Goal: Task Accomplishment & Management: Use online tool/utility

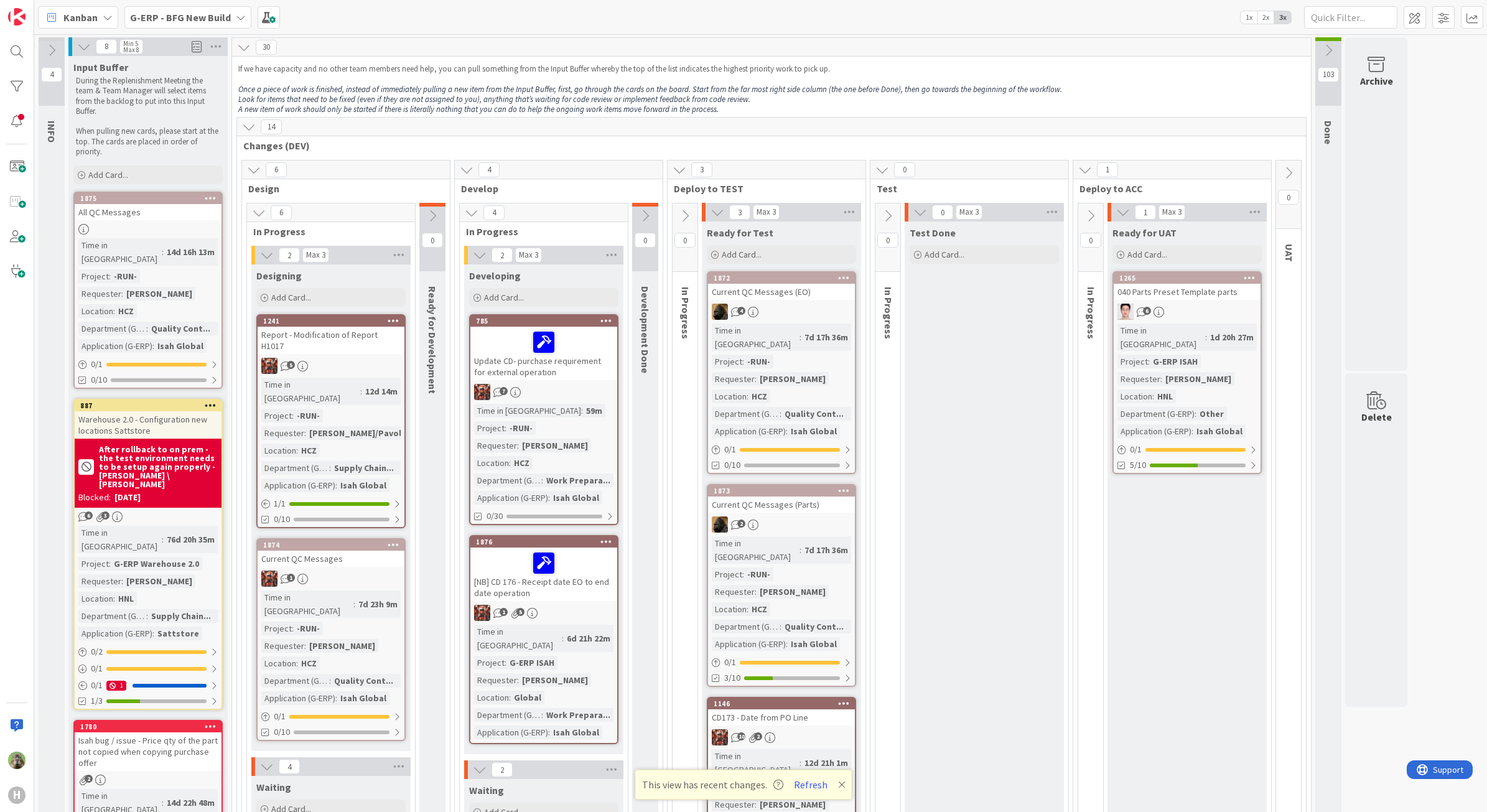
click at [158, 28] on div "G-ERP - BFG New Build" at bounding box center [188, 17] width 127 height 23
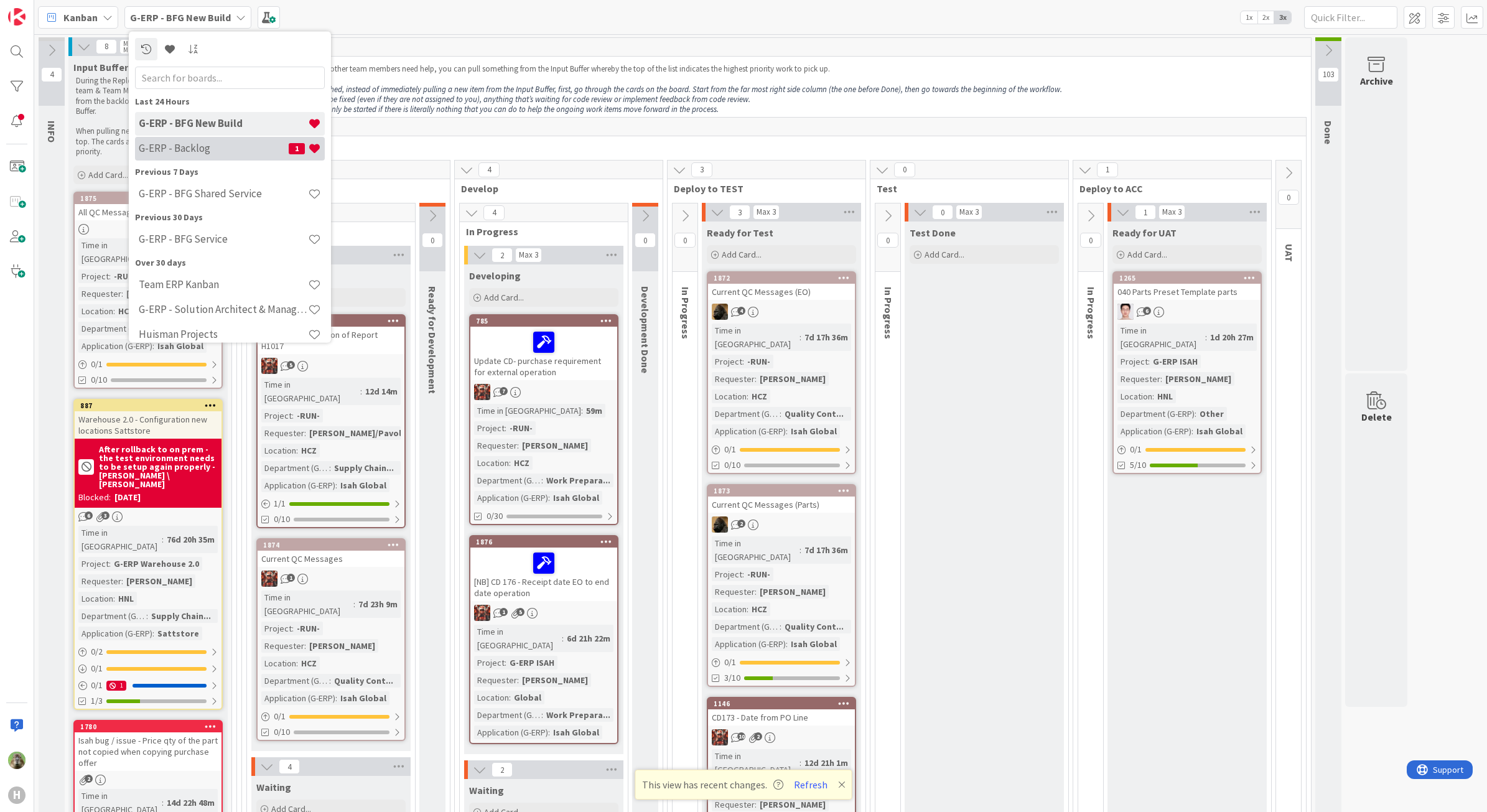
click at [236, 148] on h4 "G-ERP - Backlog" at bounding box center [214, 148] width 150 height 12
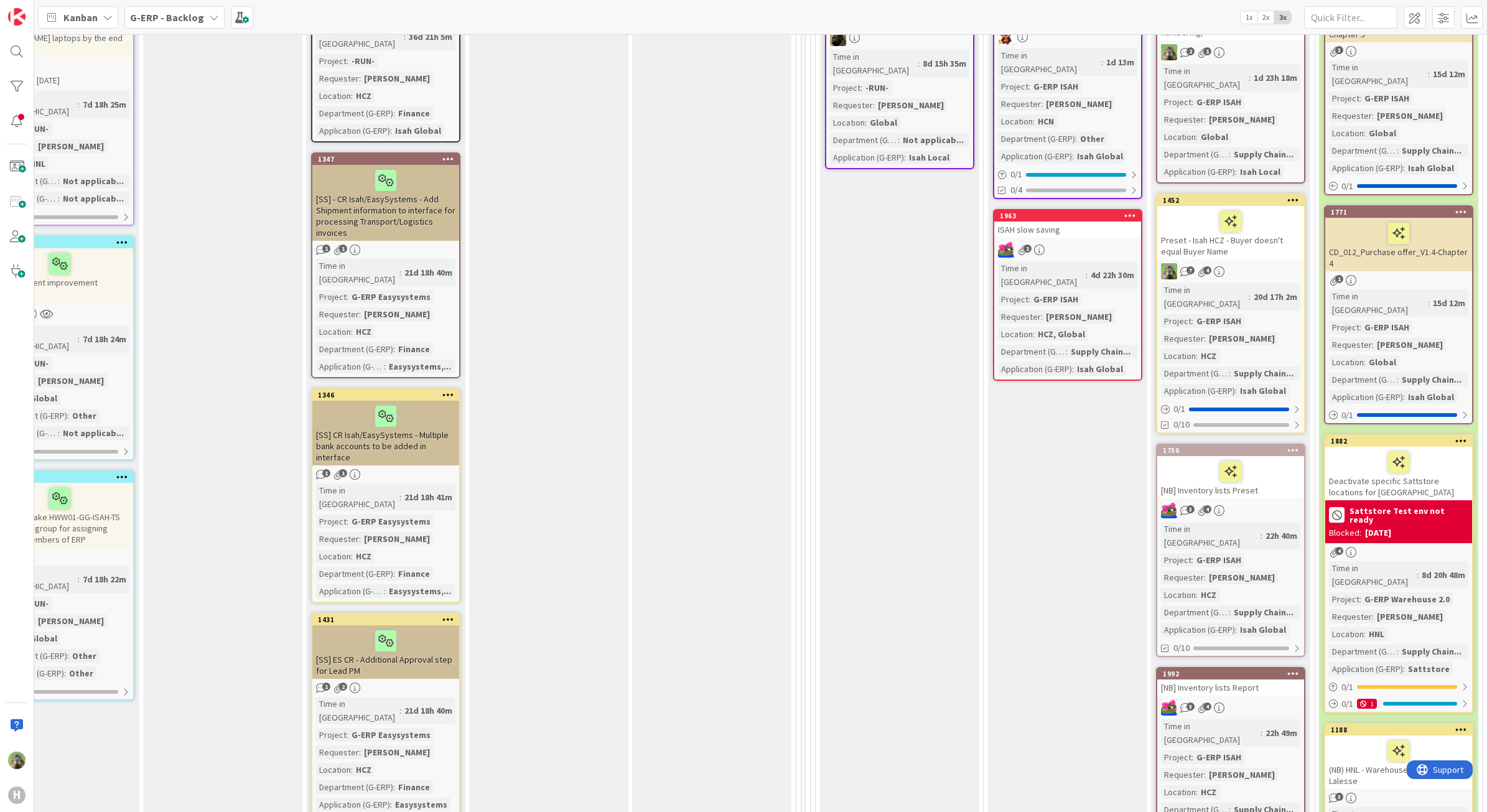
scroll to position [855, 434]
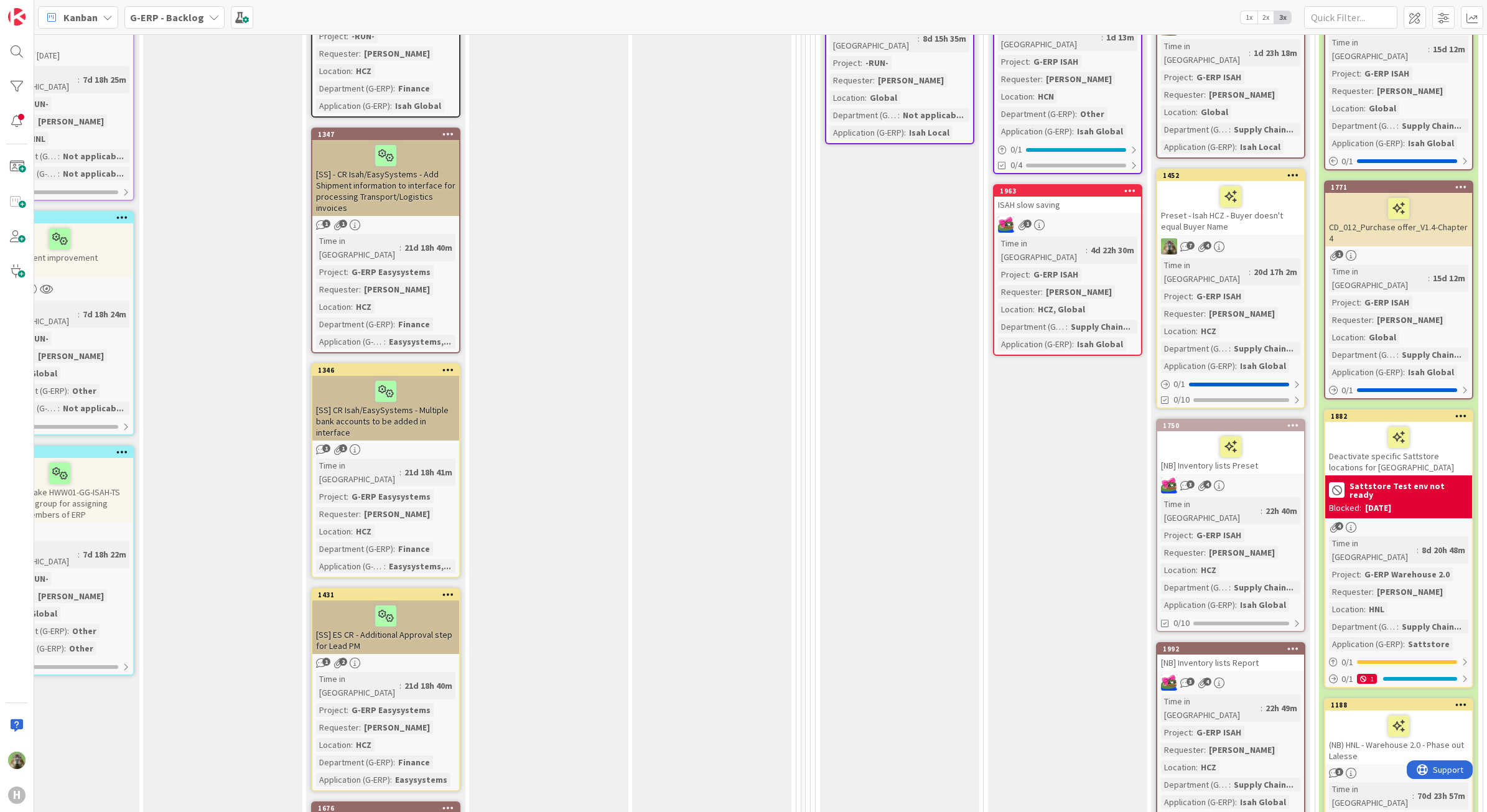
click at [193, 20] on b "G-ERP - Backlog" at bounding box center [167, 17] width 74 height 12
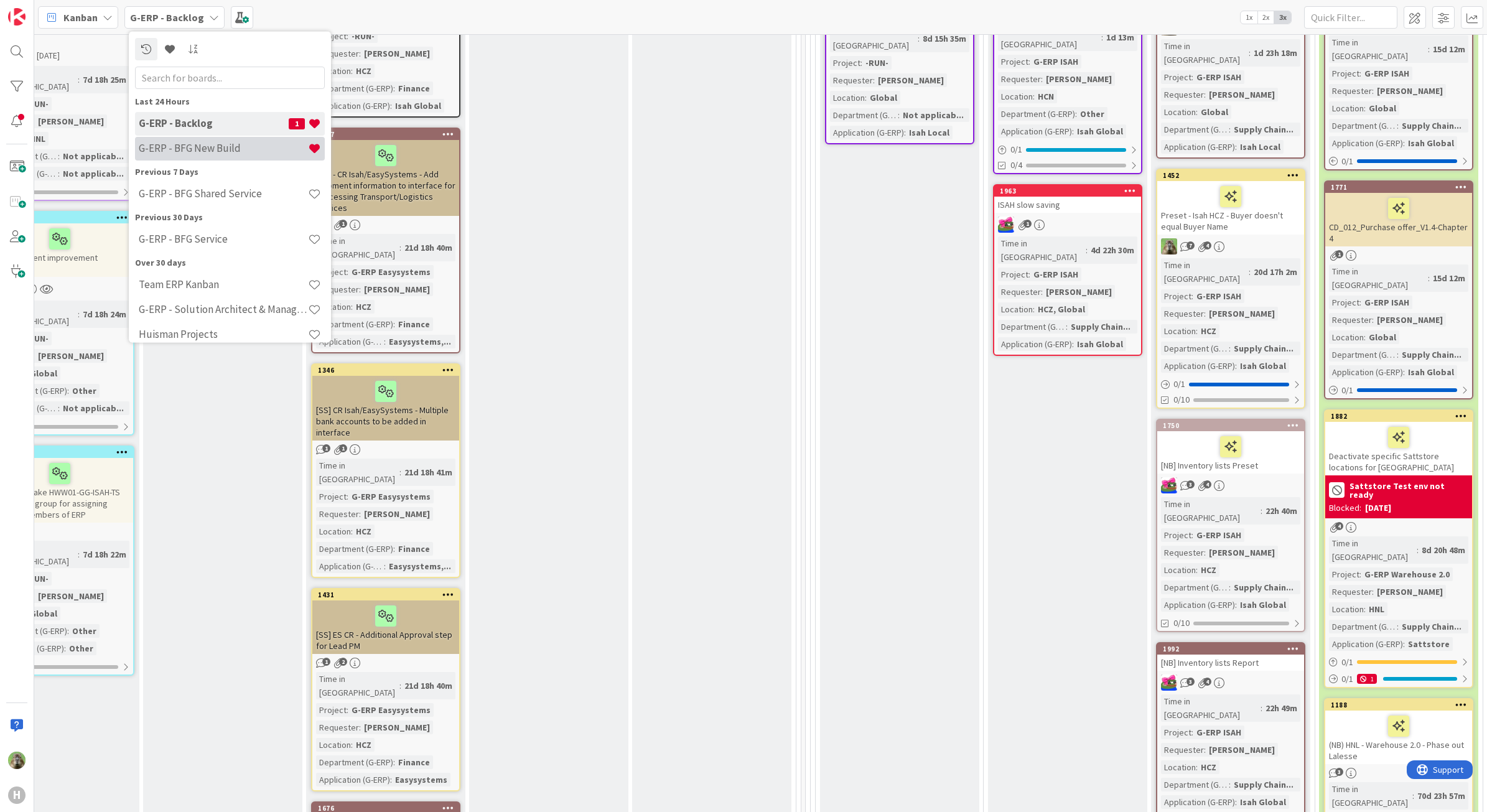
click at [226, 147] on h4 "G-ERP - BFG New Build" at bounding box center [223, 148] width 169 height 12
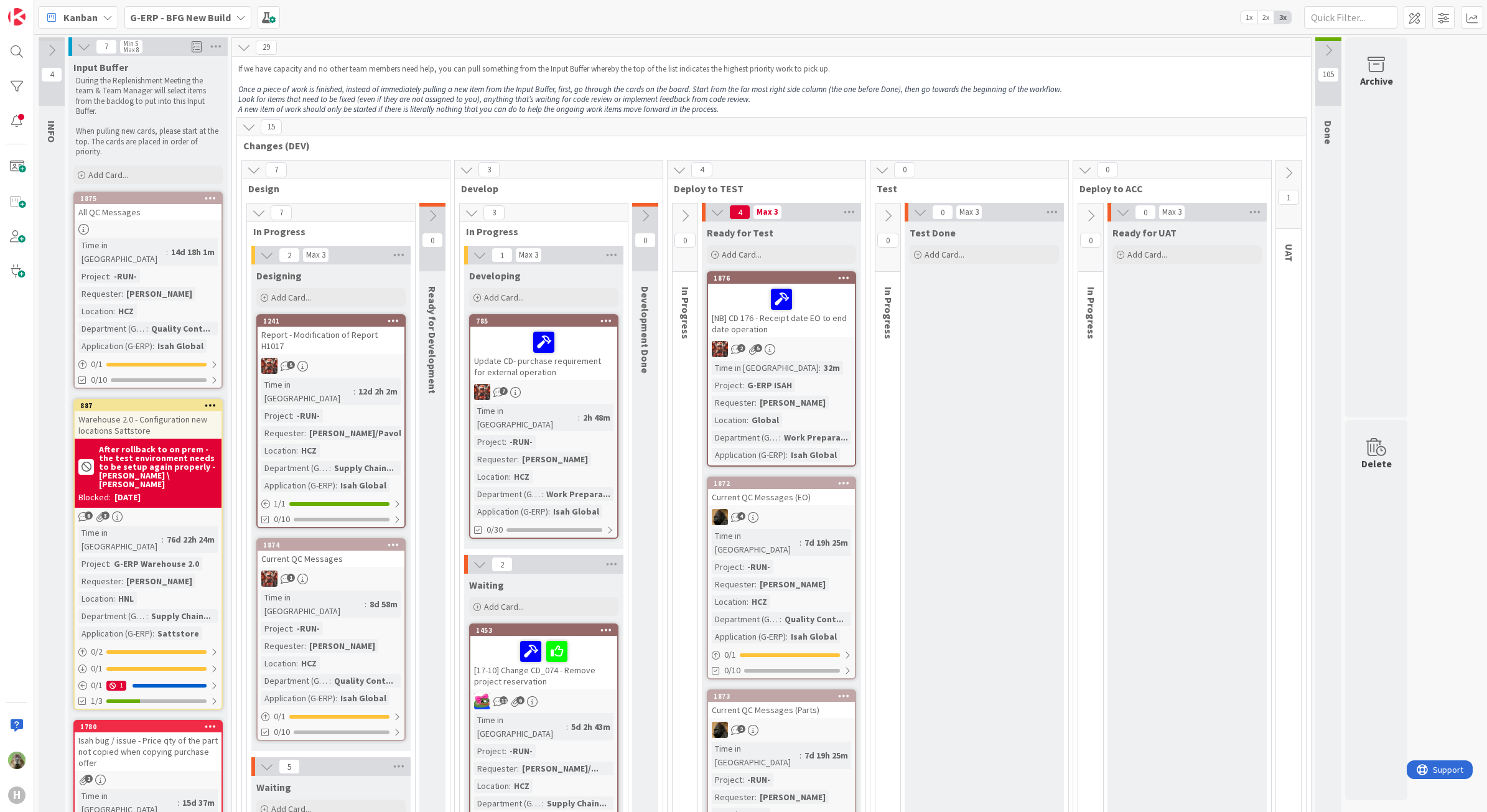
click at [1292, 172] on icon at bounding box center [1289, 173] width 14 height 14
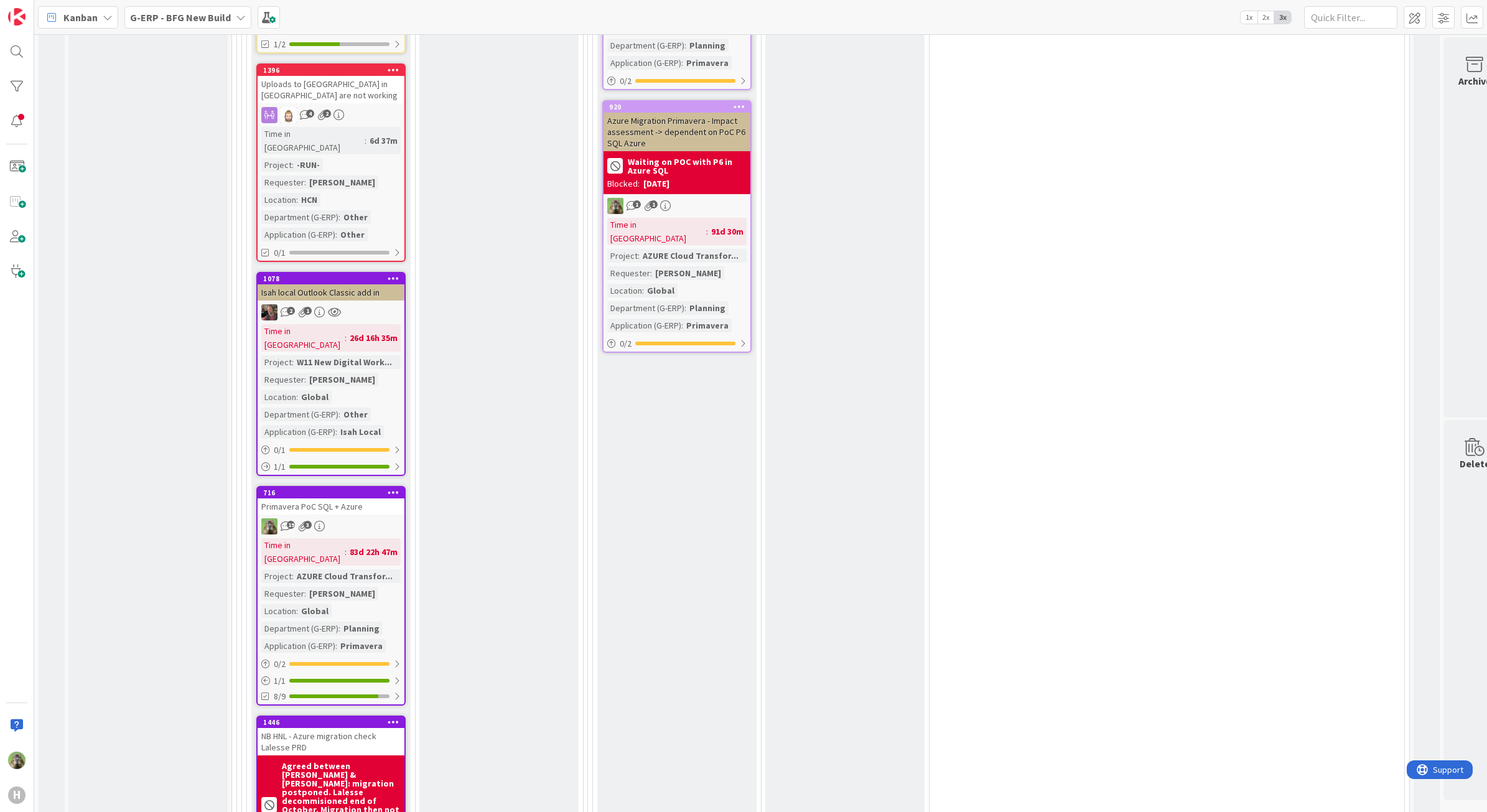
scroll to position [3126, 0]
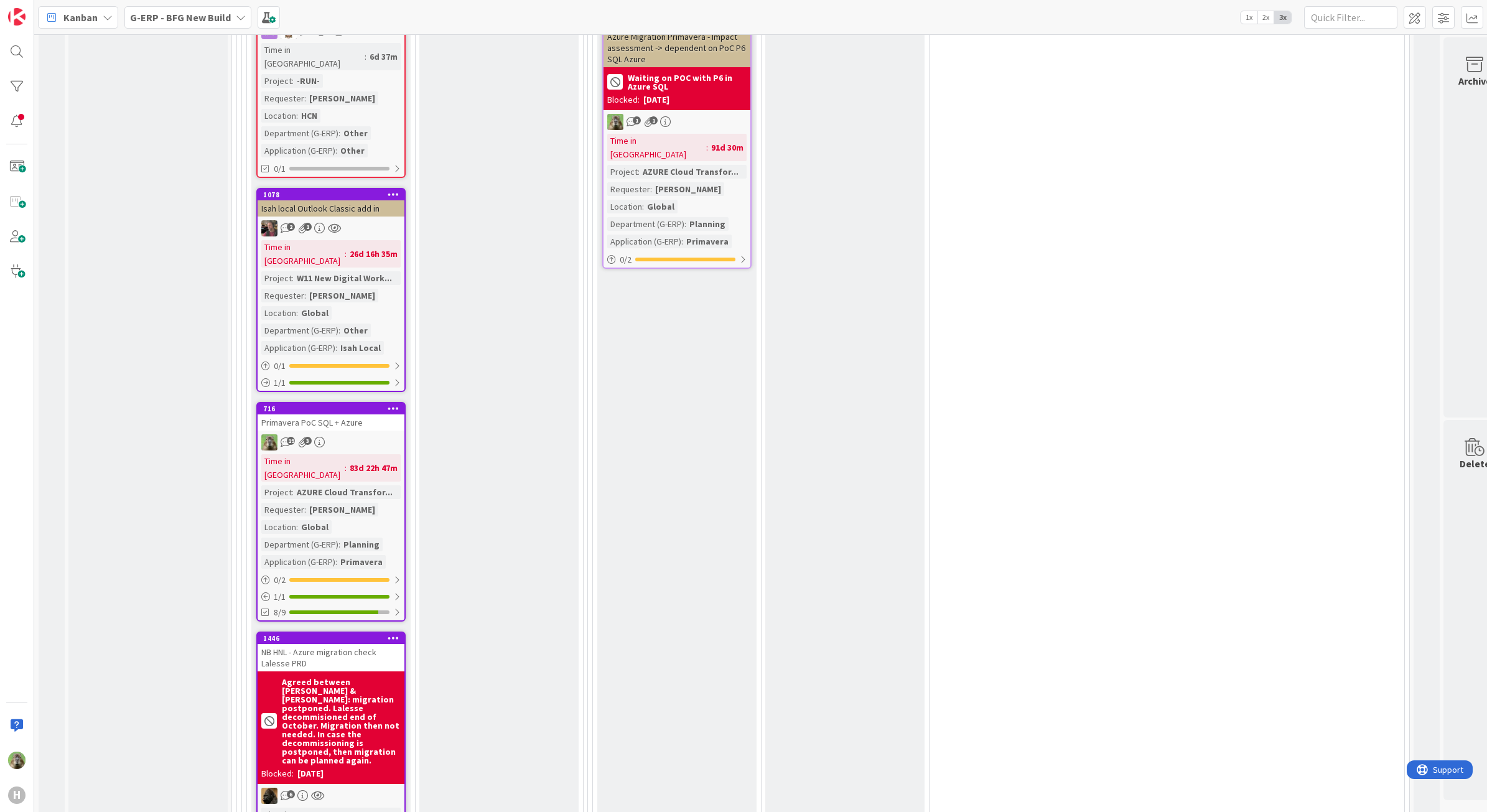
click at [355, 788] on div "6" at bounding box center [331, 795] width 147 height 16
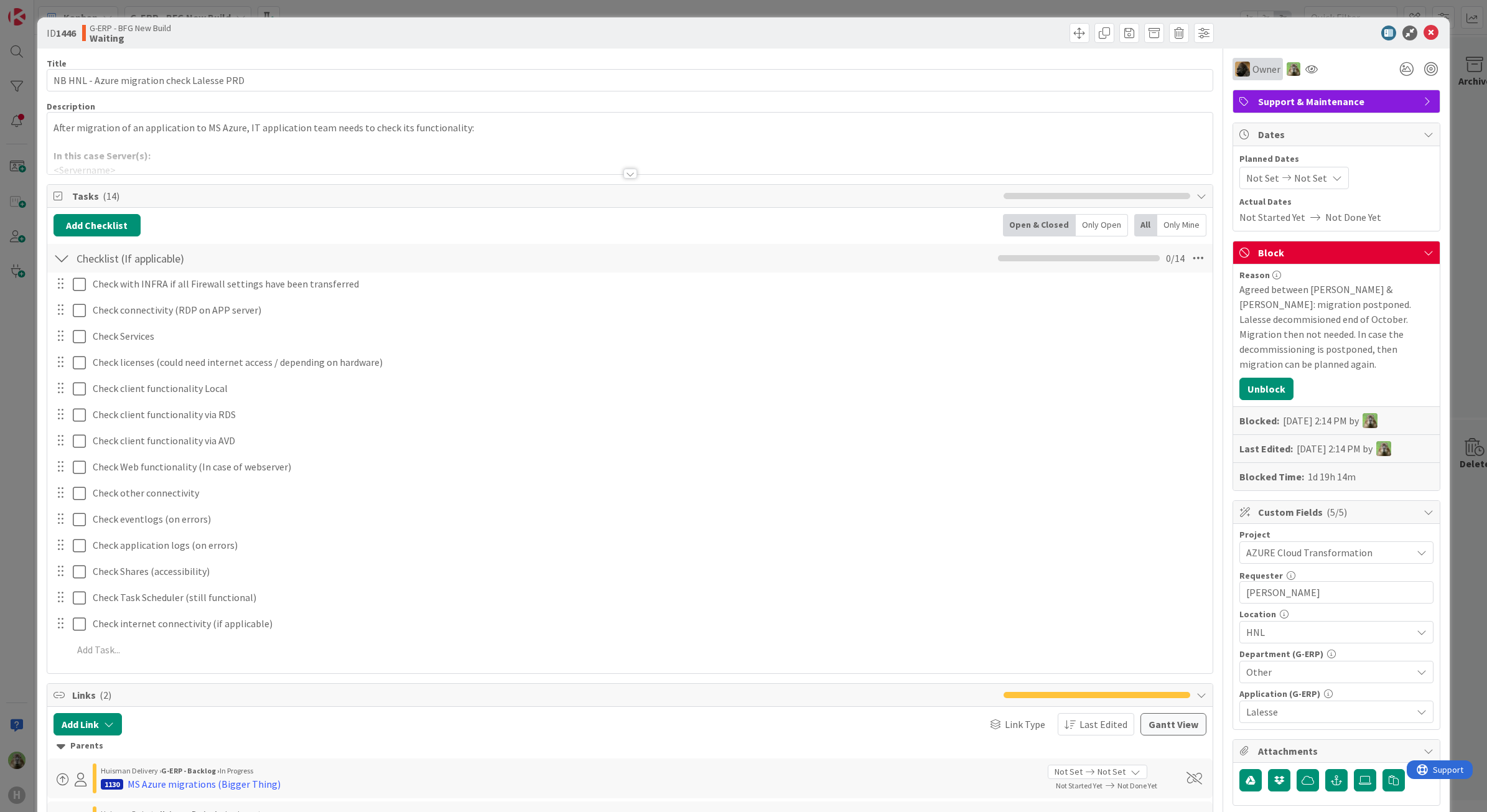
click at [1239, 63] on div "Owner" at bounding box center [1257, 69] width 45 height 15
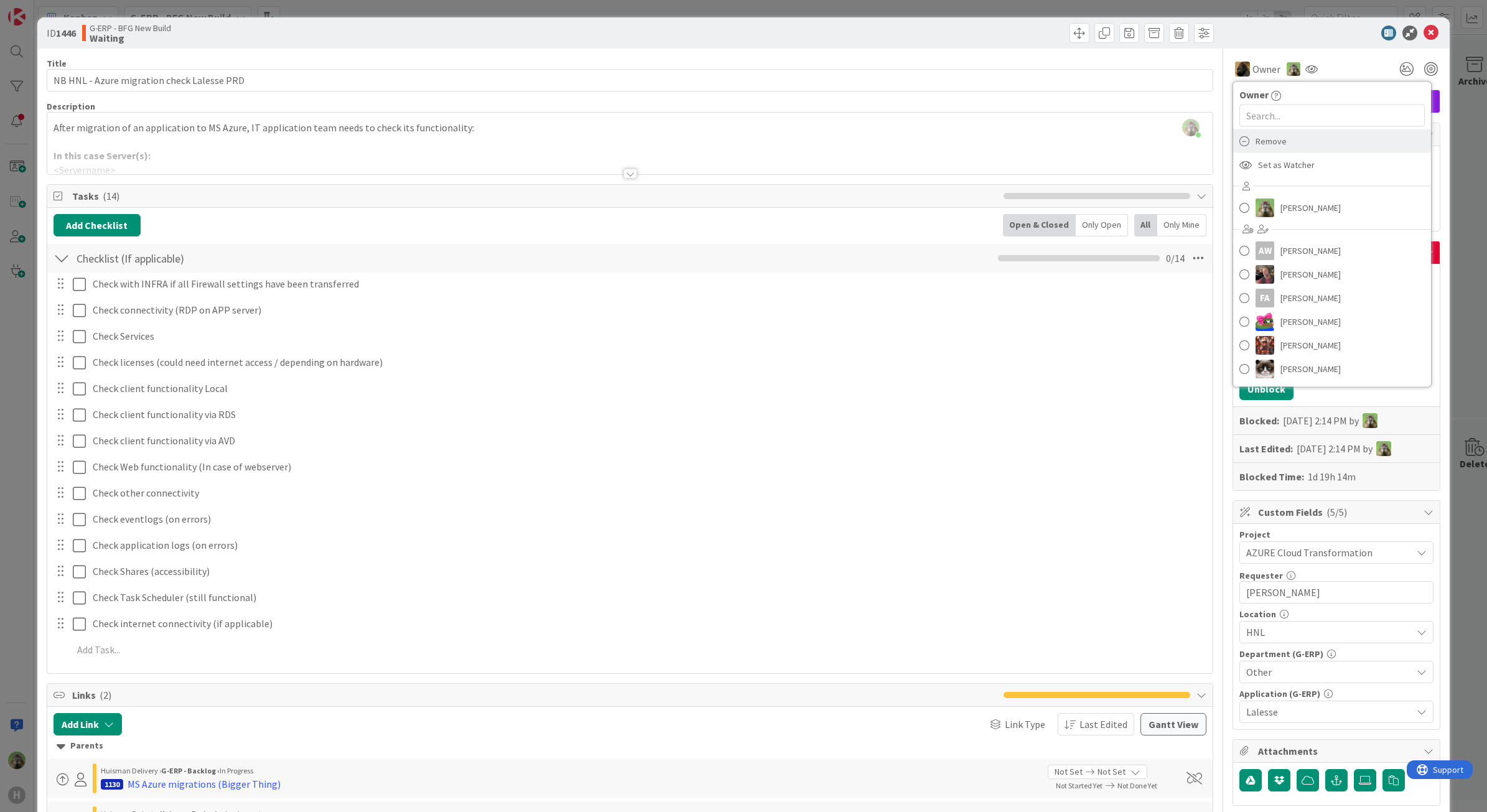
click at [1263, 135] on span "Remove" at bounding box center [1270, 141] width 31 height 19
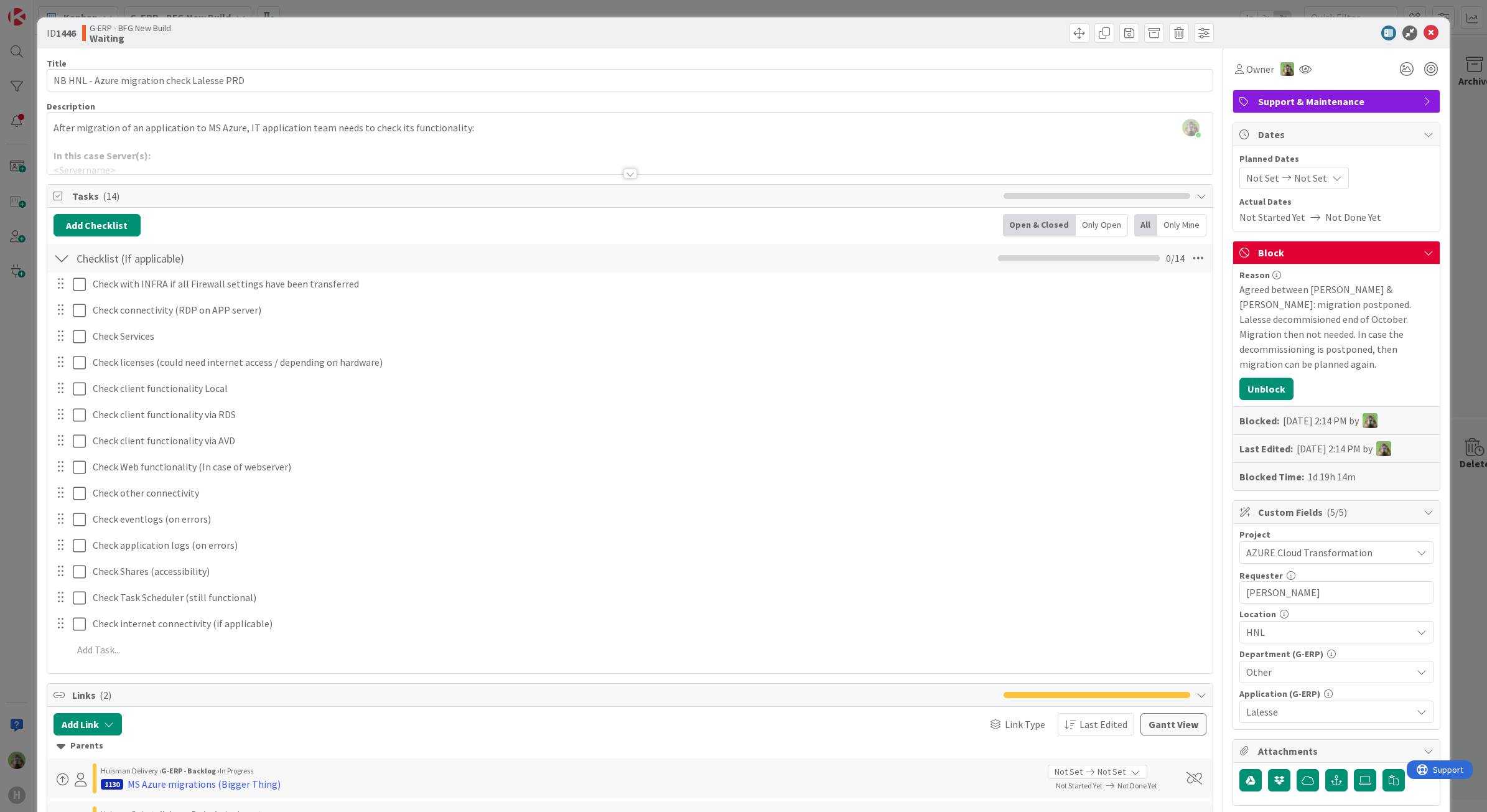
scroll to position [3121, 0]
click at [25, 419] on div "ID 1446 G-ERP - BFG New Build Waiting Title 42 / 128 NB HNL - Azure migration c…" at bounding box center [743, 406] width 1487 height 812
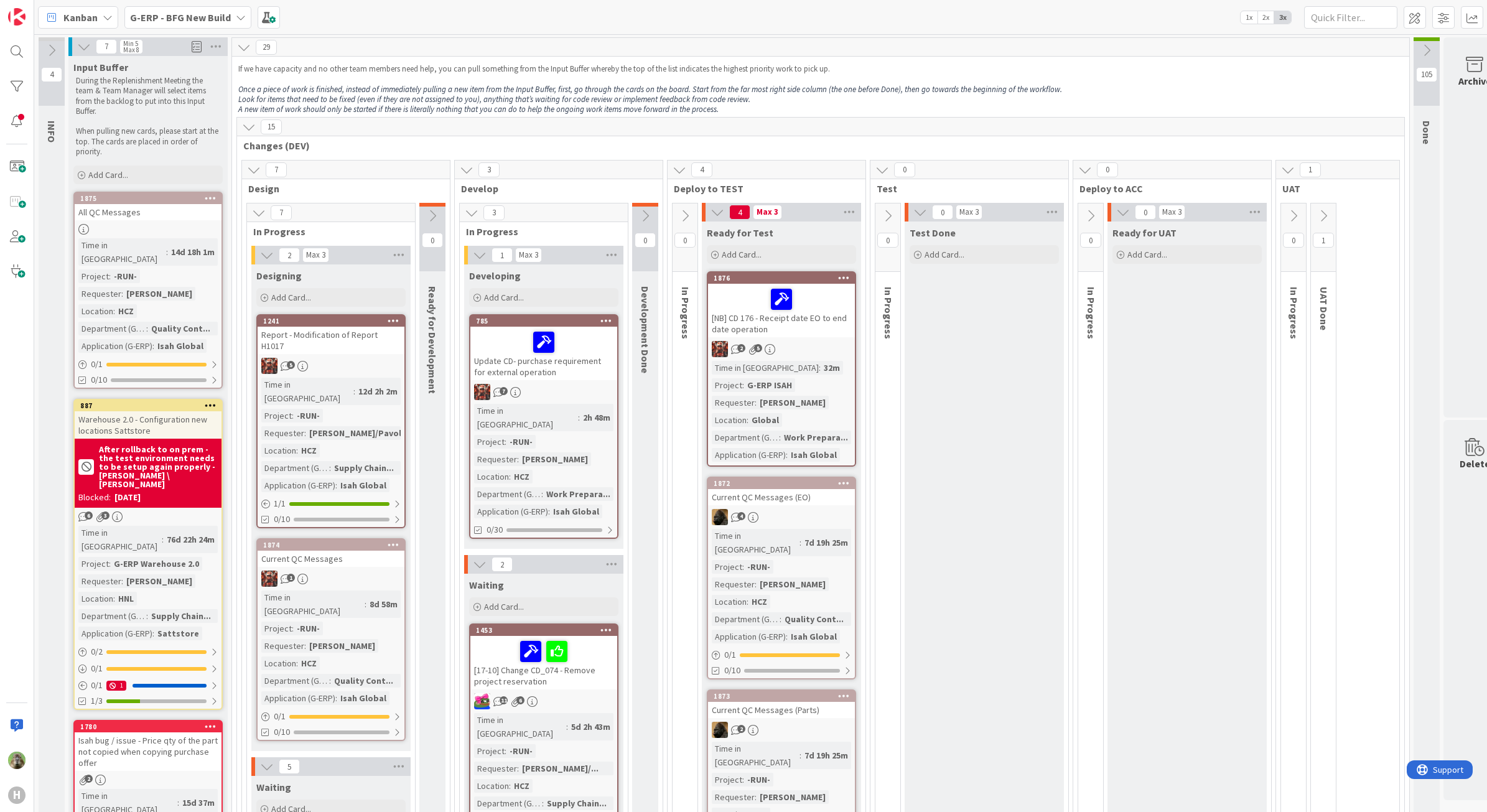
click at [236, 12] on icon at bounding box center [240, 17] width 10 height 10
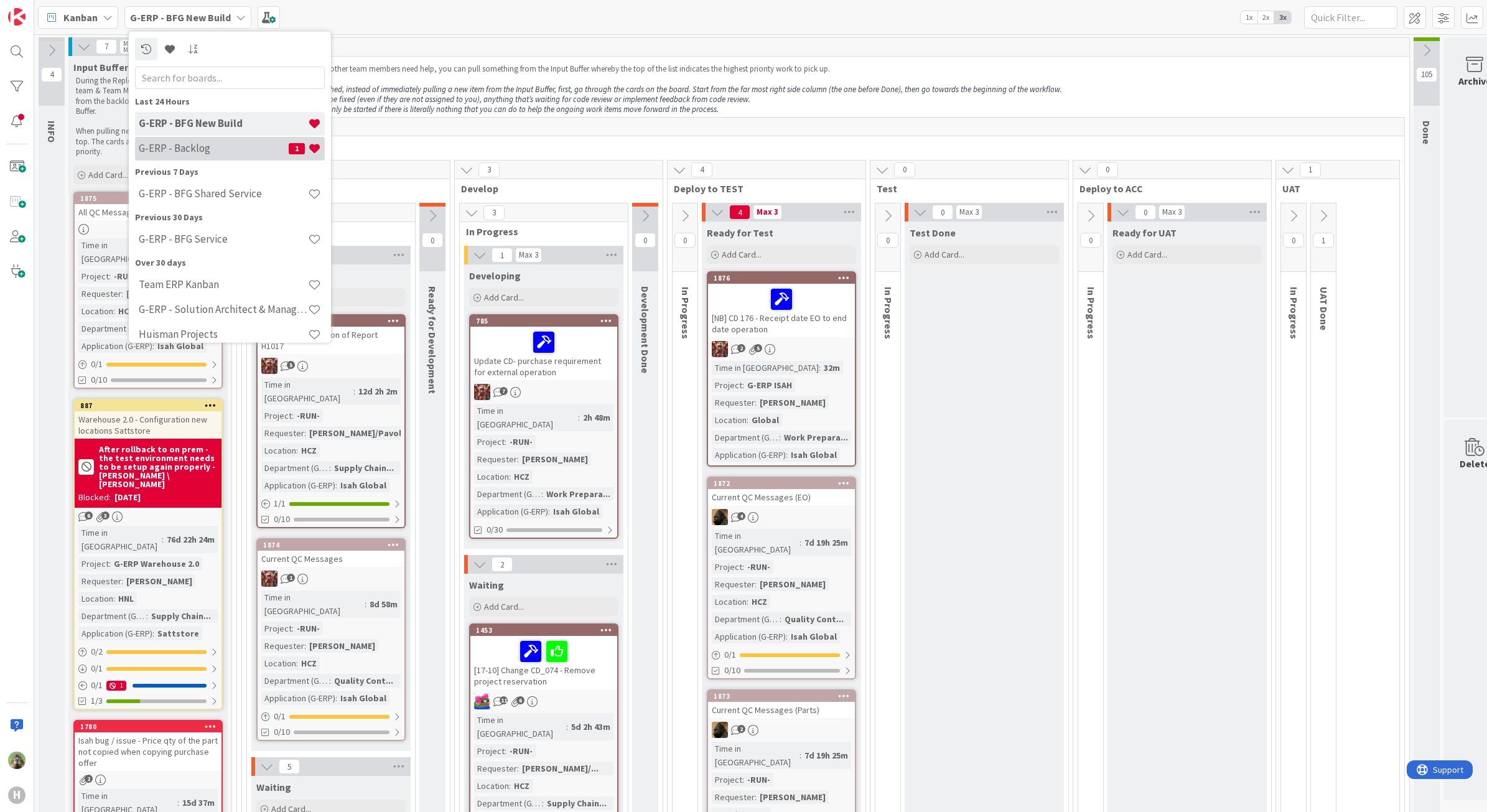
click at [226, 157] on div "G-ERP - Backlog 1" at bounding box center [230, 148] width 189 height 23
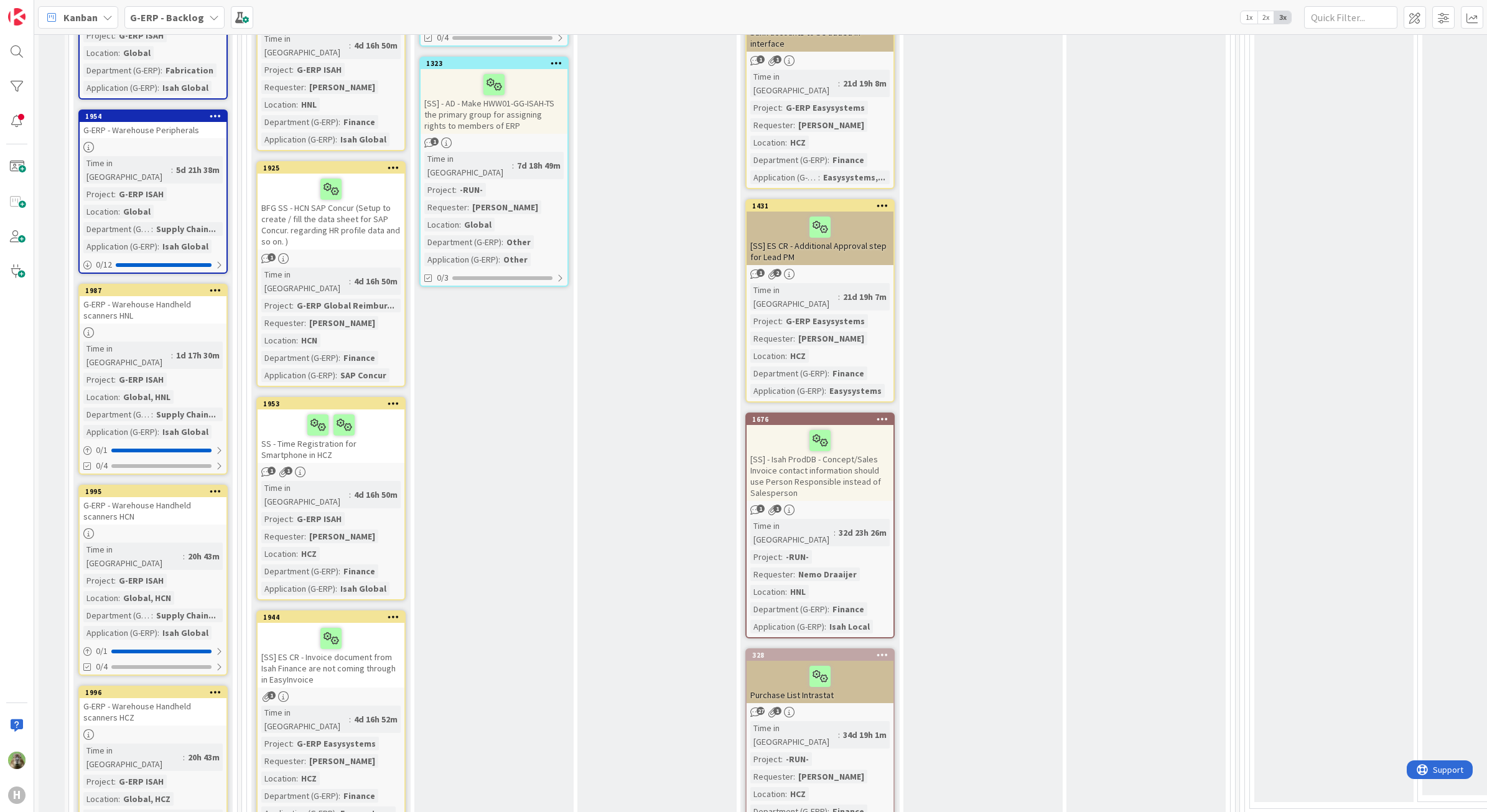
scroll to position [1478, 0]
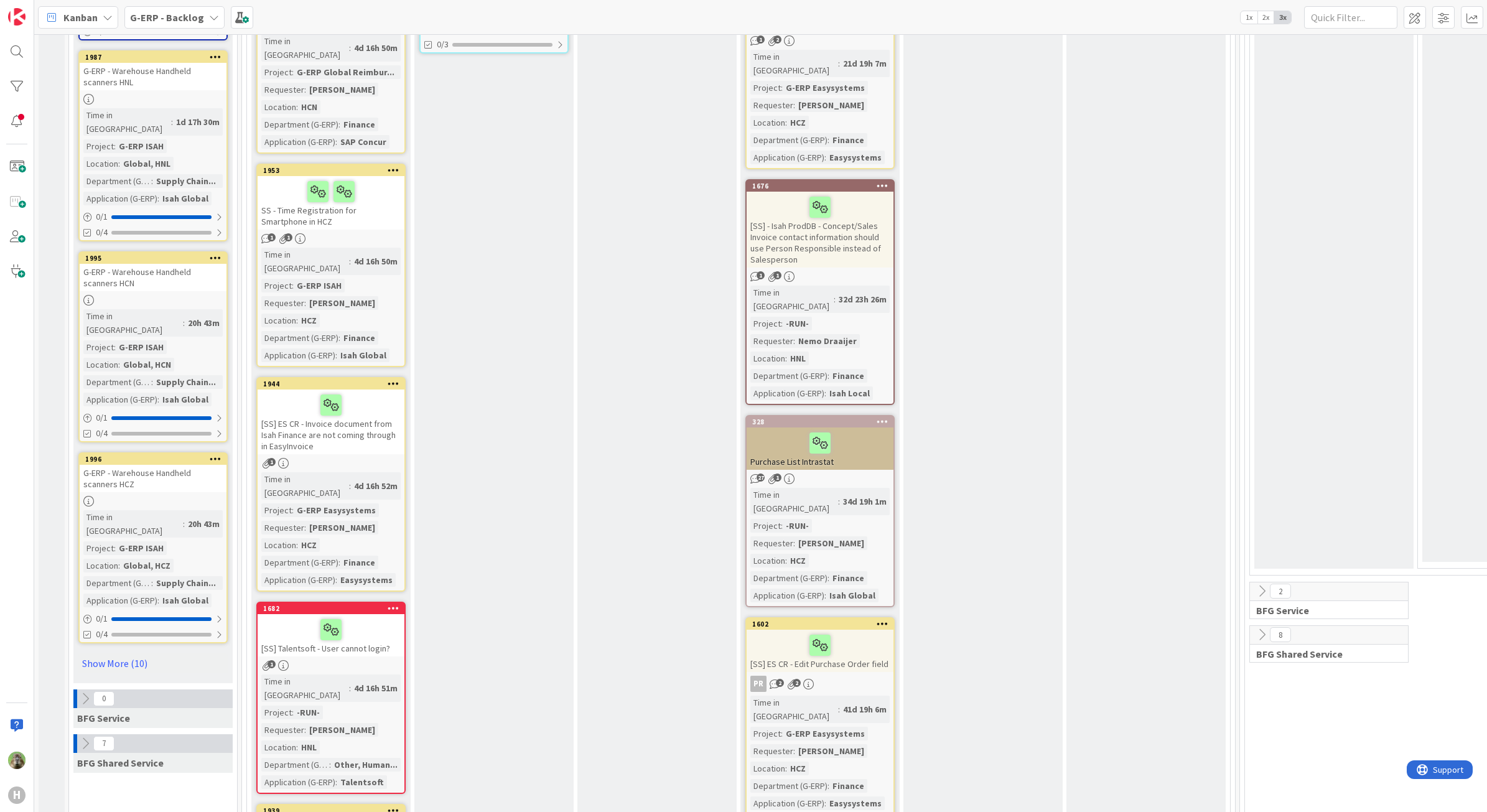
click at [98, 653] on link "Show More (10)" at bounding box center [152, 663] width 149 height 20
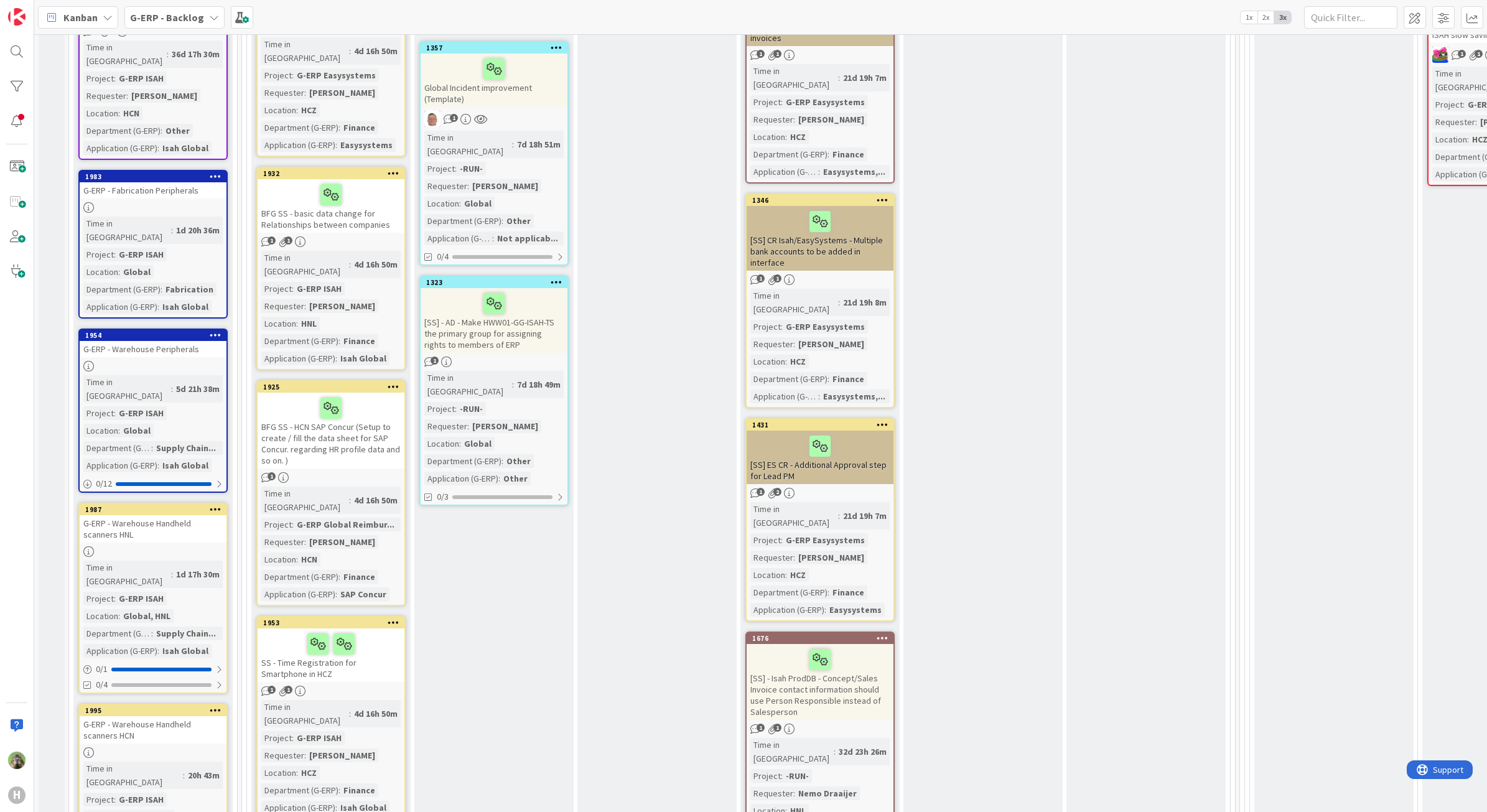
scroll to position [855, 0]
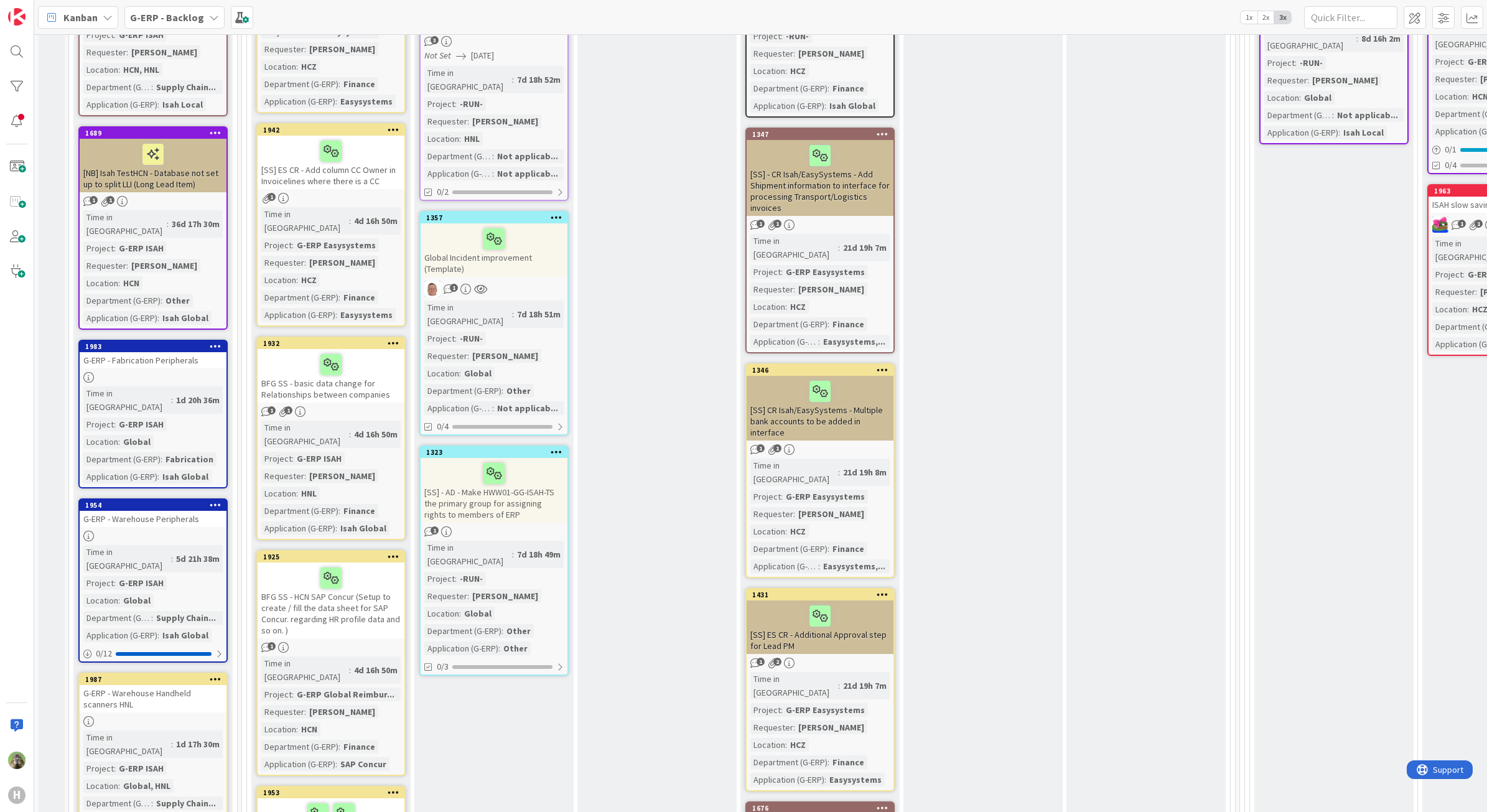
click at [169, 352] on div "G-ERP - Fabrication Peripherals" at bounding box center [153, 360] width 147 height 16
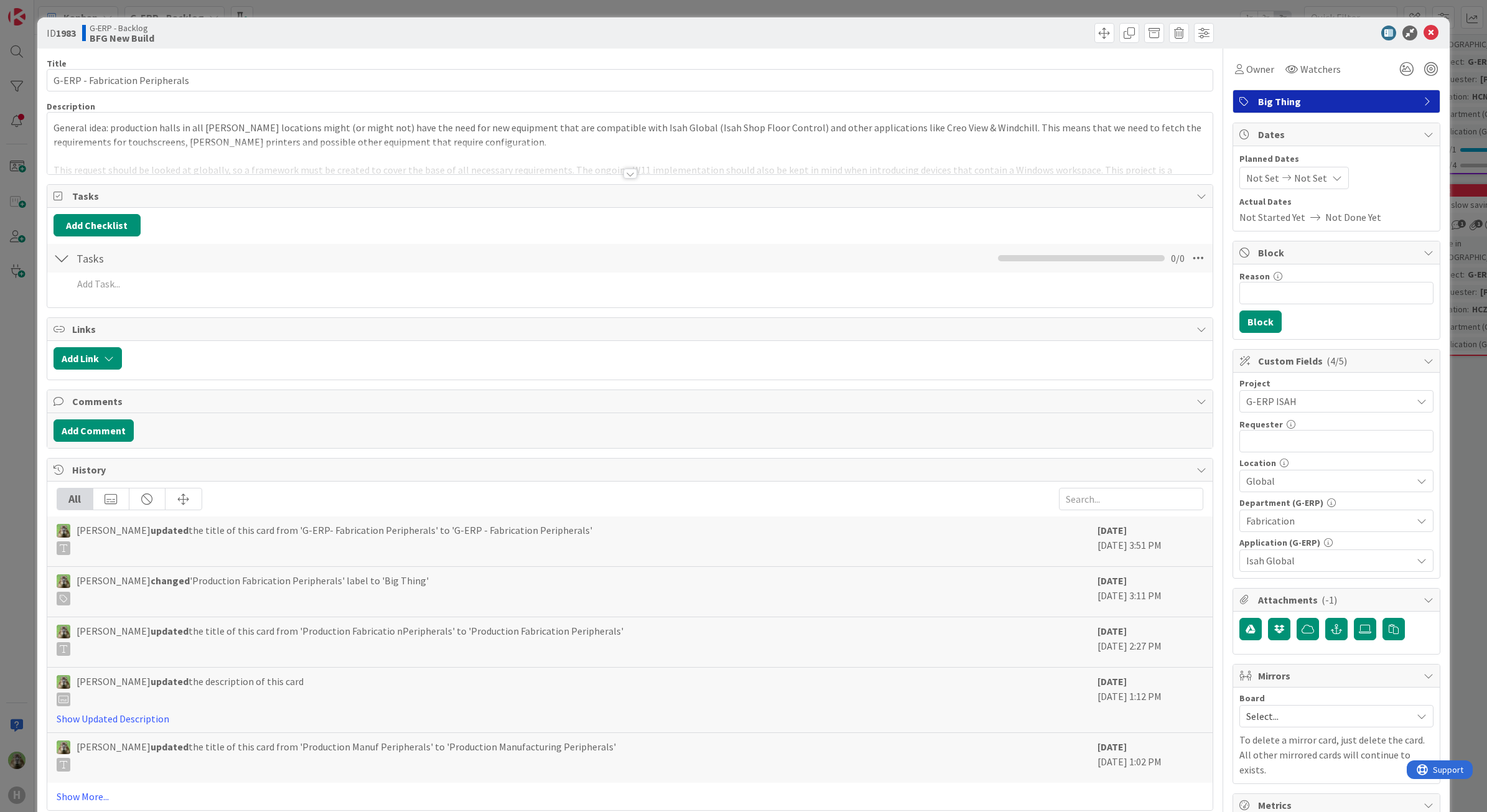
click at [92, 345] on div "Add Link" at bounding box center [629, 360] width 1166 height 39
click at [88, 353] on button "Add Link" at bounding box center [88, 358] width 68 height 23
click at [137, 451] on div "Current Board" at bounding box center [147, 450] width 174 height 51
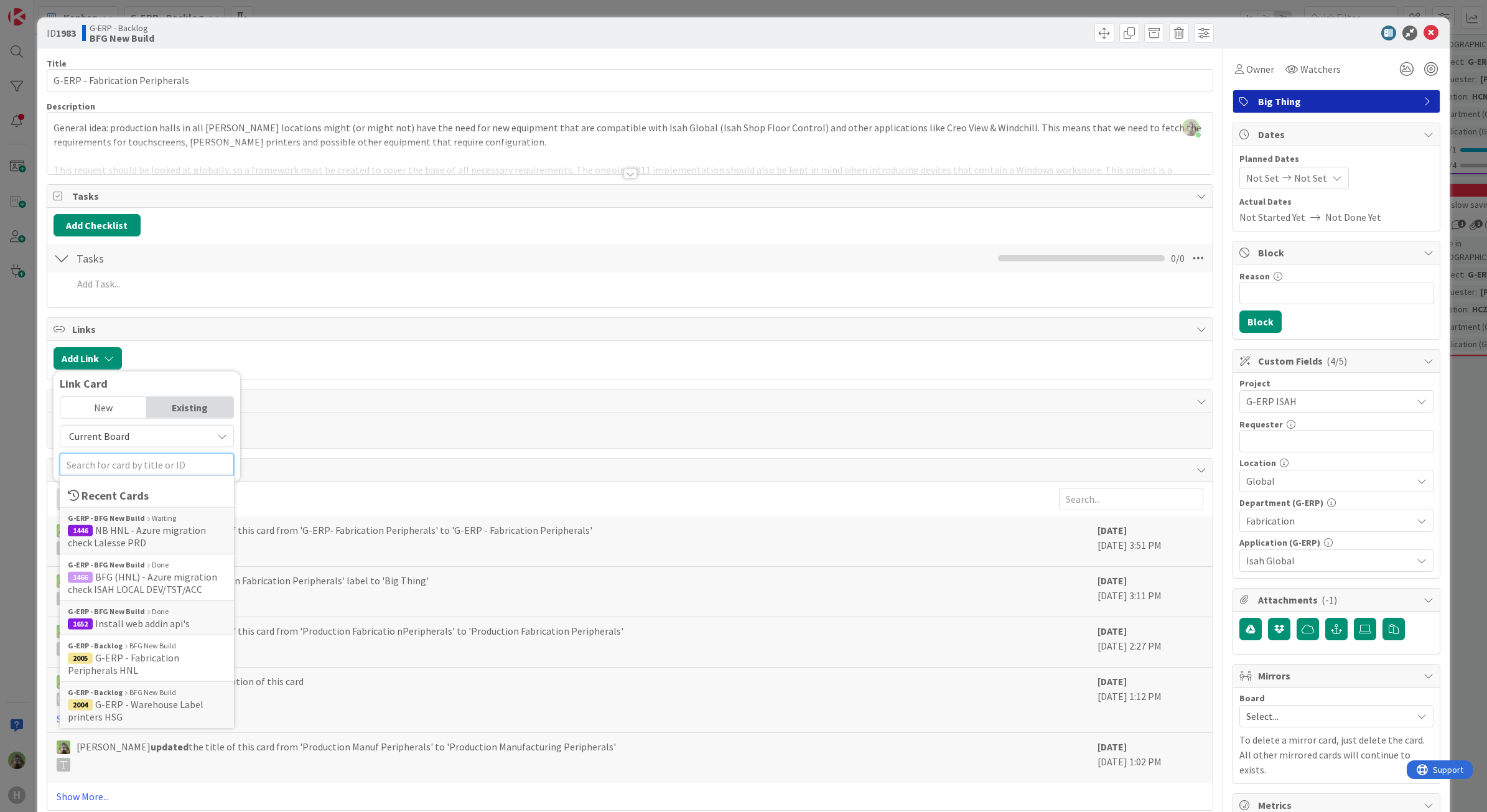
click at [132, 458] on input "text" at bounding box center [147, 465] width 174 height 23
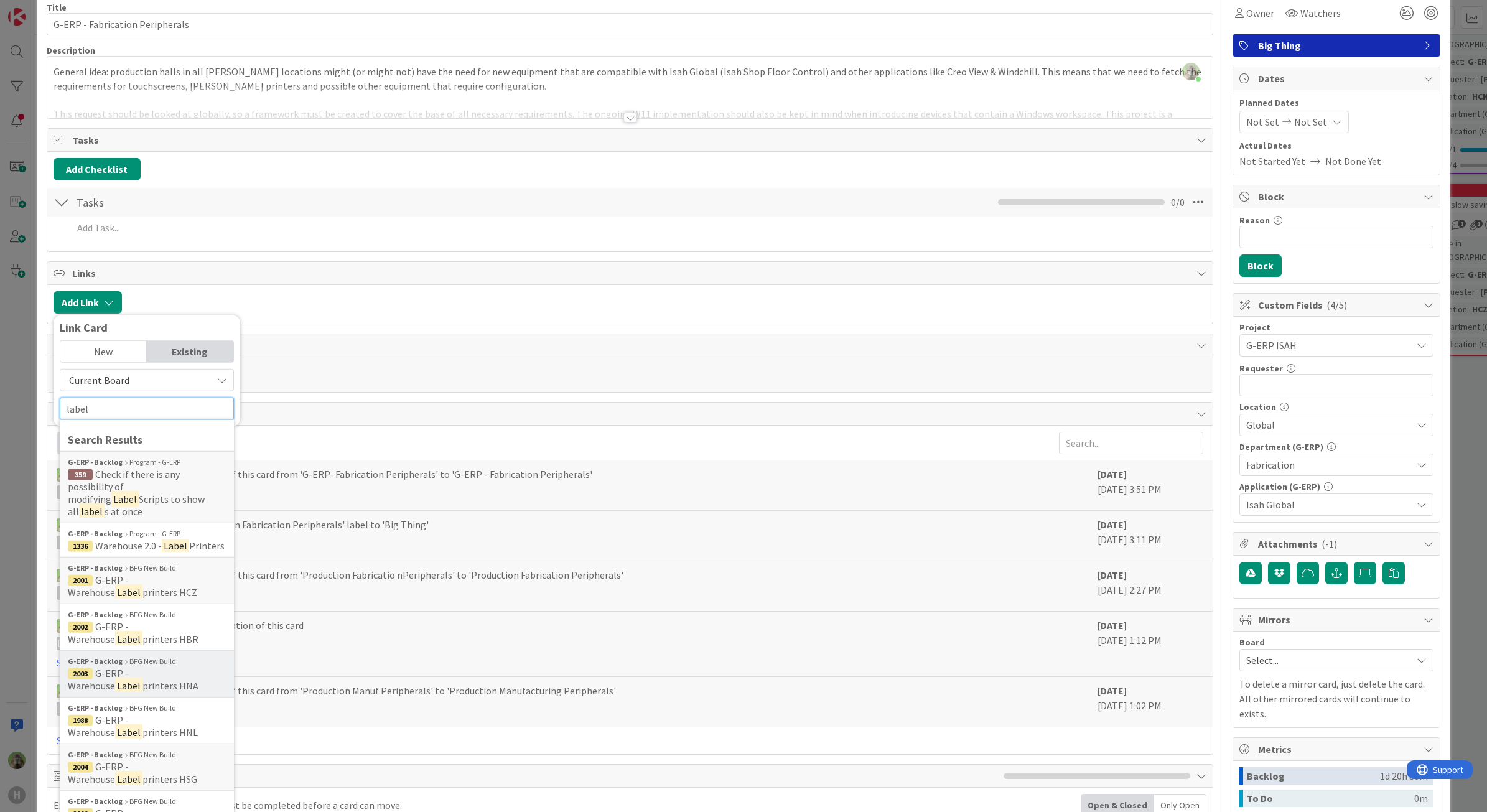
scroll to position [78, 0]
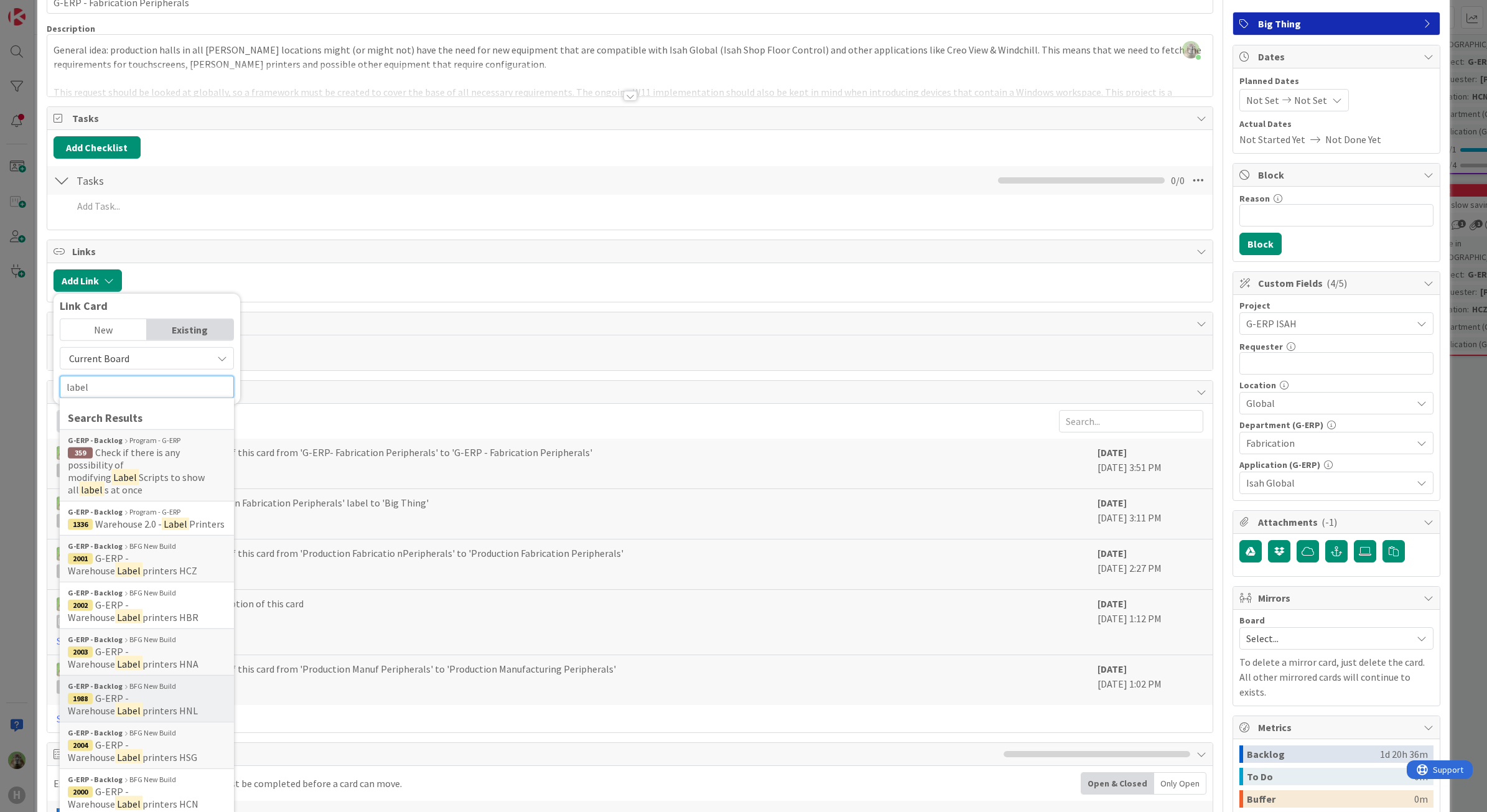
type input "label"
click at [175, 695] on span "1988 G-ERP - Warehouse Label printers HNL" at bounding box center [147, 704] width 158 height 25
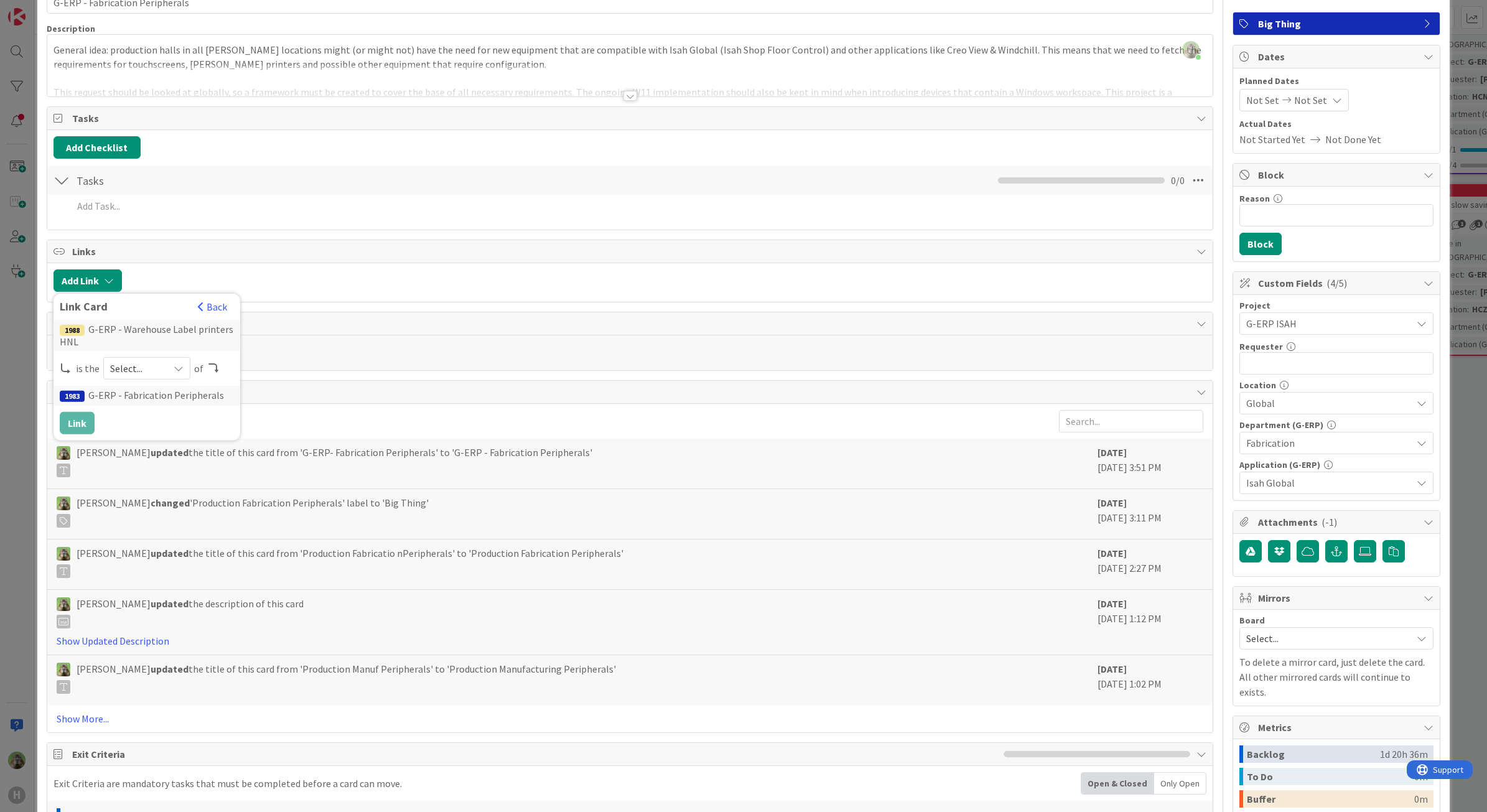
click at [142, 377] on span "Select..." at bounding box center [136, 368] width 52 height 17
click at [145, 422] on span "child" at bounding box center [213, 419] width 141 height 19
click at [87, 422] on button "Link" at bounding box center [77, 423] width 35 height 23
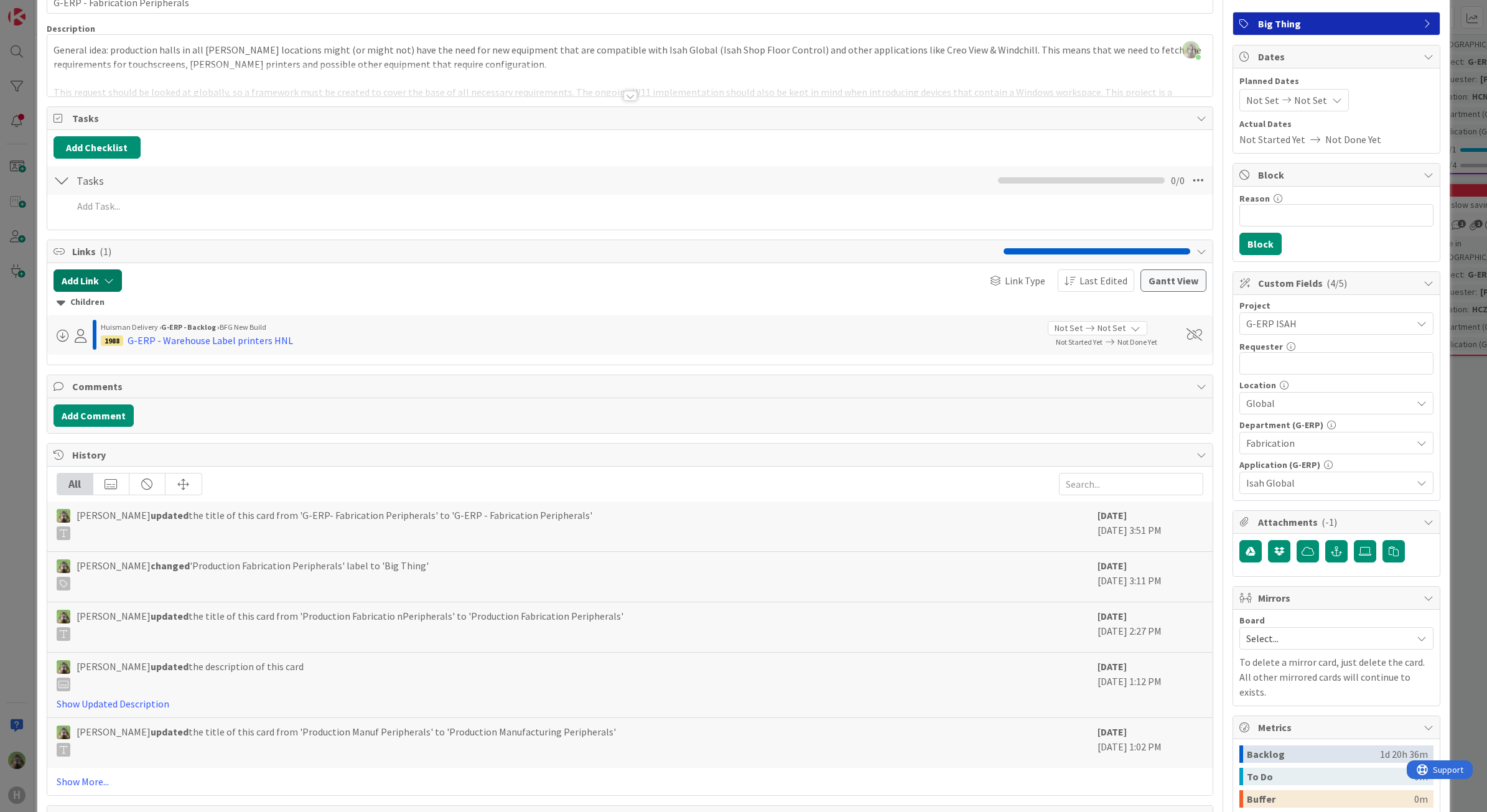
click at [84, 284] on button "Add Link" at bounding box center [88, 281] width 68 height 23
click at [145, 379] on input "text" at bounding box center [147, 387] width 174 height 23
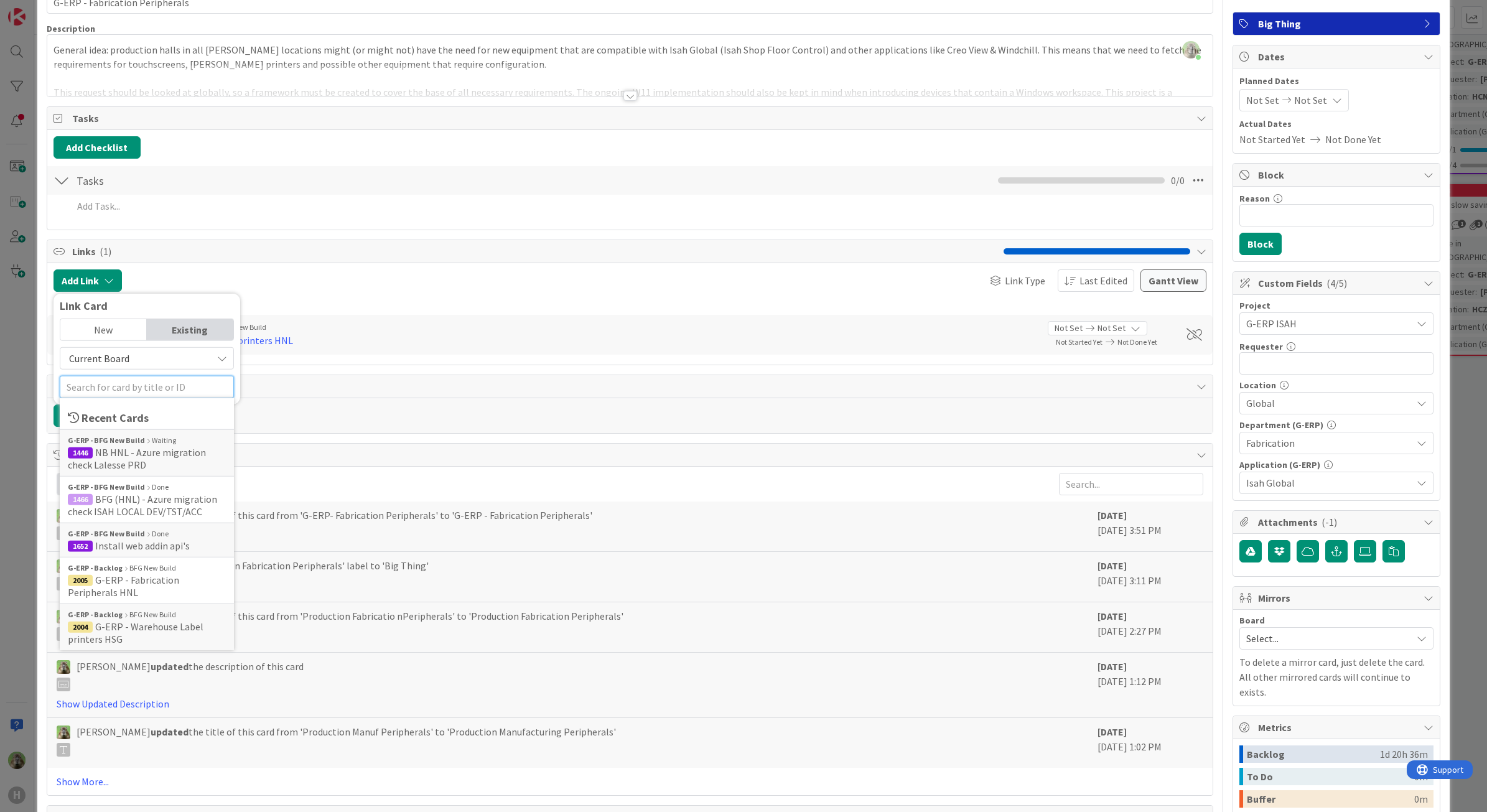
paste input "label"
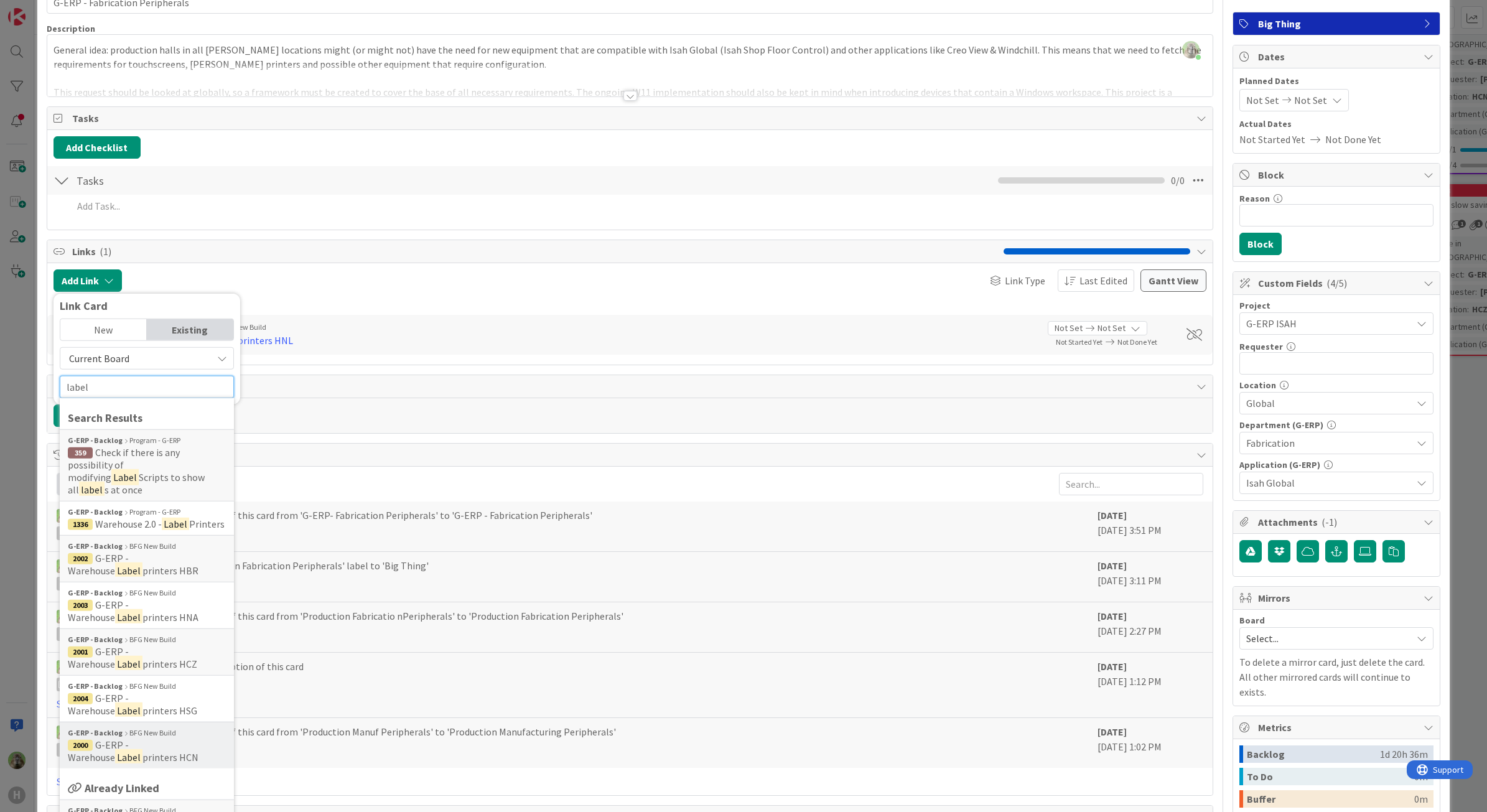
type input "label"
click at [129, 739] on span "G-ERP - Warehouse" at bounding box center [98, 751] width 61 height 25
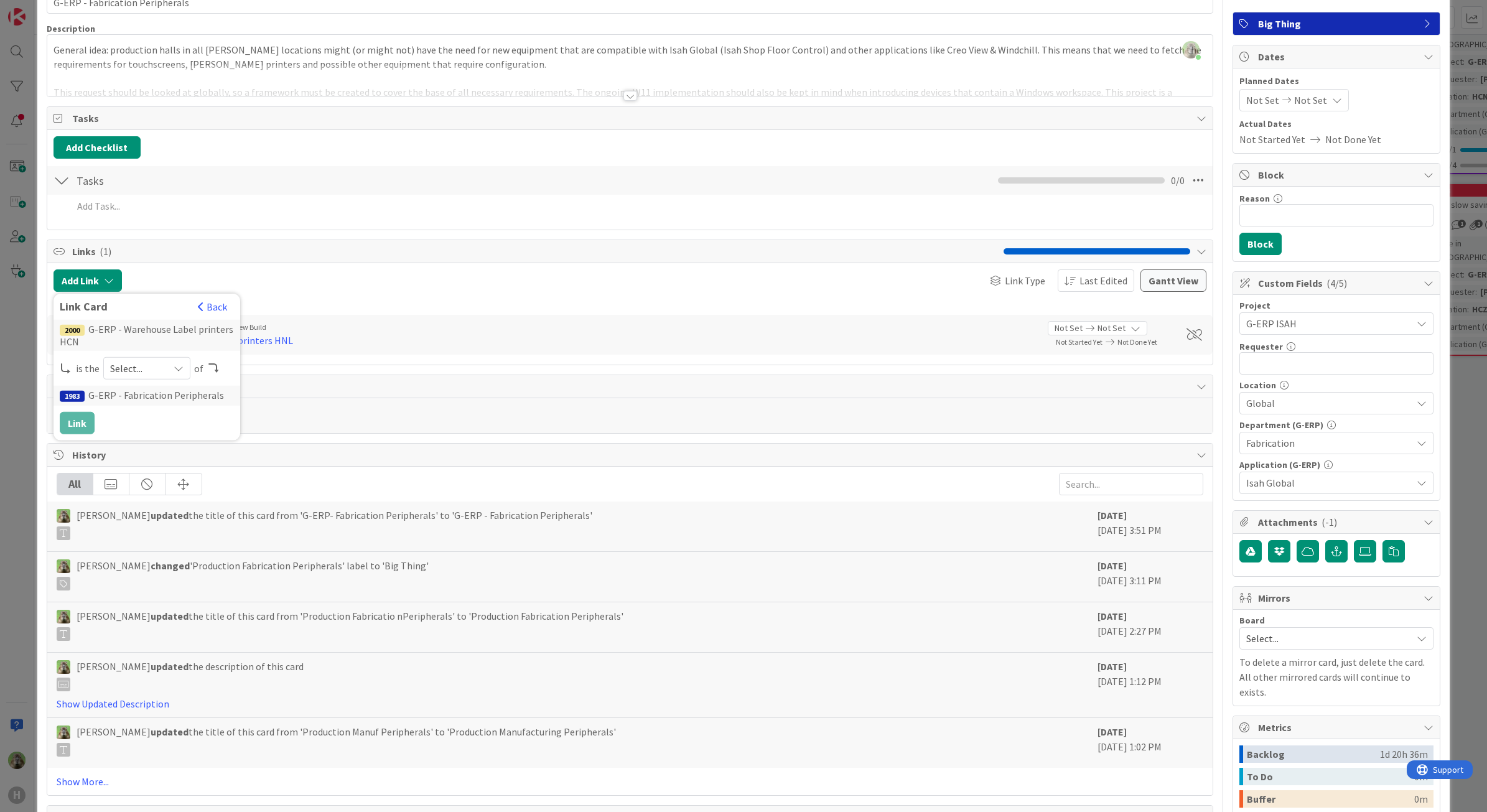
click at [144, 370] on span "Select..." at bounding box center [136, 368] width 52 height 17
click at [158, 417] on span "child" at bounding box center [213, 419] width 141 height 19
click at [78, 423] on button "Link" at bounding box center [77, 423] width 35 height 23
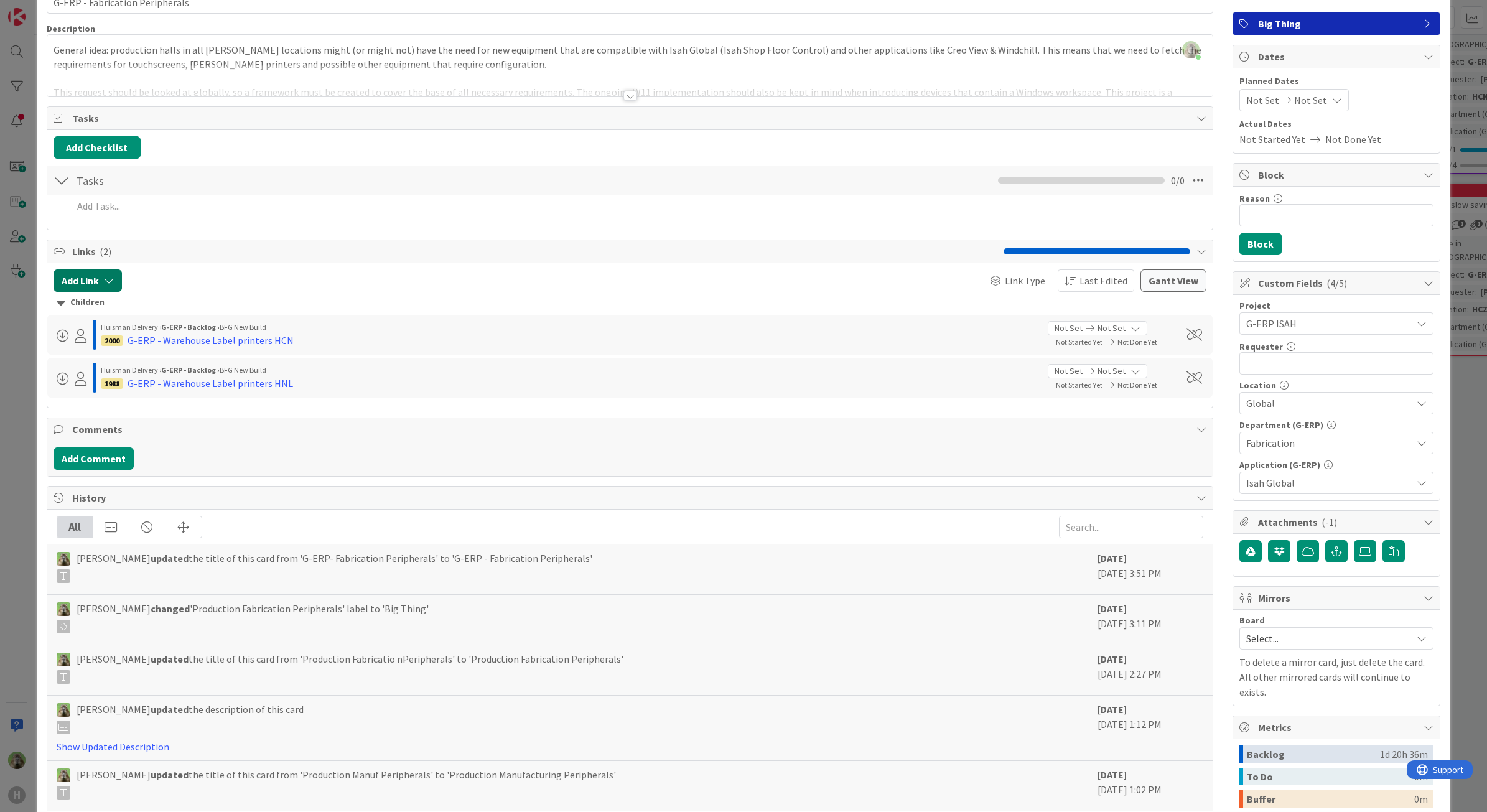
click at [95, 287] on button "Add Link" at bounding box center [88, 281] width 68 height 23
click at [117, 386] on input "text" at bounding box center [147, 387] width 174 height 23
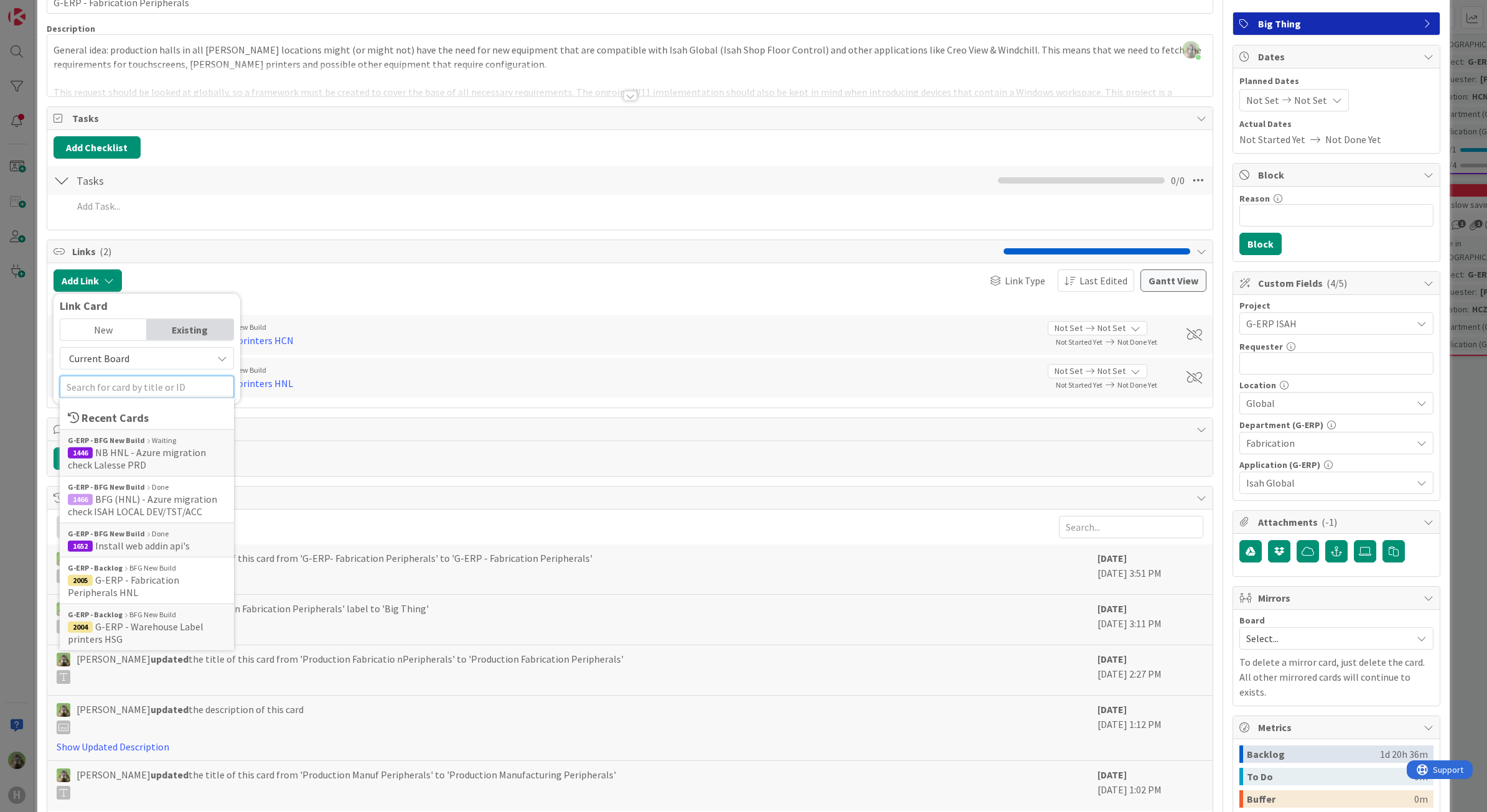
paste input "label"
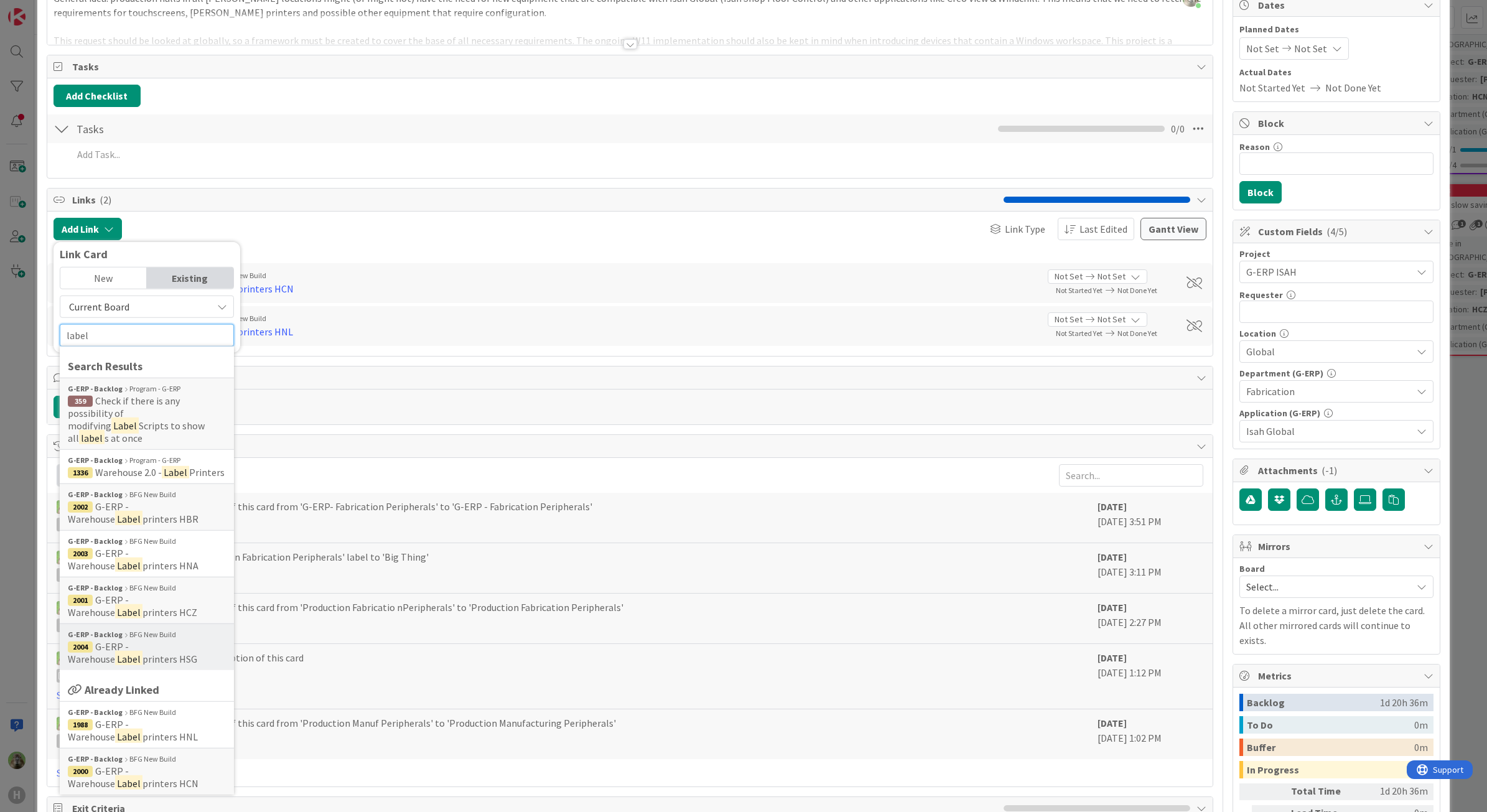
scroll to position [155, 0]
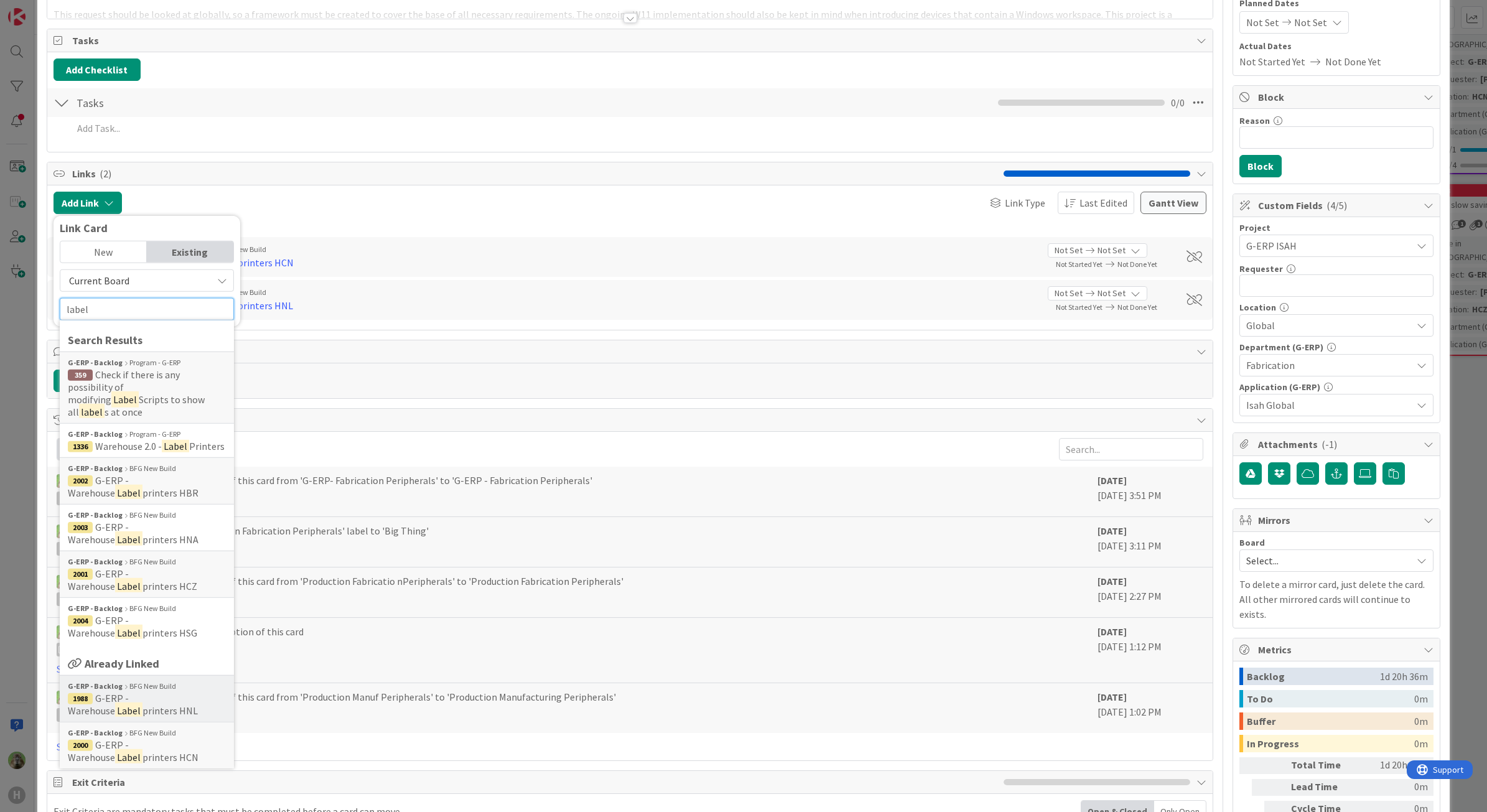
type input "label"
click at [167, 697] on span "1988 G-ERP - Warehouse Label printers HNL" at bounding box center [147, 704] width 158 height 25
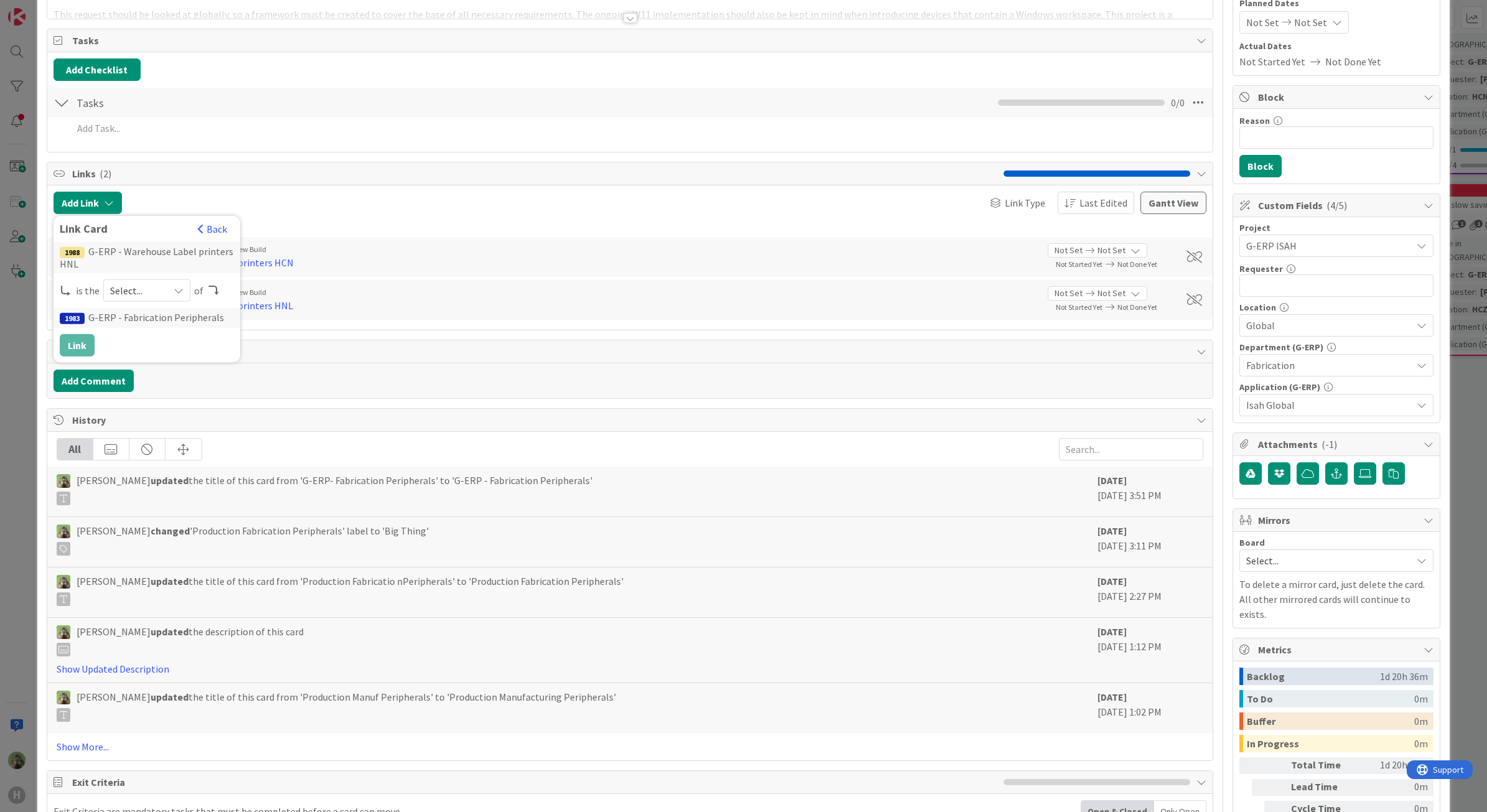
click at [156, 285] on span "Select..." at bounding box center [136, 290] width 52 height 17
click at [156, 351] on span "child" at bounding box center [213, 342] width 141 height 19
click at [82, 340] on button "Link" at bounding box center [77, 345] width 35 height 23
click at [105, 198] on button "Add Link" at bounding box center [88, 203] width 68 height 23
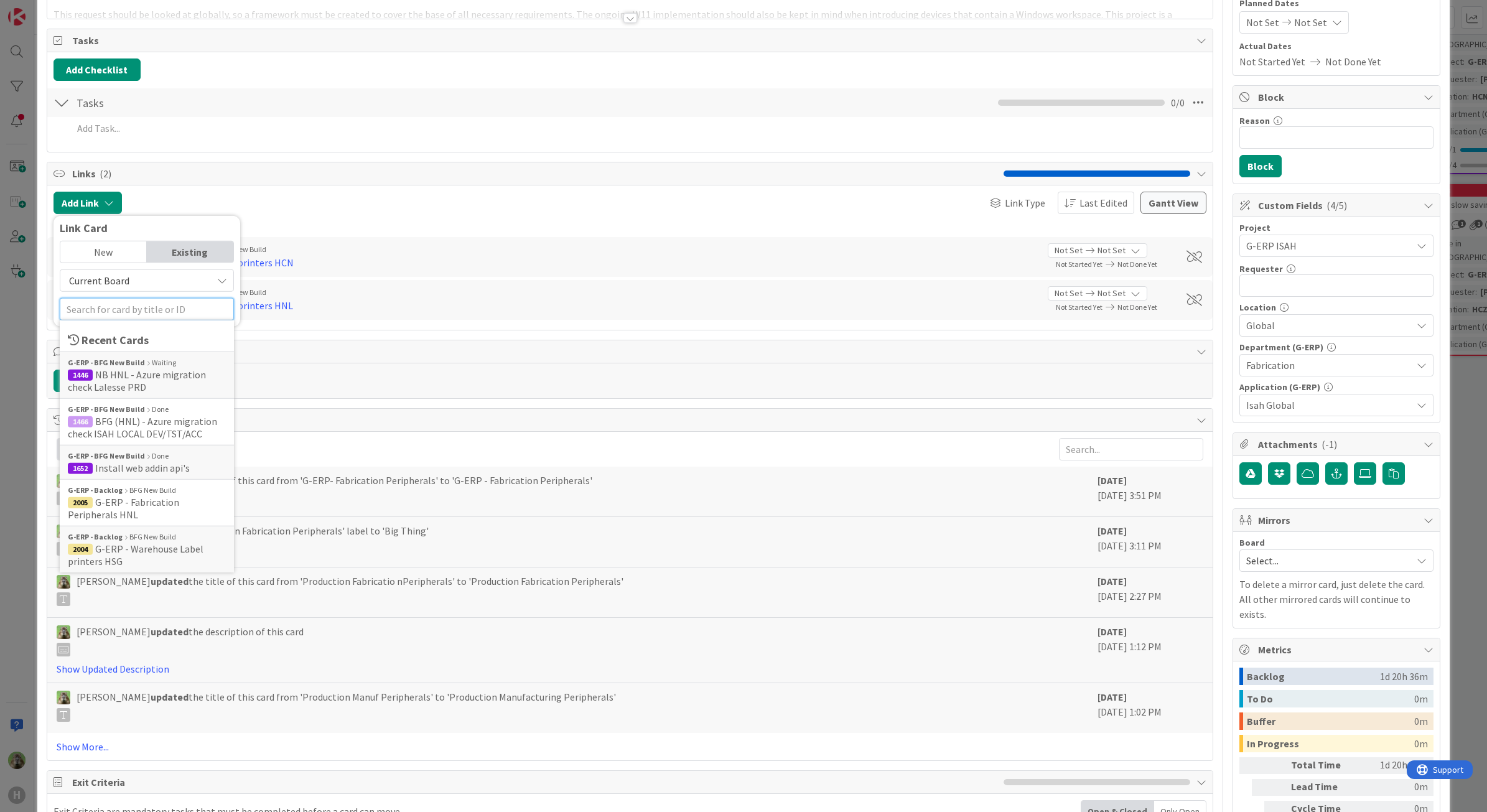
click at [123, 305] on input "text" at bounding box center [147, 309] width 174 height 23
paste input "label"
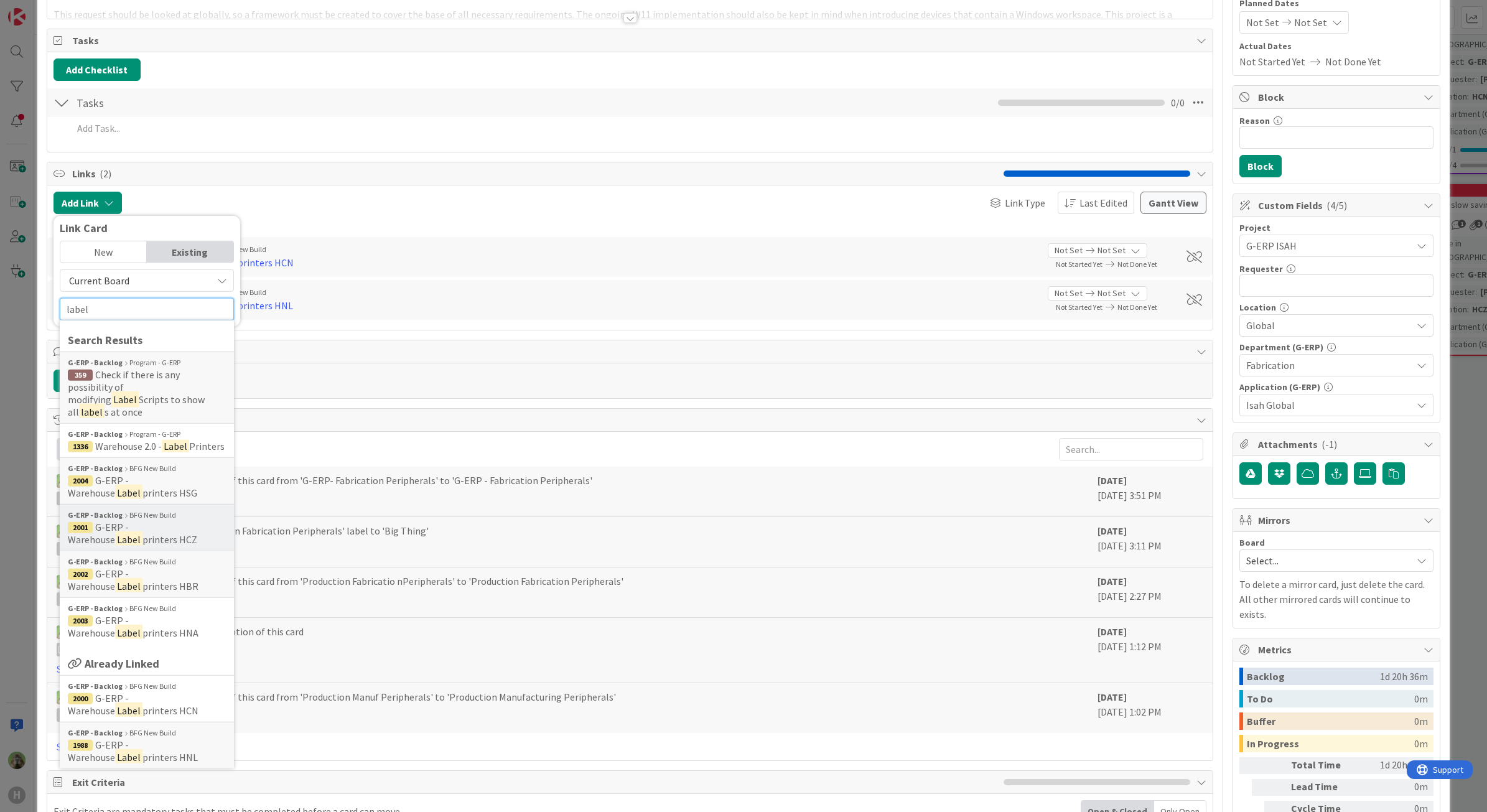
type input "label"
click at [129, 520] on span "G-ERP - Warehouse" at bounding box center [98, 532] width 61 height 25
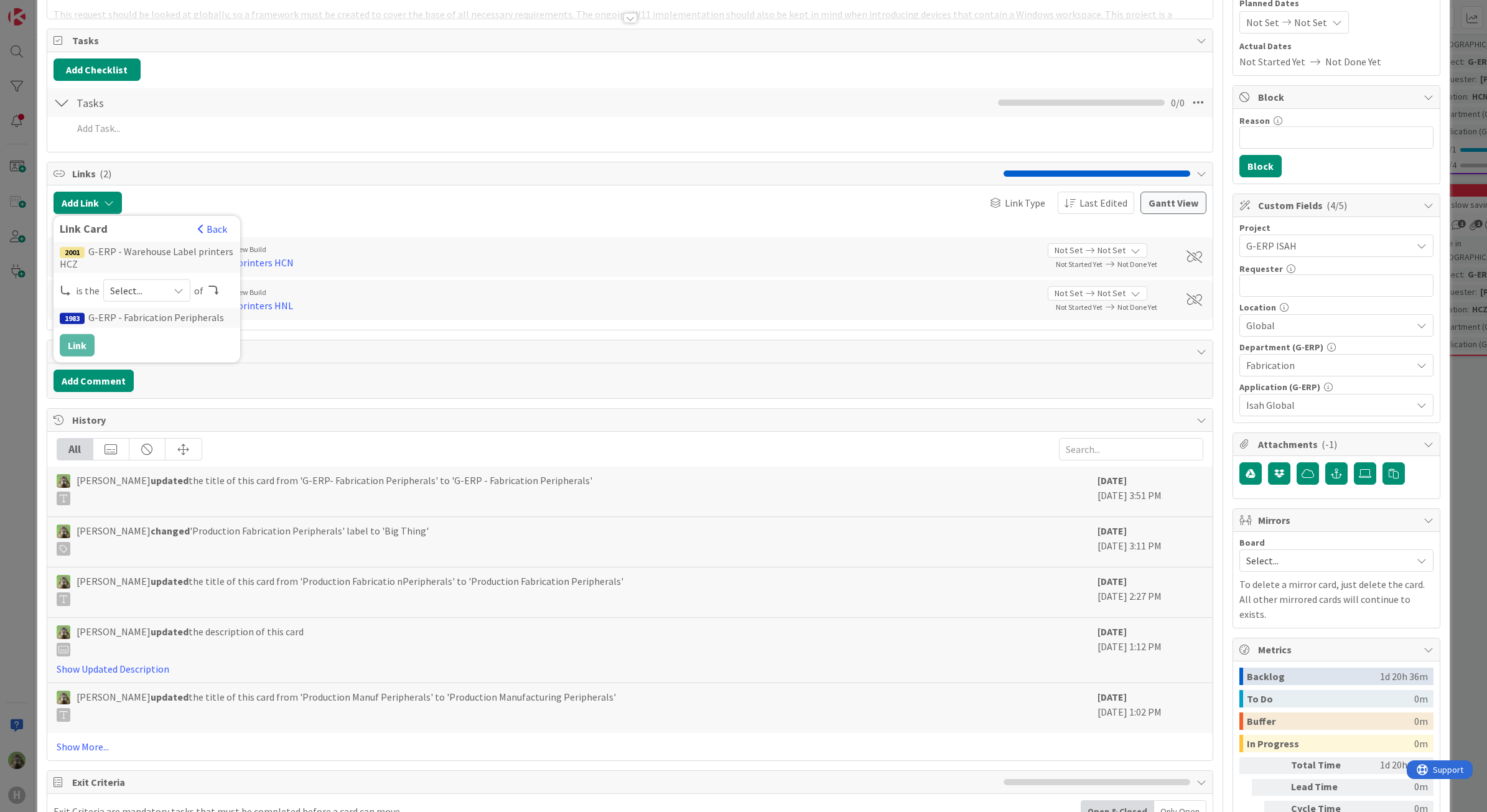
click at [124, 298] on span "Select..." at bounding box center [136, 290] width 52 height 17
click at [142, 339] on span "child" at bounding box center [213, 342] width 141 height 19
click at [95, 342] on button "Link" at bounding box center [77, 345] width 35 height 23
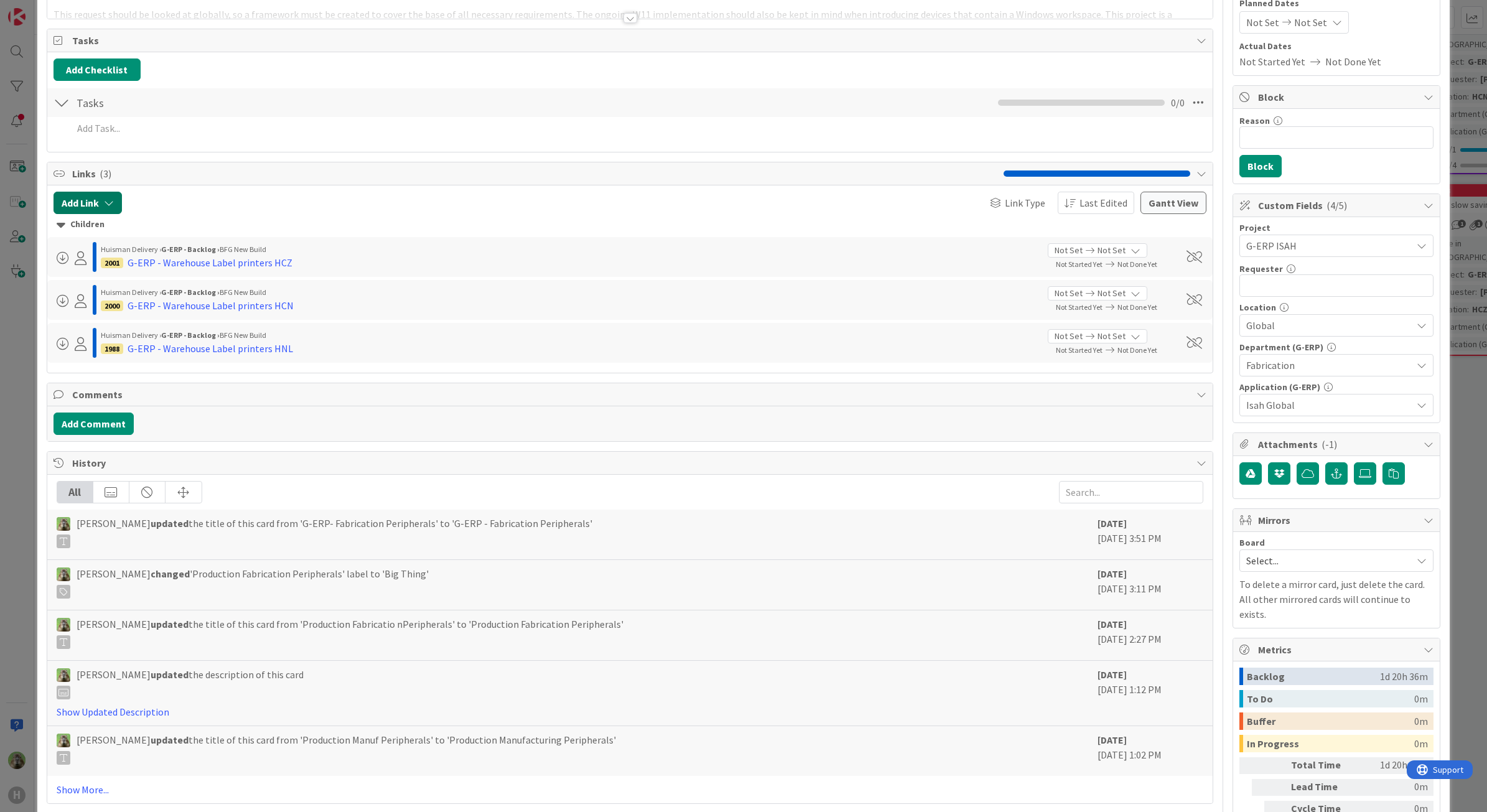
click at [113, 205] on icon "button" at bounding box center [108, 202] width 10 height 10
click at [129, 313] on input "text" at bounding box center [147, 309] width 174 height 23
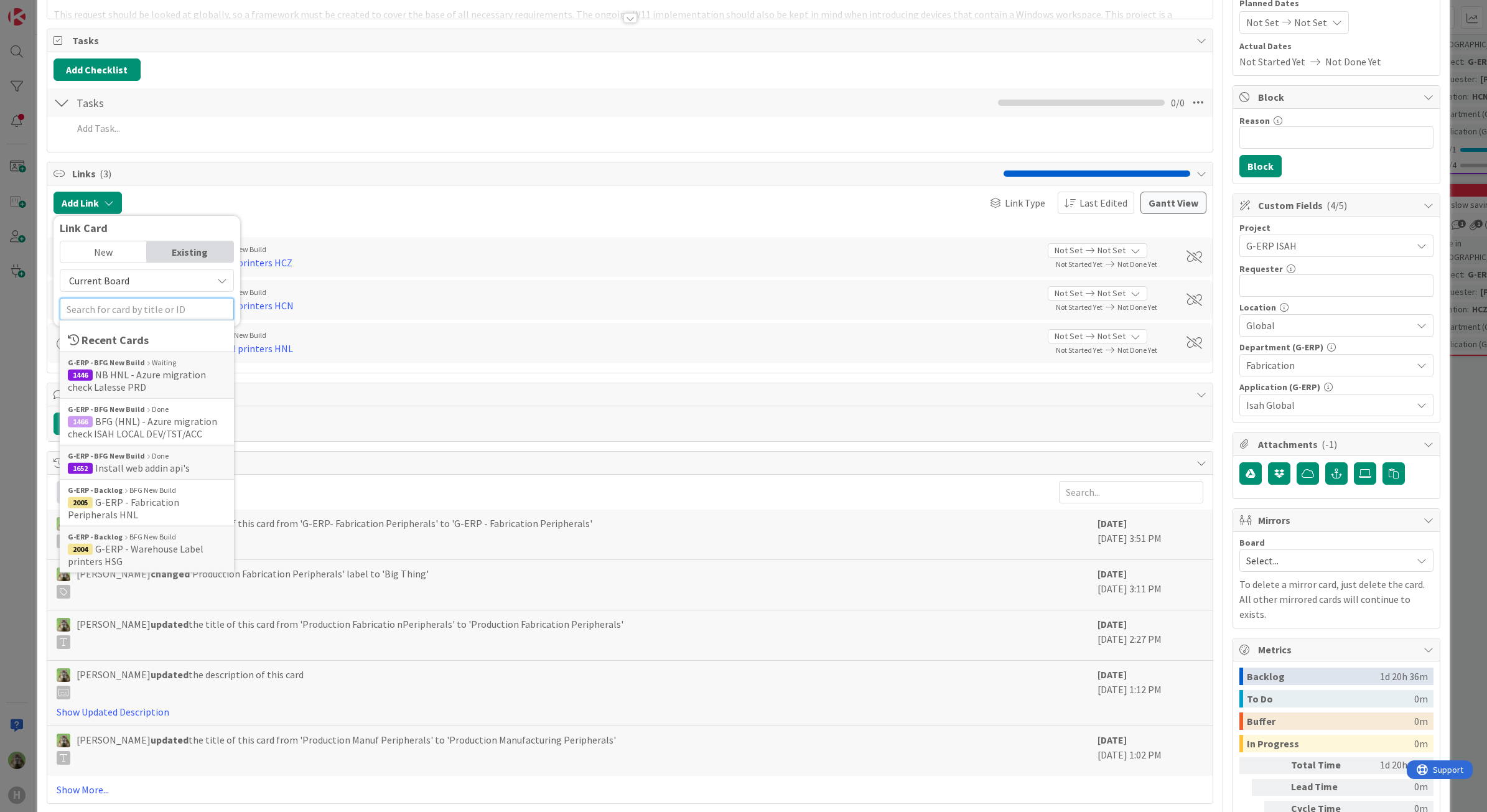
paste input "label"
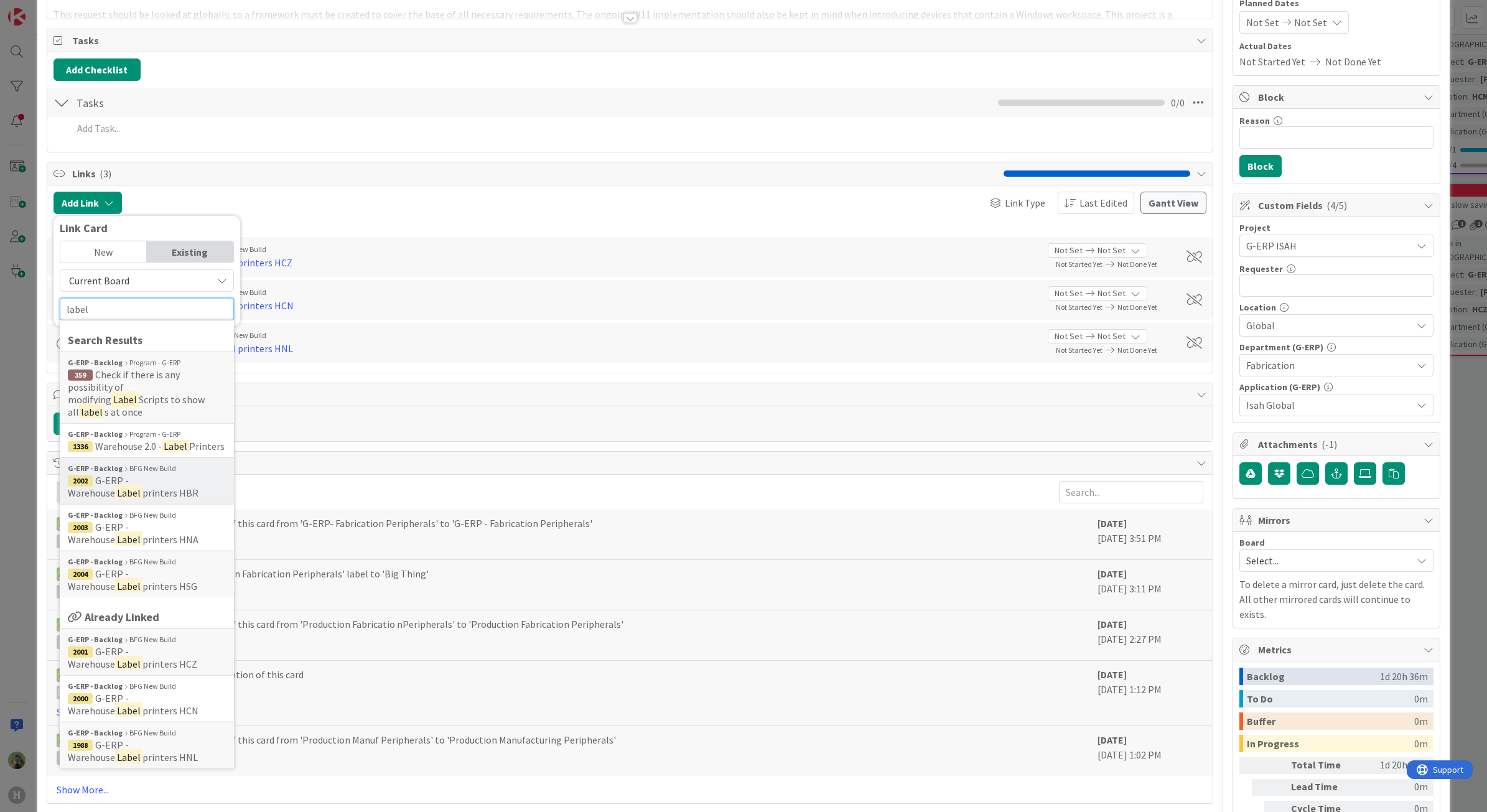
type input "label"
click at [177, 479] on span "2002 G-ERP - Warehouse Label printers HBR" at bounding box center [147, 486] width 158 height 25
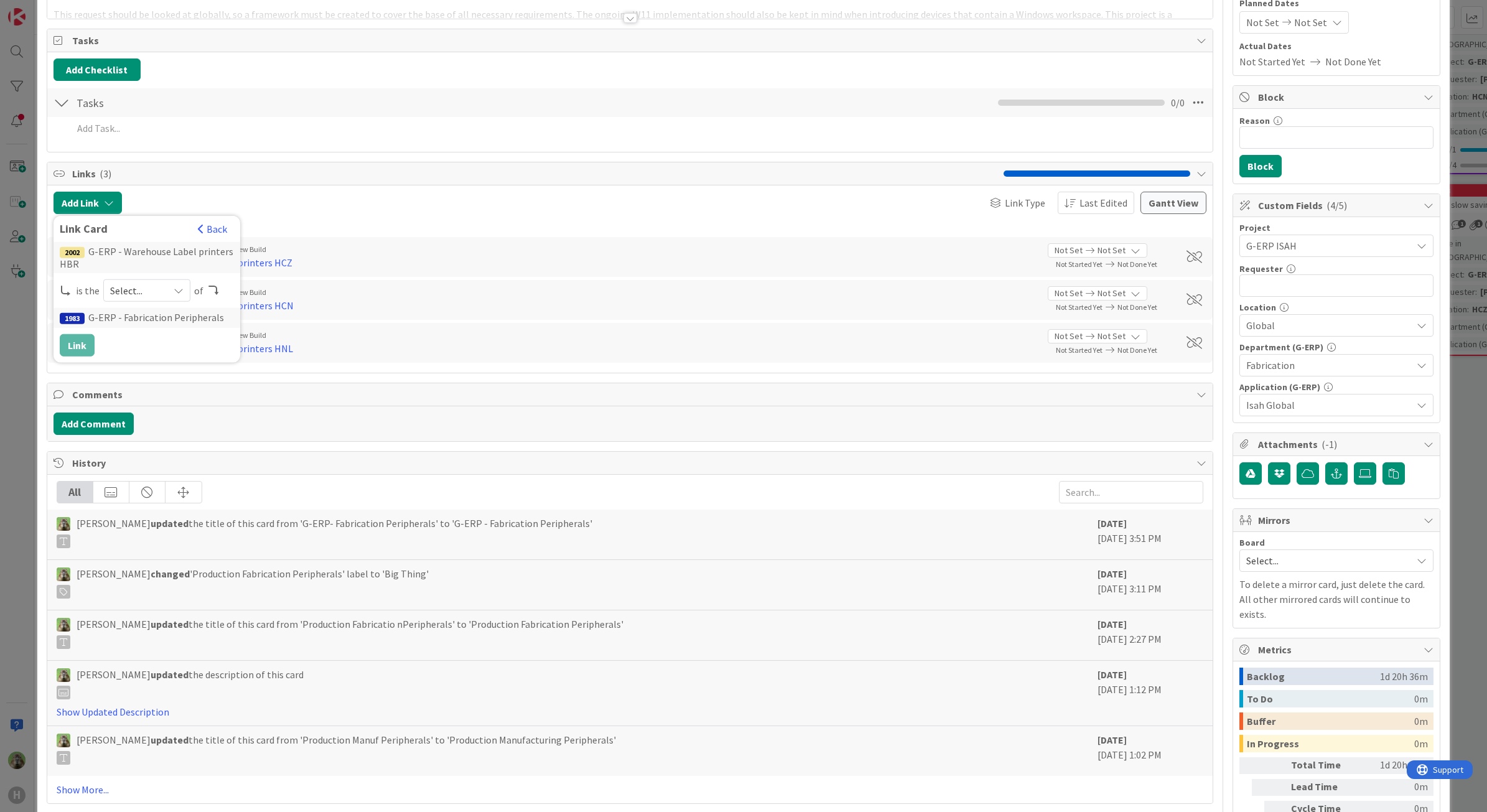
drag, startPoint x: 184, startPoint y: 281, endPoint x: 178, endPoint y: 287, distance: 8.5
click at [183, 281] on div "Select..." at bounding box center [146, 291] width 87 height 23
click at [156, 351] on span "child" at bounding box center [213, 342] width 141 height 19
click at [88, 348] on button "Link" at bounding box center [77, 345] width 35 height 23
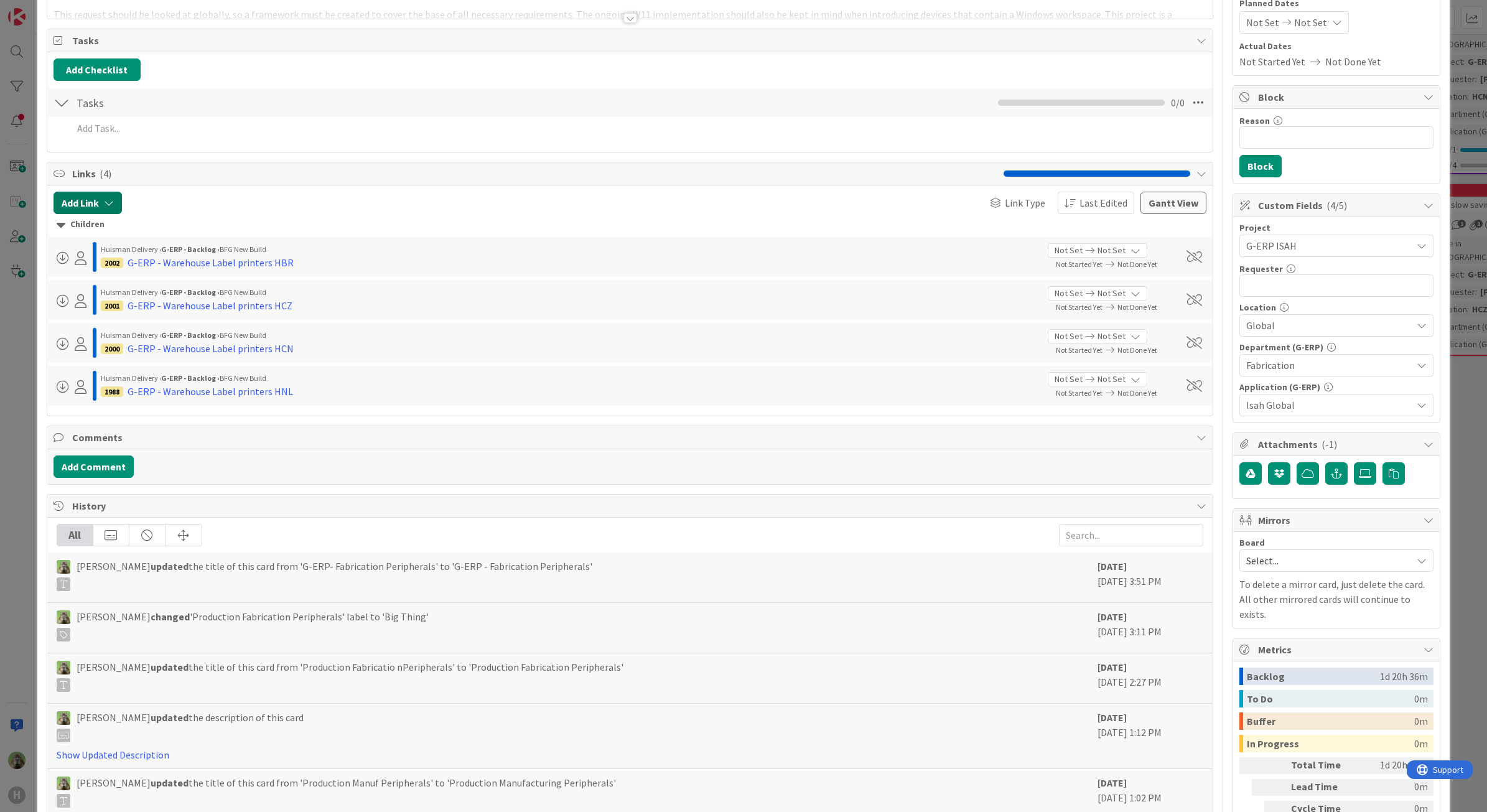
click at [113, 197] on button "Add Link" at bounding box center [88, 203] width 68 height 23
click at [126, 302] on input "text" at bounding box center [147, 309] width 174 height 23
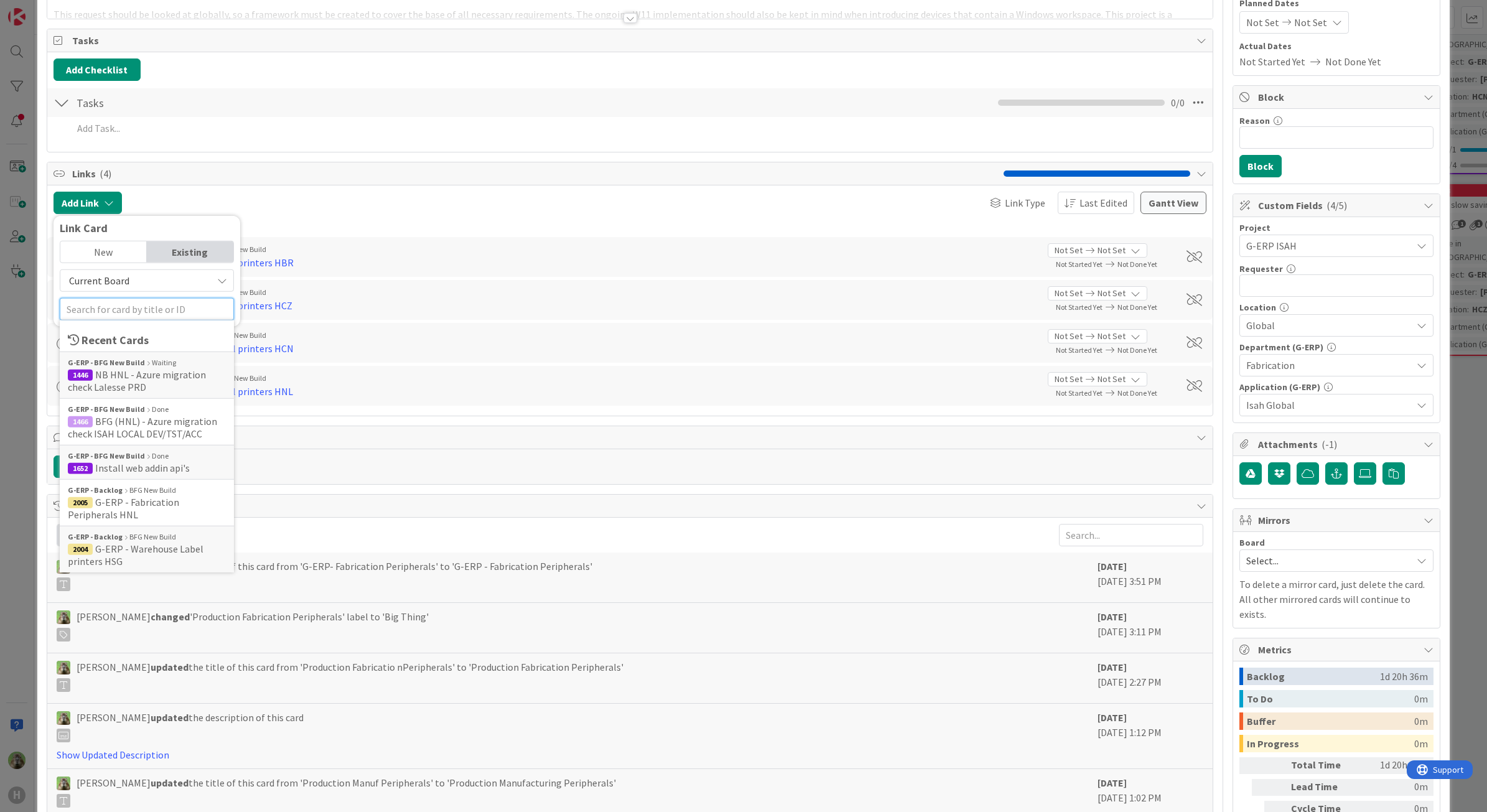
paste input "label"
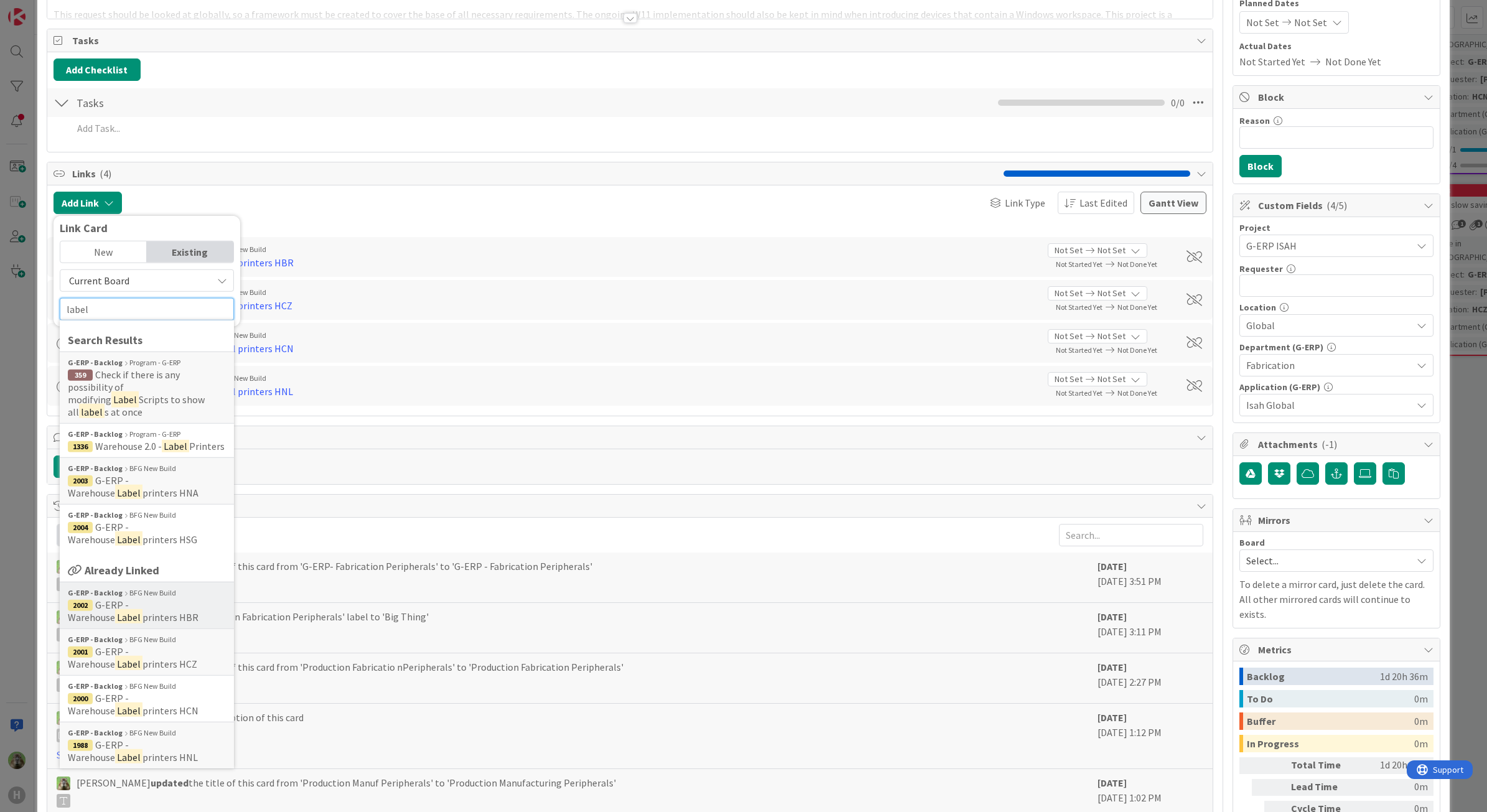
type input "label"
click at [169, 607] on span "2002 G-ERP - Warehouse Label printers HBR" at bounding box center [147, 611] width 158 height 25
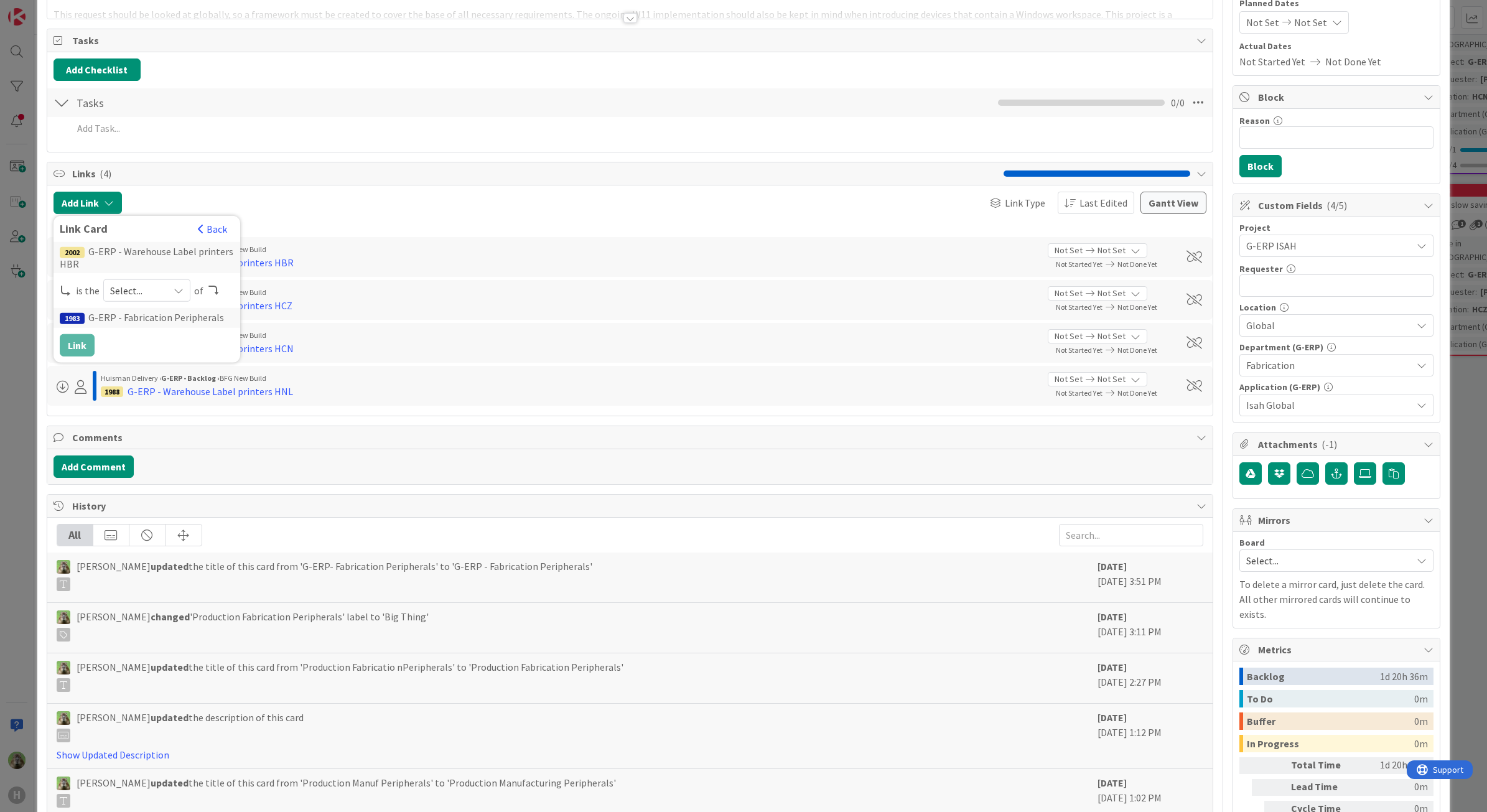
click at [141, 280] on div "2002 G-ERP - Warehouse Label printers HBR is the Select... of 1983 G-ERP - Fabr…" at bounding box center [147, 298] width 174 height 114
click at [141, 288] on span "Select..." at bounding box center [136, 290] width 52 height 17
click at [136, 338] on link "child" at bounding box center [196, 342] width 186 height 23
click at [71, 333] on div "2002 G-ERP - Warehouse Label printers HBR is the child parent child predecessor…" at bounding box center [147, 298] width 174 height 114
click at [71, 340] on button "Link" at bounding box center [77, 345] width 35 height 23
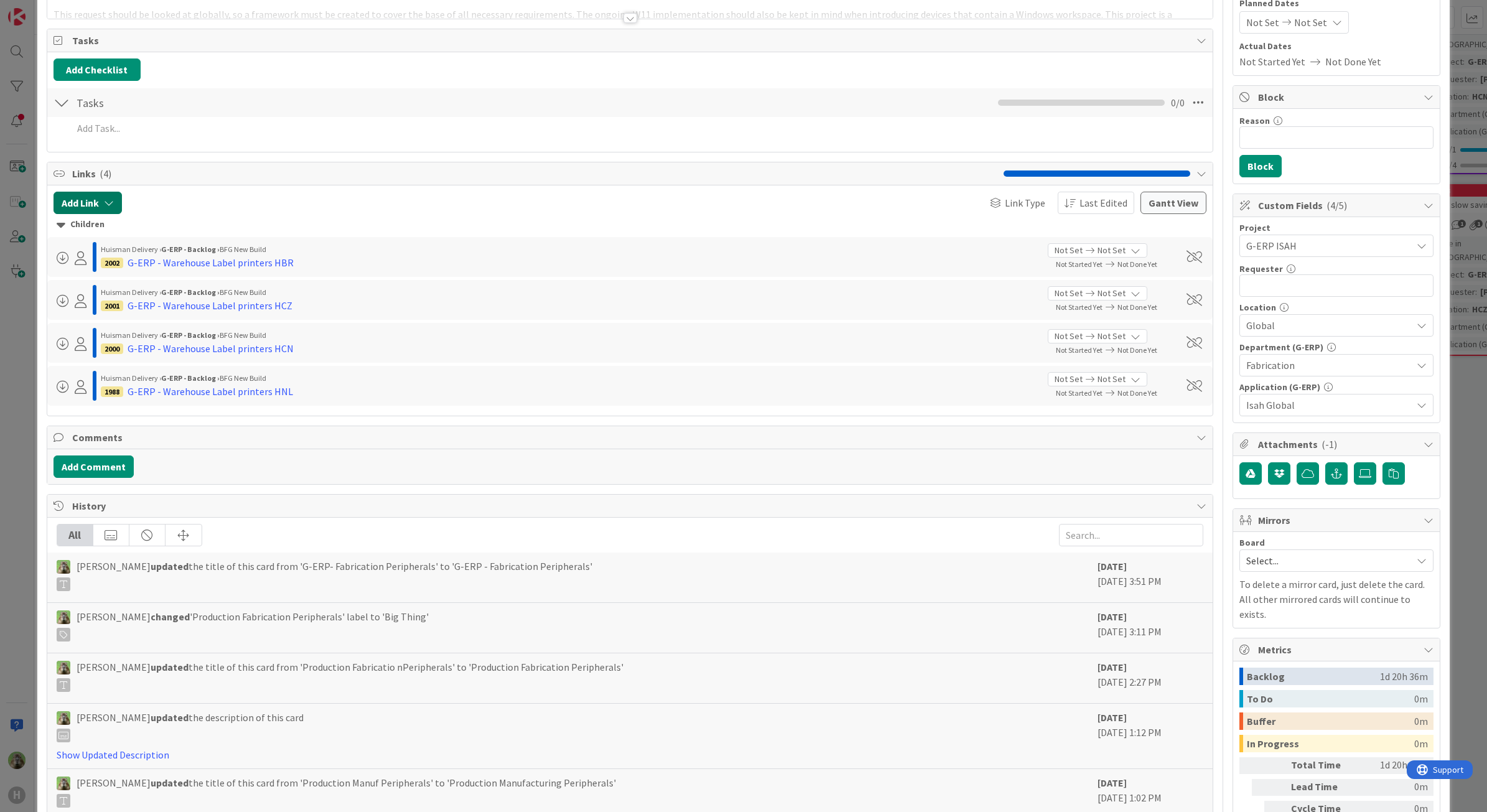
click at [107, 207] on icon "button" at bounding box center [108, 202] width 10 height 10
click at [150, 315] on input "text" at bounding box center [147, 309] width 174 height 23
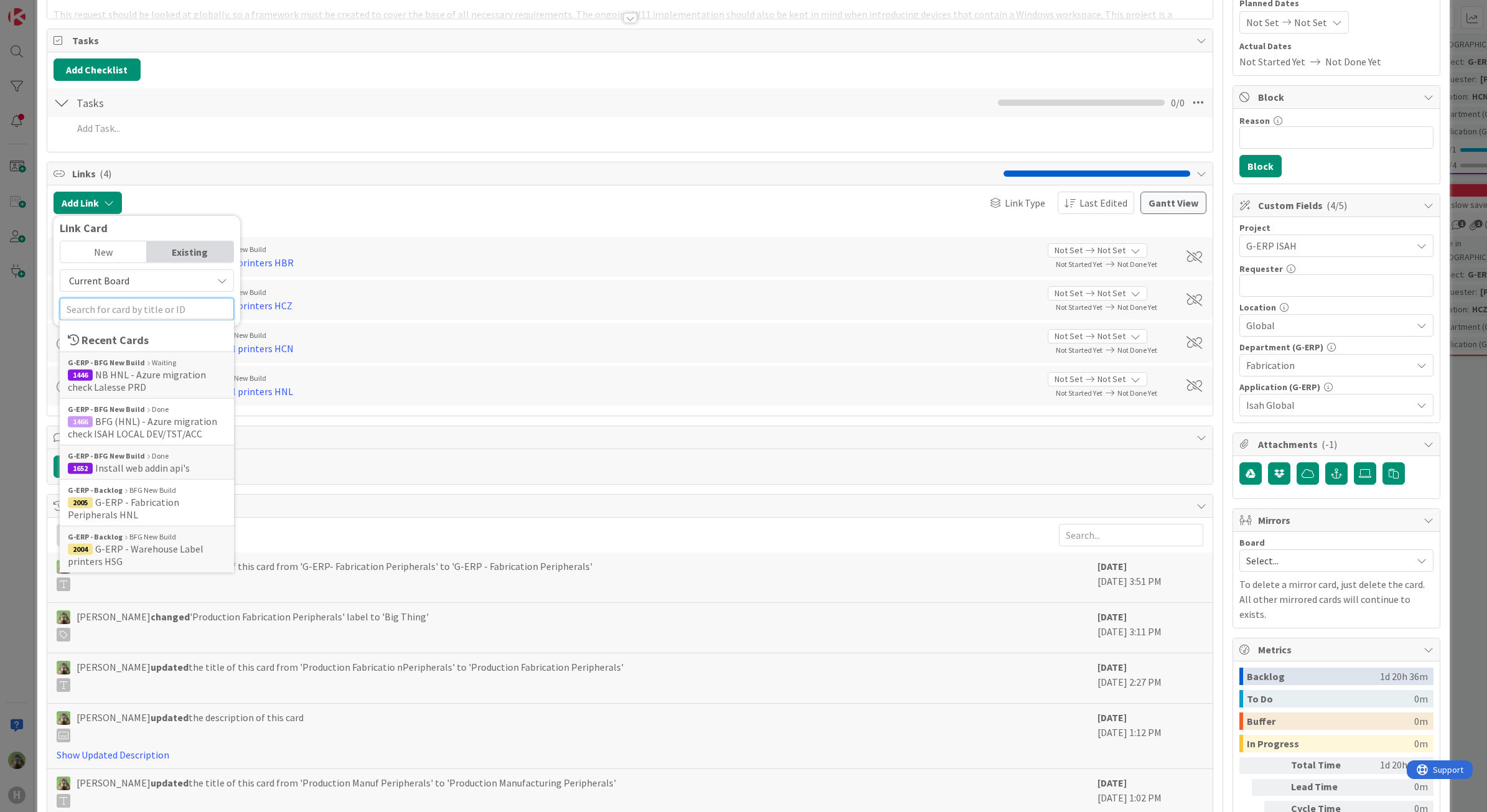
paste input "label"
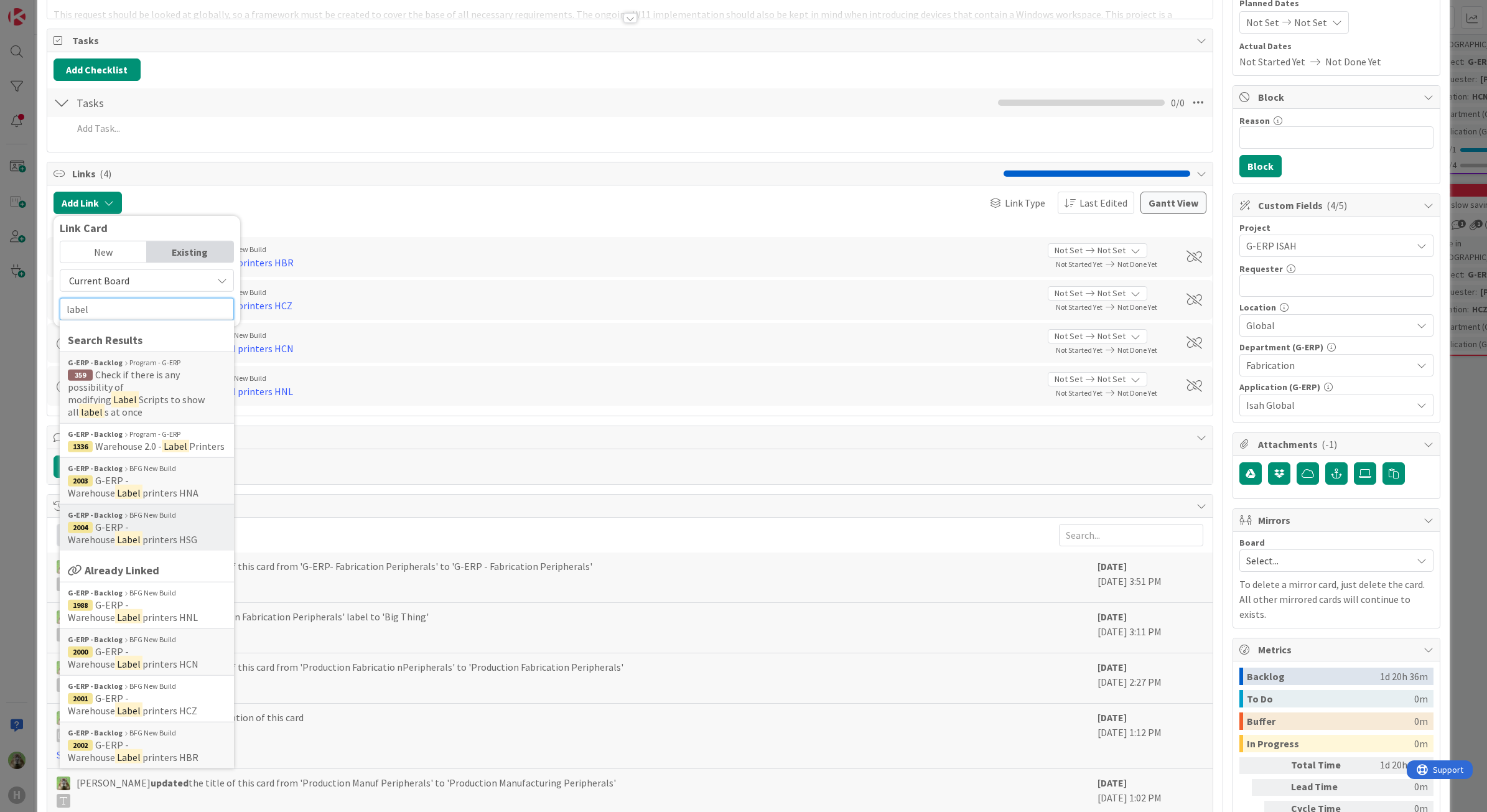
type input "label"
click at [129, 520] on span "G-ERP - Warehouse" at bounding box center [98, 532] width 61 height 25
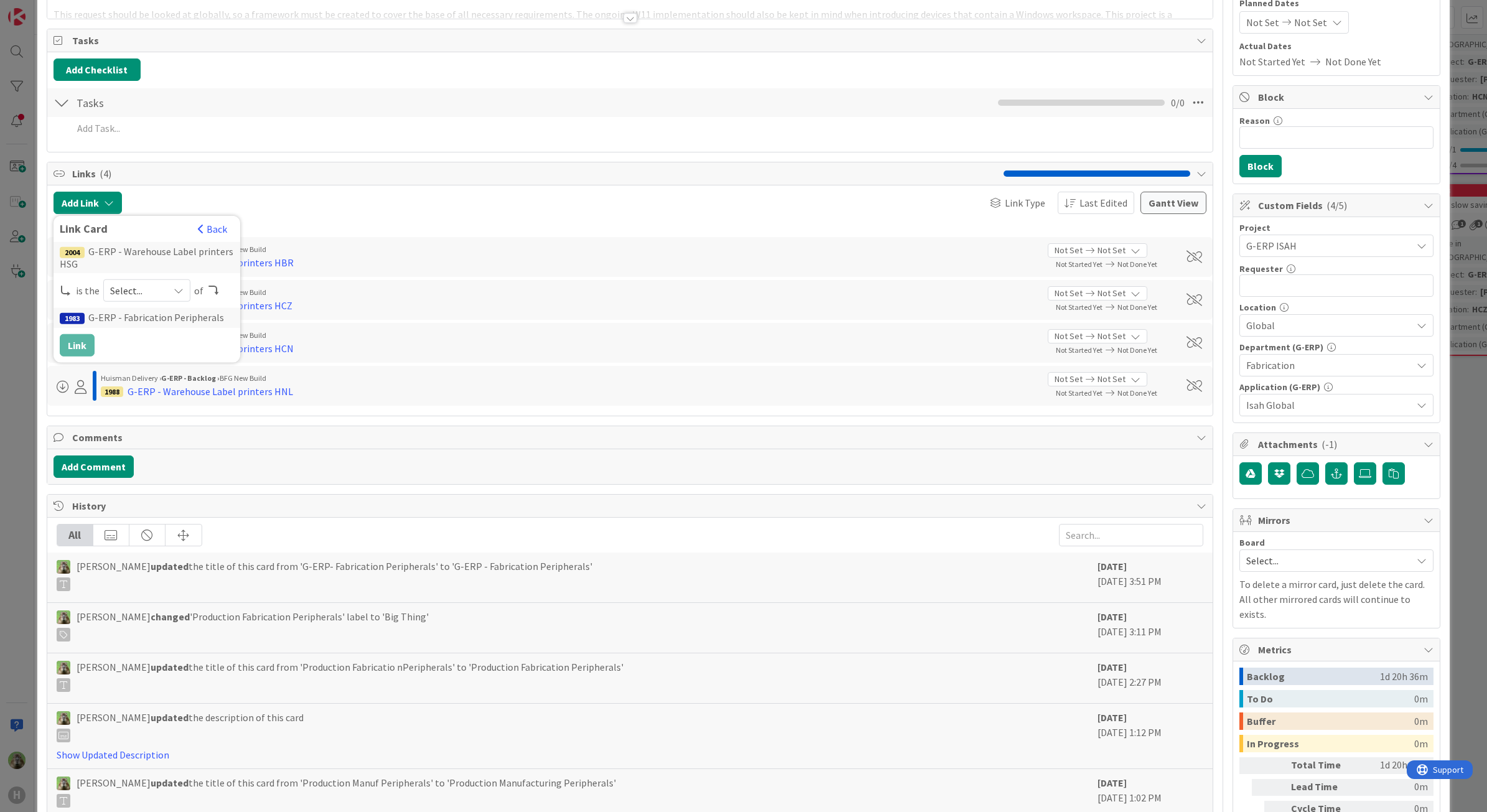
click at [148, 301] on div "Select..." at bounding box center [146, 291] width 87 height 23
click at [147, 351] on span "child" at bounding box center [213, 342] width 141 height 19
click at [93, 351] on button "Link" at bounding box center [77, 345] width 35 height 23
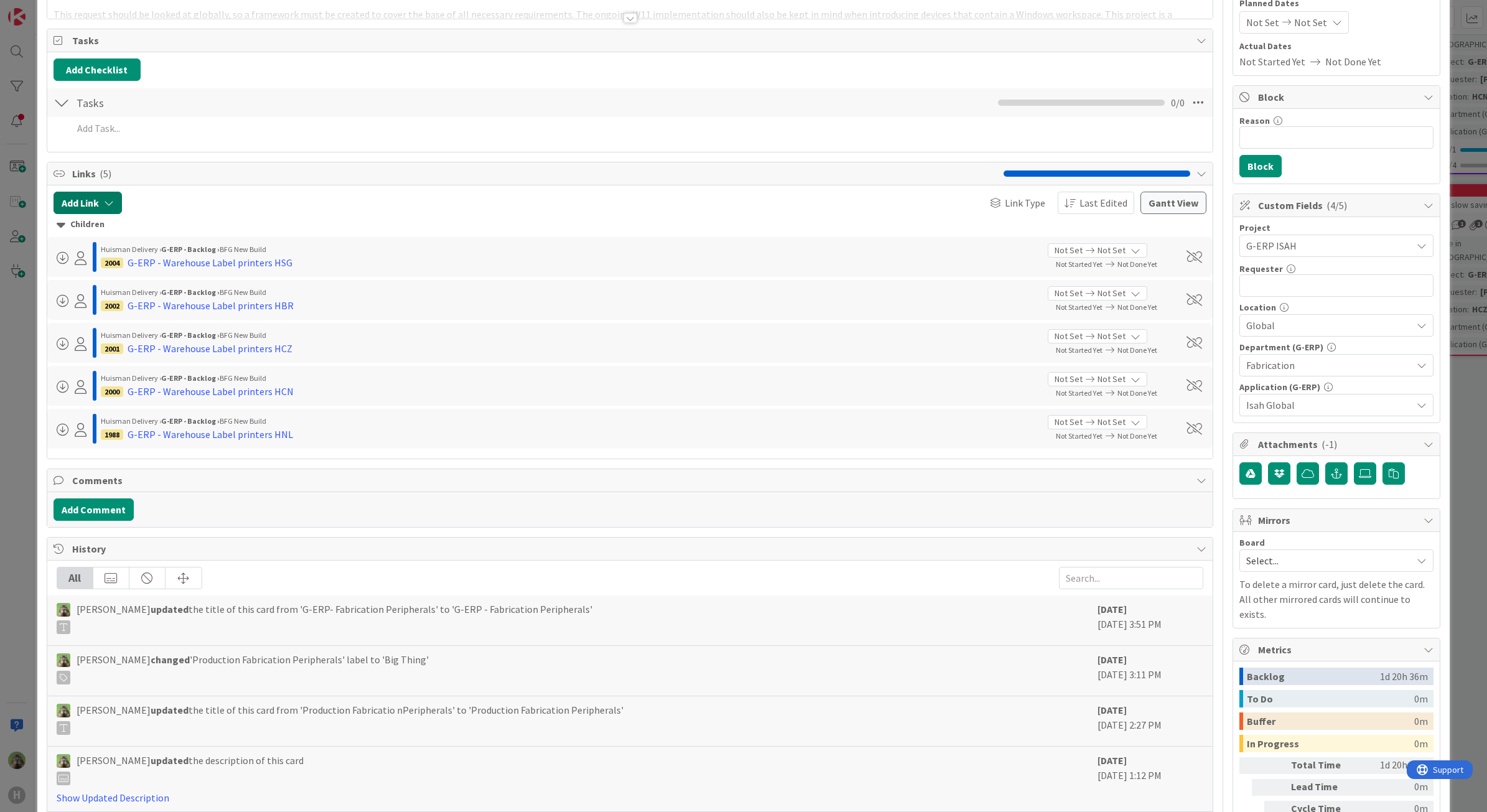
click at [105, 207] on icon "button" at bounding box center [108, 202] width 10 height 10
click at [117, 311] on input "text" at bounding box center [147, 309] width 174 height 23
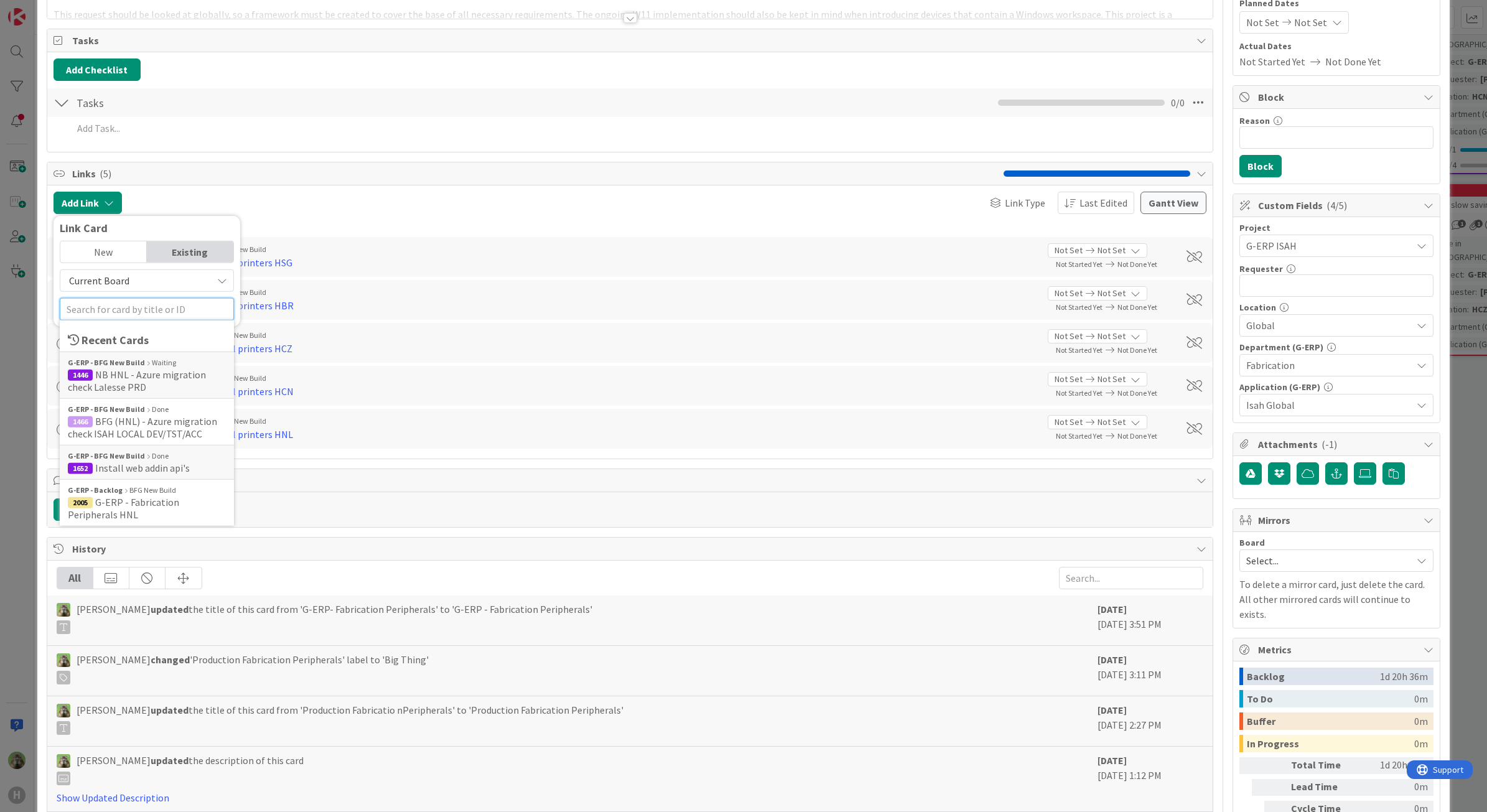
paste input "label"
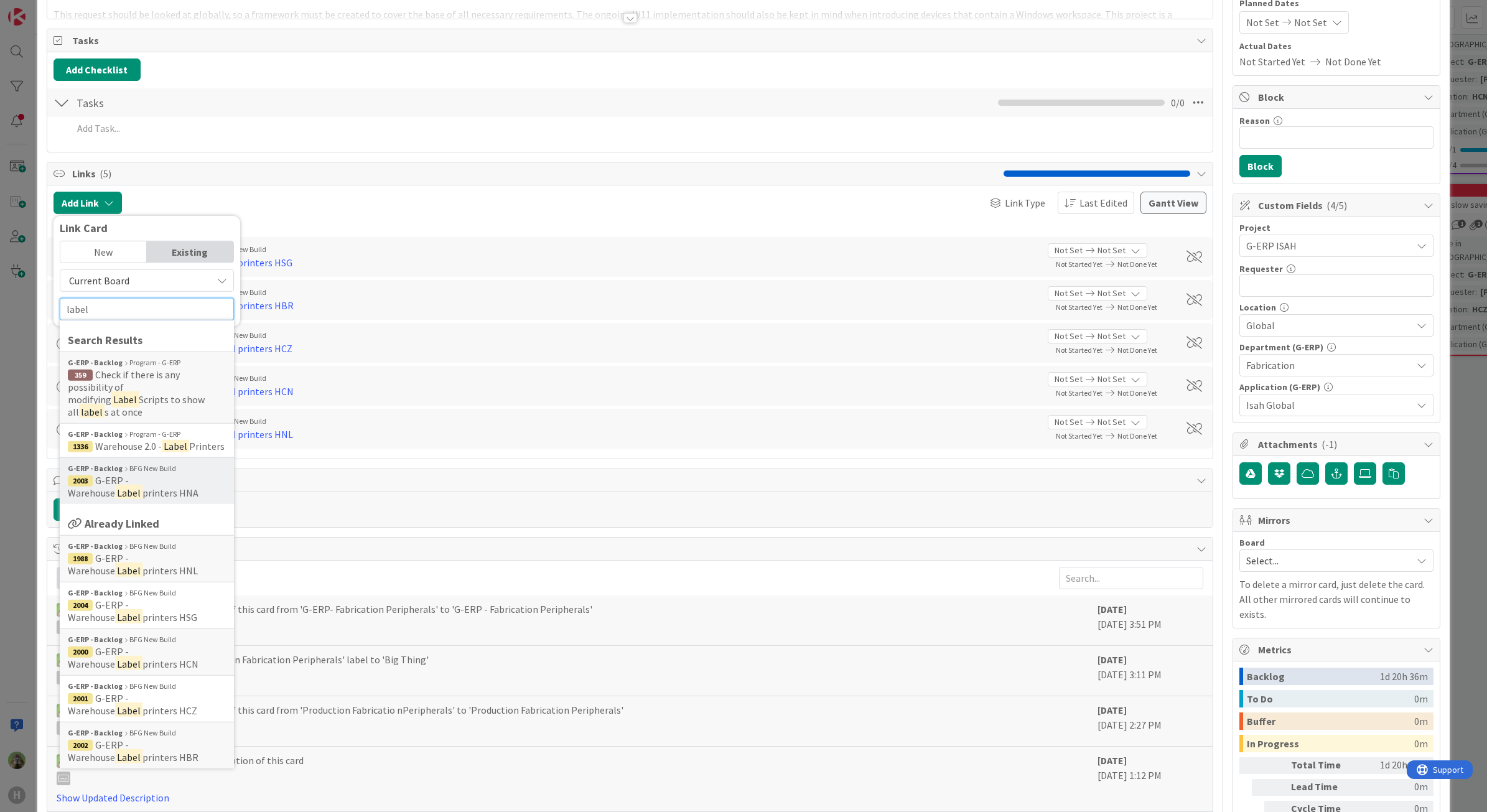
type input "label"
click at [129, 476] on span "G-ERP - Warehouse" at bounding box center [98, 486] width 61 height 25
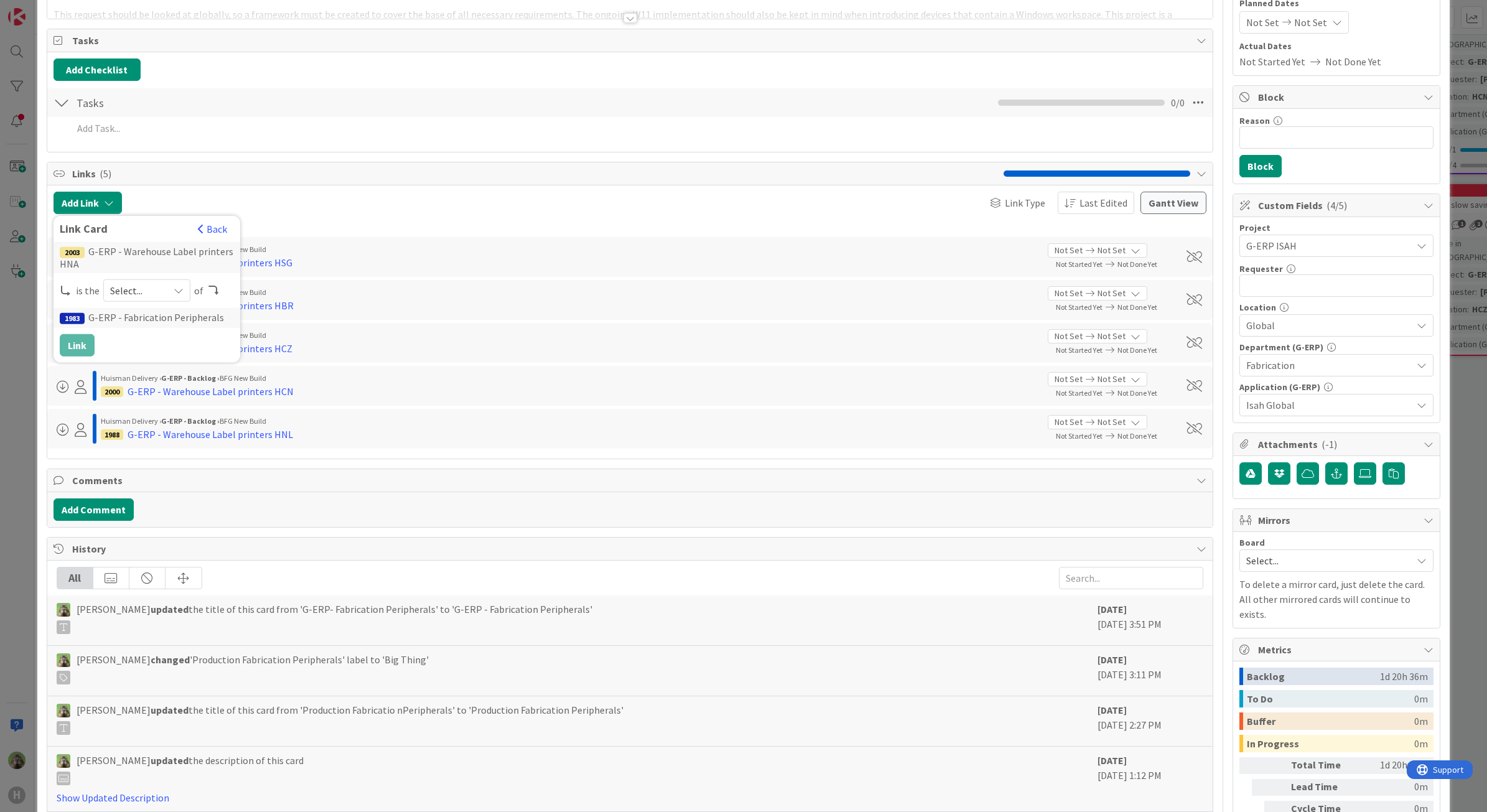
click at [129, 293] on span "Select..." at bounding box center [136, 290] width 52 height 17
click at [146, 343] on span "child" at bounding box center [213, 342] width 141 height 19
click at [95, 342] on div "2003 G-ERP - Warehouse Label printers HNA is the child parent child predecessor…" at bounding box center [147, 298] width 174 height 114
click at [93, 343] on button "Link" at bounding box center [77, 345] width 35 height 23
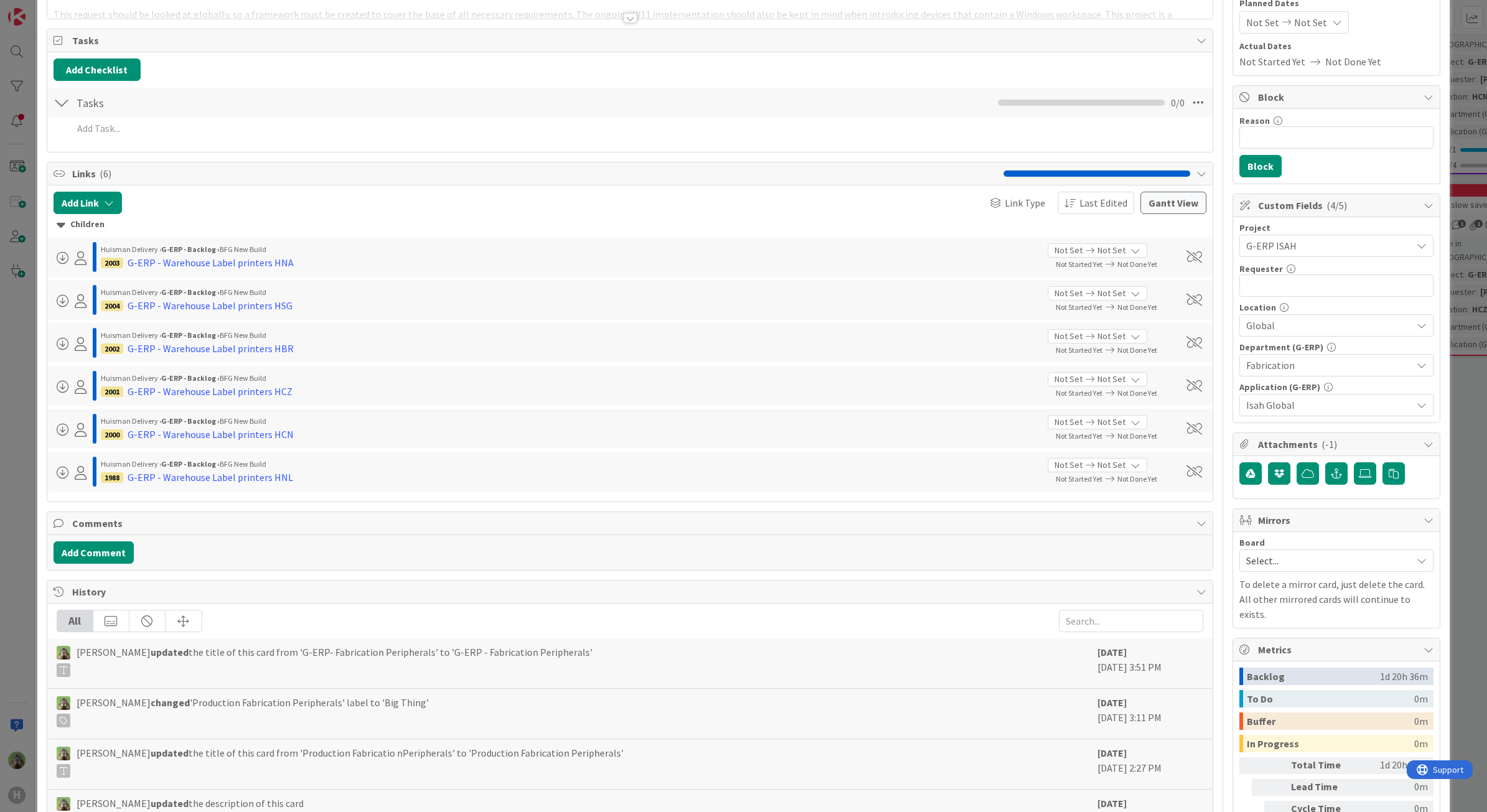
click at [41, 408] on div "ID 1983 G-ERP - Backlog BFG New Build Title 31 / 128 G-ERP - Fabrication Periph…" at bounding box center [743, 472] width 1413 height 1220
click at [27, 414] on div "ID 1983 G-ERP - Backlog BFG New Build Title 31 / 128 G-ERP - Fabrication Periph…" at bounding box center [743, 406] width 1487 height 812
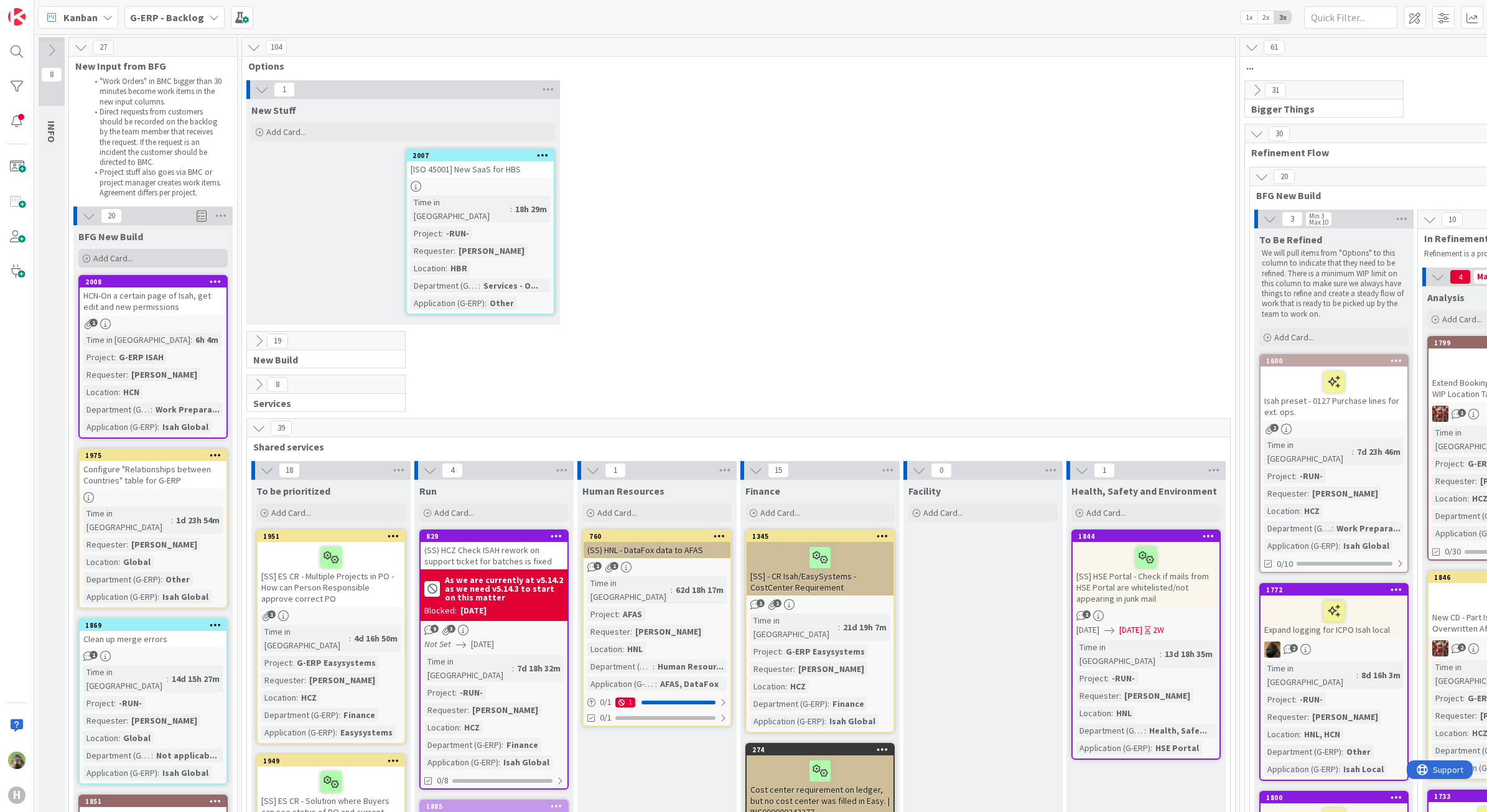
click at [128, 252] on span "Add Card..." at bounding box center [113, 258] width 40 height 11
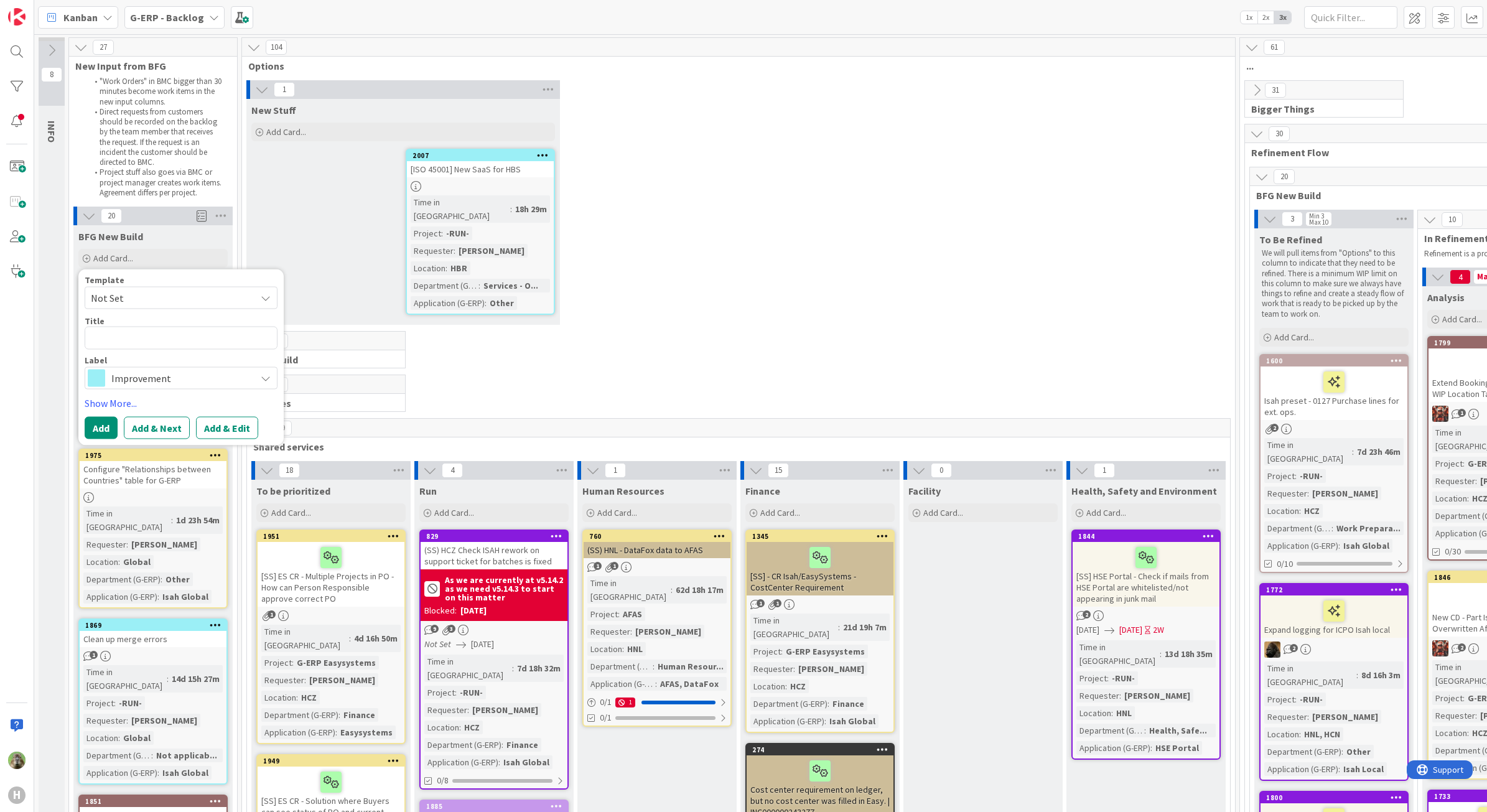
click at [158, 351] on div "Template Not Set Title 0 / 128 Label Improvement" at bounding box center [181, 333] width 193 height 114
click at [158, 336] on textarea at bounding box center [181, 338] width 193 height 23
paste textarea "CD_168_HUISCH_Windchill export as-built"
type textarea "x"
type textarea "CD_168_HUISCH_Windchill export as-built"
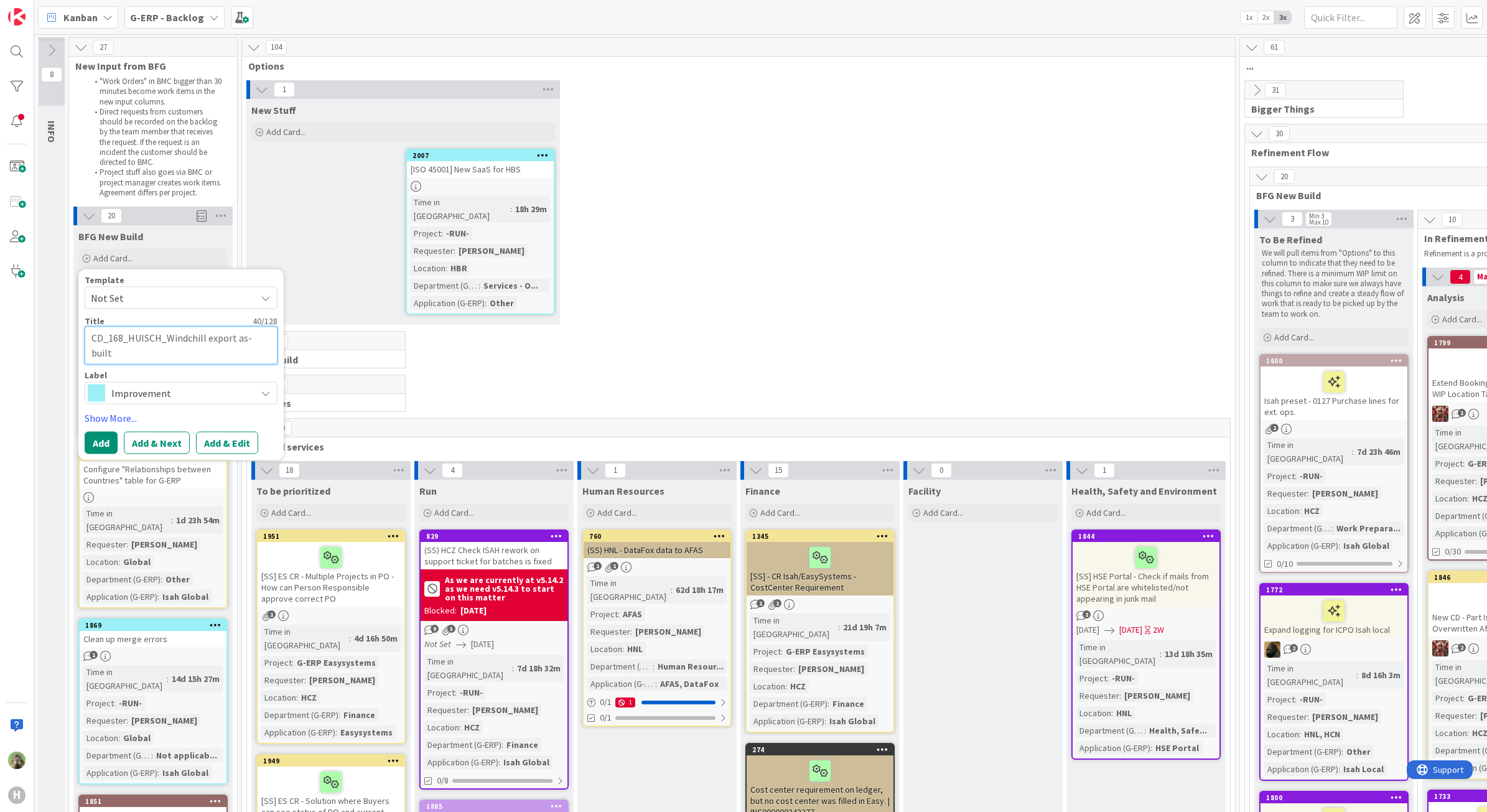
drag, startPoint x: 106, startPoint y: 334, endPoint x: 36, endPoint y: 346, distance: 71.0
type textarea "x"
type textarea "CD_168_HUISCH_Windchill export as-built"
click at [136, 377] on span "Improvement" at bounding box center [180, 377] width 138 height 17
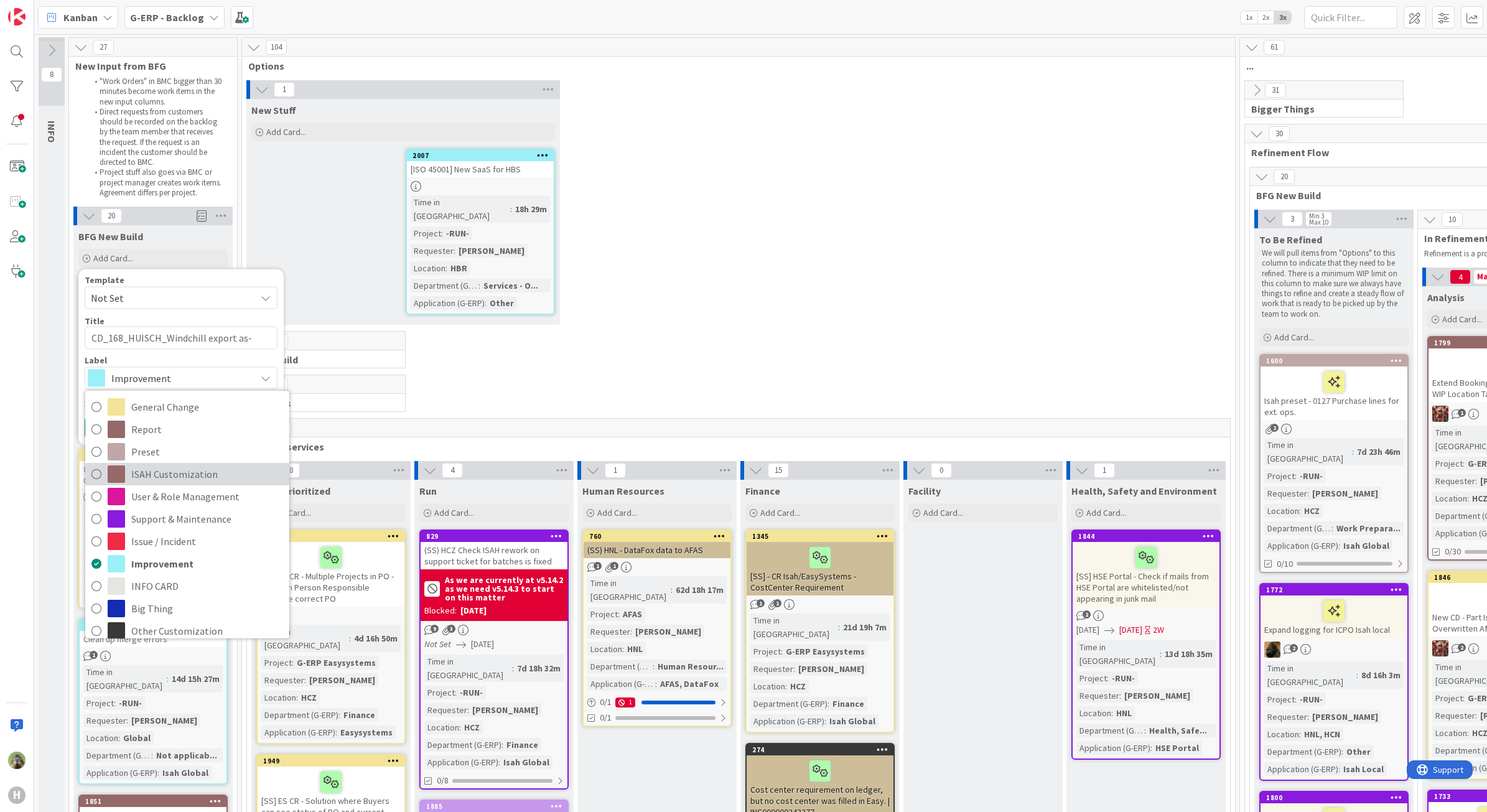
click at [177, 468] on span "ISAH Customization" at bounding box center [207, 473] width 152 height 19
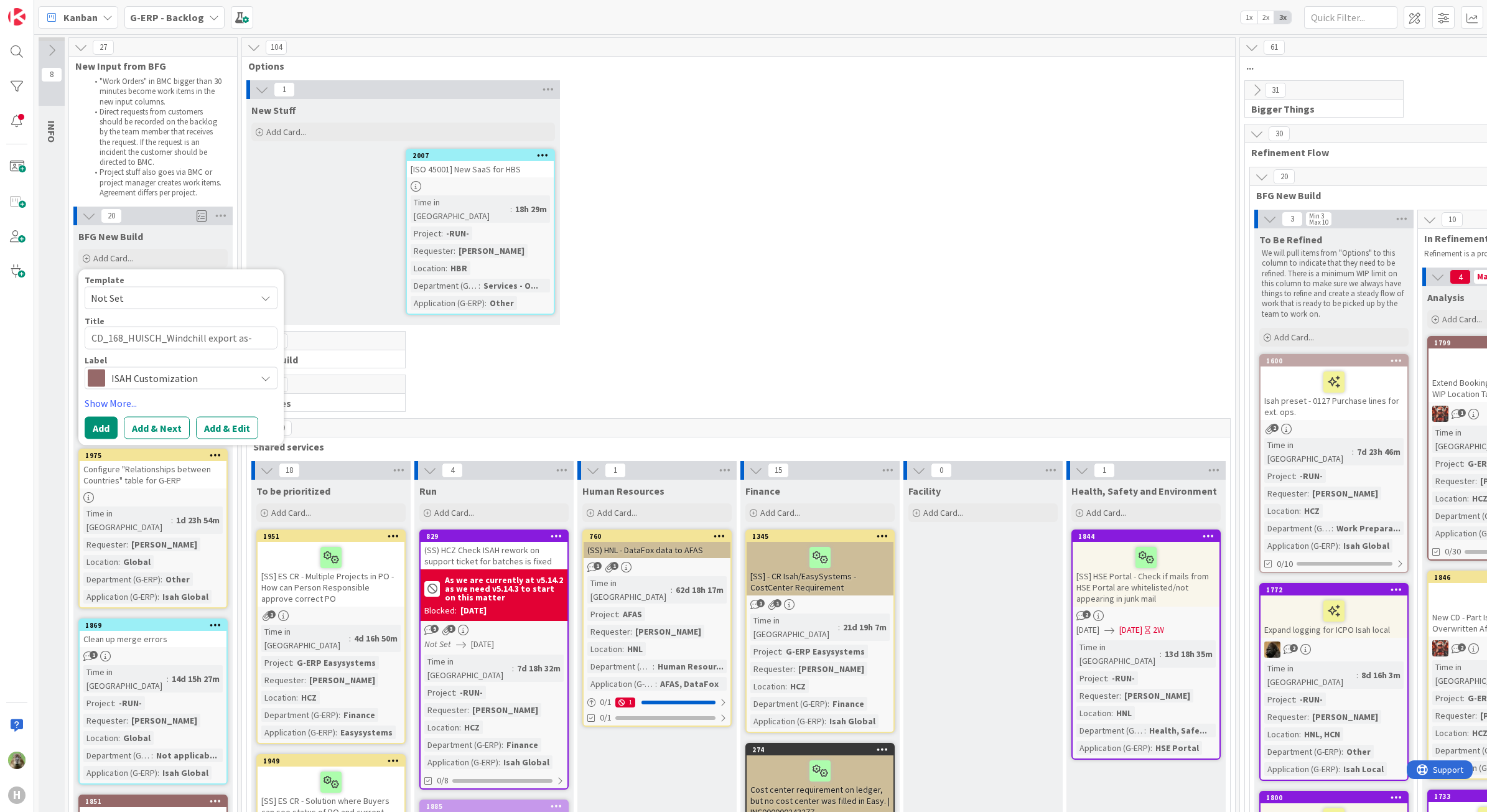
click at [162, 378] on span "ISAH Customization" at bounding box center [180, 377] width 138 height 17
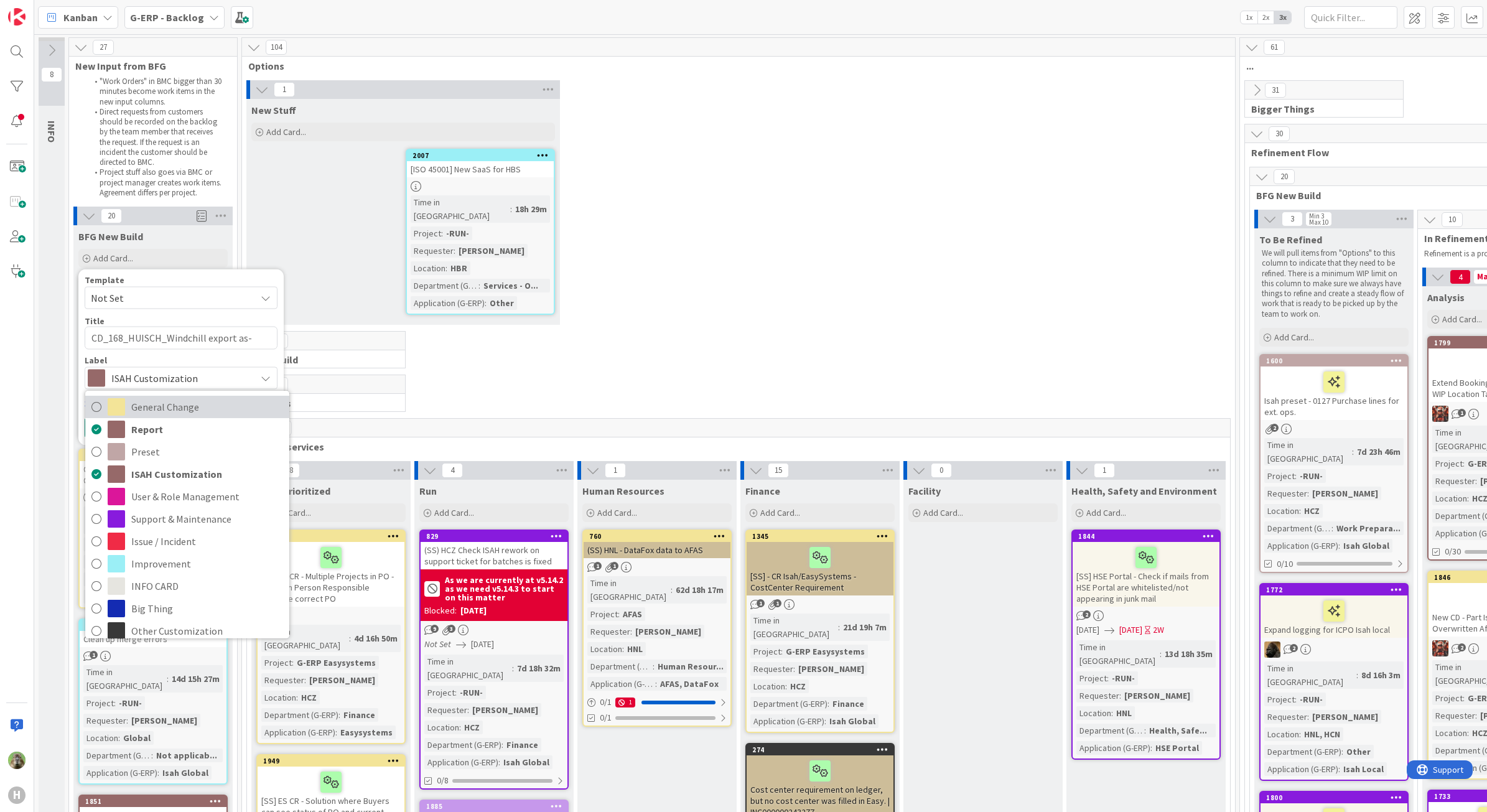
click at [148, 412] on span "General Change" at bounding box center [207, 407] width 152 height 19
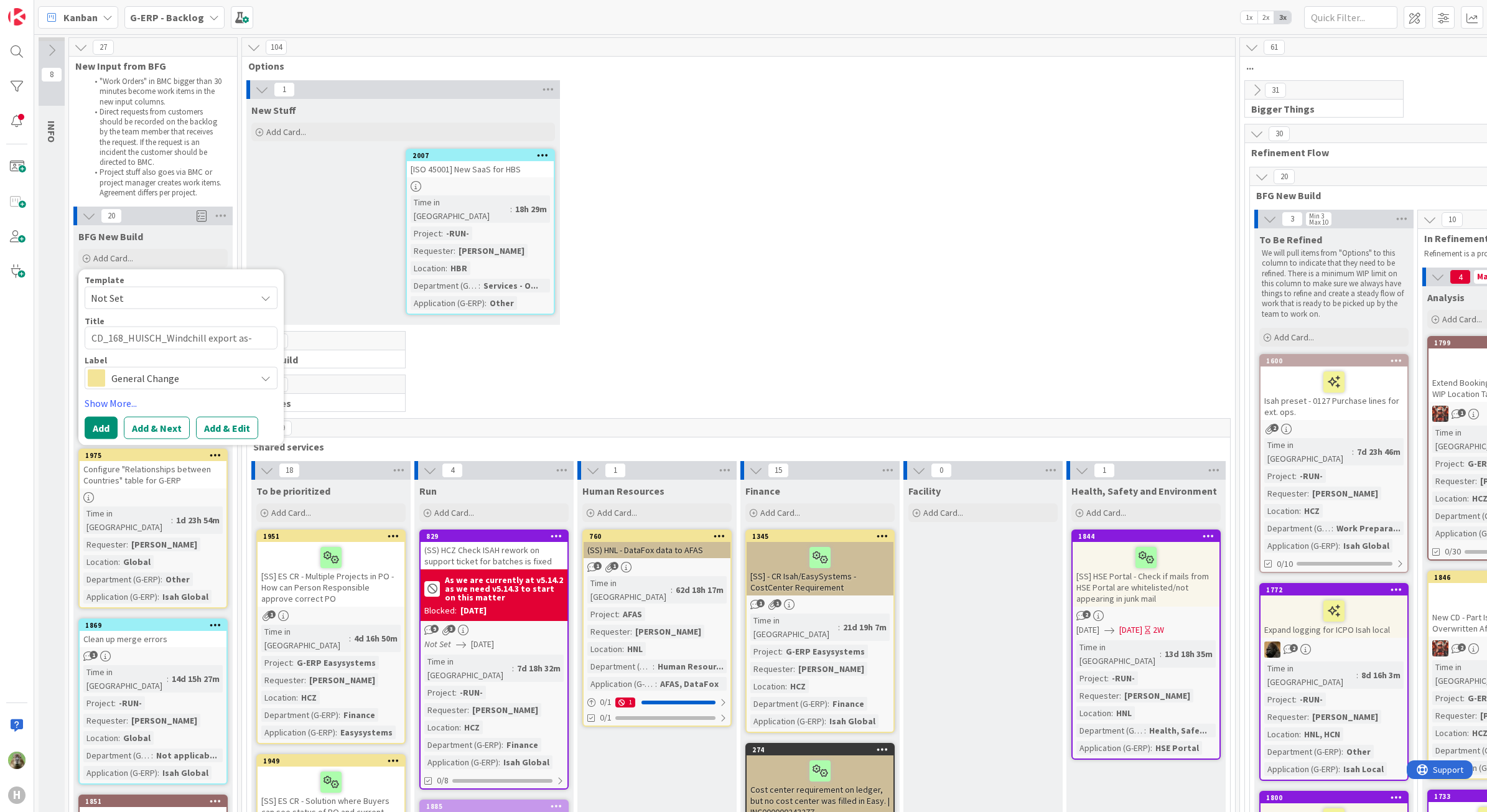
click at [194, 302] on span "Not Set" at bounding box center [168, 298] width 155 height 16
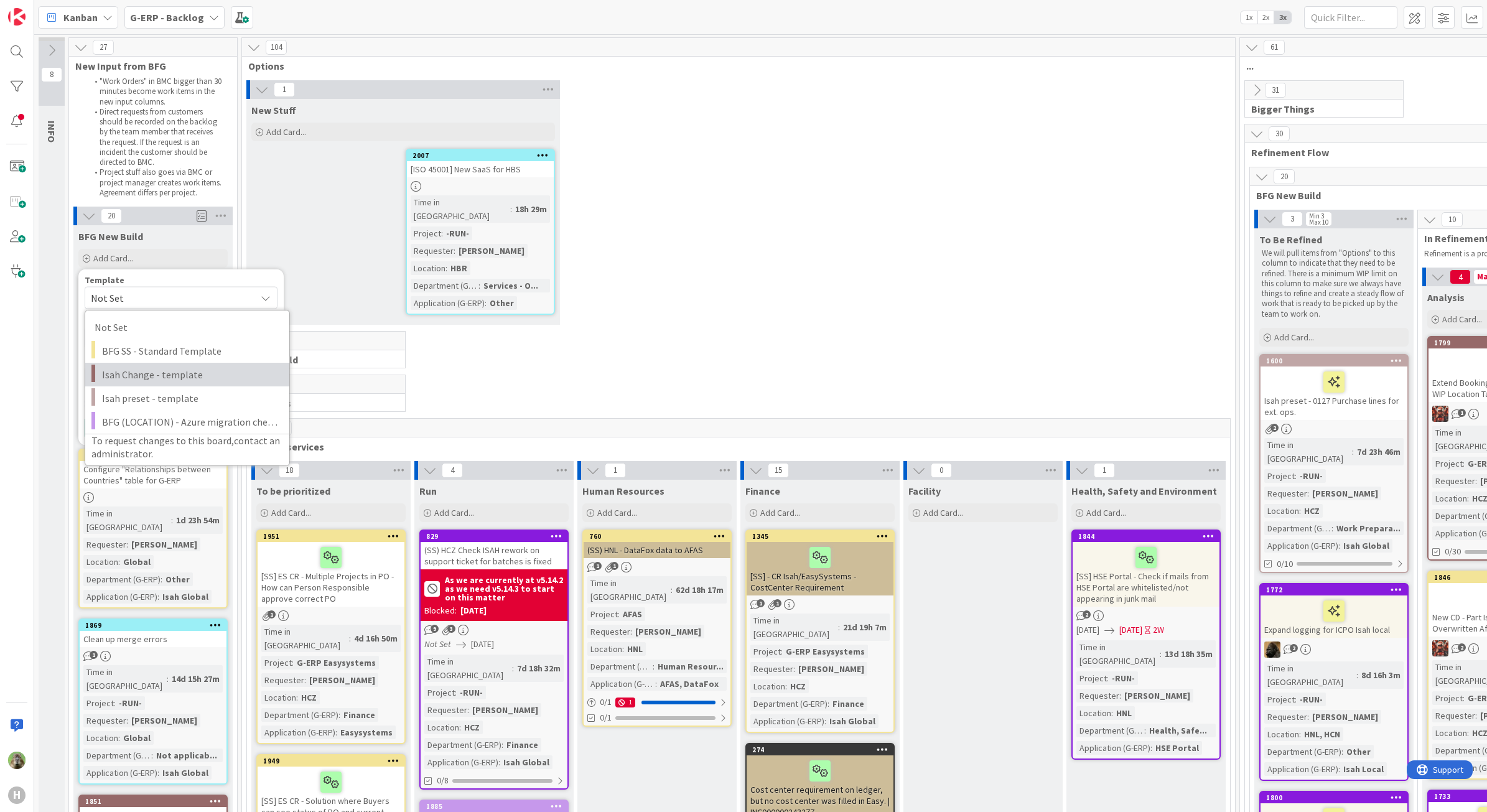
click at [180, 370] on span "Isah Change - template" at bounding box center [191, 374] width 178 height 16
type textarea "x"
type textarea "Isah Change - template"
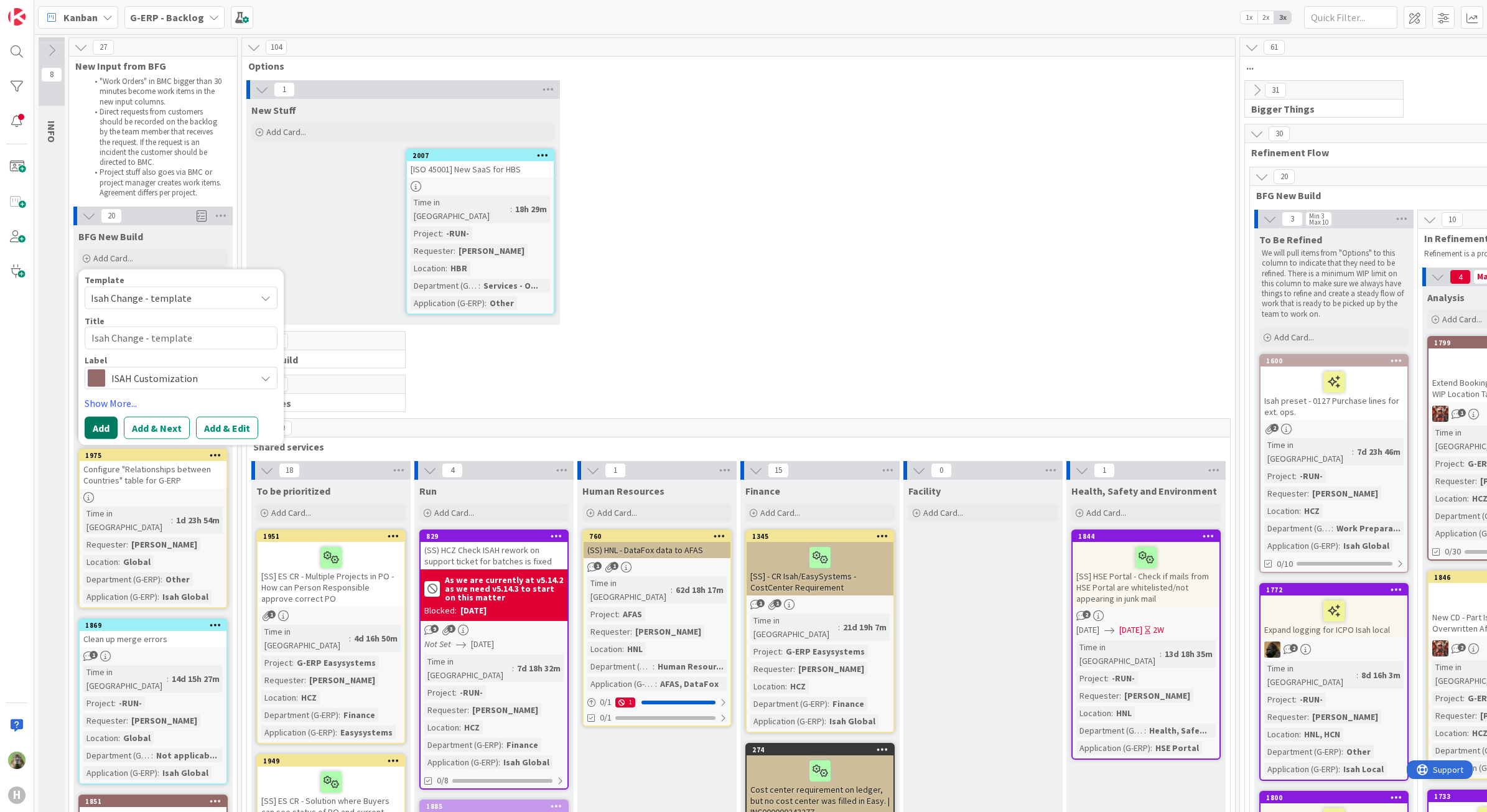
click at [98, 433] on button "Add" at bounding box center [102, 427] width 33 height 23
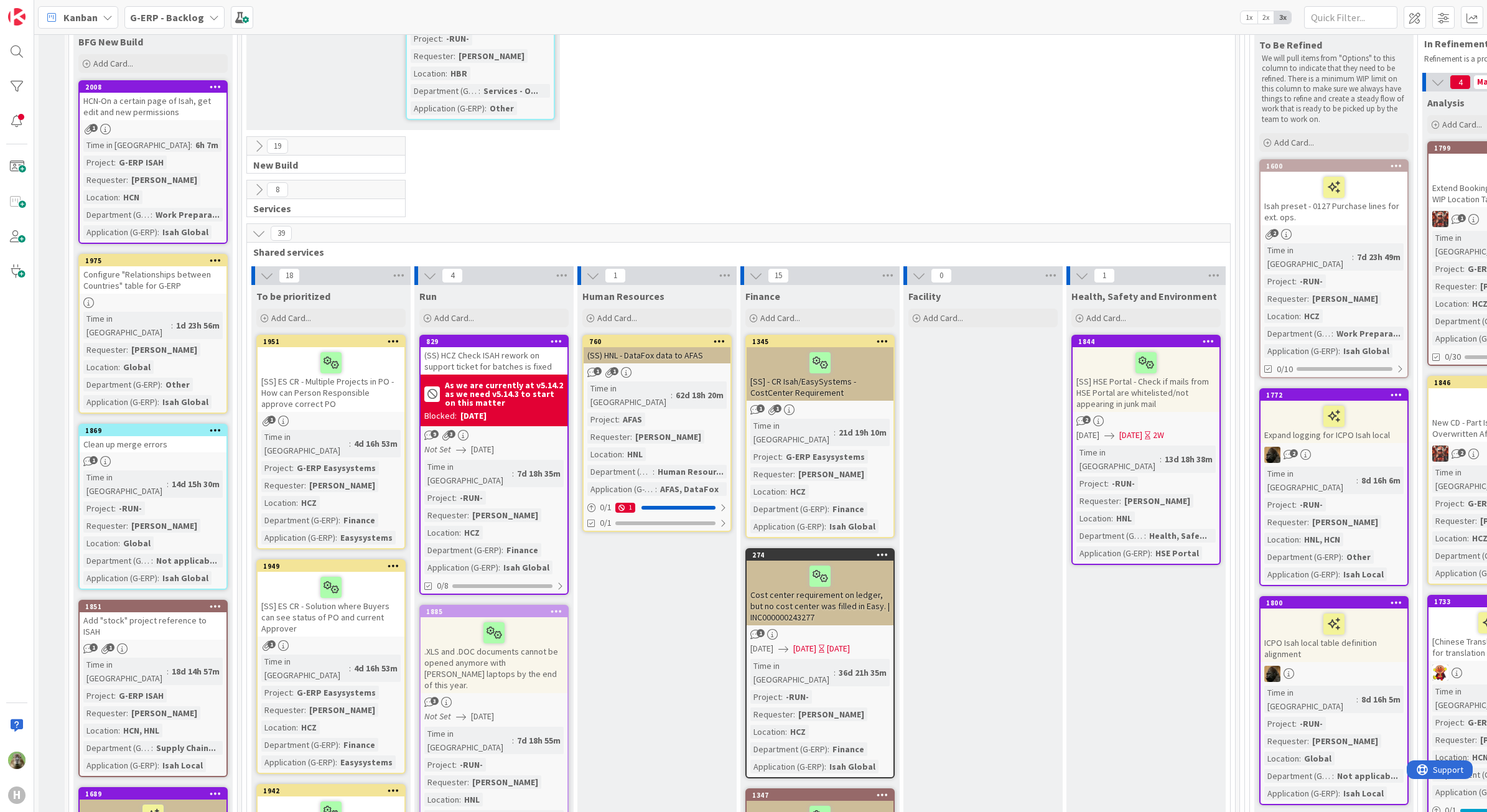
scroll to position [467, 0]
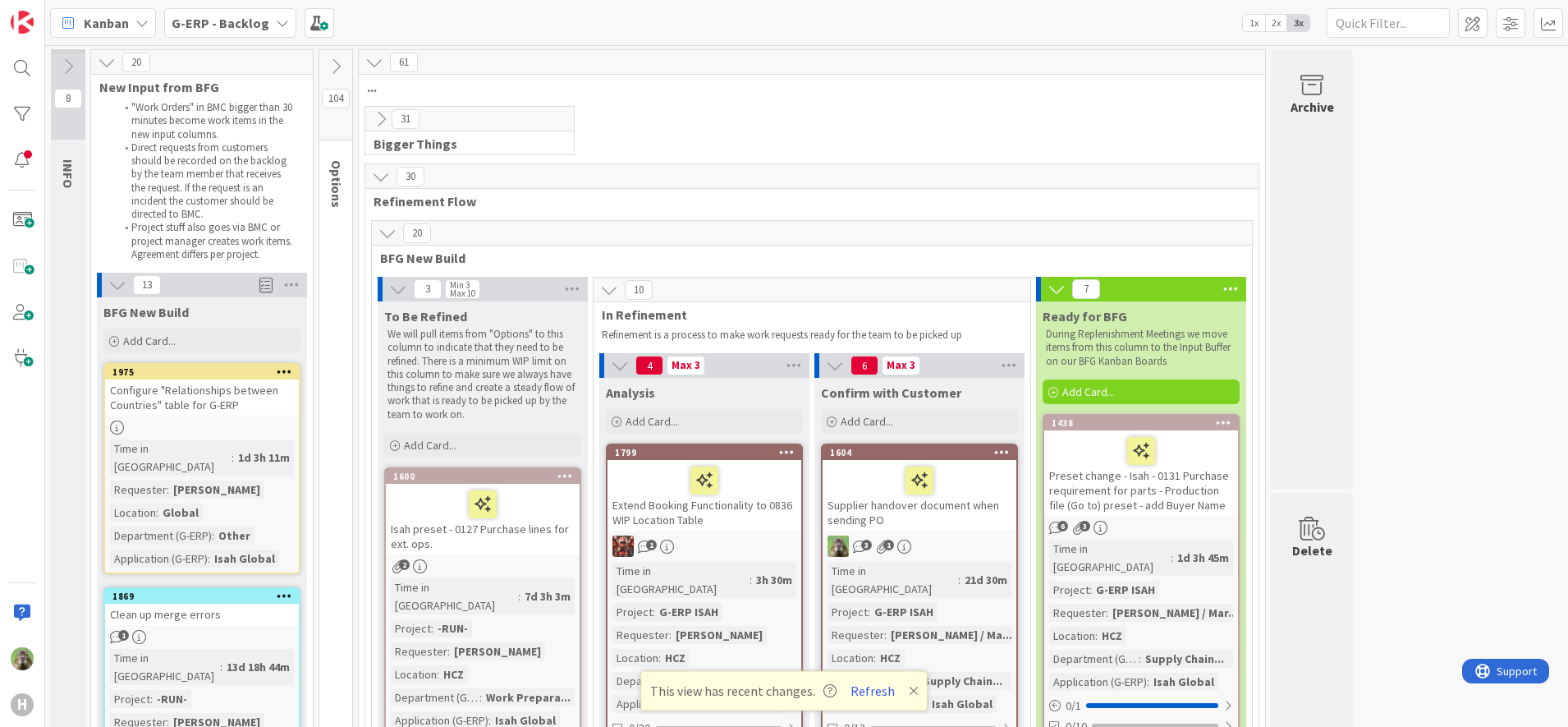
scroll to position [924, 0]
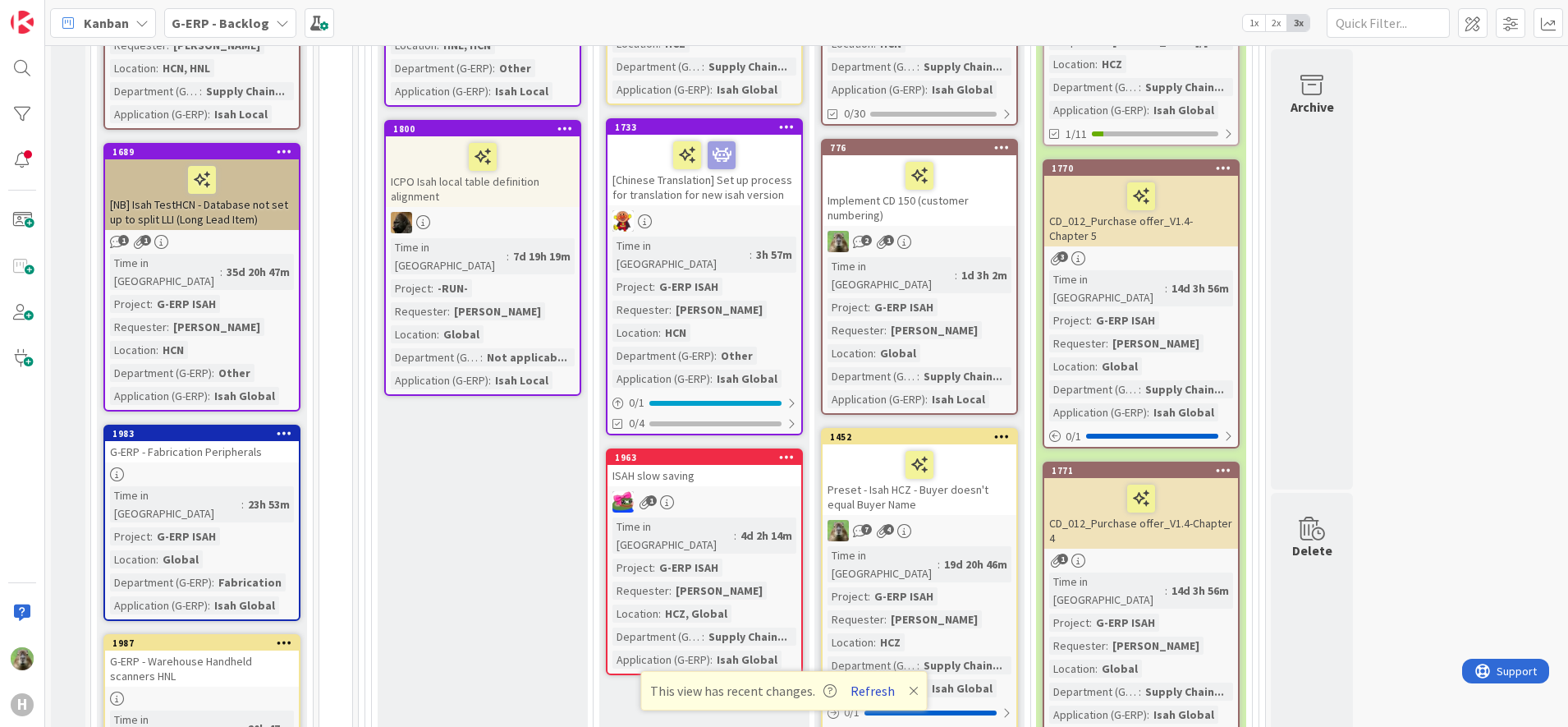
click at [879, 683] on button "Refresh" at bounding box center [872, 690] width 56 height 21
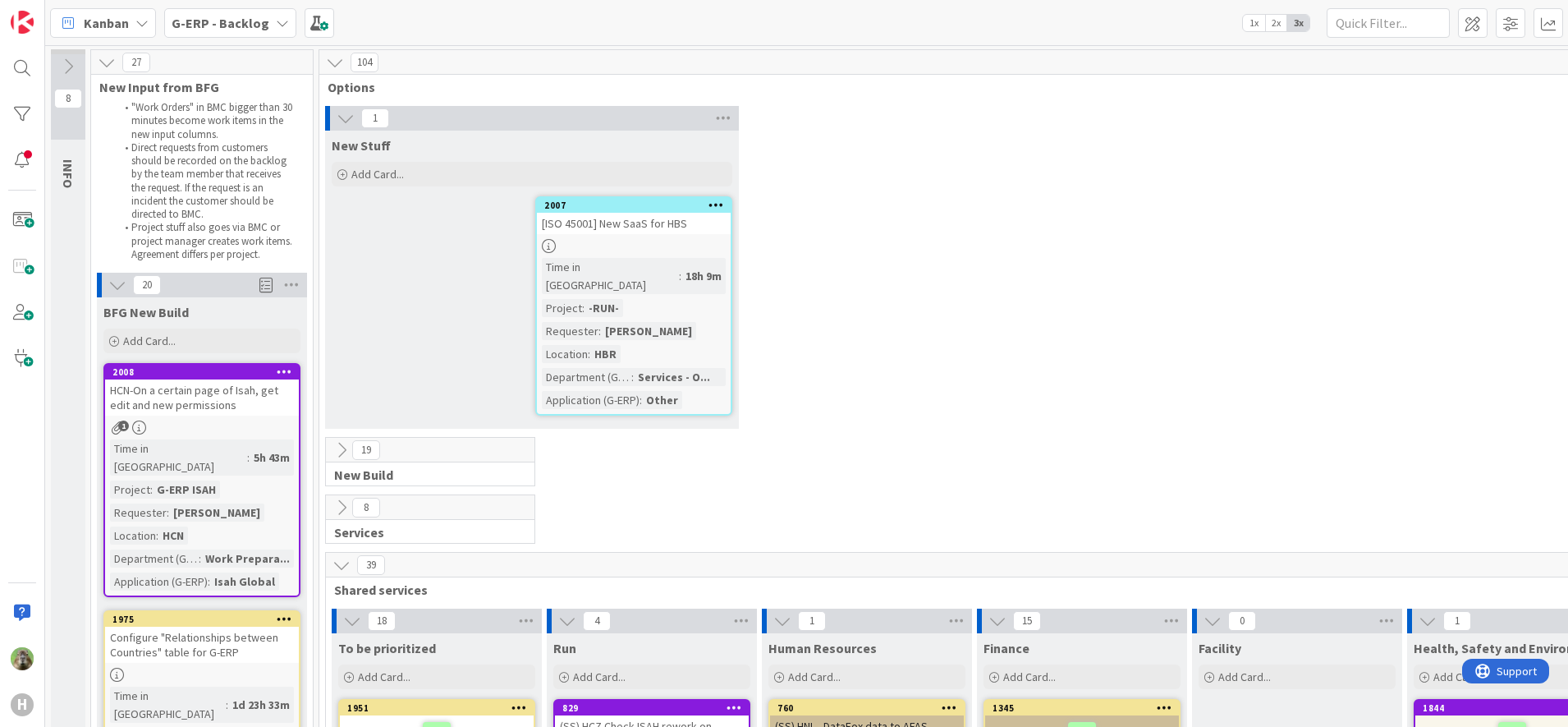
click at [899, 346] on div "1 New Stuff Add Card... 2007 [ISO 45001] New SaaS for HBS Time in [GEOGRAPHIC_D…" at bounding box center [974, 271] width 1303 height 331
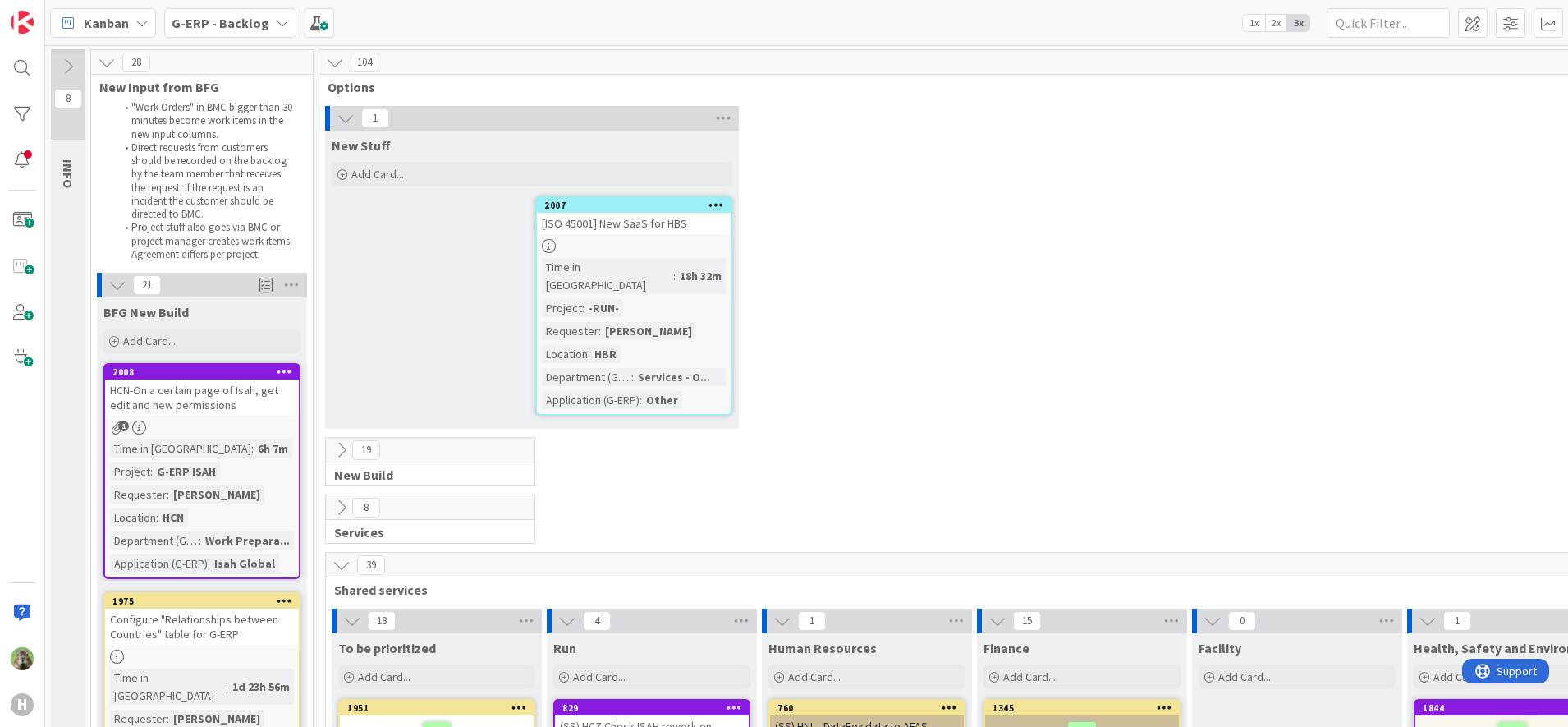
click at [247, 15] on b "G-ERP - Backlog" at bounding box center [221, 23] width 98 height 16
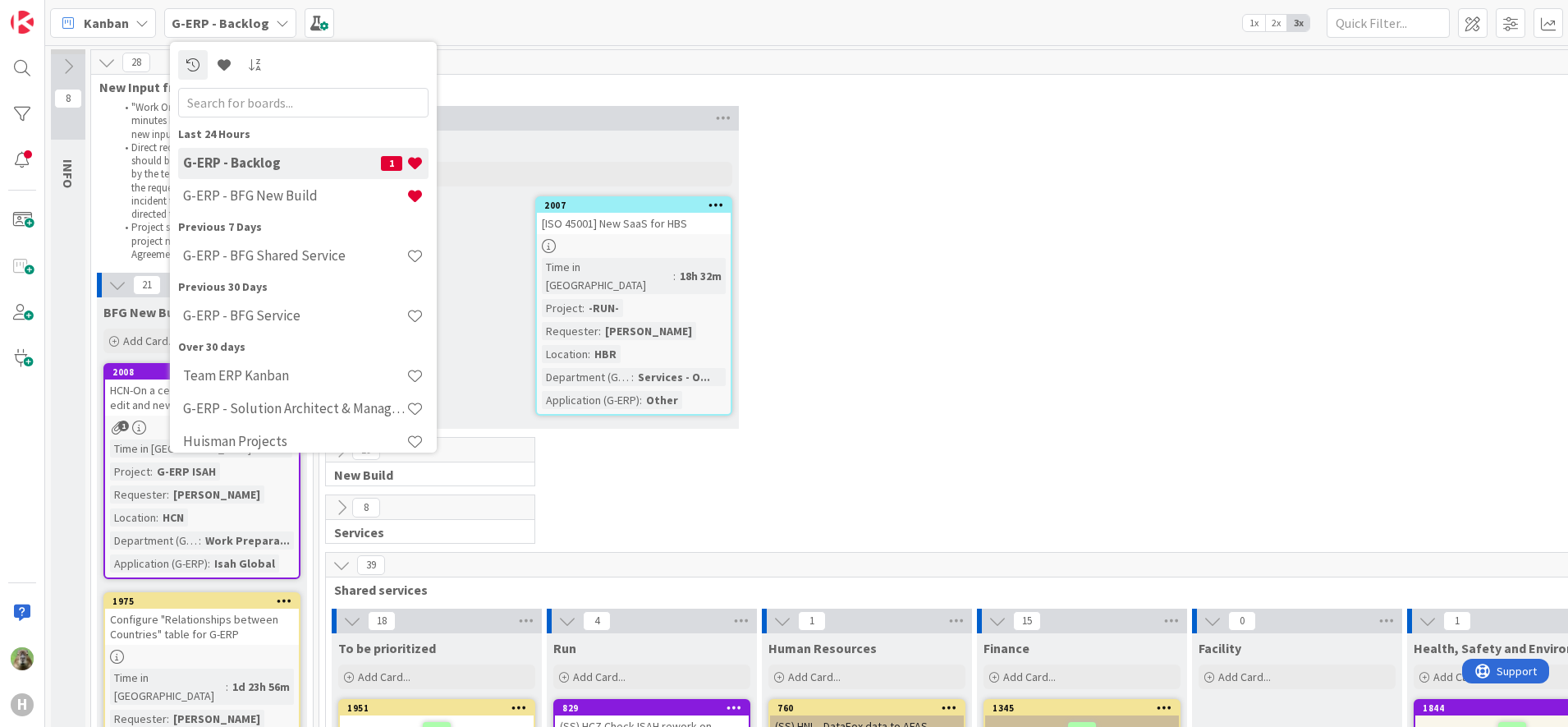
click at [976, 377] on div "1 New Stuff Add Card... 2007 [ISO 45001] New SaaS for HBS Time in Column : 18h …" at bounding box center [974, 271] width 1303 height 331
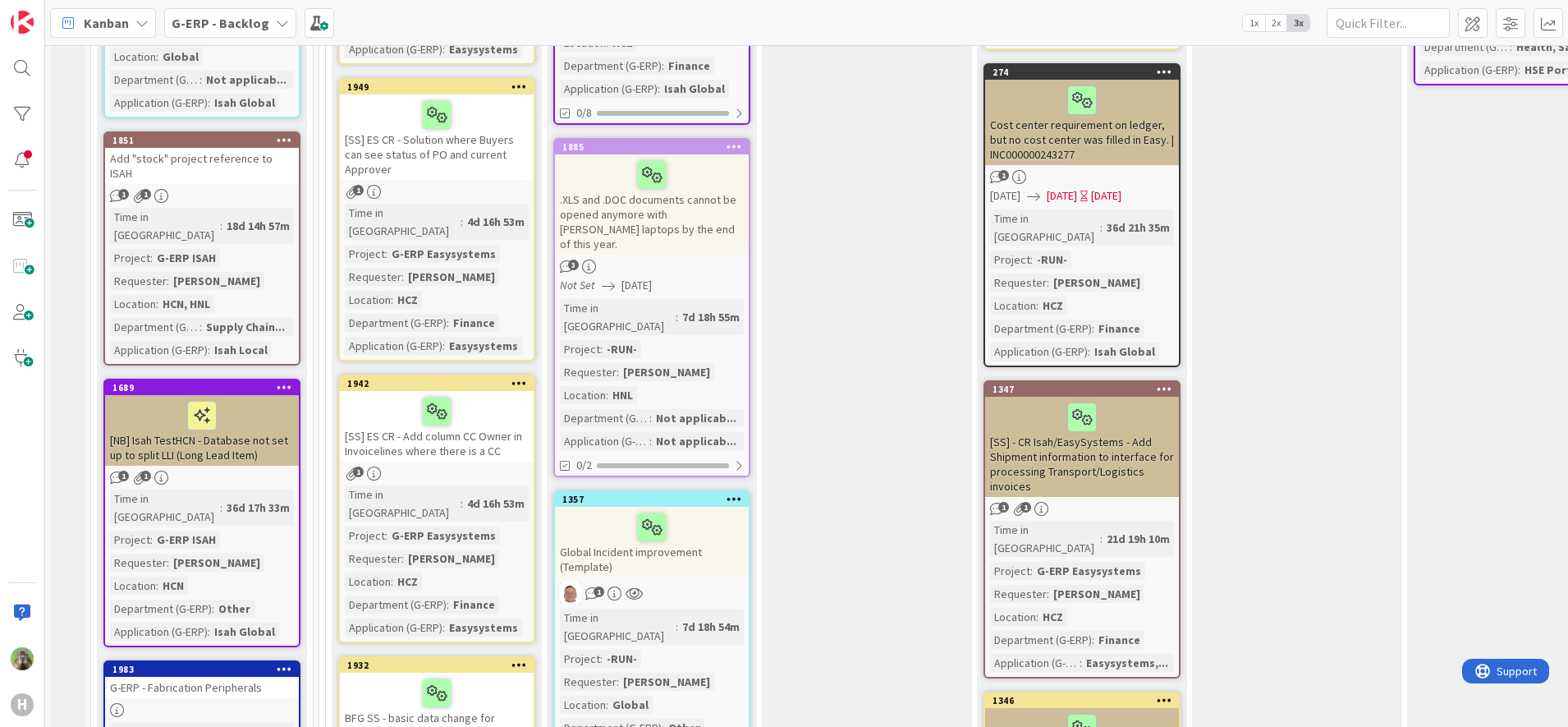
scroll to position [1027, 0]
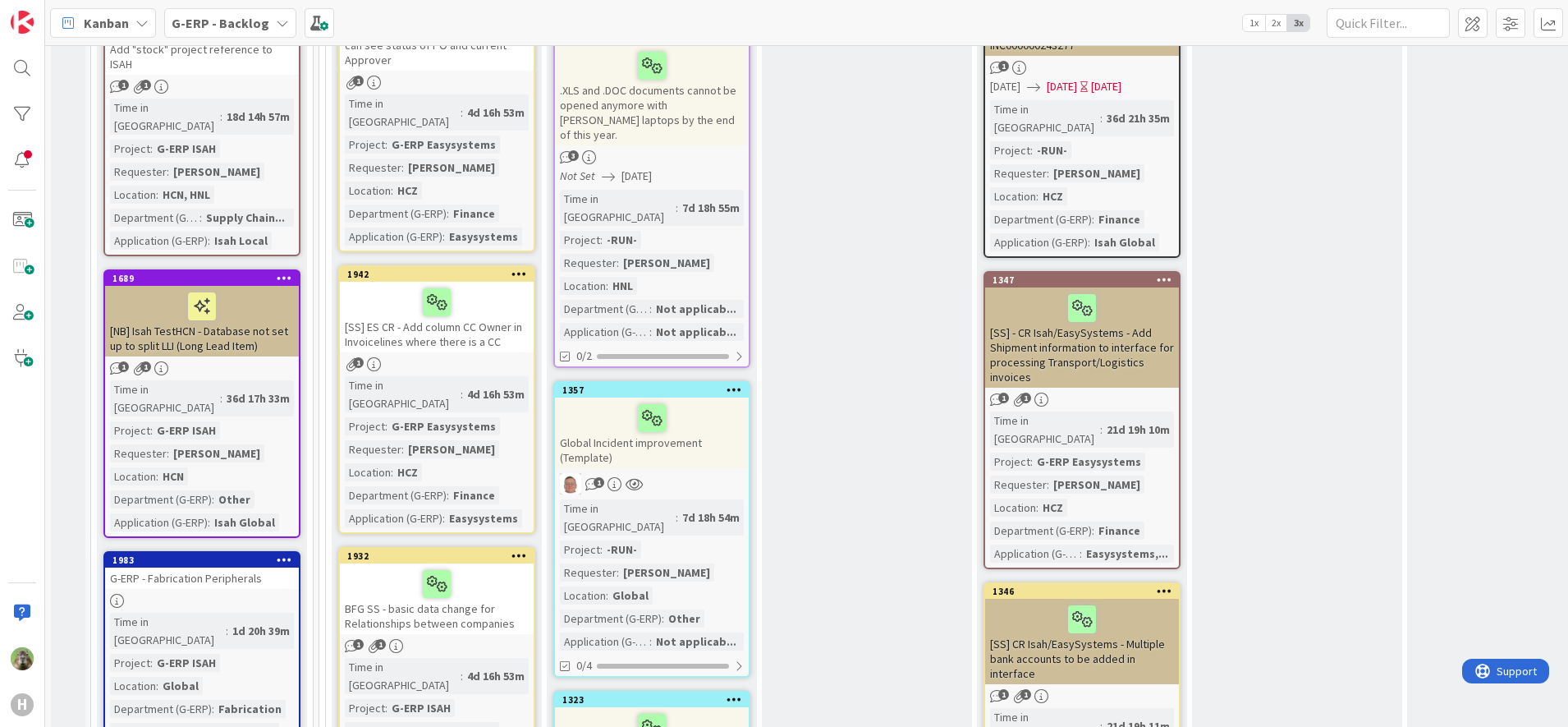
click at [231, 25] on b "G-ERP - Backlog" at bounding box center [221, 23] width 98 height 16
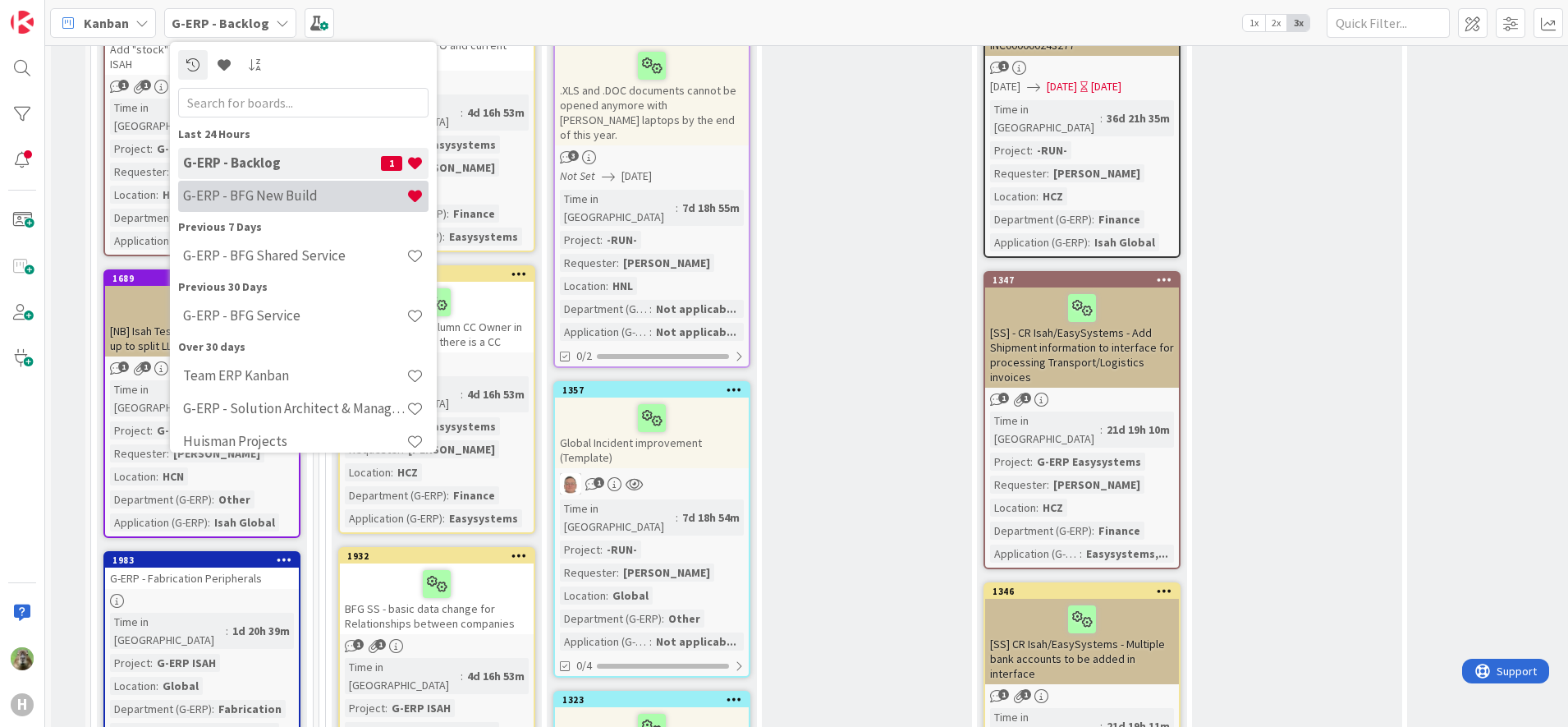
click at [250, 197] on h4 "G-ERP - BFG New Build" at bounding box center [294, 195] width 223 height 16
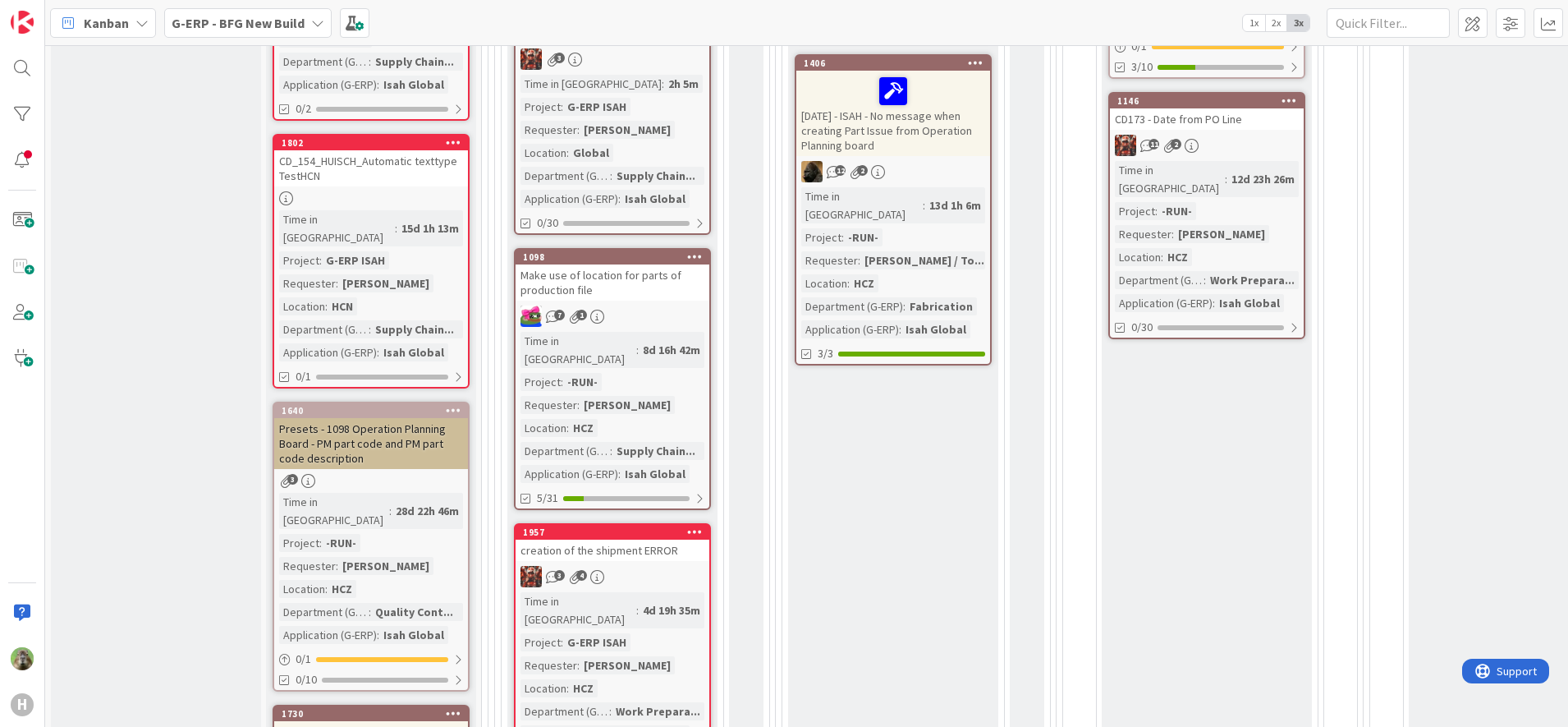
scroll to position [1129, 0]
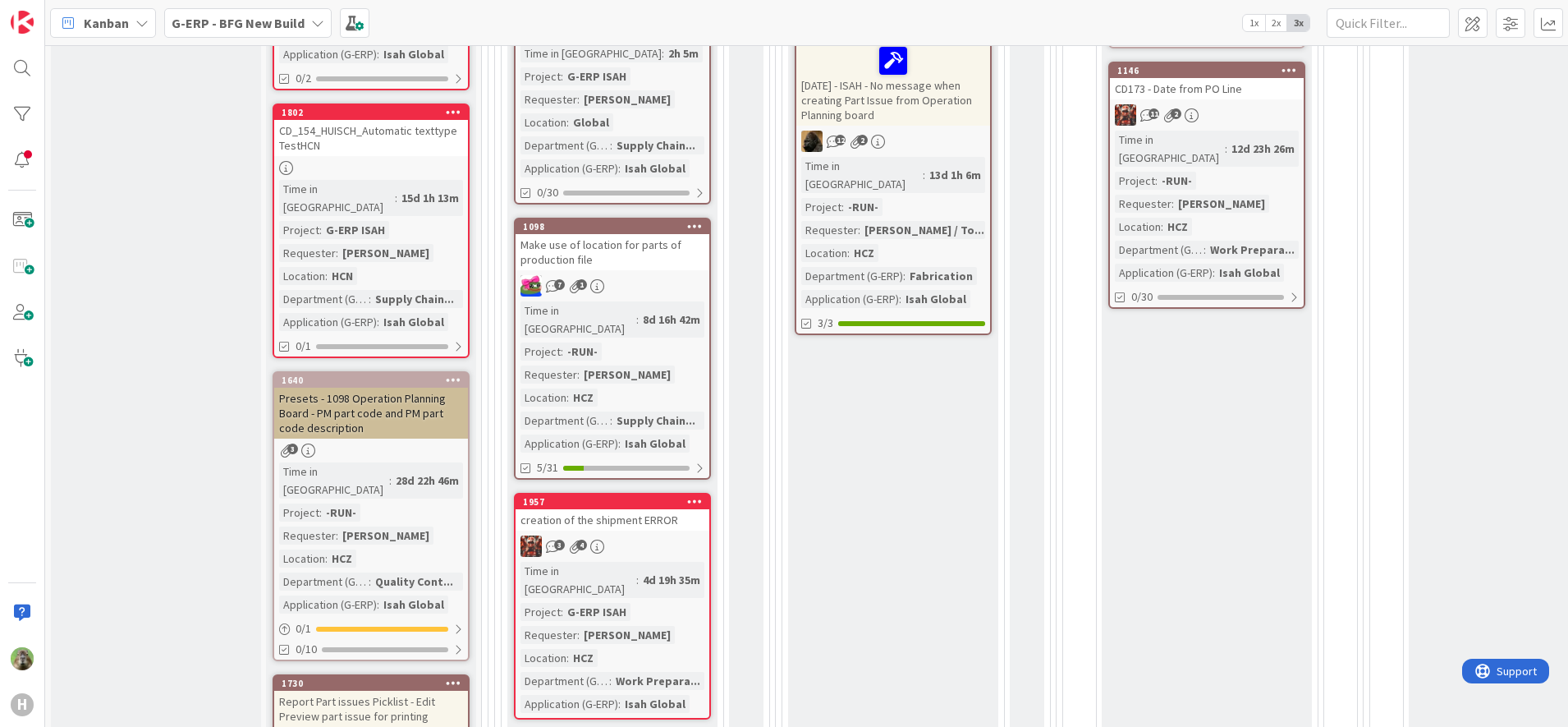
click at [430, 388] on div "Presets - 1098 Operation Planning Board - PM part code and PM part code descrip…" at bounding box center [371, 413] width 194 height 51
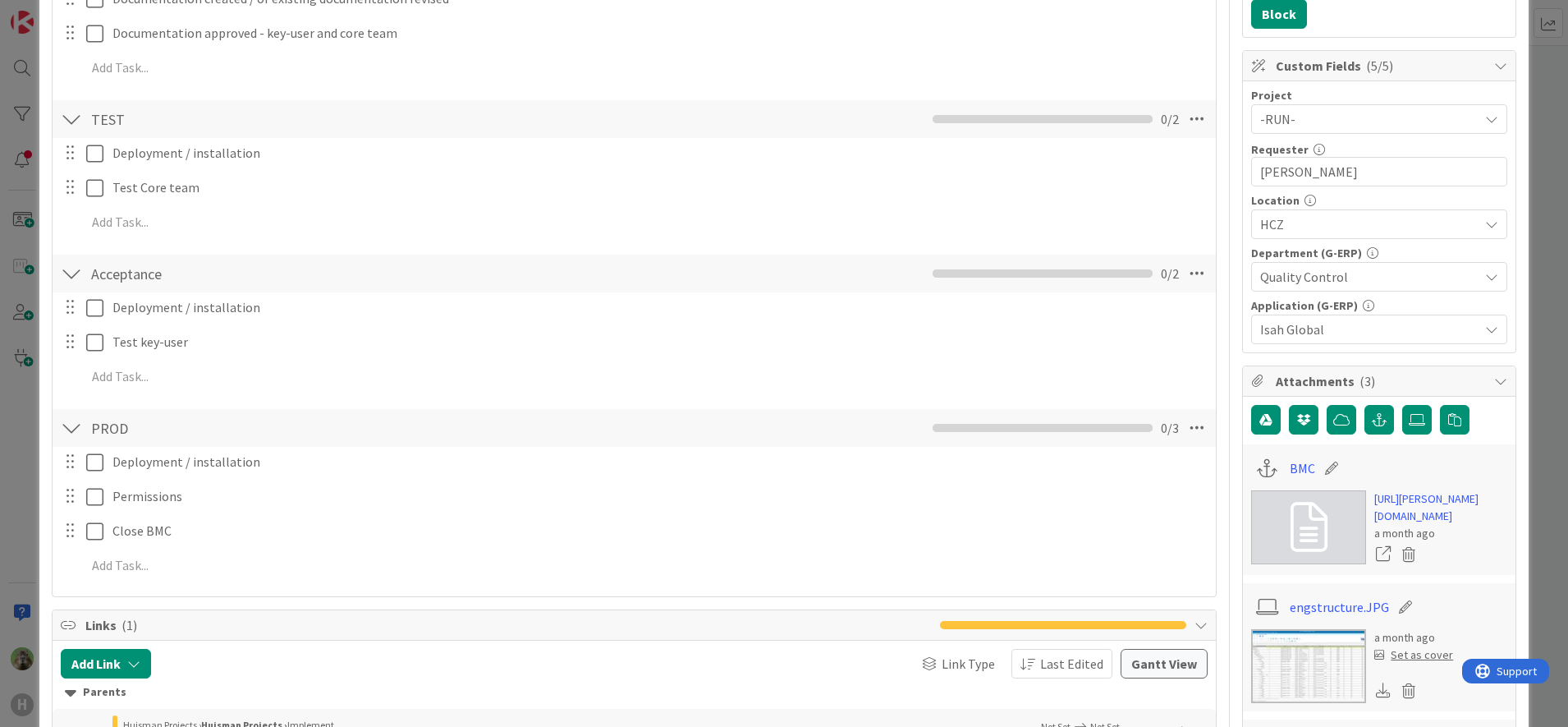
scroll to position [103, 0]
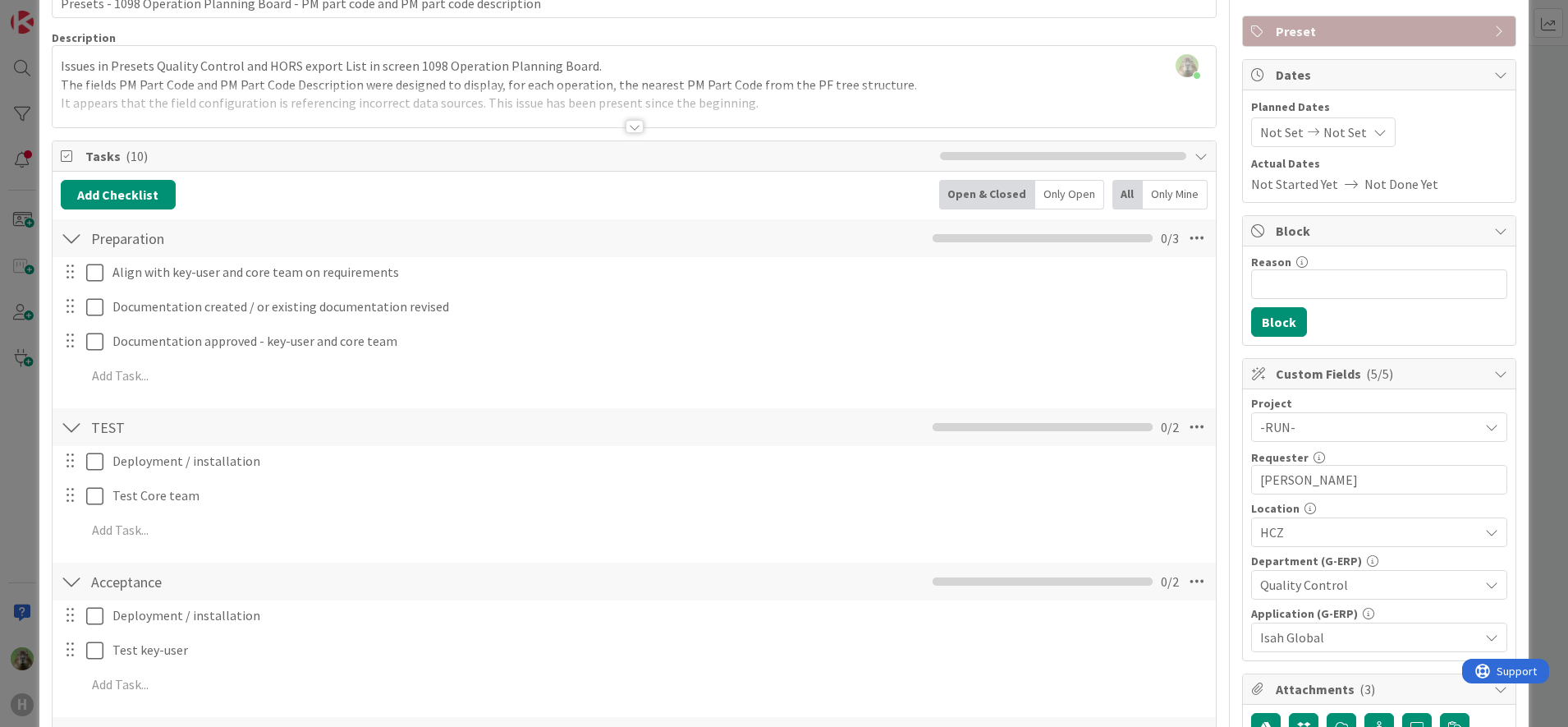
click at [568, 62] on div "Timothy Tjia just joined Issues in Presets Quality Control and HORS export List…" at bounding box center [635, 86] width 1164 height 81
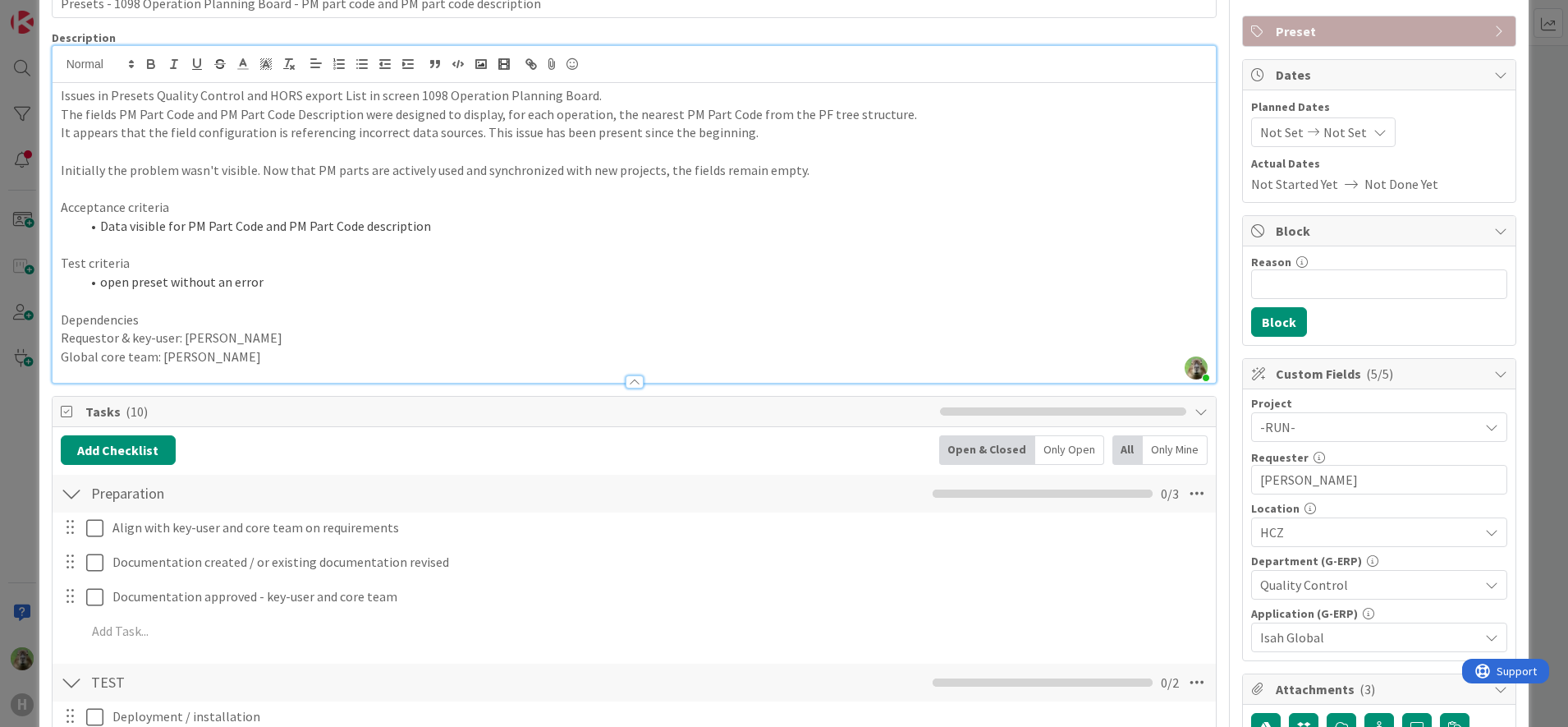
click at [20, 456] on div "ID 1640 G-ERP - BFG New Build Input Buffer Title 83 / 128 Presets - 1098 Operat…" at bounding box center [784, 363] width 1568 height 727
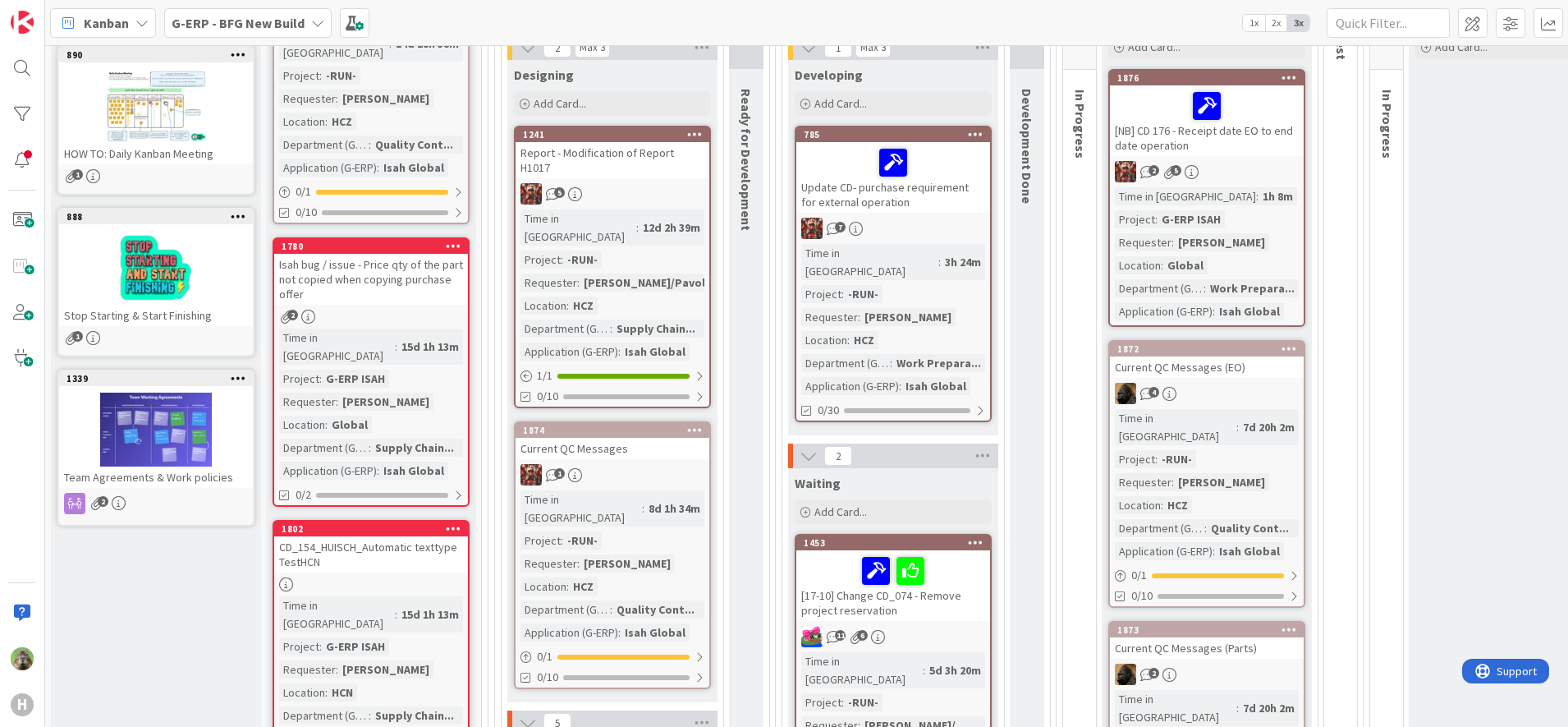
scroll to position [287, 0]
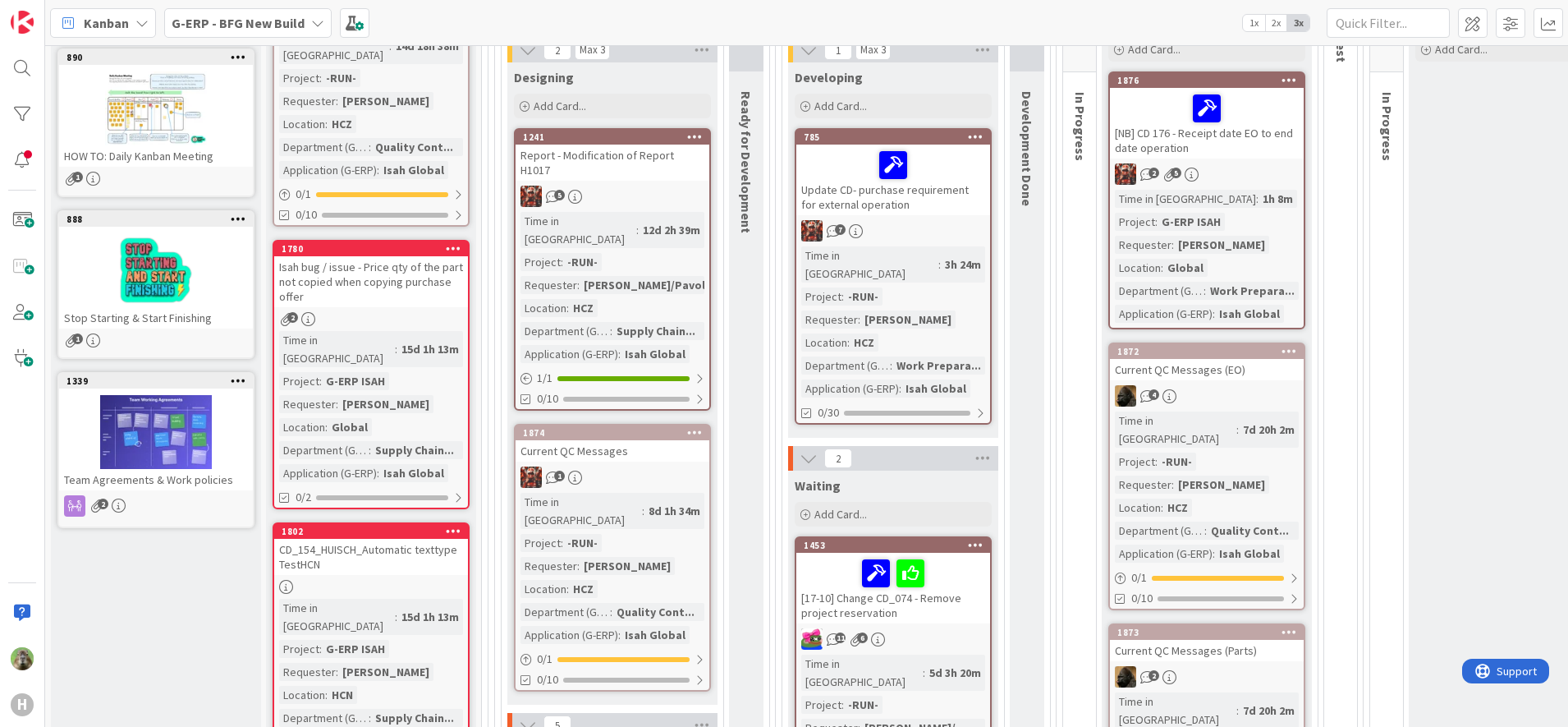
click at [367, 260] on div "Isah bug / issue - Price qty of the part not copied when copying purchase offer" at bounding box center [371, 281] width 194 height 51
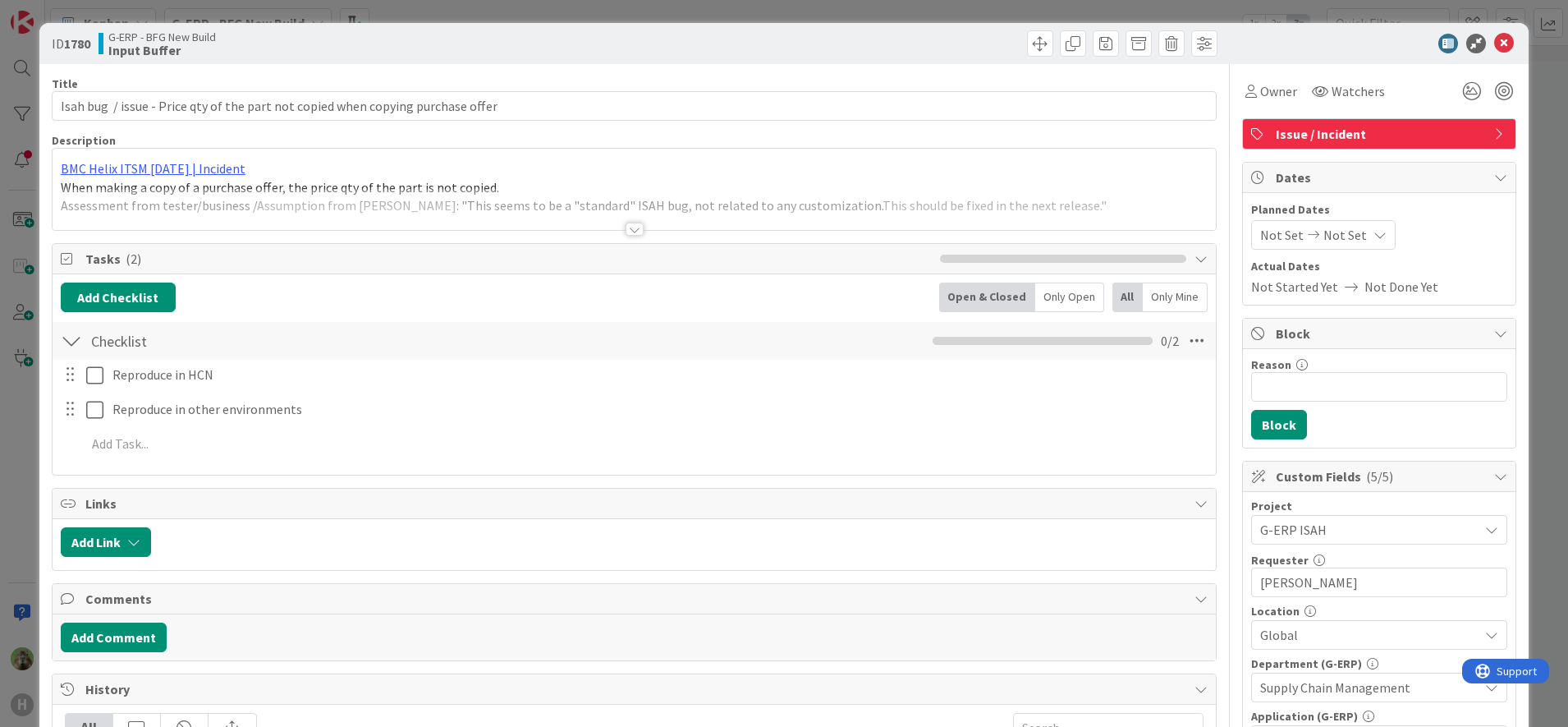
click at [489, 193] on div at bounding box center [635, 209] width 1164 height 42
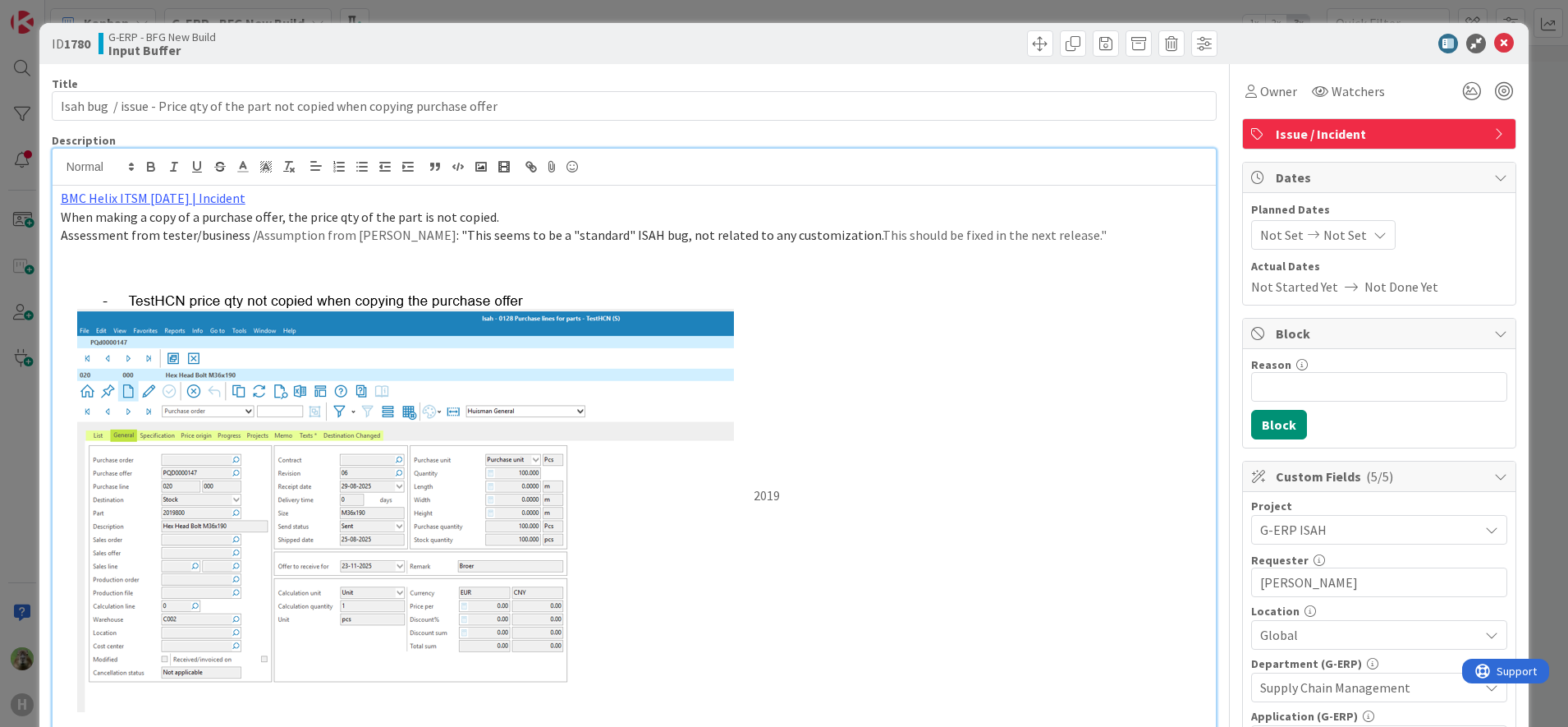
click at [34, 233] on div "ID 1780 G-ERP - BFG New Build Input Buffer Title 80 / 128 Isah bug / issue - Pr…" at bounding box center [784, 363] width 1568 height 727
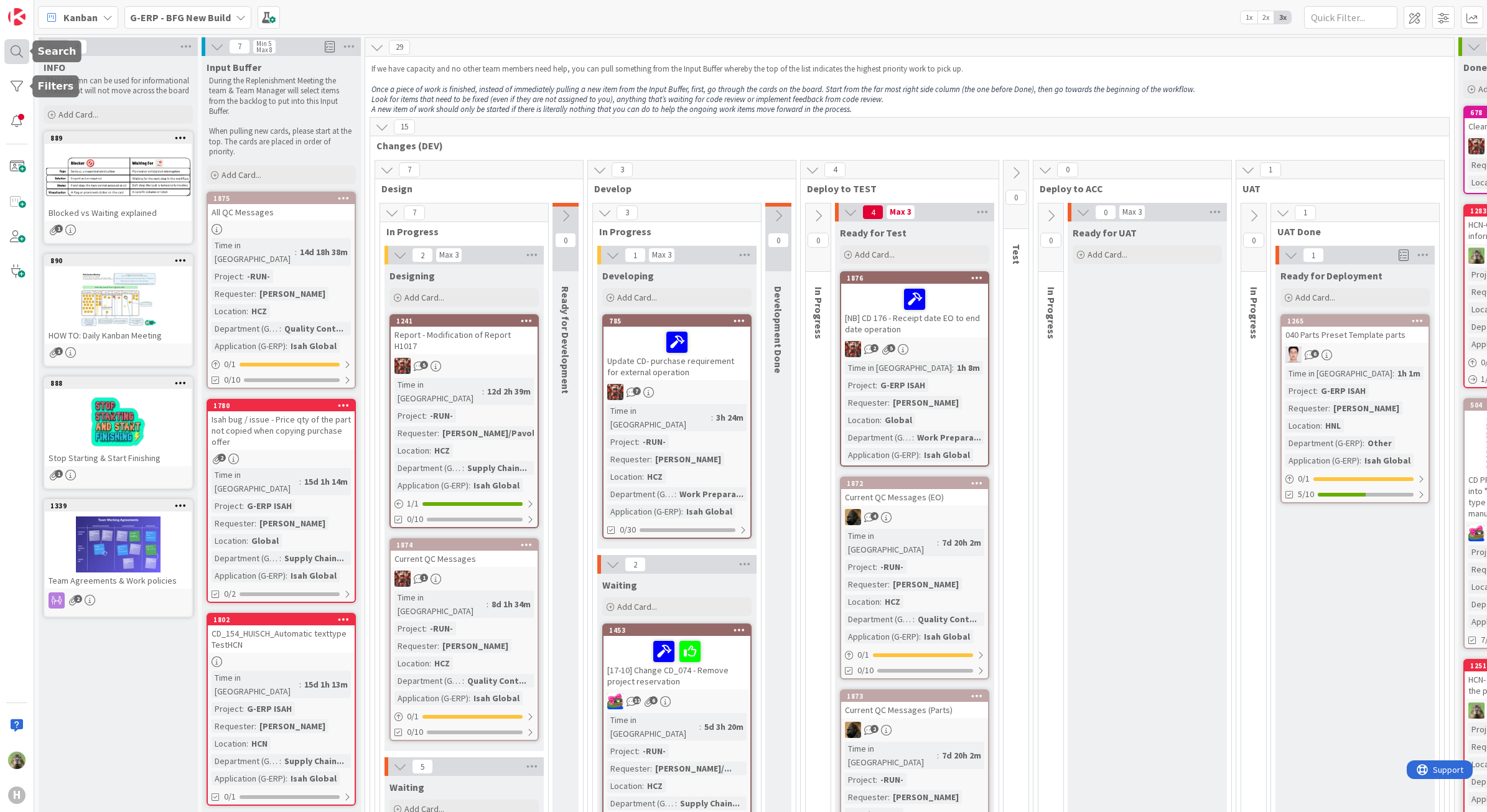
click at [8, 53] on div at bounding box center [17, 52] width 25 height 25
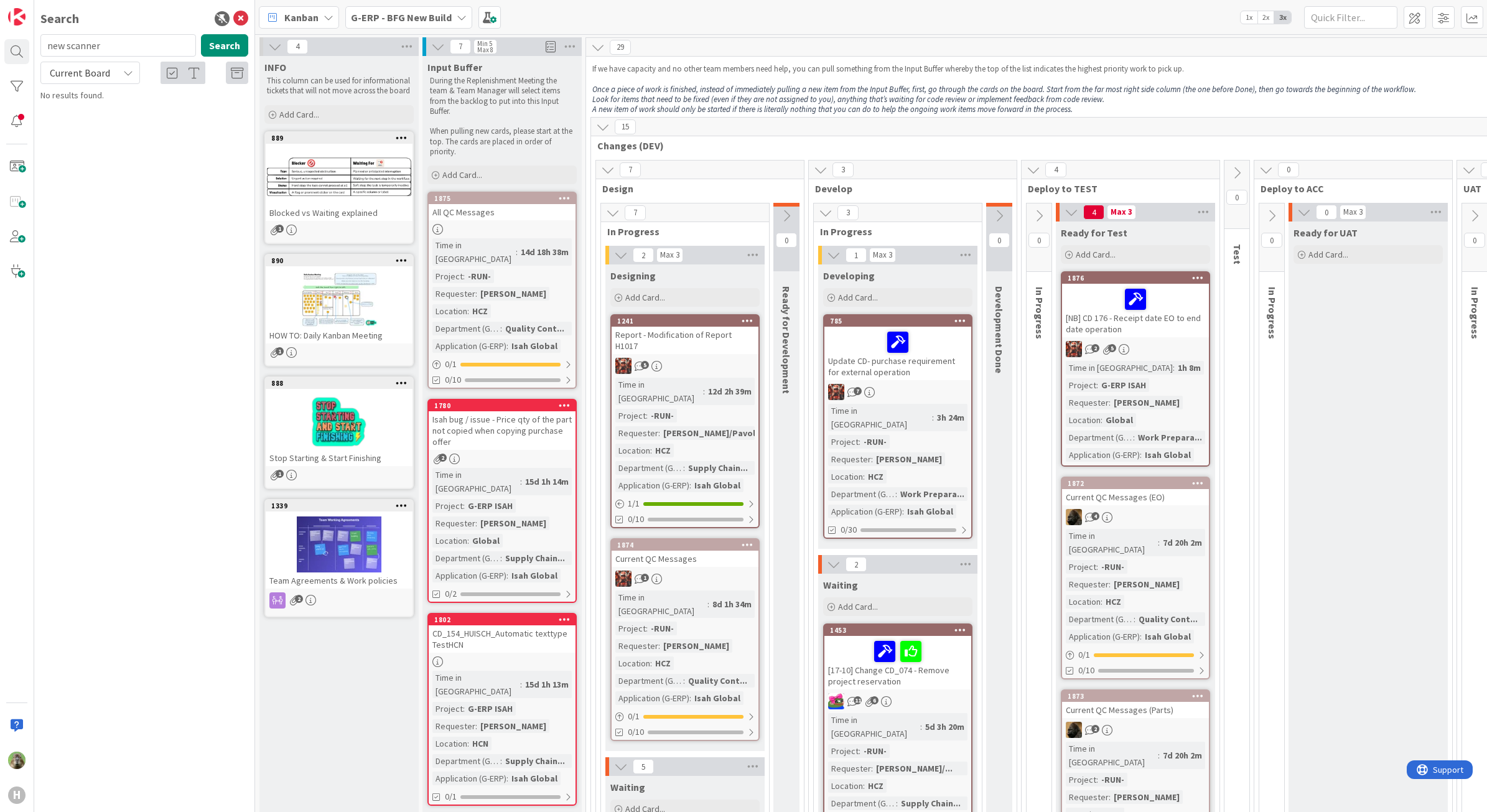
click at [120, 71] on div "Current Board" at bounding box center [89, 73] width 99 height 23
click at [123, 123] on span "All Boards" at bounding box center [111, 124] width 130 height 19
click at [159, 47] on input "new scanner" at bounding box center [117, 45] width 155 height 23
click at [208, 57] on div "new scanners Search" at bounding box center [145, 48] width 223 height 27
click at [220, 44] on button "Search" at bounding box center [224, 45] width 47 height 23
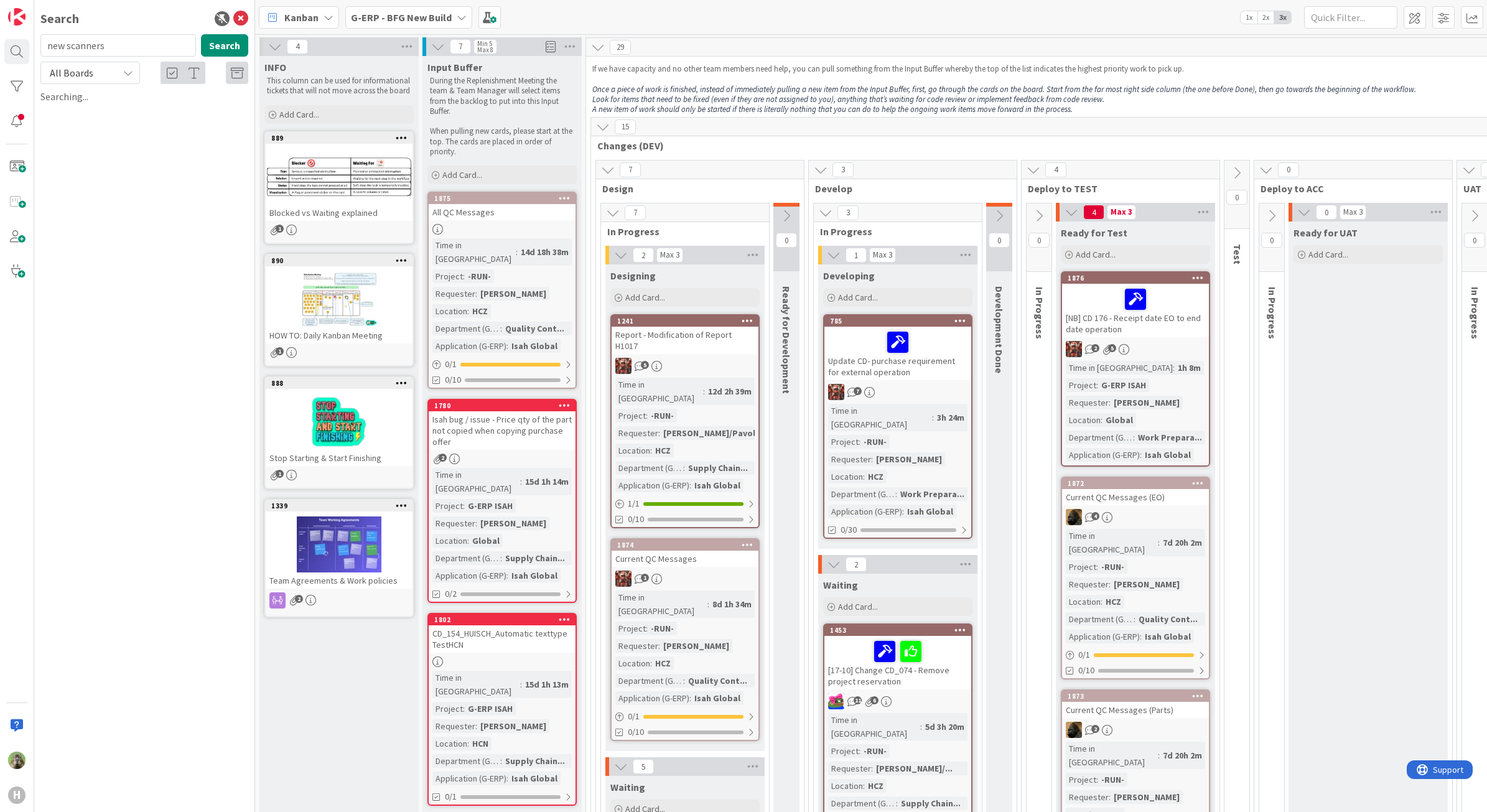
click at [132, 28] on div "Search new scanners Search All Boards Current Board All Boards Searching..." at bounding box center [145, 406] width 221 height 812
click at [124, 41] on input "new scanners" at bounding box center [117, 45] width 155 height 23
type input "n"
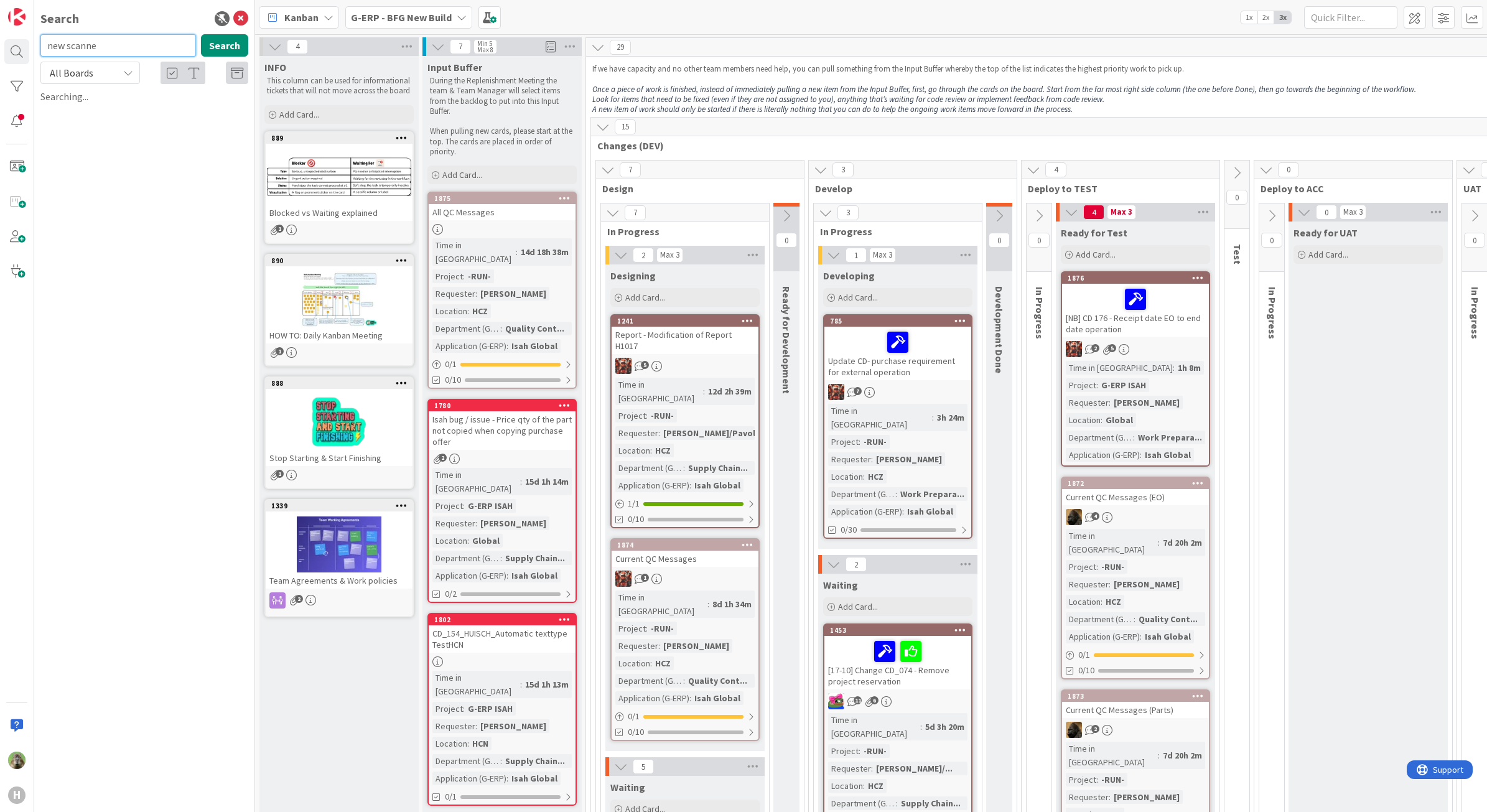
type input "new scanner"
click at [252, 17] on div "Search Search All Boards Current Board All Boards No results found." at bounding box center [145, 406] width 221 height 812
click at [248, 22] on icon at bounding box center [241, 19] width 15 height 15
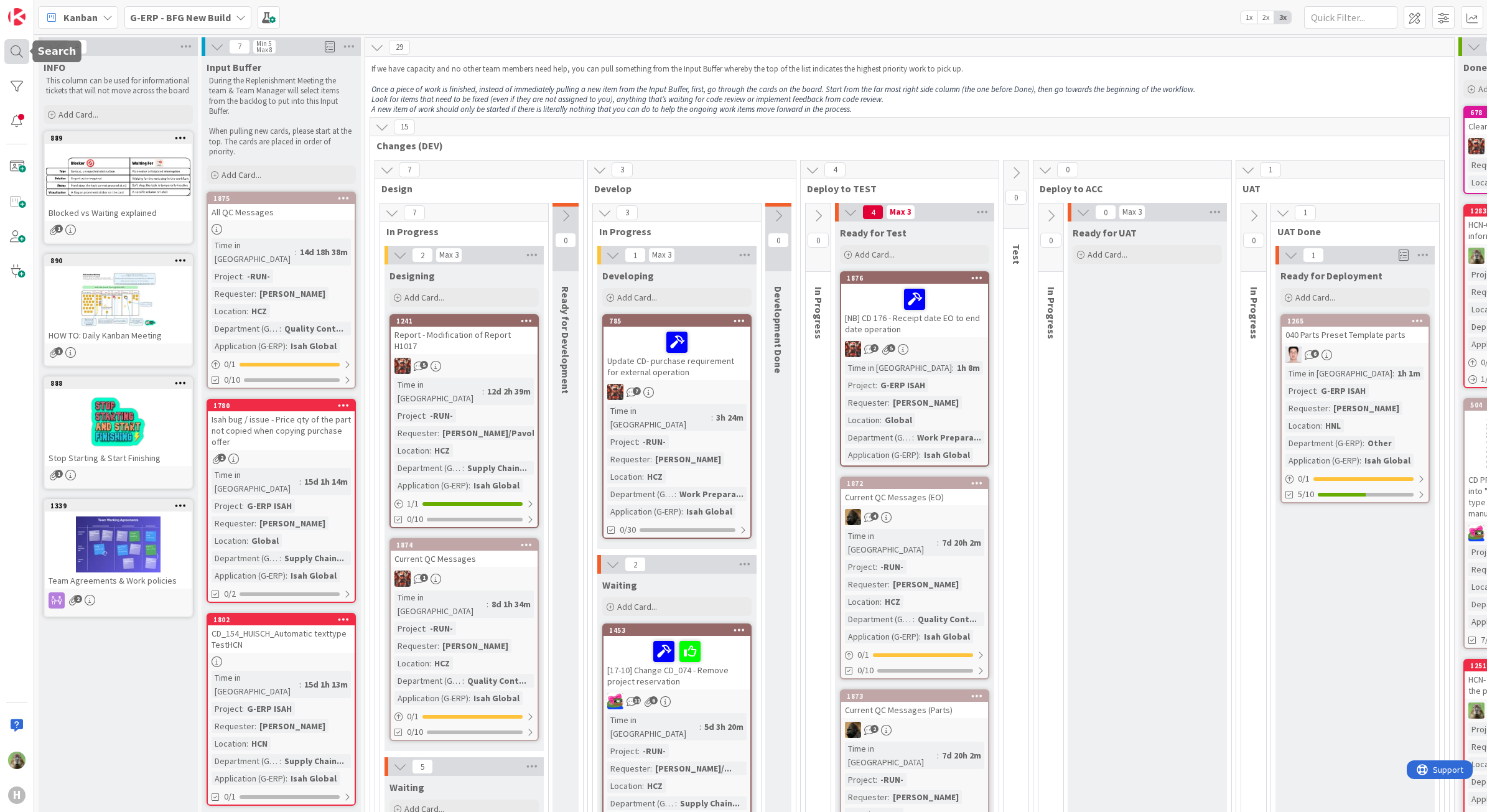
click at [26, 41] on div at bounding box center [17, 52] width 25 height 25
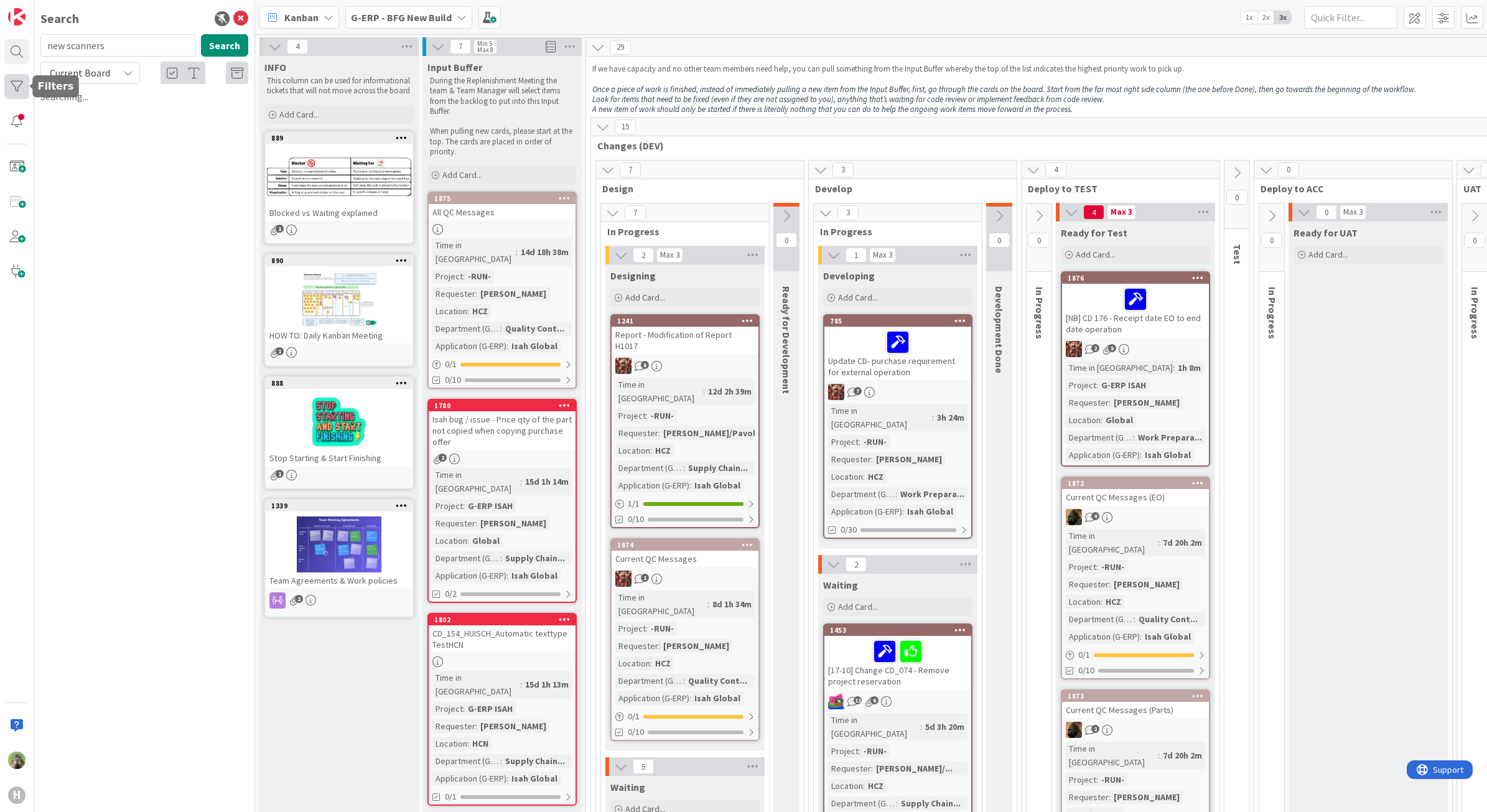
click at [23, 89] on div at bounding box center [17, 86] width 25 height 25
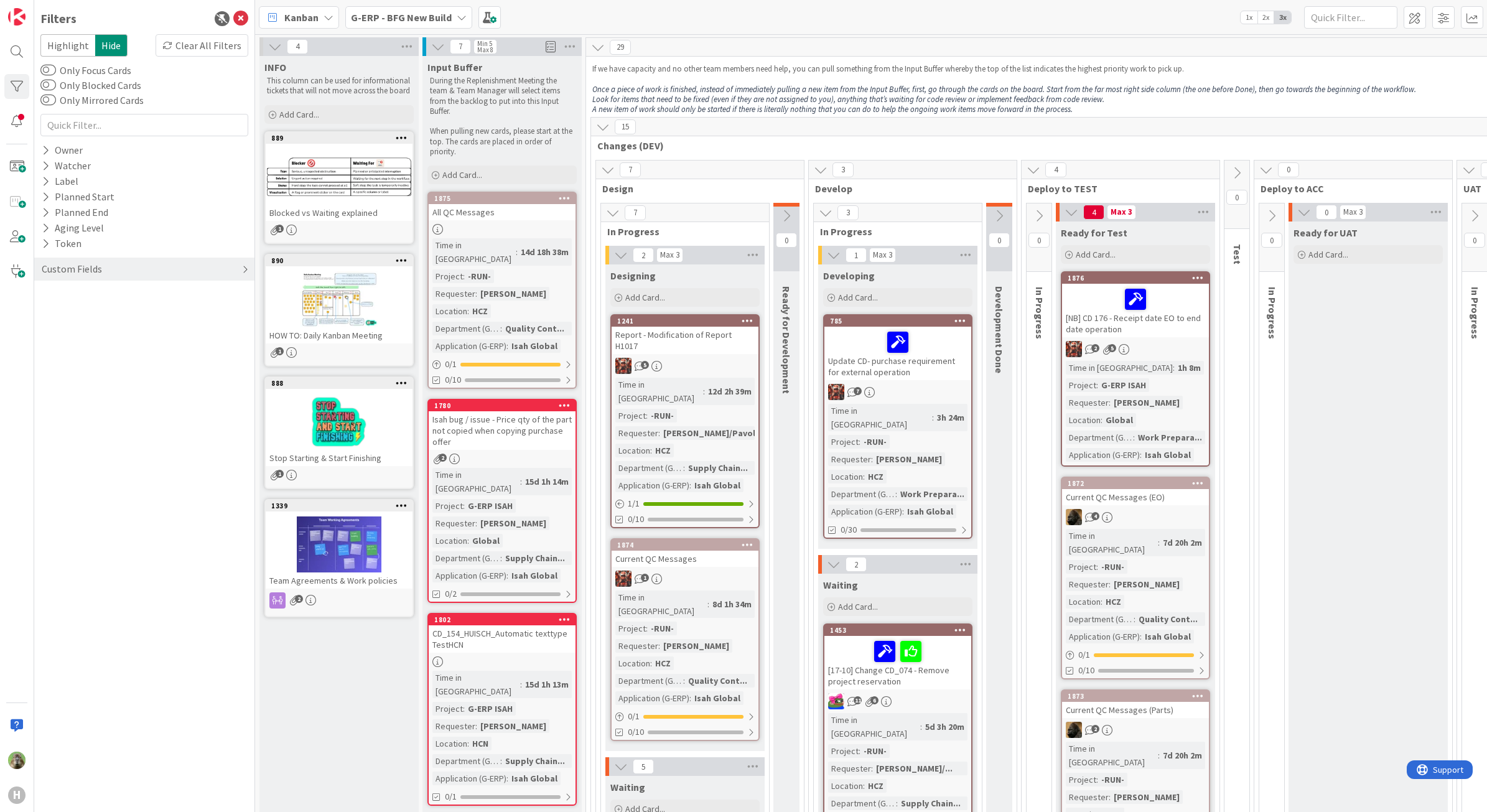
click at [138, 270] on div "Custom Fields" at bounding box center [144, 269] width 220 height 23
click at [132, 347] on button "Department (G-ERP)" at bounding box center [93, 341] width 106 height 16
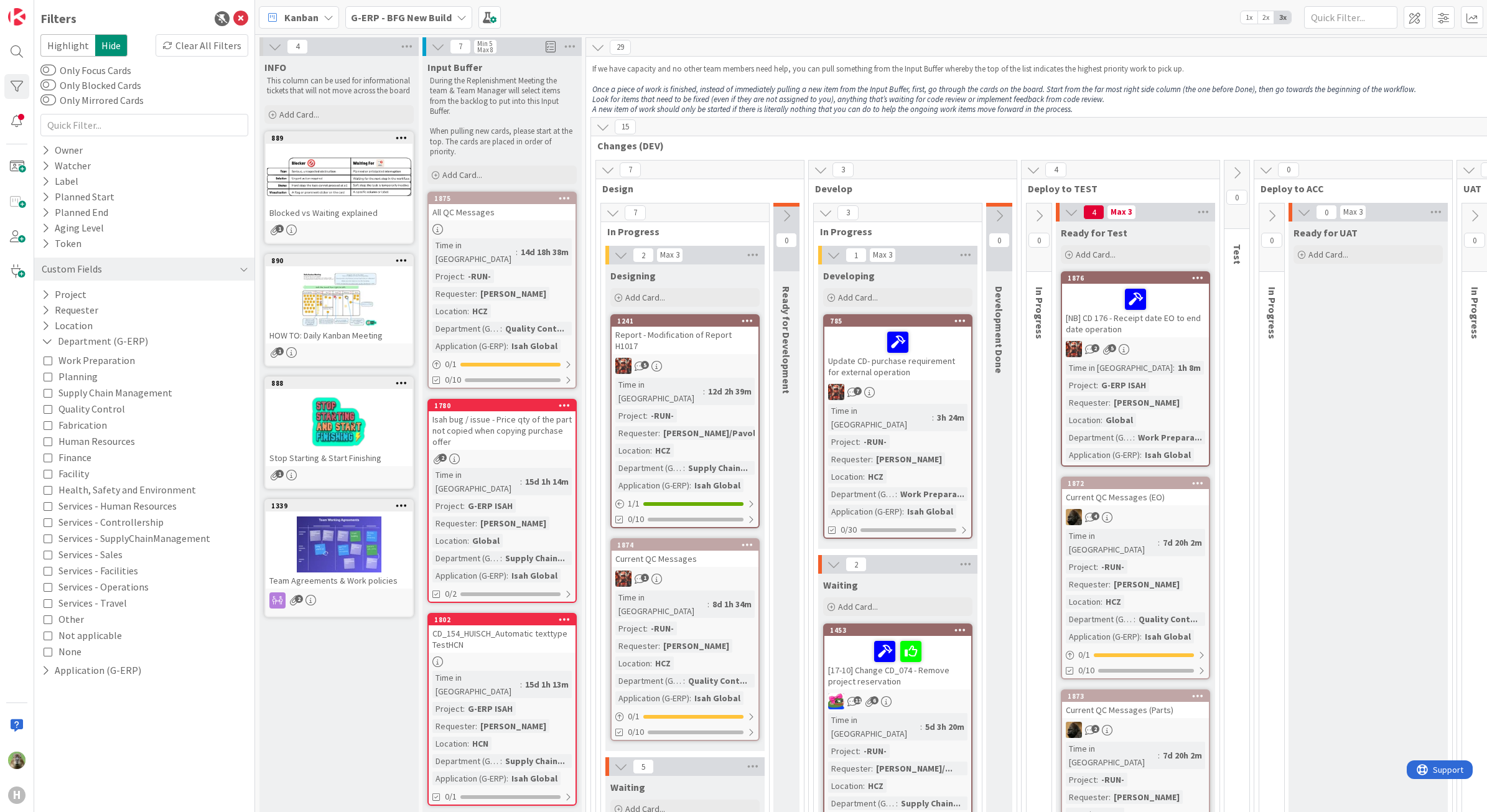
click at [103, 361] on span "Work Preparation" at bounding box center [96, 360] width 77 height 16
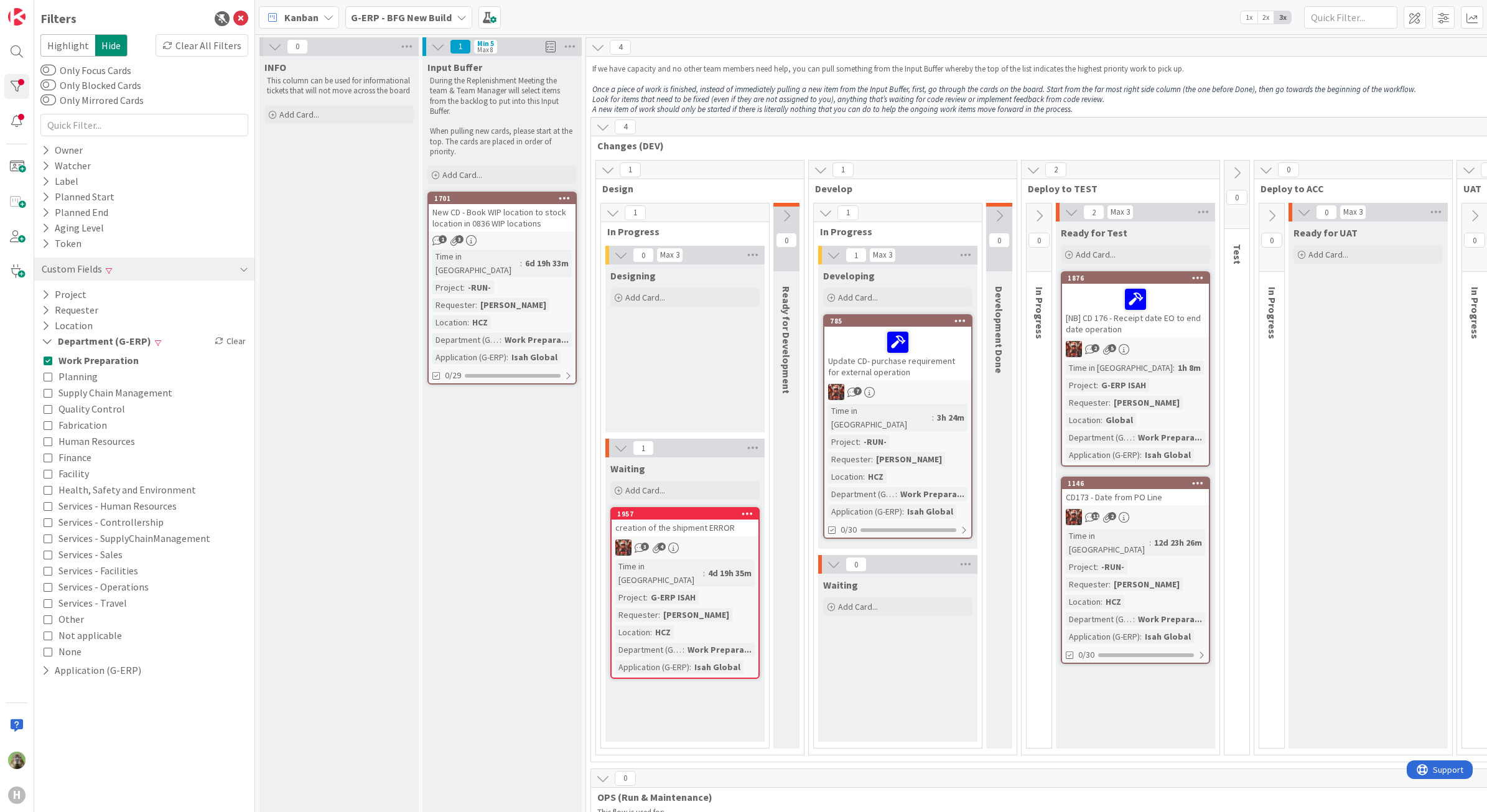
click at [461, 550] on div "Input Buffer During the Replenishment Meeting the team & Team Manager will sele…" at bounding box center [502, 729] width 159 height 1348
click at [242, 19] on icon at bounding box center [241, 19] width 15 height 15
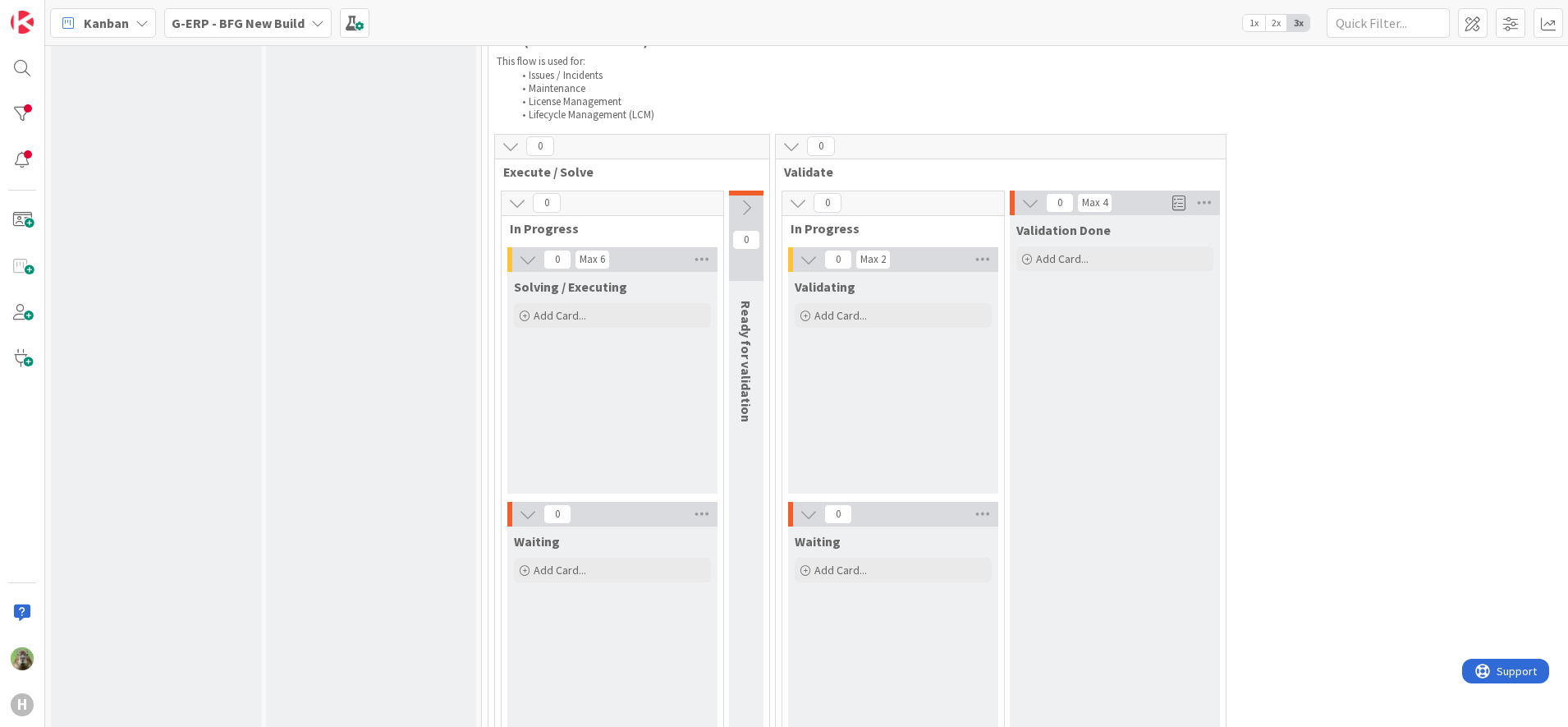
scroll to position [1027, 0]
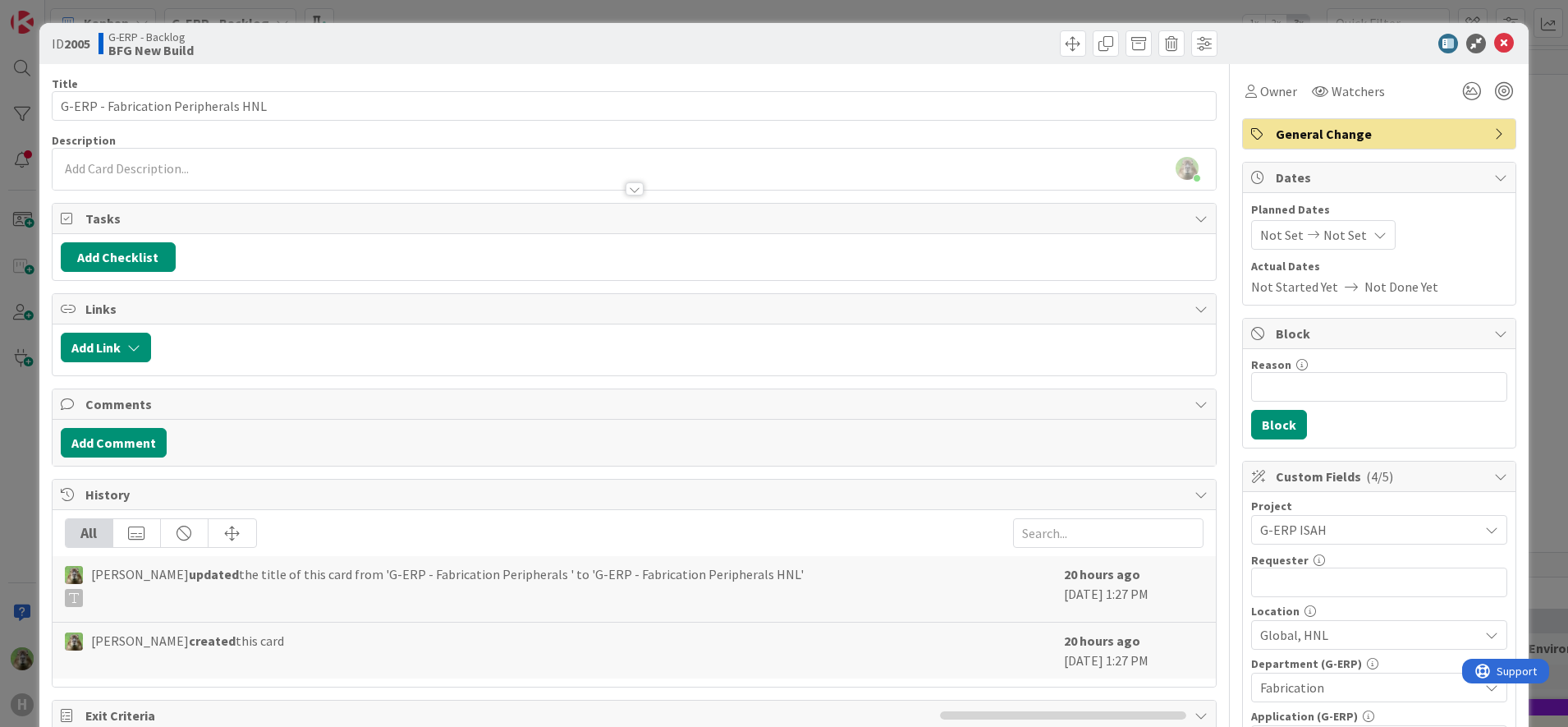
click at [23, 424] on div "ID 2005 G-ERP - Backlog BFG New Build Title 35 / 128 G-ERP - Fabrication Periph…" at bounding box center [784, 363] width 1568 height 727
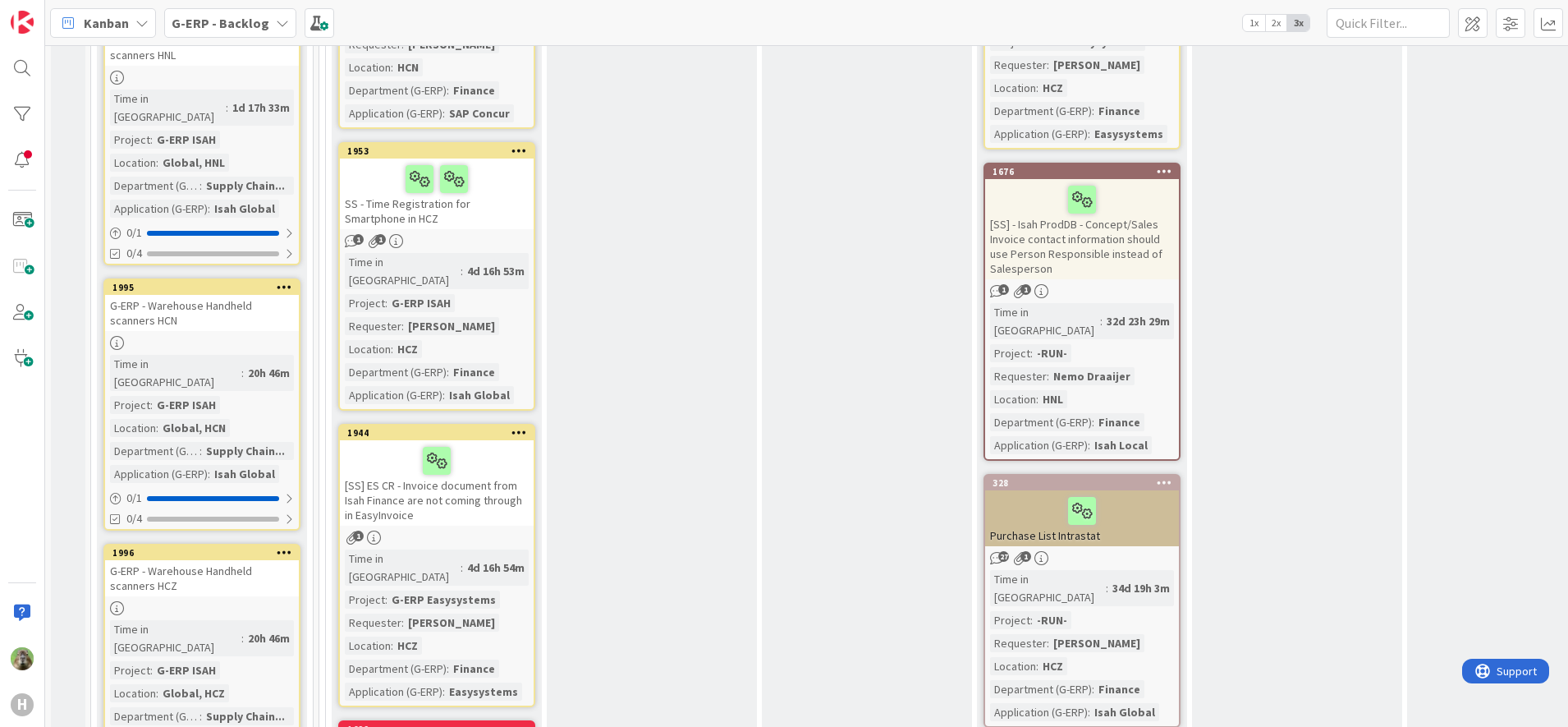
scroll to position [2156, 0]
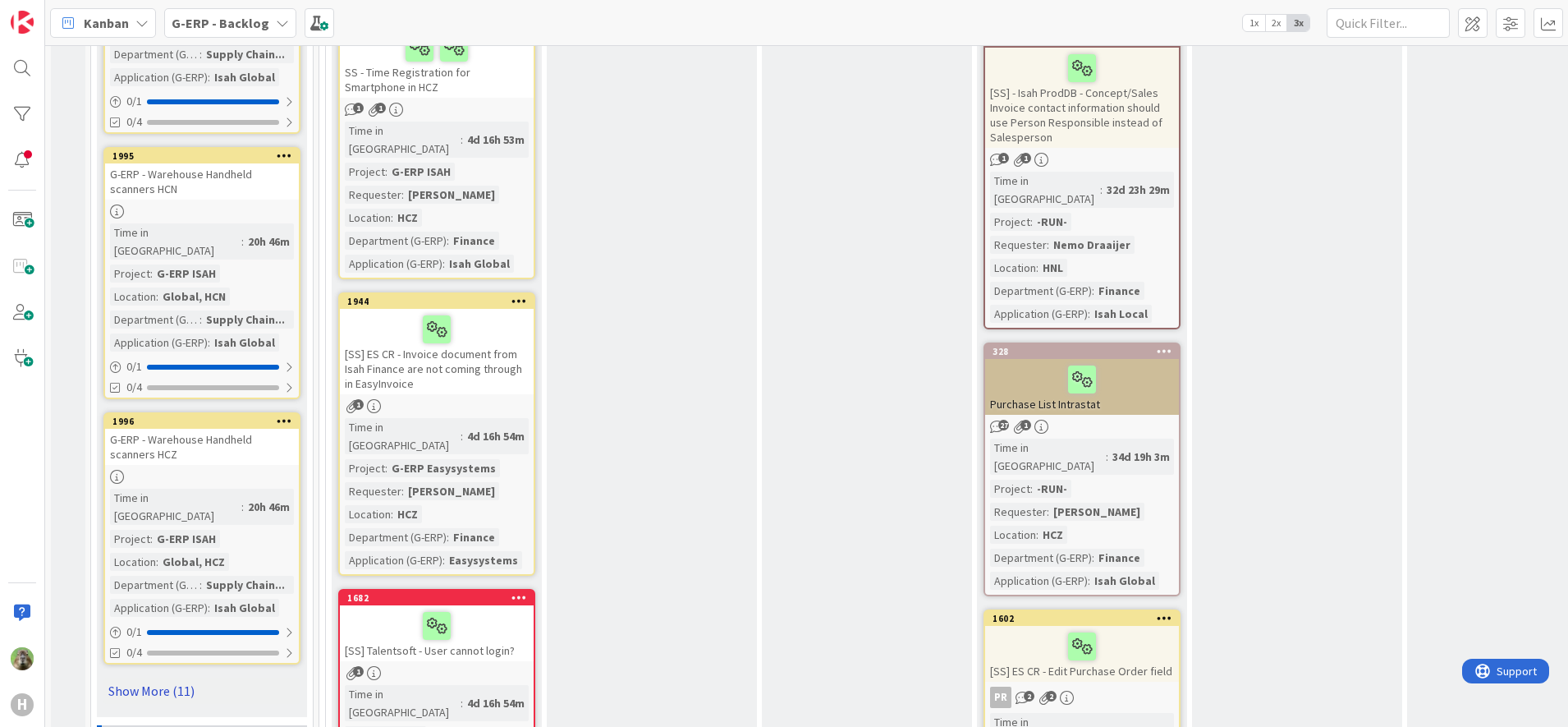
click at [159, 678] on link "Show More (11)" at bounding box center [201, 691] width 197 height 26
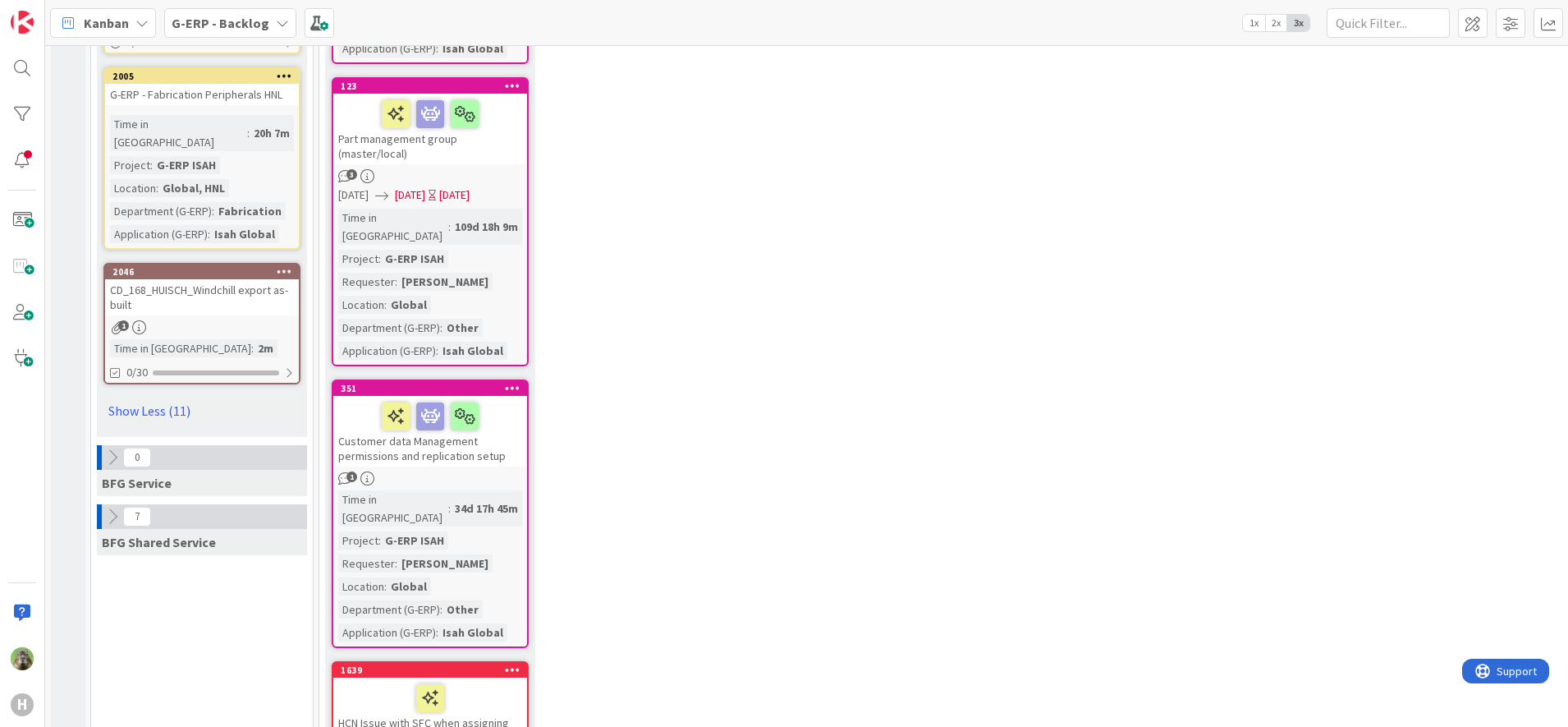
scroll to position [4517, 0]
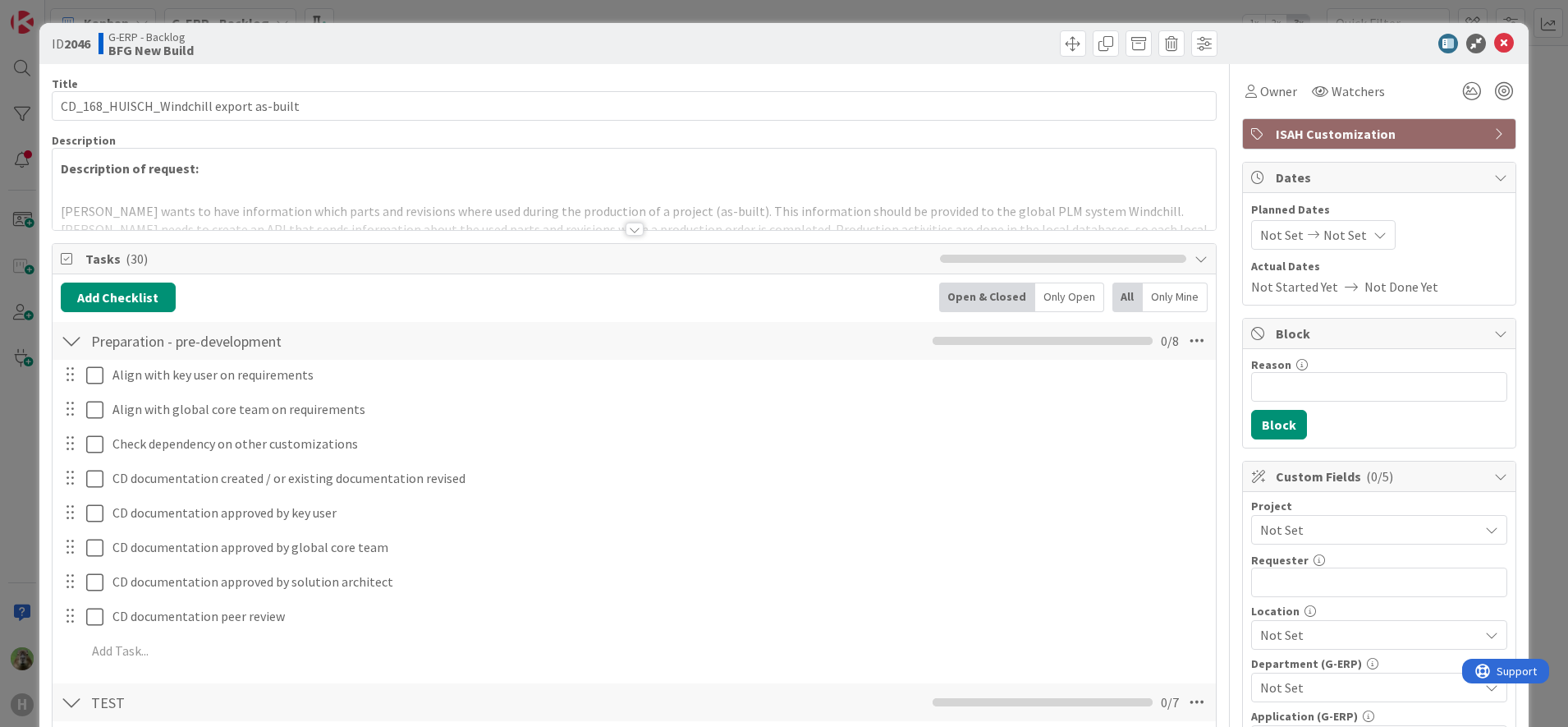
scroll to position [205, 0]
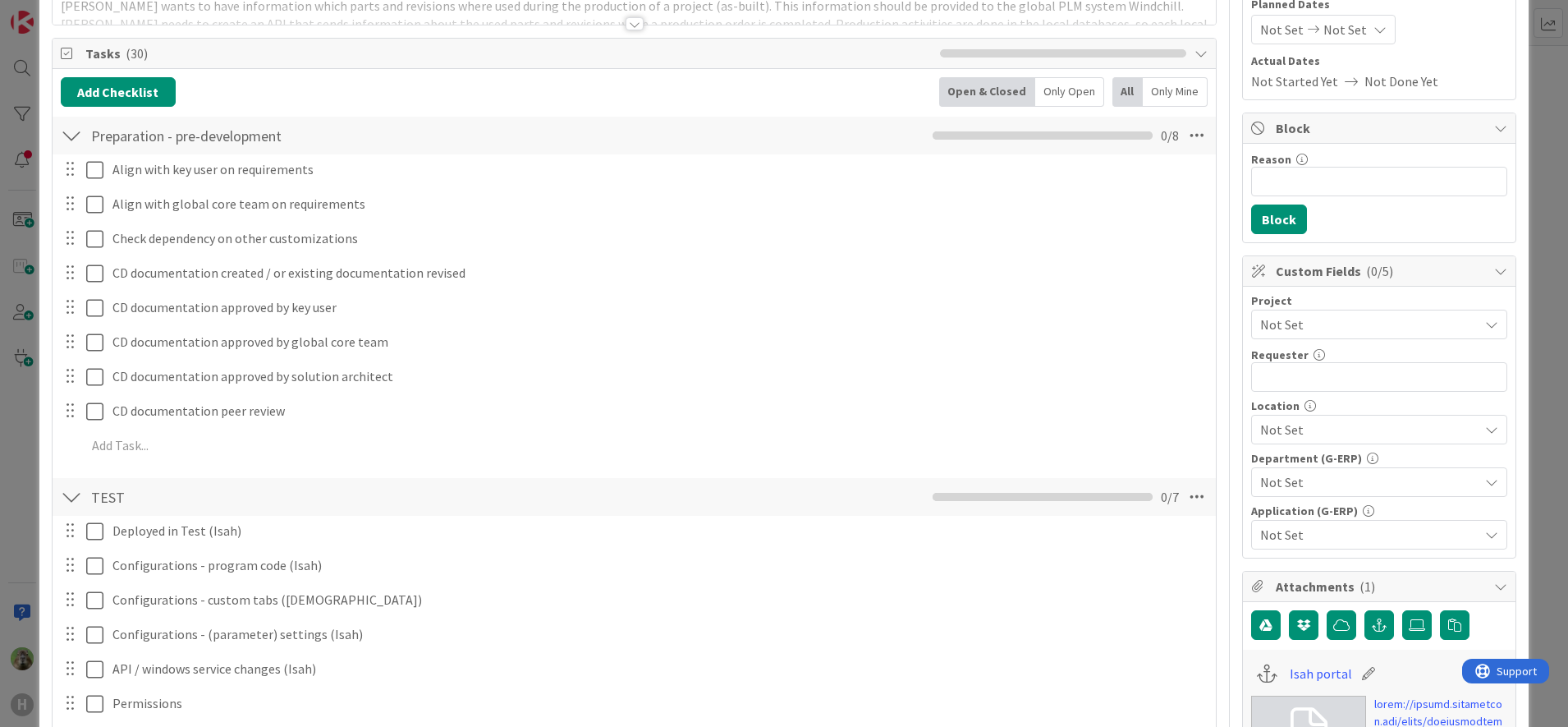
click at [1403, 323] on span "Not Set" at bounding box center [1365, 324] width 210 height 23
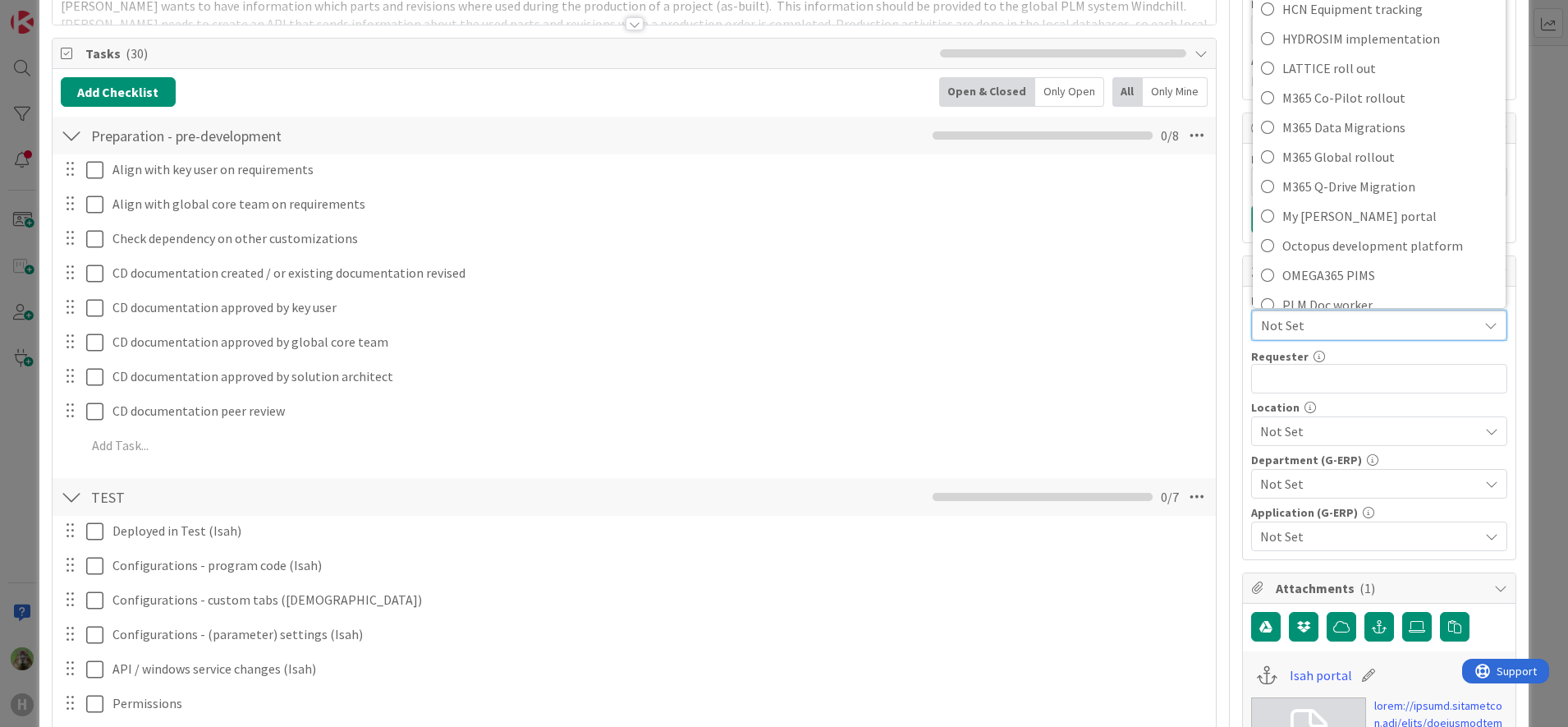
scroll to position [0, 0]
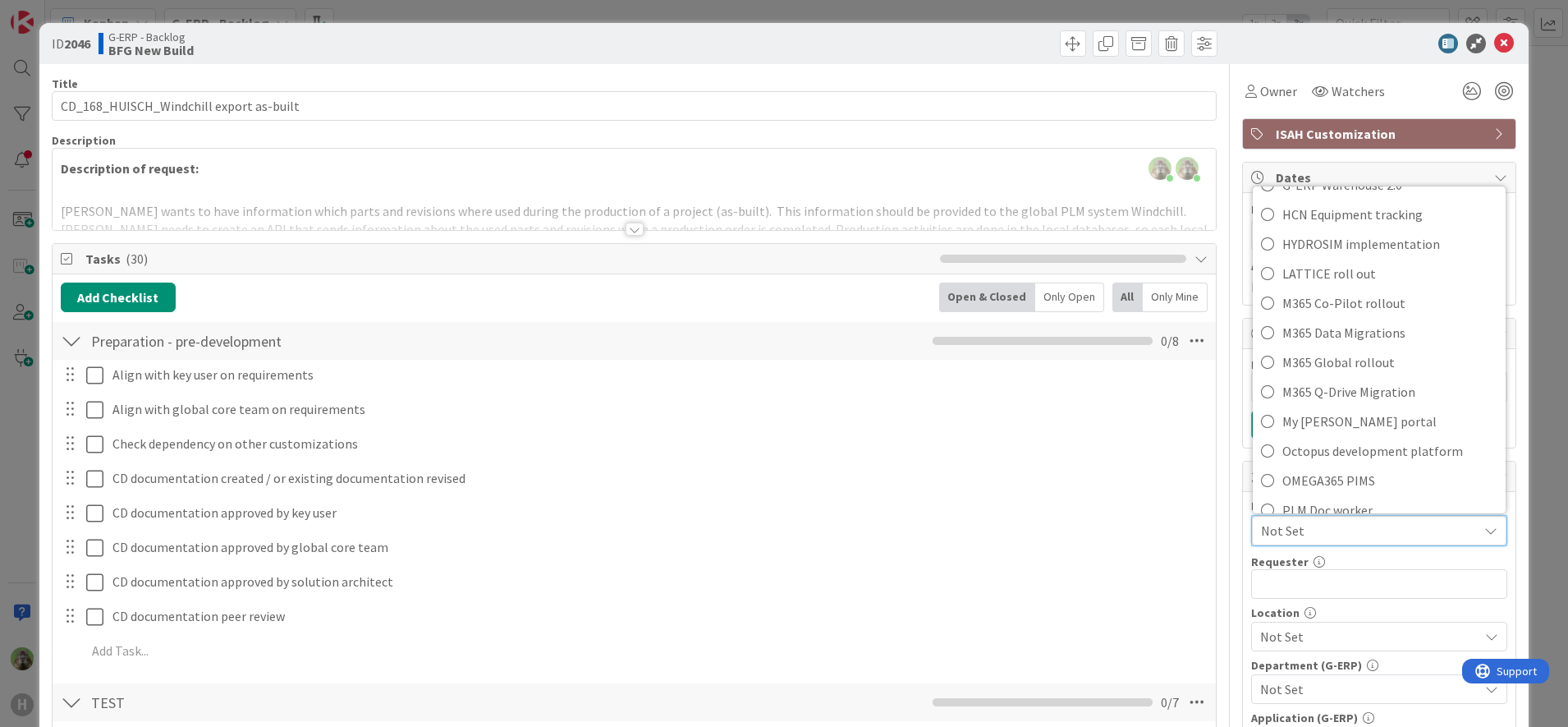
click at [695, 214] on div at bounding box center [635, 209] width 1164 height 42
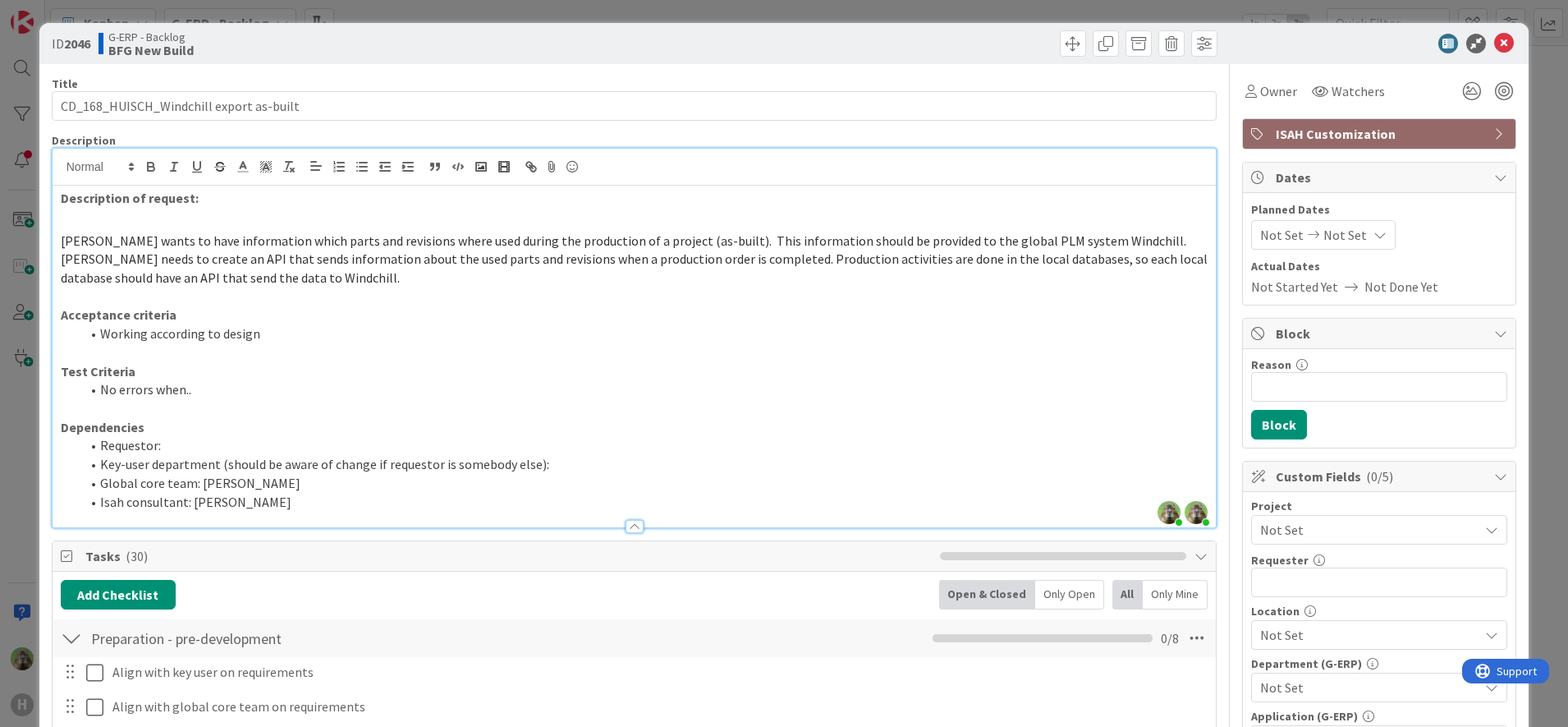
scroll to position [308, 0]
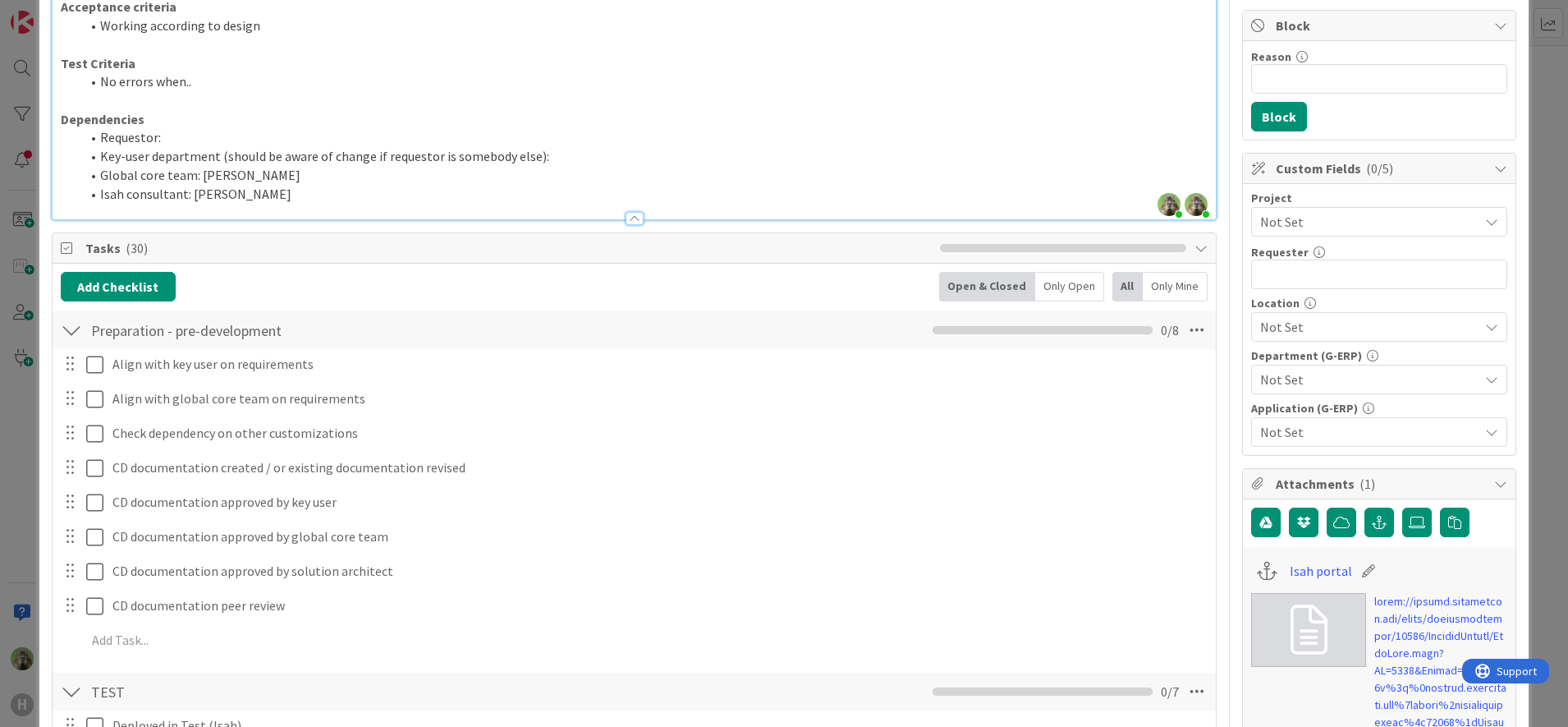
click at [1380, 215] on span "Not Set" at bounding box center [1365, 221] width 210 height 23
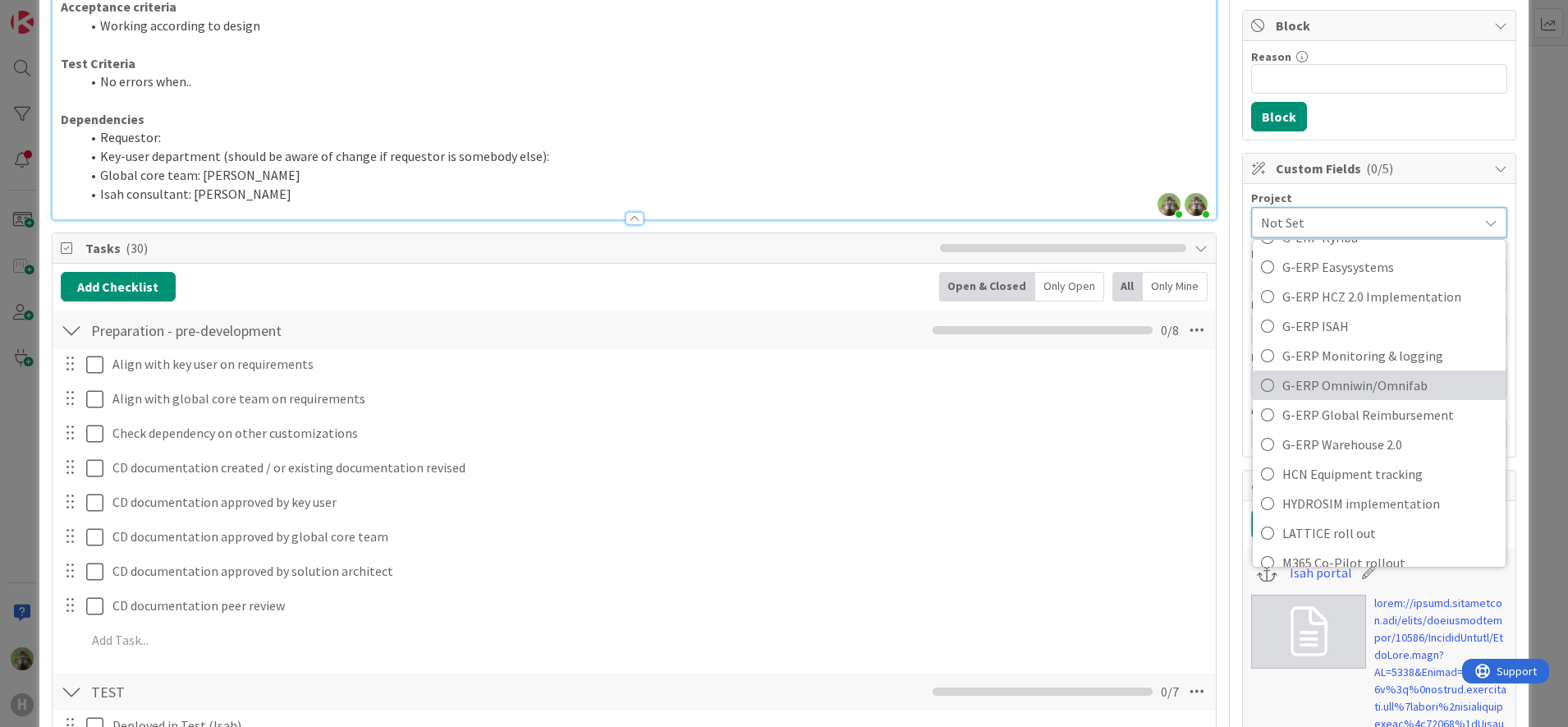
scroll to position [616, 0]
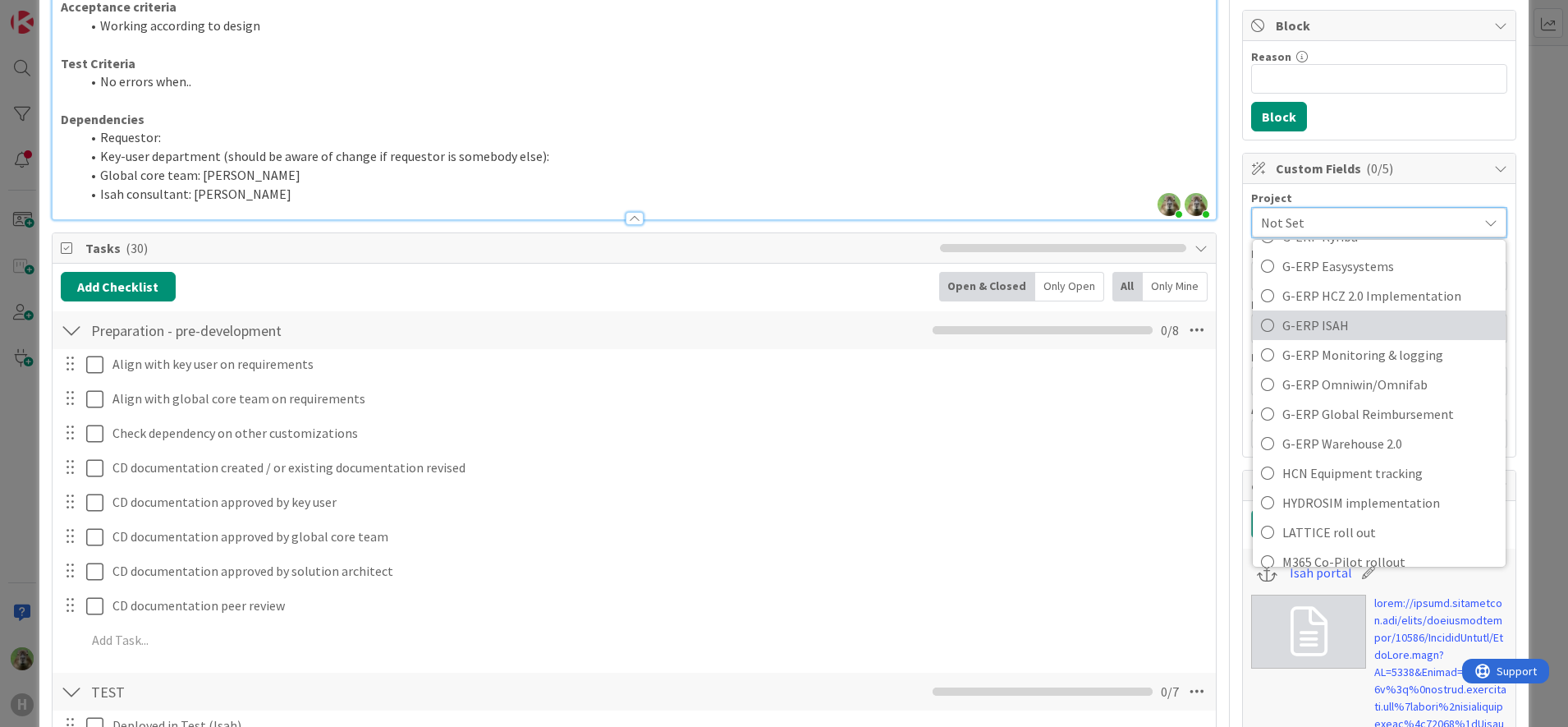
click at [1379, 318] on span "G-ERP ISAH" at bounding box center [1389, 325] width 215 height 25
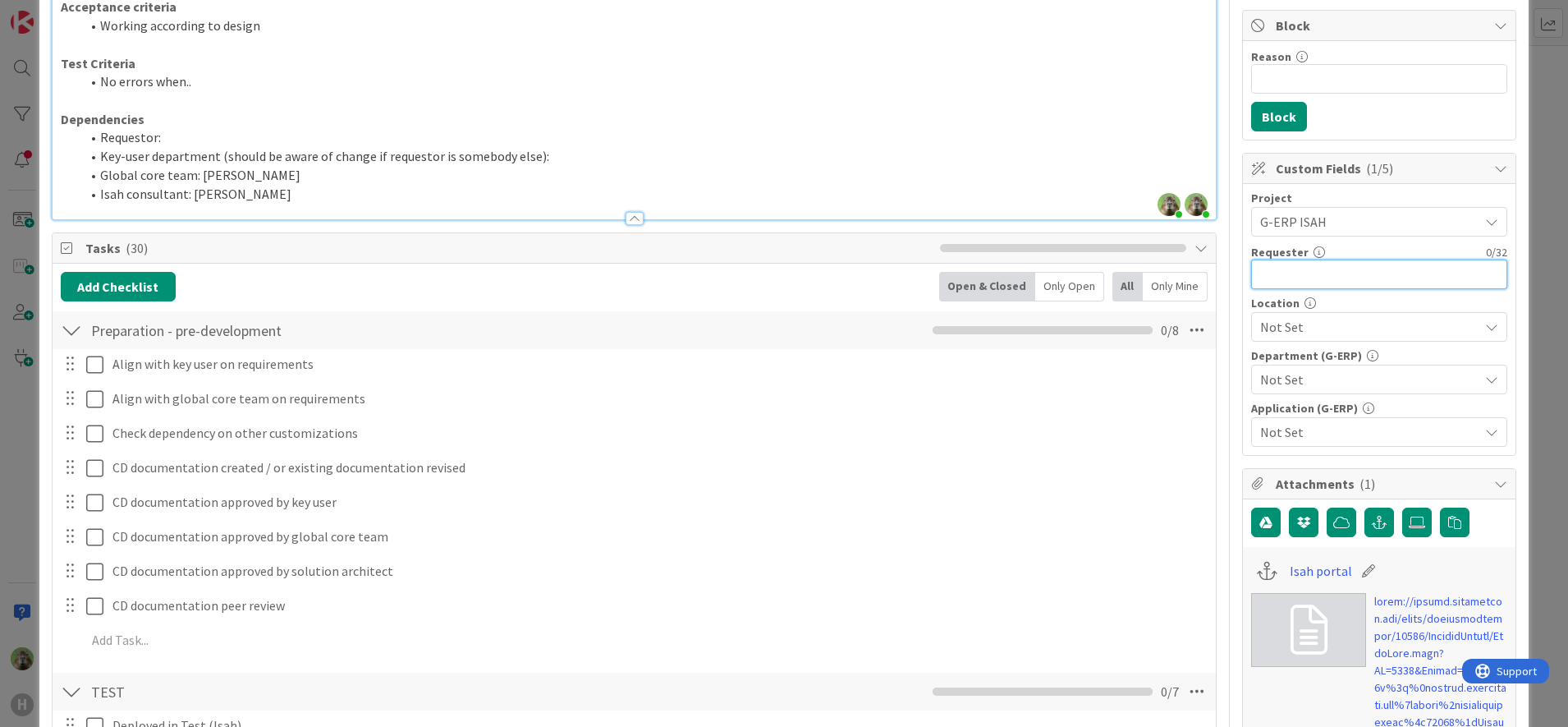
click at [1346, 273] on input "text" at bounding box center [1379, 275] width 256 height 30
type input "H"
type input "[PERSON_NAME]"
click at [539, 137] on li "Requestor:" at bounding box center [644, 137] width 1127 height 19
click at [1403, 325] on span "Not Set" at bounding box center [1369, 327] width 218 height 20
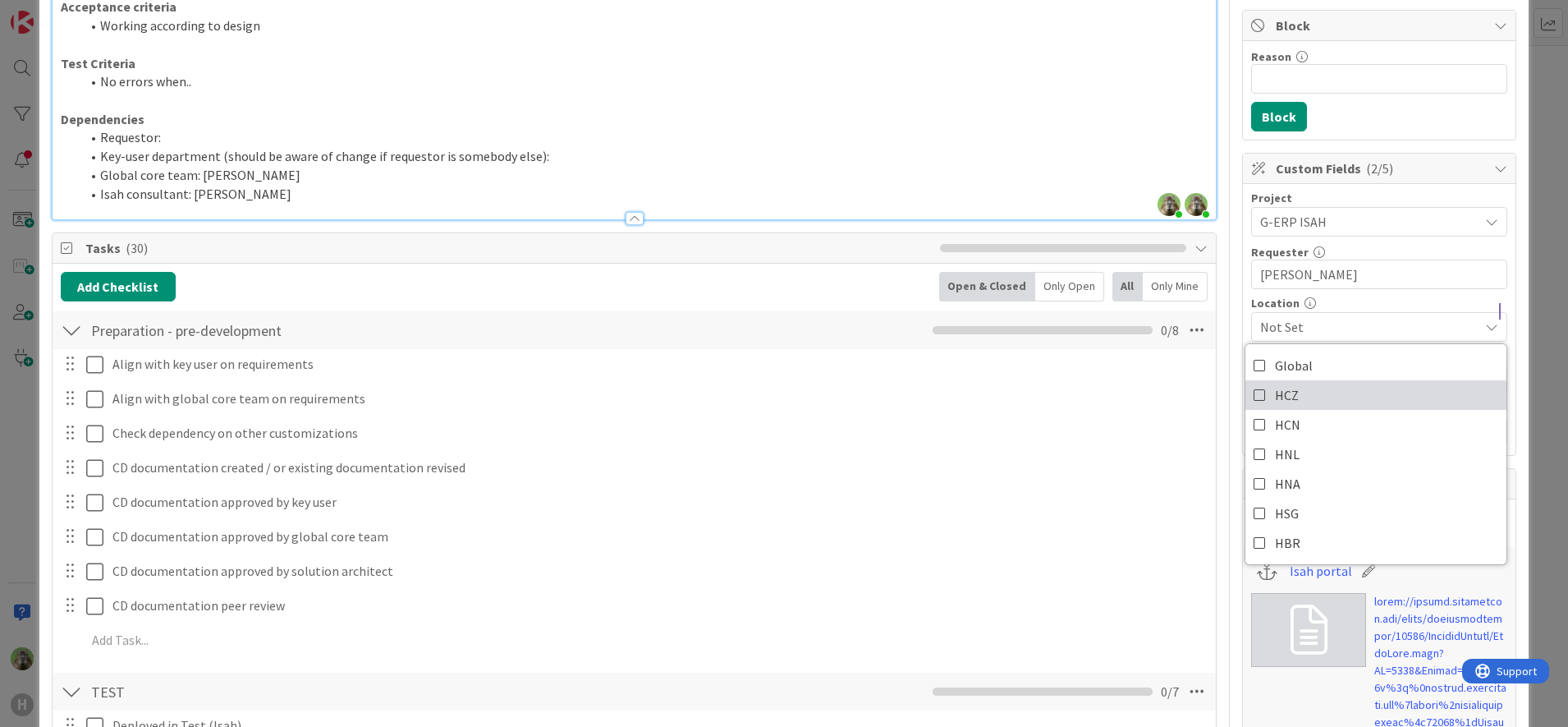
click at [1326, 380] on link "HCZ" at bounding box center [1375, 395] width 261 height 30
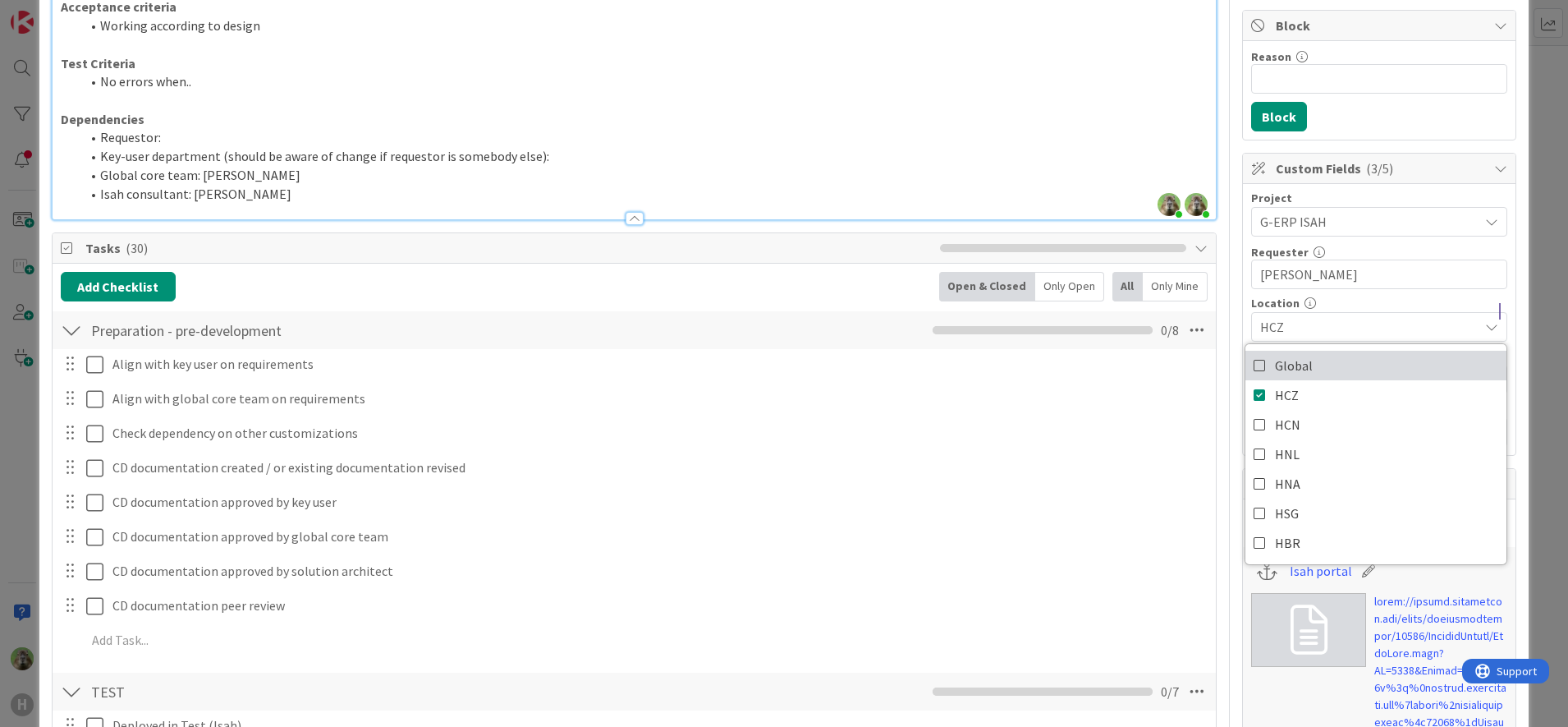
click at [1330, 369] on link "Global" at bounding box center [1375, 366] width 261 height 30
click at [1356, 320] on span "Global" at bounding box center [1369, 327] width 218 height 20
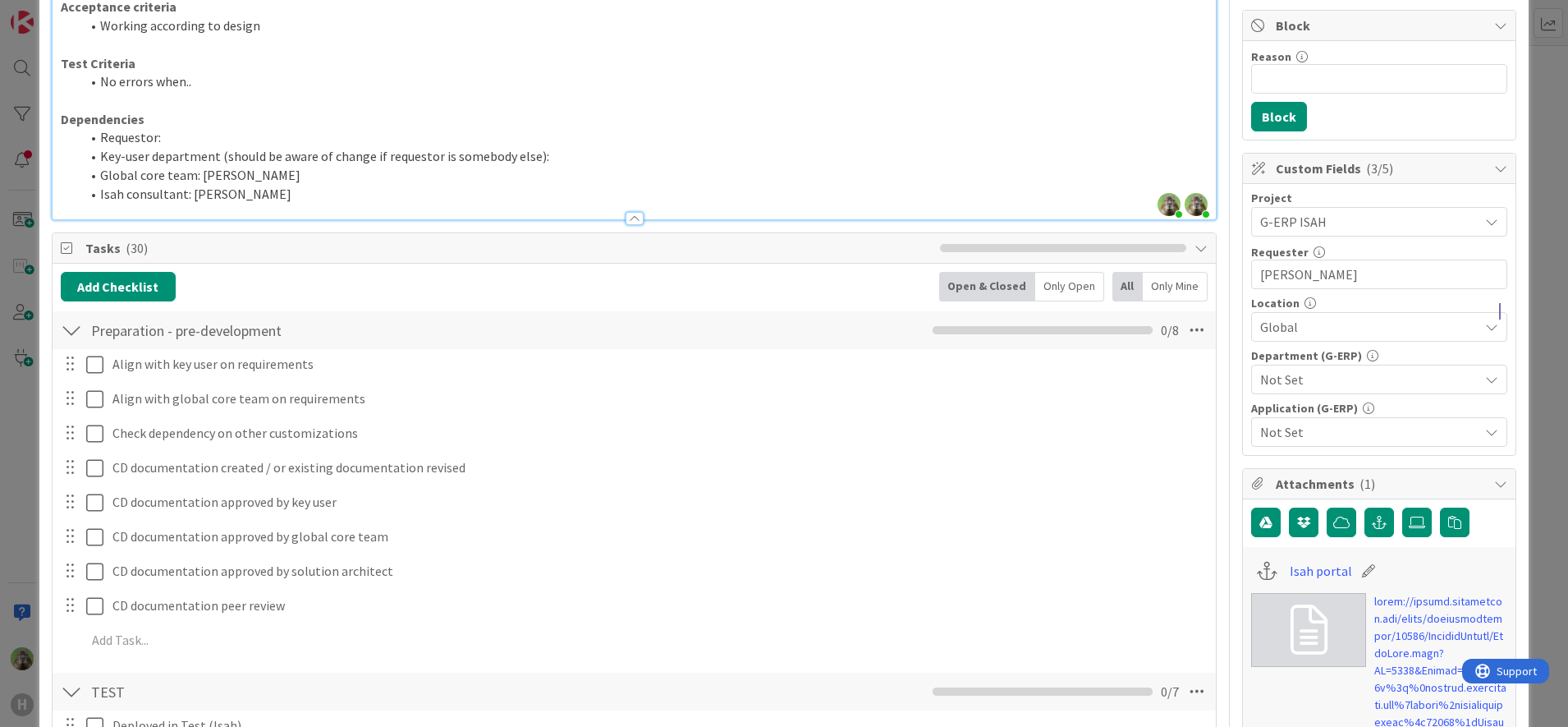
click at [1336, 370] on span "Not Set" at bounding box center [1369, 380] width 218 height 20
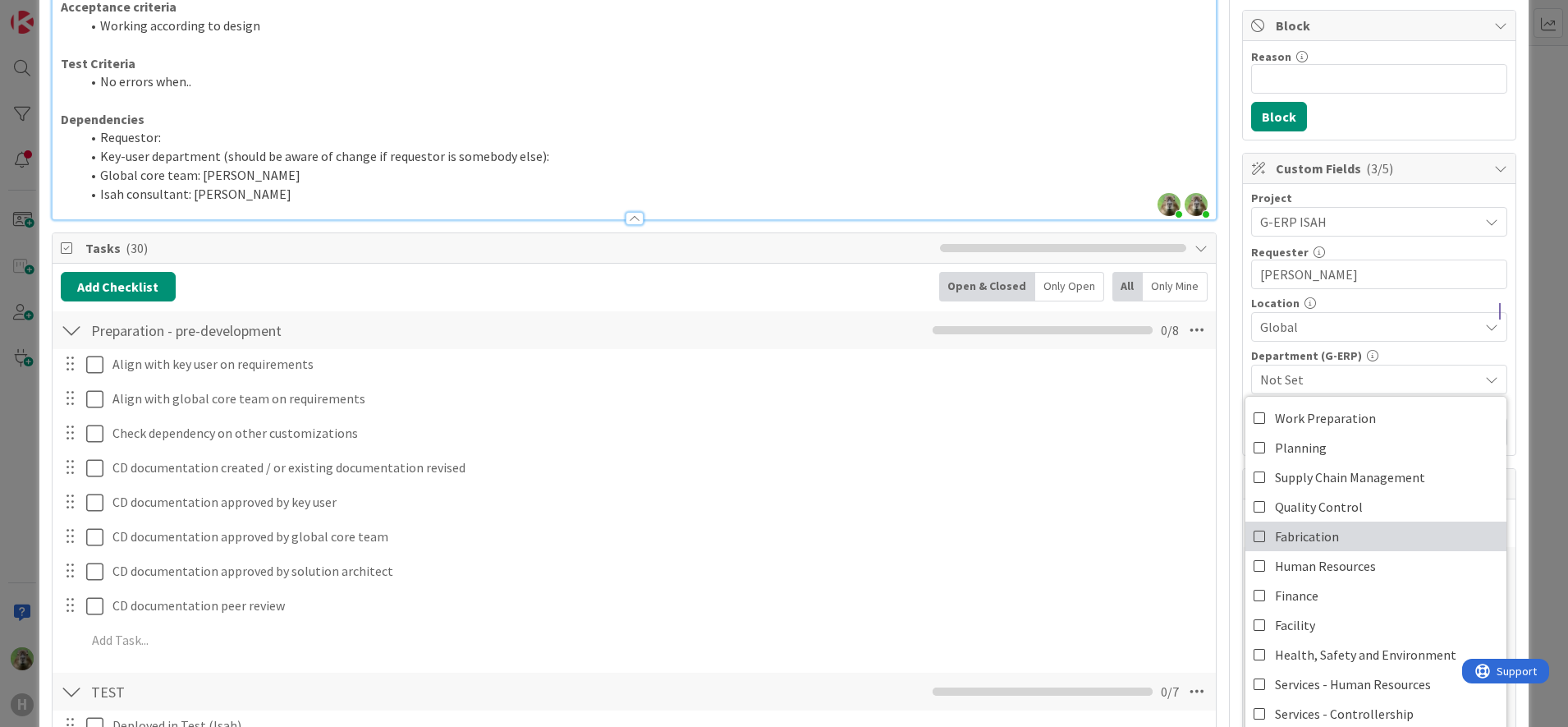
click at [1339, 536] on link "Fabrication" at bounding box center [1375, 537] width 261 height 30
click at [1387, 379] on span "Fabrication" at bounding box center [1369, 380] width 218 height 20
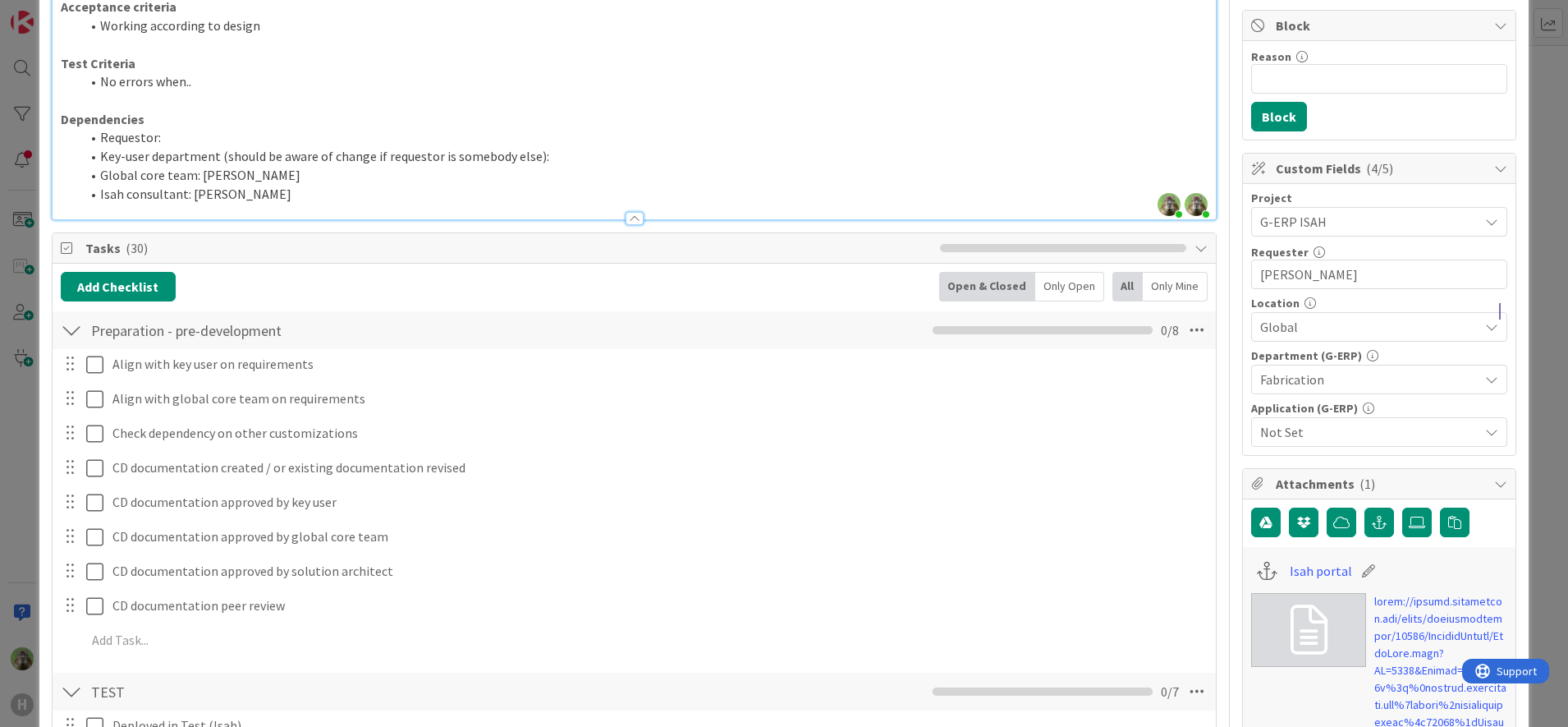
click at [1357, 430] on span "Not Set" at bounding box center [1369, 432] width 218 height 20
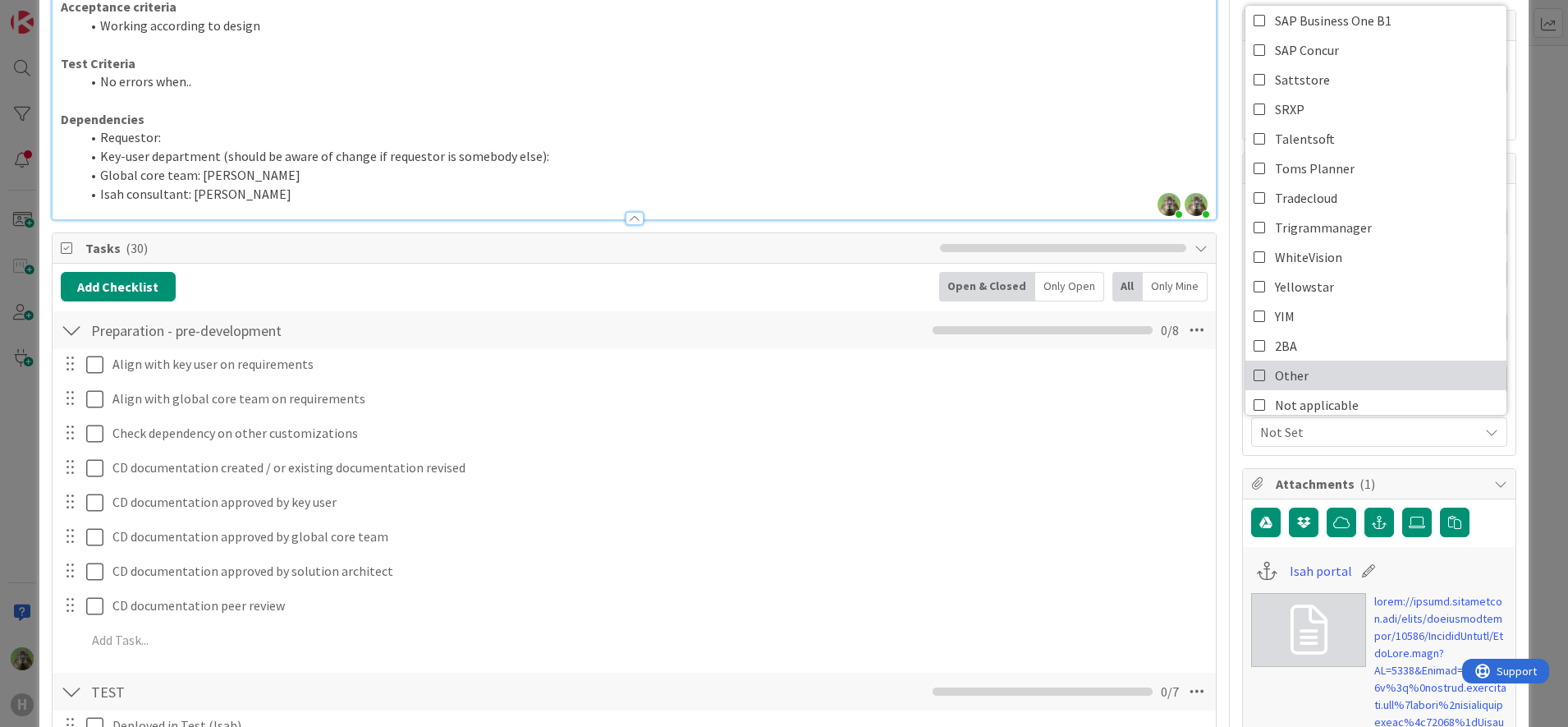
scroll to position [757, 0]
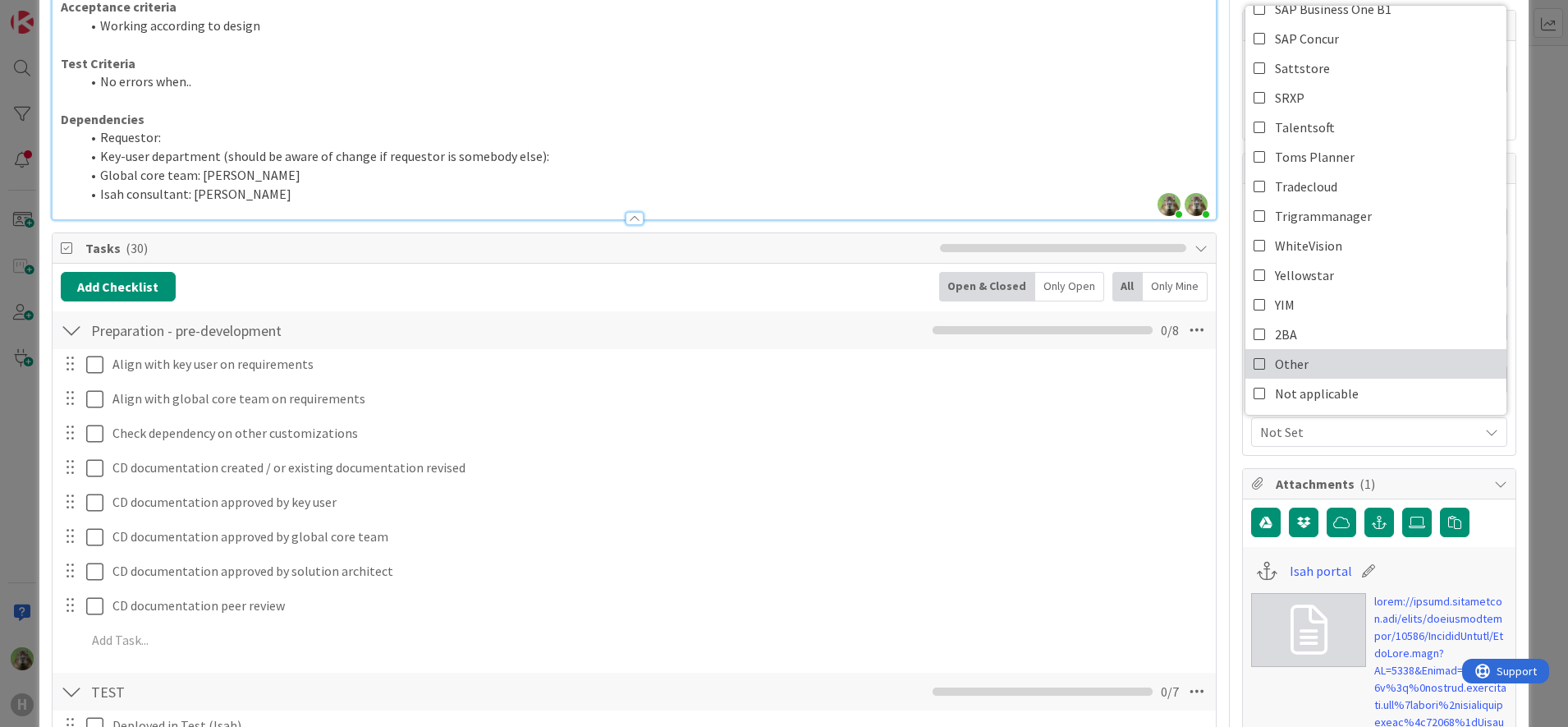
click at [1343, 373] on link "Other" at bounding box center [1375, 364] width 261 height 30
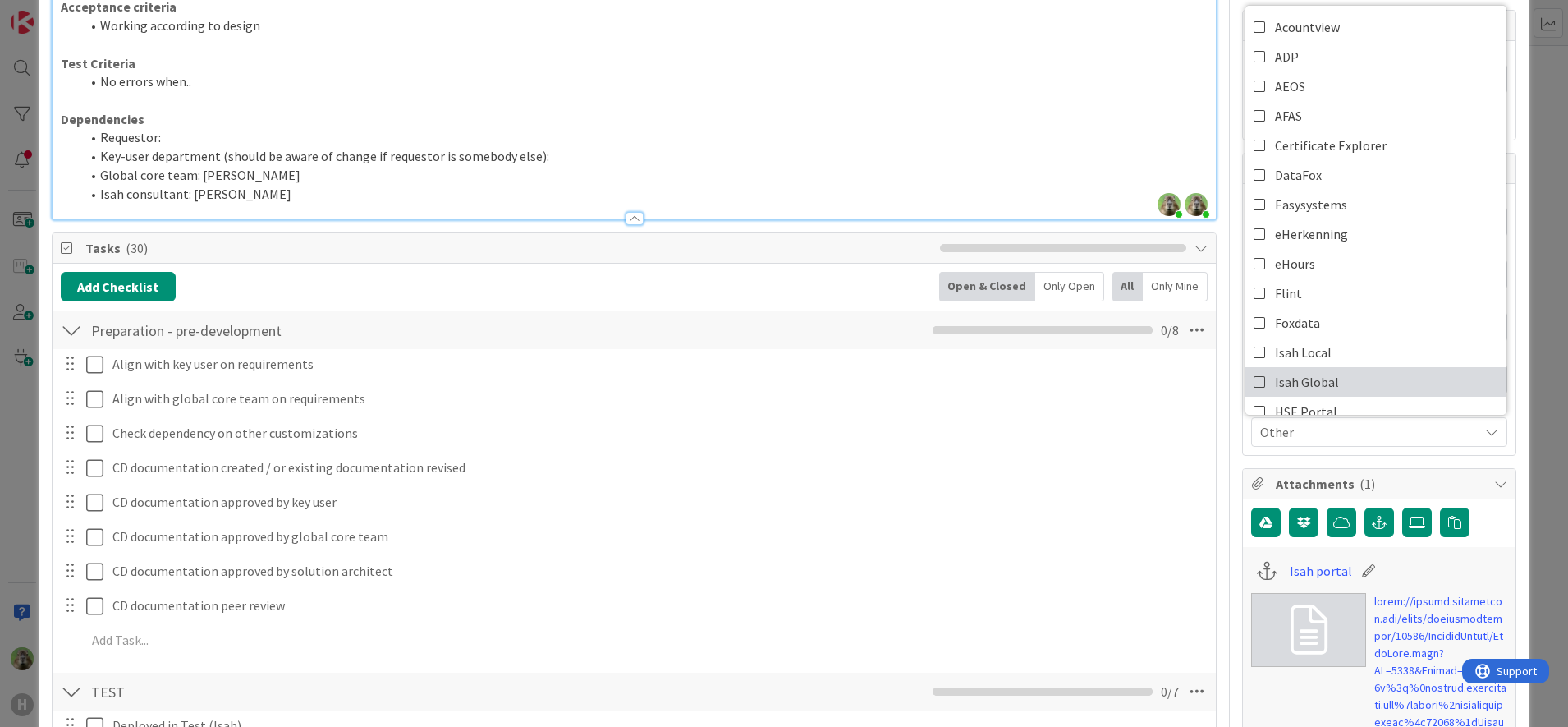
click at [1343, 373] on link "Isah Global" at bounding box center [1375, 382] width 261 height 30
click at [1003, 107] on p at bounding box center [635, 100] width 1147 height 19
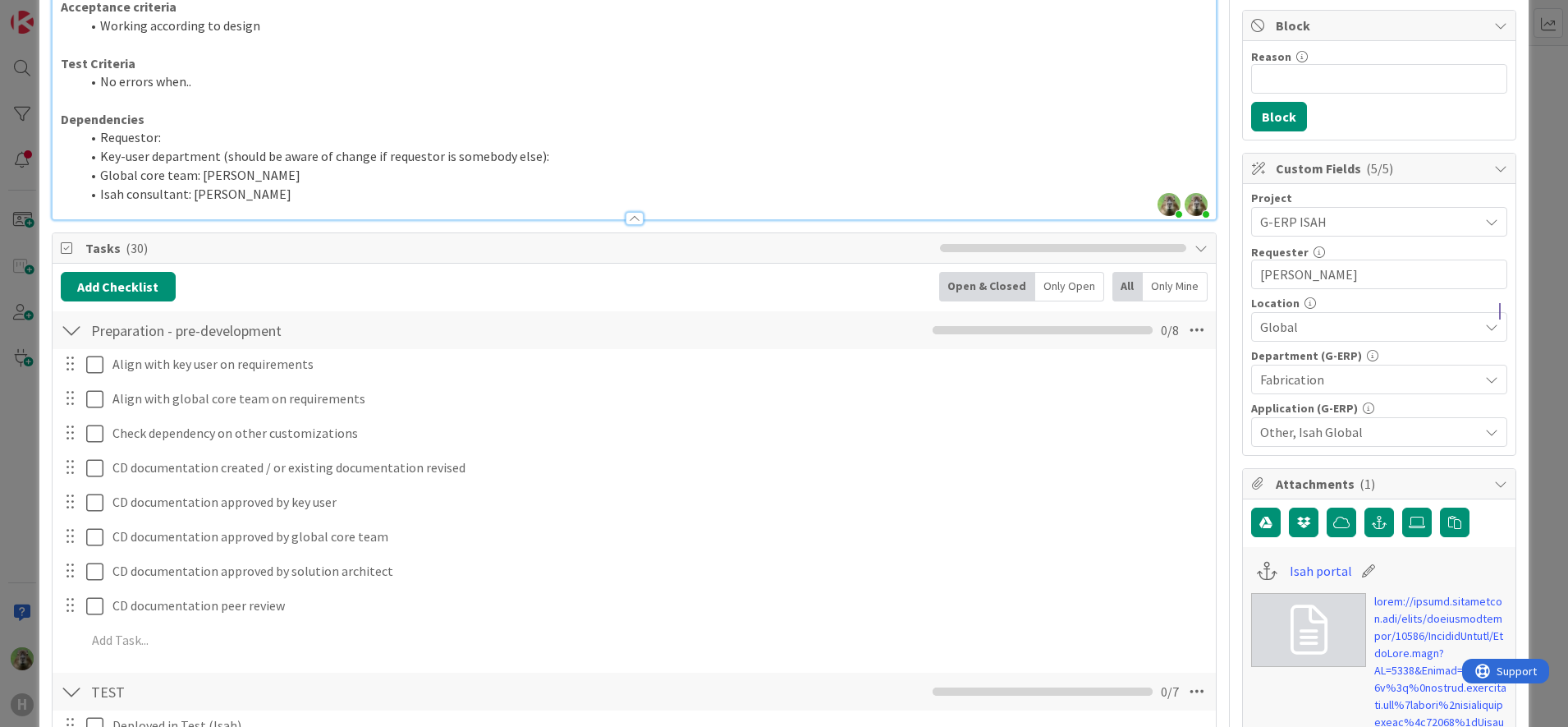
click at [412, 141] on li "Requestor:" at bounding box center [644, 137] width 1127 height 19
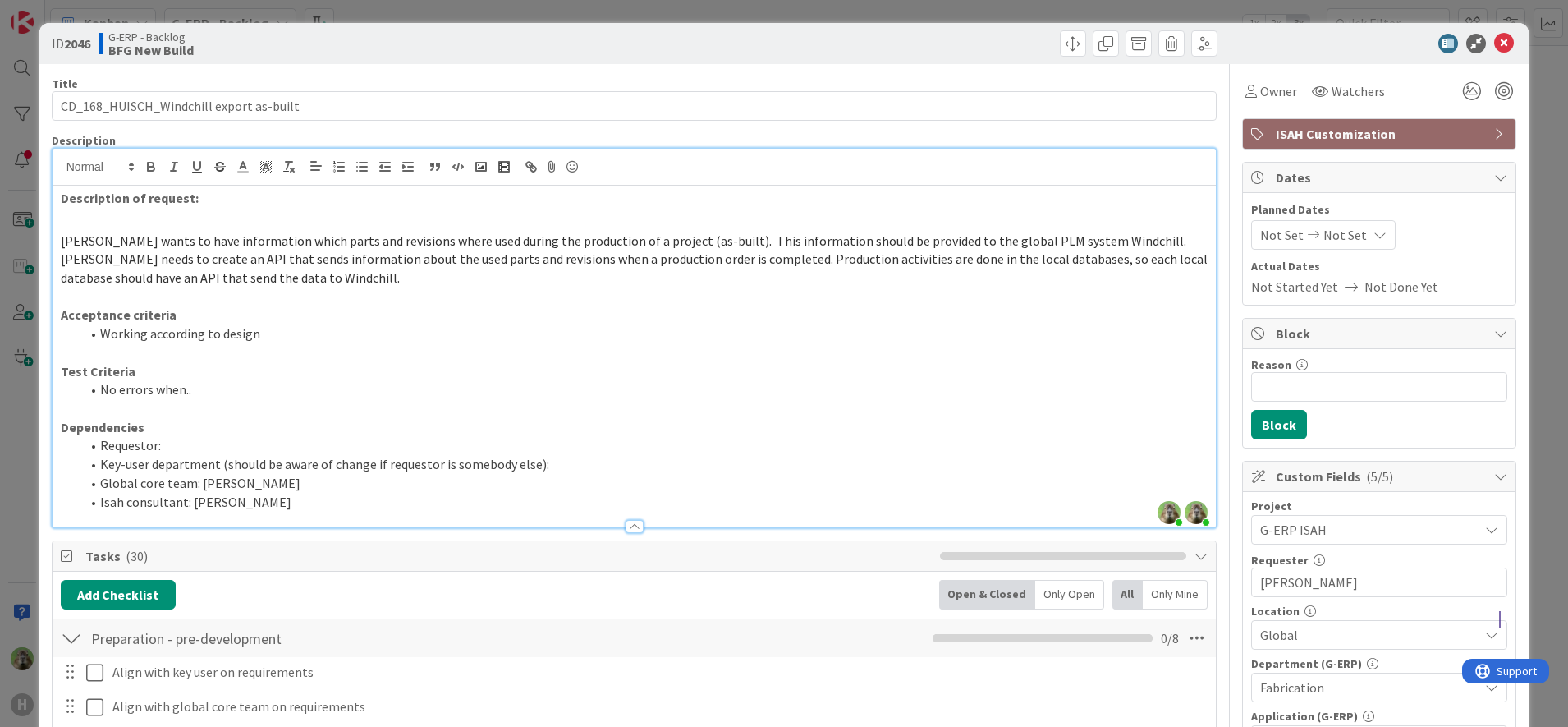
click at [587, 461] on li "Key-user department (should be aware of change if requestor is somebody else):" at bounding box center [644, 464] width 1127 height 19
click at [27, 512] on div "ID 2046 G-ERP - Backlog BFG New Build Title 39 / 128 CD_168_HUISCH_Windchill ex…" at bounding box center [784, 363] width 1568 height 727
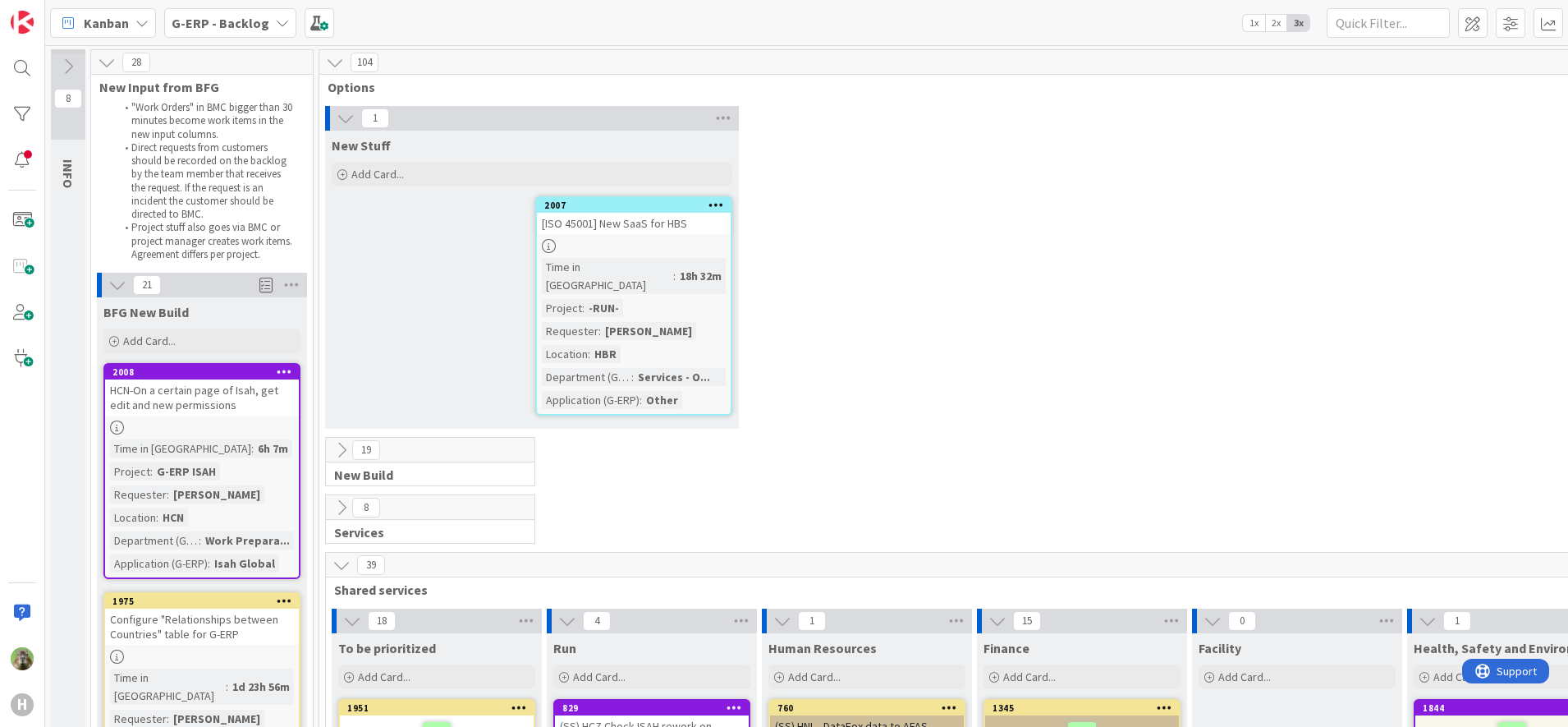
click at [971, 226] on div "1 New Stuff Add Card... 2007 [ISO 45001] New SaaS for HBS Time in Column : 18h …" at bounding box center [974, 271] width 1303 height 331
click at [901, 214] on div "1 New Stuff Add Card... 2007 [ISO 45001] New SaaS for HBS Time in Column : 18h …" at bounding box center [974, 271] width 1303 height 331
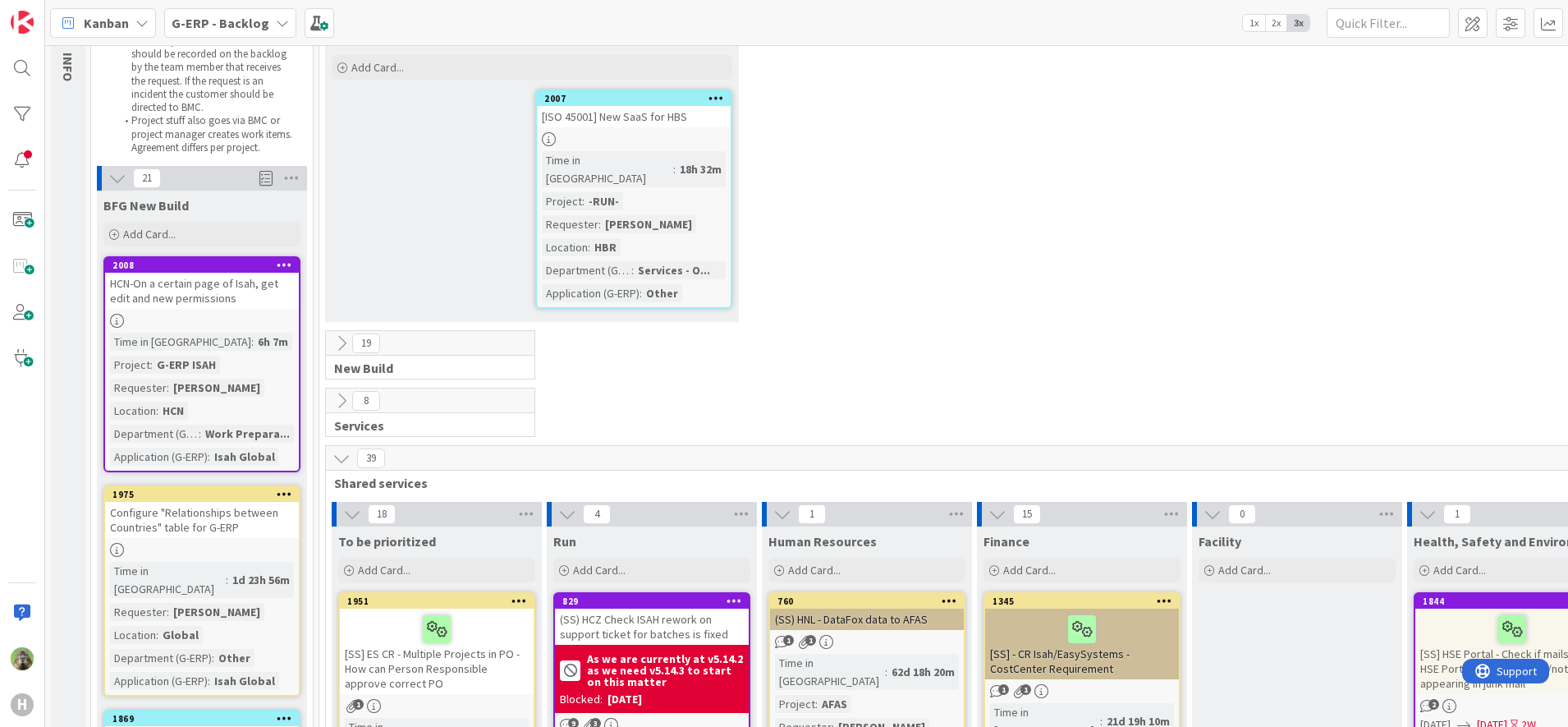
scroll to position [205, 0]
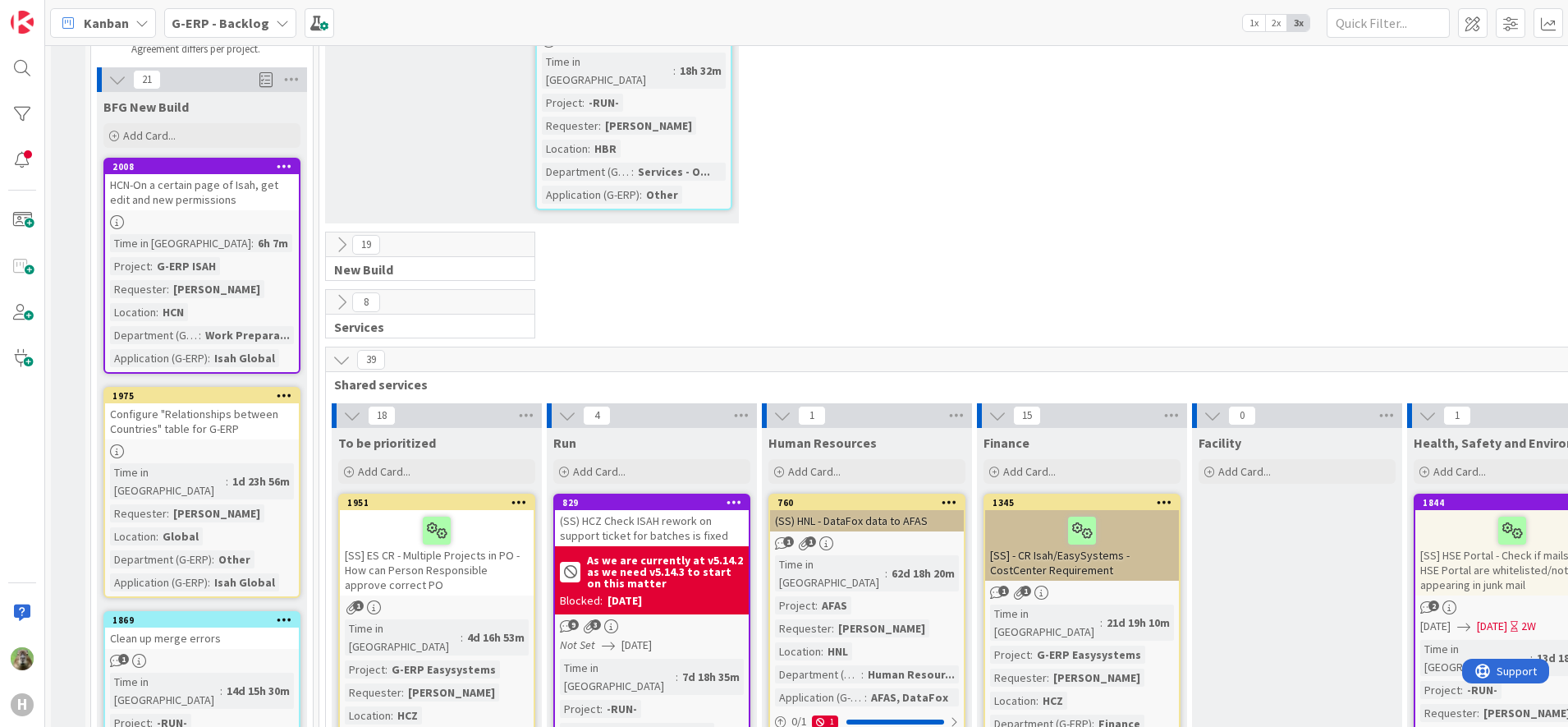
click at [234, 430] on div "Configure "Relationships between Countries" table for G-ERP" at bounding box center [202, 421] width 194 height 36
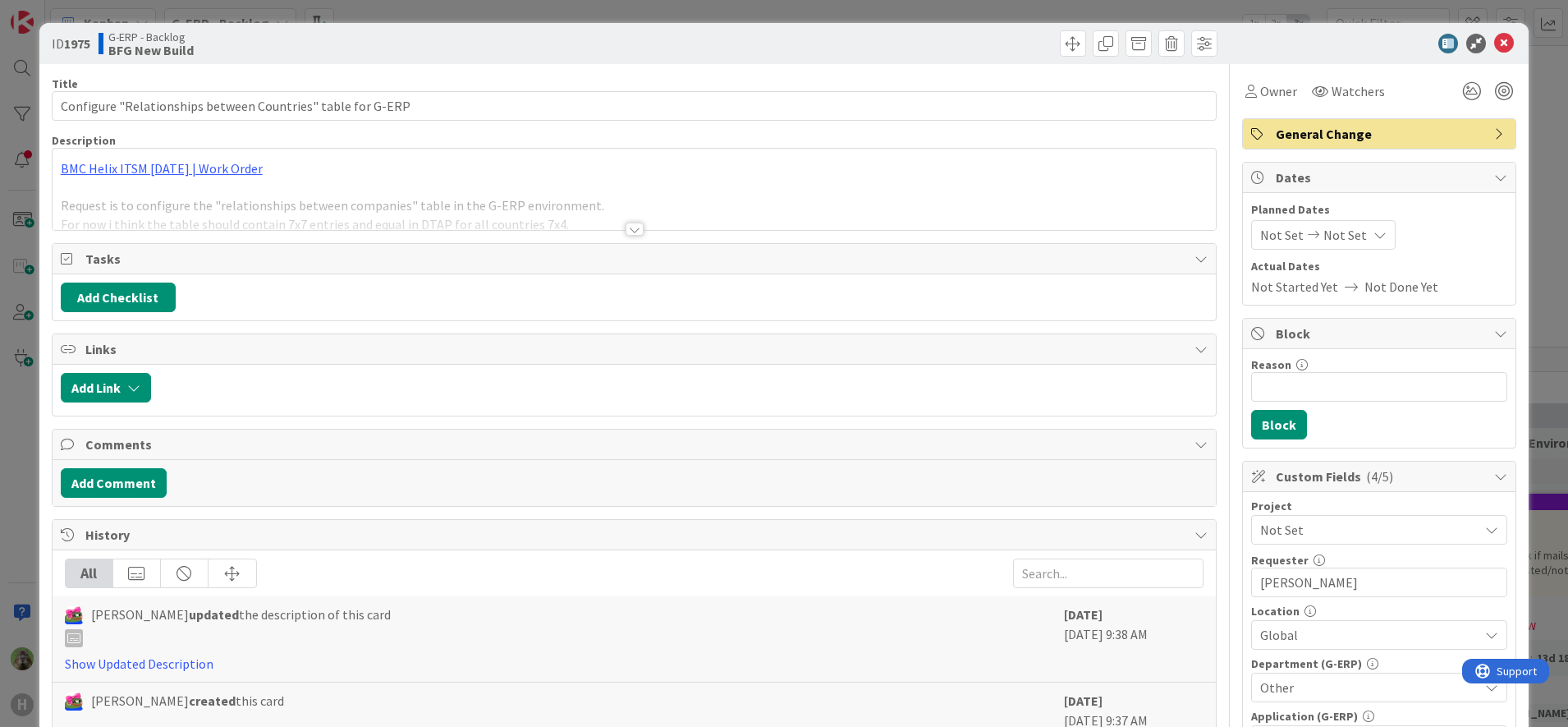
click at [495, 196] on div at bounding box center [635, 209] width 1164 height 42
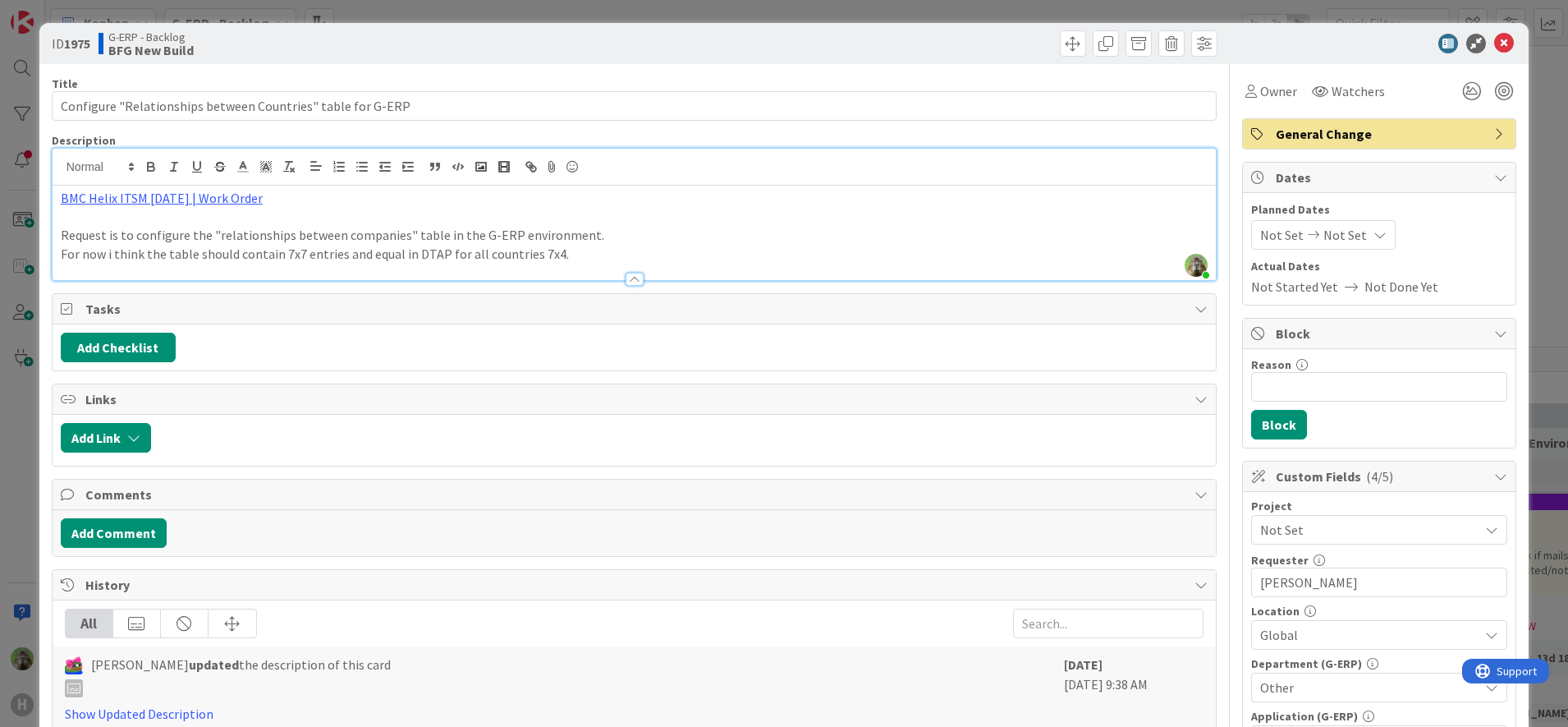
click at [29, 393] on div "ID 1975 G-ERP - Backlog BFG New Build Title 59 / 128 Configure "Relationships b…" at bounding box center [784, 363] width 1568 height 727
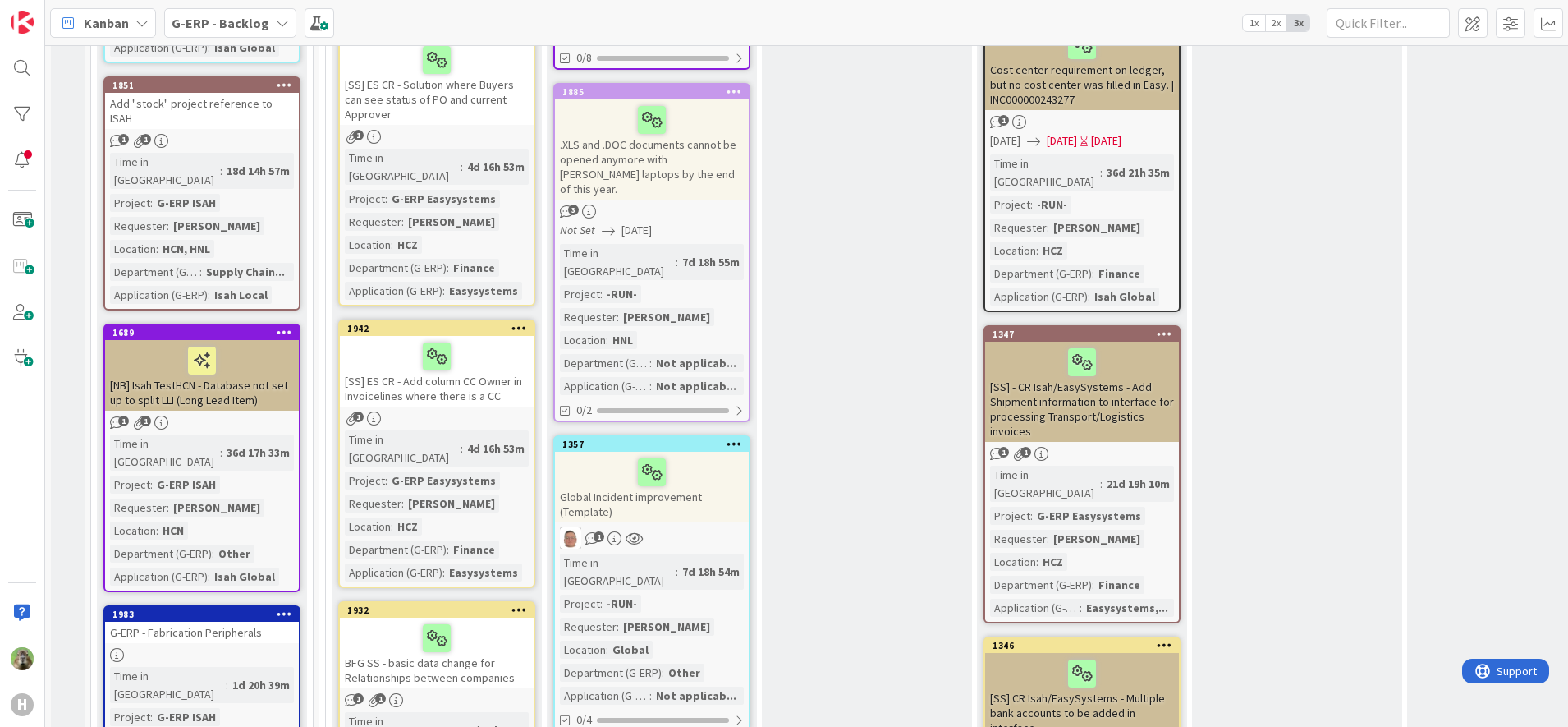
scroll to position [924, 0]
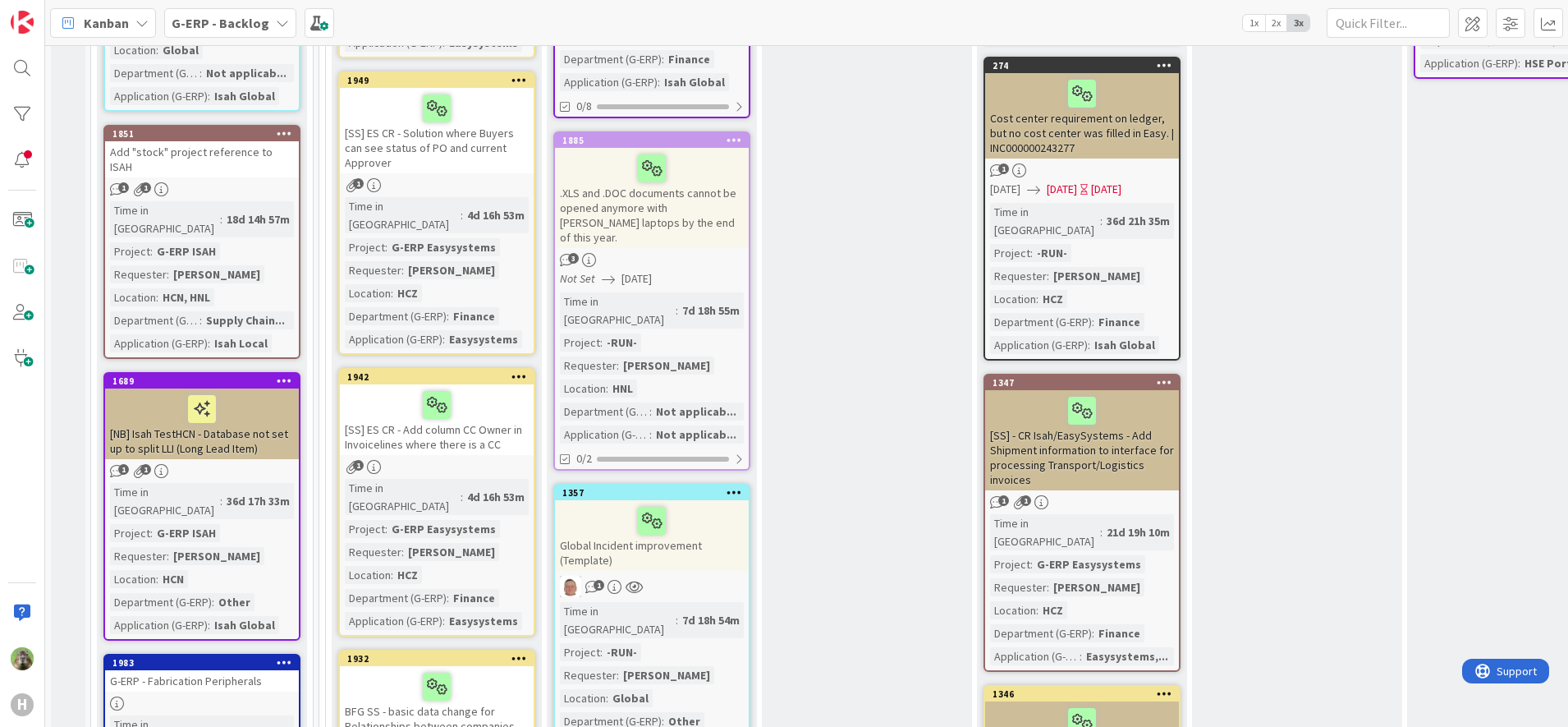
click at [250, 141] on div "Add "stock" project reference to ISAH" at bounding box center [202, 159] width 194 height 36
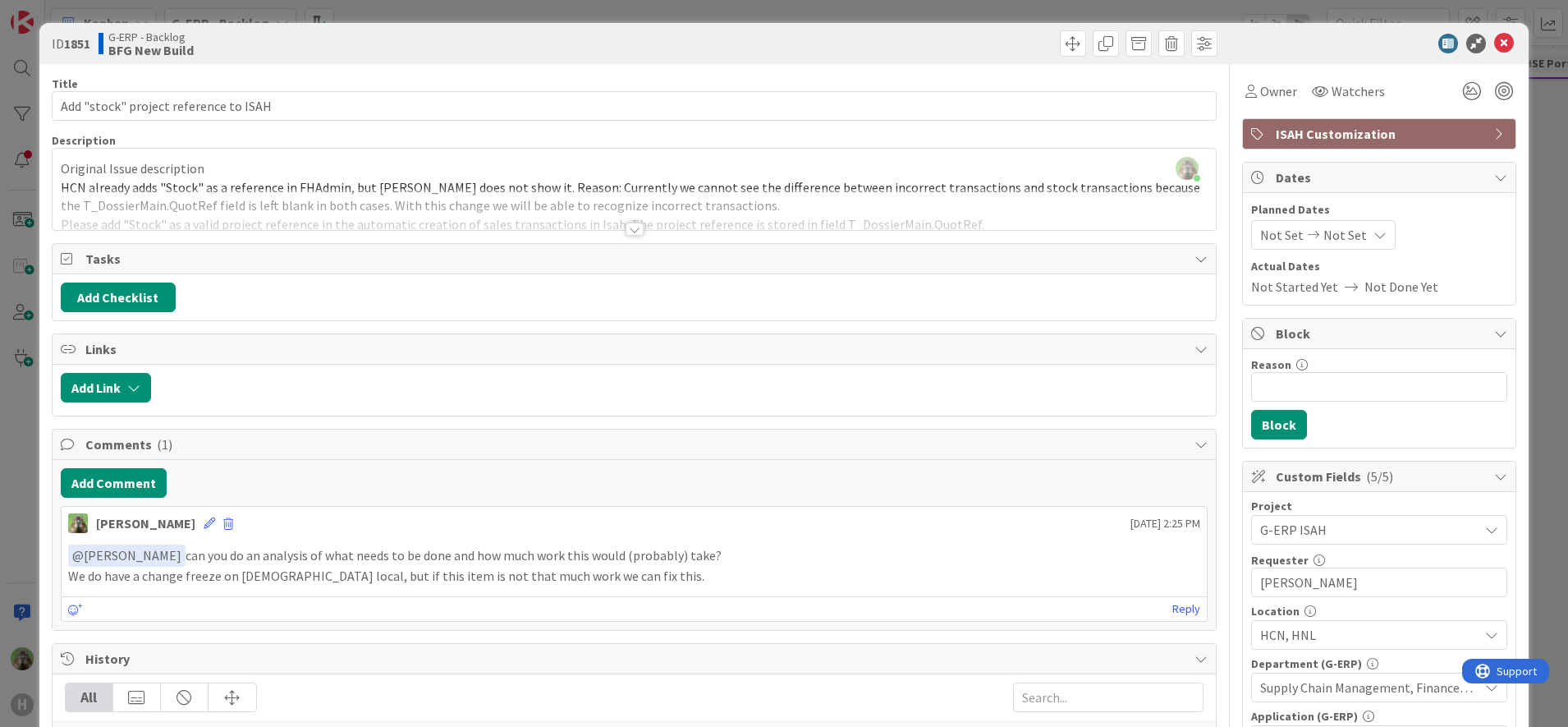
click at [17, 416] on div "ID 1851 G-ERP - Backlog BFG New Build Title 37 / 128 Add "stock" project refere…" at bounding box center [784, 363] width 1568 height 727
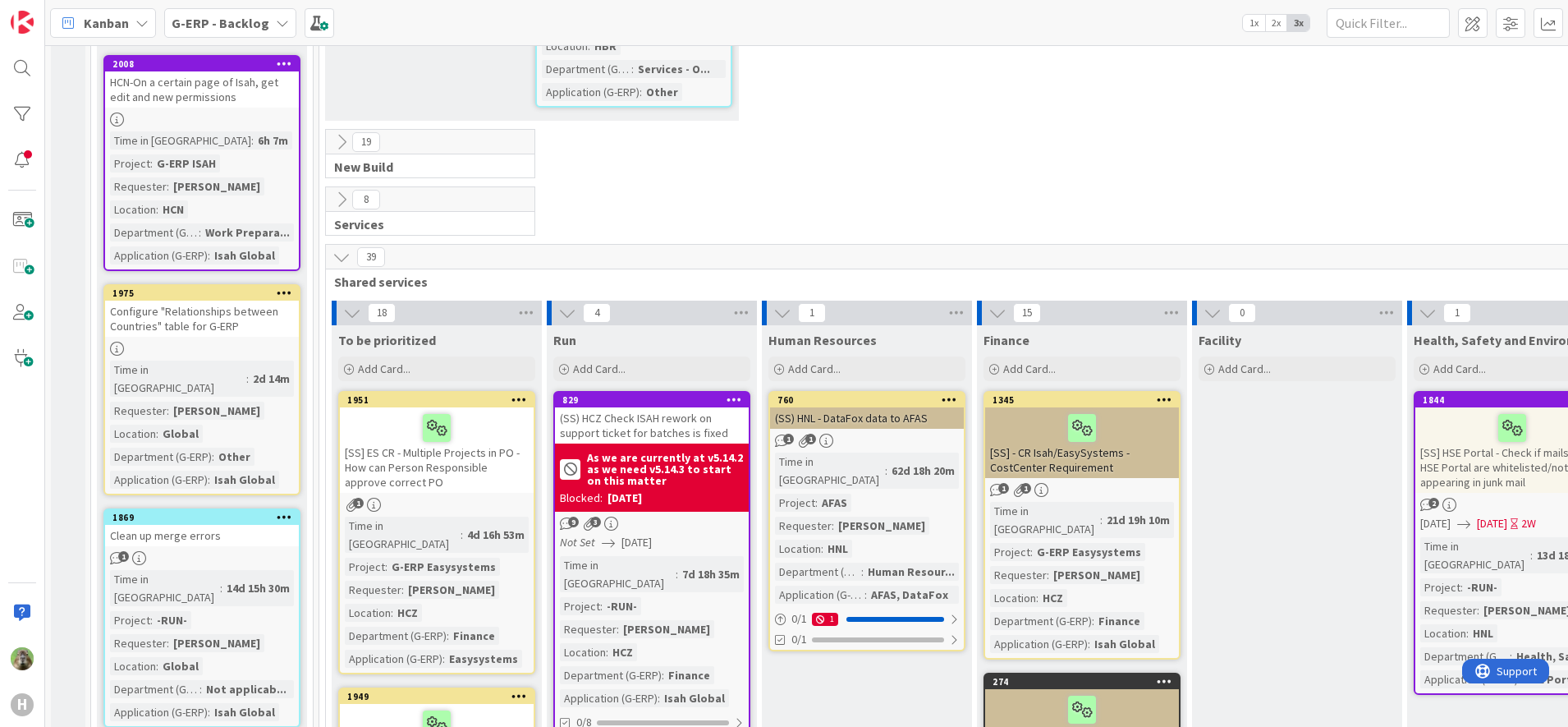
click at [222, 525] on div "Clean up merge errors" at bounding box center [202, 535] width 194 height 21
select select "sql"
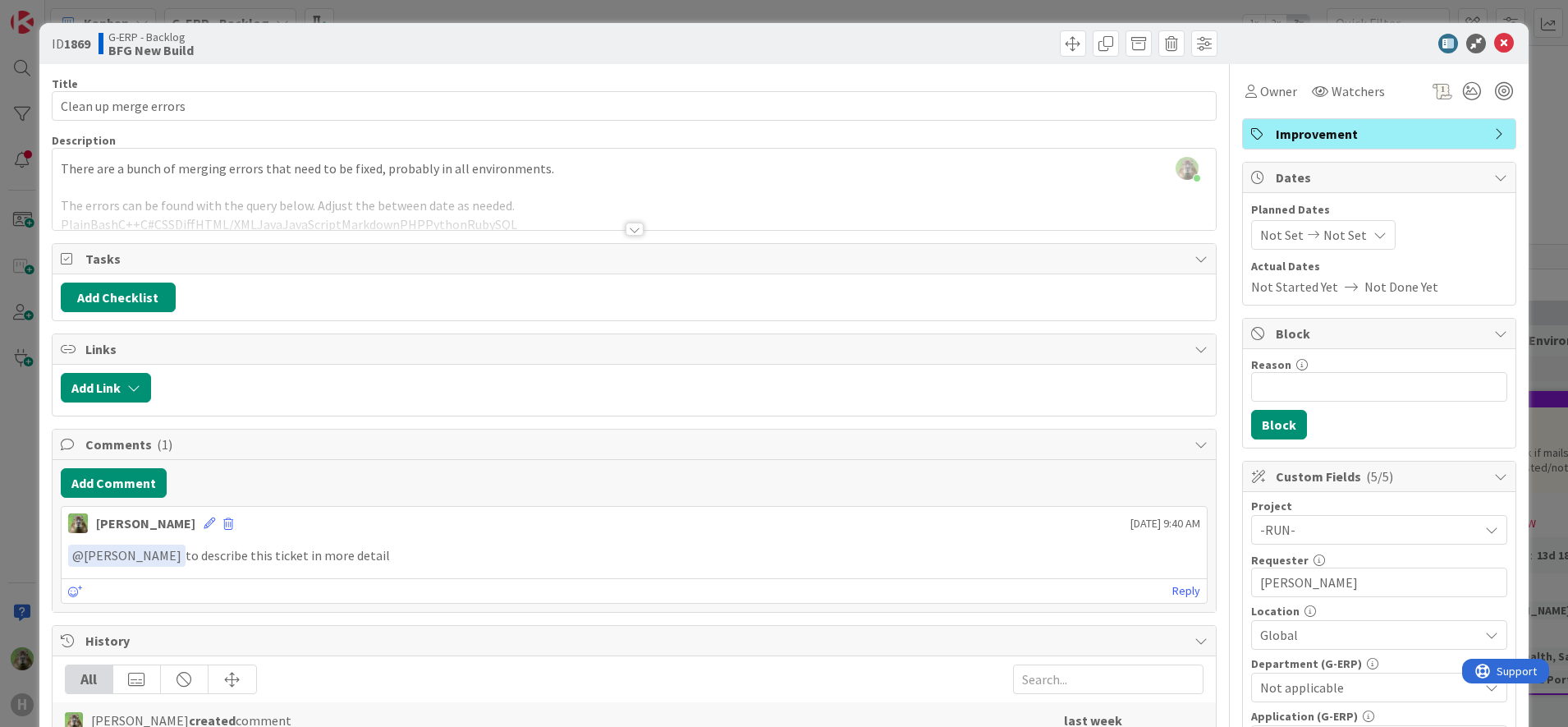
click at [30, 443] on div "ID 1869 G-ERP - Backlog BFG New Build Title 21 / 128 Clean up merge errors Desc…" at bounding box center [784, 363] width 1568 height 727
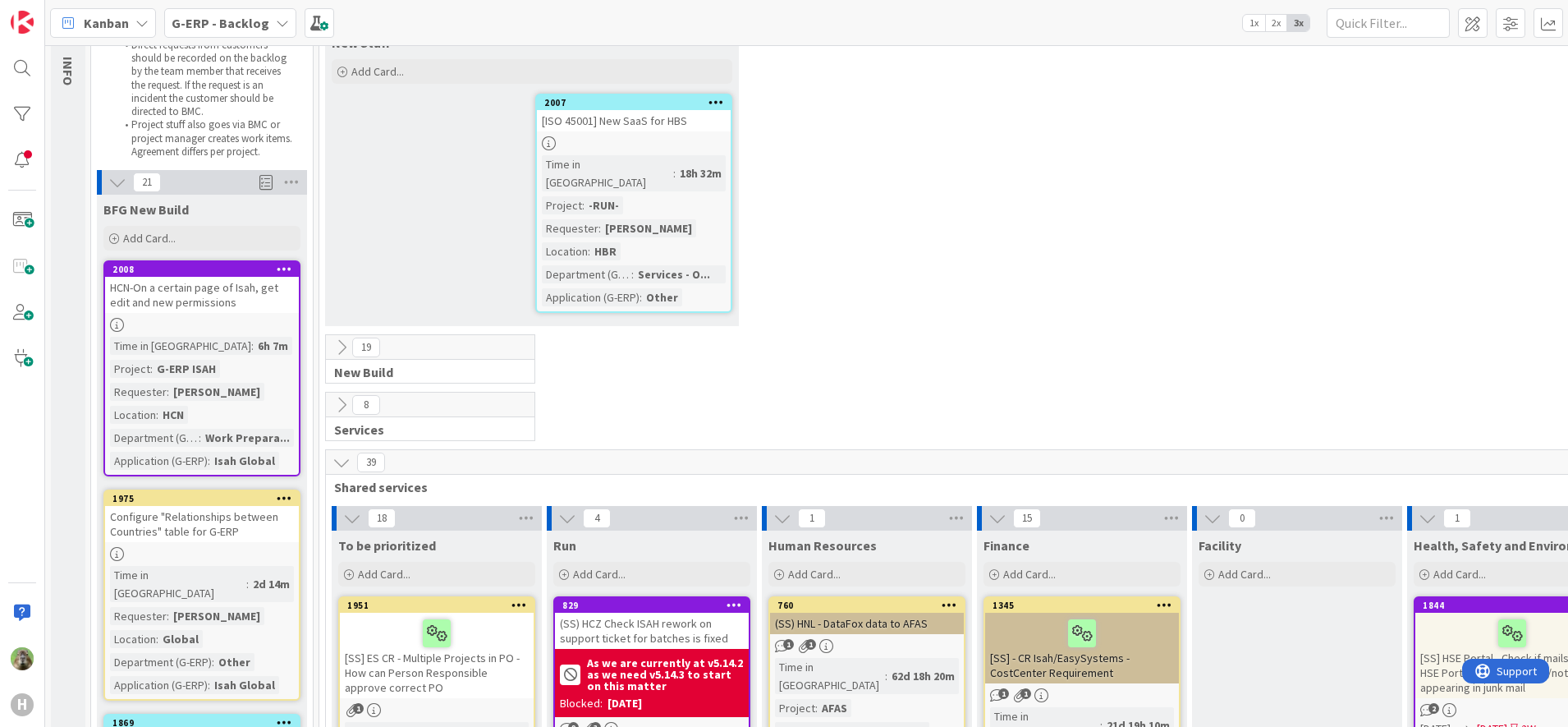
click at [192, 515] on div "Configure "Relationships between Countries" table for G-ERP" at bounding box center [202, 524] width 194 height 36
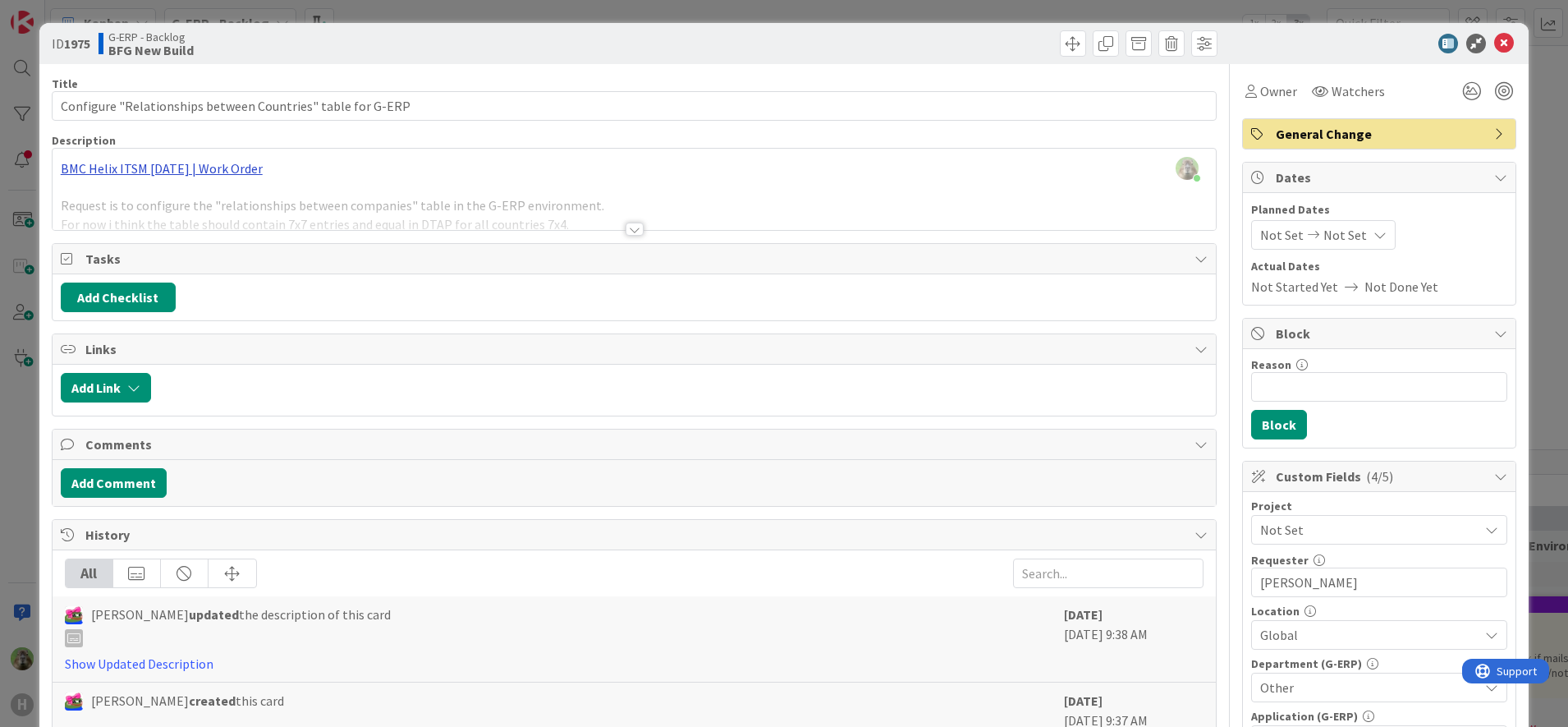
click at [243, 168] on div "Timothy Tjia just joined BMC Helix ITSM 23.3.02 | Work Order Request is to conf…" at bounding box center [635, 189] width 1164 height 81
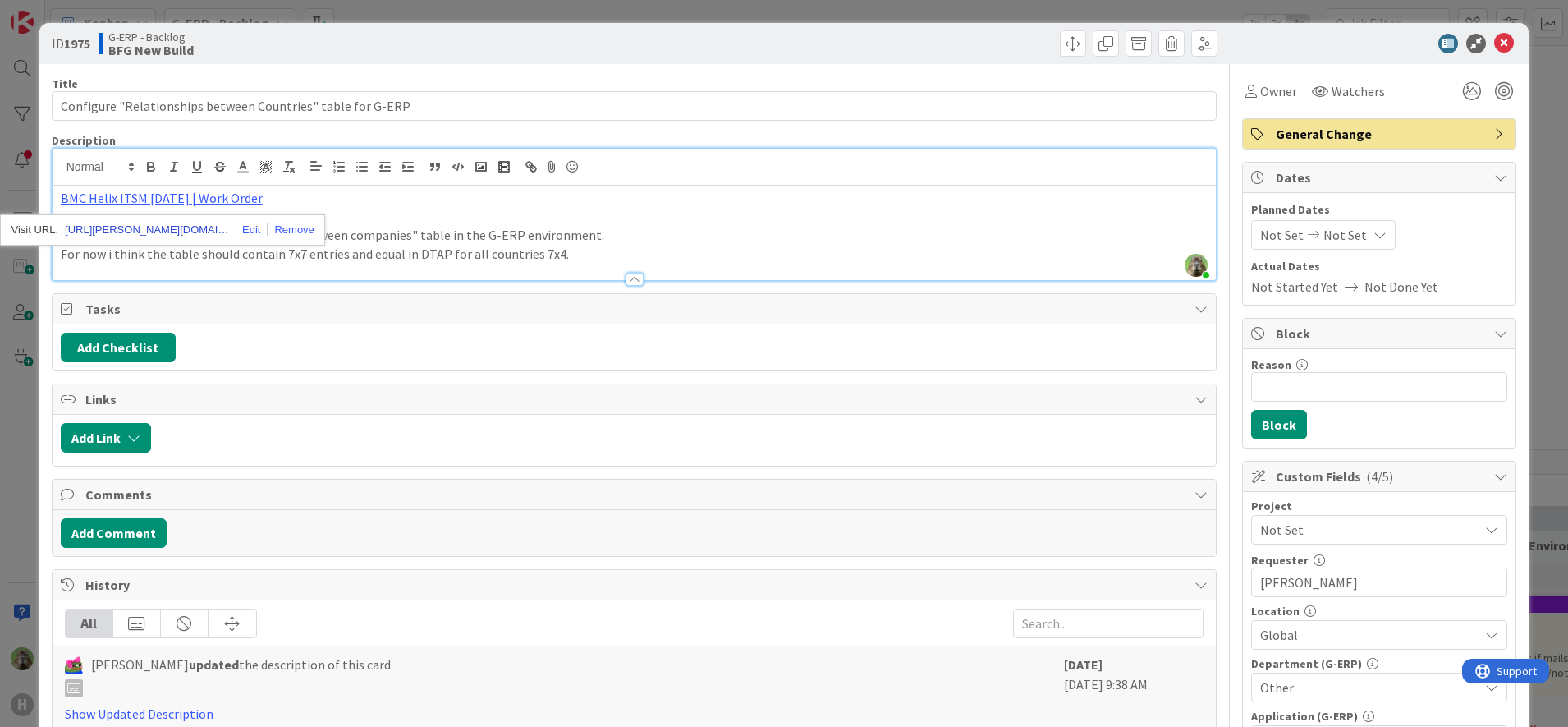
click at [195, 236] on link "https://huisman-smartit.onbmc.com/smartit/app/#/workorder/AGGF4KX6HRENQATCZJXTT…" at bounding box center [147, 229] width 164 height 21
click at [553, 197] on p "BMC Helix ITSM [DATE] | Work Order" at bounding box center [635, 198] width 1147 height 19
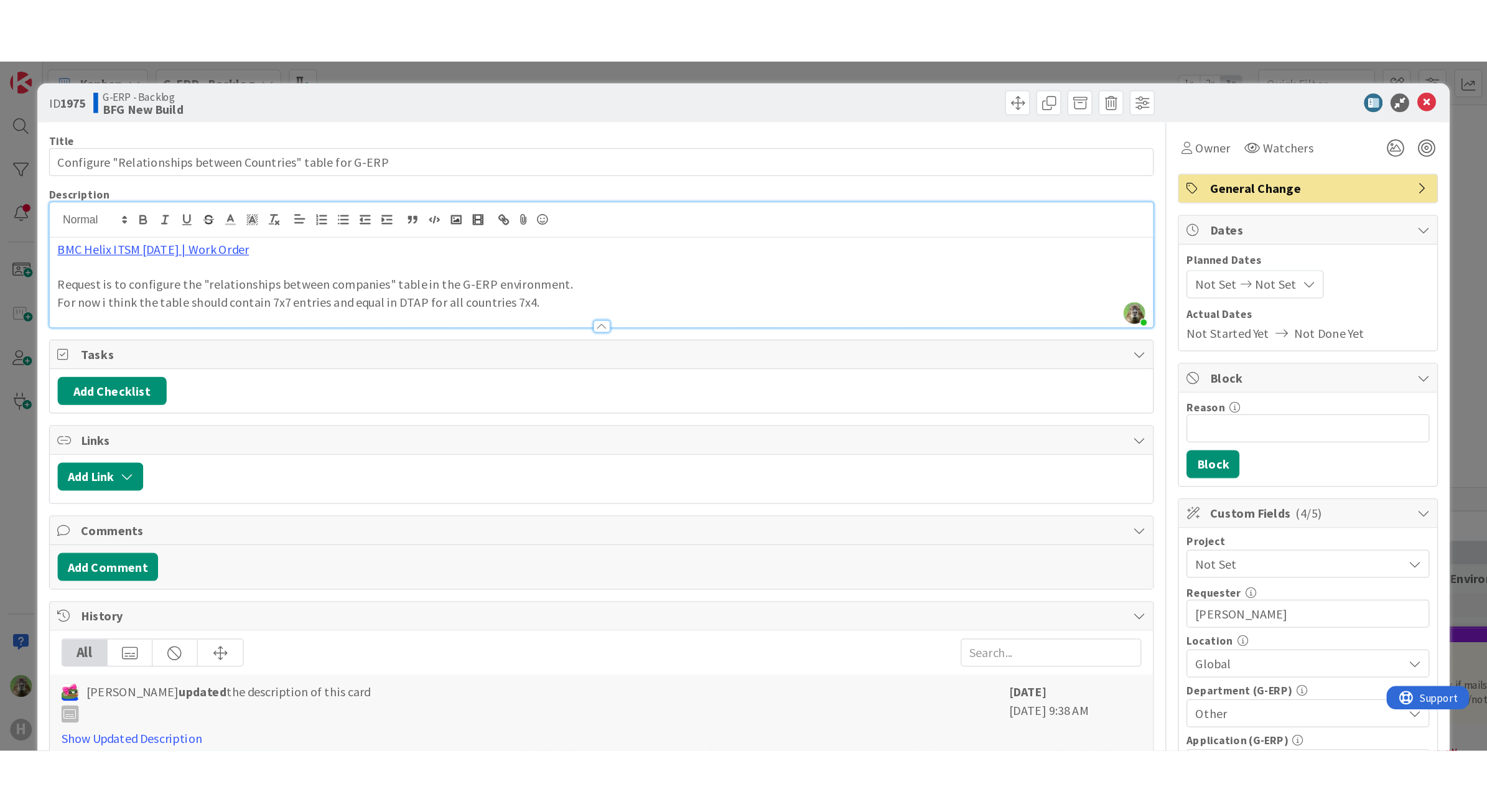
scroll to position [78, 0]
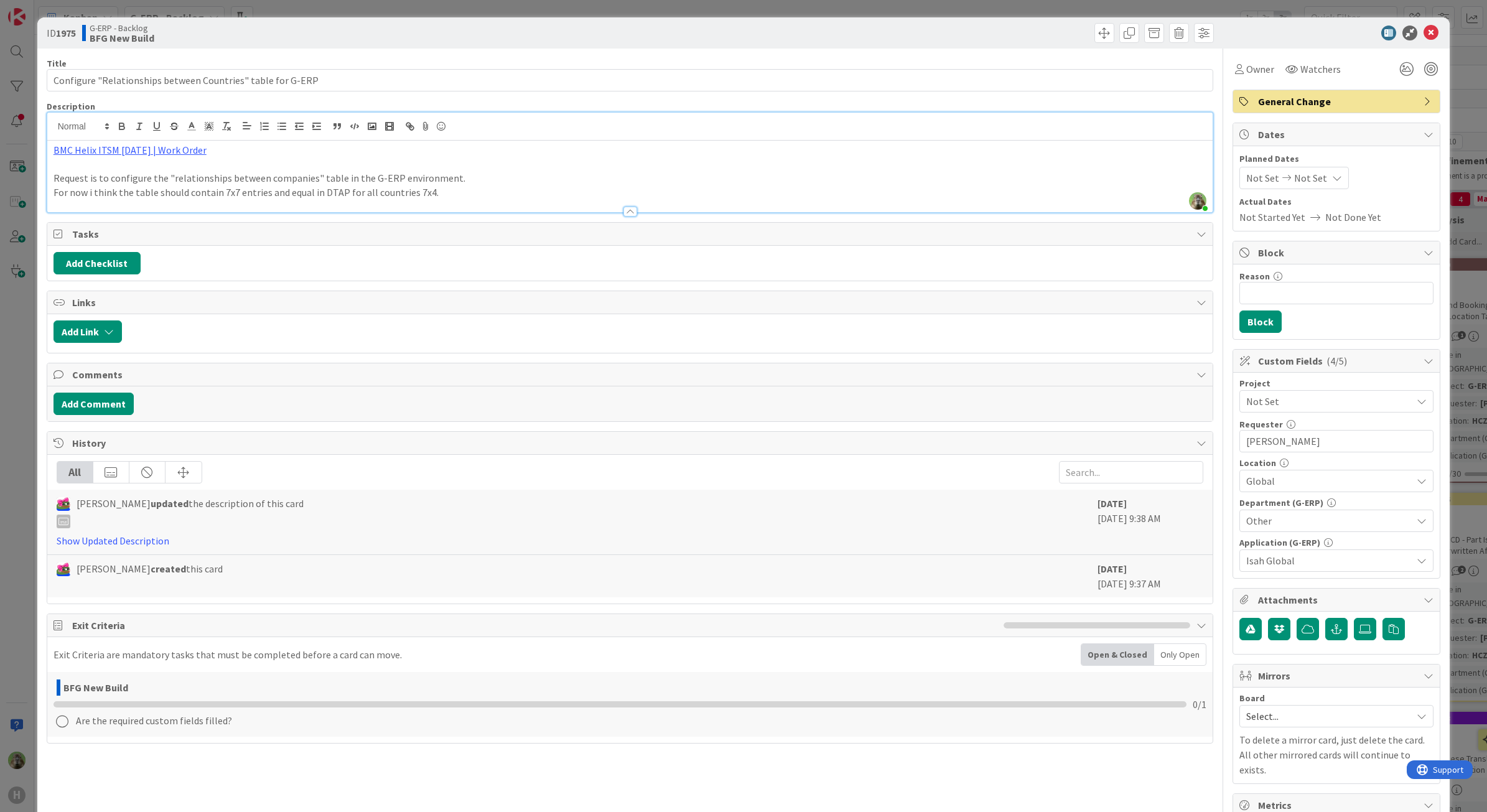
click at [1188, 406] on span "Not Set" at bounding box center [1326, 401] width 159 height 17
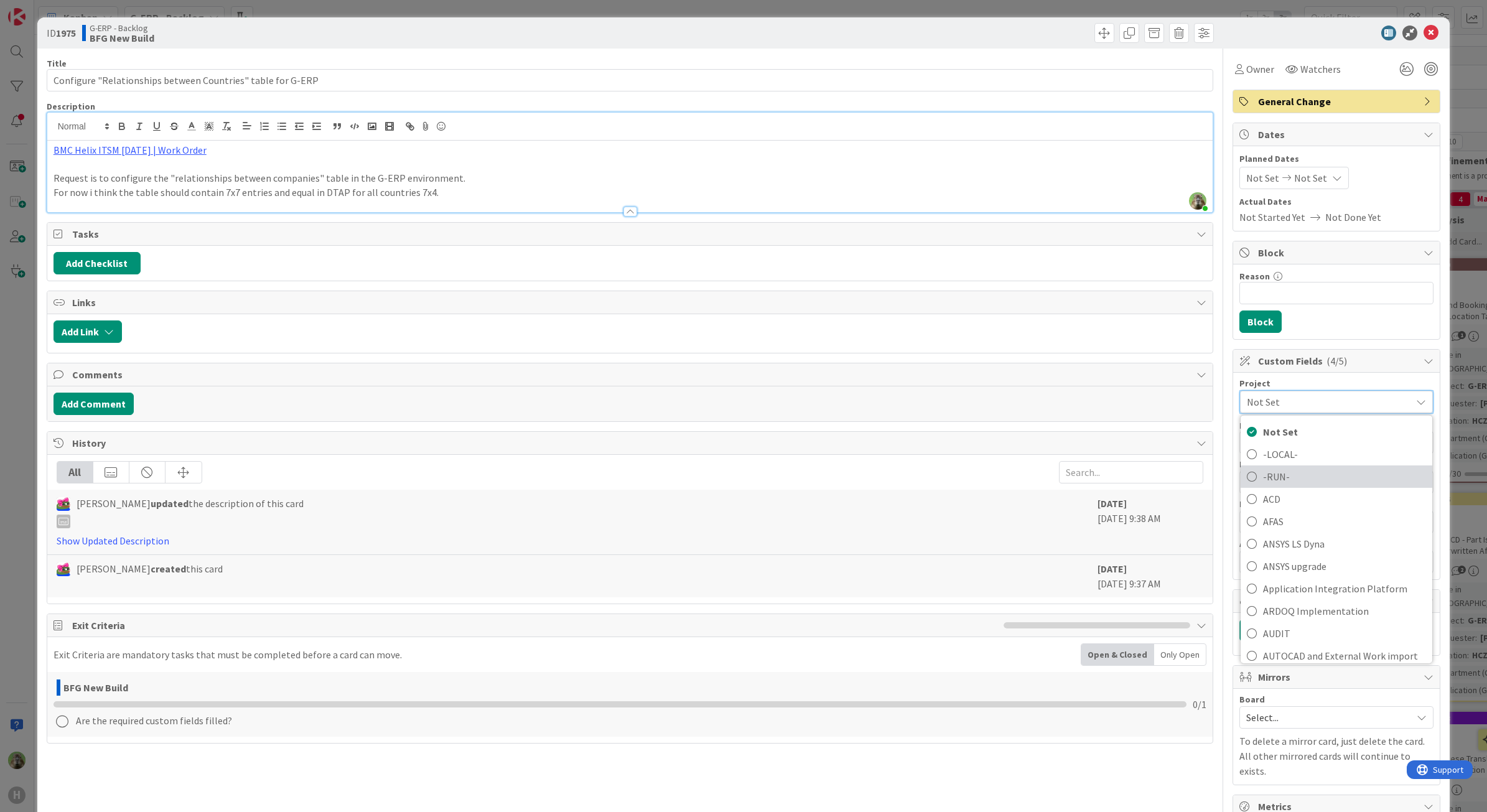
click at [1188, 476] on span "-RUN-" at bounding box center [1344, 476] width 163 height 19
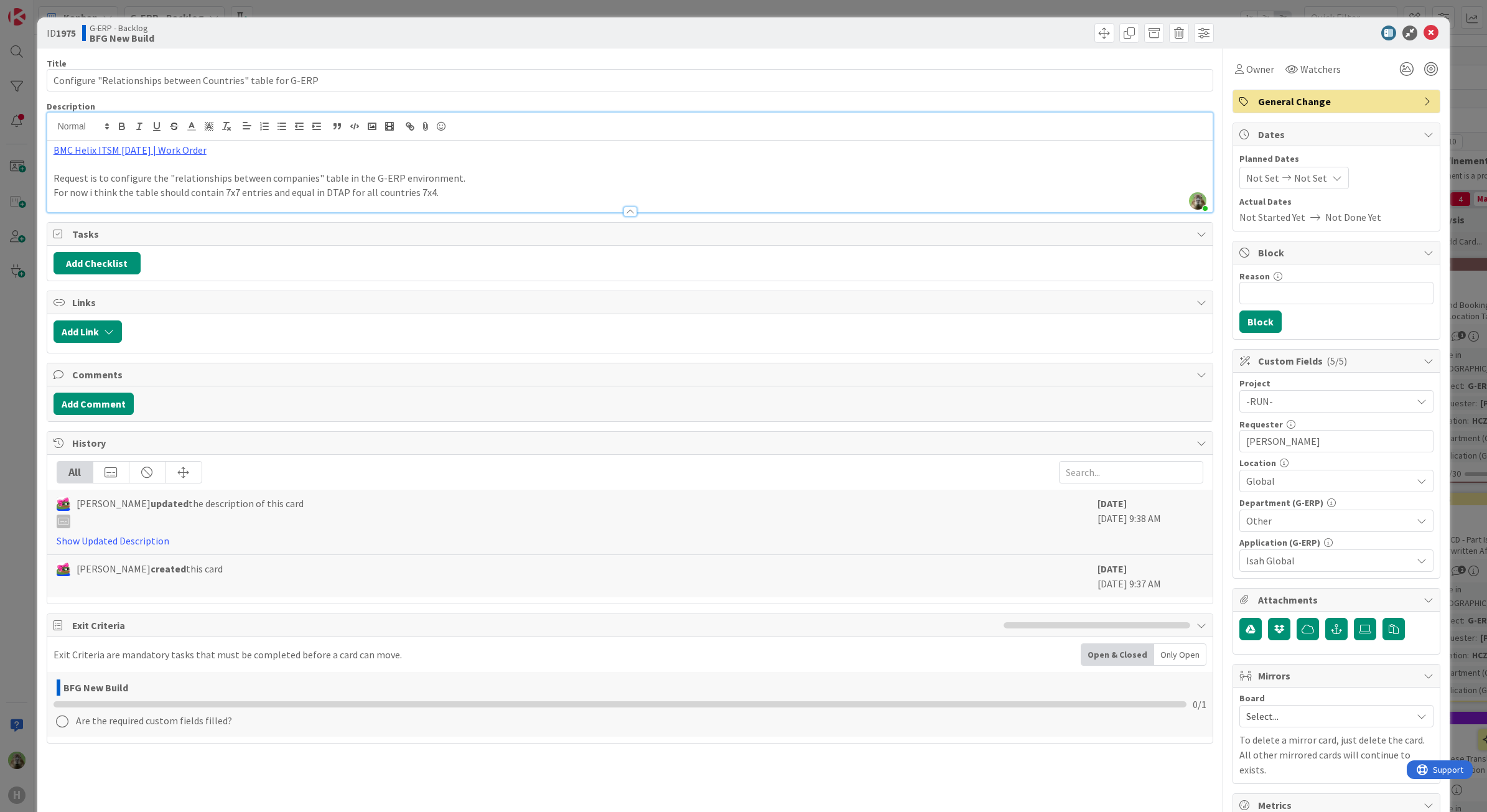
click at [16, 405] on div "ID 1975 G-ERP - Backlog BFG New Build Title 59 / 128 Configure "Relationships b…" at bounding box center [743, 406] width 1487 height 812
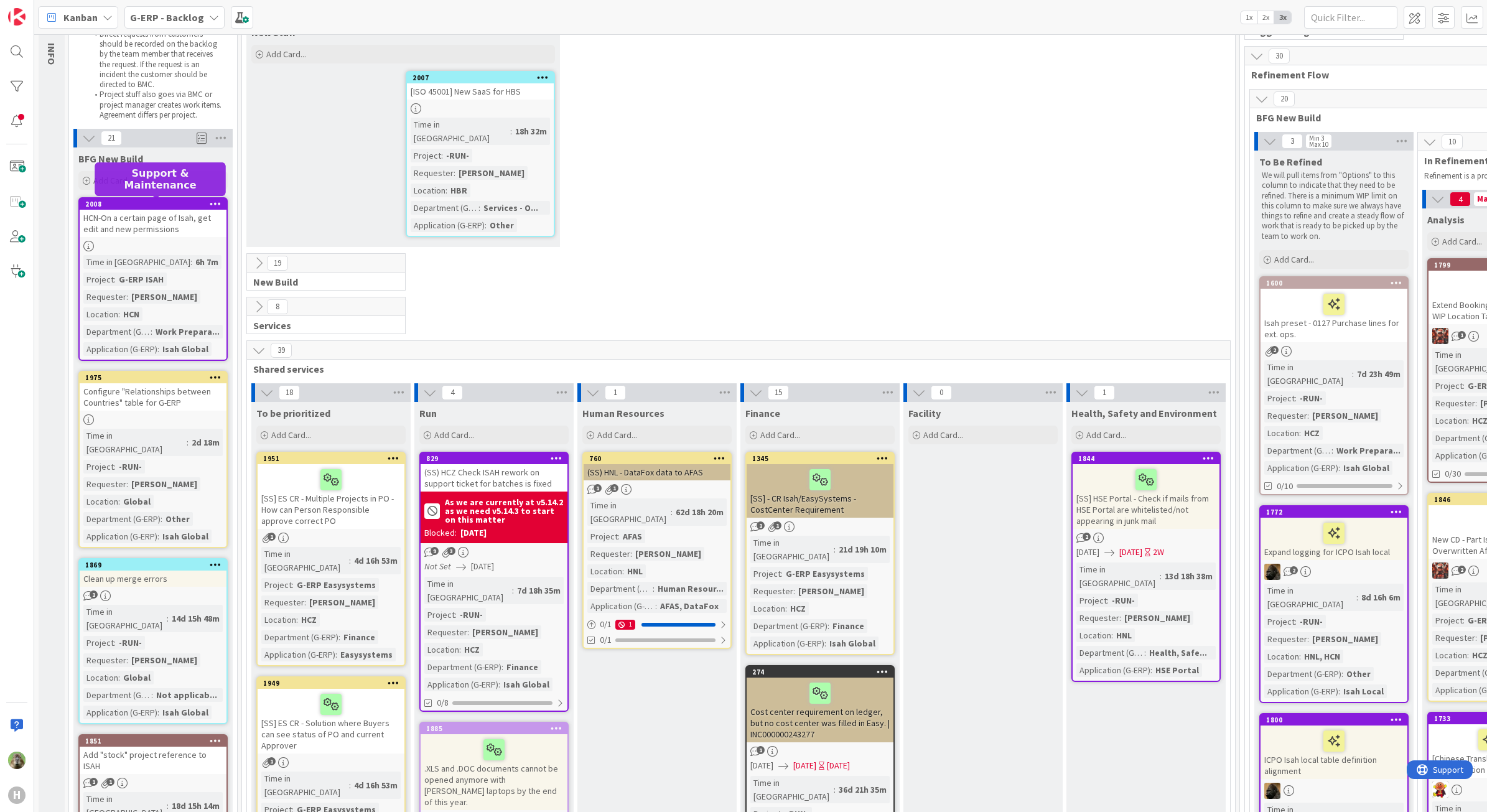
click at [170, 221] on div "HCN-On a certain page of Isah, get edit and new permissions" at bounding box center [153, 223] width 147 height 27
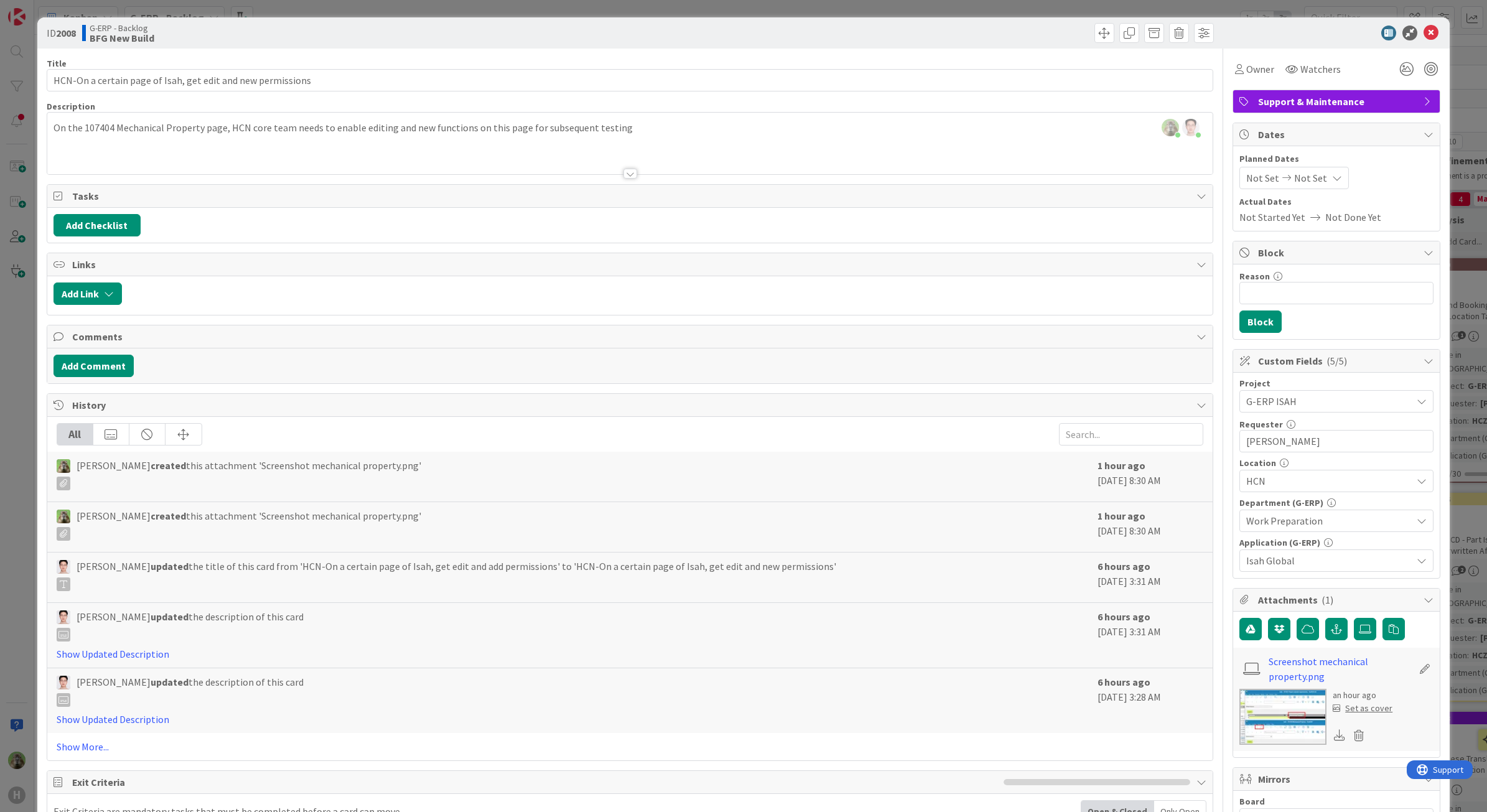
click at [33, 423] on div "ID 2008 G-ERP - Backlog BFG New Build Title 59 / 128 HCN-On a certain page of I…" at bounding box center [743, 406] width 1487 height 812
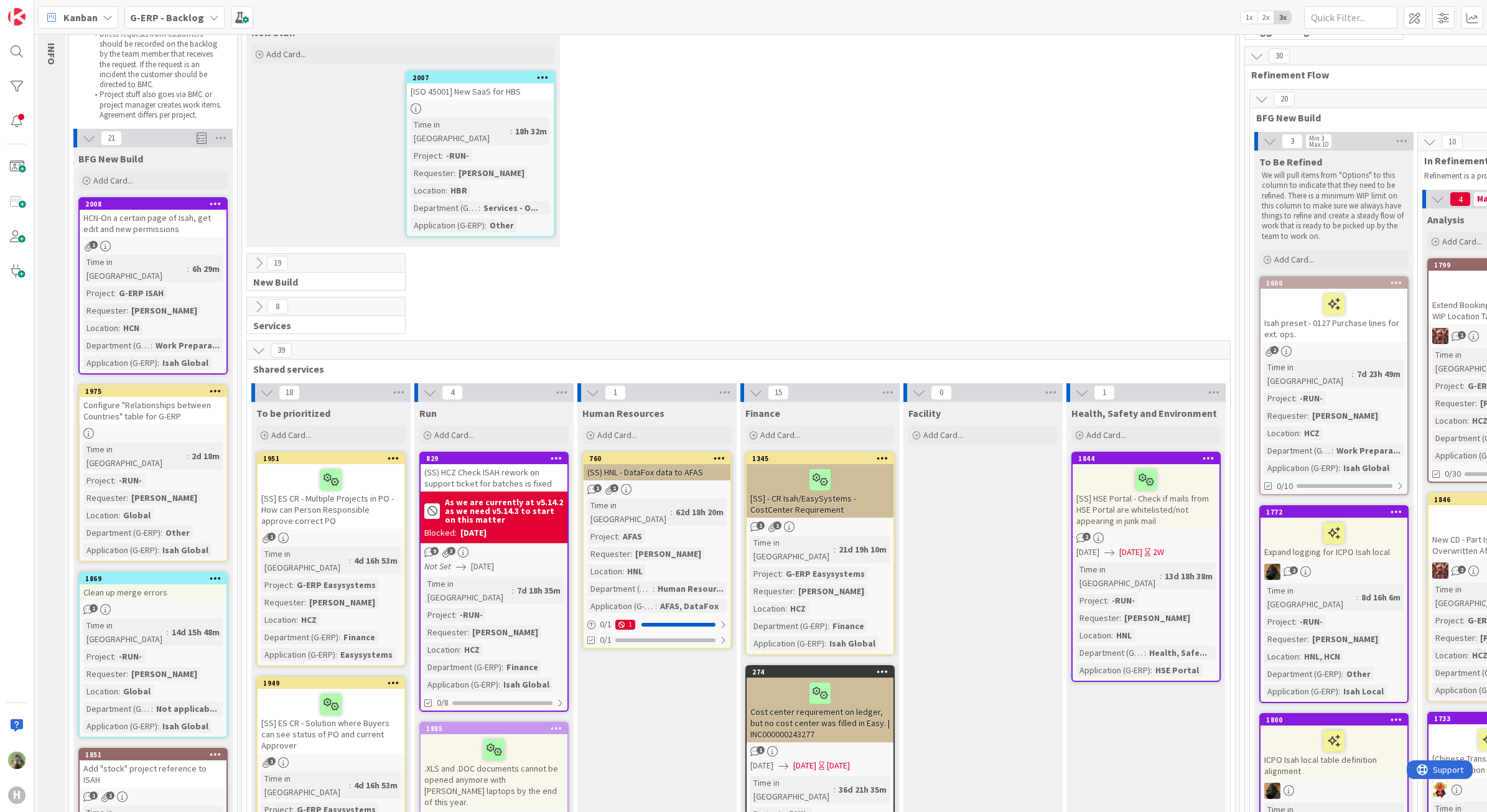
click at [257, 343] on icon at bounding box center [259, 350] width 14 height 14
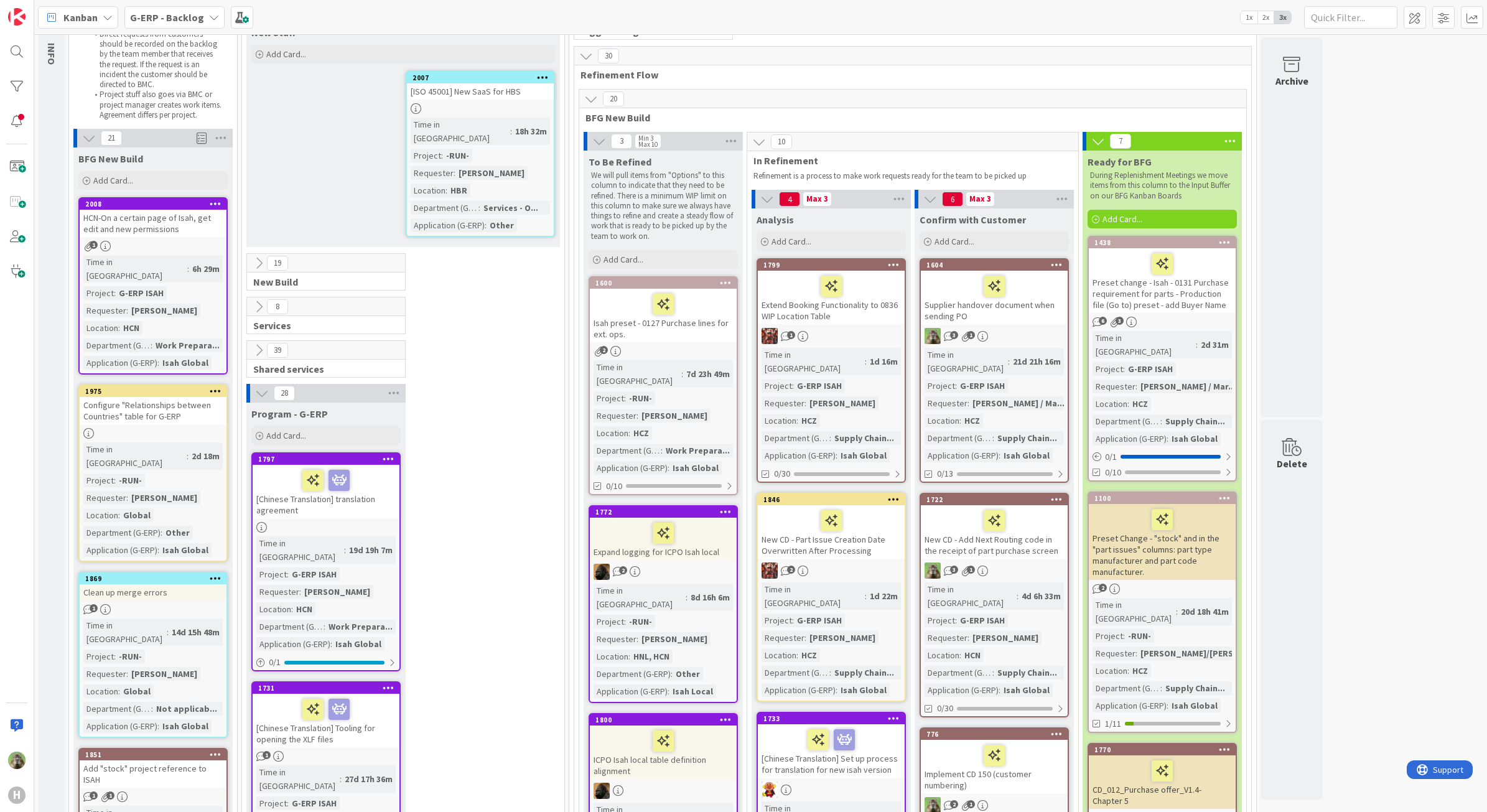
click at [255, 256] on icon at bounding box center [259, 263] width 14 height 14
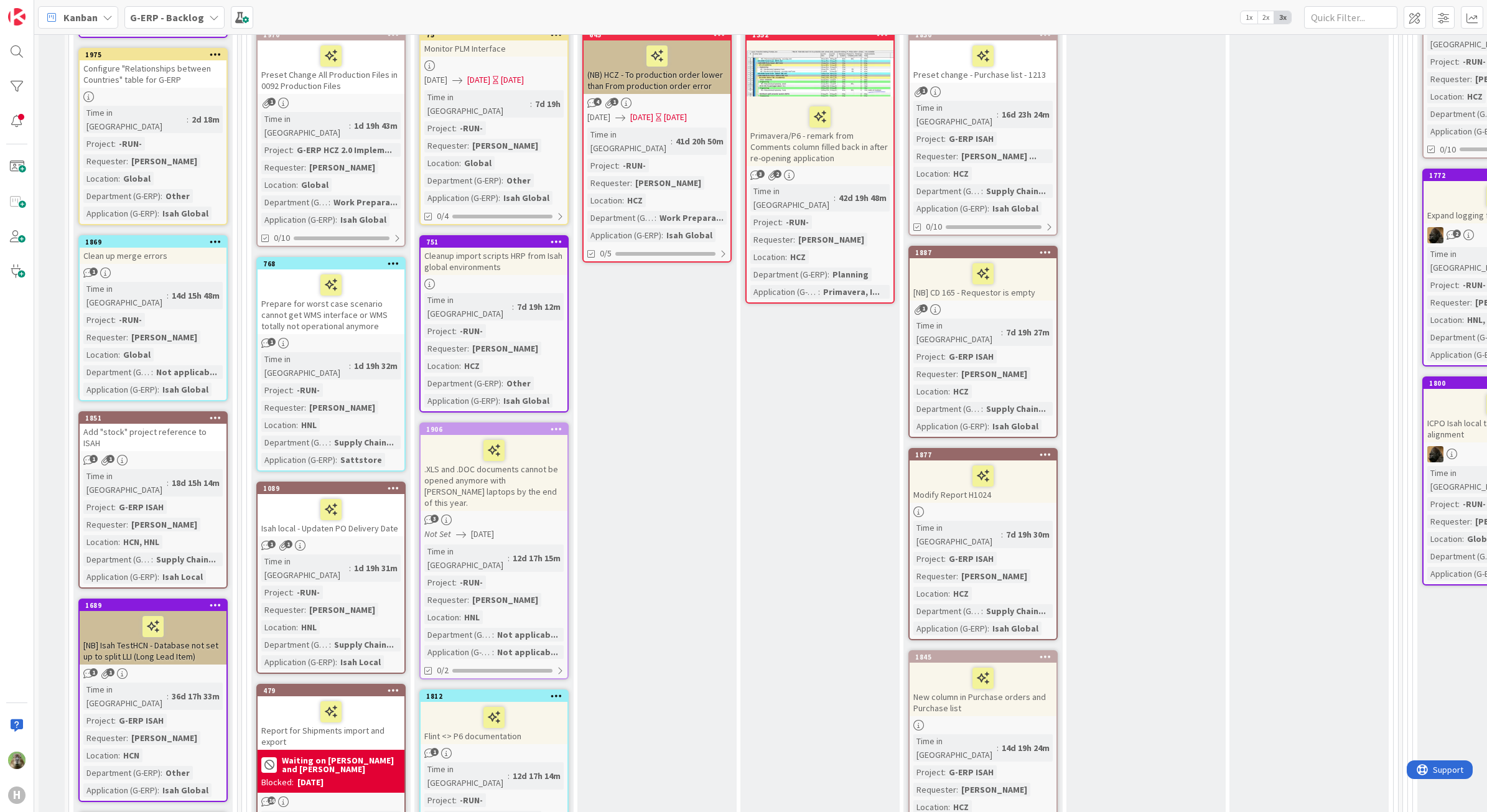
scroll to position [311, 0]
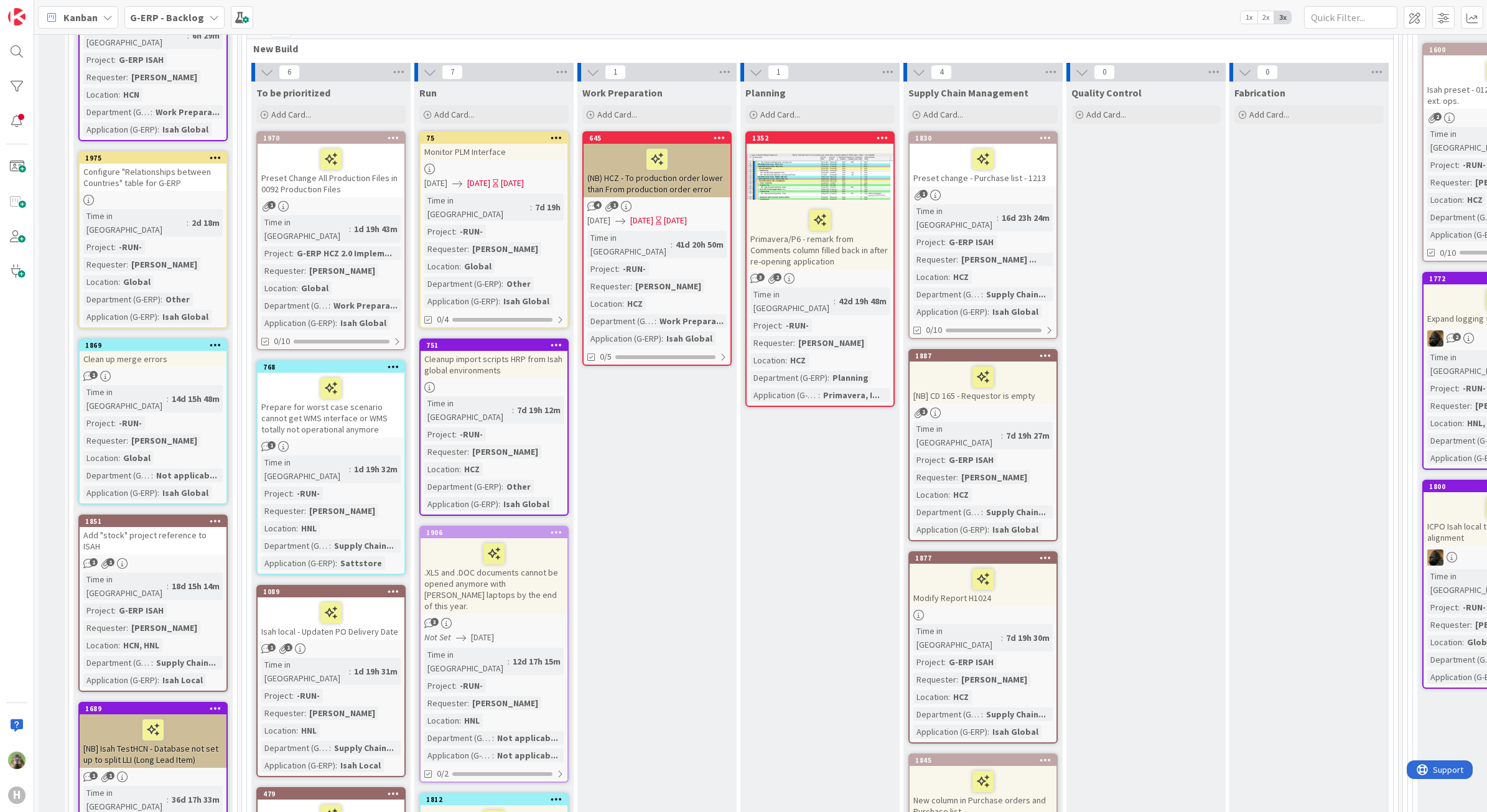
click at [877, 176] on div at bounding box center [820, 176] width 147 height 56
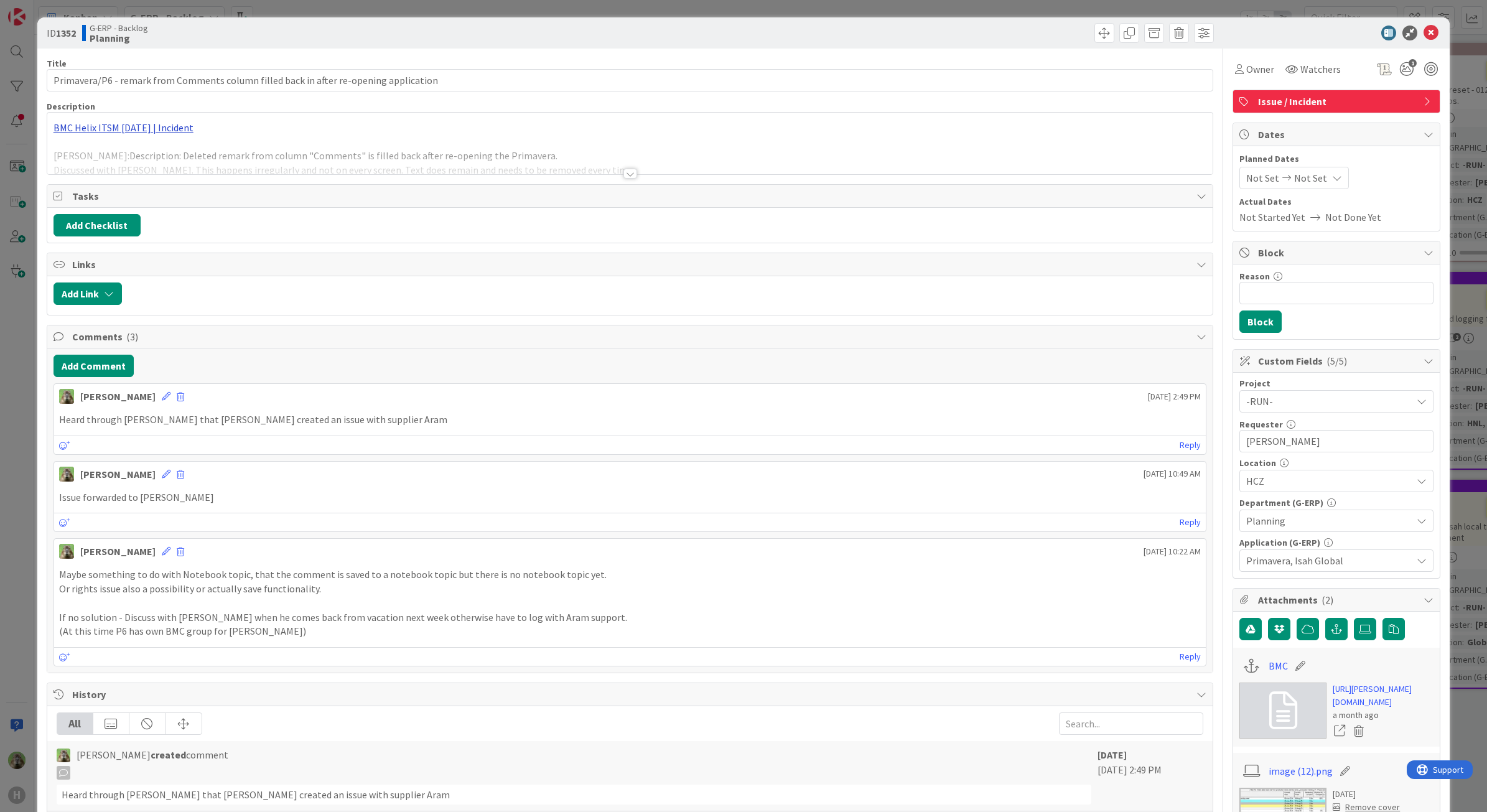
click at [161, 126] on div "BMC Helix ITSM 23.3.02 | Incident Jiri Hrabovsky: Description: Deleted remark f…" at bounding box center [629, 143] width 1166 height 61
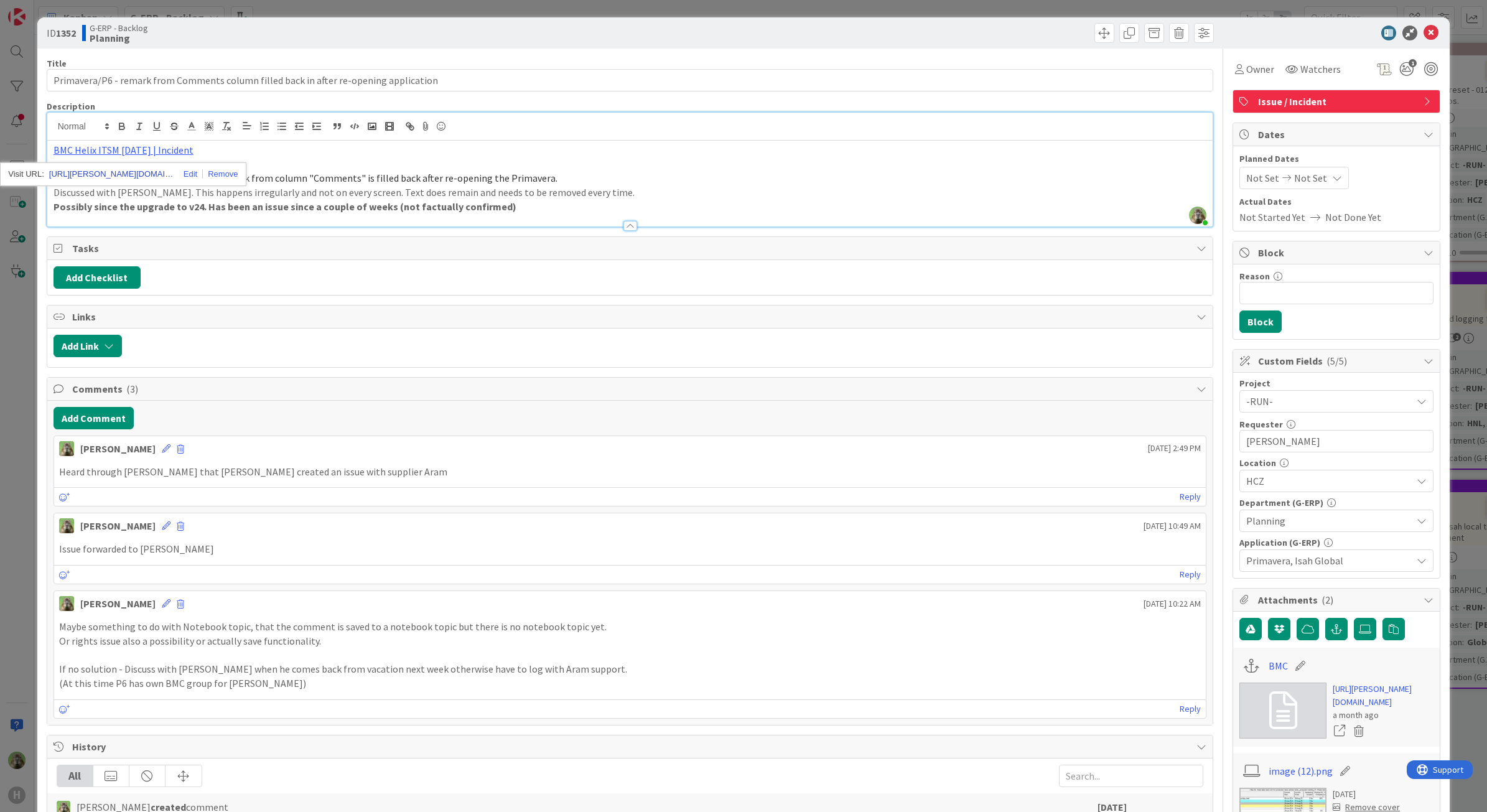
click at [152, 173] on link "https://huisman-smartit.onbmc.com/smartit/app/#/incident/AGGF4KX6HRENQASZL2S6SZ…" at bounding box center [111, 173] width 124 height 16
click at [23, 414] on div "ID 1352 G-ERP - Backlog Planning Title 86 / 128 Primavera/P6 - remark from Comm…" at bounding box center [743, 406] width 1487 height 812
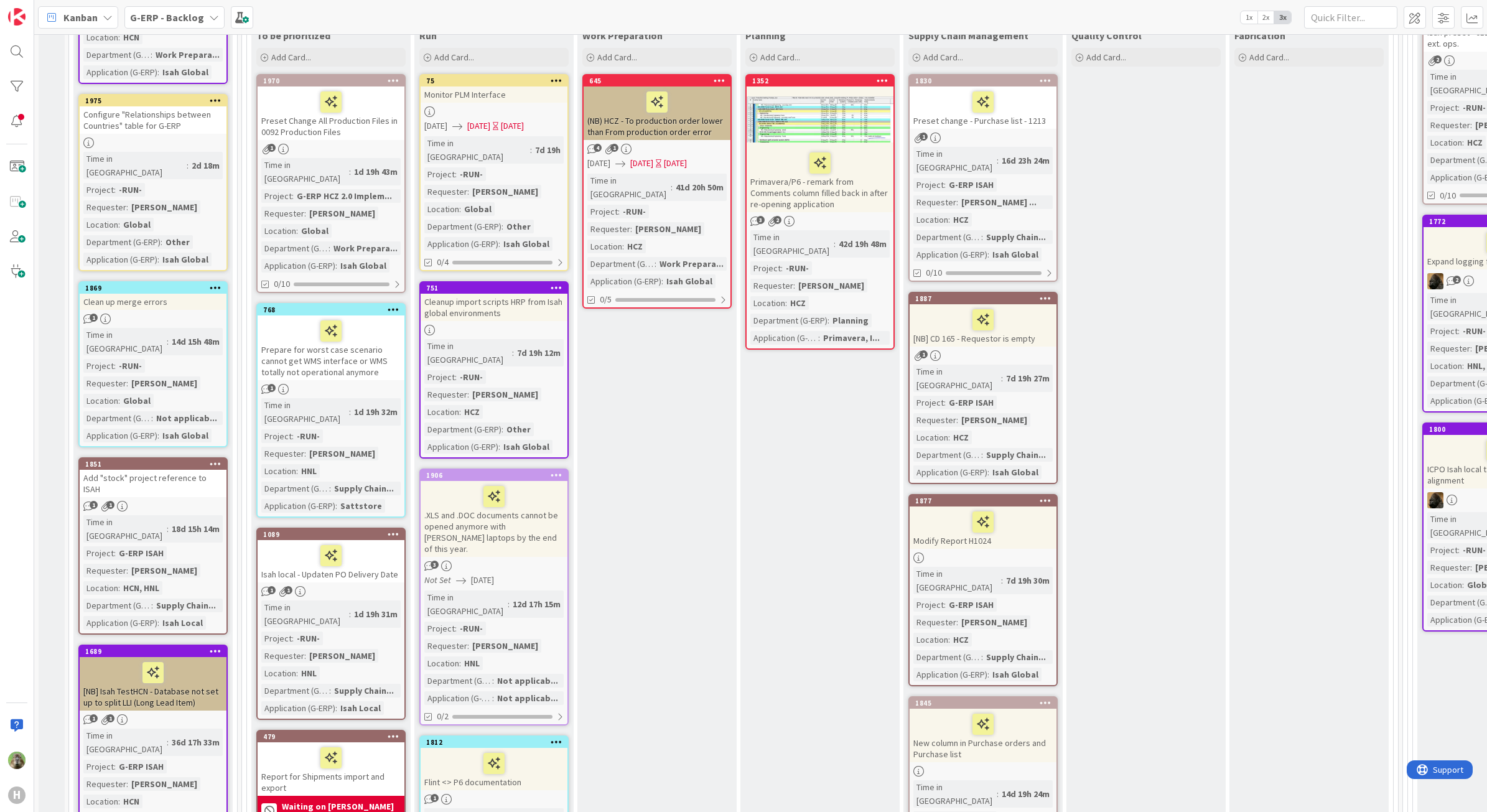
scroll to position [311, 0]
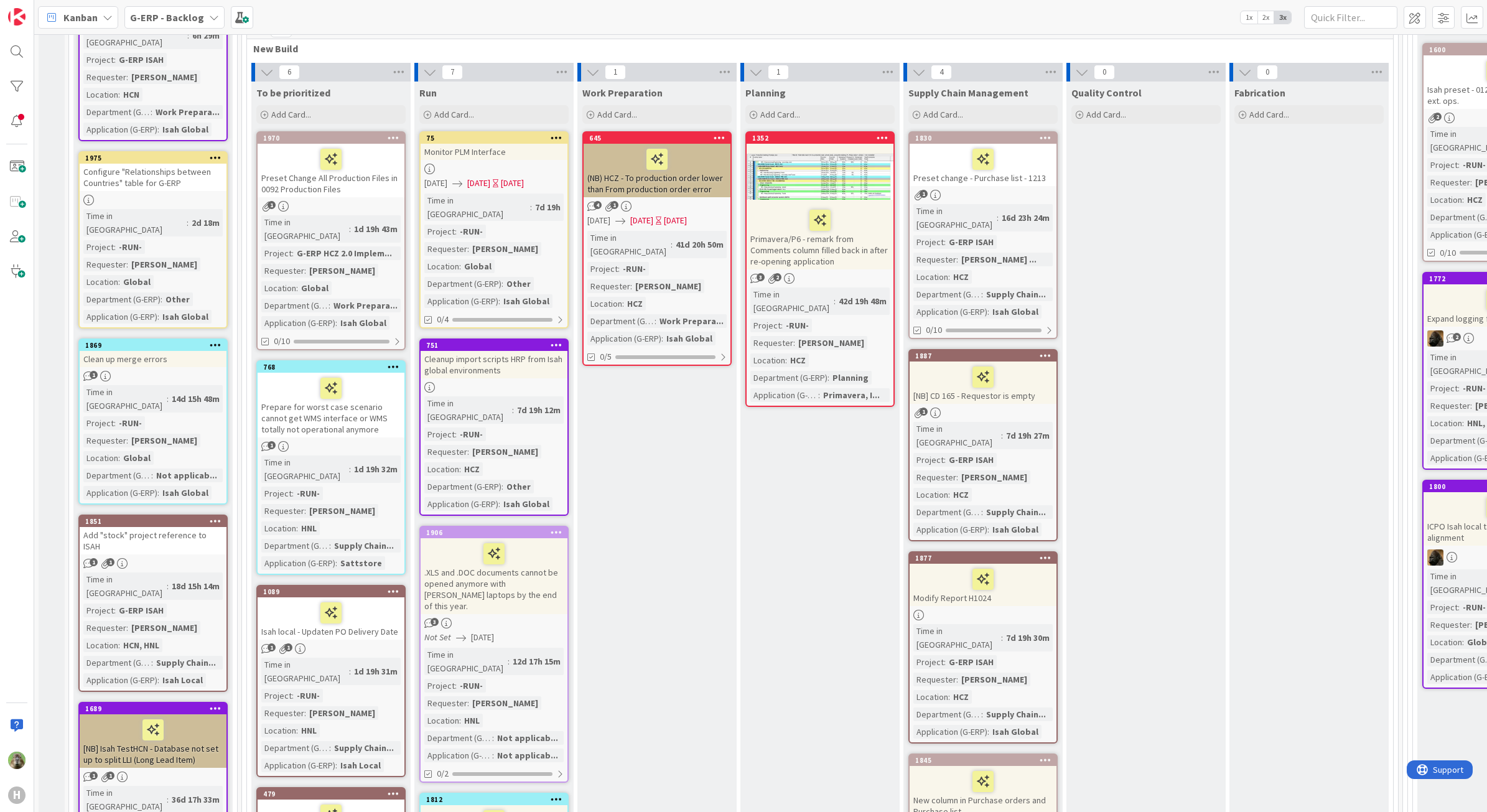
click at [714, 163] on div "(NB) HCZ - To production order lower than From production order error" at bounding box center [657, 170] width 147 height 54
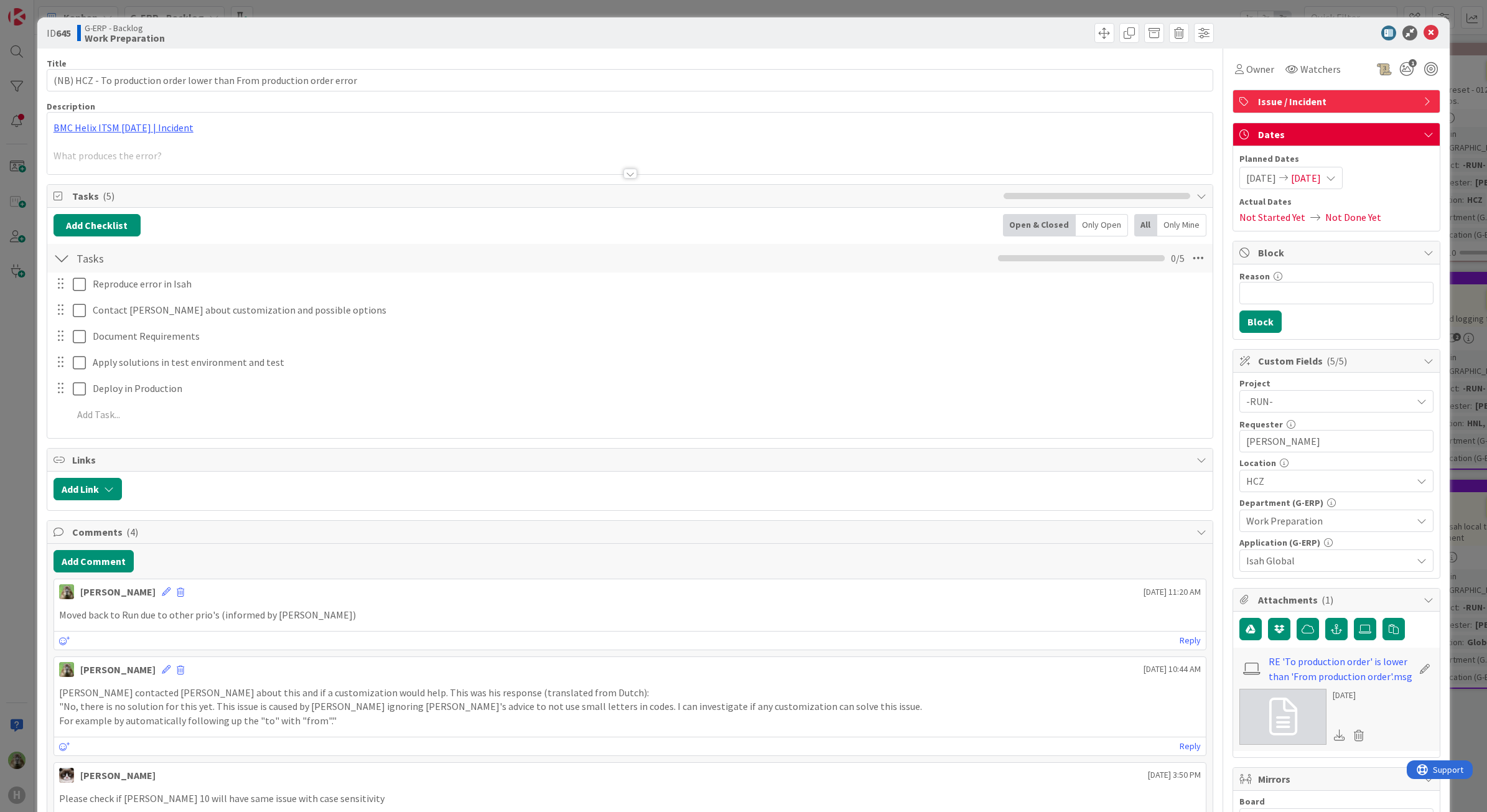
click at [426, 154] on div at bounding box center [629, 158] width 1166 height 32
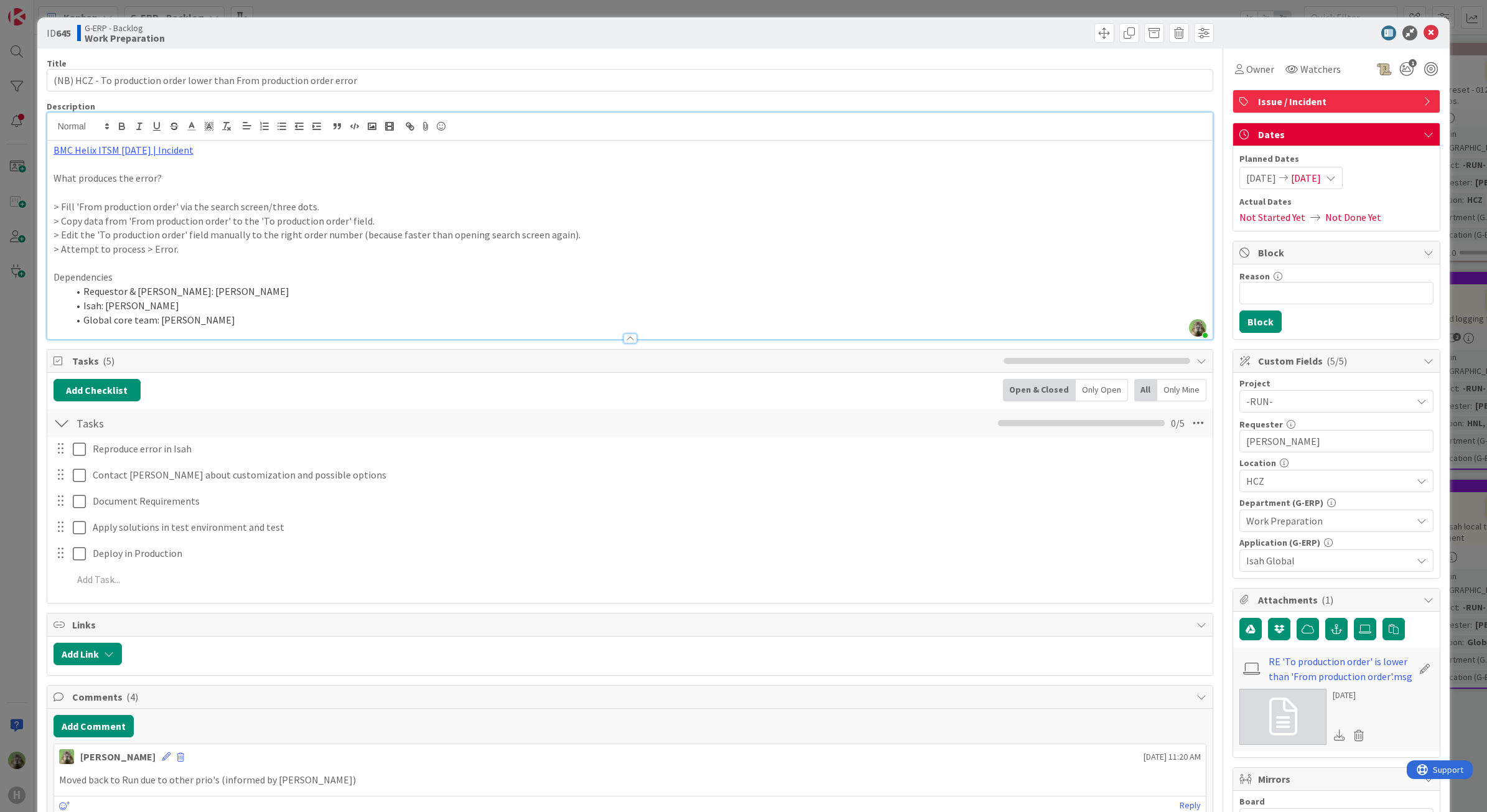
click at [5, 437] on div "ID 645 G-ERP - Backlog Work Preparation Title 69 / 128 (NB) HCZ - To production…" at bounding box center [743, 406] width 1487 height 812
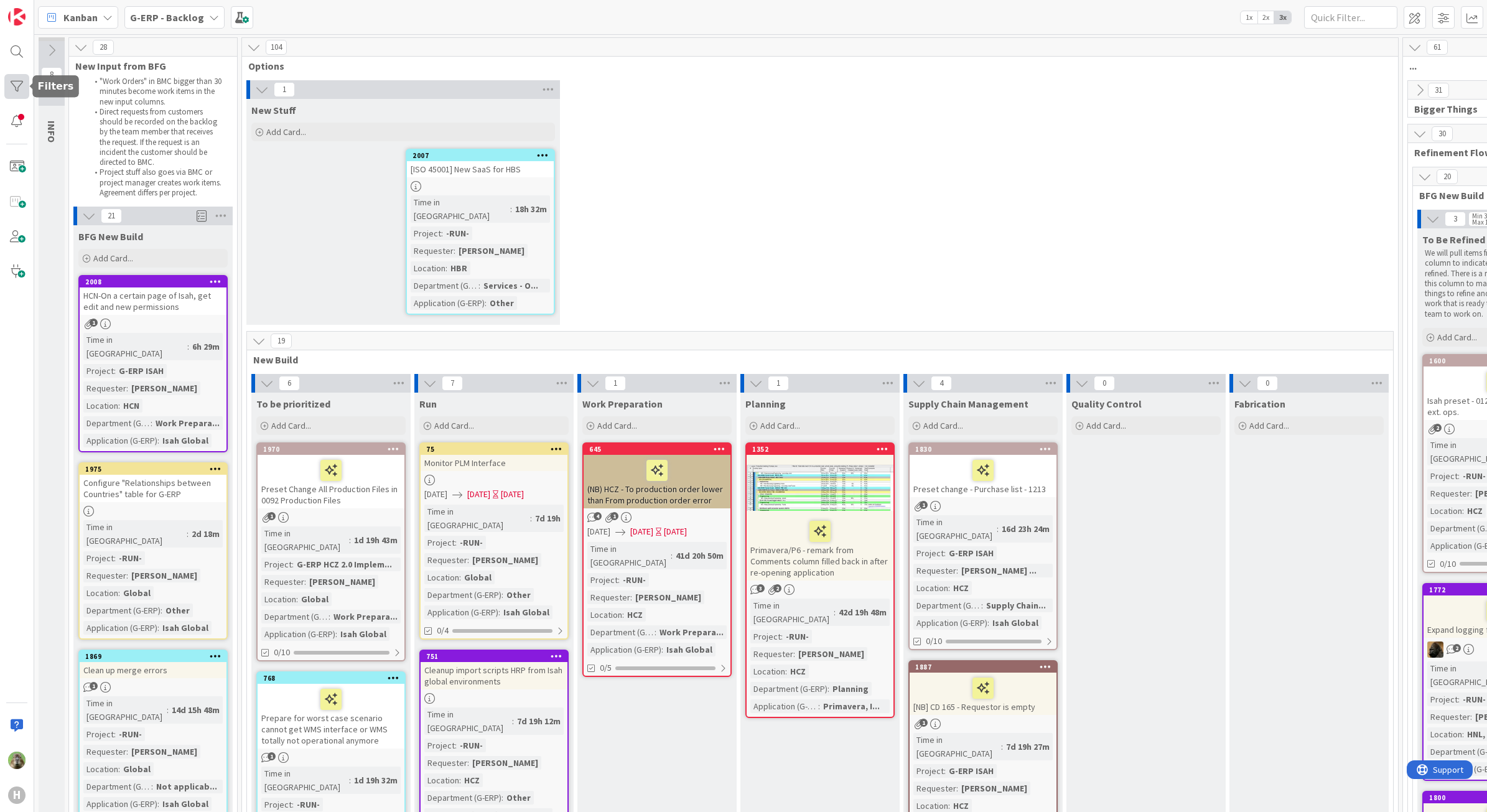
click at [26, 86] on div at bounding box center [17, 86] width 25 height 25
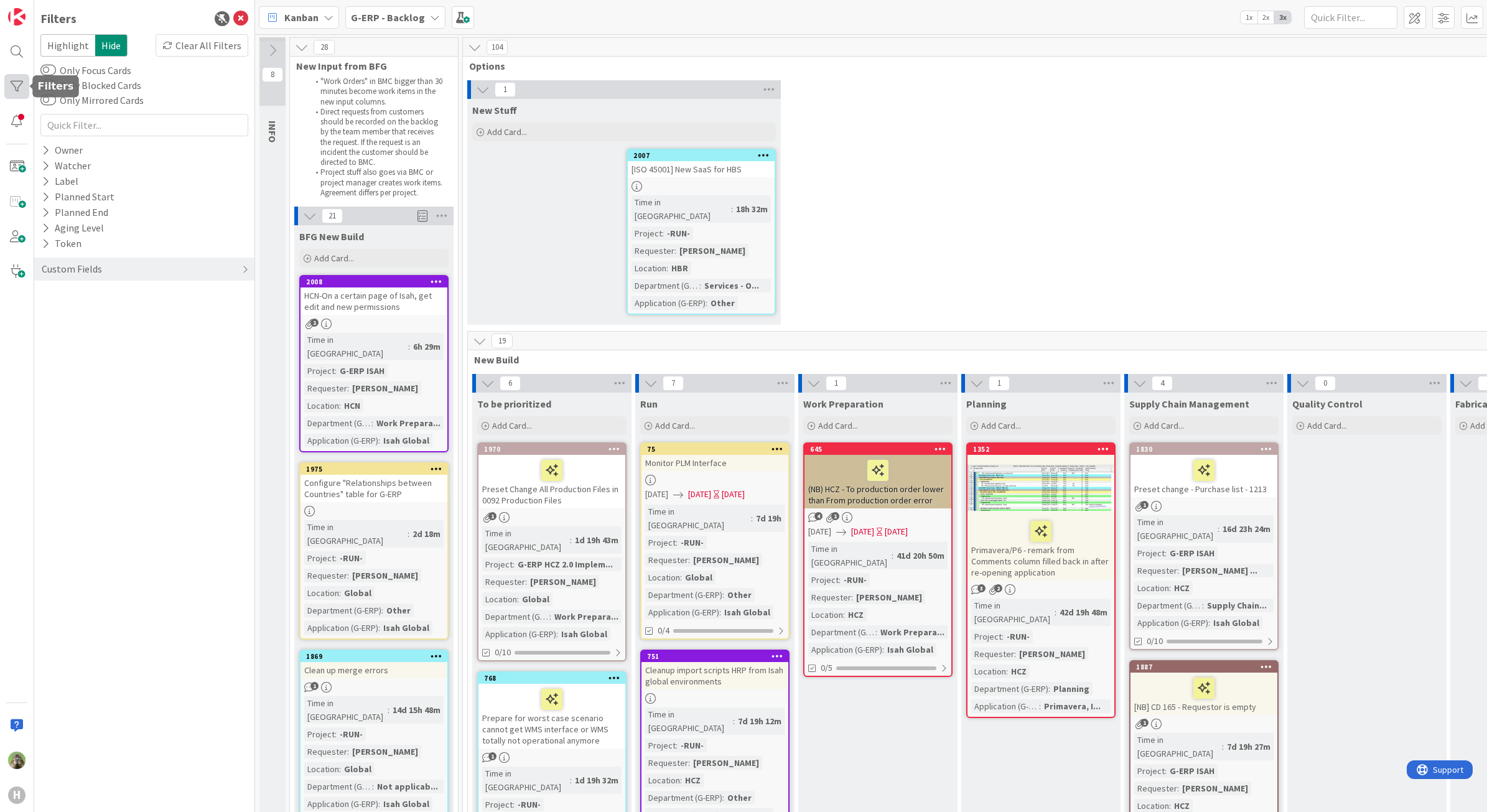
click at [26, 86] on div at bounding box center [17, 86] width 25 height 25
click at [73, 273] on div "Custom Fields" at bounding box center [71, 269] width 63 height 16
click at [106, 345] on button "Department (G-ERP)" at bounding box center [93, 341] width 106 height 16
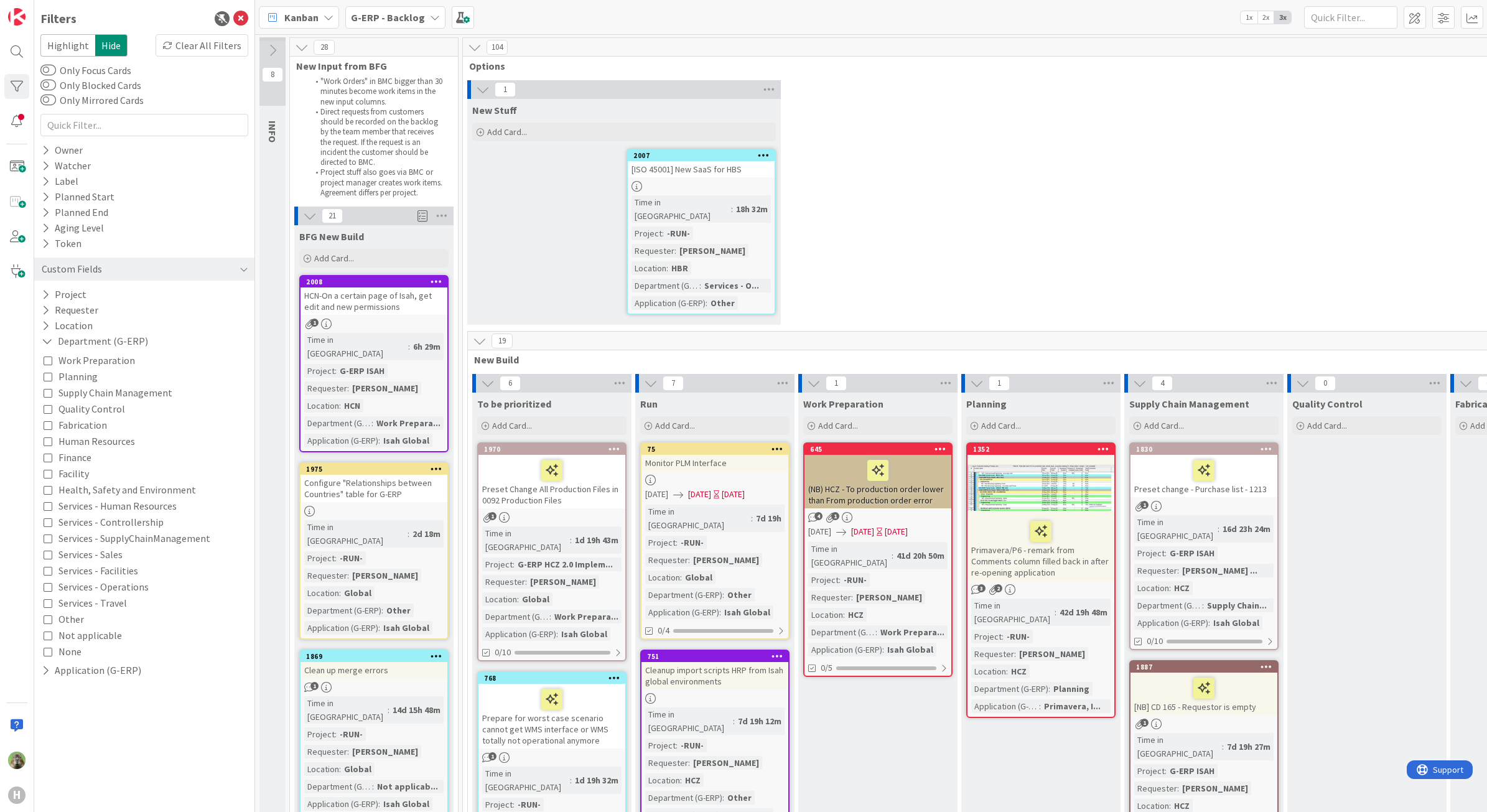
click at [129, 363] on span "Work Preparation" at bounding box center [96, 360] width 77 height 16
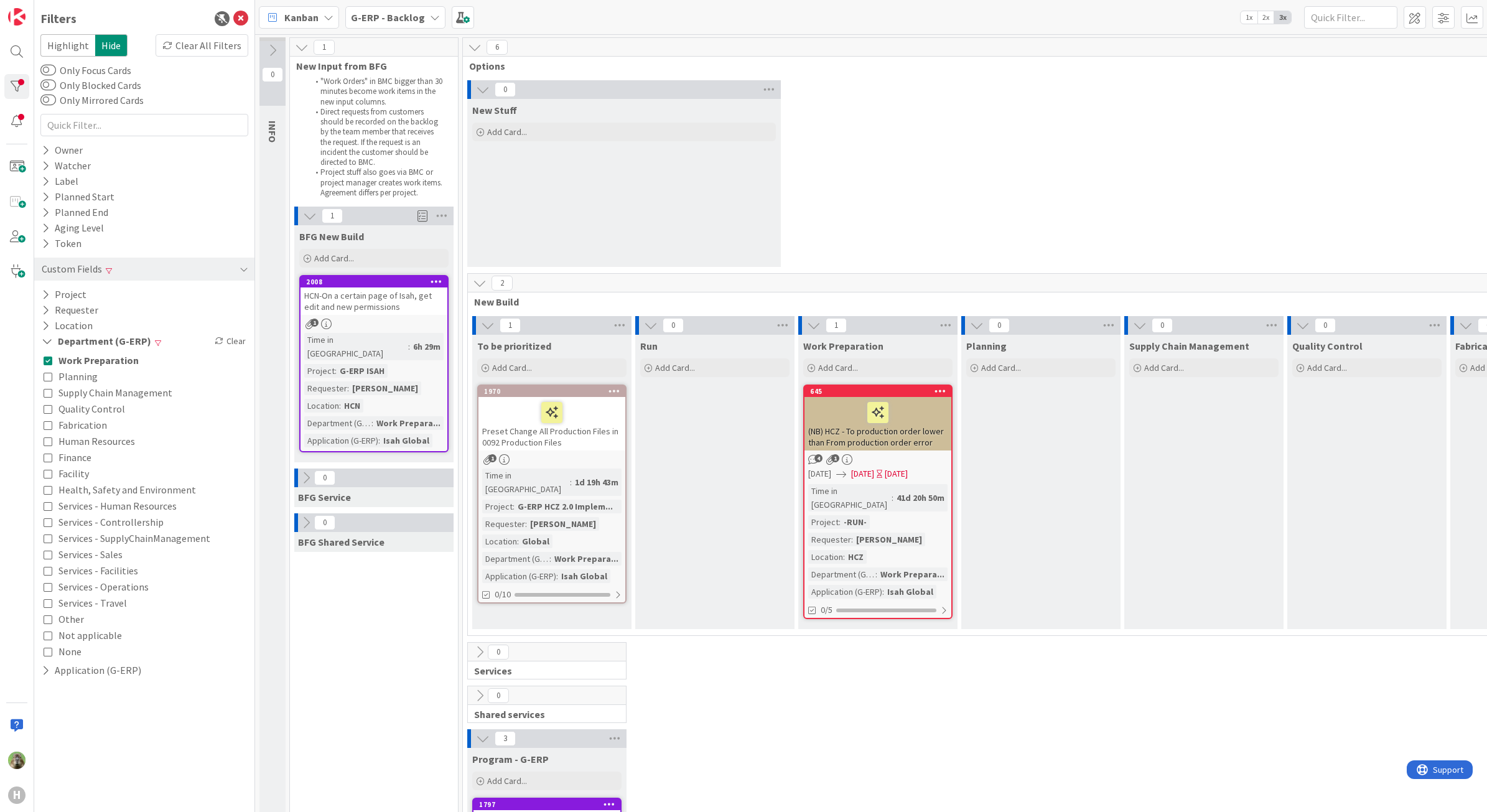
click at [1165, 172] on div "0 New Stuff Add Card..." at bounding box center [1040, 176] width 1151 height 193
click at [240, 16] on icon at bounding box center [241, 19] width 15 height 15
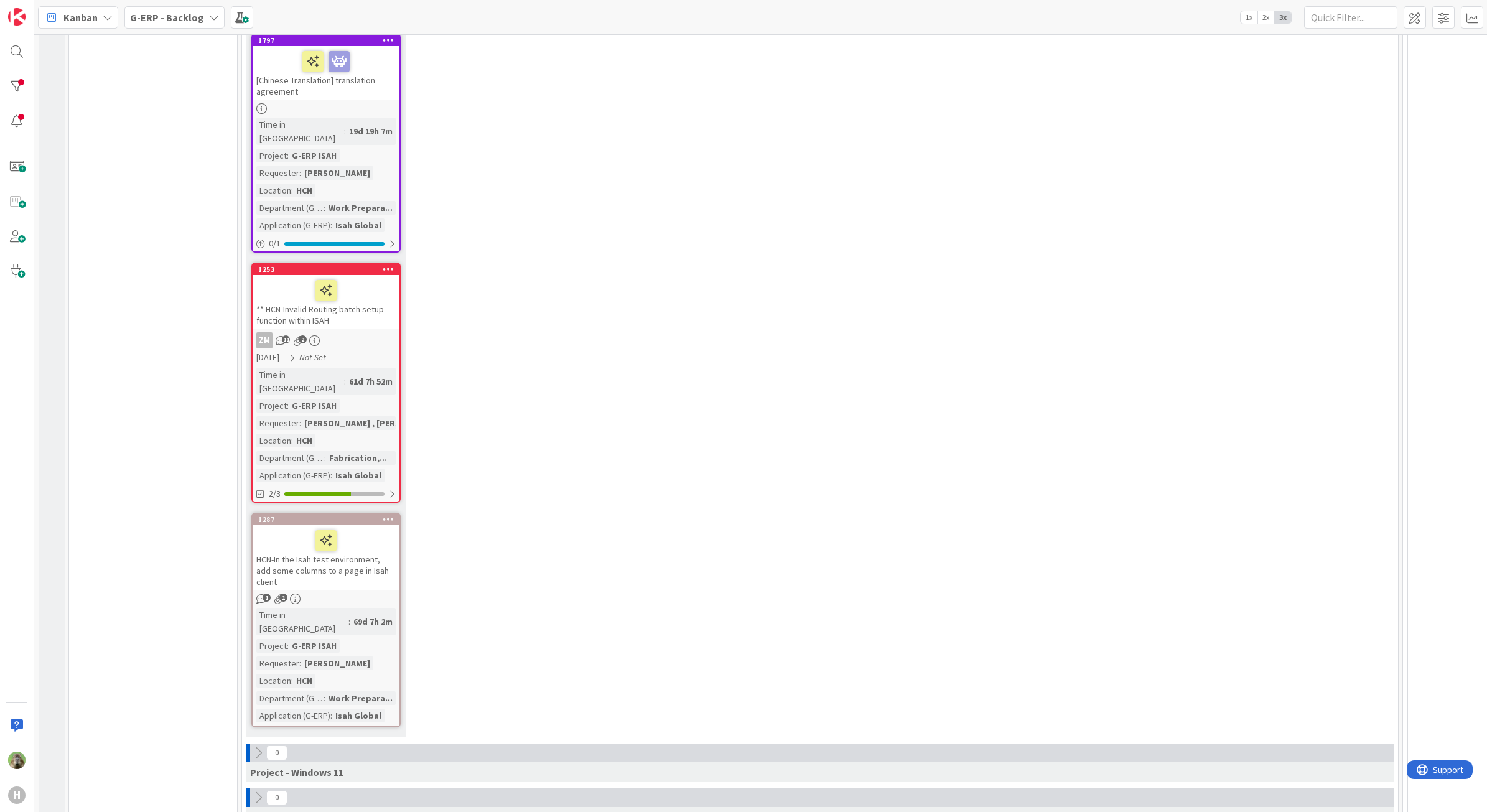
scroll to position [778, 0]
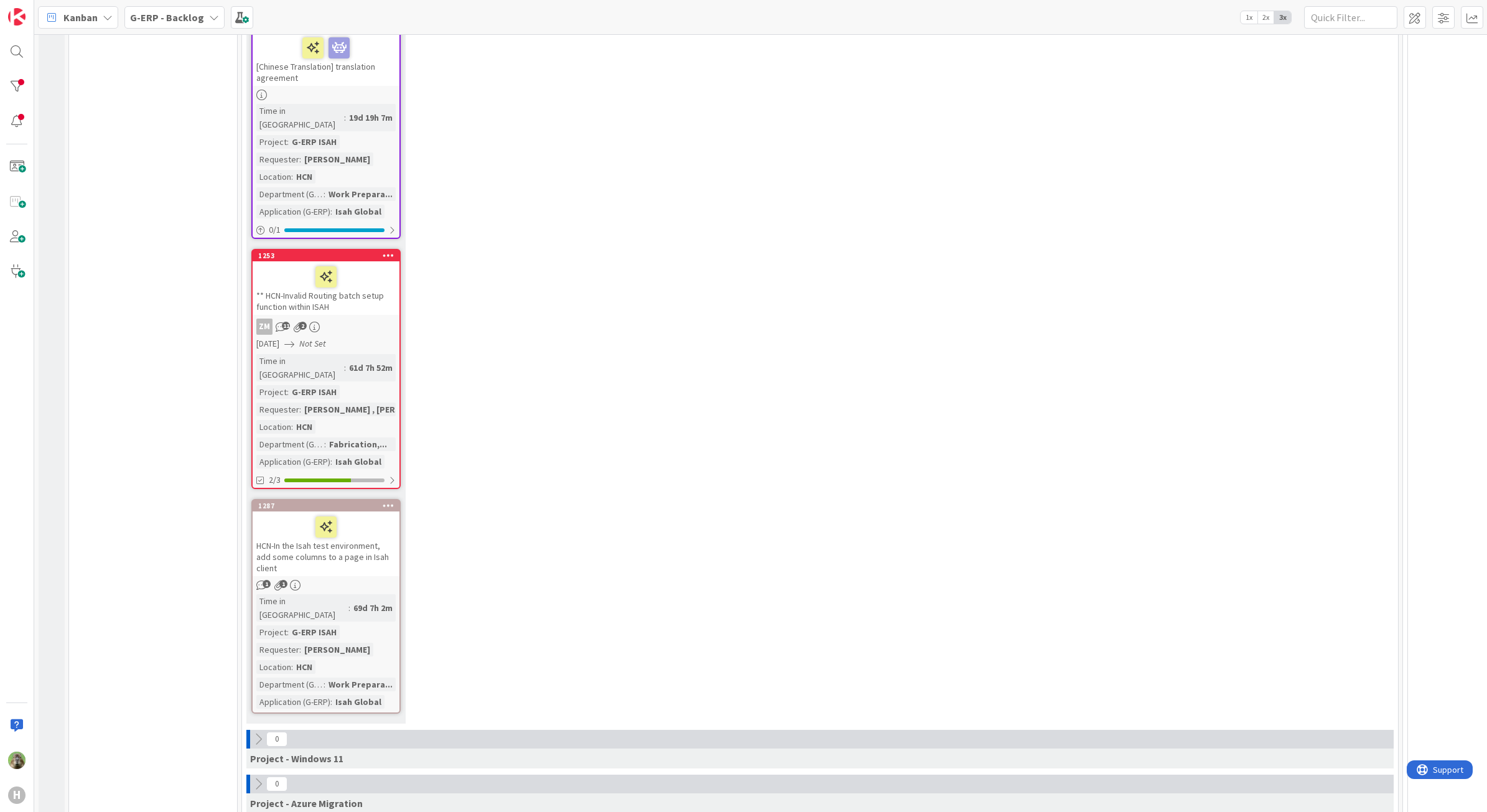
click at [385, 511] on div "HCN-In the Isah test environment, add some columns to a page in Isah client" at bounding box center [326, 543] width 147 height 64
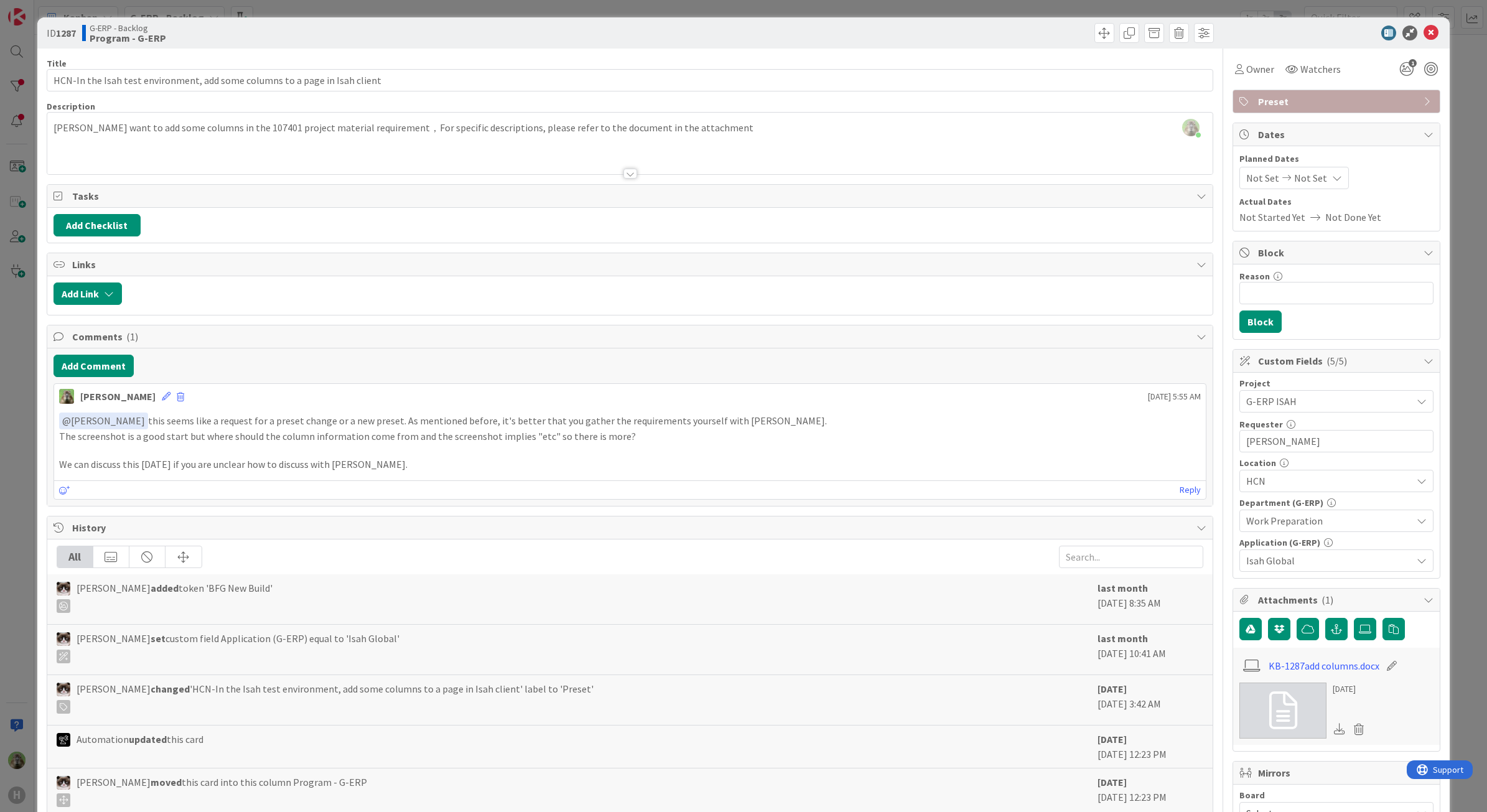
click at [8, 532] on div "ID 1287 G-ERP - Backlog Program - G-ERP Title 75 / 128 HCN-In the Isah test env…" at bounding box center [743, 406] width 1487 height 812
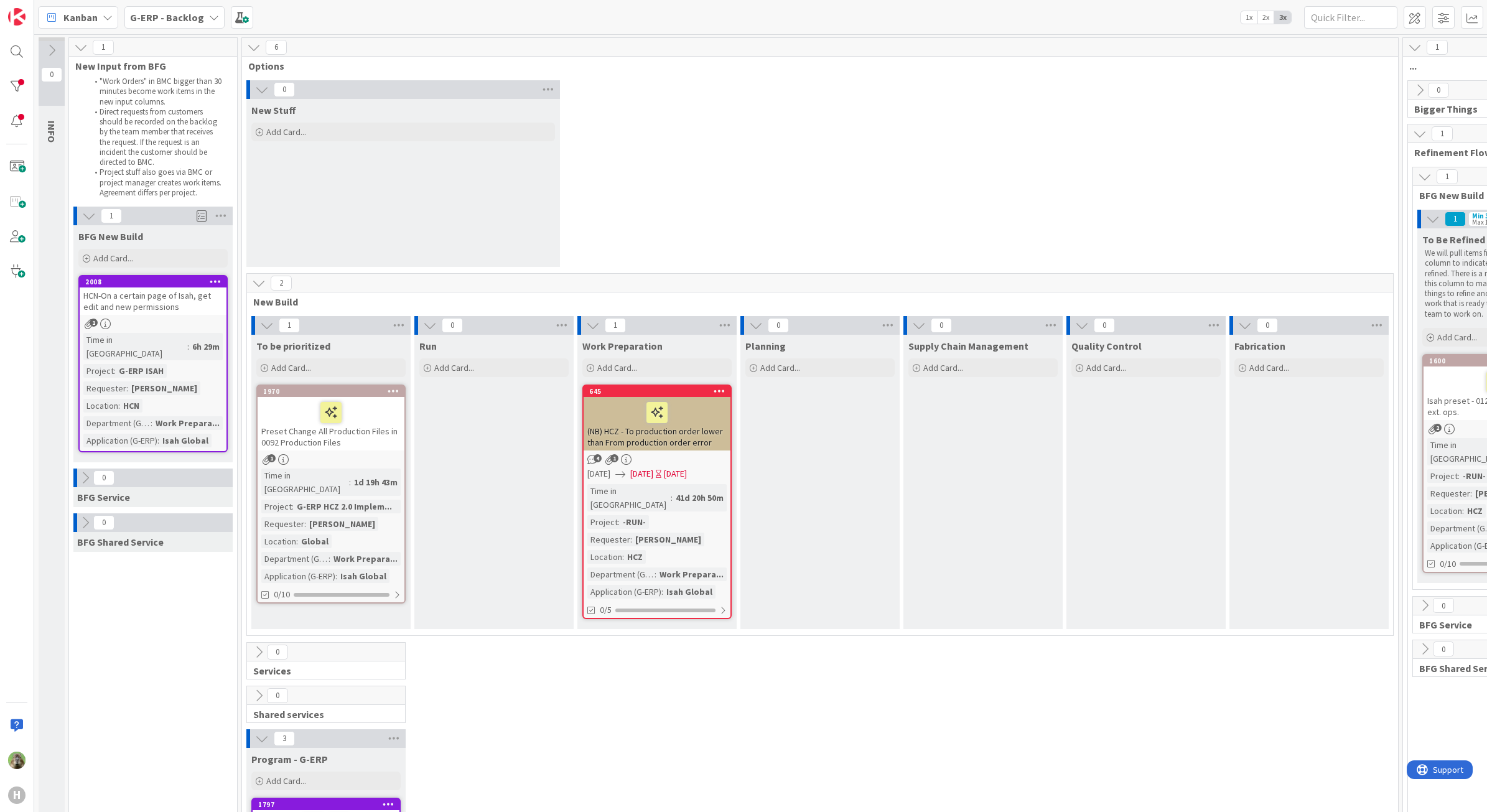
click at [638, 436] on div "(NB) HCZ - To production order lower than From production order error" at bounding box center [657, 423] width 147 height 54
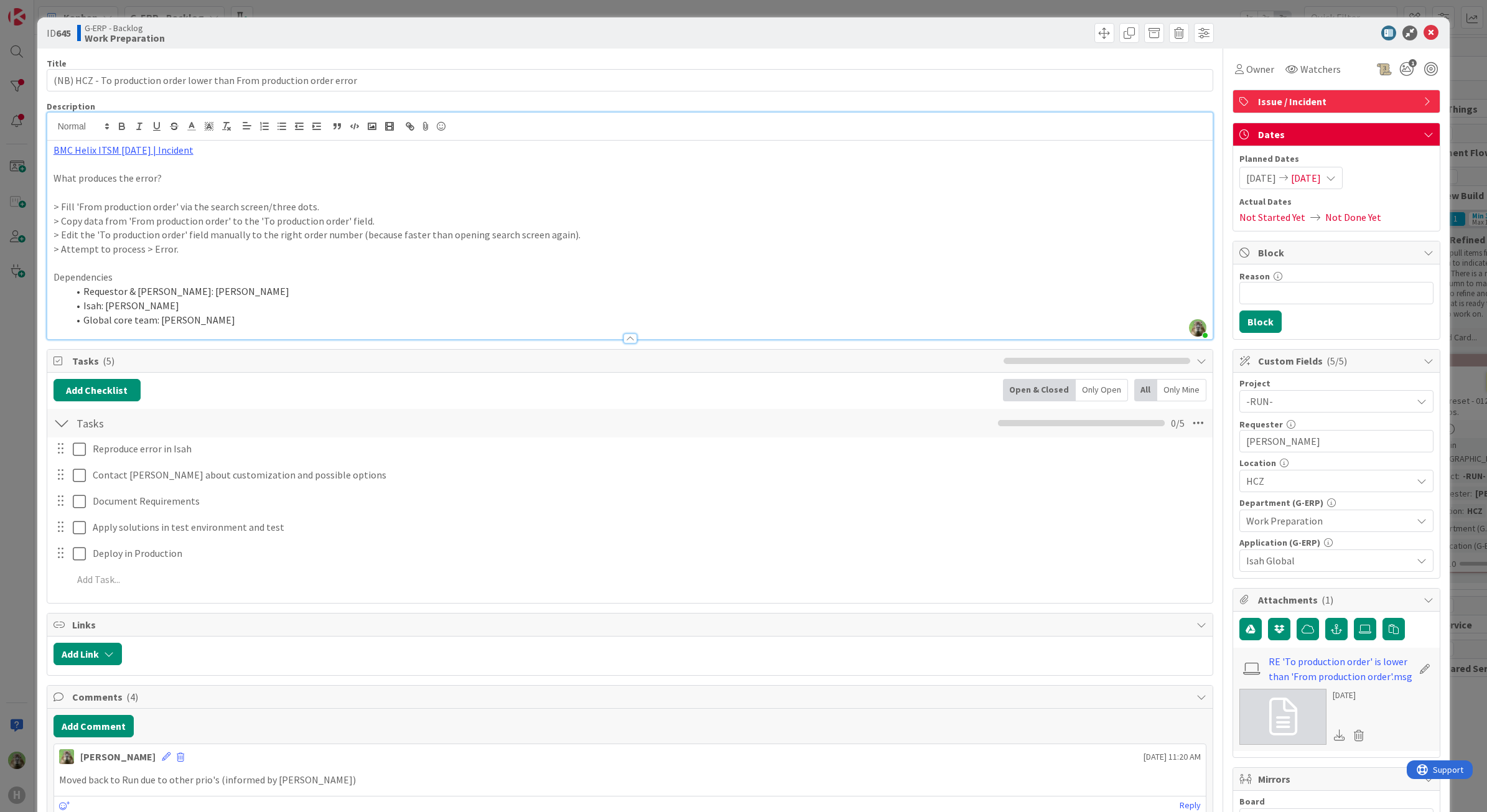
click at [422, 137] on div "Timothy Tjia just joined BMC Helix ITSM 23.3.02 | Incident What produces the er…" at bounding box center [629, 226] width 1166 height 226
click at [30, 454] on div "ID 645 G-ERP - Backlog Work Preparation Title 69 / 128 (NB) HCZ - To production…" at bounding box center [743, 406] width 1487 height 812
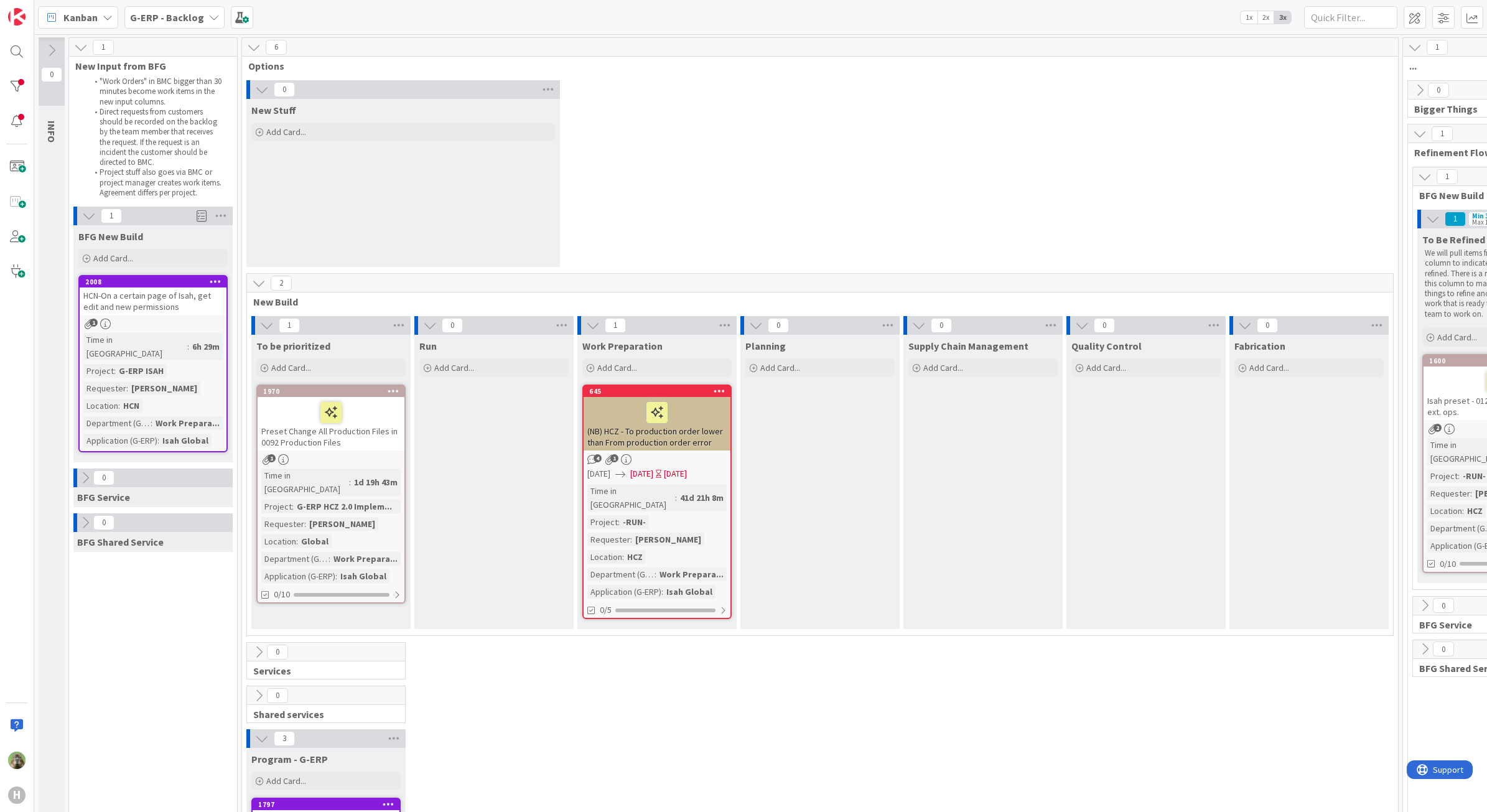
click at [371, 439] on div "Preset Change All Production Files in 0092 Production Files" at bounding box center [331, 423] width 147 height 54
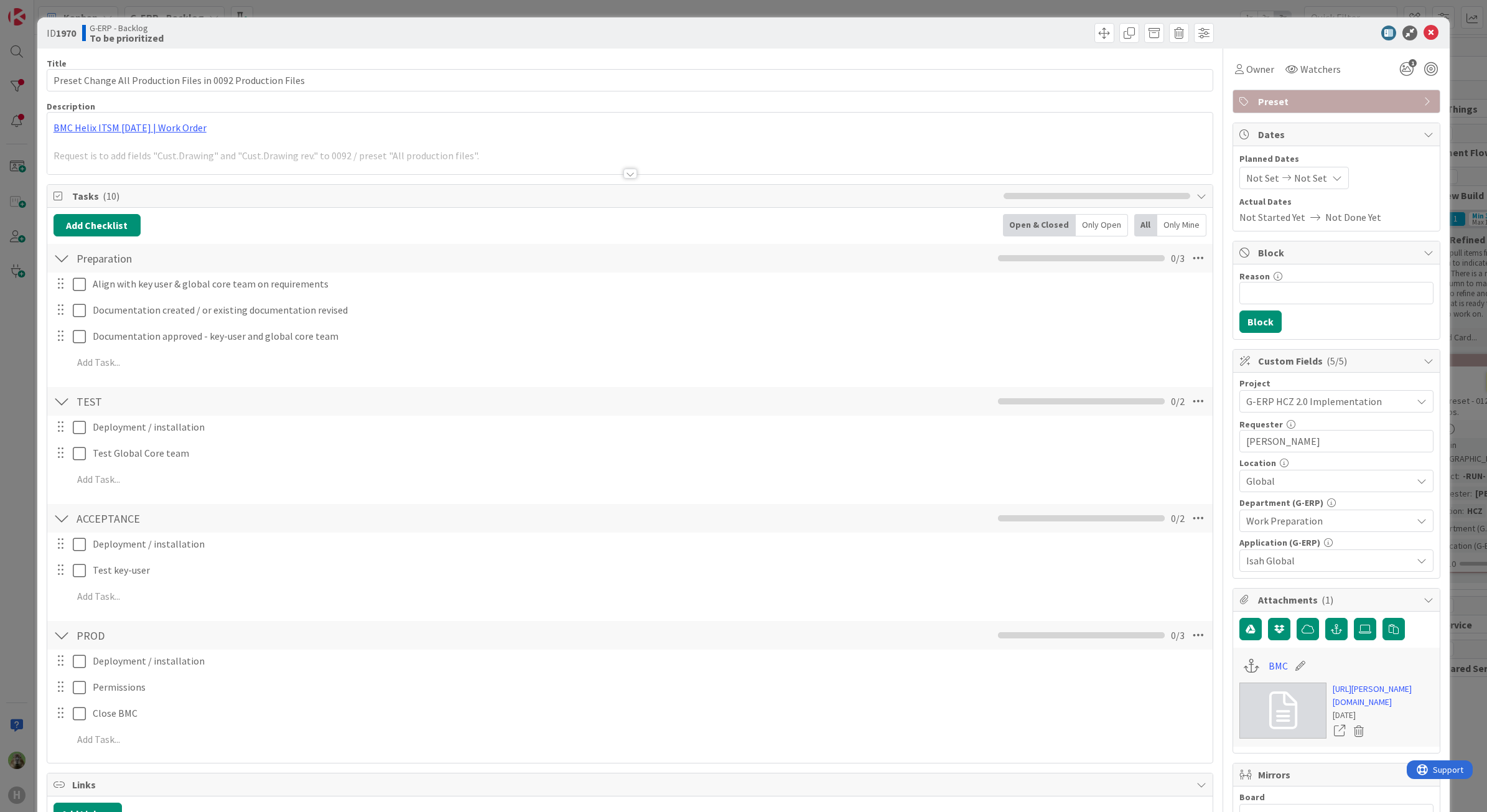
click at [409, 175] on div at bounding box center [630, 168] width 1167 height 14
click at [419, 159] on div at bounding box center [629, 158] width 1166 height 32
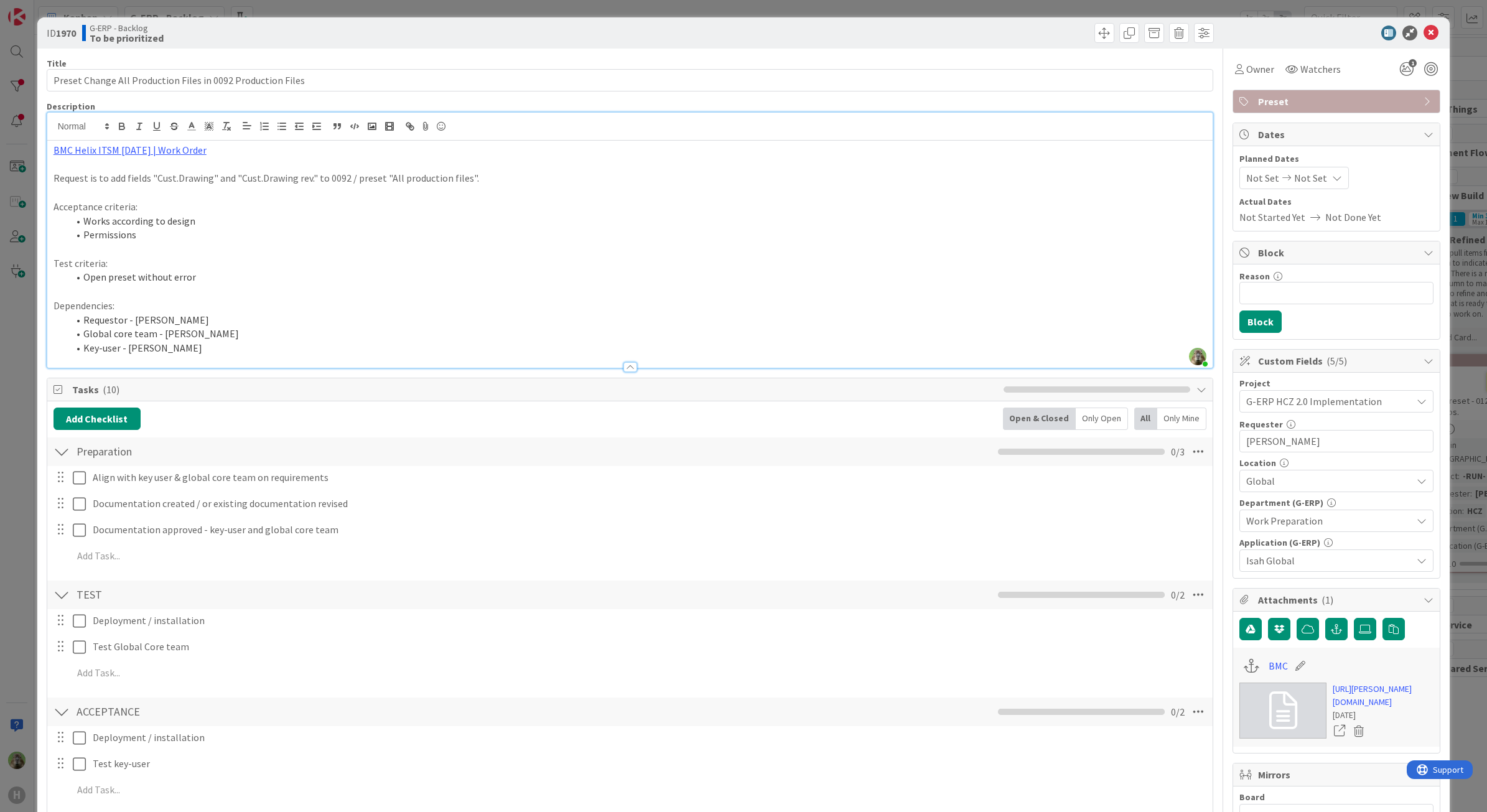
click at [14, 426] on div "ID 1970 G-ERP - Backlog To be prioritized Title 59 / 128 Preset Change All Prod…" at bounding box center [743, 406] width 1487 height 812
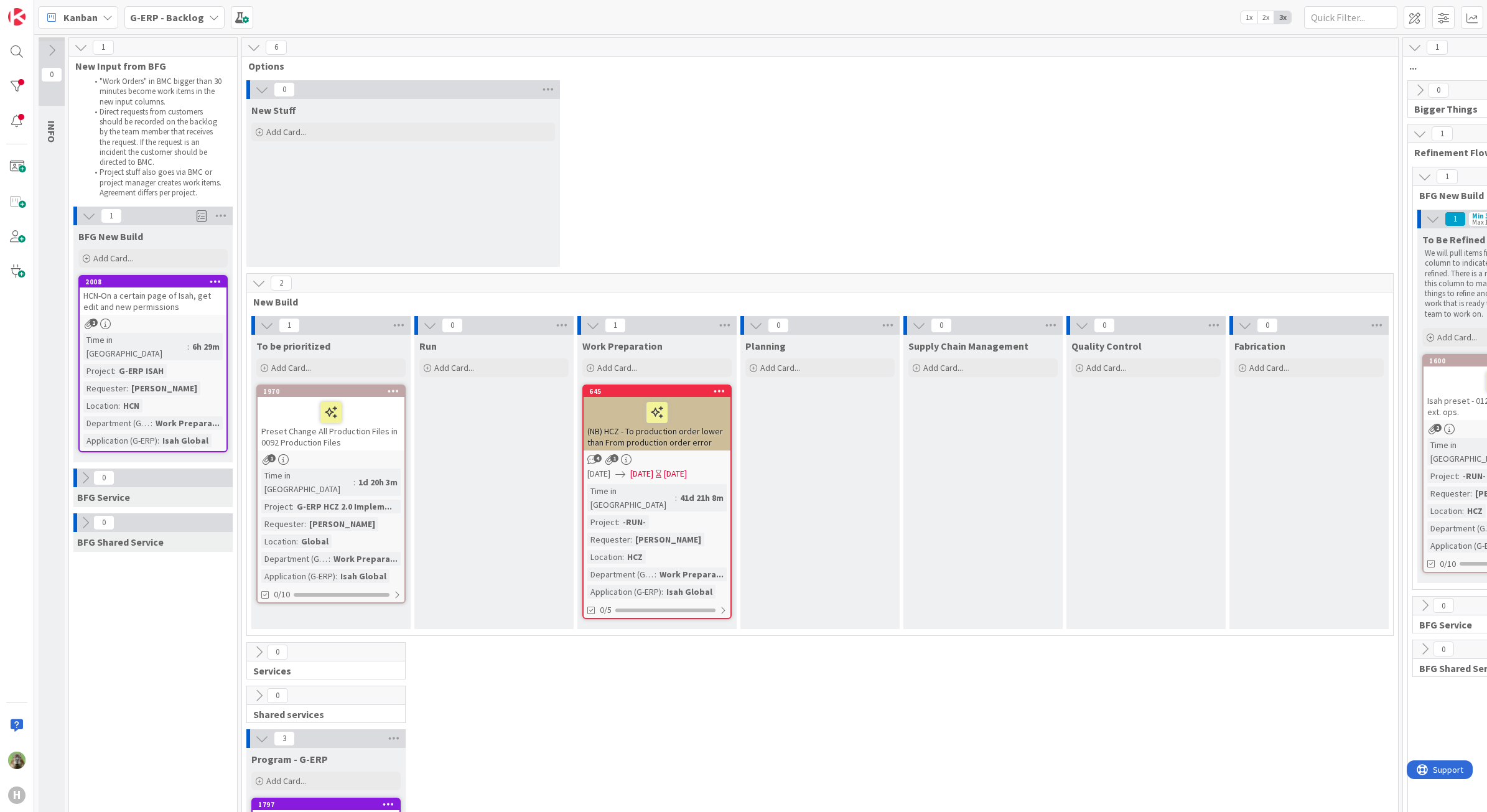
click at [888, 138] on div "0 New Stuff Add Card..." at bounding box center [820, 176] width 1151 height 193
click at [161, 27] on div "G-ERP - Backlog" at bounding box center [174, 17] width 100 height 23
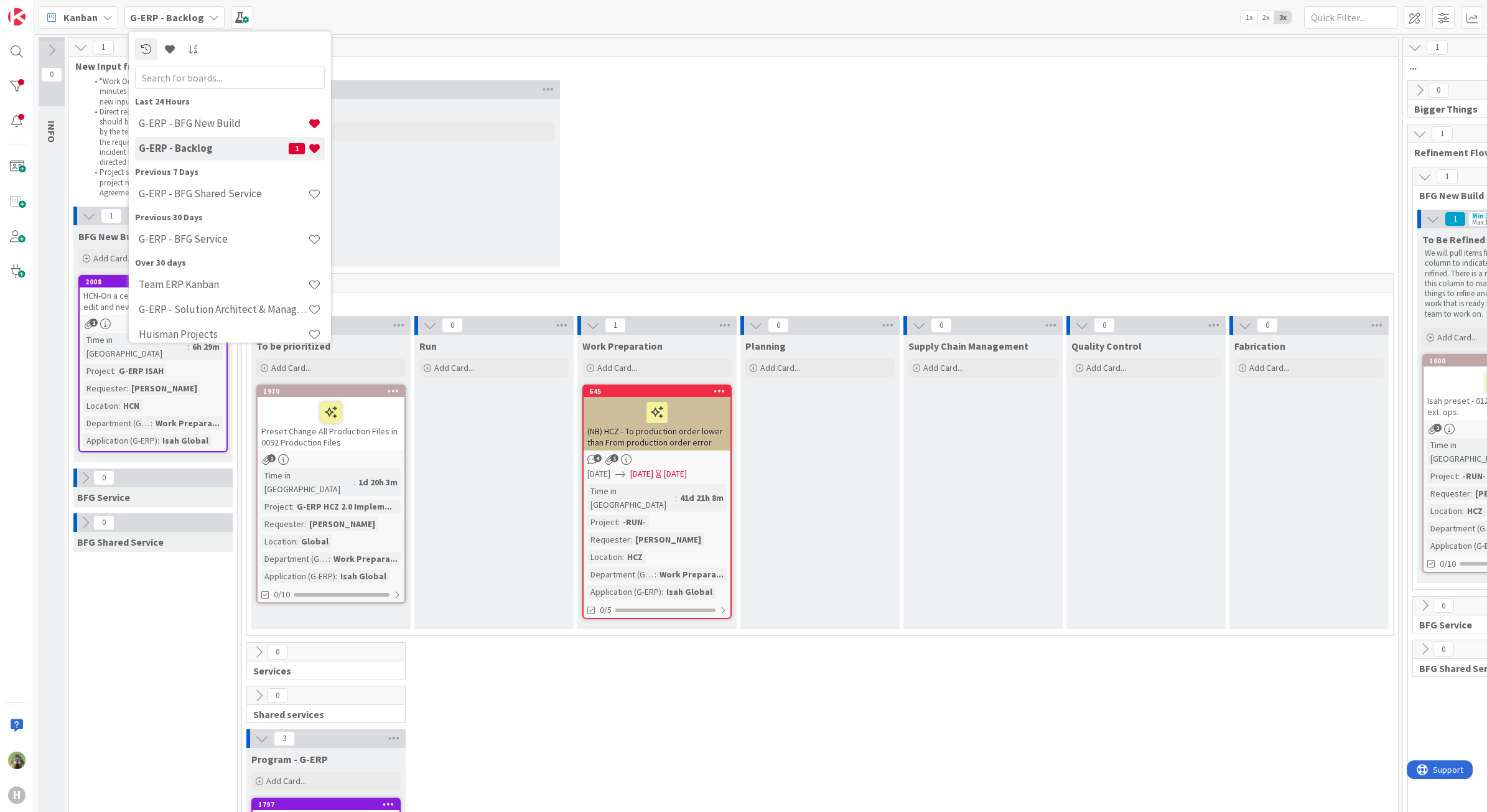
click at [216, 141] on div "G-ERP - Backlog 1" at bounding box center [230, 148] width 189 height 23
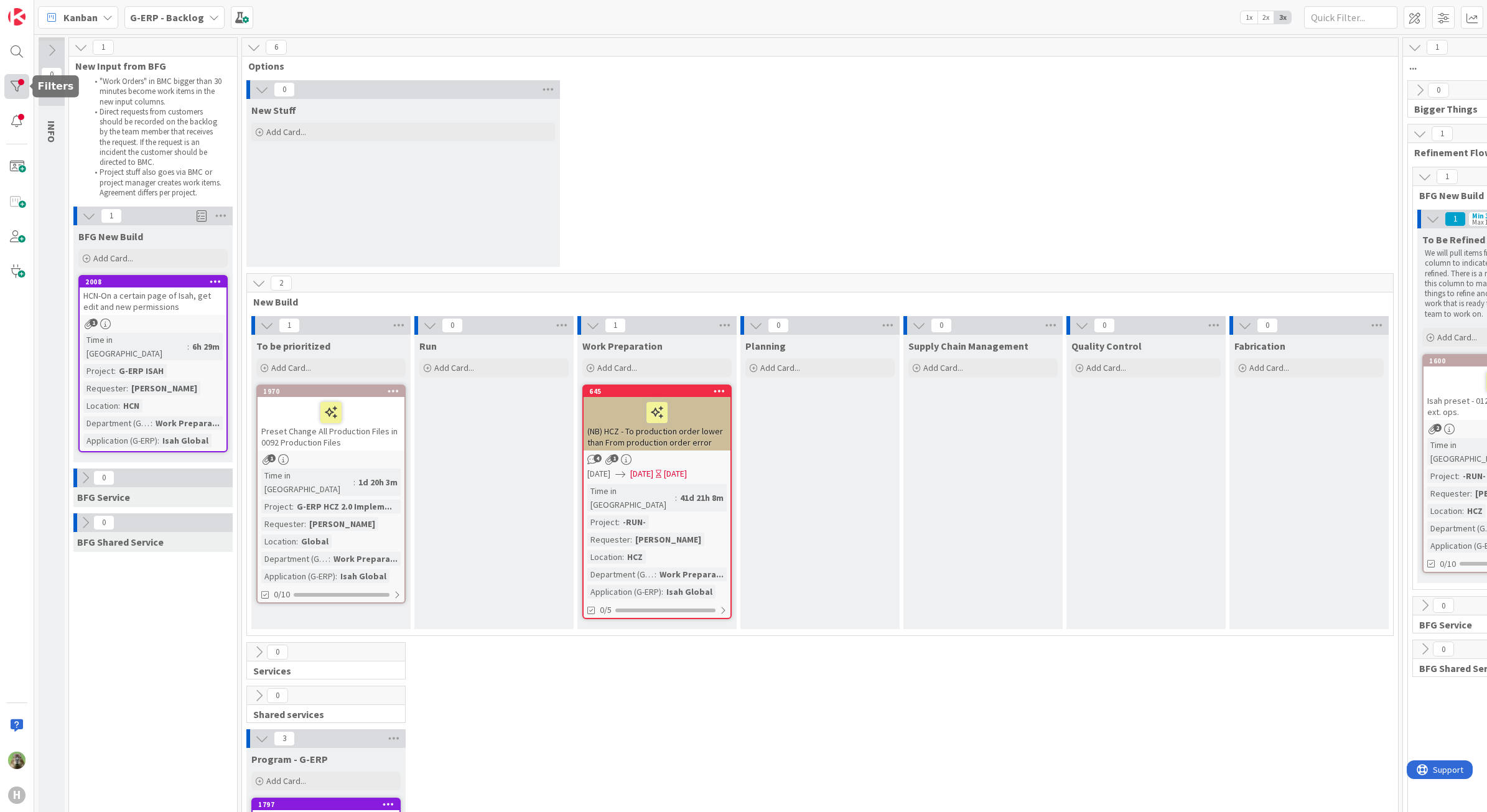
click at [29, 81] on div at bounding box center [17, 86] width 25 height 25
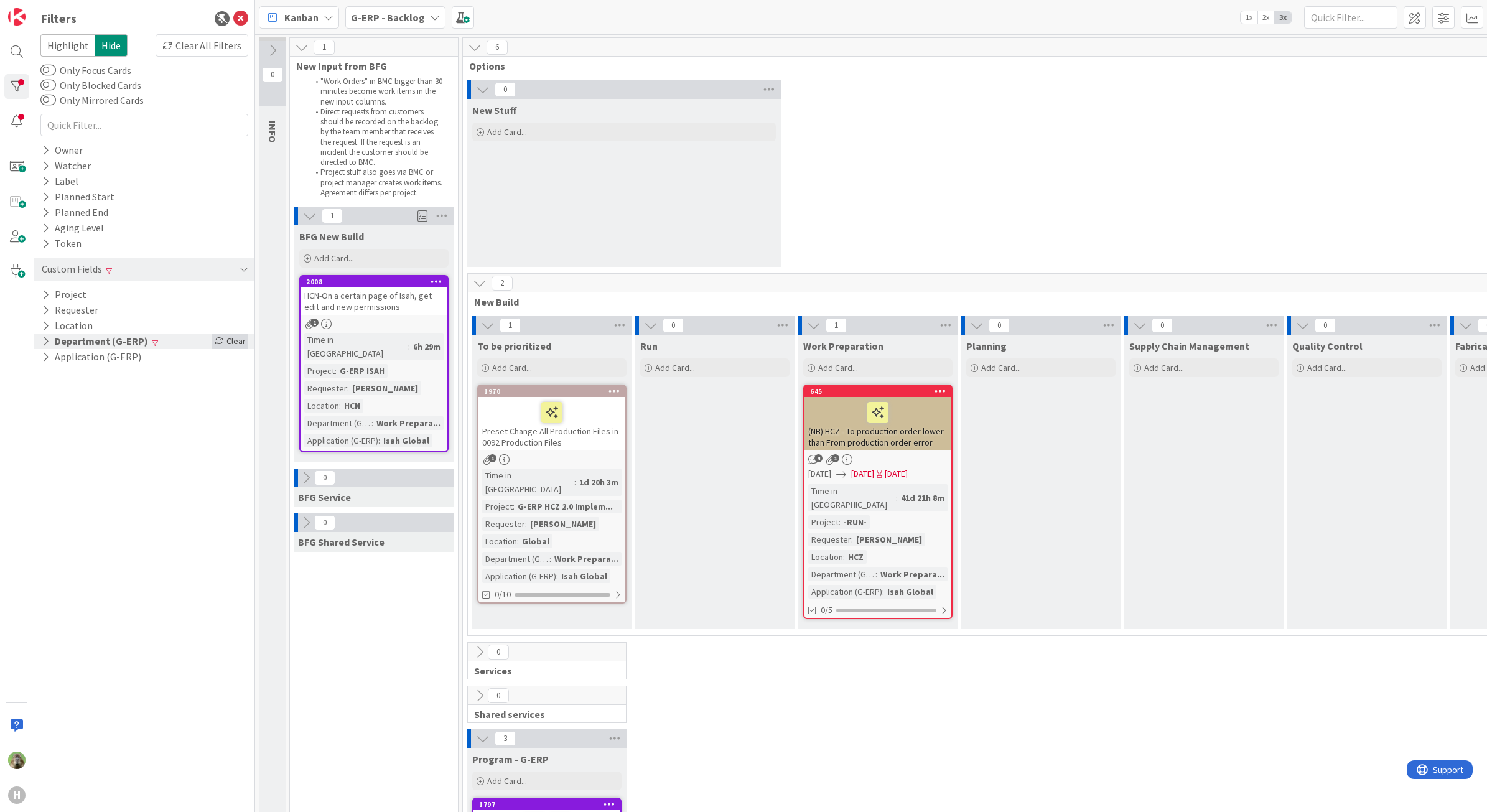
click at [226, 335] on div "Clear" at bounding box center [230, 341] width 36 height 16
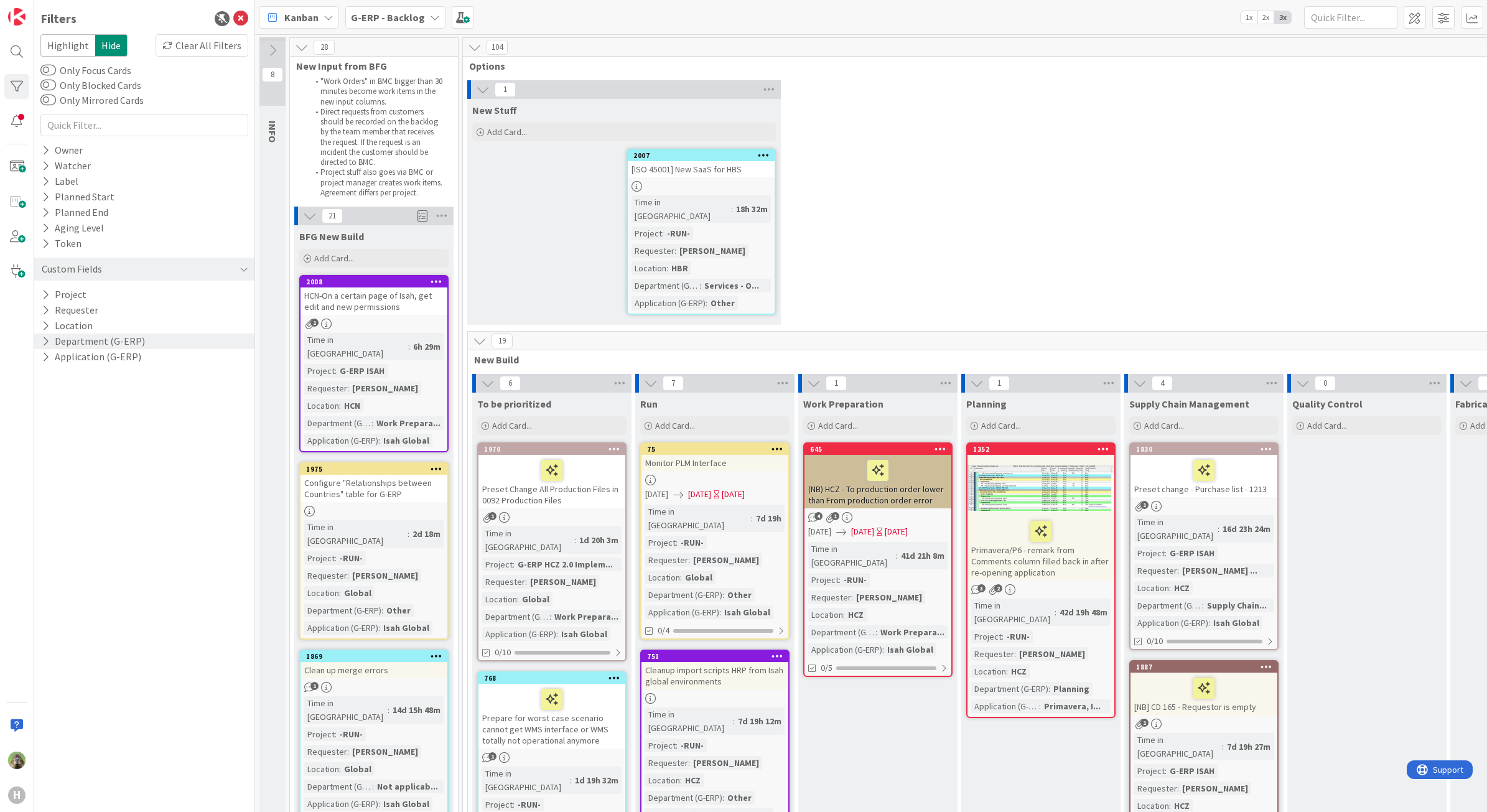
click at [1179, 185] on div "1 New Stuff Add Card... 2007 [ISO 45001] New SaaS for HBS Time in Column : 18h …" at bounding box center [1040, 205] width 1151 height 251
click at [383, 478] on div "Configure "Relationships between Countries" table for G-ERP" at bounding box center [374, 489] width 147 height 27
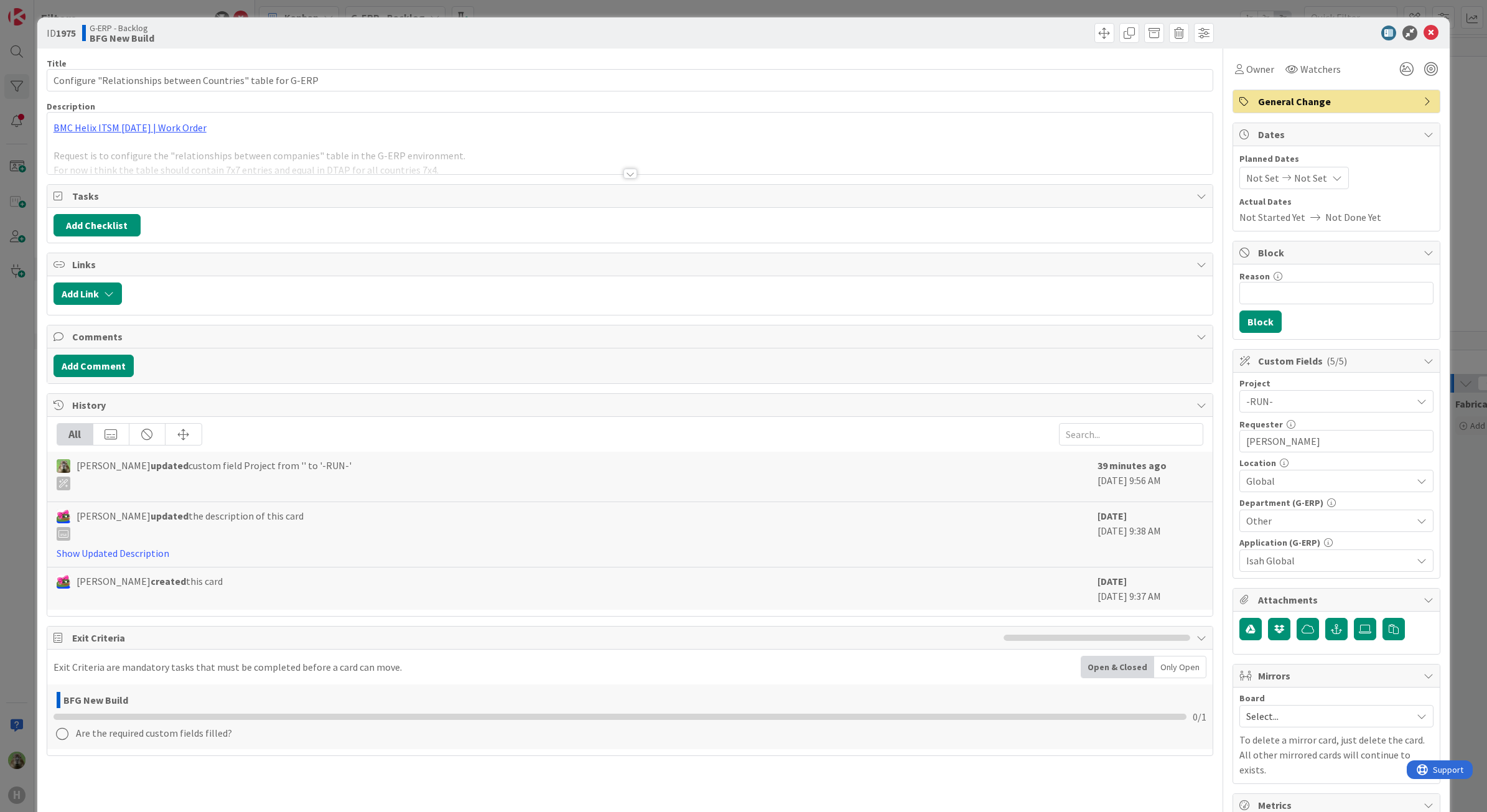
click at [200, 156] on div at bounding box center [629, 158] width 1166 height 32
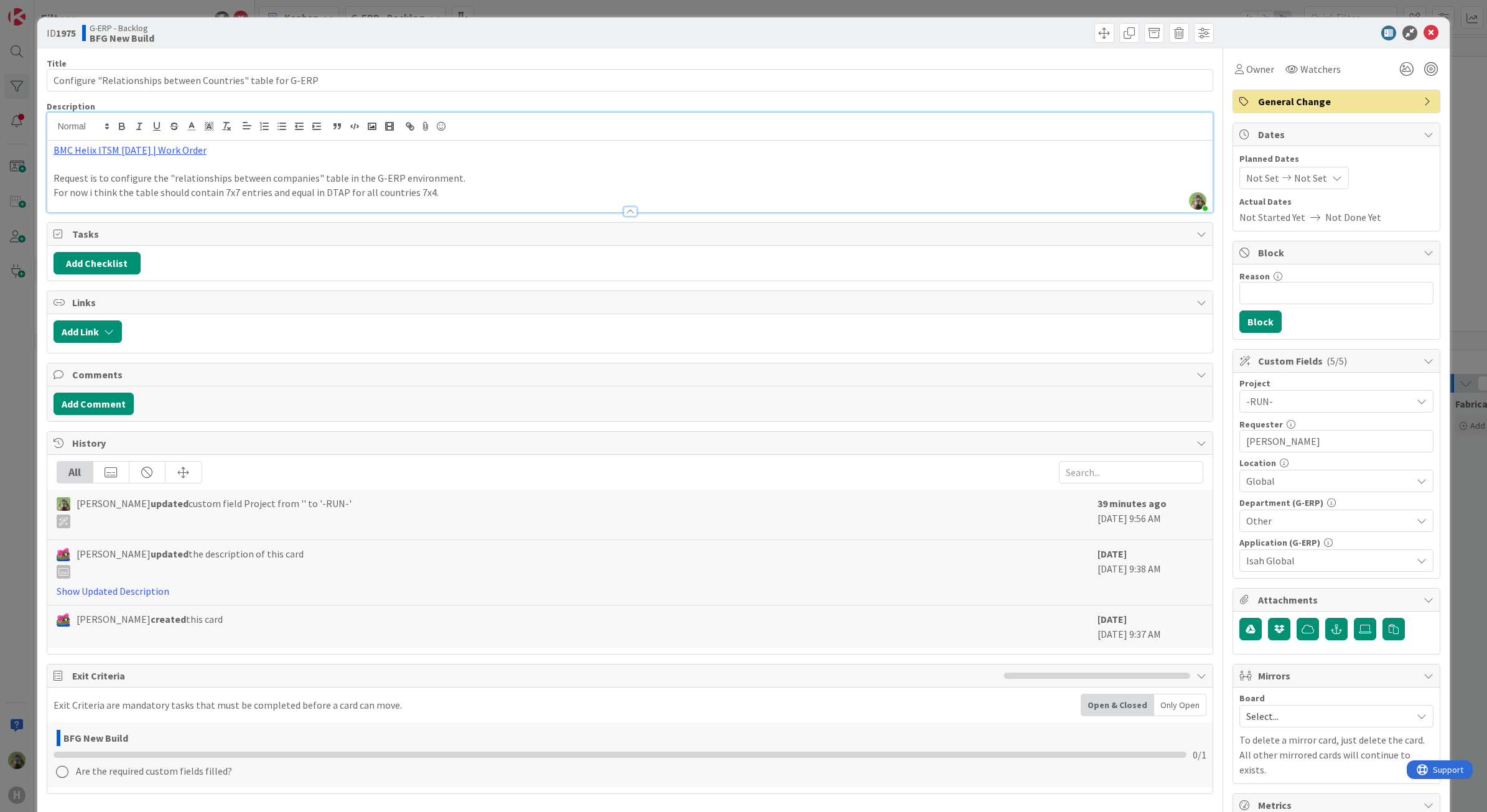
click at [374, 192] on p "For now i think the table should contain 7x7 entries and equal in DTAP for all …" at bounding box center [630, 192] width 1154 height 14
click at [23, 448] on div "ID 1975 G-ERP - Backlog BFG New Build Title 59 / 128 Configure "Relationships b…" at bounding box center [743, 406] width 1487 height 812
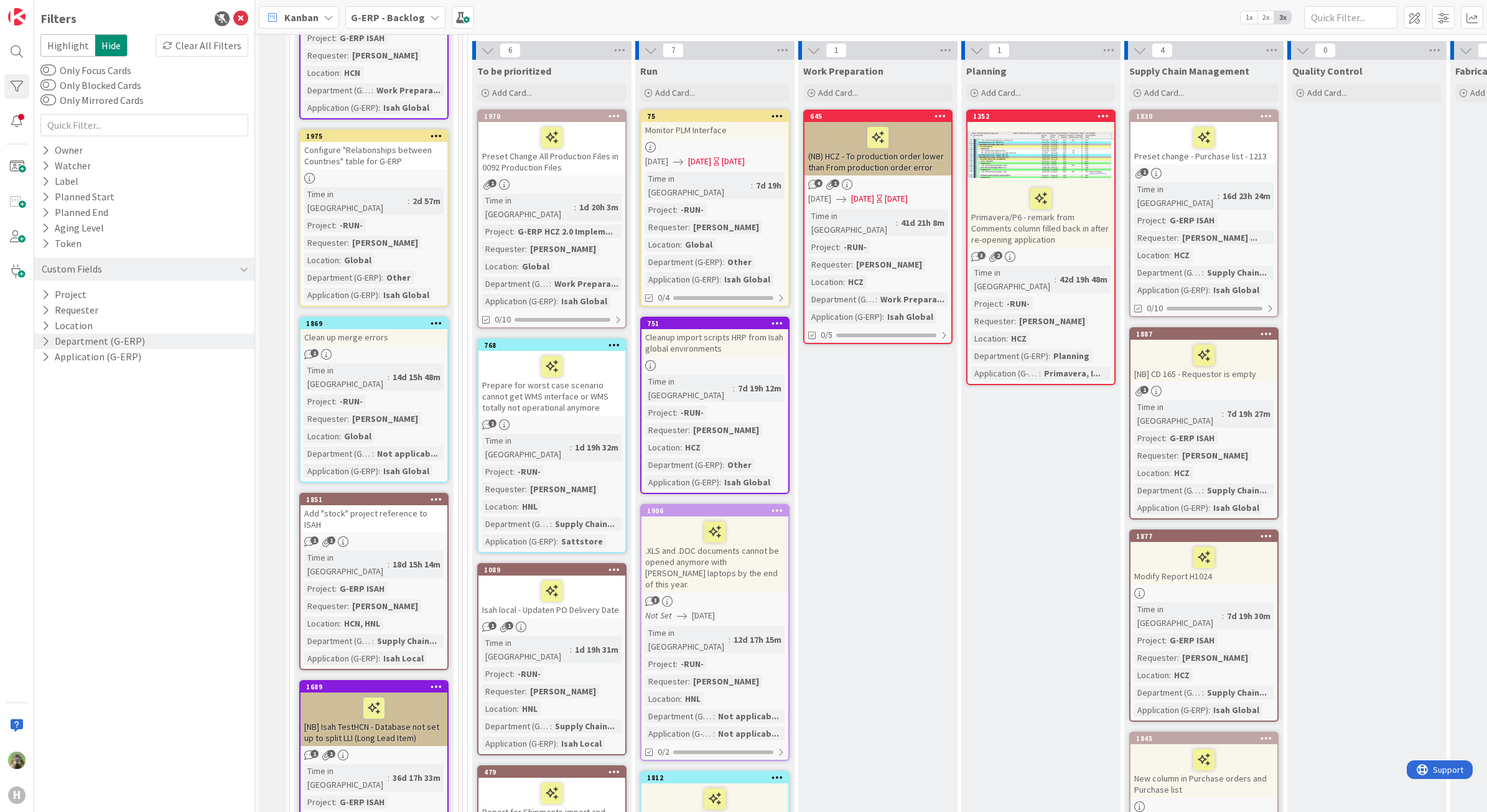
scroll to position [311, 0]
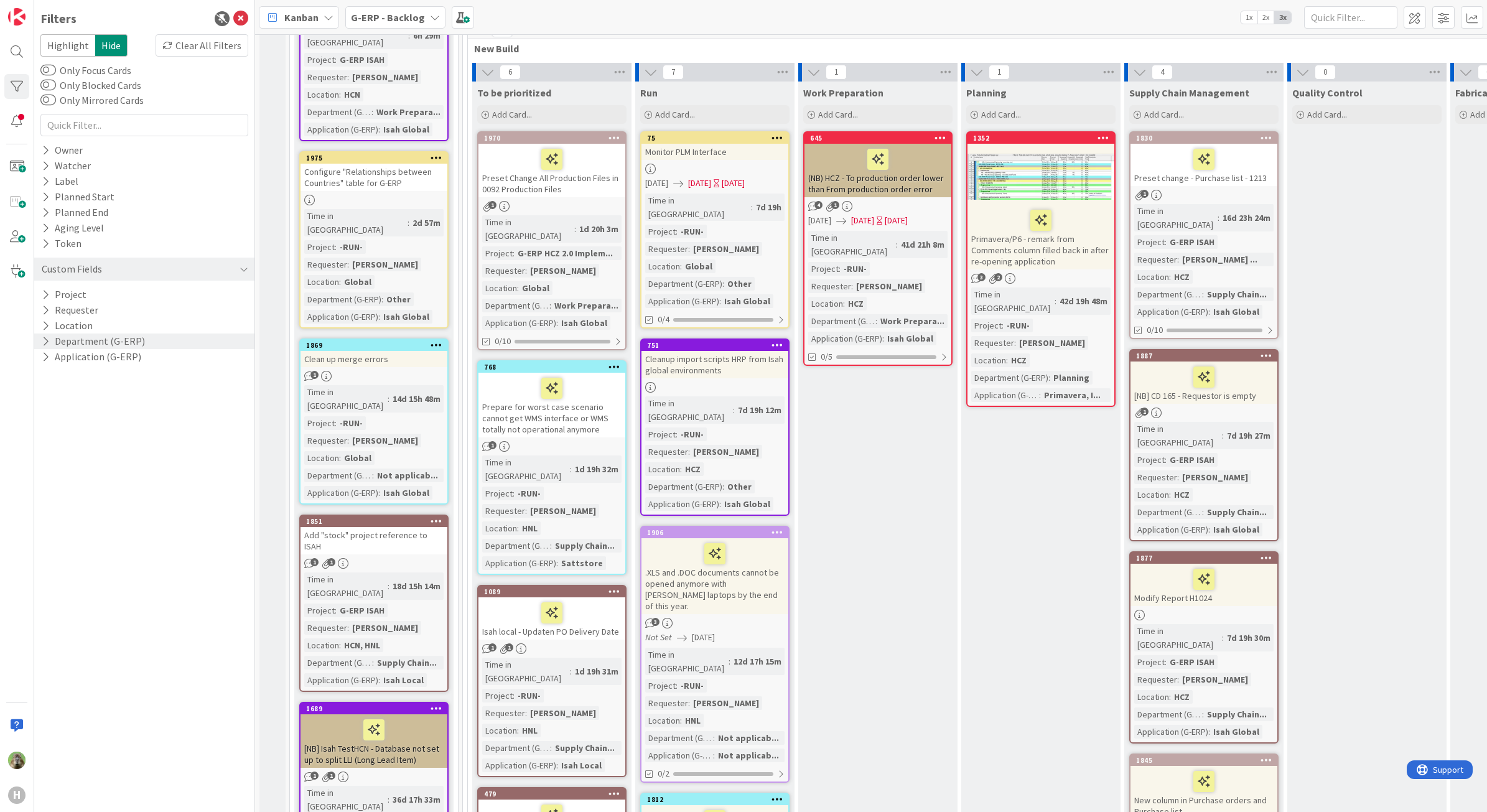
click at [372, 164] on div "Configure "Relationships between Countries" table for G-ERP" at bounding box center [374, 177] width 147 height 27
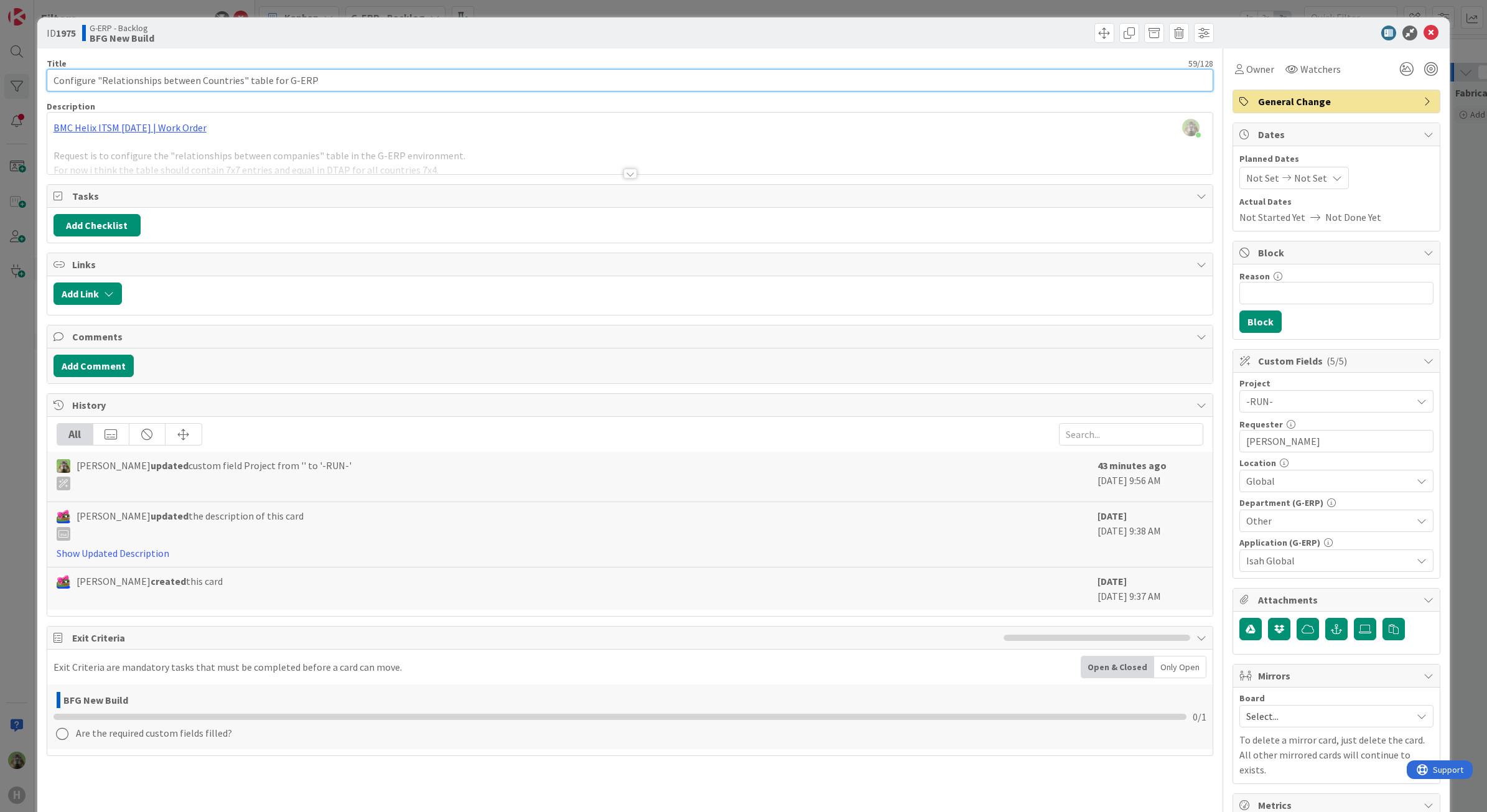
drag, startPoint x: 89, startPoint y: 76, endPoint x: 101, endPoint y: 76, distance: 12.0
click at [93, 76] on input "Configure "Relationships between Countries" table for G-ERP" at bounding box center [630, 80] width 1167 height 23
click at [101, 76] on input "Configure "Relationships between Countries" table for G-ERP" at bounding box center [630, 80] width 1167 height 23
type input "Configure 100108 "Relationships between Countries" table for G-ERP"
click at [471, 161] on div at bounding box center [629, 158] width 1166 height 32
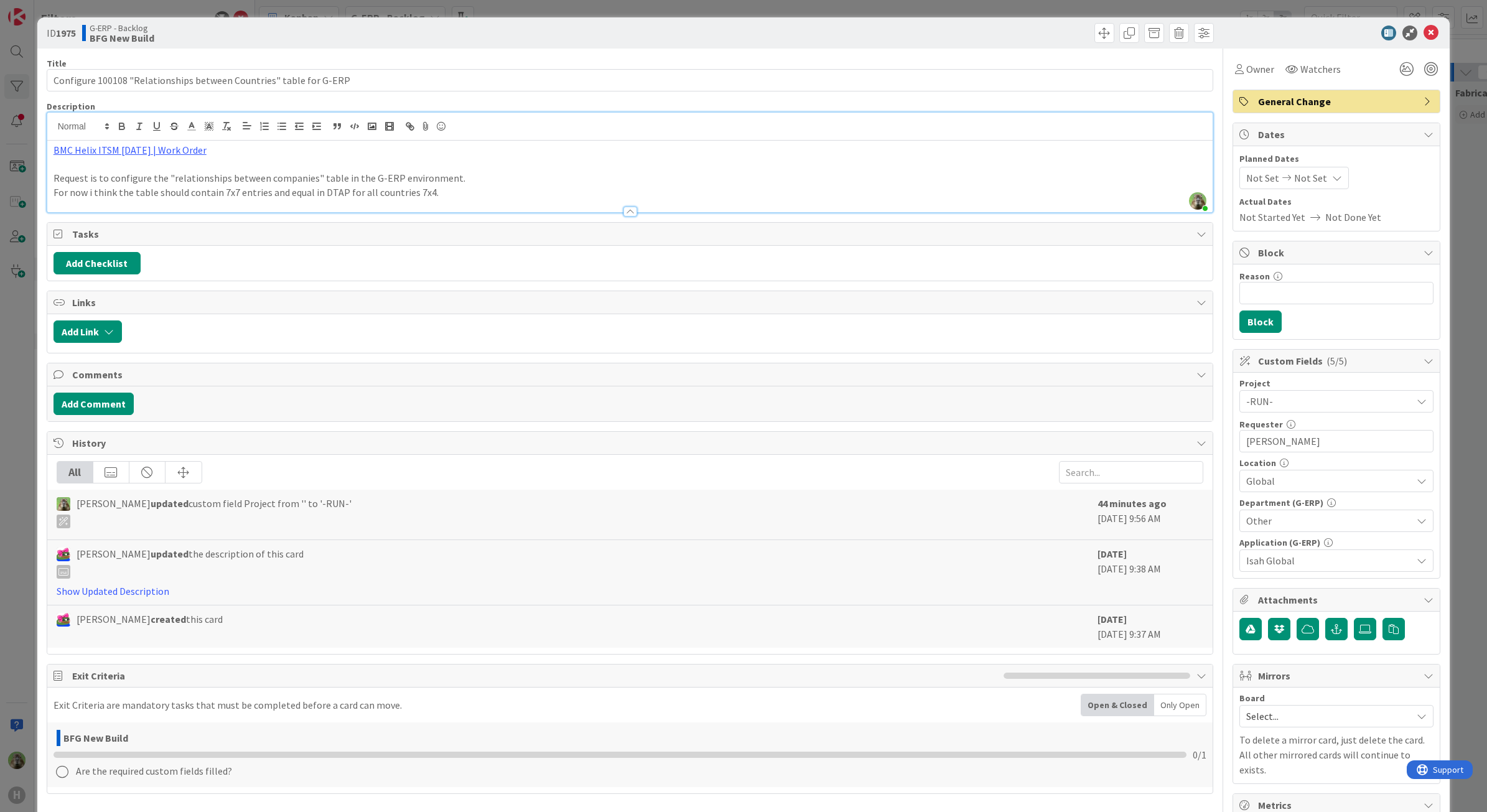
click at [394, 188] on p "For now i think the table should contain 7x7 entries and equal in DTAP for all …" at bounding box center [630, 192] width 1154 height 14
click at [1188, 550] on label at bounding box center [1365, 629] width 23 height 23
click at [1188, 550] on input "file" at bounding box center [1354, 618] width 0 height 0
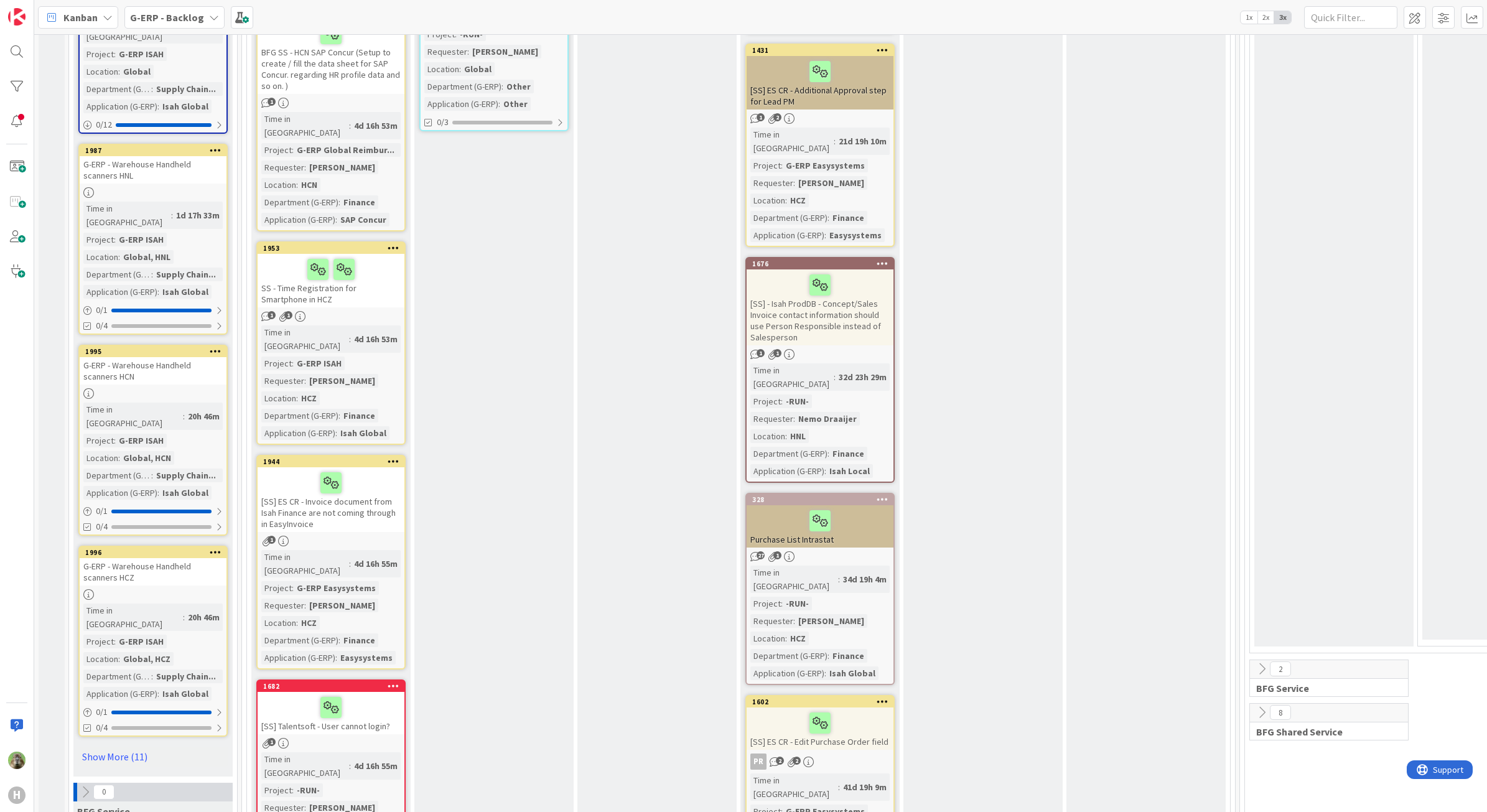
scroll to position [1711, 0]
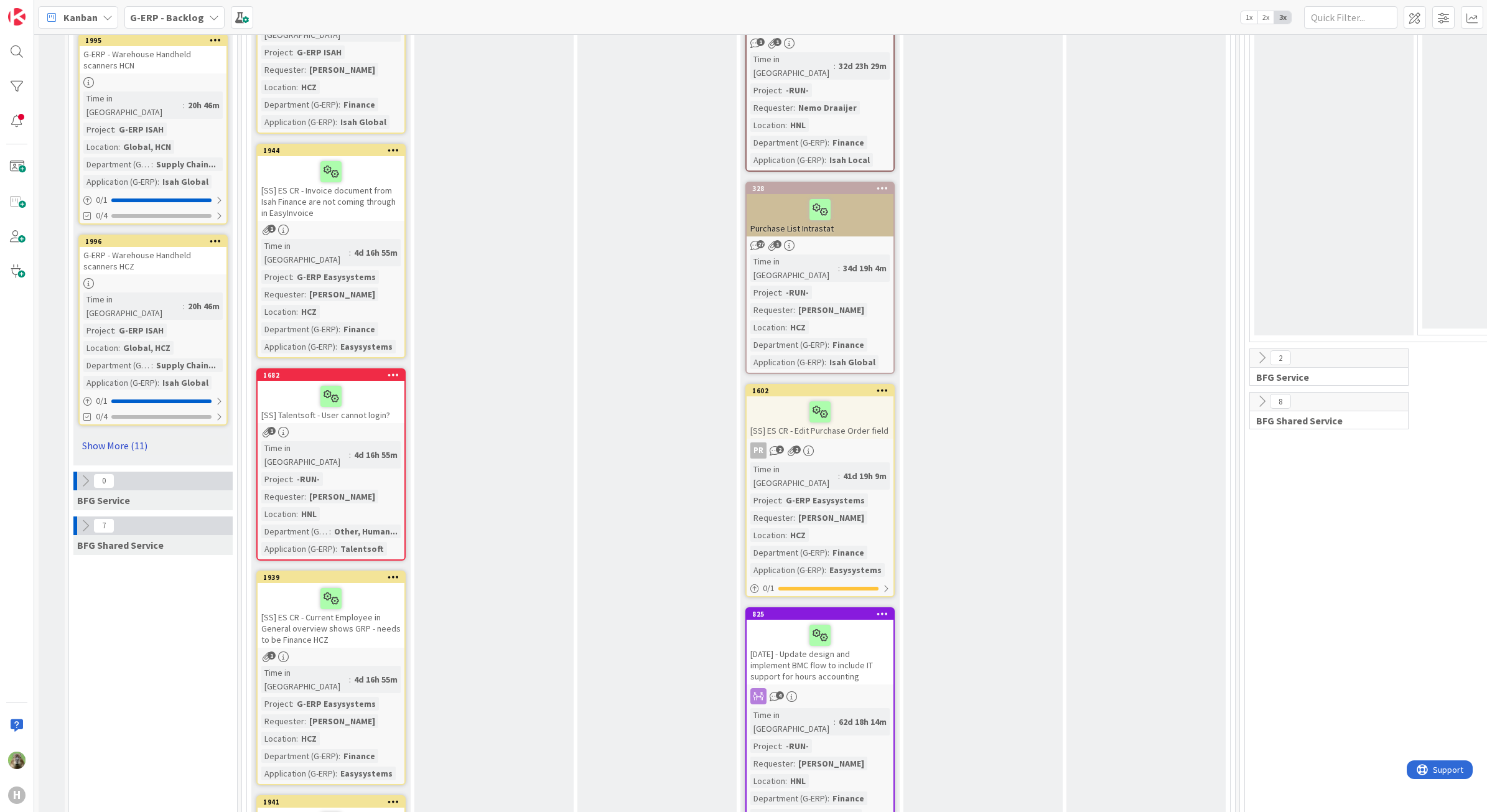
click at [130, 436] on link "Show More (11)" at bounding box center [152, 445] width 149 height 20
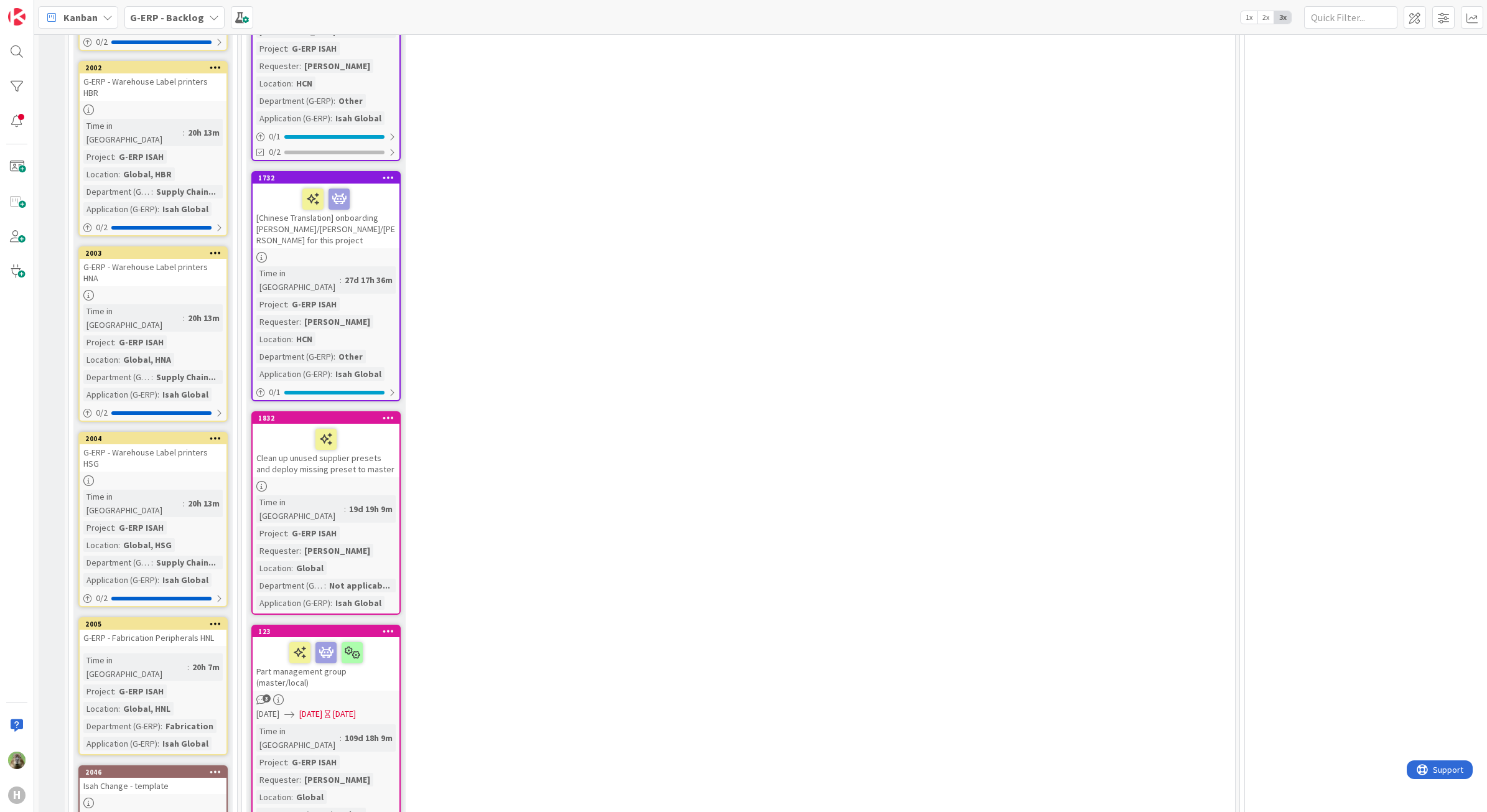
scroll to position [3266, 0]
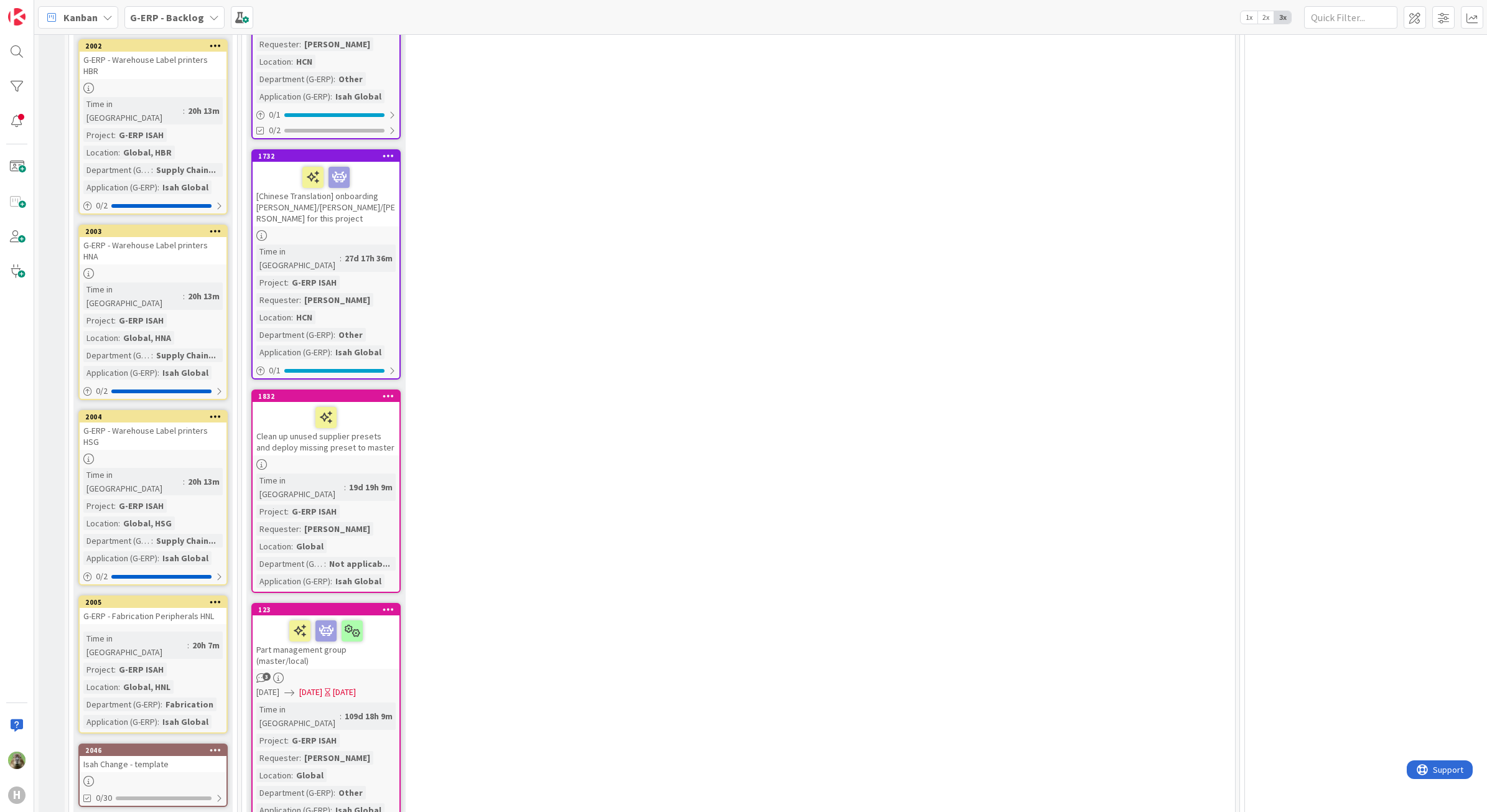
click at [177, 756] on div "Isah Change - template" at bounding box center [153, 764] width 147 height 16
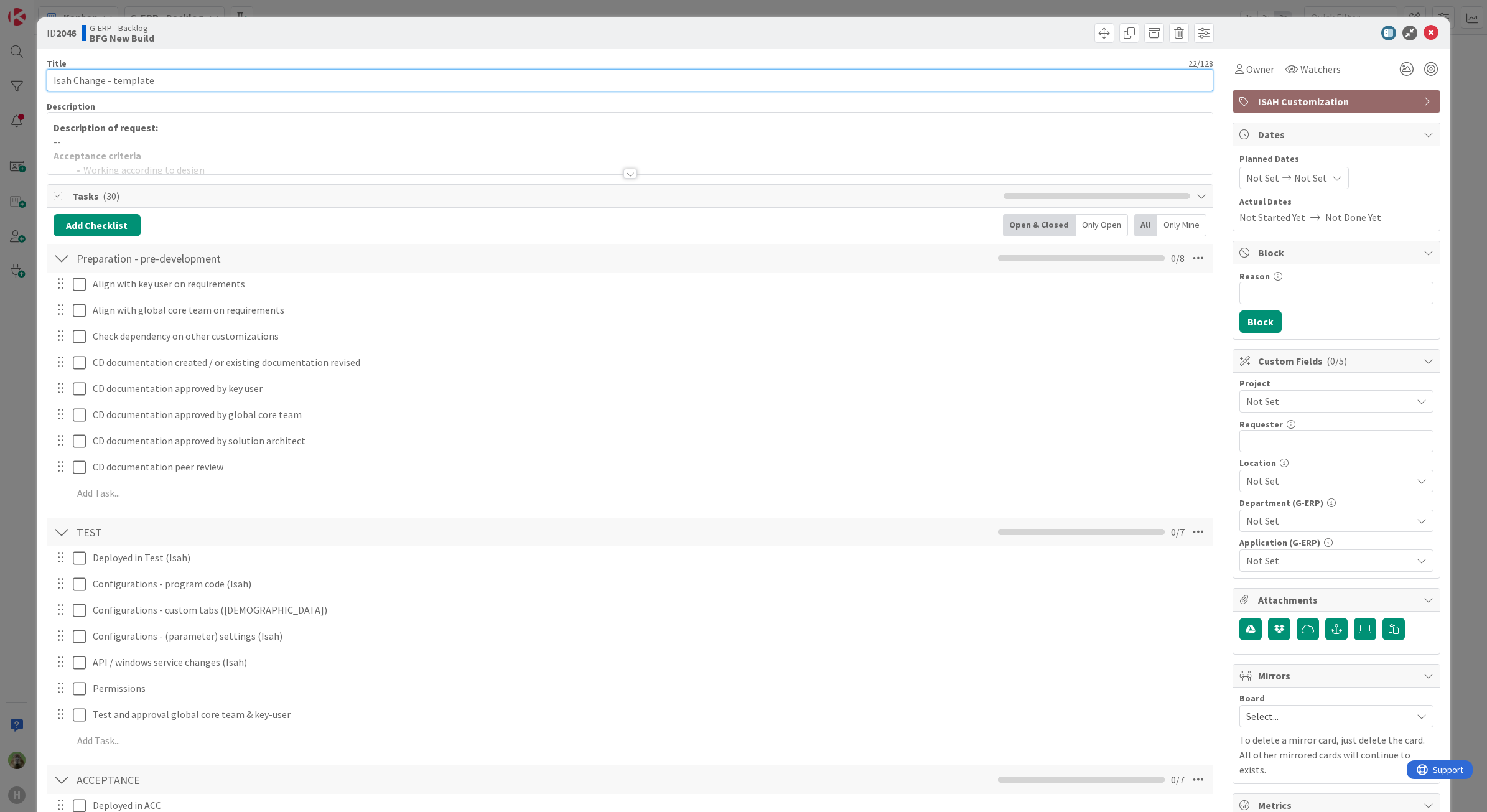
click at [178, 78] on input "Isah Change - template" at bounding box center [630, 80] width 1167 height 23
paste input "CD_168_HUISCH_Windchill export as-built"
drag, startPoint x: 75, startPoint y: 87, endPoint x: 41, endPoint y: 87, distance: 34.0
type input "CD_168_HUISCH_Windchill export as-built"
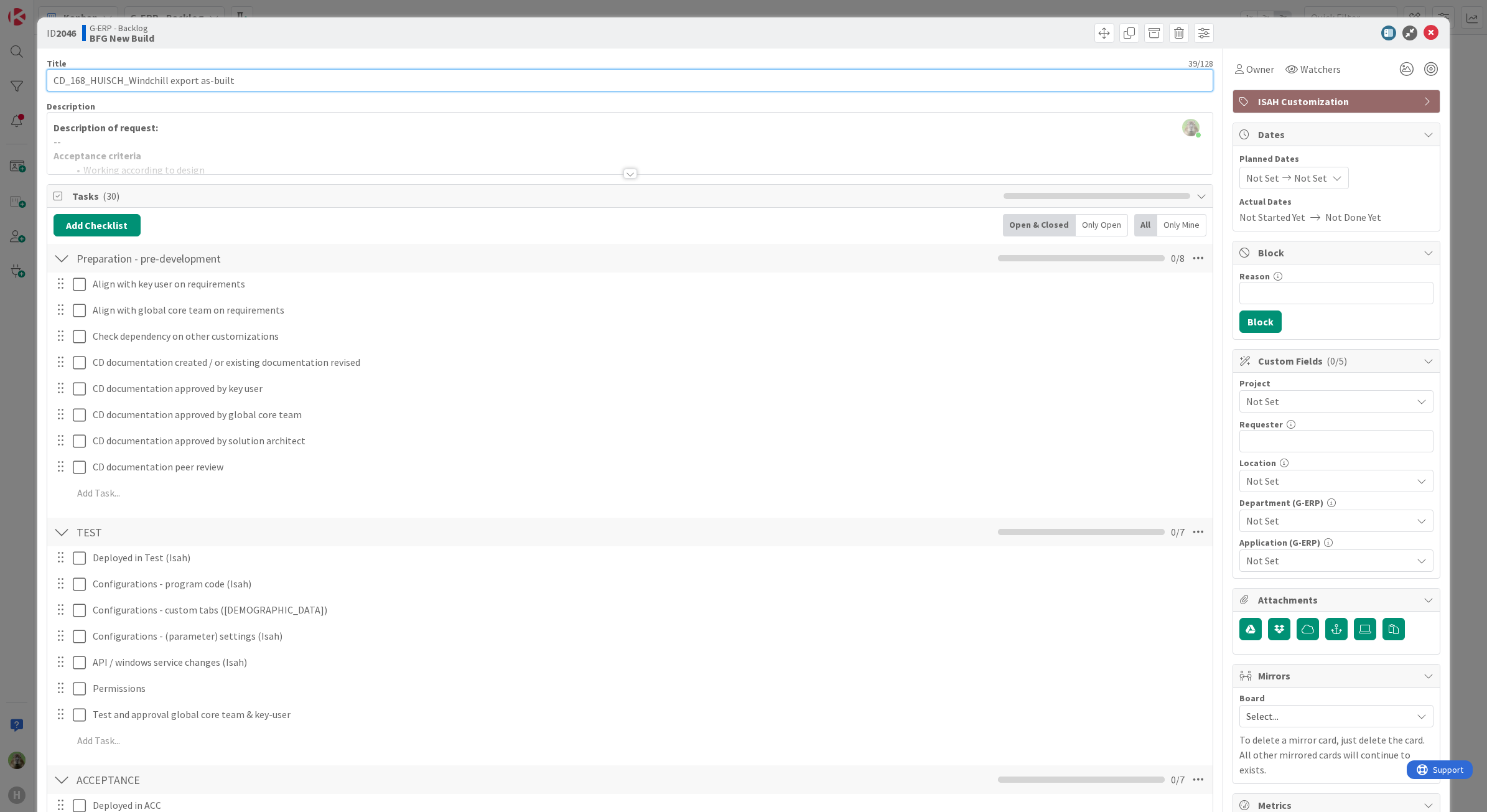
scroll to position [233, 0]
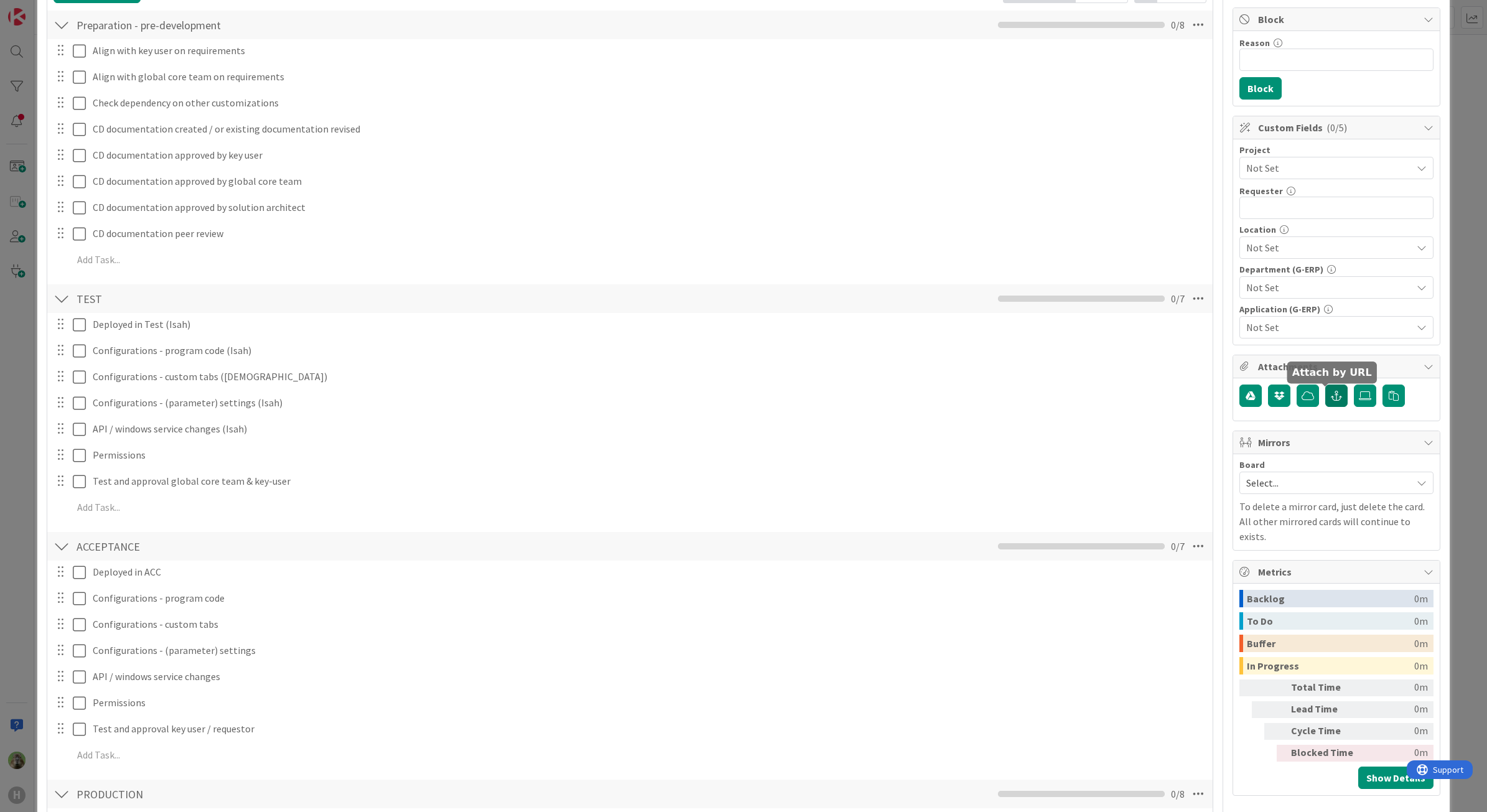
click at [1333, 399] on button "button" at bounding box center [1336, 396] width 23 height 23
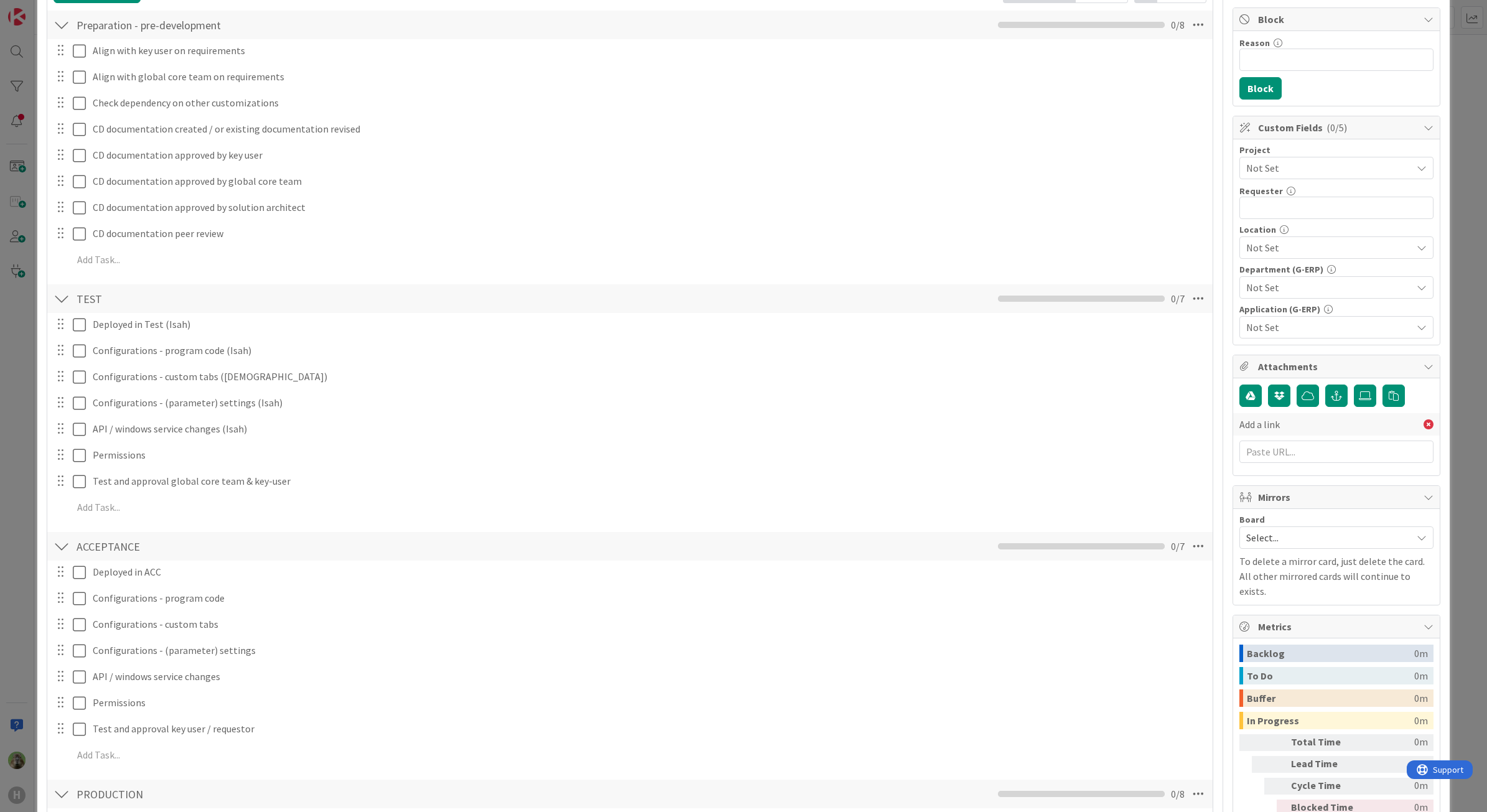
click at [1282, 468] on div "Add a link" at bounding box center [1336, 427] width 194 height 85
click at [1293, 454] on input "text" at bounding box center [1336, 451] width 194 height 23
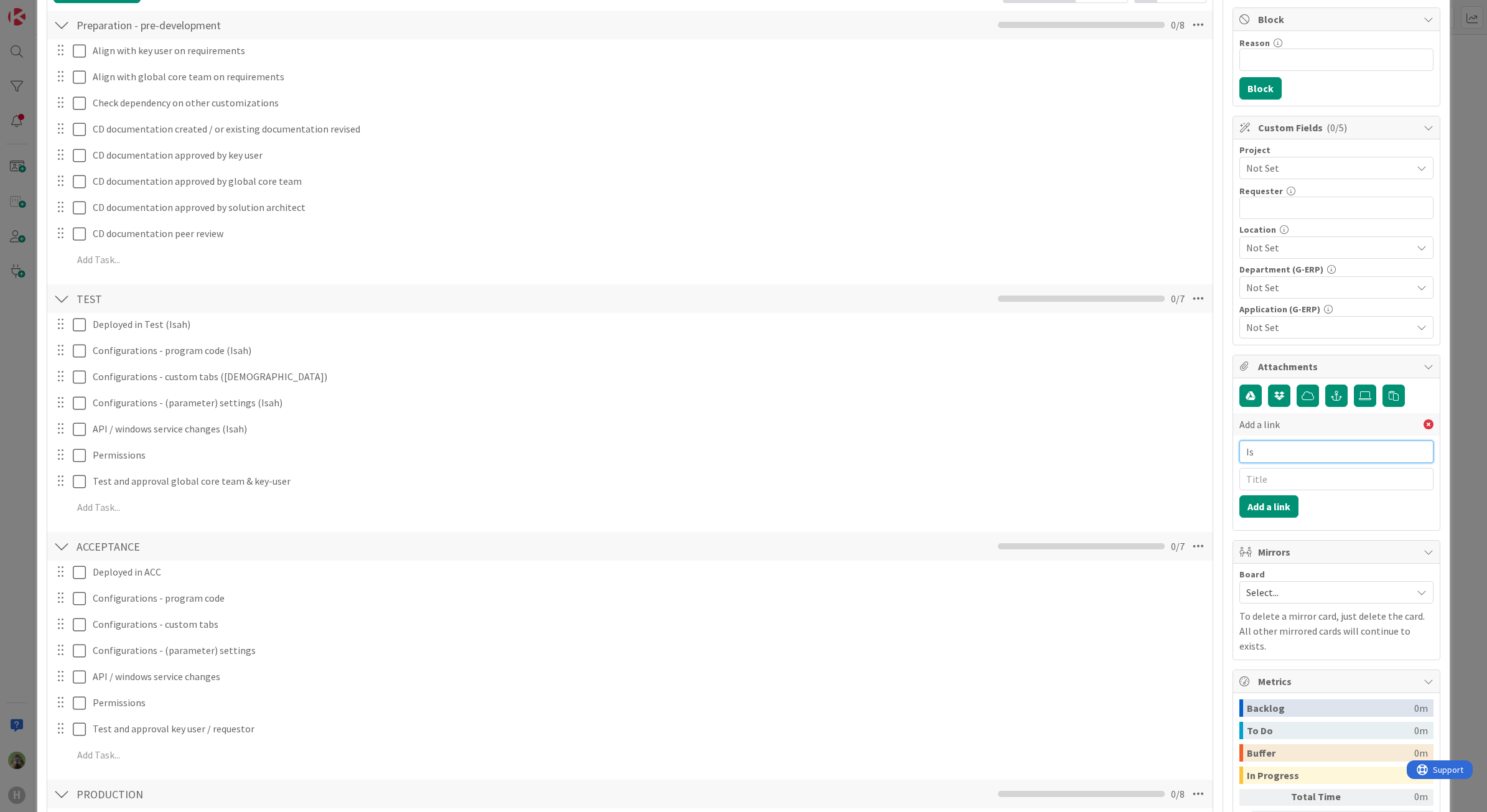
type input "I"
paste input "https://isahbv.sharepoint.com/sites/customerportals/97767/ProjectIssues/DispFor…"
type input "https://isahbv.sharepoint.com/sites/customerportals/97767/ProjectIssues/DispFor…"
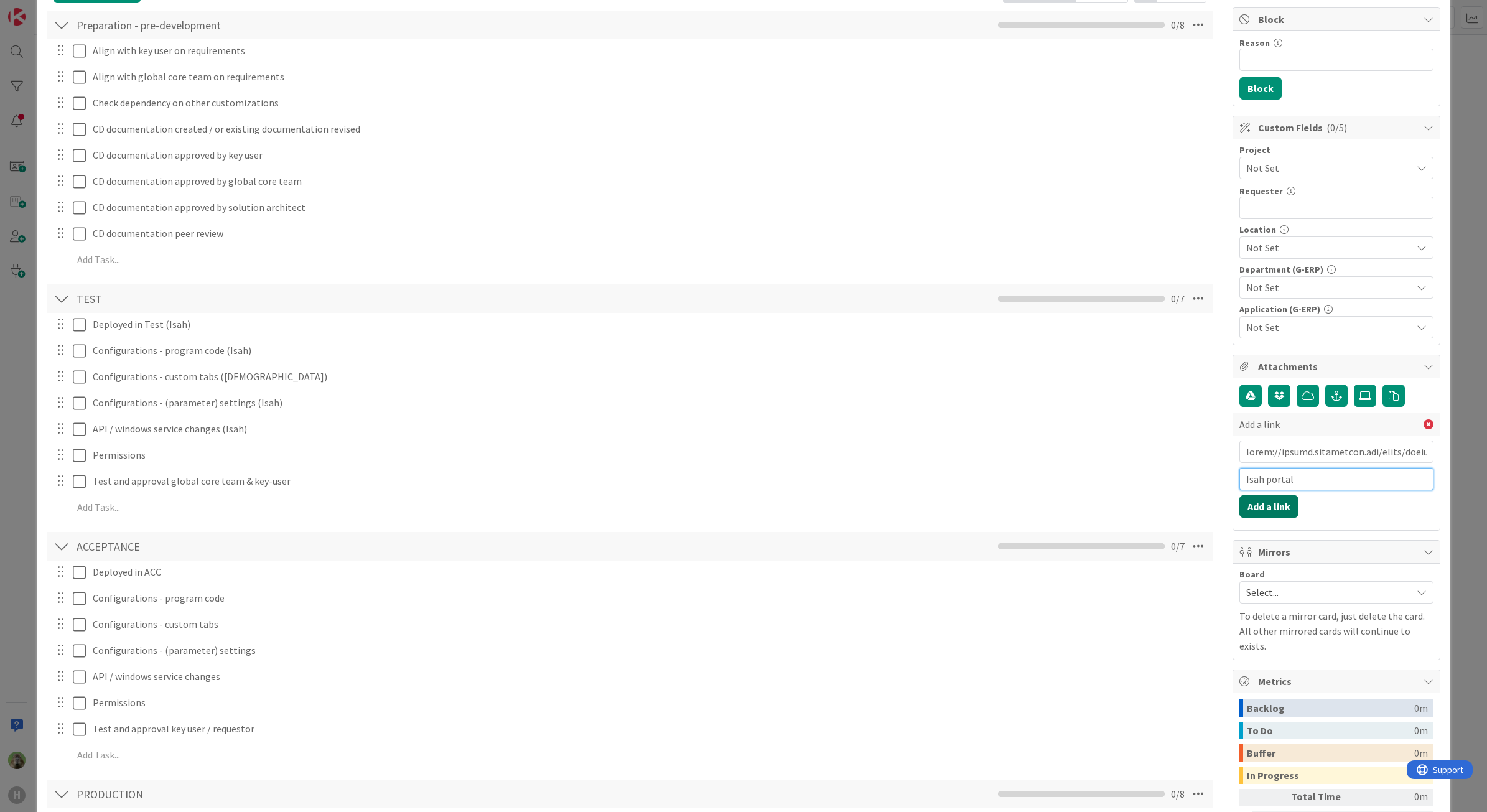
type input "Isah portal"
click at [1266, 507] on button "Add a link" at bounding box center [1269, 507] width 59 height 23
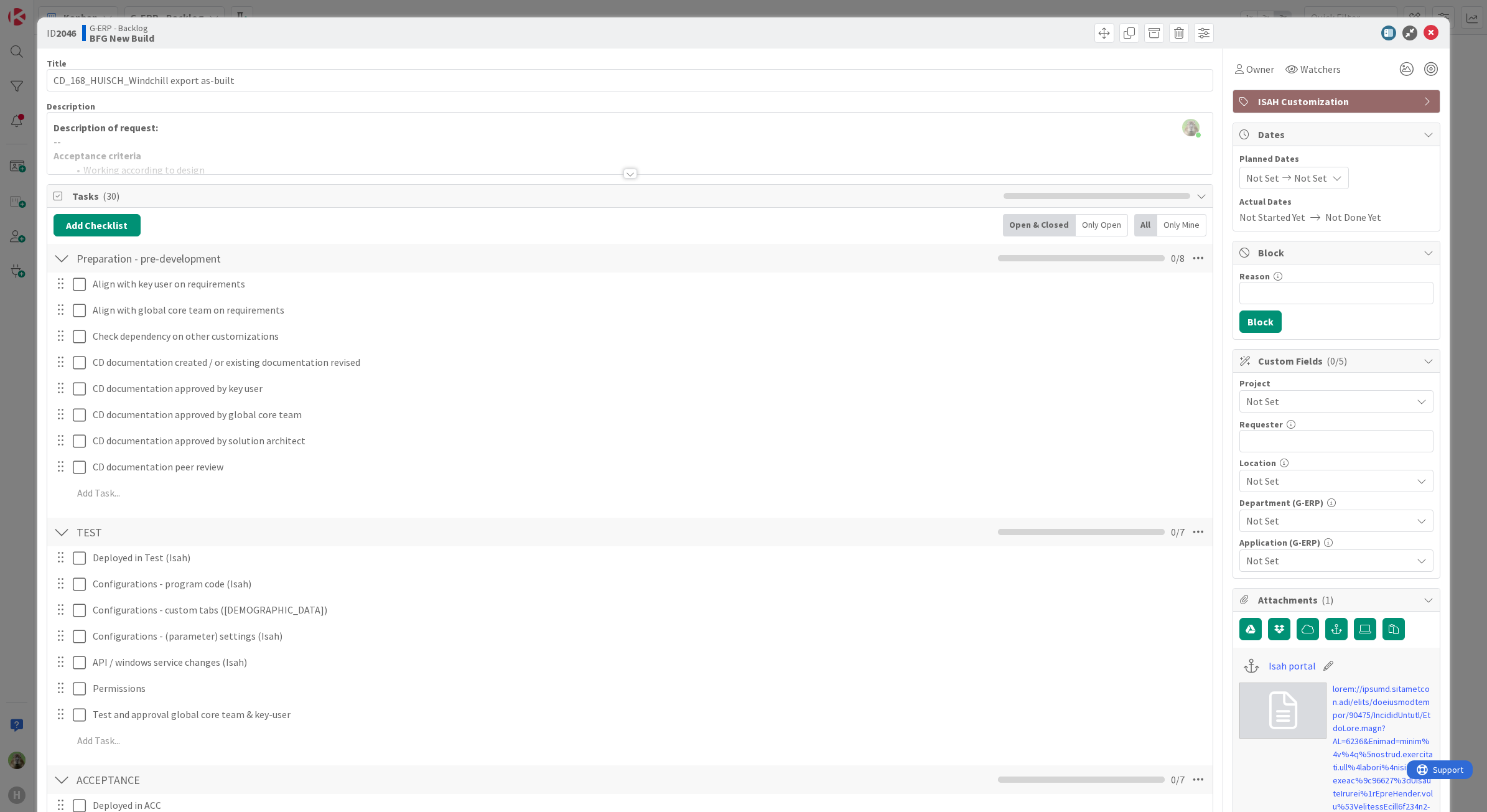
click at [232, 148] on div at bounding box center [629, 158] width 1166 height 32
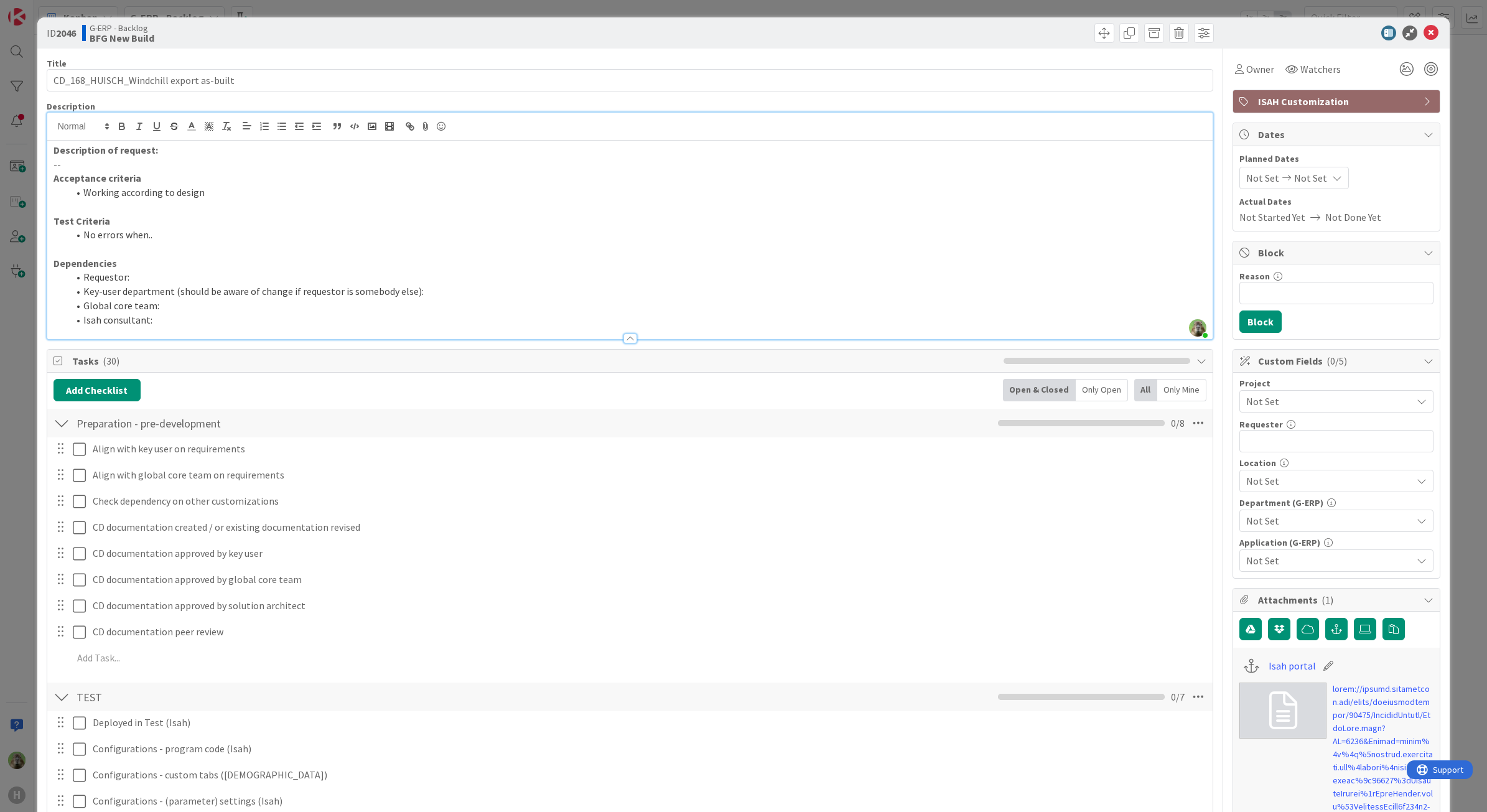
click at [207, 308] on li "Global core team:" at bounding box center [637, 305] width 1139 height 14
click at [199, 278] on li "Requestor:" at bounding box center [637, 276] width 1139 height 14
click at [185, 327] on div at bounding box center [629, 332] width 1166 height 13
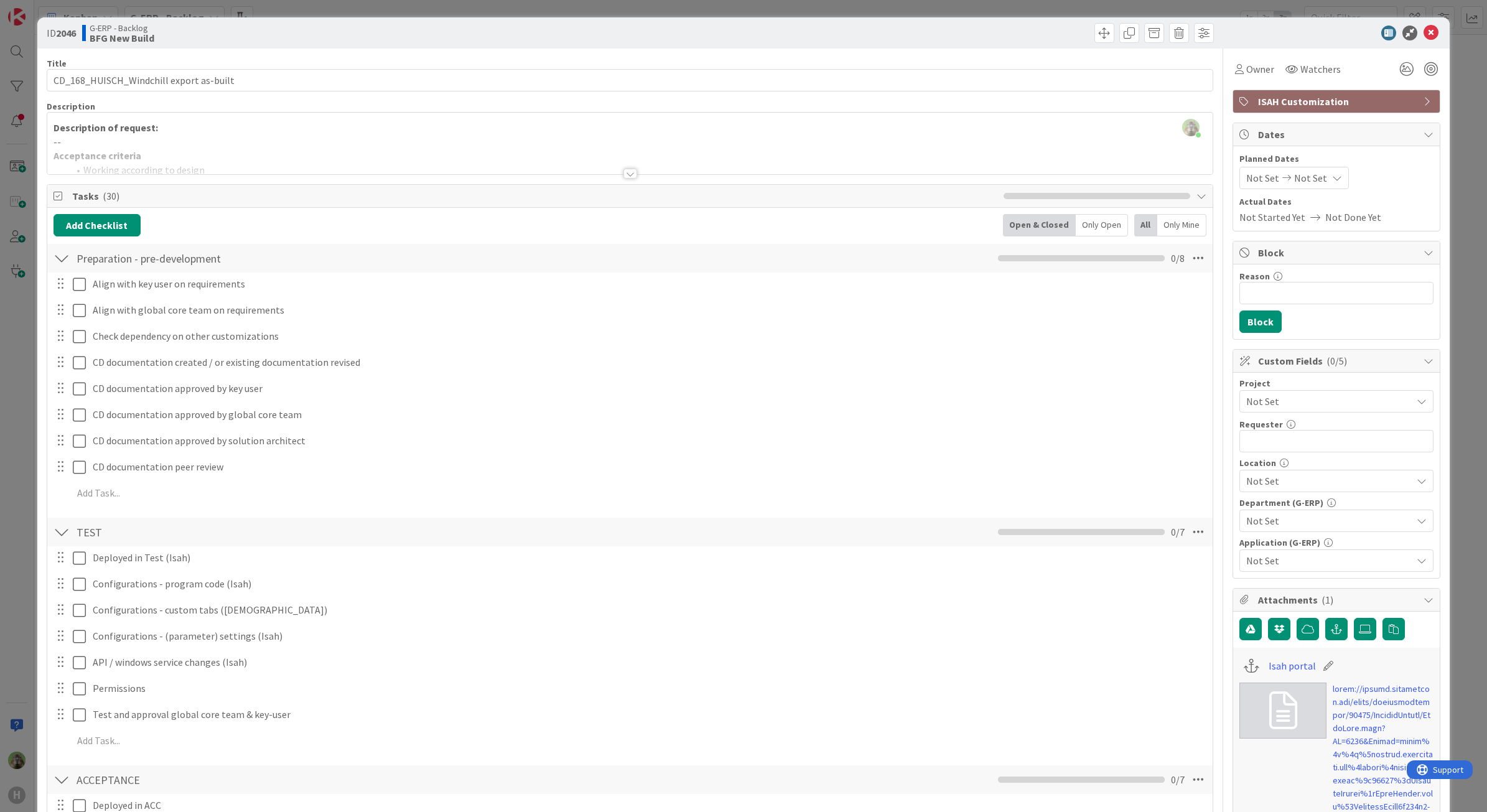
click at [232, 130] on p "Description of request:" at bounding box center [630, 127] width 1154 height 14
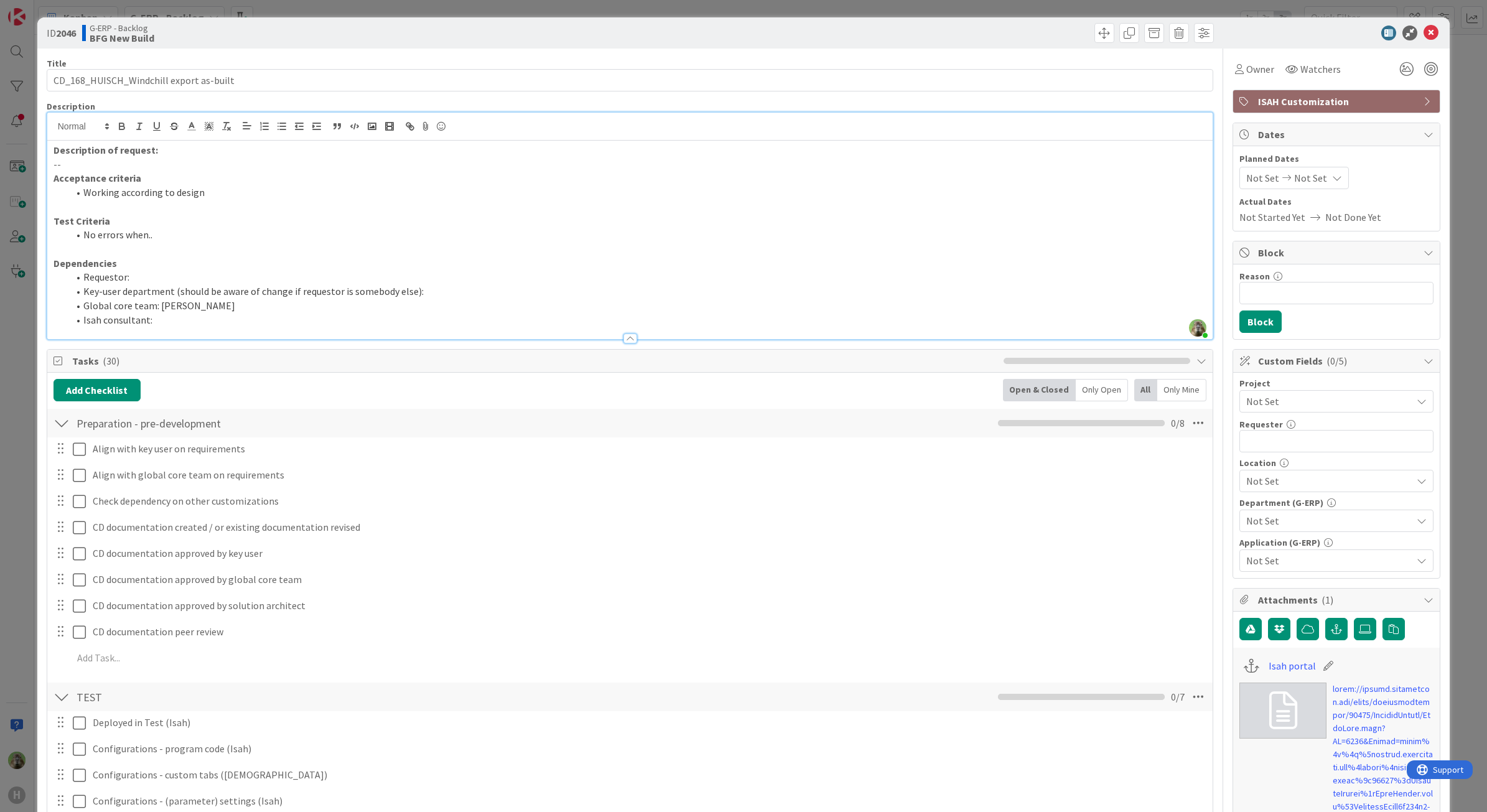
click at [190, 319] on li "Isah consultant:" at bounding box center [637, 320] width 1139 height 14
click at [229, 304] on li "Global core team: Hans Luic" at bounding box center [637, 305] width 1139 height 14
click at [210, 165] on p "--" at bounding box center [630, 164] width 1154 height 14
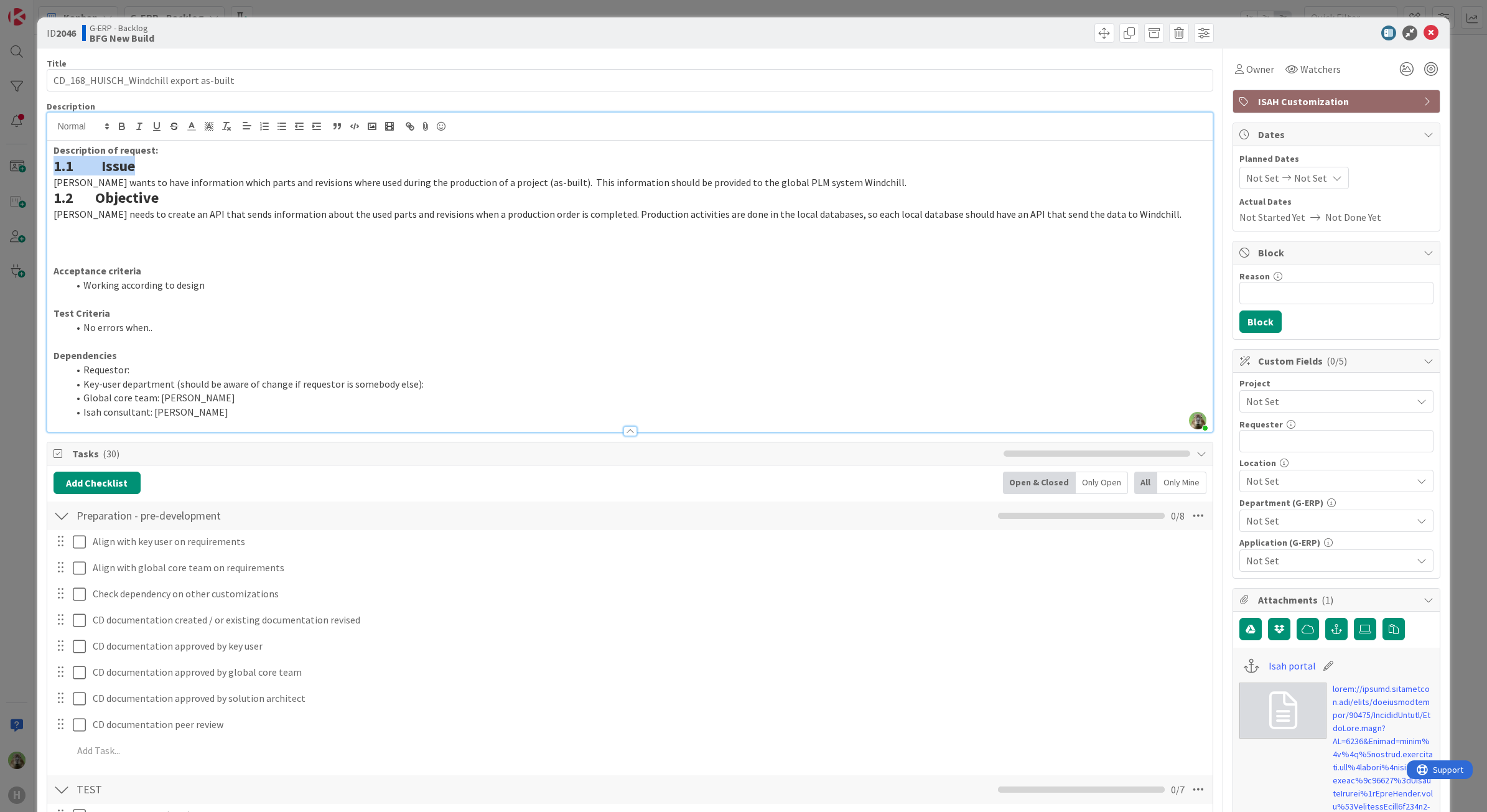
drag, startPoint x: 154, startPoint y: 173, endPoint x: 48, endPoint y: 161, distance: 106.7
click at [48, 161] on div "Description of request: 1.1 Issue Huisman wants to have information which parts…" at bounding box center [629, 286] width 1166 height 291
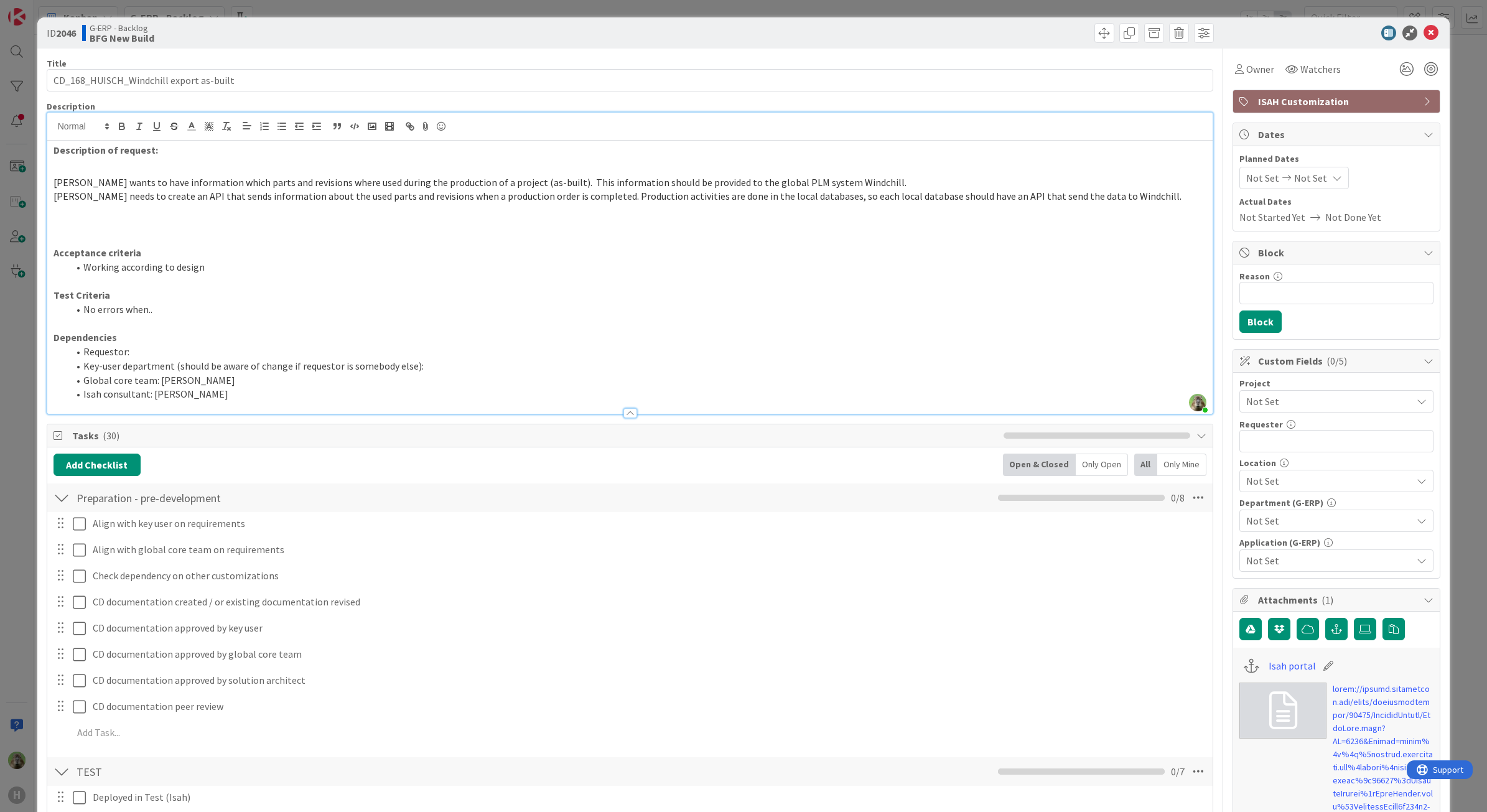
click at [337, 215] on p at bounding box center [630, 211] width 1154 height 14
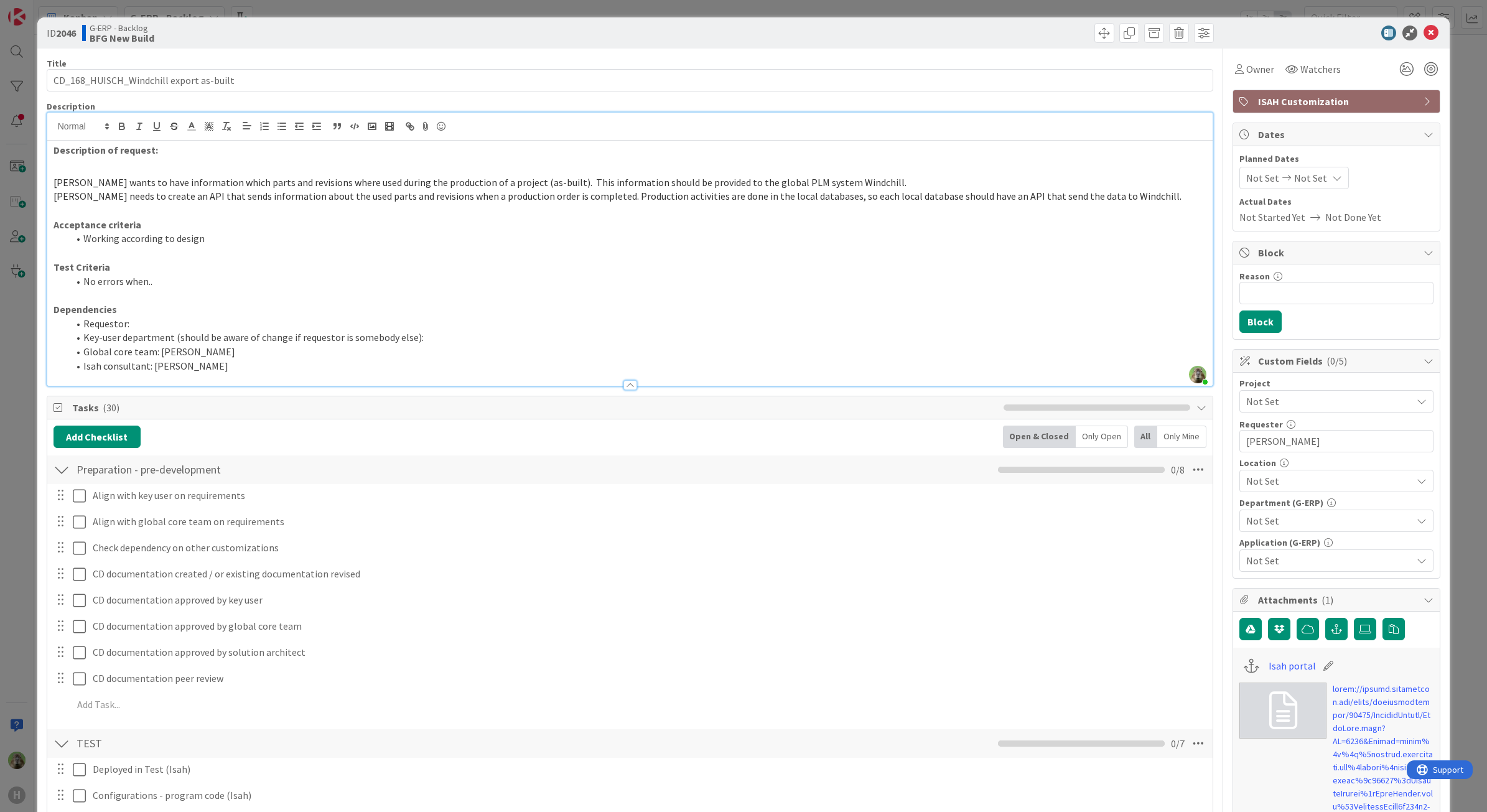
type input "Hans Lui"
type input "[PERSON_NAME]"
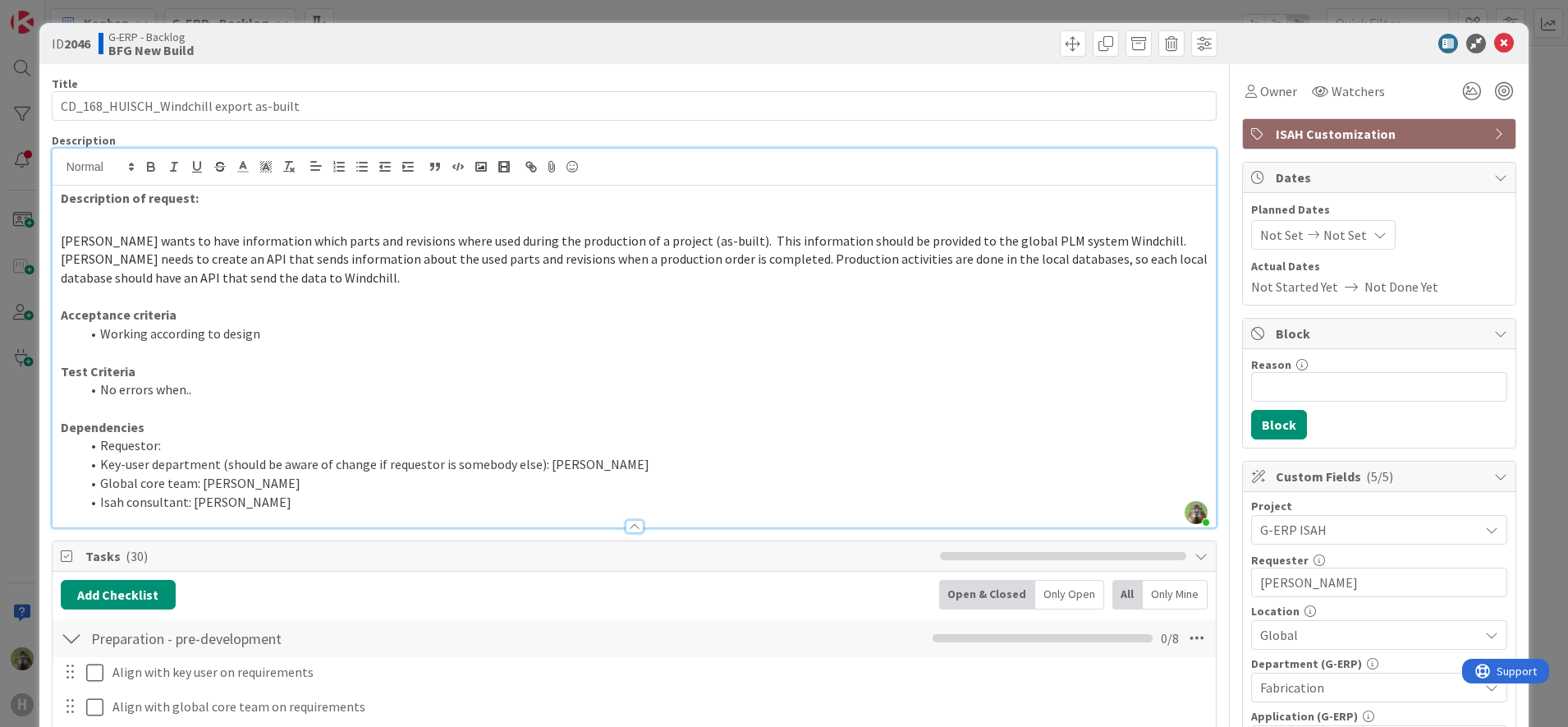
scroll to position [4312, 0]
click at [29, 453] on div "ID 2046 G-ERP - Backlog BFG New Build Title 39 / 128 CD_168_HUISCH_Windchill ex…" at bounding box center [784, 363] width 1568 height 727
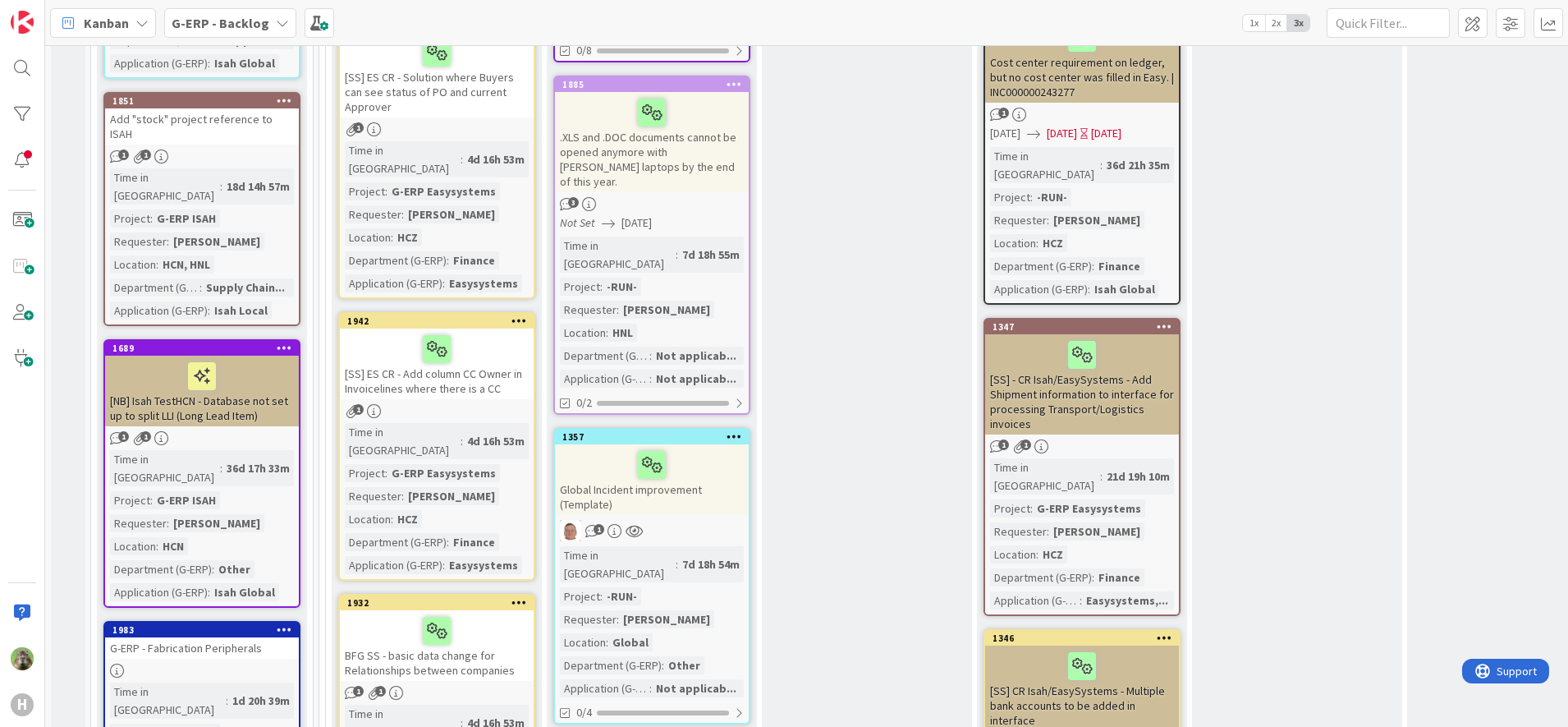
scroll to position [1027, 0]
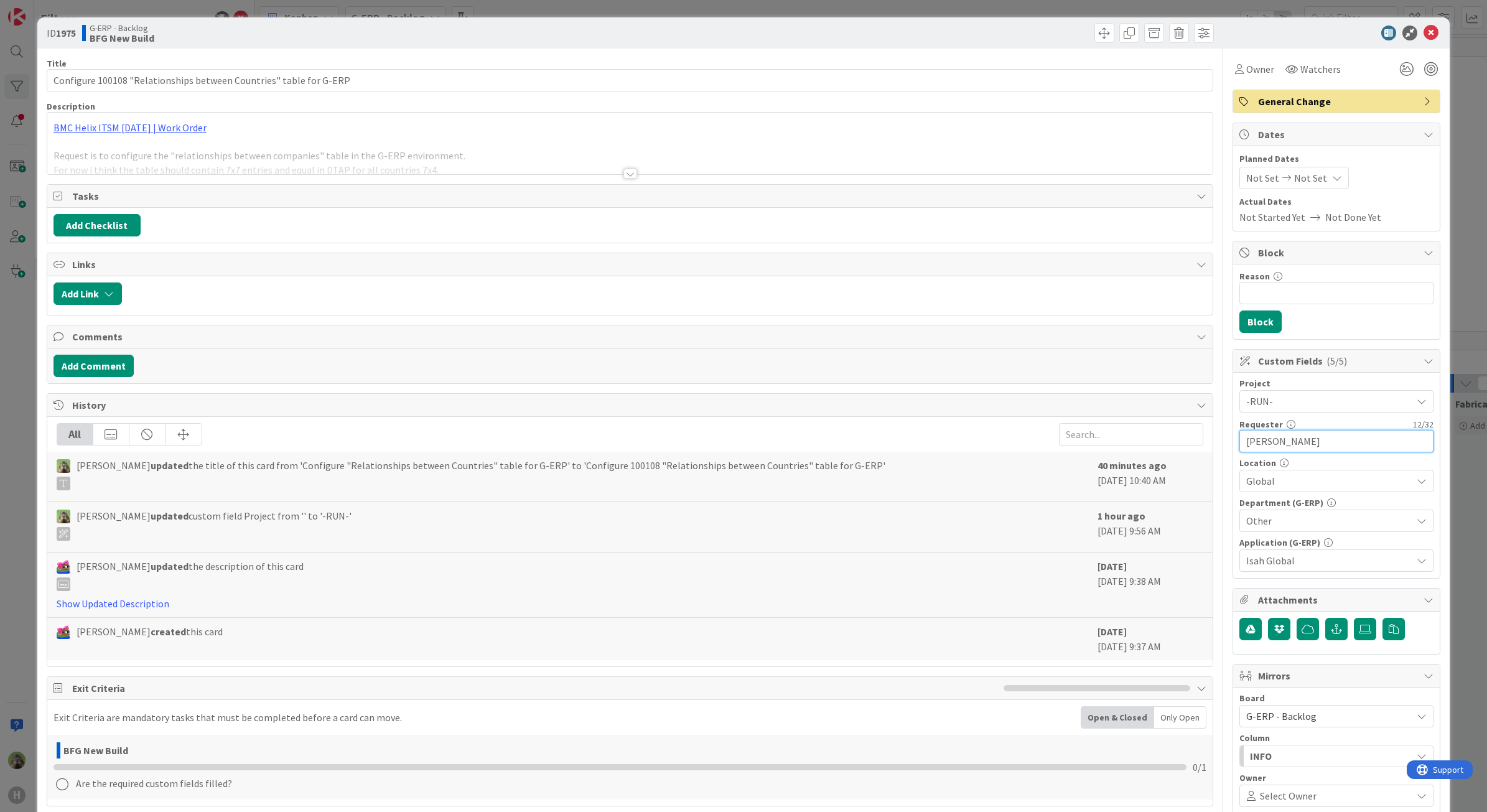
click at [1252, 444] on input "[PERSON_NAME]" at bounding box center [1336, 442] width 194 height 23
type input "[PERSON_NAME]"
click at [1329, 621] on button "button" at bounding box center [1336, 629] width 23 height 23
click at [1359, 634] on icon at bounding box center [1365, 629] width 12 height 10
click at [1354, 618] on input "file" at bounding box center [1354, 618] width 0 height 0
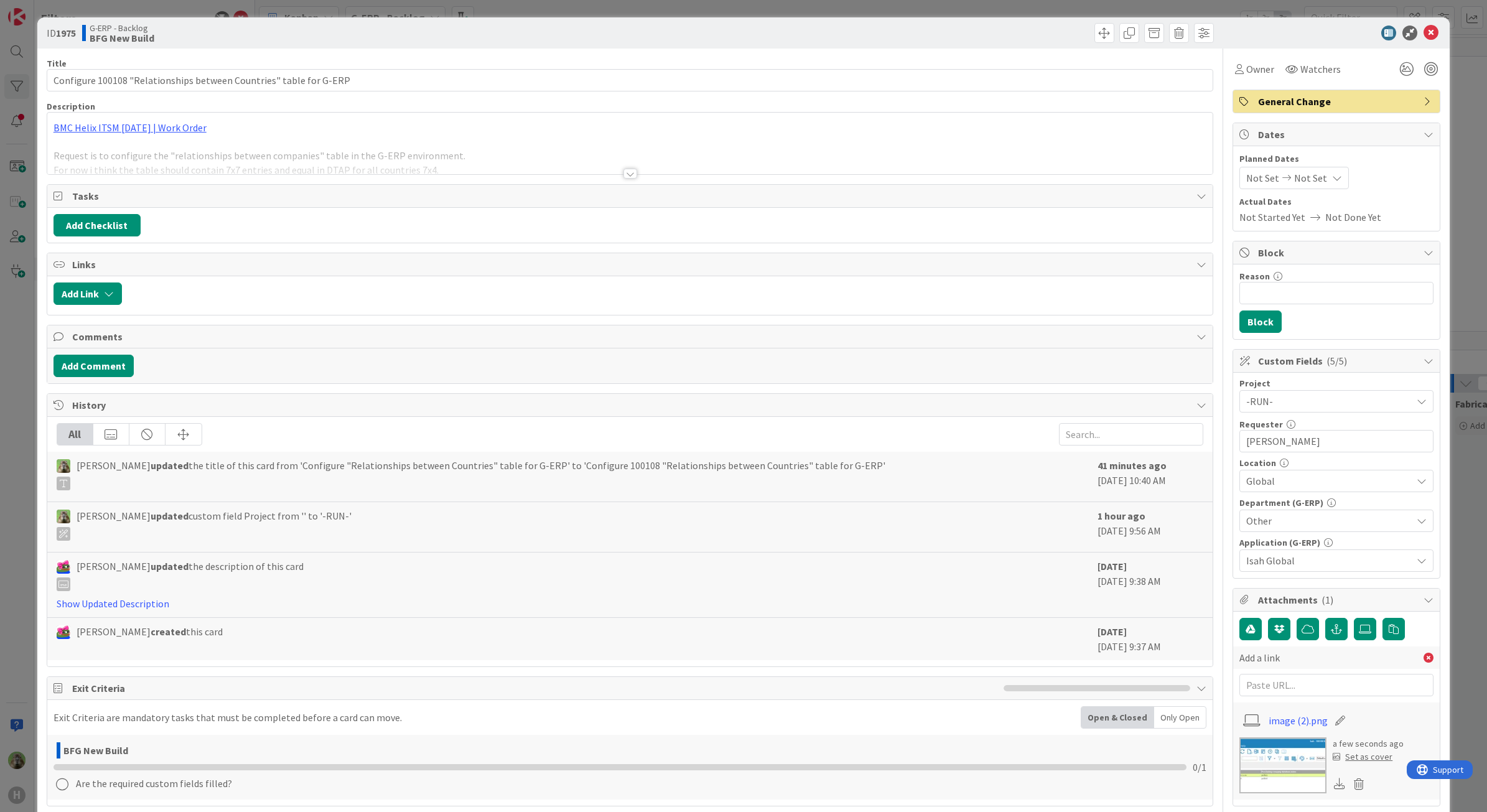
click at [490, 163] on div at bounding box center [629, 158] width 1166 height 32
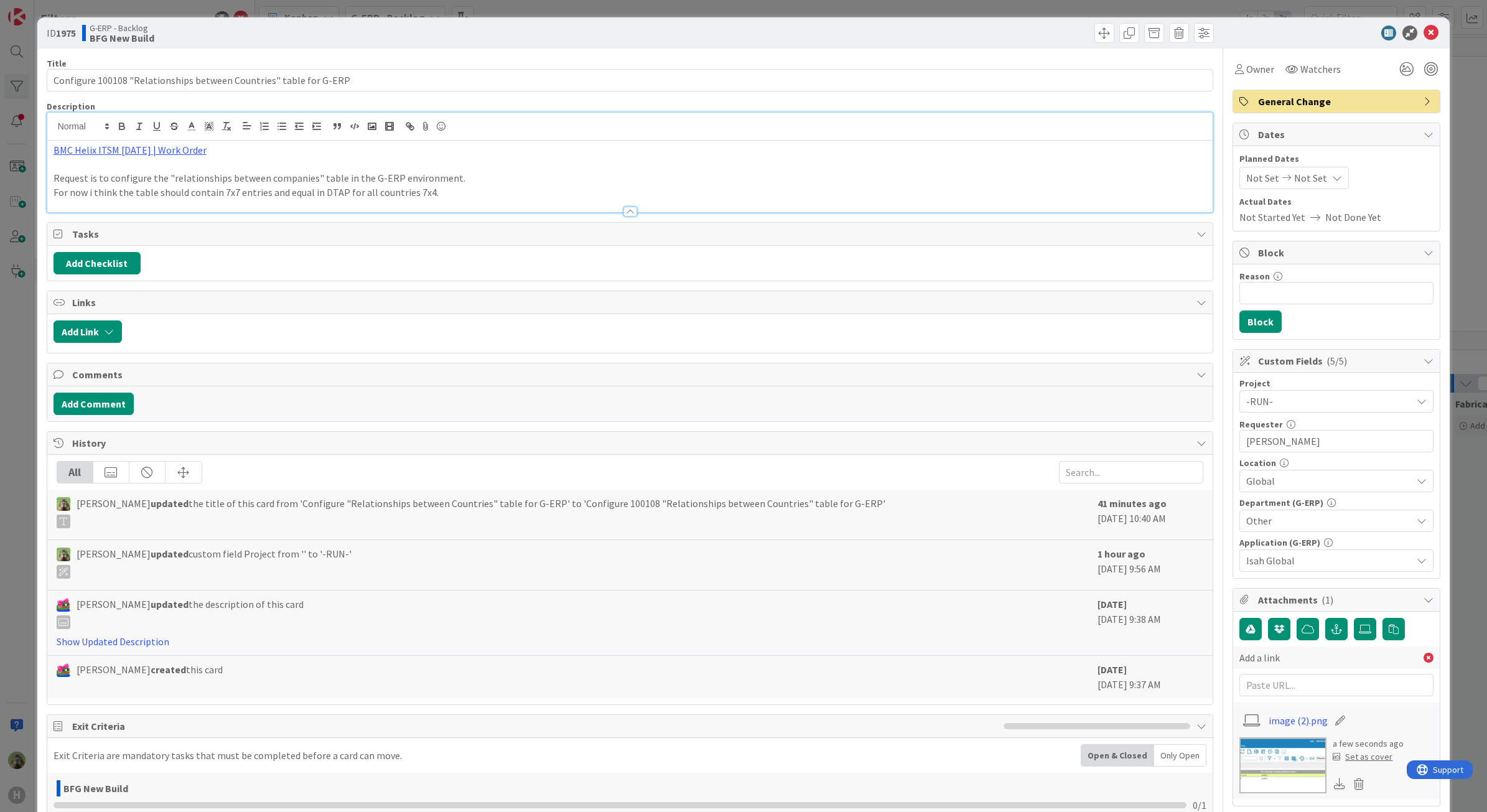
click at [486, 204] on div at bounding box center [629, 205] width 1166 height 13
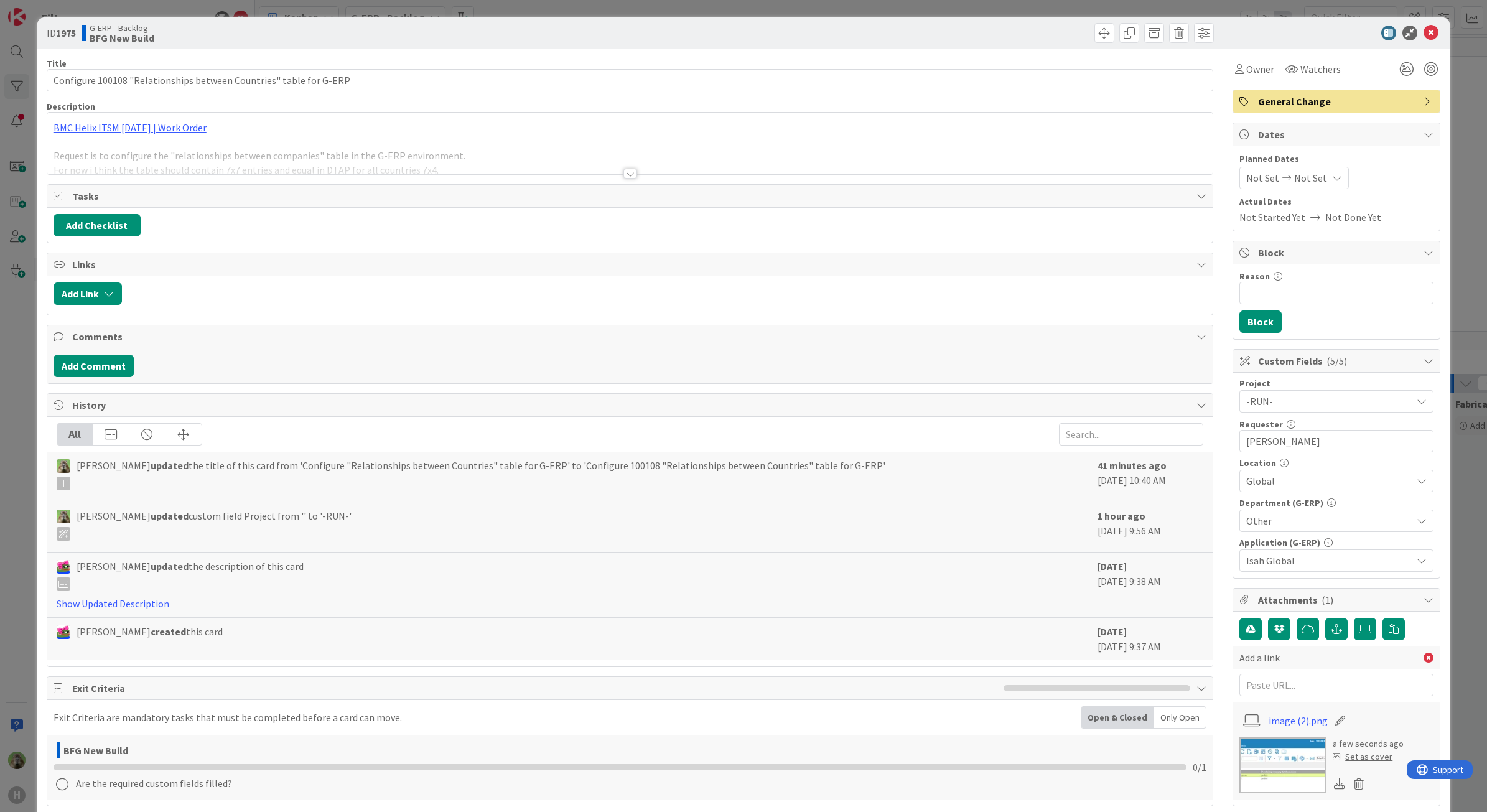
click at [476, 161] on div at bounding box center [629, 158] width 1166 height 32
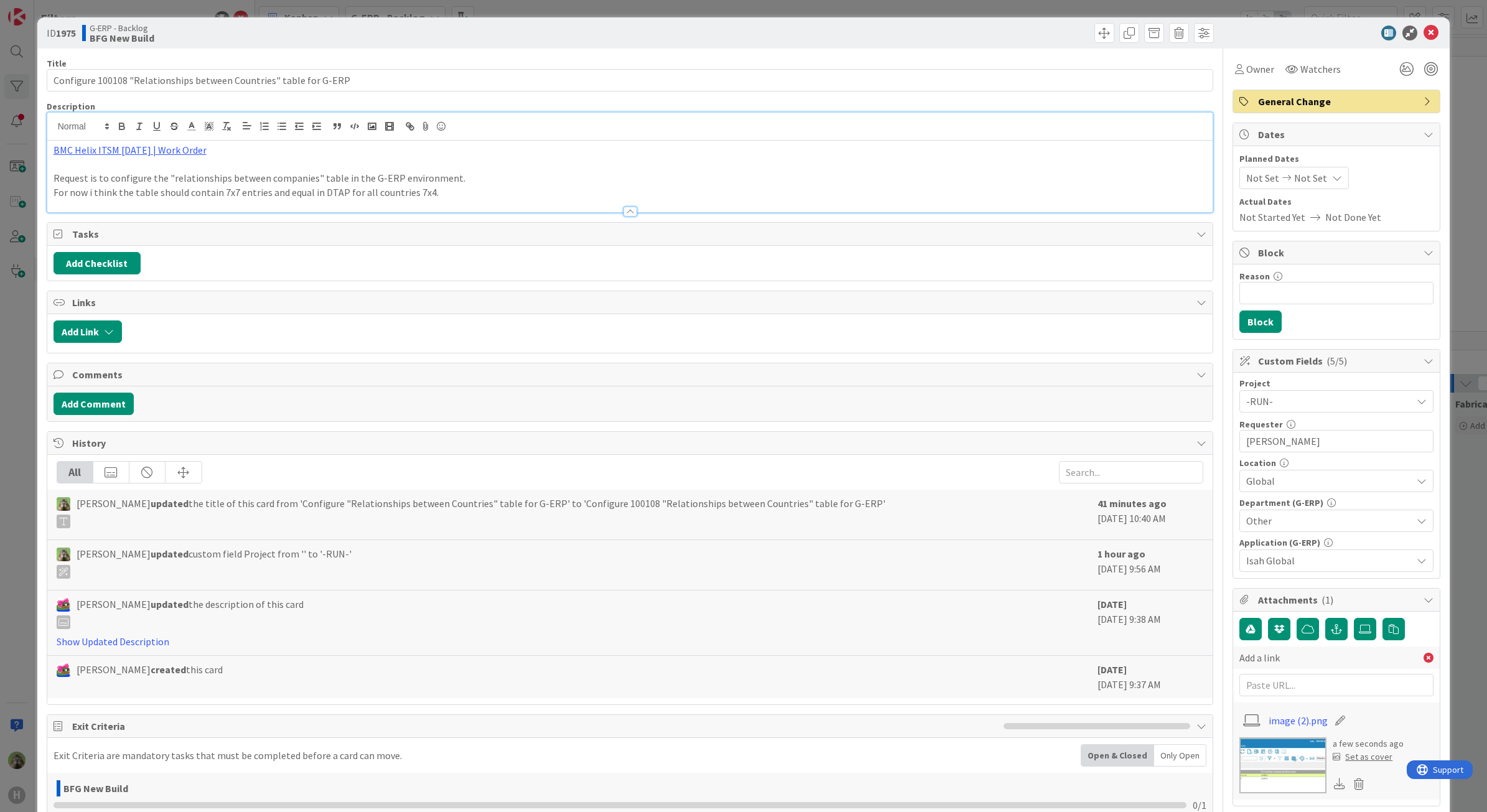
click at [489, 186] on p "For now i think the table should contain 7x7 entries and equal in DTAP for all …" at bounding box center [630, 192] width 1154 height 14
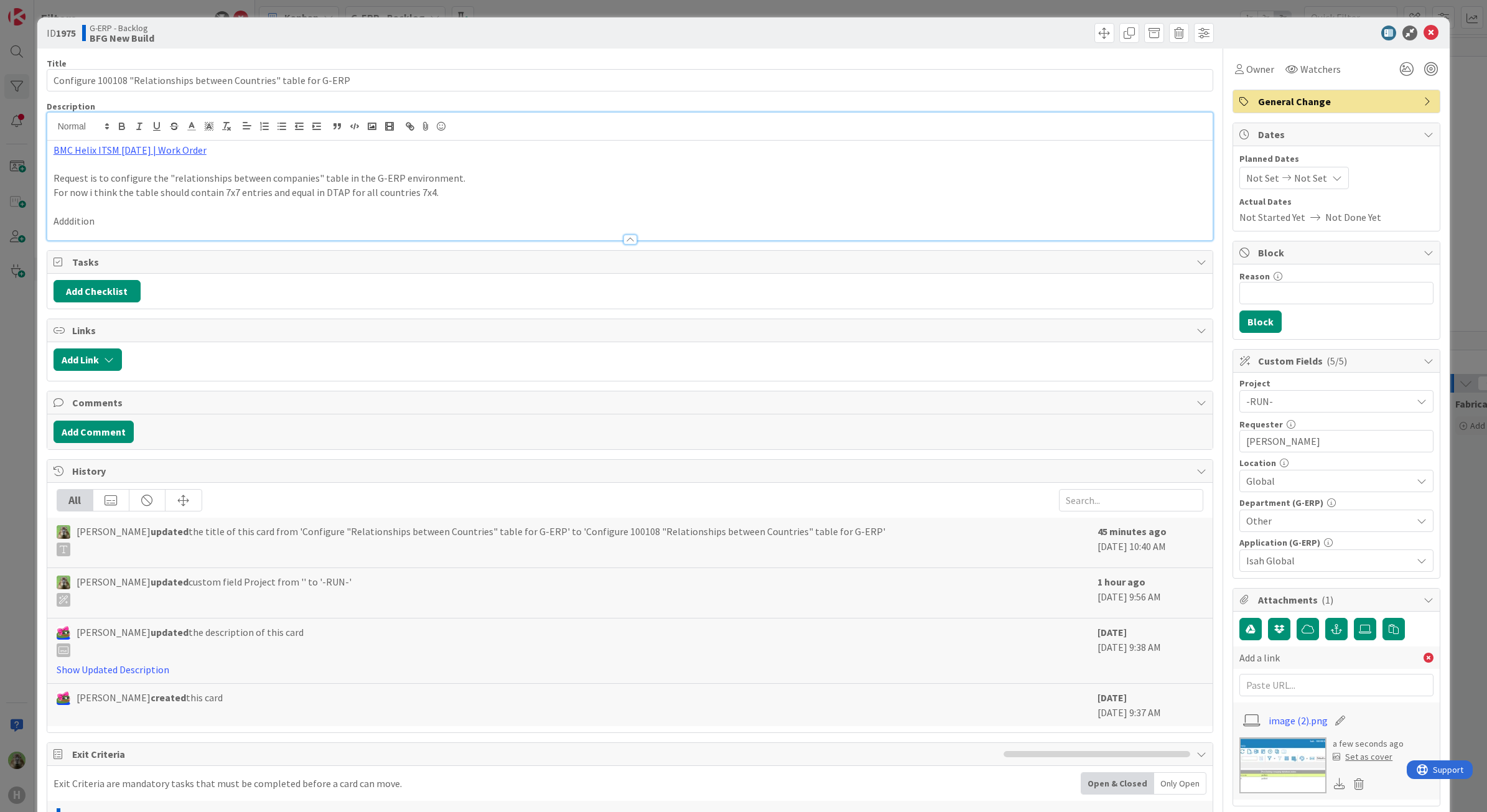
click at [70, 221] on p "Adddition" at bounding box center [630, 221] width 1154 height 14
click at [475, 188] on p "For now i think the table should contain 7x7 entries and equal in DTAP for all …" at bounding box center [630, 192] width 1154 height 14
drag, startPoint x: 138, startPoint y: 226, endPoint x: 27, endPoint y: 228, distance: 111.0
click at [27, 228] on div "ID 1975 G-ERP - Backlog BFG New Build Title 66 / 128 Configure 100108 "Relation…" at bounding box center [743, 406] width 1487 height 812
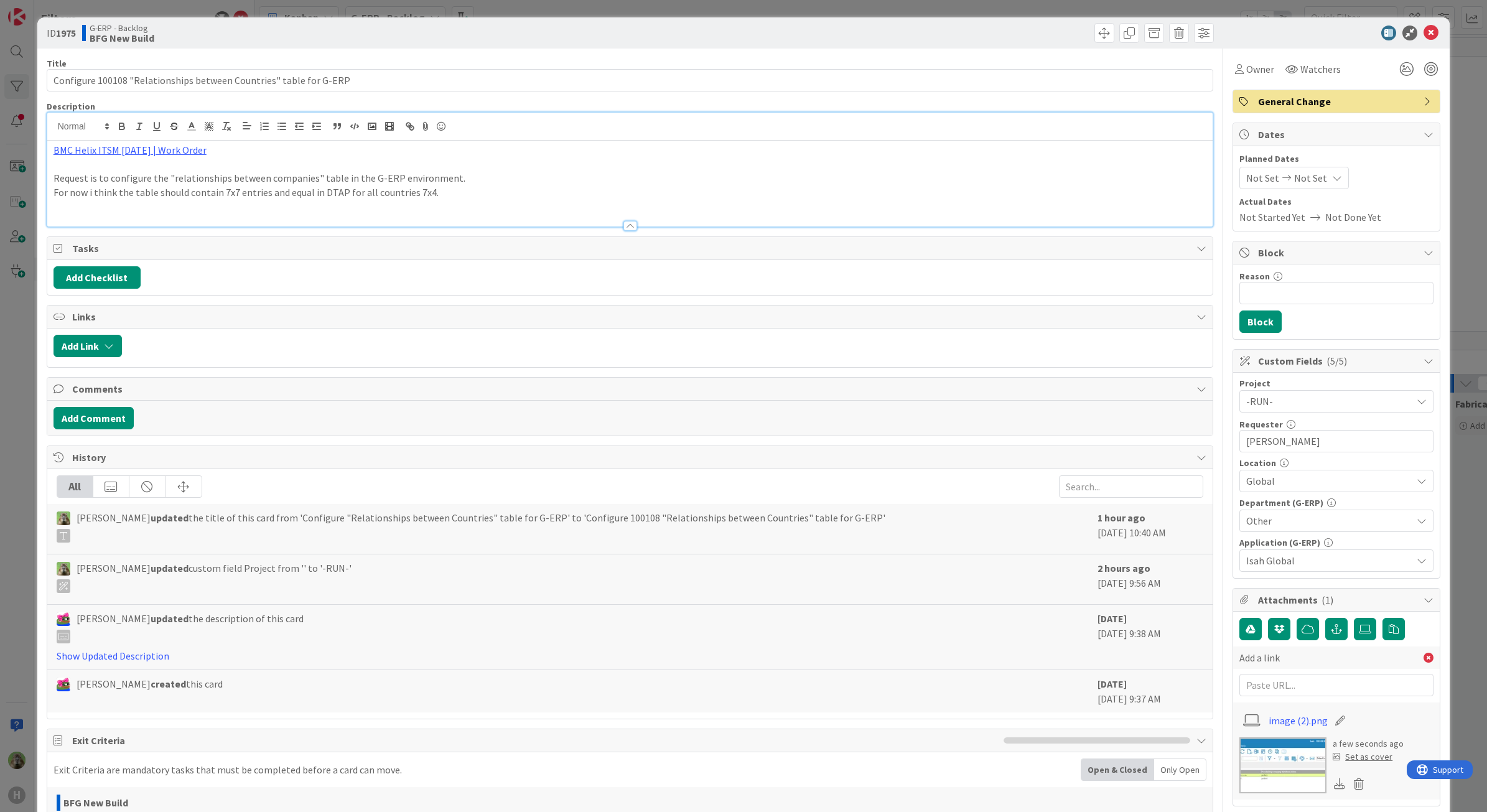
drag, startPoint x: 467, startPoint y: 186, endPoint x: 473, endPoint y: 192, distance: 8.5
click at [467, 186] on p "For now i think the table should contain 7x7 entries and equal in DTAP for all …" at bounding box center [630, 192] width 1154 height 14
click at [511, 179] on p "Request is to configure the "relationships between companies" table in the G-ER…" at bounding box center [630, 178] width 1154 height 14
click at [475, 178] on p "Request is to configure the "relationships between companies" table in the G-ER…" at bounding box center [630, 178] width 1154 height 14
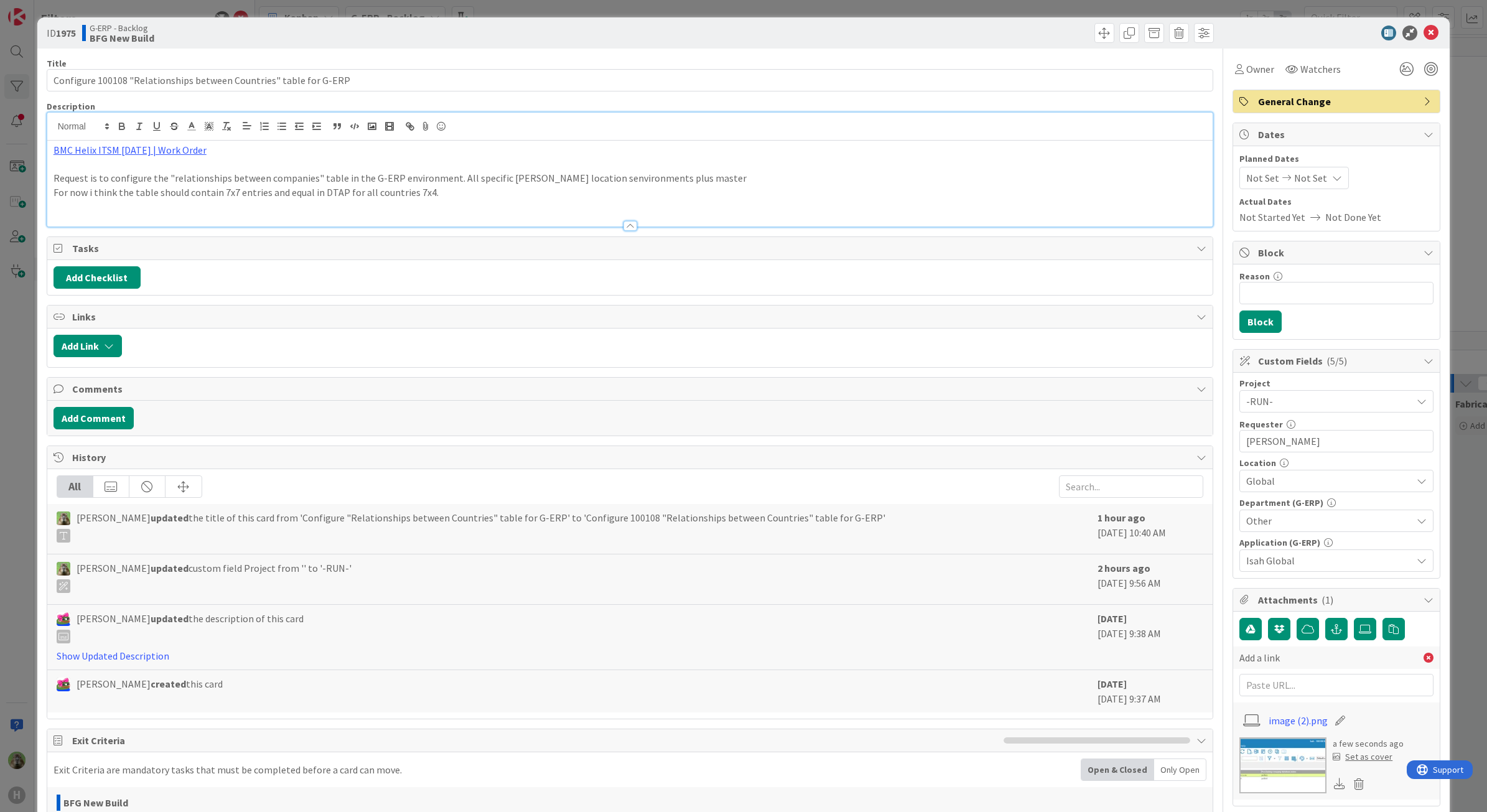
click at [942, 172] on p "Request is to configure the "relationships between companies" table in the G-ER…" at bounding box center [630, 178] width 1154 height 14
click at [32, 390] on div "ID 1975 G-ERP - Backlog BFG New Build Title 66 / 128 Configure 100108 "Relation…" at bounding box center [743, 406] width 1487 height 812
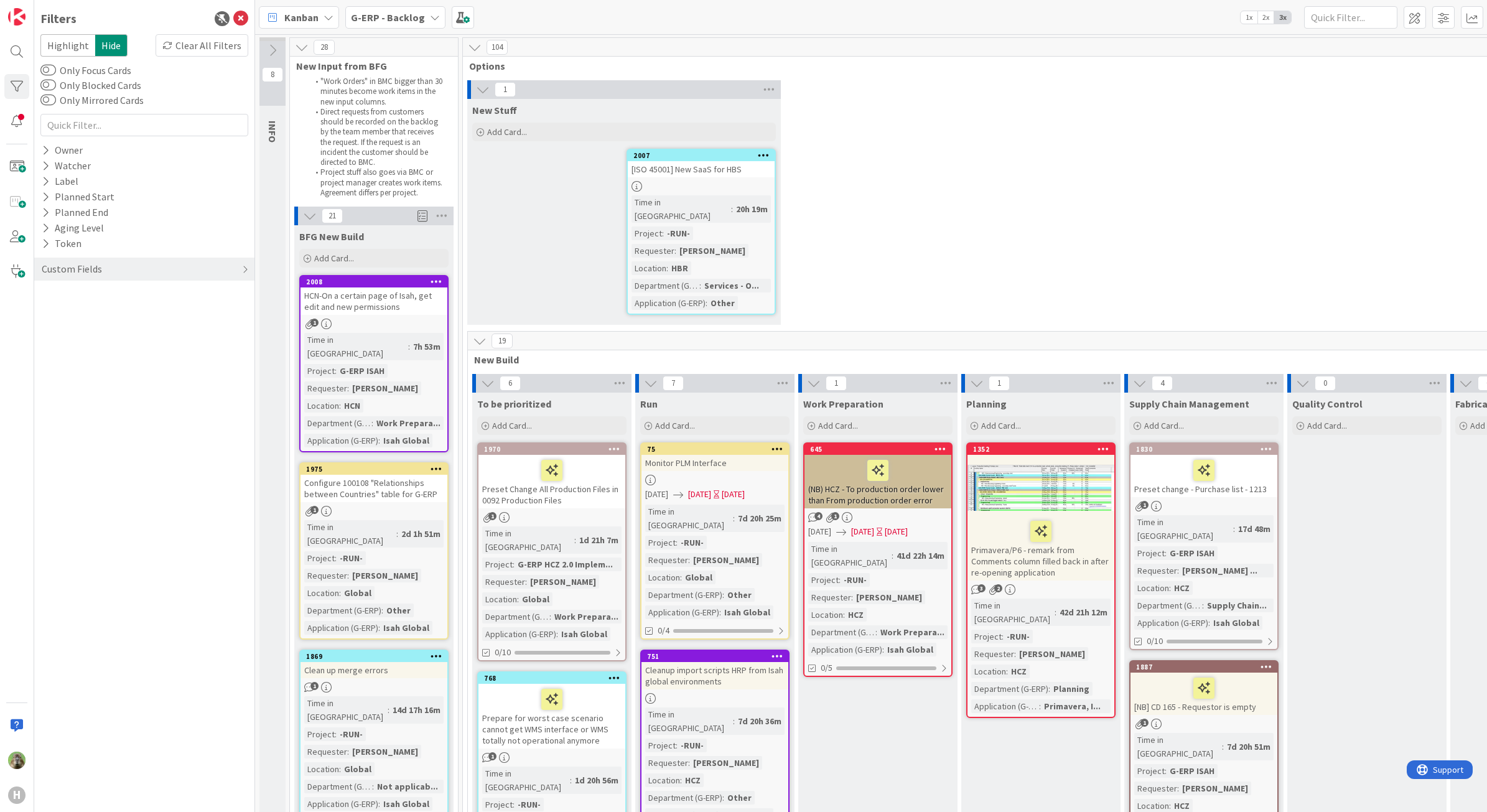
click at [405, 506] on div "1" at bounding box center [374, 511] width 147 height 11
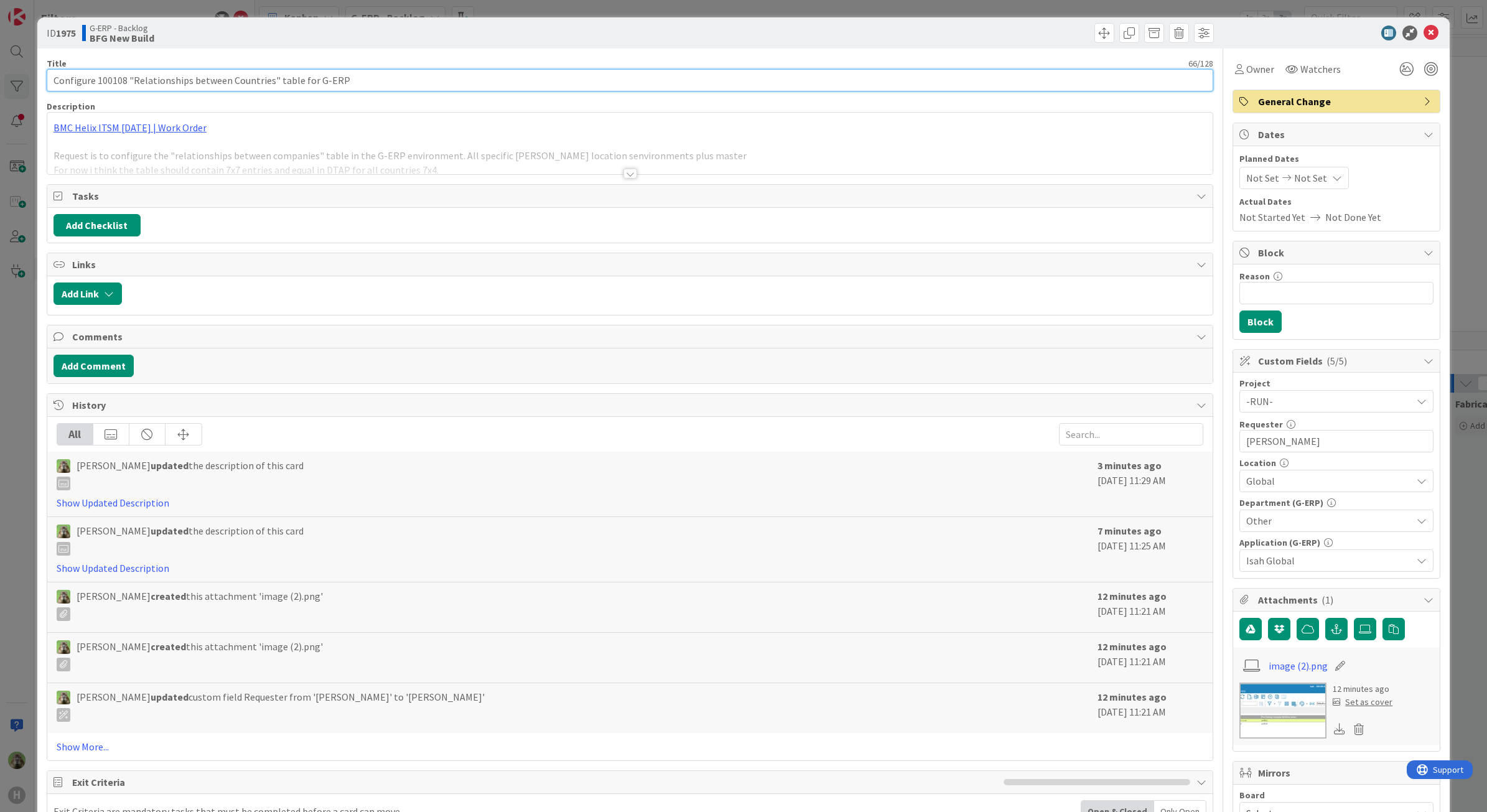
click at [96, 80] on input "Configure 100108 "Relationships between Countries" table for G-ERP" at bounding box center [630, 80] width 1167 height 23
type input "Configure screem 100108 "Relationships between Countries" table for G-ERP"
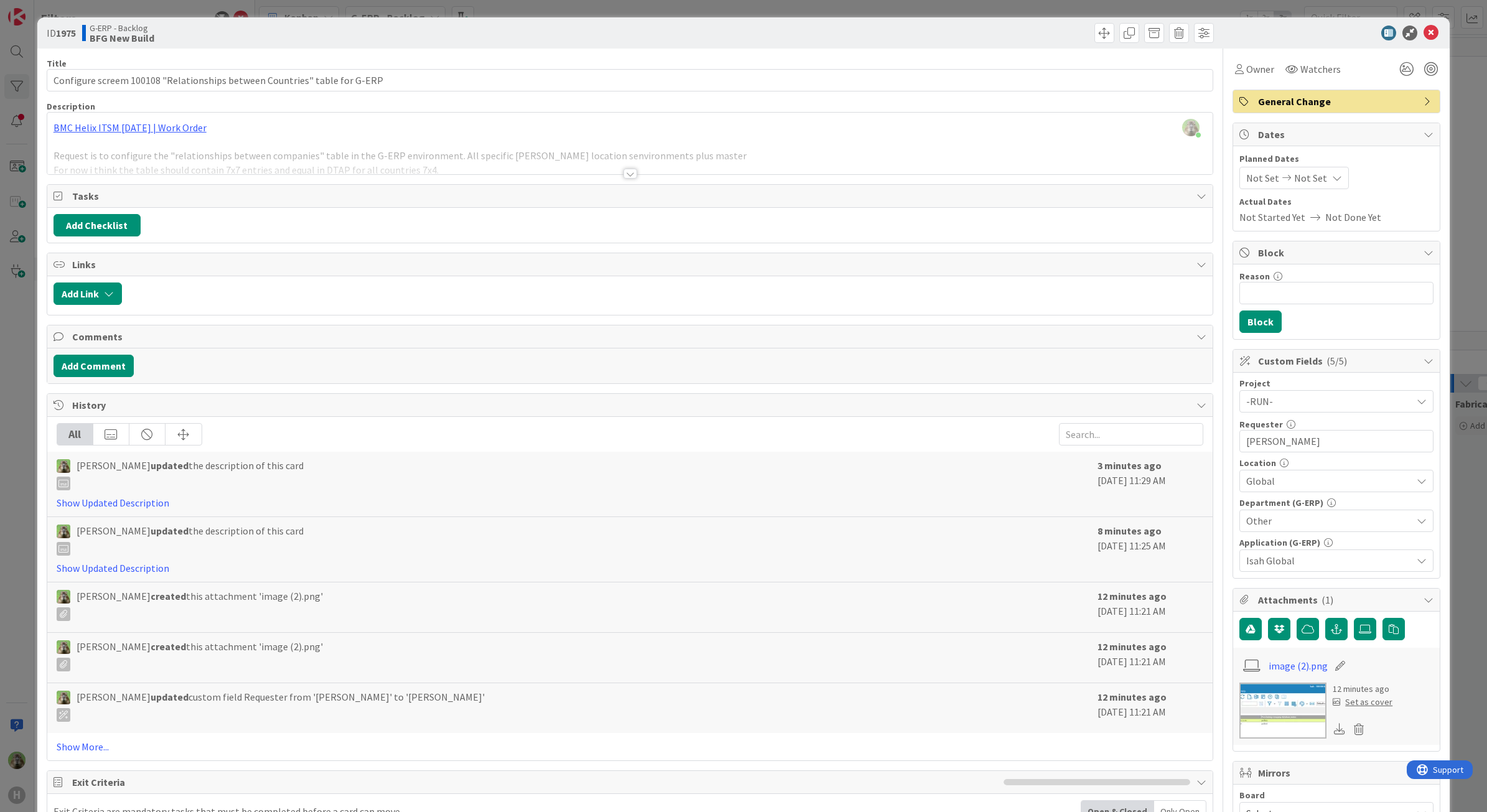
click at [580, 145] on div at bounding box center [629, 158] width 1166 height 32
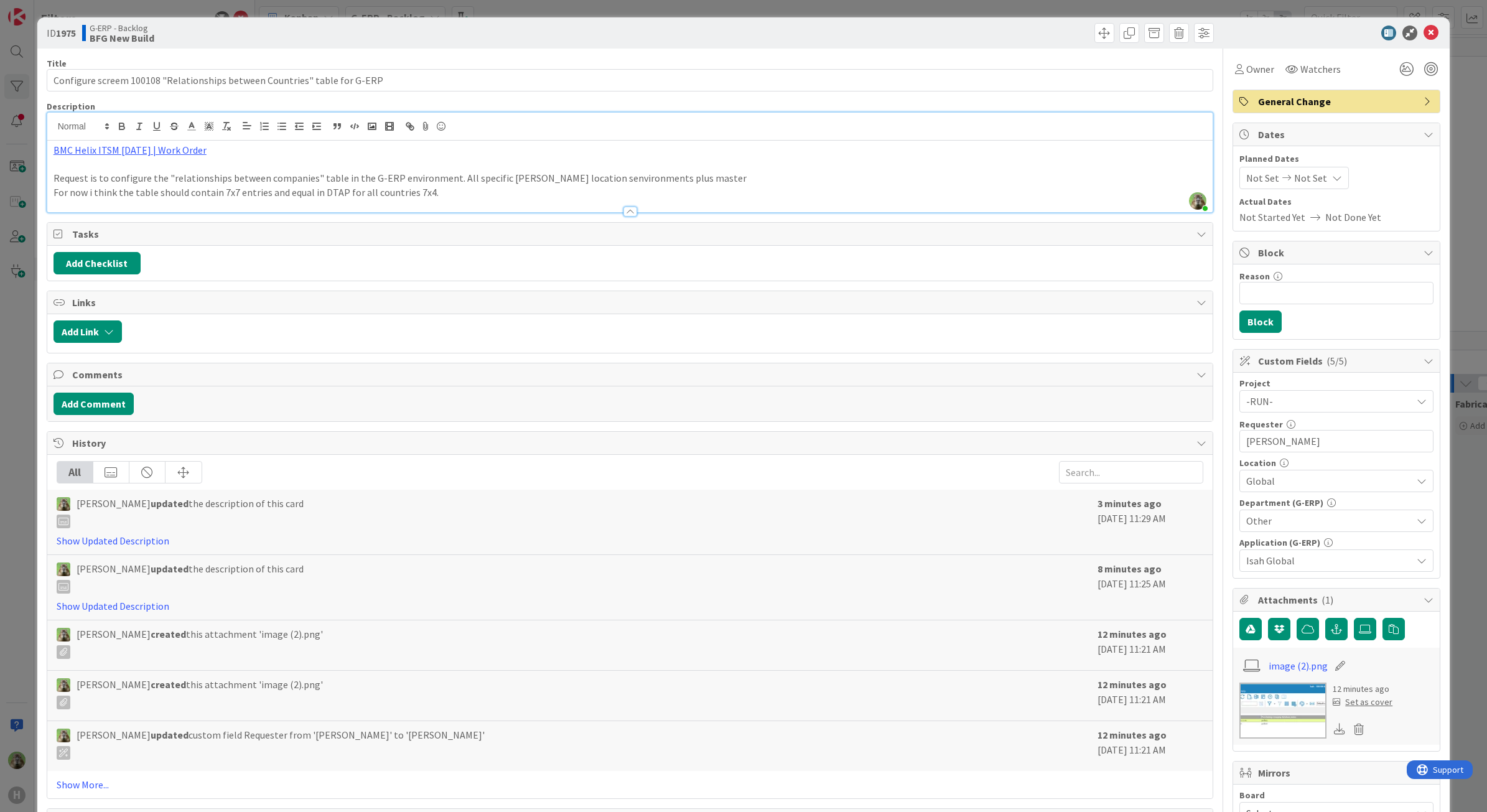
click at [567, 186] on p "Request is to configure the "relationships between companies" table in the G-ER…" at bounding box center [630, 178] width 1154 height 14
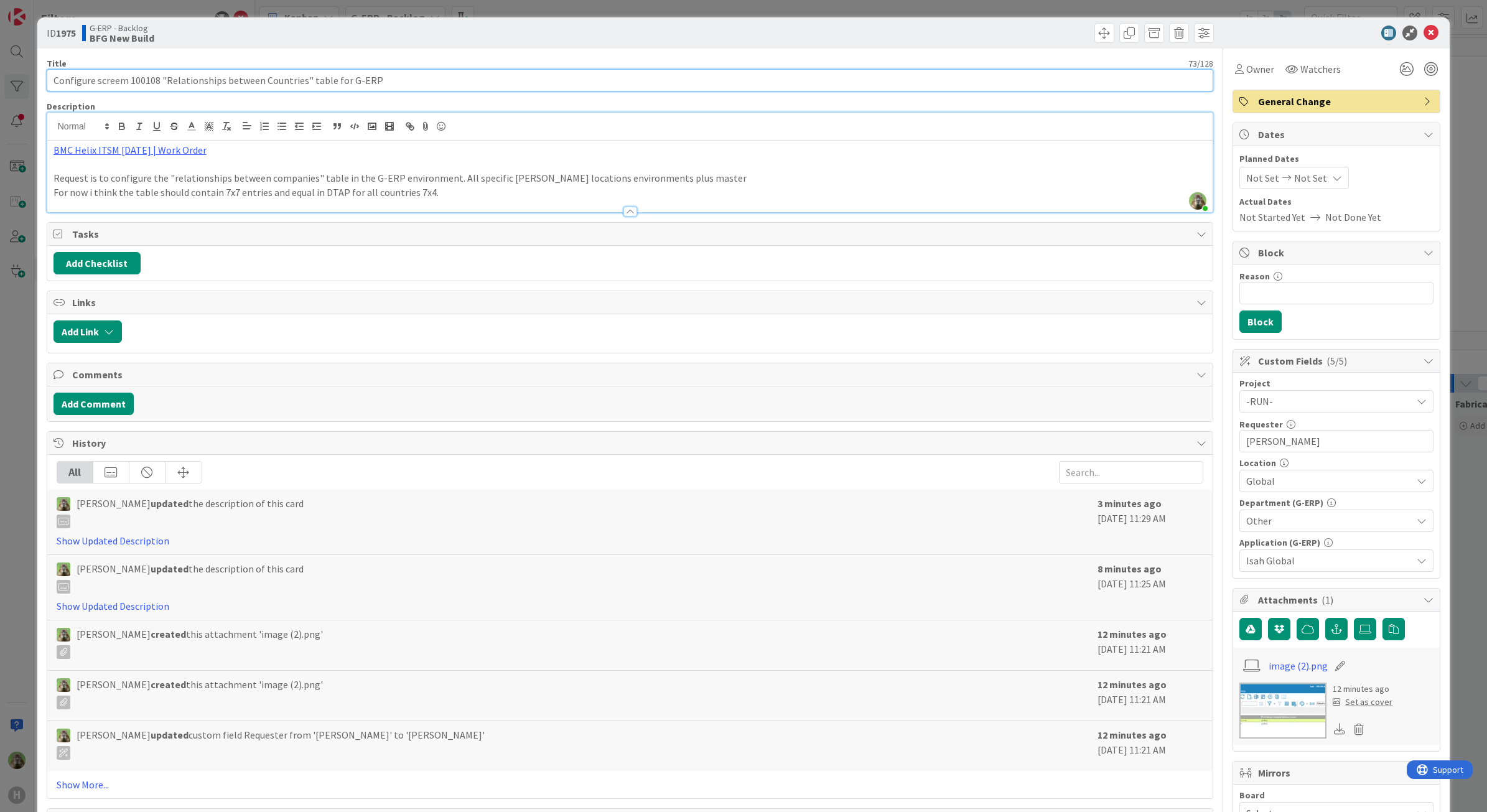
click at [121, 70] on input "Configure screem 100108 "Relationships between Countries" table for G-ERP" at bounding box center [630, 80] width 1167 height 23
type input "Configure screen 100108 "Relationships between Countries" table for G-ERP"
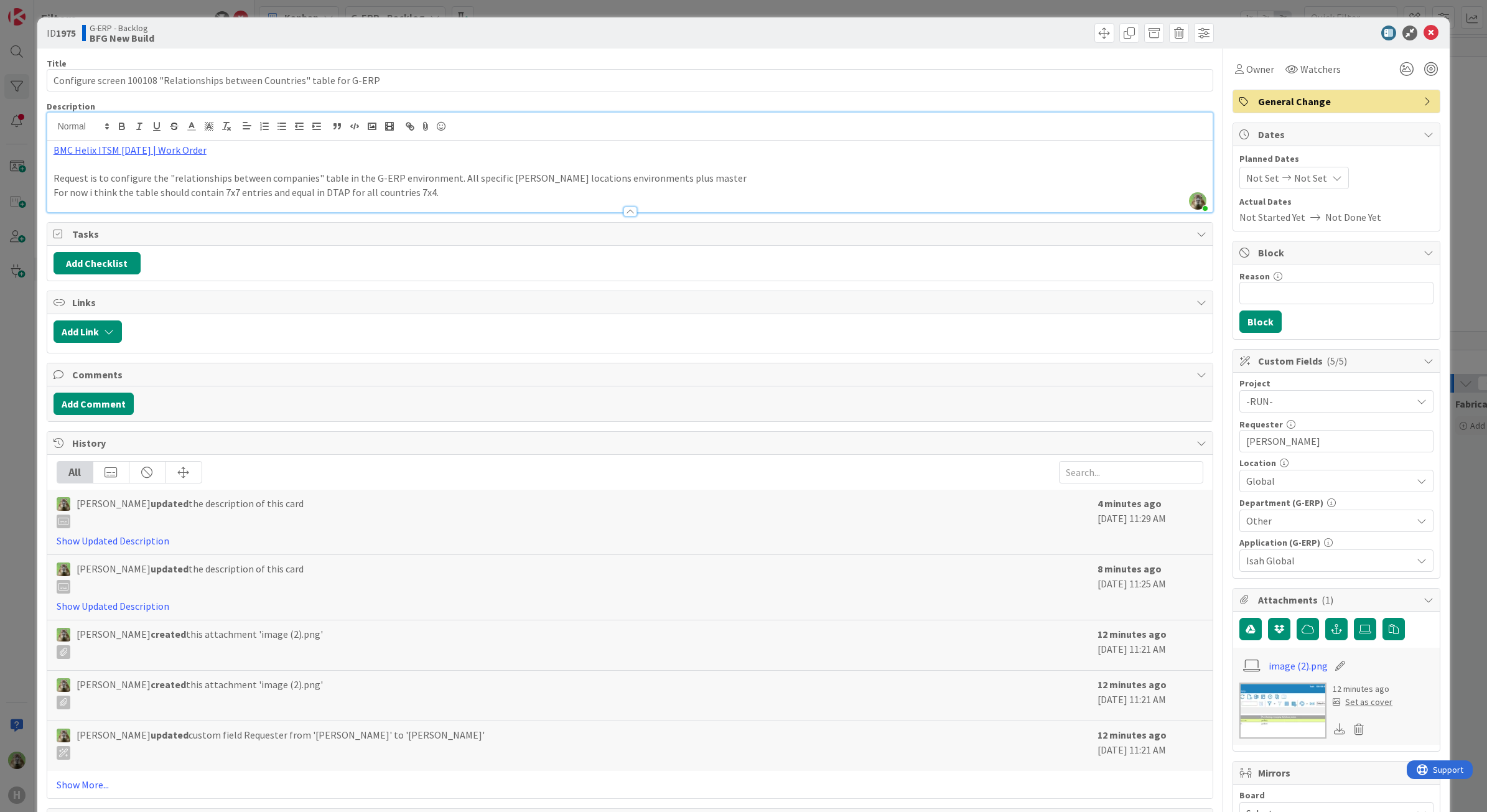
click at [40, 346] on div "ID 1975 G-ERP - Backlog BFG New Build Title 73 / 128 Configure screen 100108 "R…" at bounding box center [743, 576] width 1413 height 1118
click at [23, 412] on div "ID 1975 G-ERP - Backlog BFG New Build Title 73 / 128 Configure screen 100108 "R…" at bounding box center [743, 406] width 1487 height 812
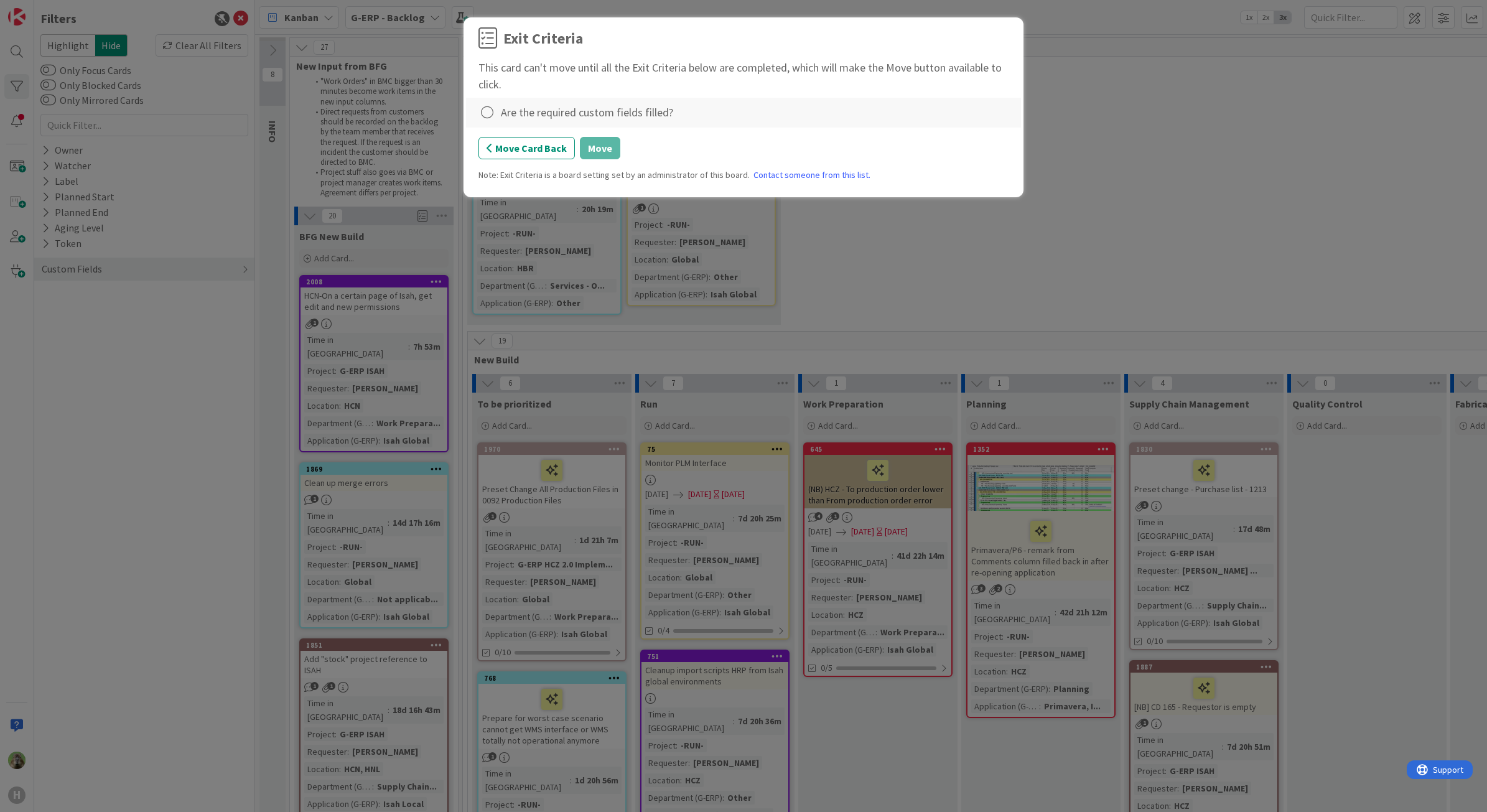
click at [492, 124] on div "Are the required custom fields filled?" at bounding box center [743, 112] width 555 height 30
click at [489, 110] on icon at bounding box center [487, 112] width 17 height 17
click at [579, 139] on link "Complete" at bounding box center [556, 139] width 155 height 18
click at [592, 142] on button "Move" at bounding box center [599, 148] width 40 height 23
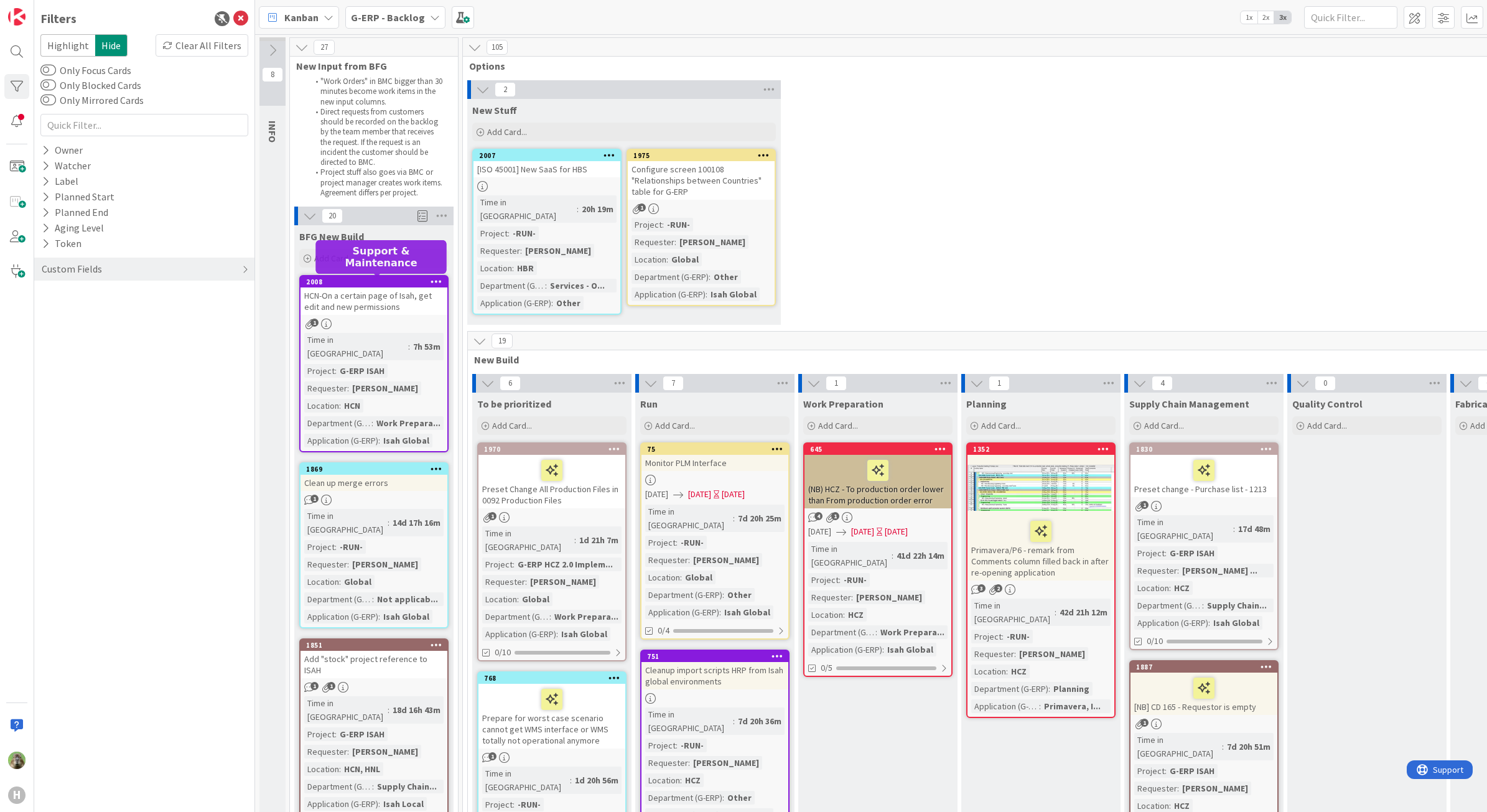
click at [409, 281] on div "2008" at bounding box center [376, 281] width 141 height 8
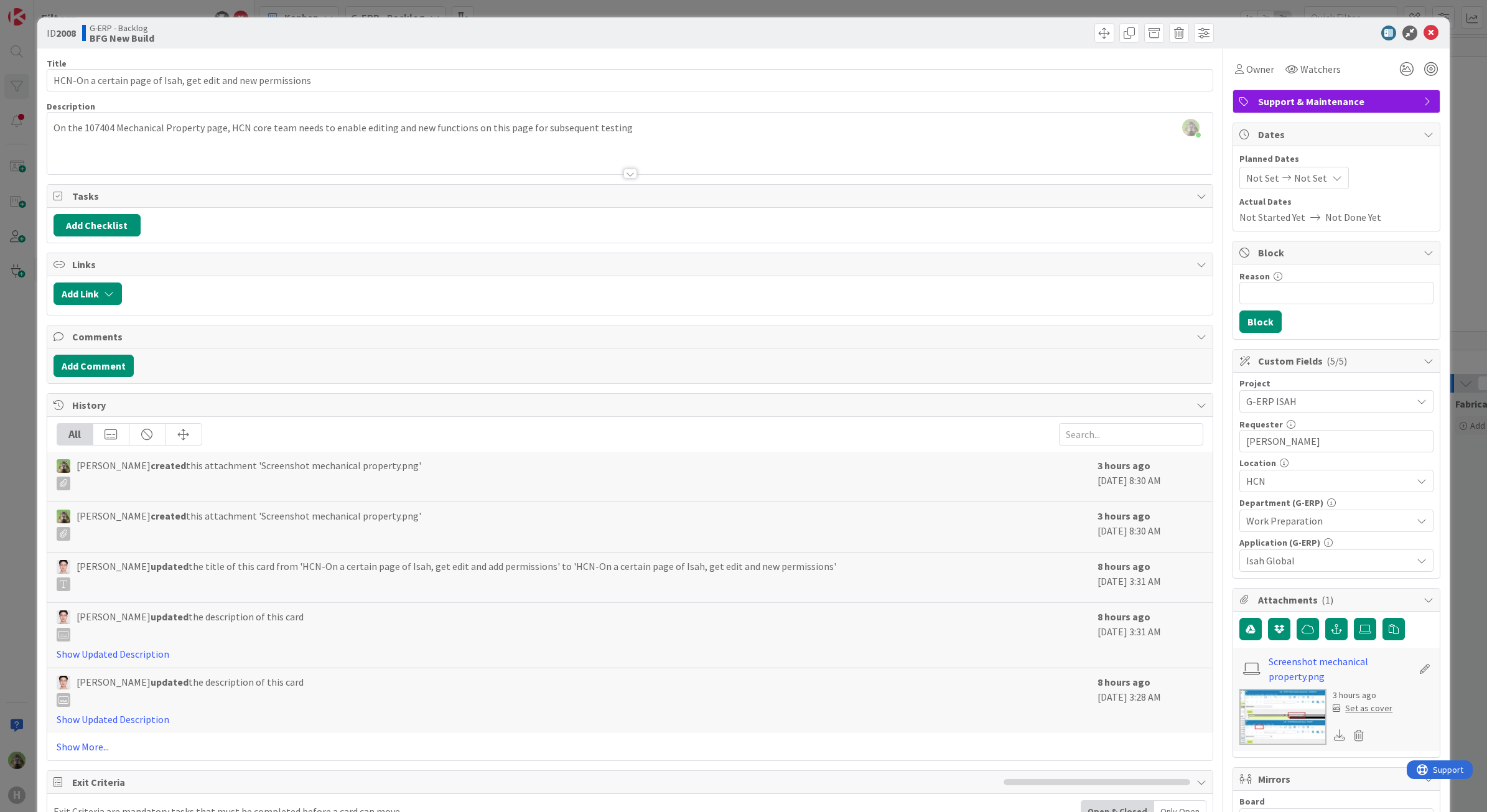
click at [368, 134] on div "[PERSON_NAME] just joined On the 107404 Mechanical Property page, HCN core team…" at bounding box center [629, 143] width 1166 height 61
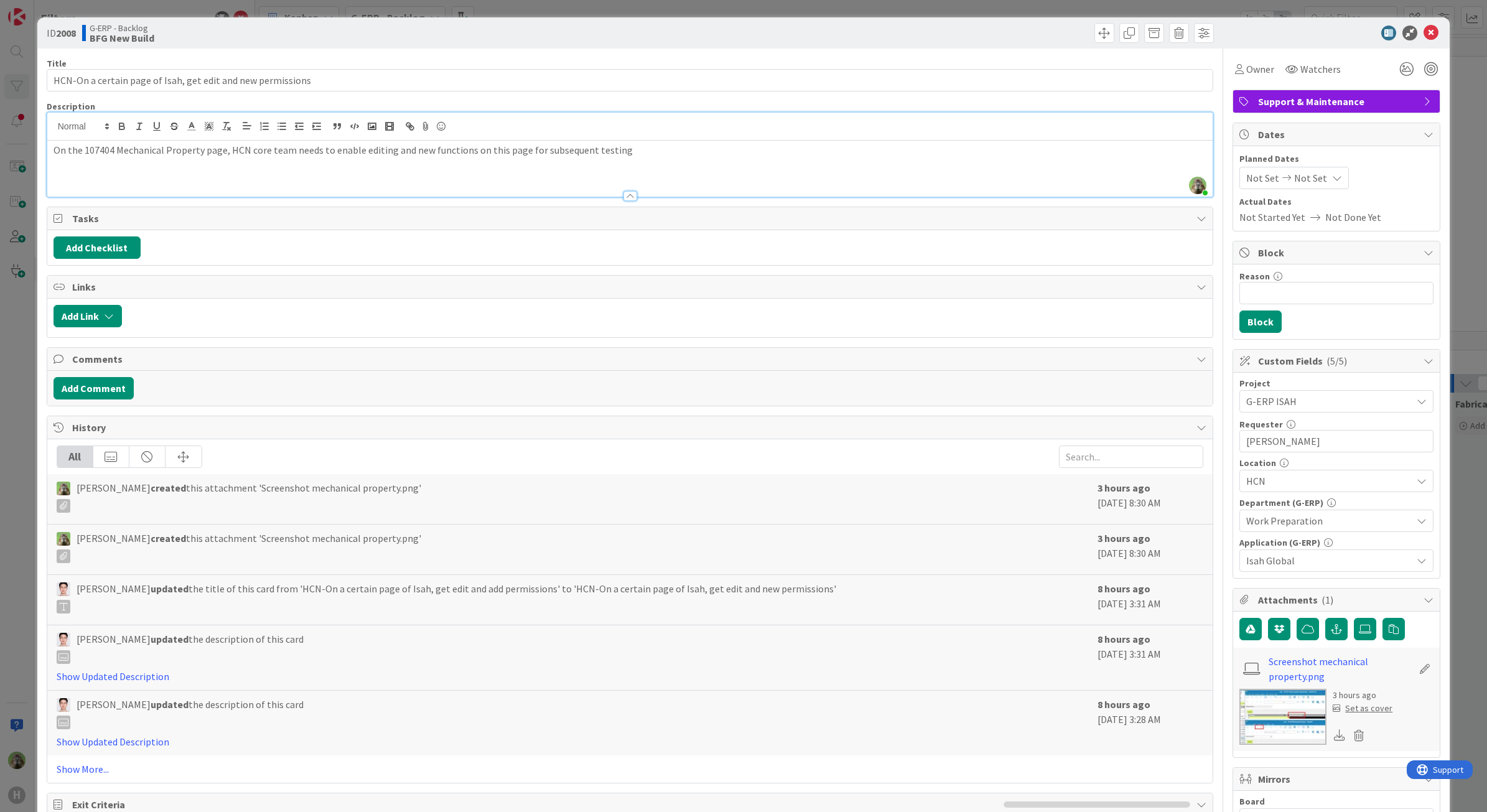
click at [12, 408] on div "ID 2008 G-ERP - Backlog BFG New Build Title 59 / 128 HCN-On a certain page of I…" at bounding box center [743, 406] width 1487 height 812
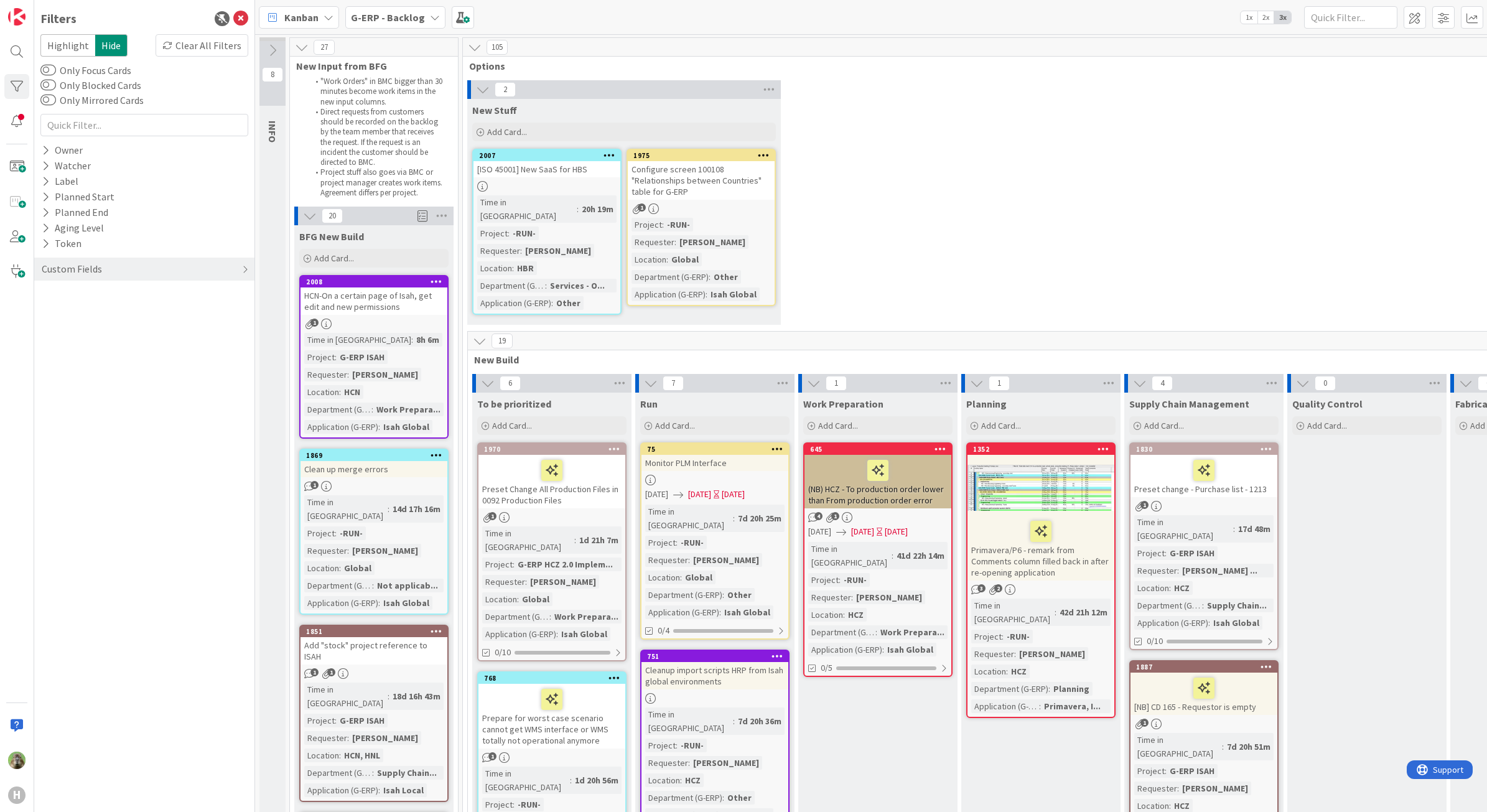
click at [250, 14] on div "Filters Highlight Hide Clear All Filters Only Focus Cards Only Blocked Cards On…" at bounding box center [145, 406] width 221 height 812
click at [245, 16] on icon at bounding box center [241, 19] width 15 height 15
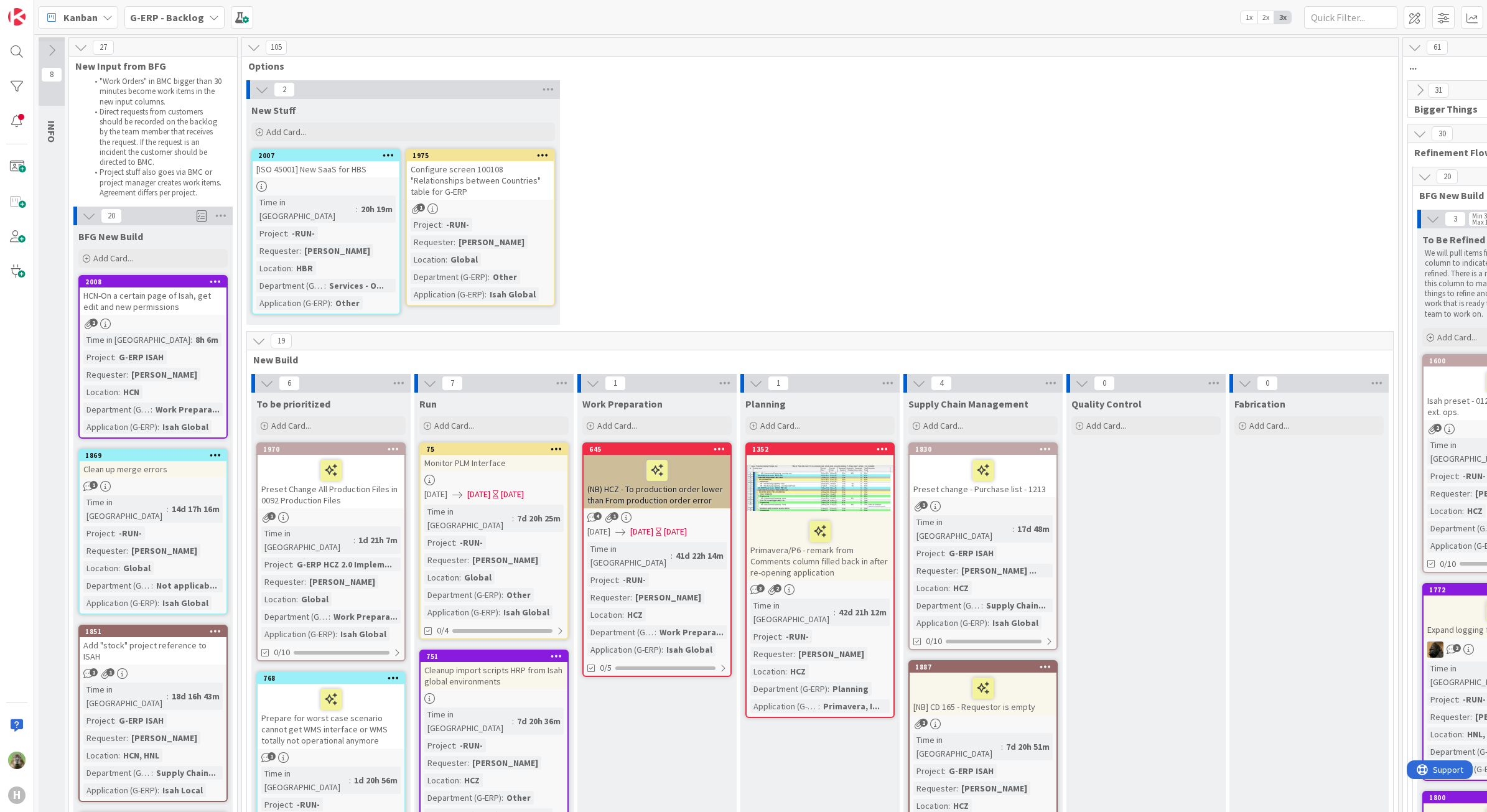
click at [980, 179] on div "2 New Stuff Add Card... 1975 Configure screen 100108 "Relationships between Cou…" at bounding box center [820, 205] width 1151 height 251
click at [902, 200] on div "2 New Stuff Add Card... 1975 Configure screen 100108 "Relationships between Cou…" at bounding box center [820, 205] width 1151 height 251
click at [974, 121] on div "2 New Stuff Add Card... 1975 Configure screen 100108 "Relationships between Cou…" at bounding box center [820, 205] width 1151 height 251
click at [20, 64] on div at bounding box center [17, 52] width 25 height 25
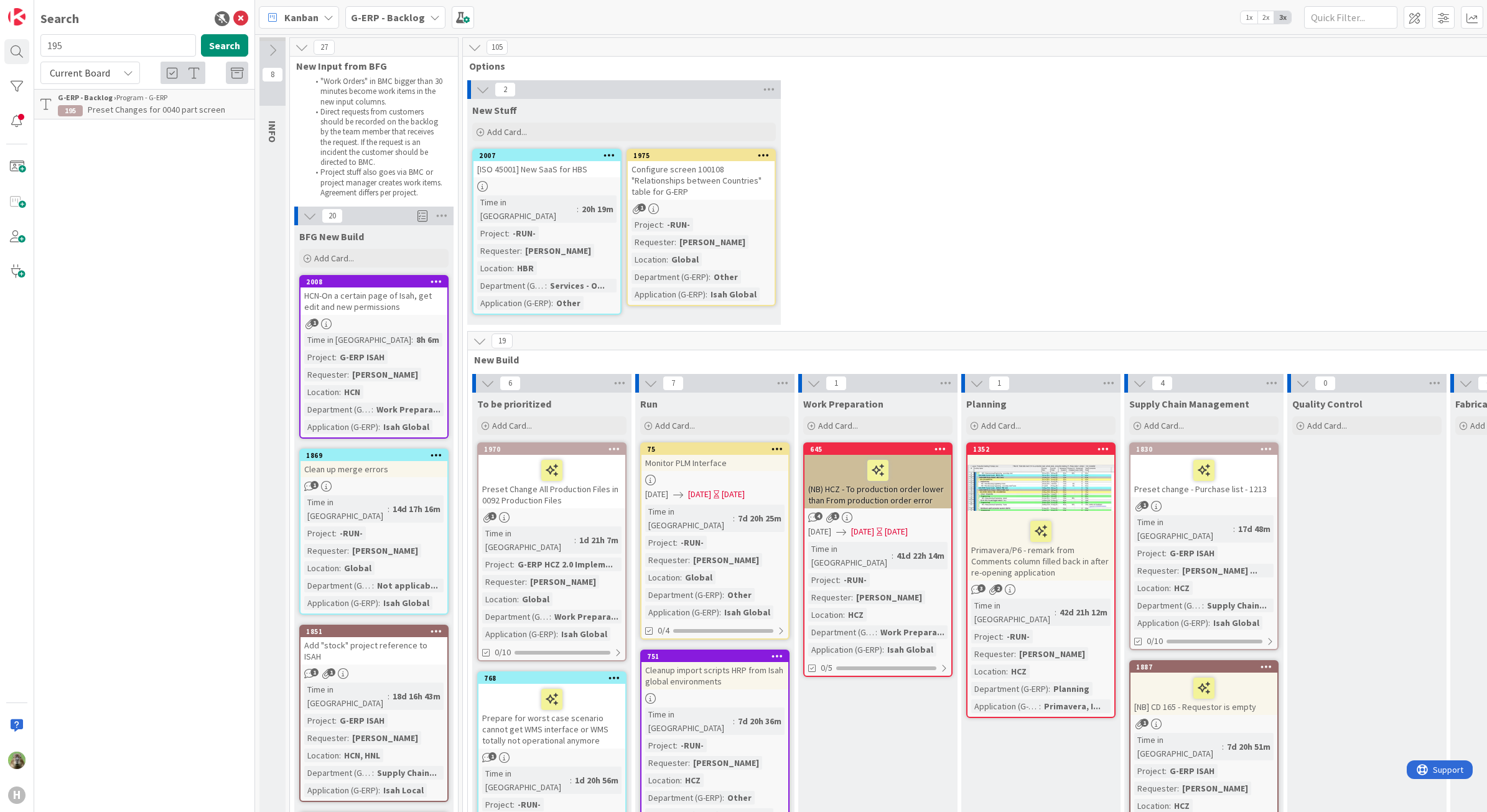
click at [98, 113] on span "Preset Changes for 0040 part screen" at bounding box center [157, 109] width 138 height 11
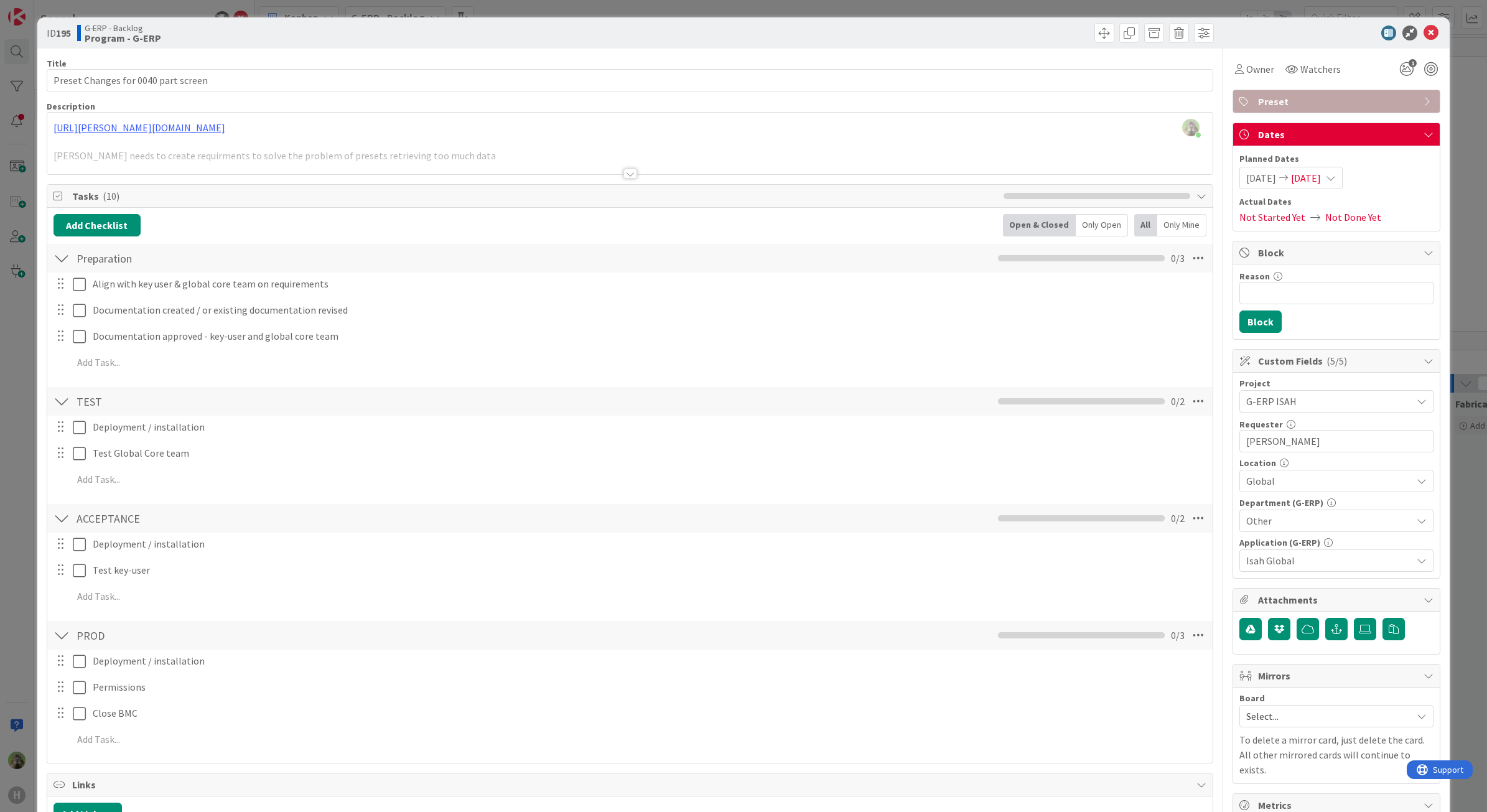
click at [555, 149] on div at bounding box center [629, 158] width 1166 height 32
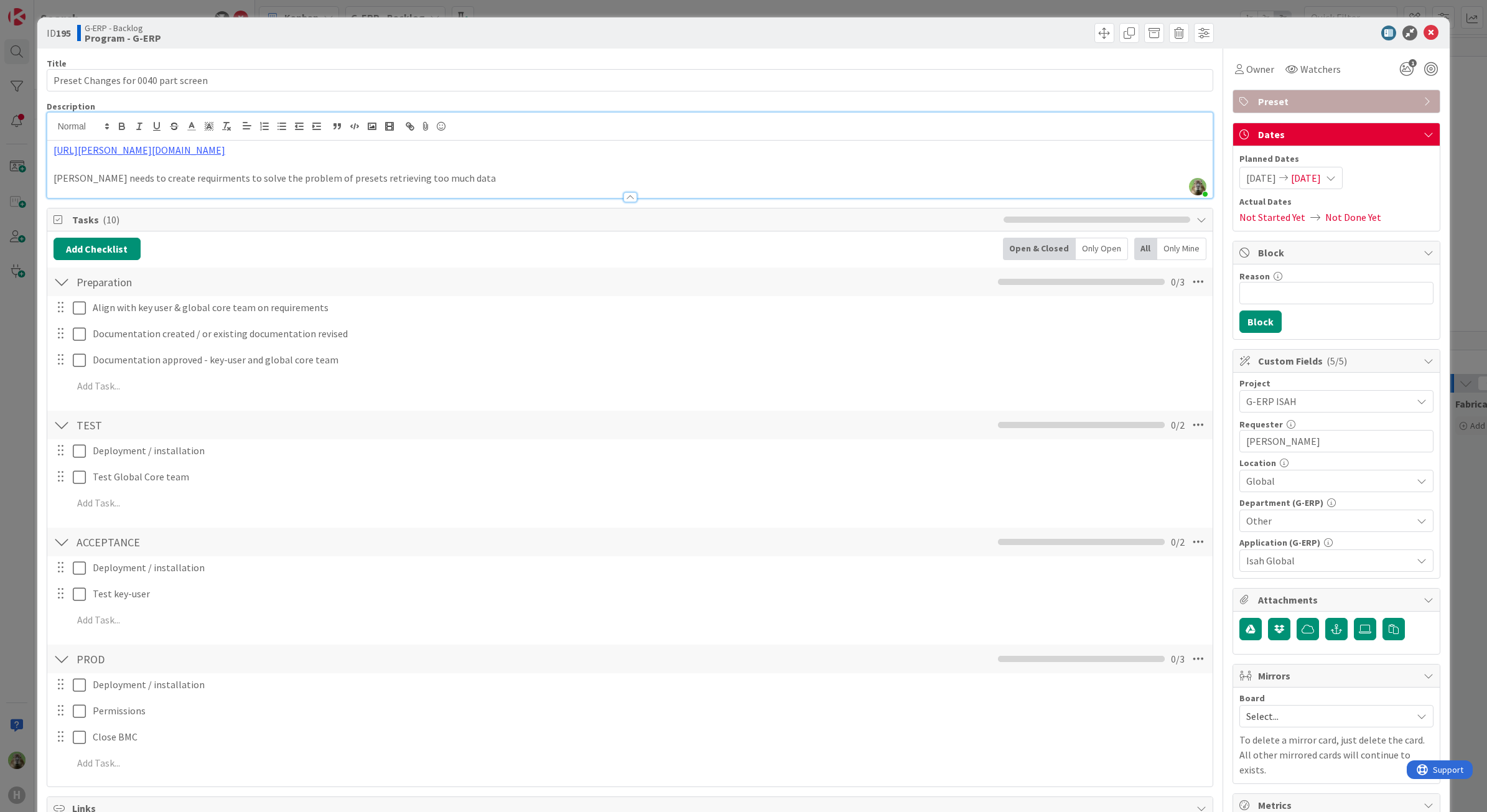
click at [32, 417] on div "ID 195 G-ERP - Backlog Program - G-ERP Title 35 / 128 Preset Changes for 0040 p…" at bounding box center [743, 406] width 1487 height 812
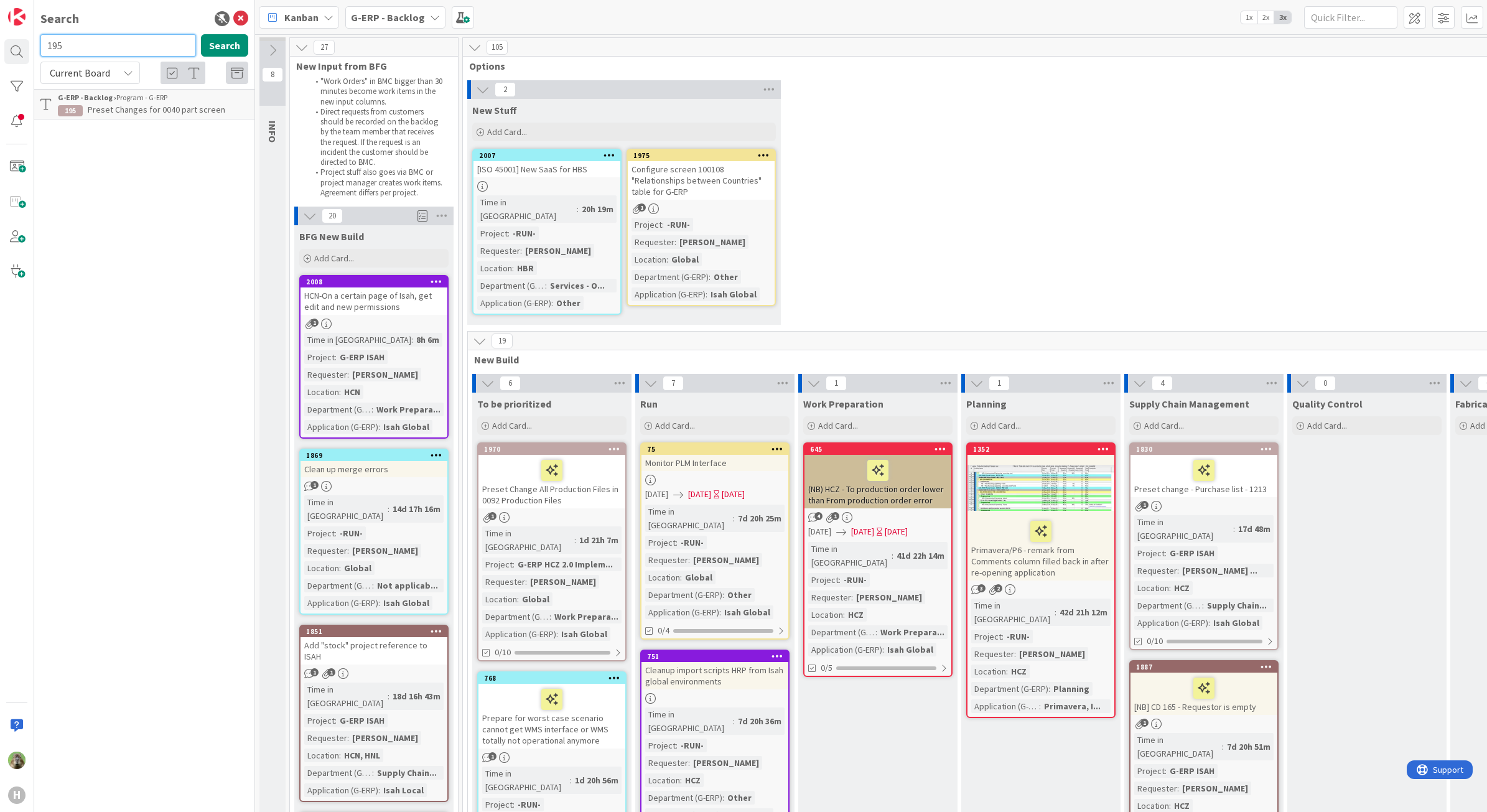
click at [106, 35] on input "195" at bounding box center [117, 45] width 155 height 23
click at [128, 123] on span "Preset Change - "stock" and in the "part issues" columns: part type manufacture…" at bounding box center [149, 122] width 184 height 37
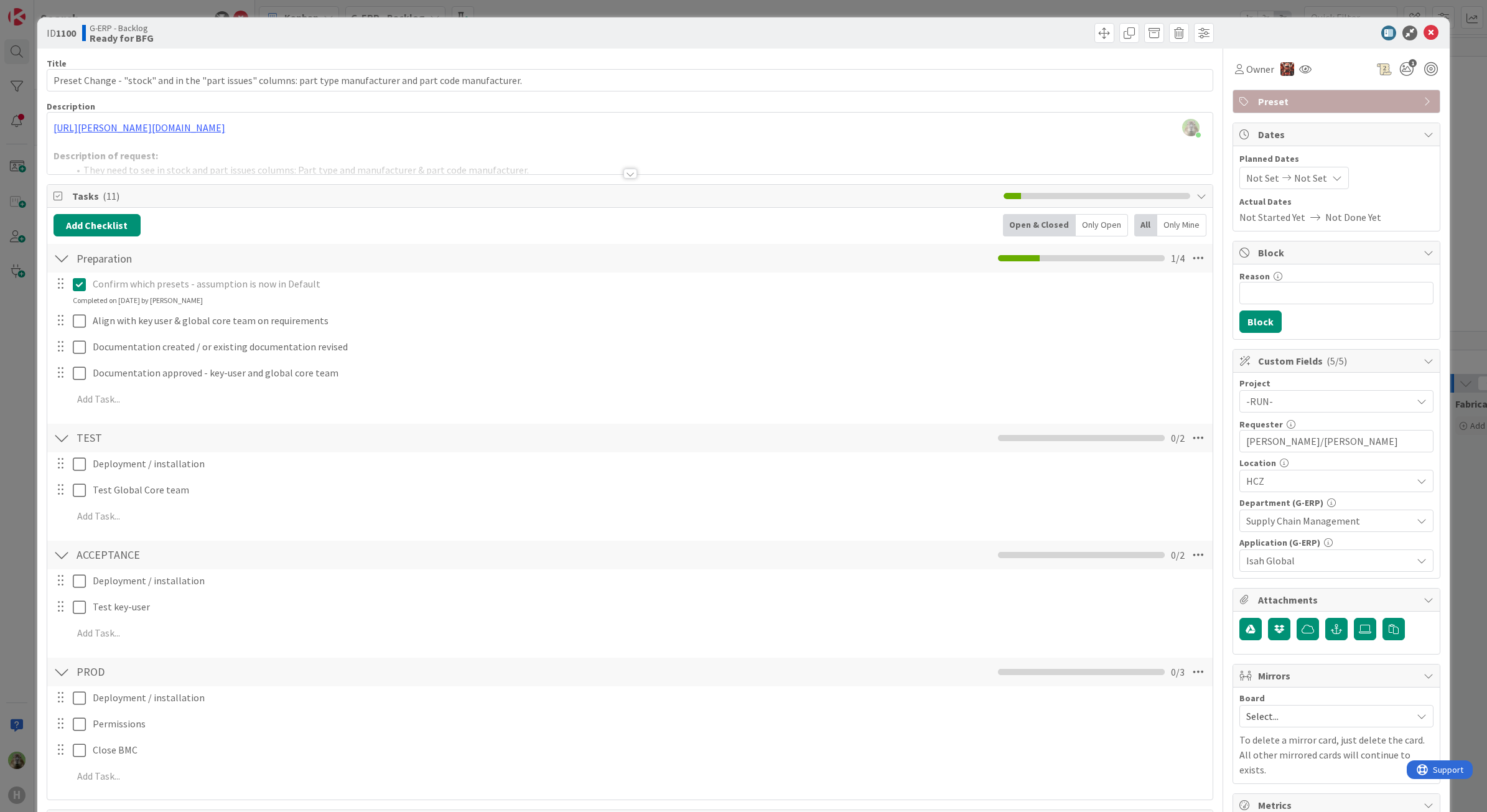
drag, startPoint x: 20, startPoint y: 81, endPoint x: 20, endPoint y: 67, distance: 14.0
click at [20, 81] on div "ID 1100 G-ERP - Backlog Ready for BFG Title 108 / 128 Preset Change - "stock" a…" at bounding box center [743, 406] width 1487 height 812
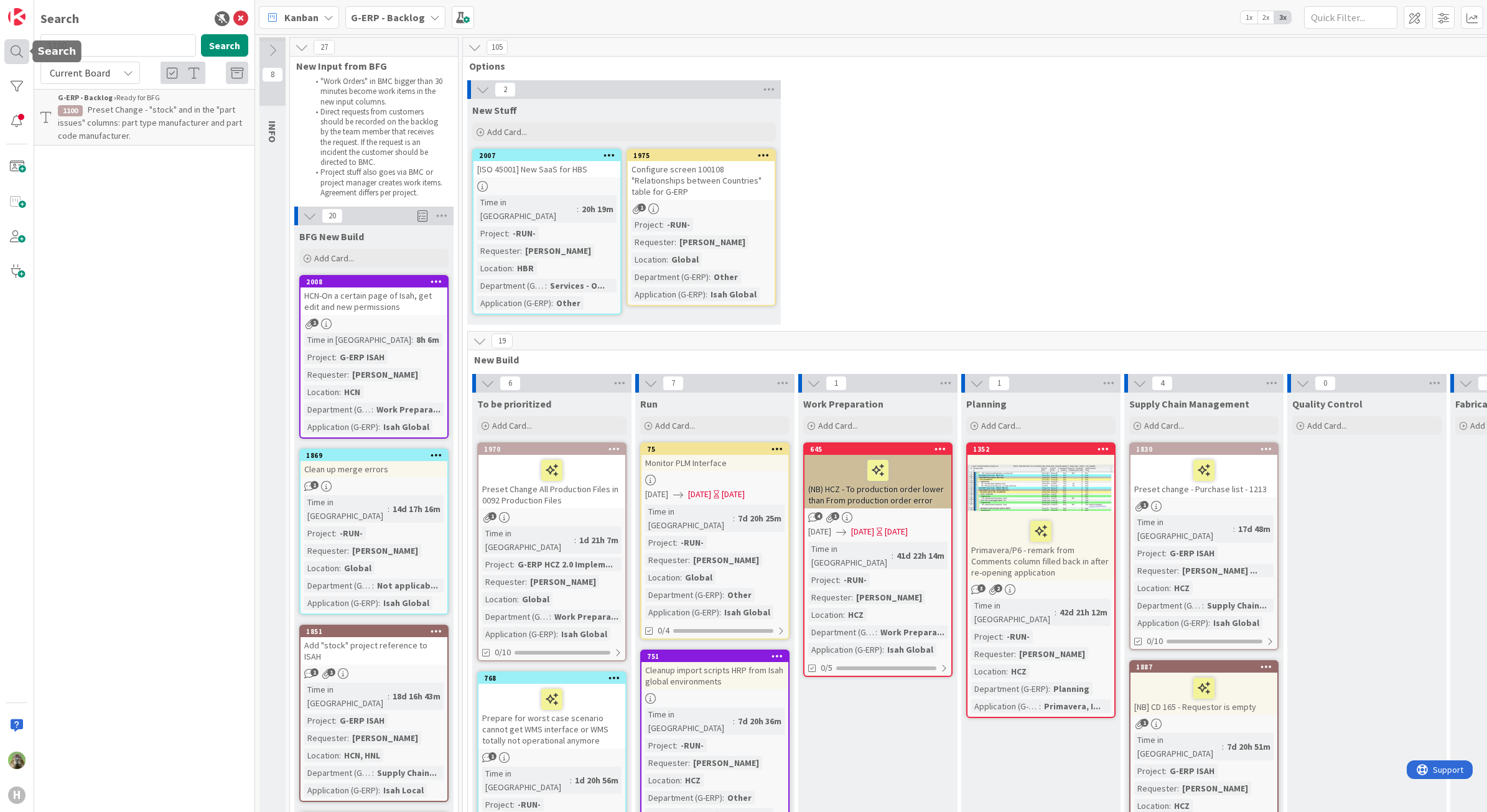
click at [22, 48] on div at bounding box center [17, 52] width 25 height 25
click at [98, 48] on input "1100" at bounding box center [117, 45] width 155 height 23
click at [159, 100] on div "G-ERP - Backlog › To be prioritized" at bounding box center [152, 98] width 190 height 11
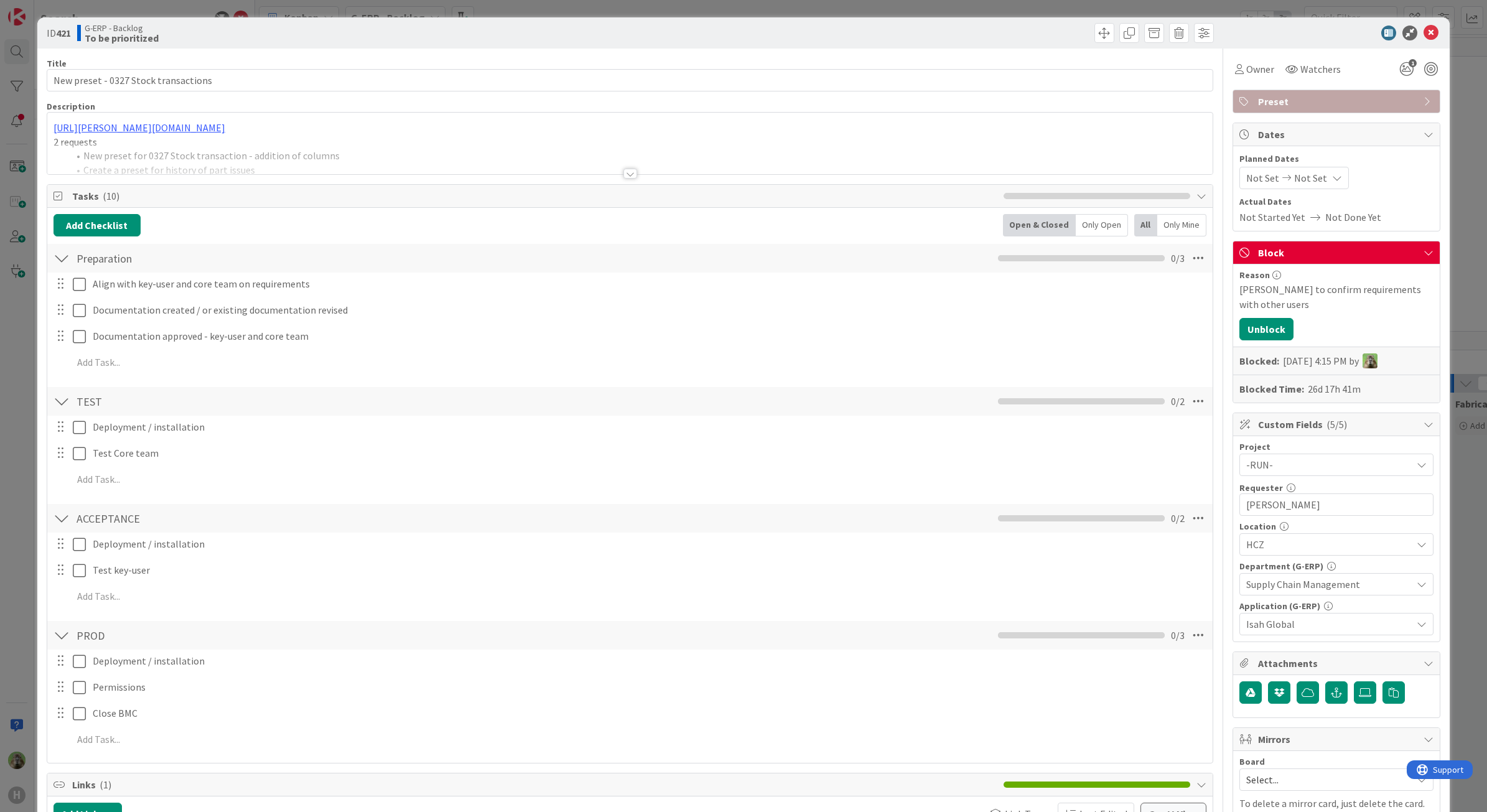
click at [29, 113] on div "ID 421 G-ERP - Backlog To be prioritized Title 36 / 128 New preset - 0327 Stock…" at bounding box center [743, 406] width 1487 height 812
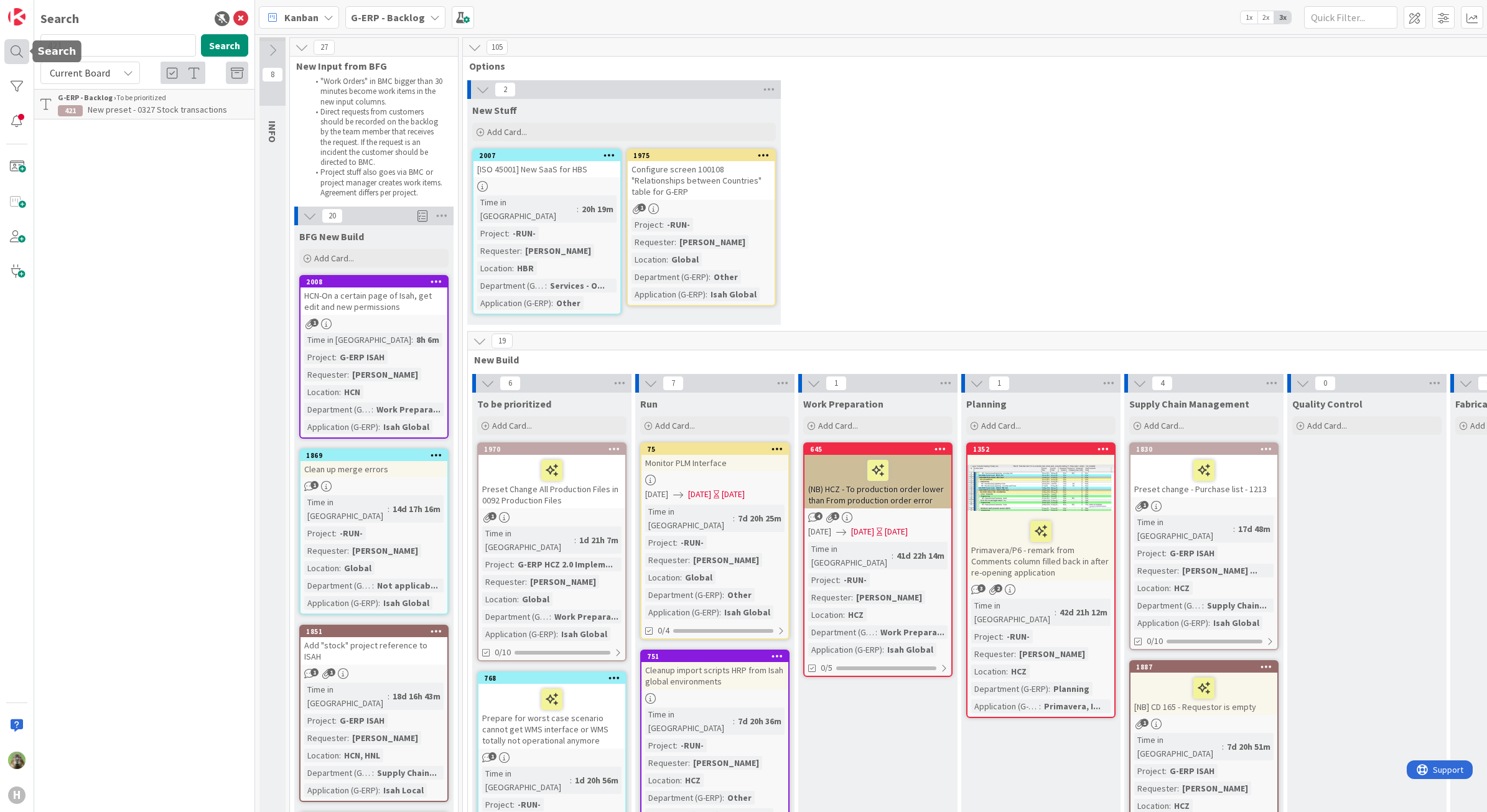
click at [22, 42] on div at bounding box center [17, 52] width 25 height 25
click at [55, 42] on input "421" at bounding box center [117, 45] width 155 height 23
click at [125, 47] on input "427" at bounding box center [117, 45] width 155 height 23
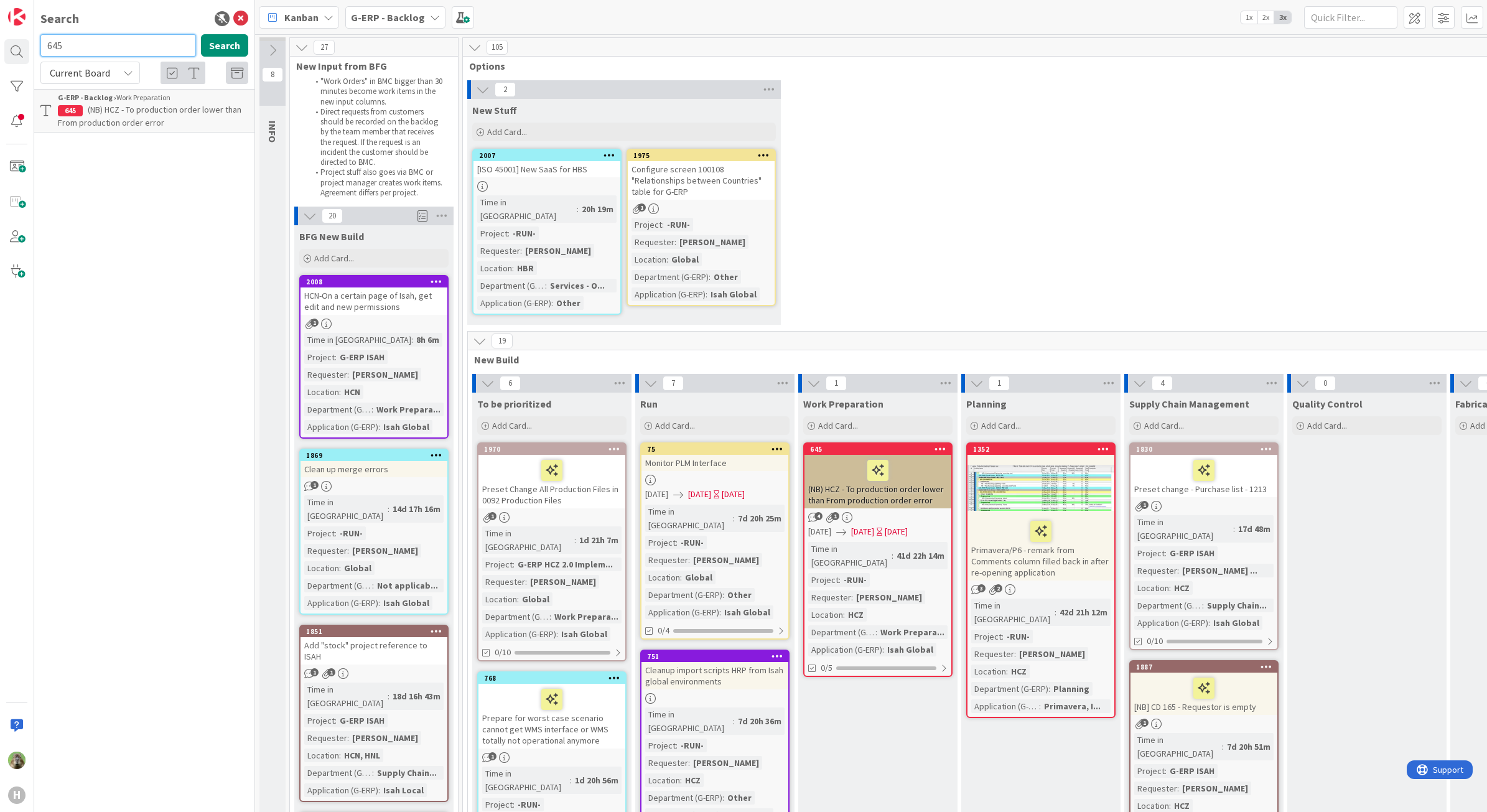
click at [118, 52] on input "645" at bounding box center [117, 45] width 155 height 23
click at [123, 53] on input "648" at bounding box center [117, 45] width 155 height 23
click at [127, 72] on icon at bounding box center [128, 73] width 10 height 10
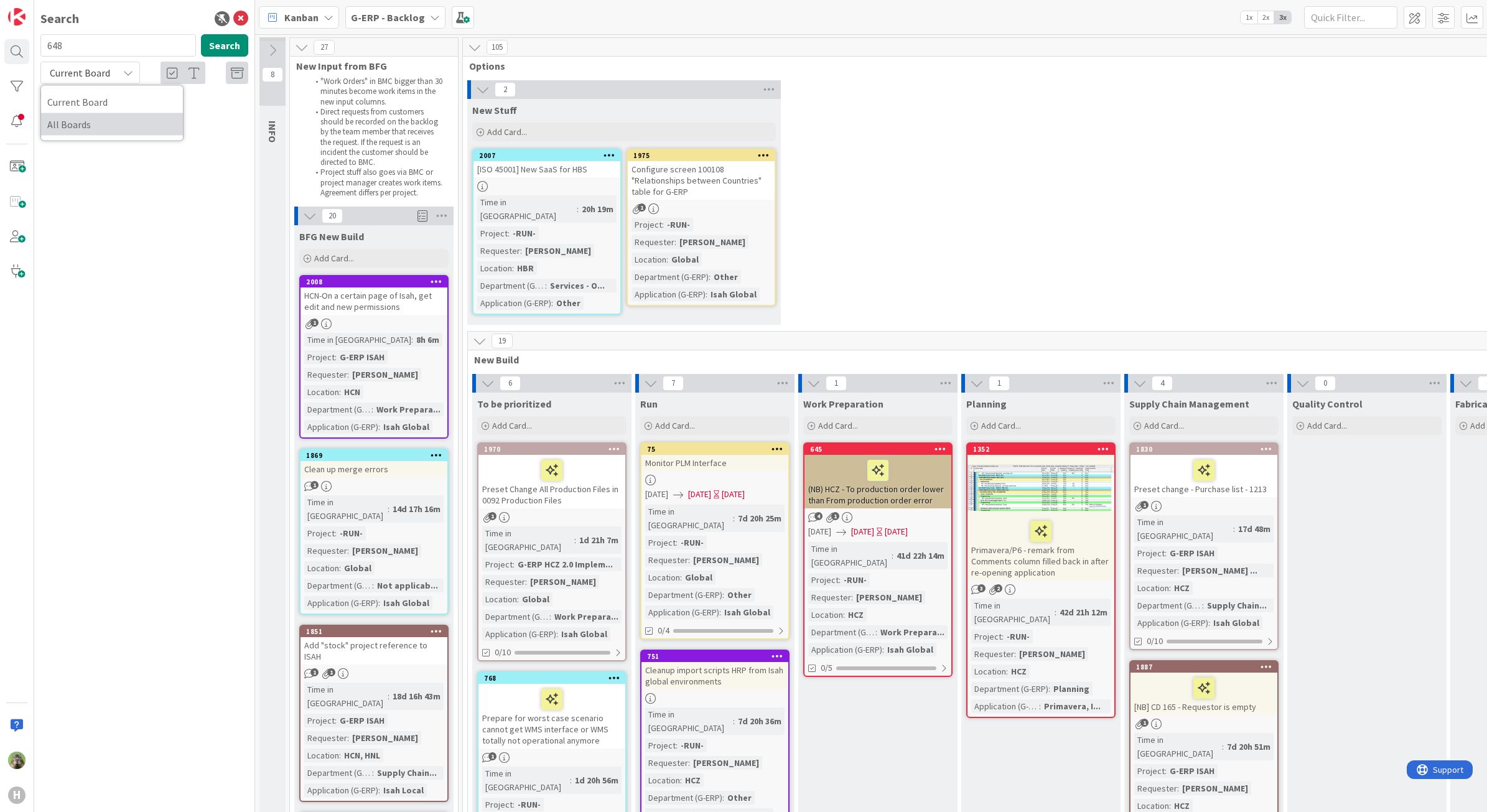
click at [117, 122] on span "All Boards" at bounding box center [111, 124] width 130 height 19
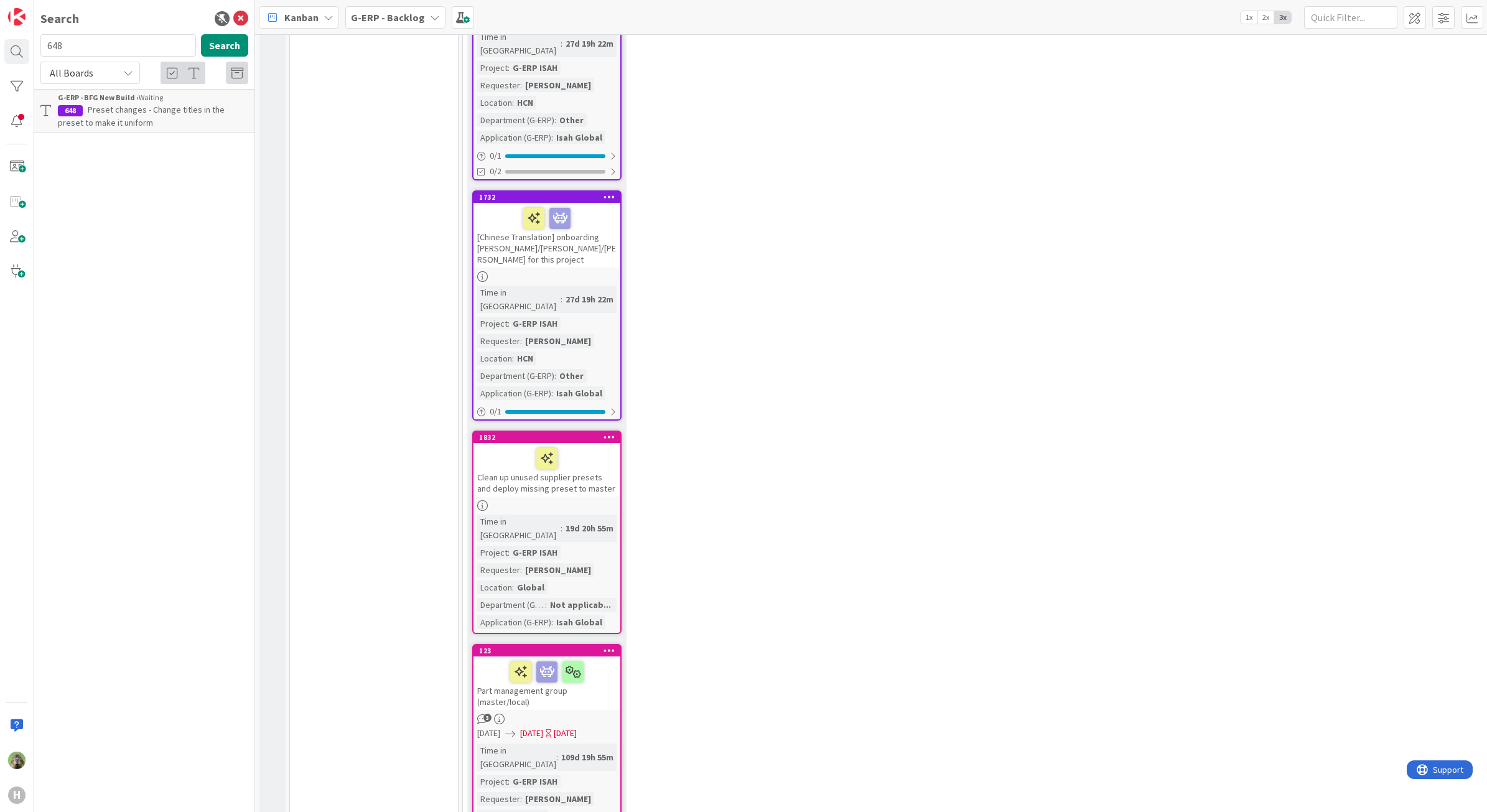
scroll to position [2255, 0]
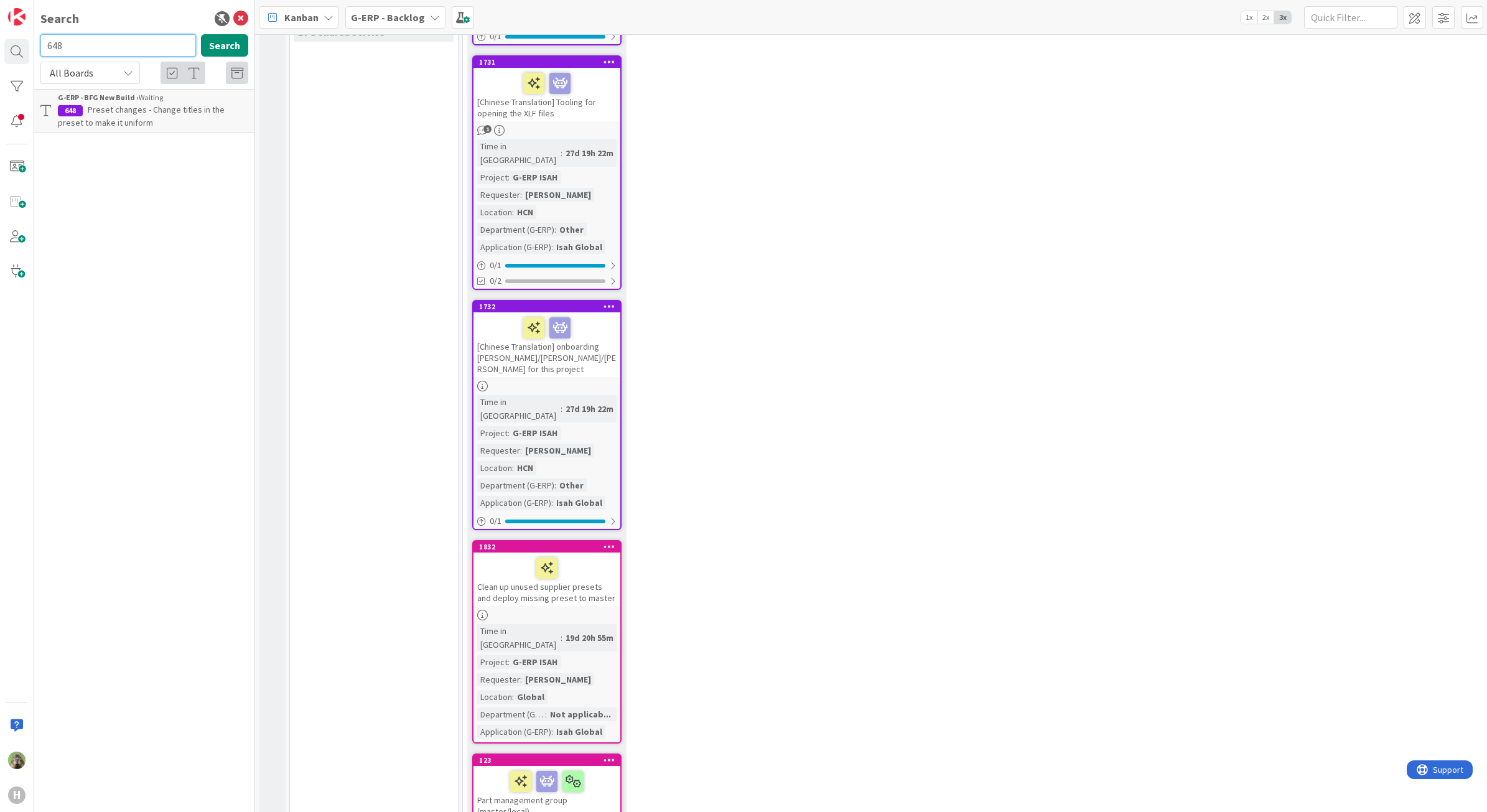
click at [90, 42] on input "648" at bounding box center [117, 45] width 155 height 23
click at [84, 64] on span "All Boards" at bounding box center [79, 73] width 64 height 17
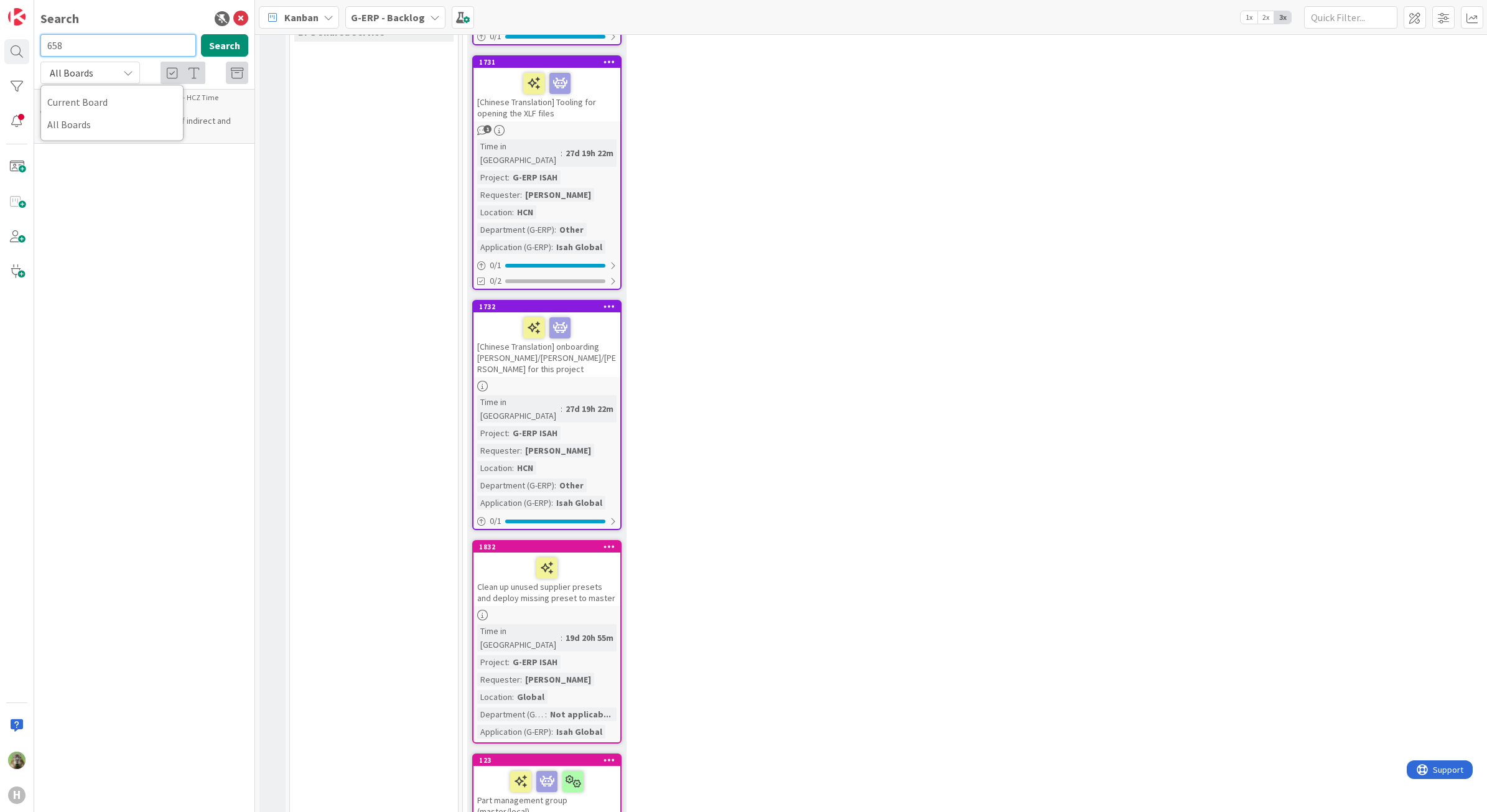
click at [84, 52] on input "658" at bounding box center [117, 45] width 155 height 23
click at [50, 52] on input "658" at bounding box center [117, 45] width 155 height 23
click at [145, 50] on input "702" at bounding box center [117, 45] width 155 height 23
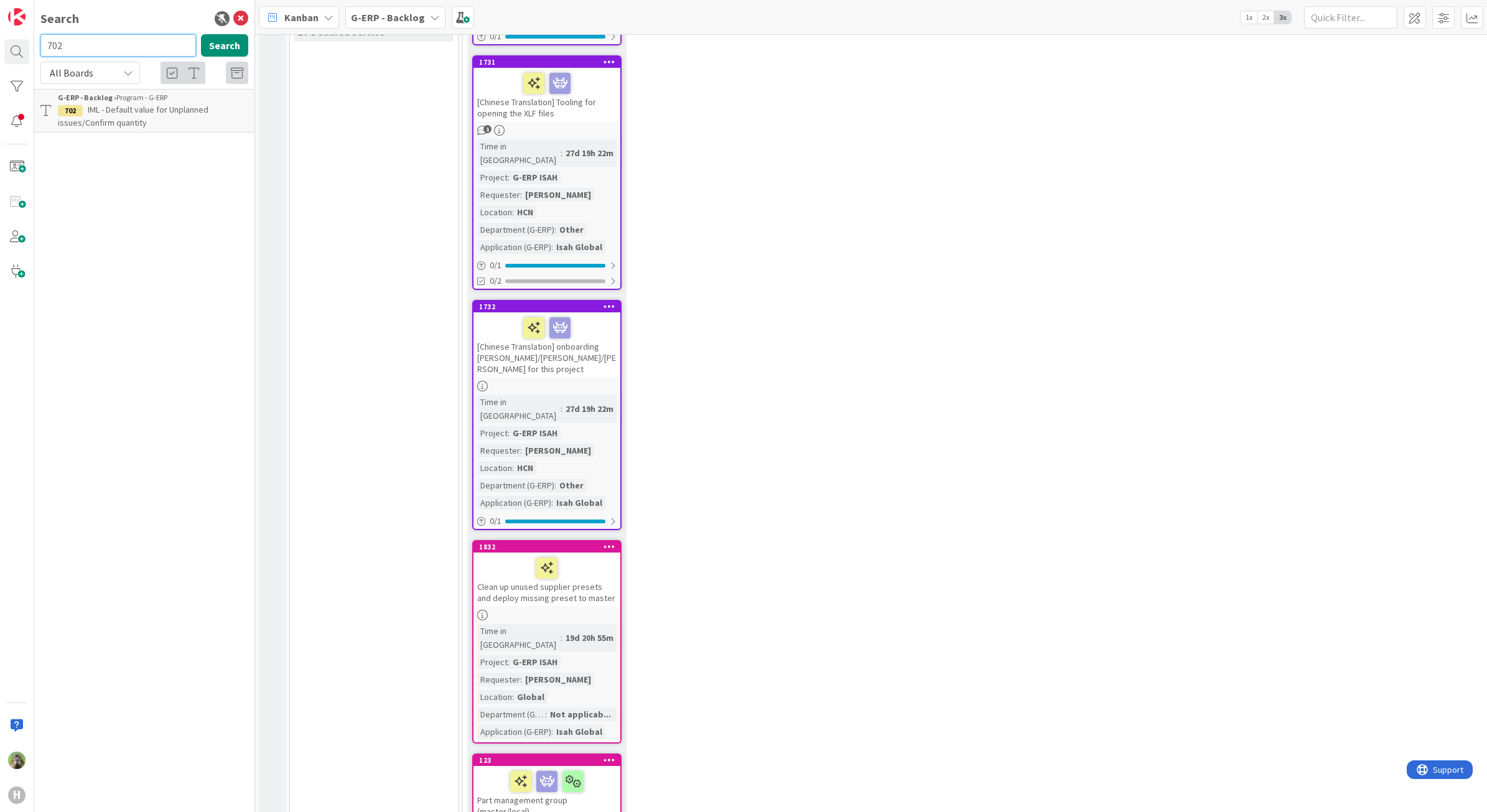
click at [145, 50] on input "702" at bounding box center [117, 45] width 155 height 23
click at [127, 96] on div "G-ERP - Backlog › Program - G-ERP" at bounding box center [152, 98] width 190 height 11
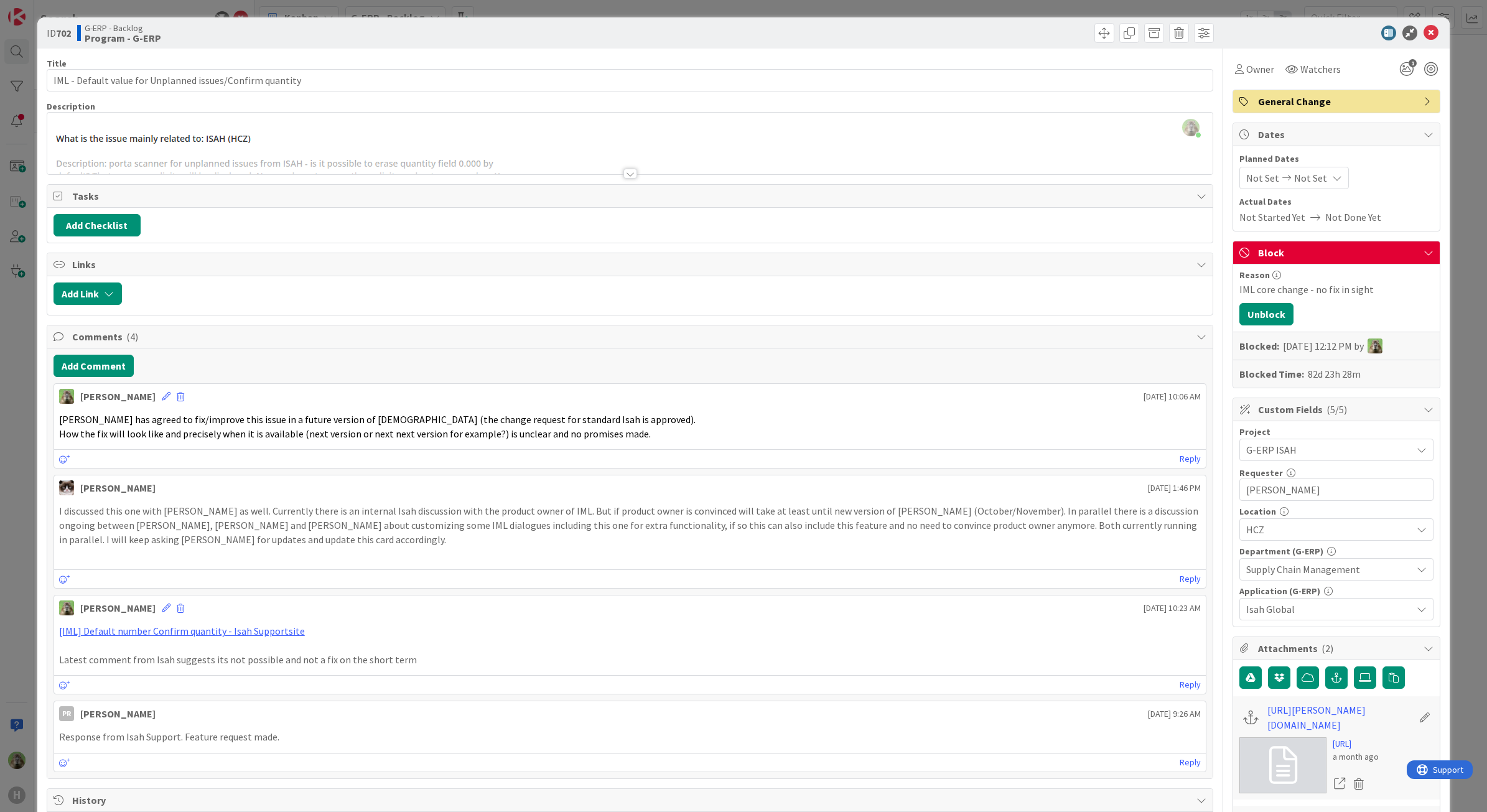
click at [498, 152] on div at bounding box center [629, 158] width 1166 height 32
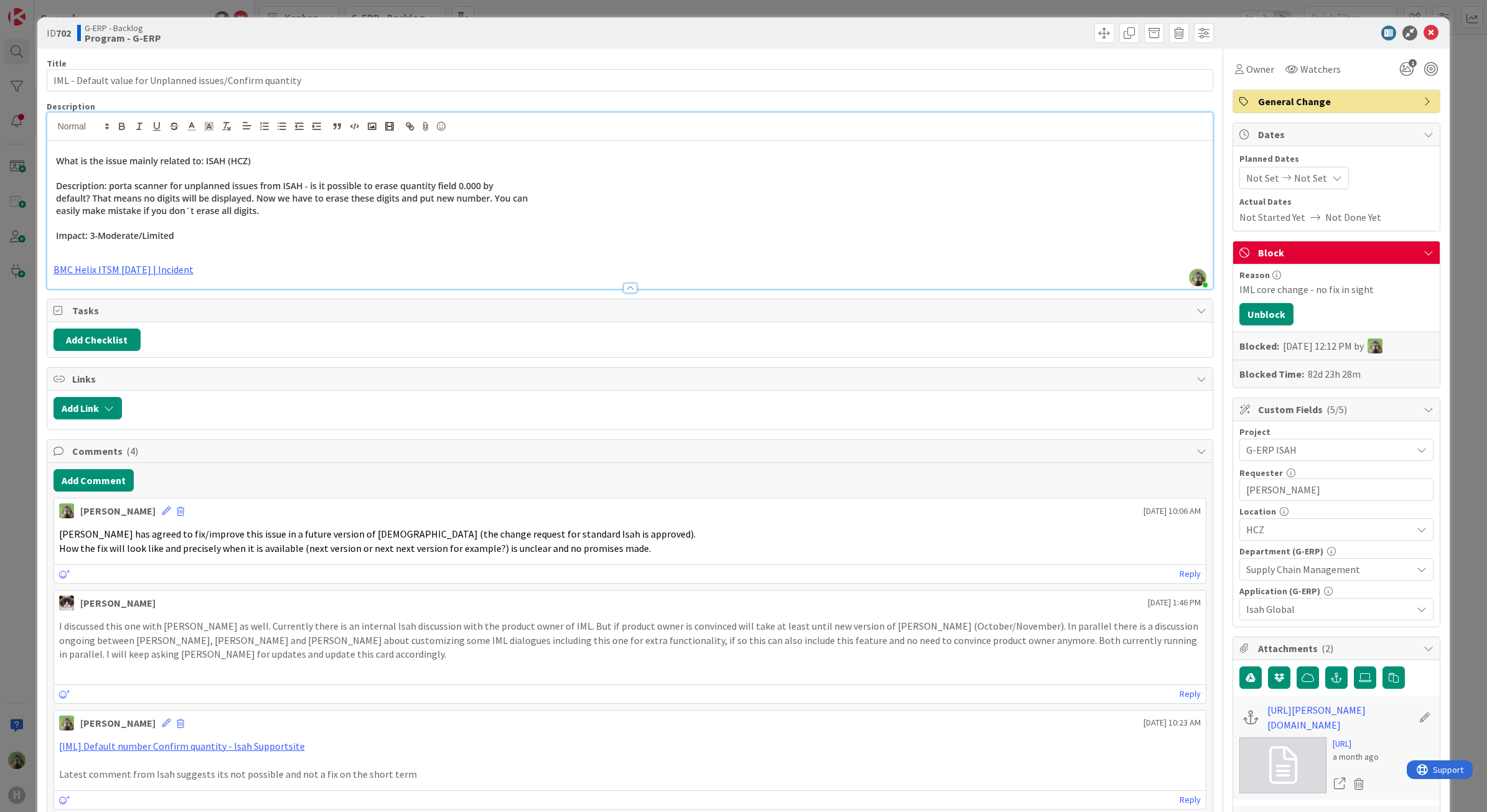
drag, startPoint x: 7, startPoint y: 340, endPoint x: 8, endPoint y: 334, distance: 6.1
click at [7, 339] on div "ID 702 G-ERP - Backlog Program - G-ERP Title 57 / 128 IML - Default value for U…" at bounding box center [743, 406] width 1487 height 812
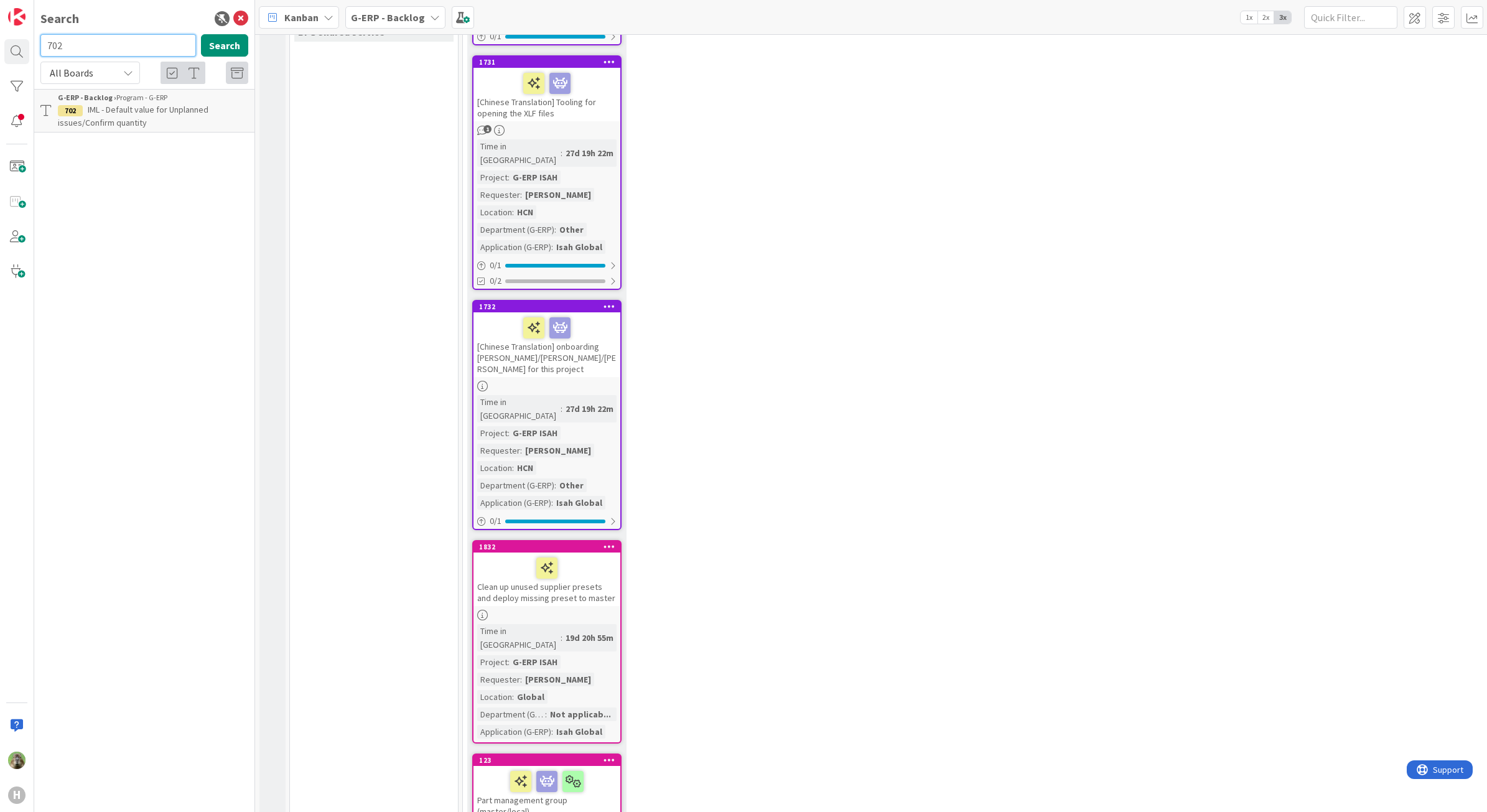
click at [93, 42] on input "702" at bounding box center [117, 45] width 155 height 23
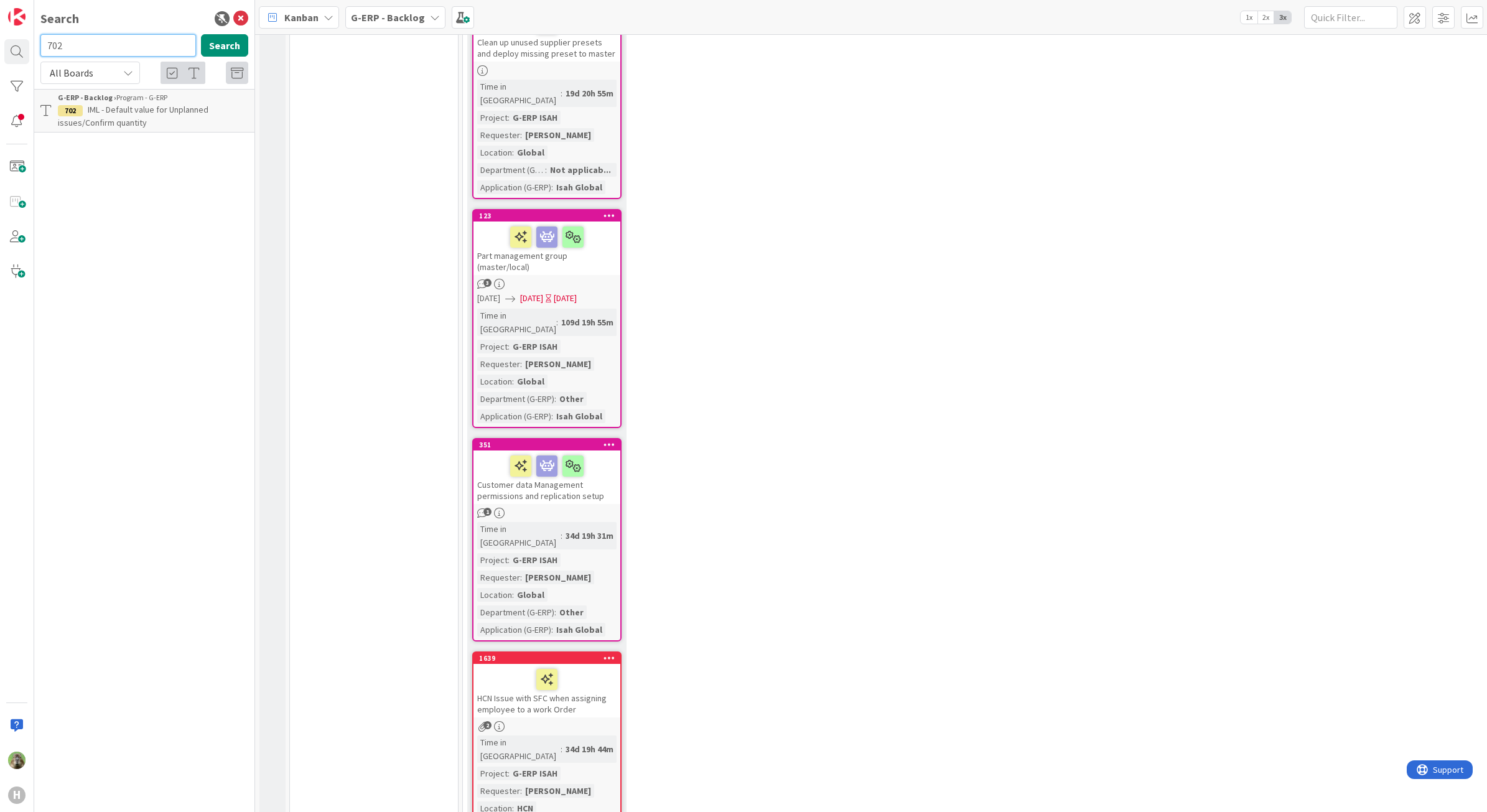
scroll to position [3266, 0]
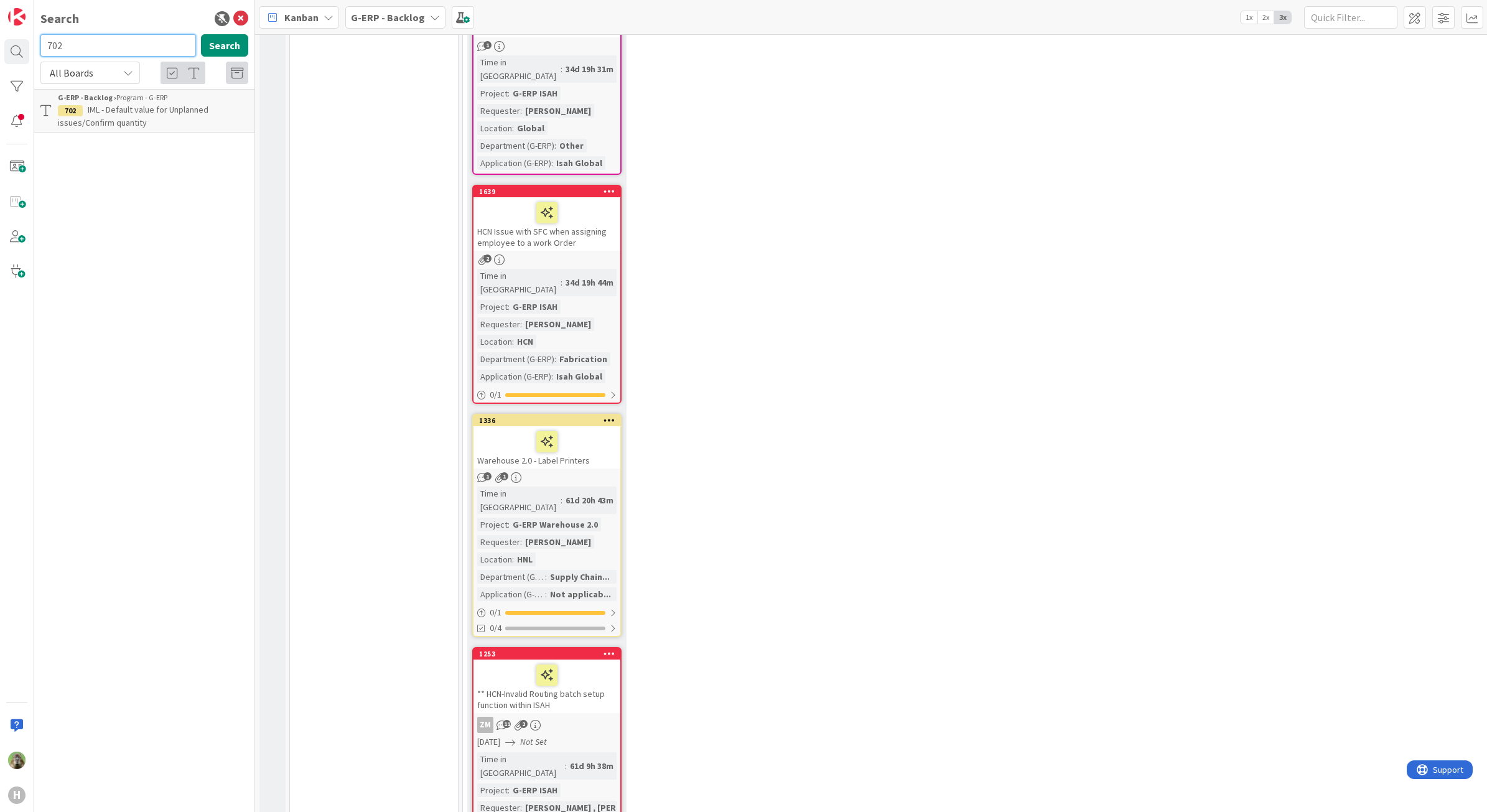
click at [82, 42] on input "702" at bounding box center [117, 45] width 155 height 23
click at [151, 115] on p "Who assigned Pick list, must that person to Process issue, this seems not effic…" at bounding box center [152, 116] width 190 height 26
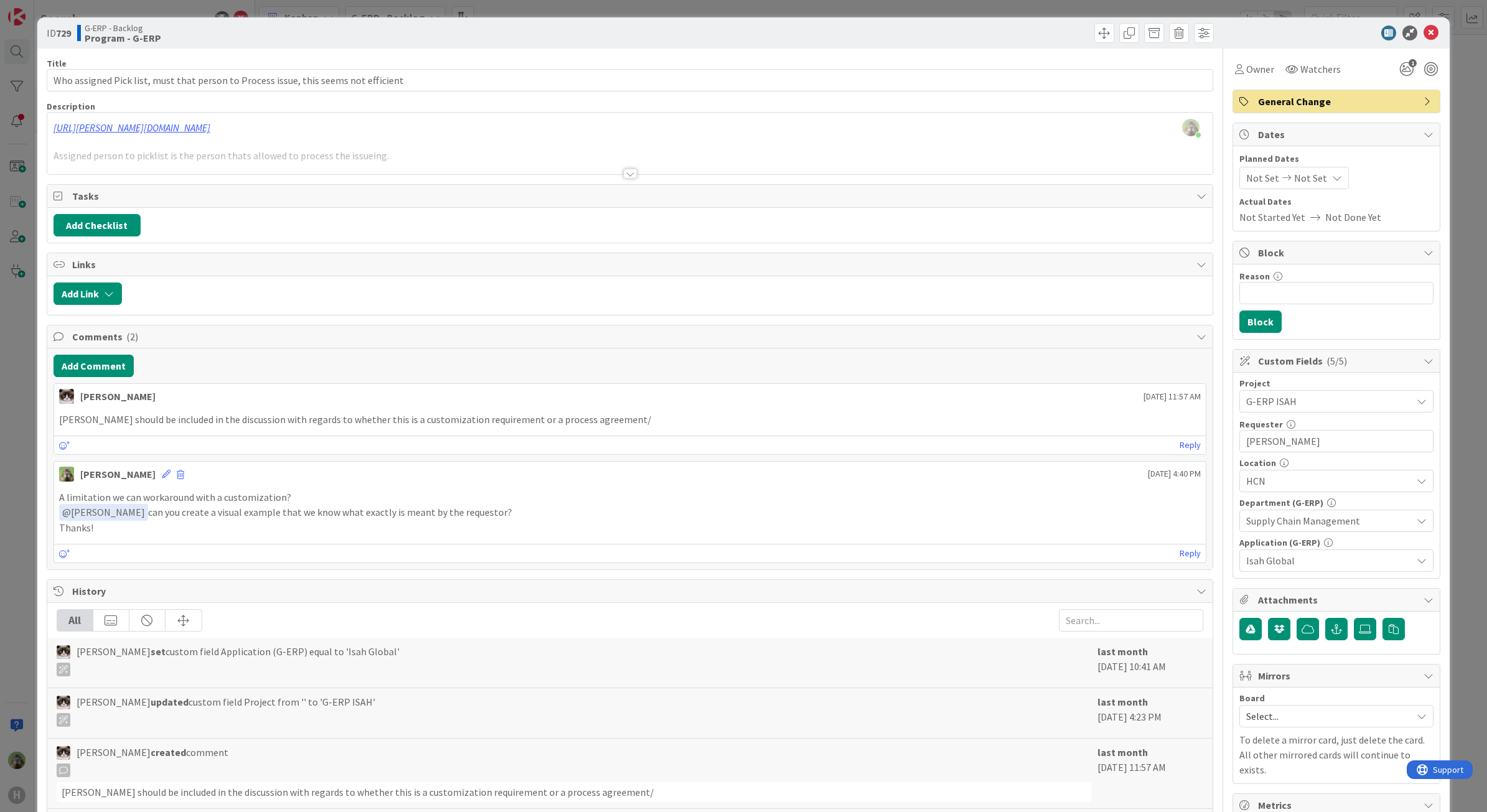
click at [32, 25] on div "ID 729 G-ERP - Backlog Program - G-ERP Title 83 / 128 Who assigned Pick list, m…" at bounding box center [743, 406] width 1487 height 812
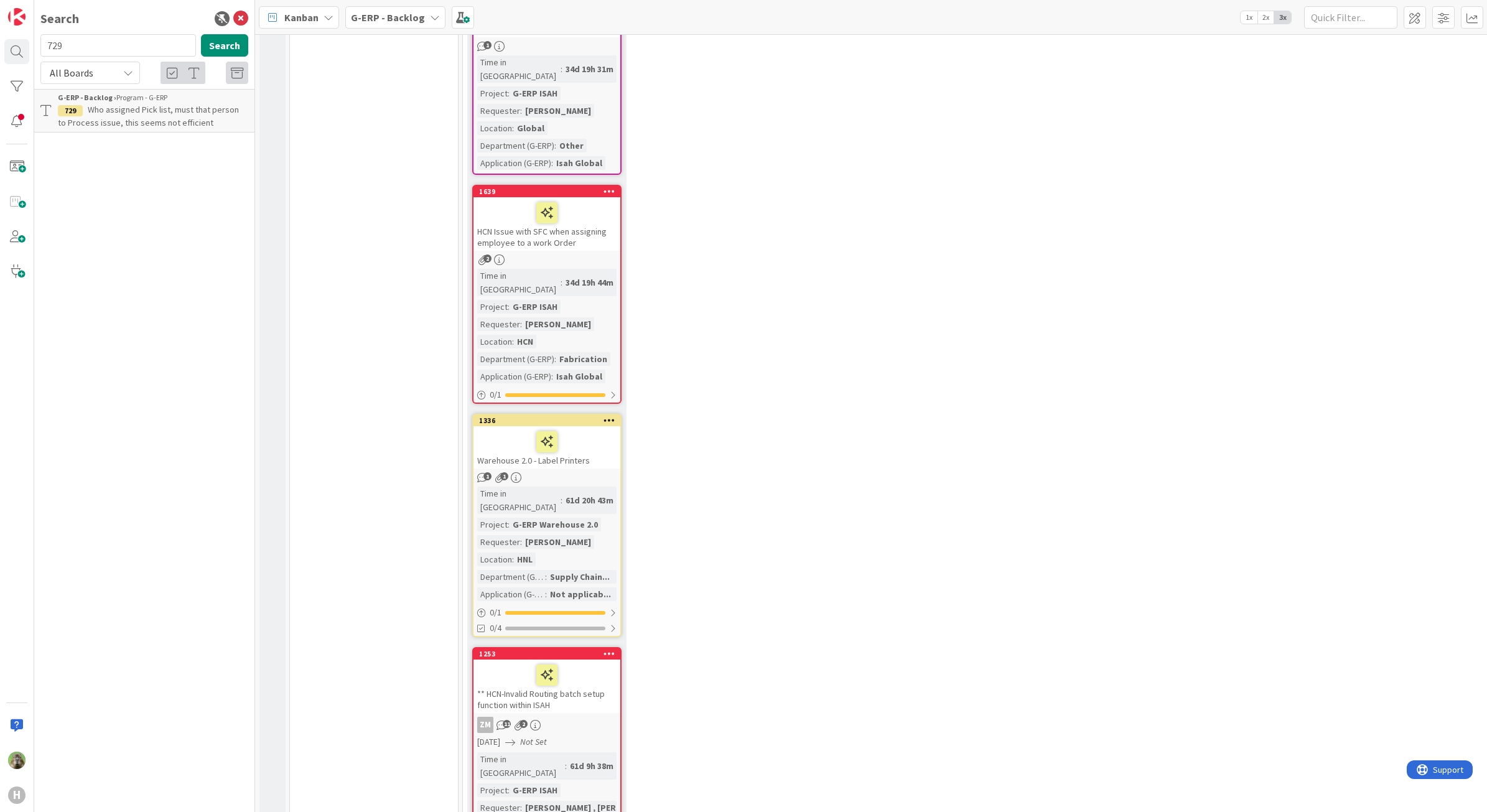
click at [134, 33] on div "Search 729 Search All Boards Current Board All Boards G-ERP - Backlog › Program…" at bounding box center [145, 406] width 221 height 812
drag, startPoint x: 134, startPoint y: 33, endPoint x: 123, endPoint y: 48, distance: 18.6
click at [123, 48] on input "729" at bounding box center [117, 45] width 155 height 23
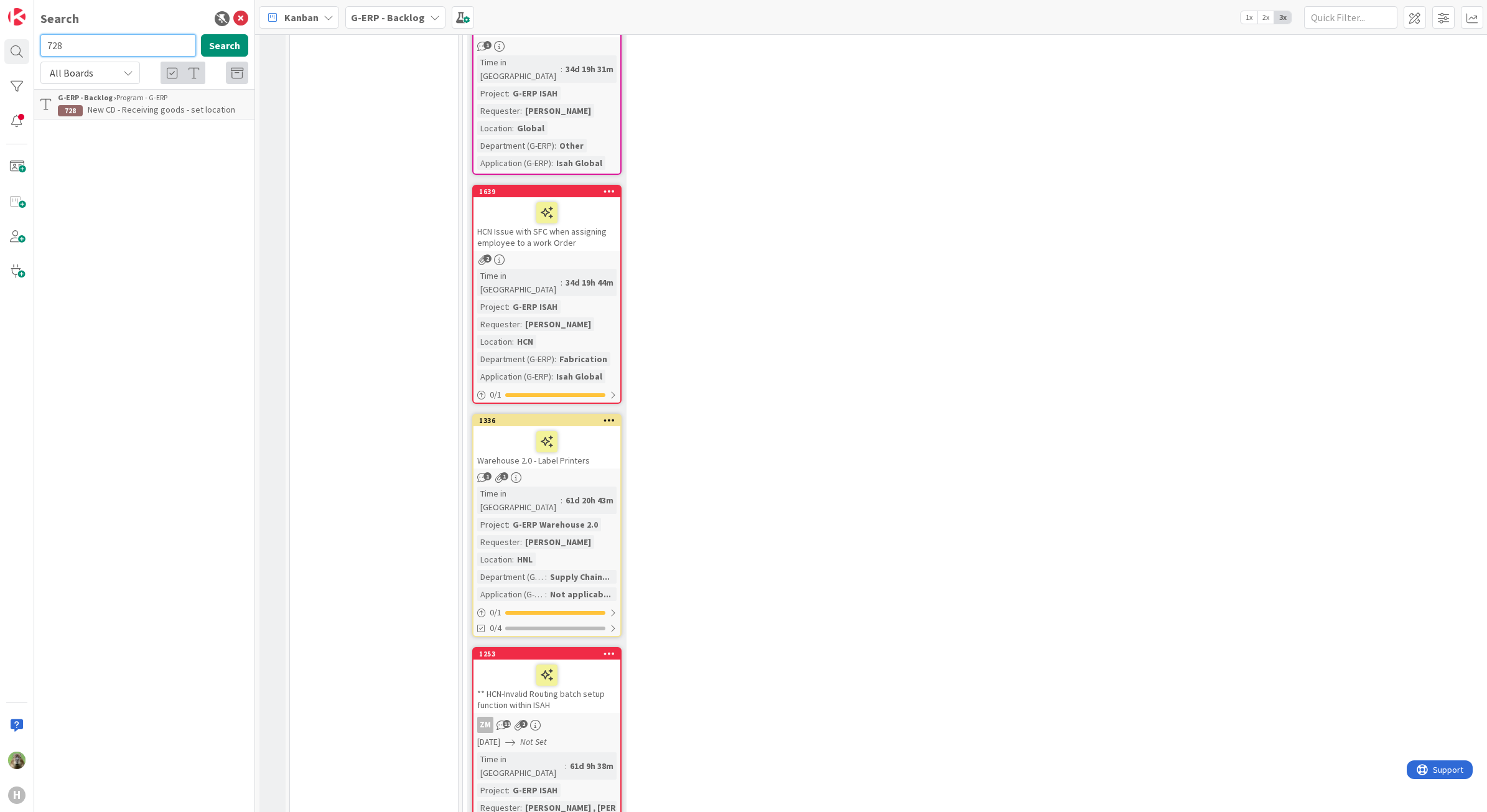
click at [152, 41] on input "728" at bounding box center [117, 45] width 155 height 23
type input "702"
click at [174, 102] on div "G-ERP - Backlog › Program - G-ERP" at bounding box center [152, 98] width 190 height 11
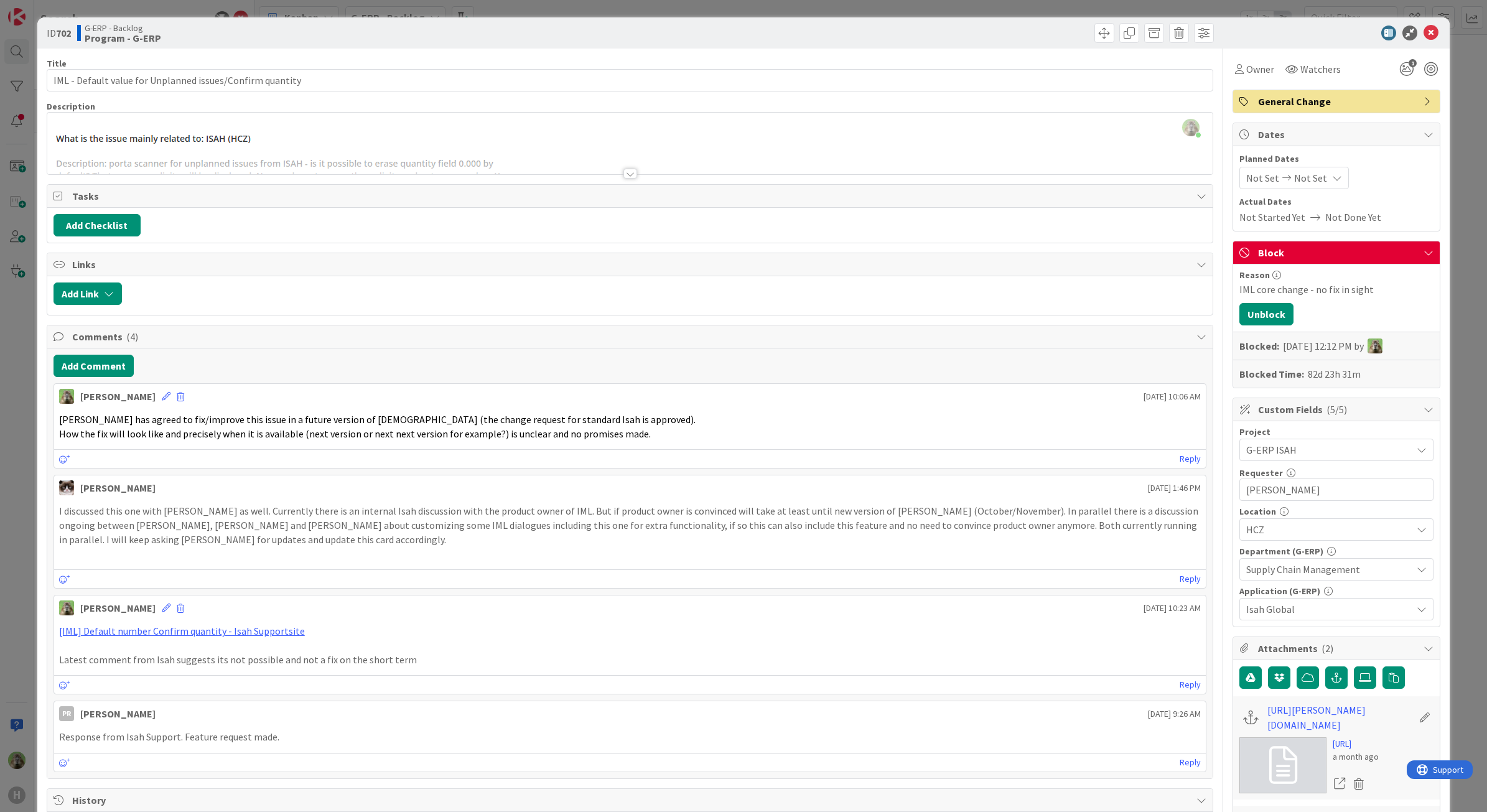
click at [470, 163] on div at bounding box center [629, 158] width 1166 height 32
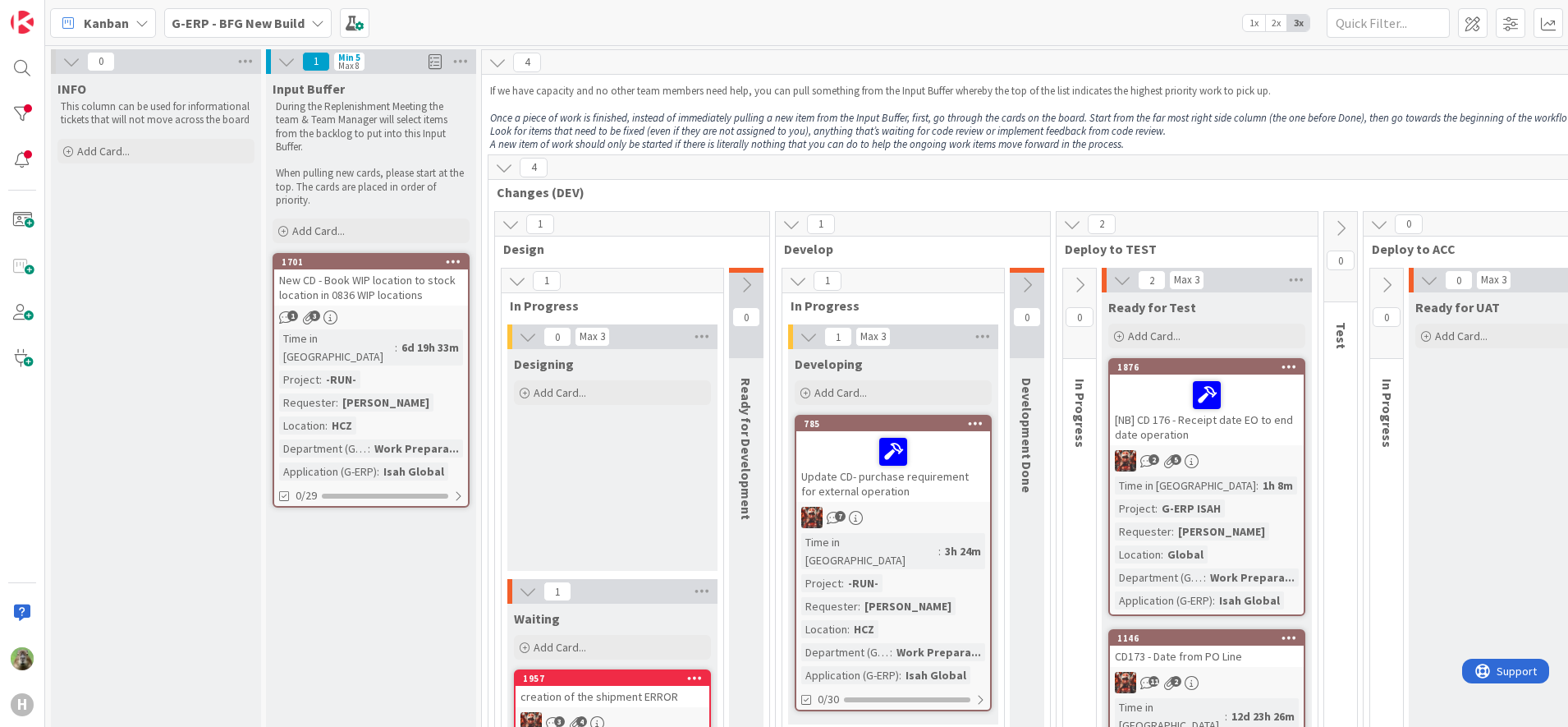
scroll to position [1027, 0]
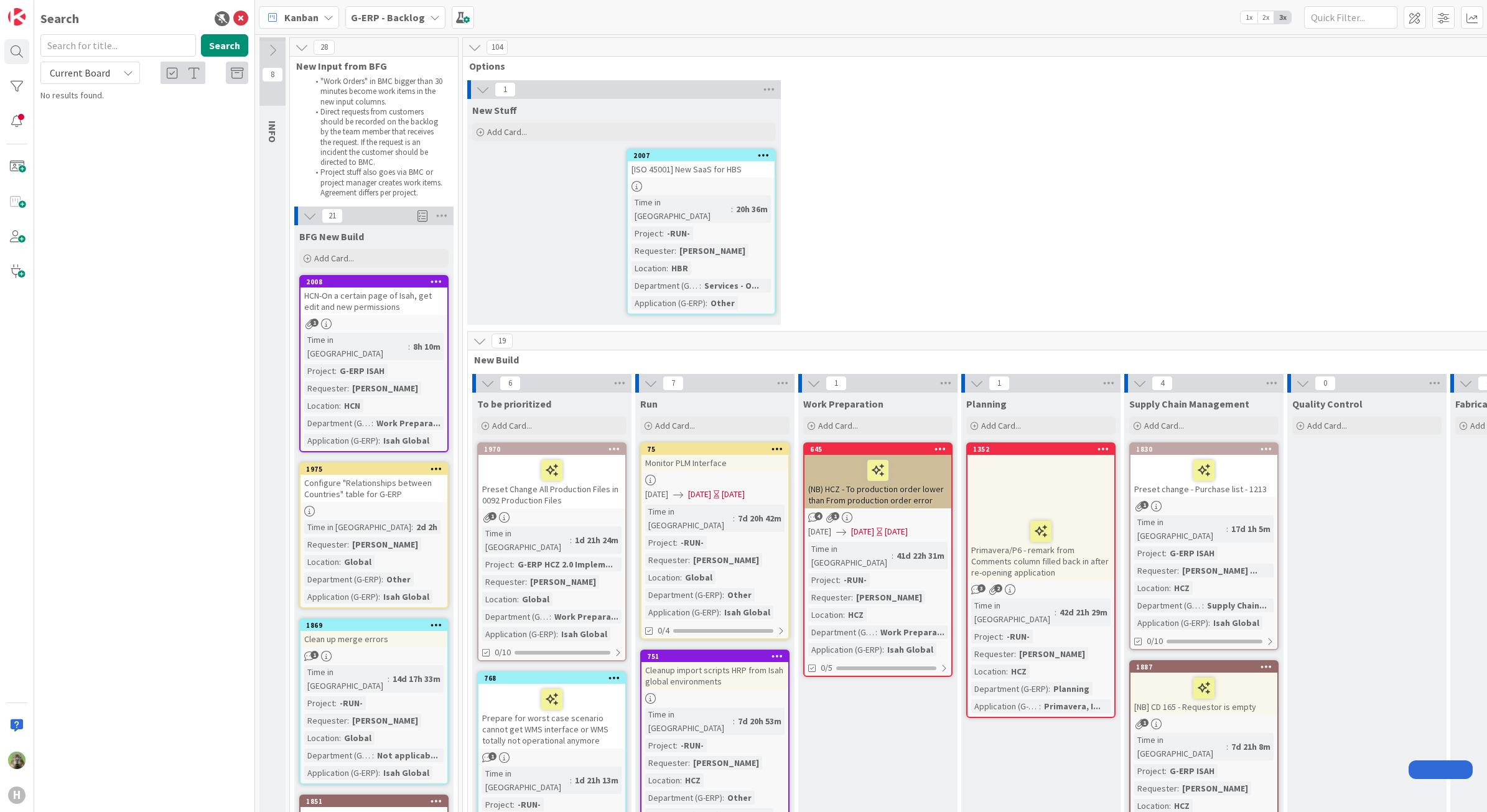
click at [400, 20] on b "G-ERP - Backlog" at bounding box center [388, 17] width 74 height 12
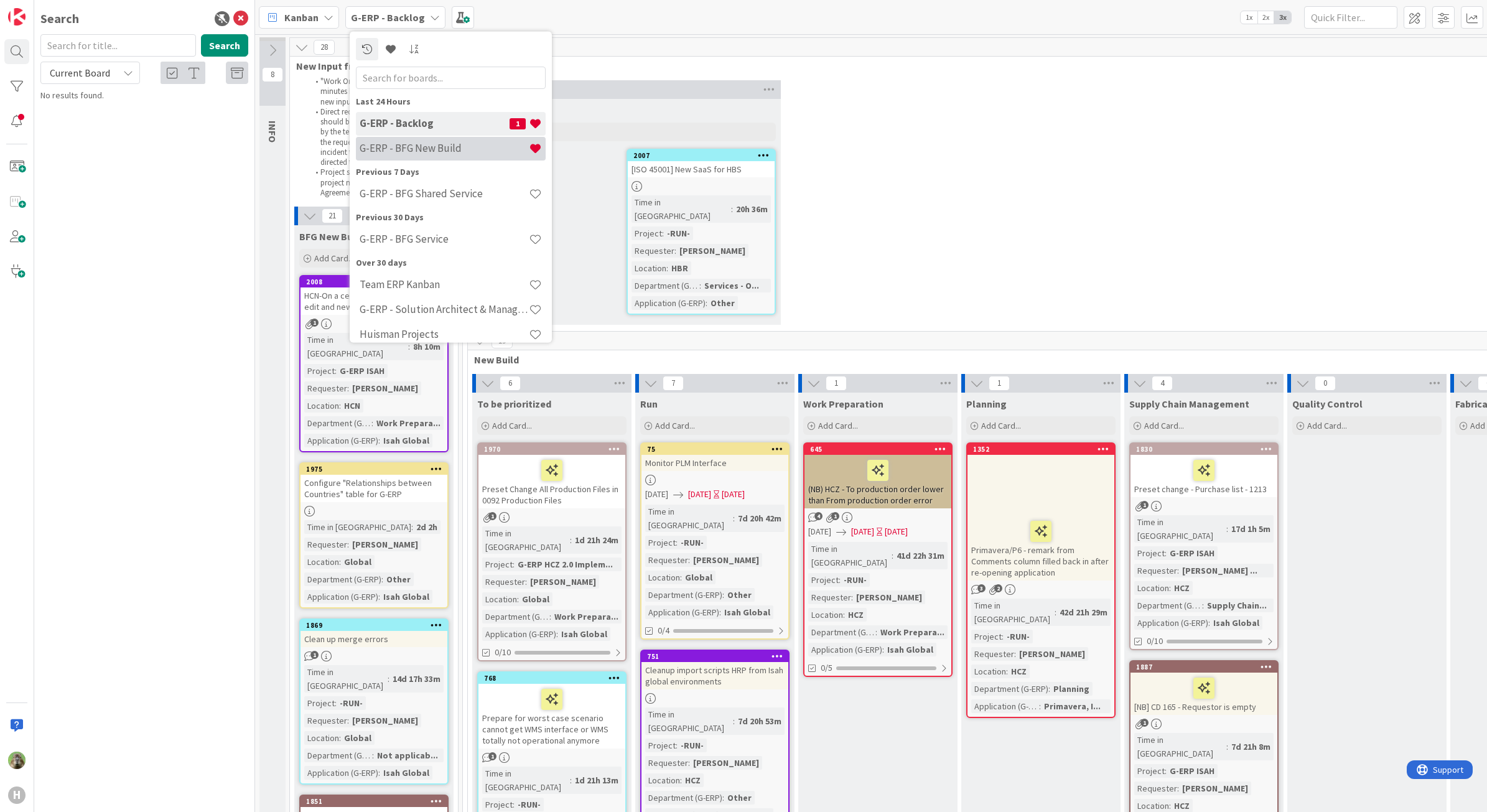
click at [461, 138] on div "G-ERP - BFG New Build" at bounding box center [451, 148] width 189 height 23
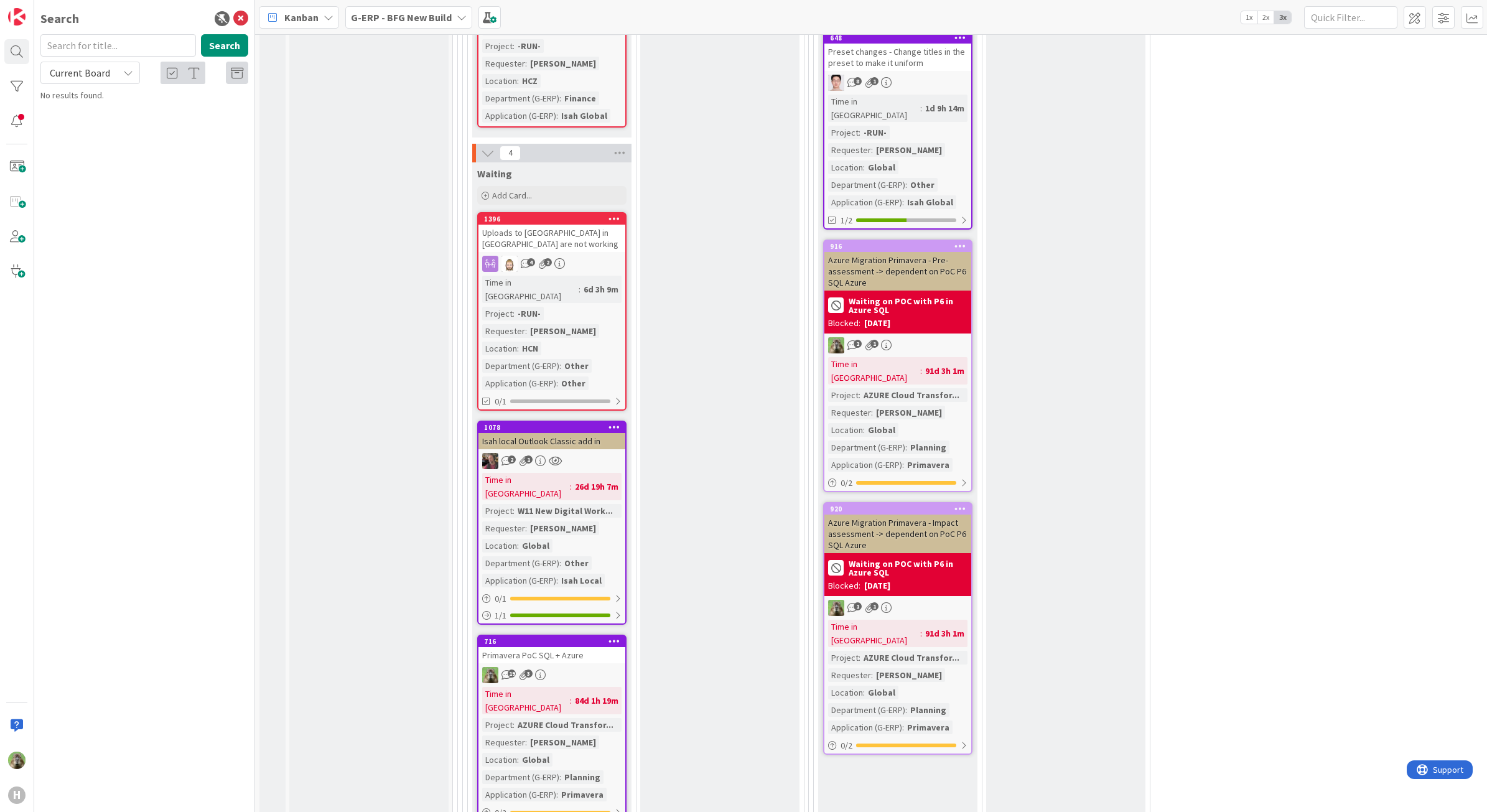
scroll to position [2722, 0]
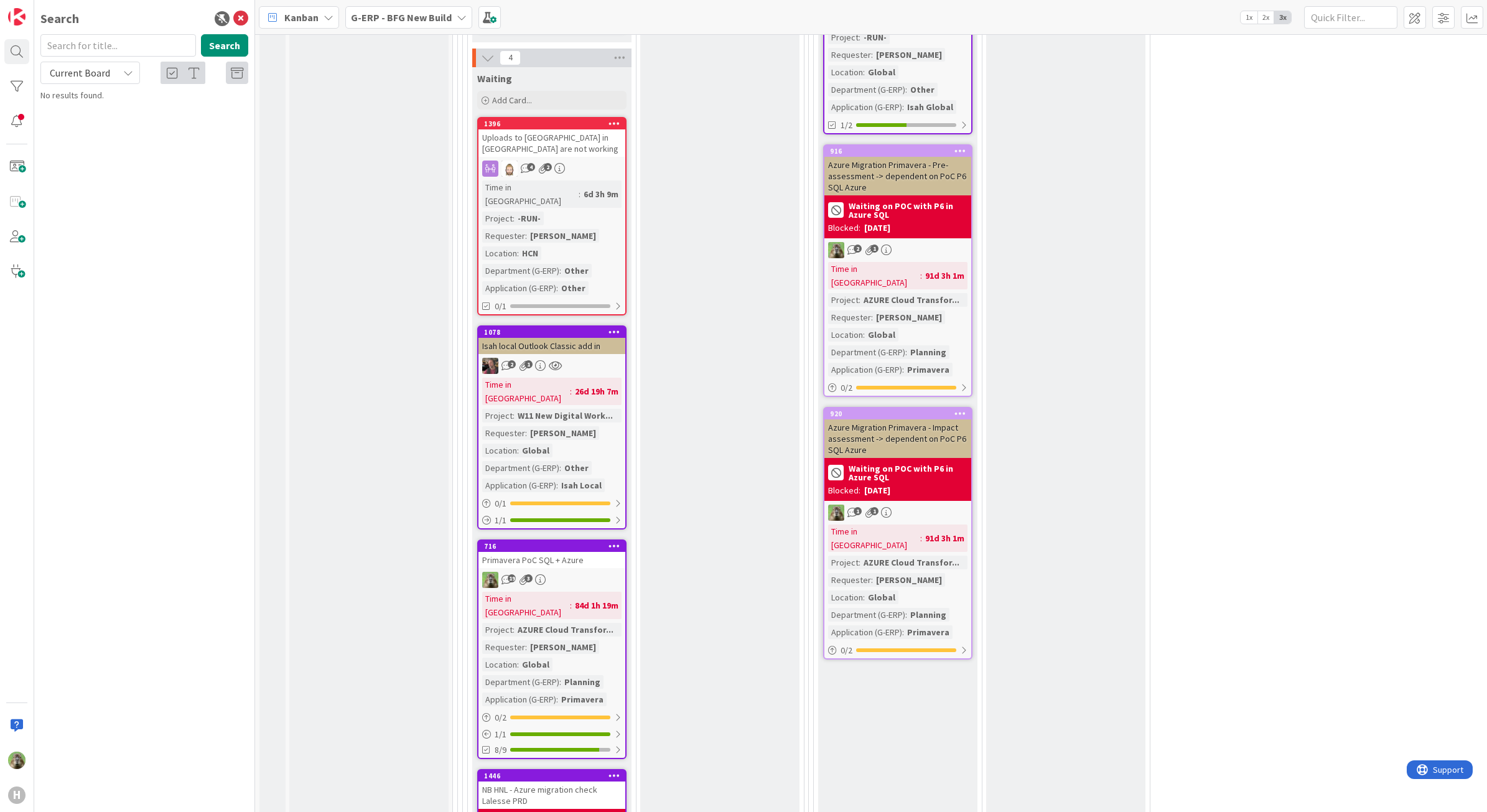
click at [604, 551] on div "Primavera PoC SQL + Azure" at bounding box center [552, 559] width 147 height 16
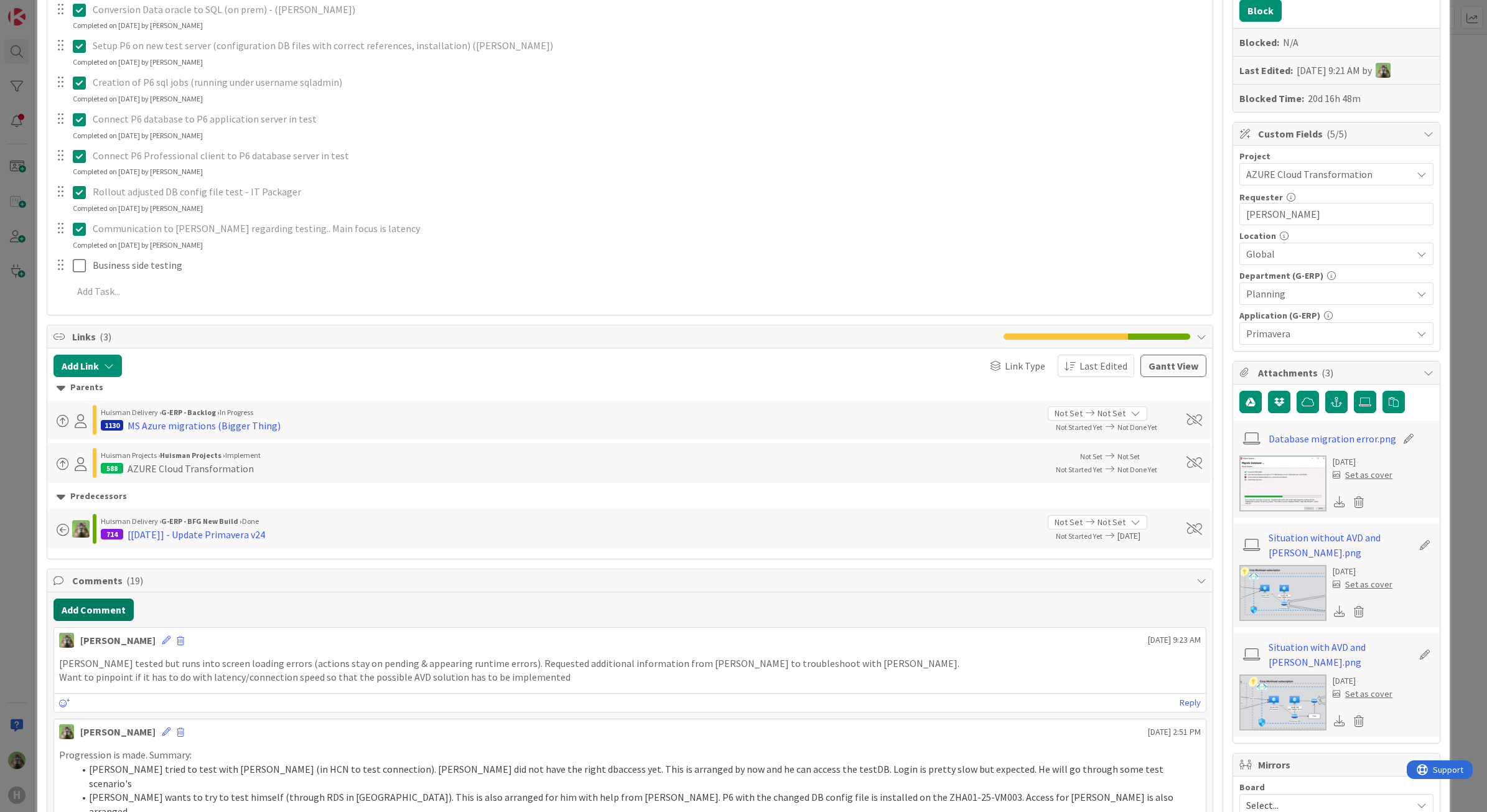
click at [109, 614] on button "Add Comment" at bounding box center [94, 610] width 80 height 23
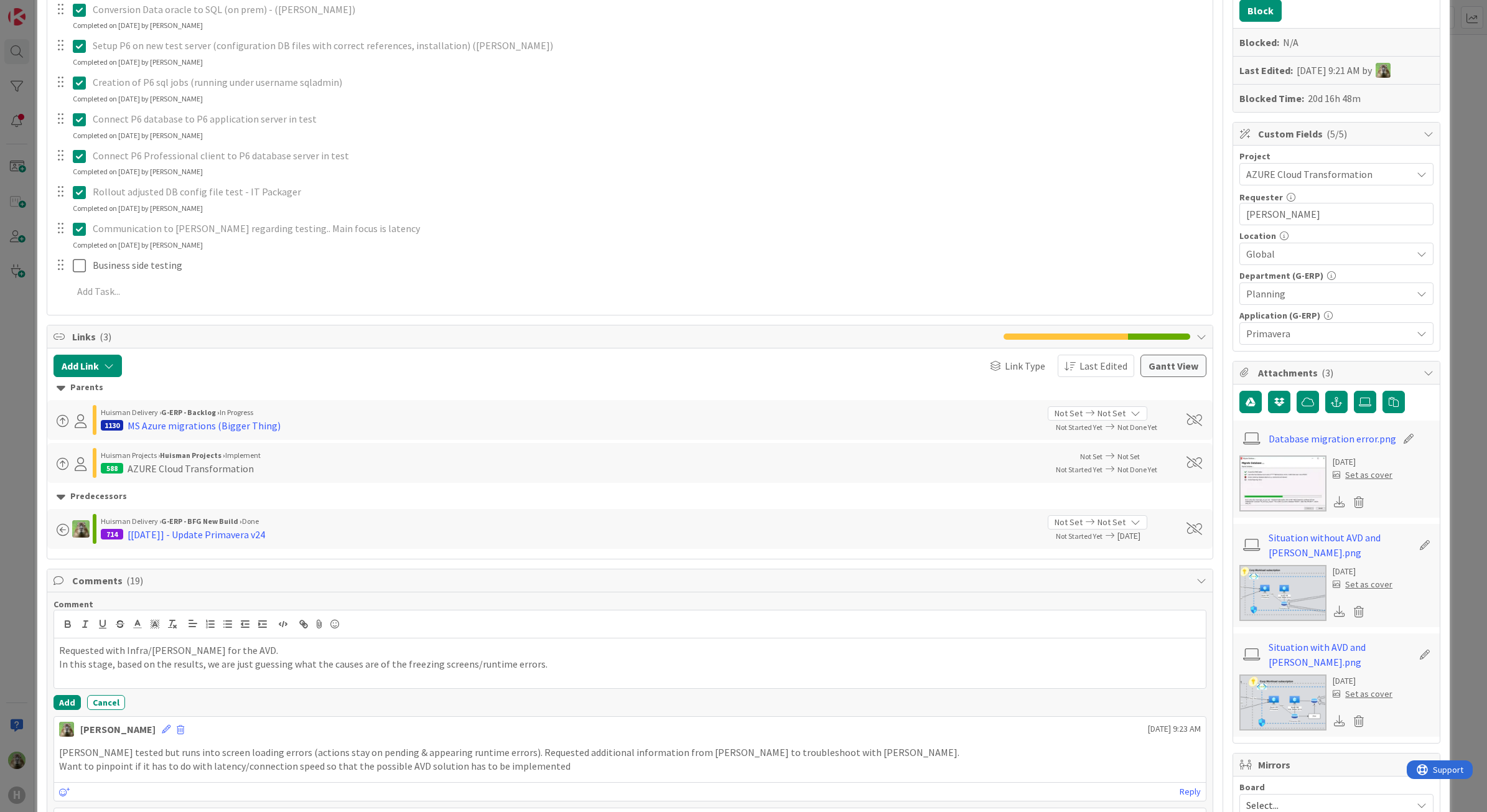
click at [157, 667] on p "In this stage, based on the results, we are just guessing what the causes are o…" at bounding box center [630, 664] width 1142 height 14
click at [167, 669] on p "In this stage, based on the results, we are just guessing what the causes are o…" at bounding box center [630, 664] width 1142 height 14
click at [558, 661] on p "In this stage, based on the test results, we are just guessing what the causes …" at bounding box center [630, 664] width 1142 height 14
click at [60, 703] on button "Add" at bounding box center [67, 705] width 27 height 15
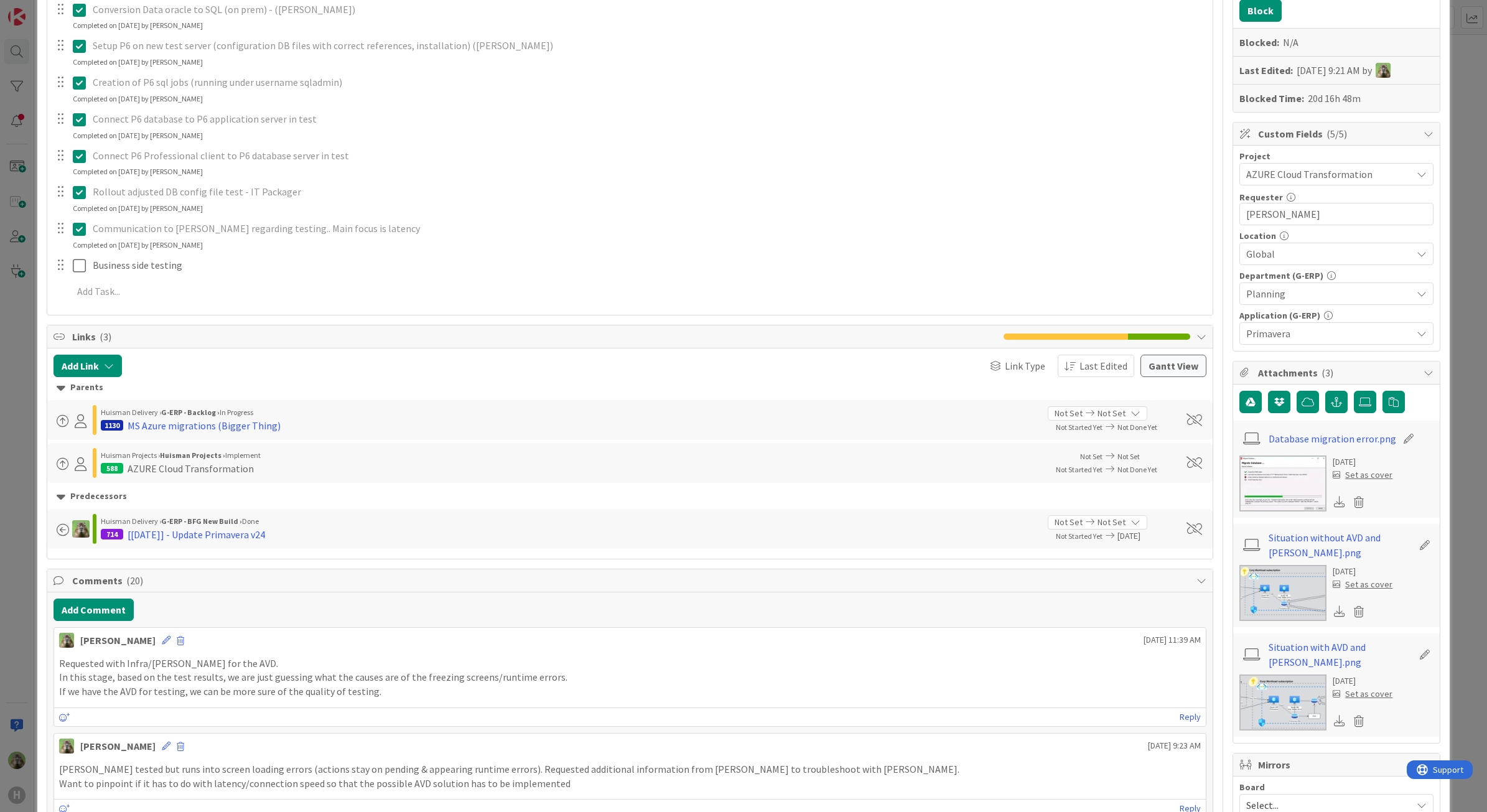
click at [8, 557] on div "ID 716 G-ERP - BFG New Build Waiting Title 25 / 128 Primavera PoC SQL + Azure D…" at bounding box center [743, 406] width 1487 height 812
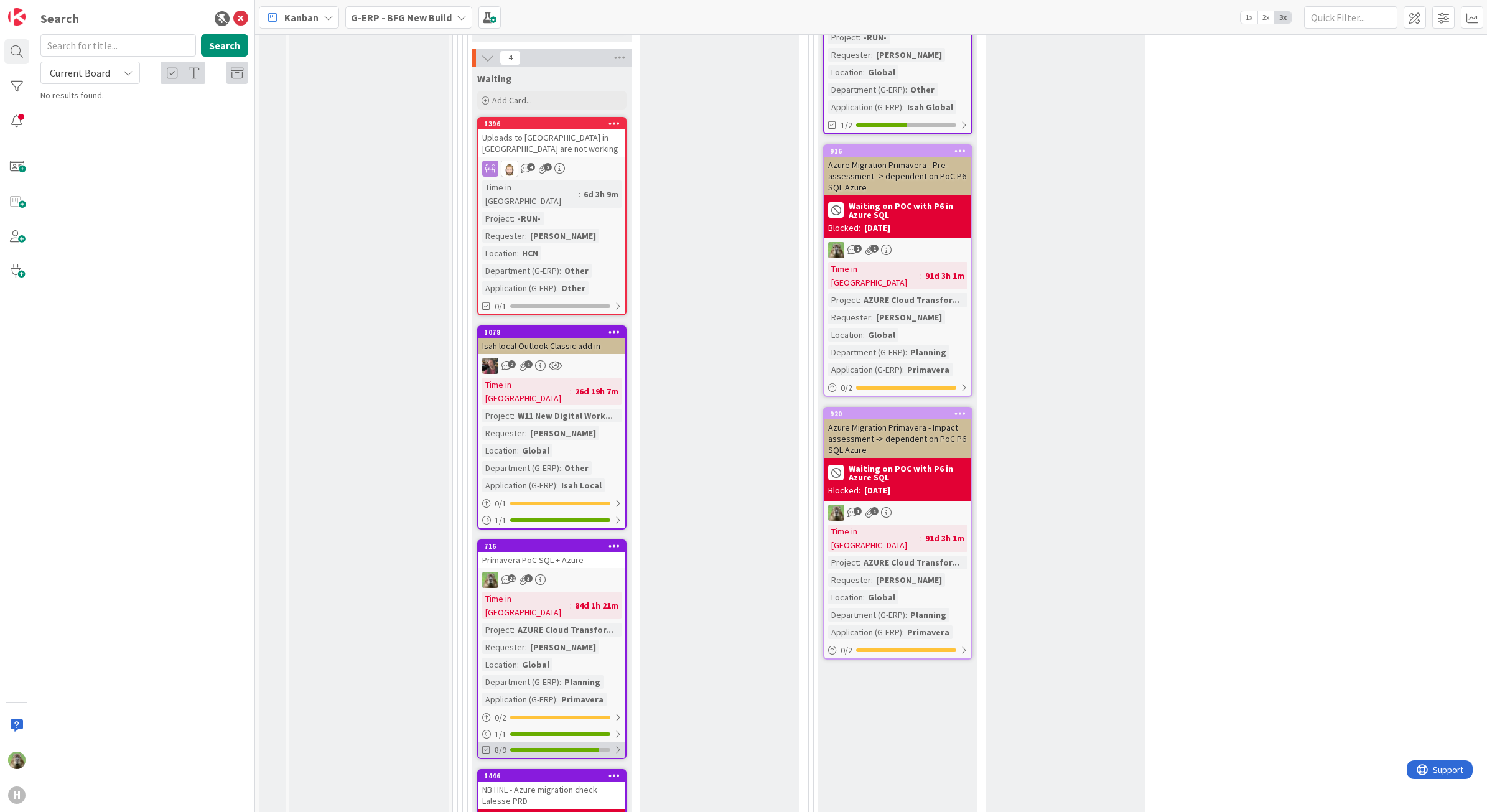
click at [595, 742] on div "8/9" at bounding box center [552, 750] width 147 height 16
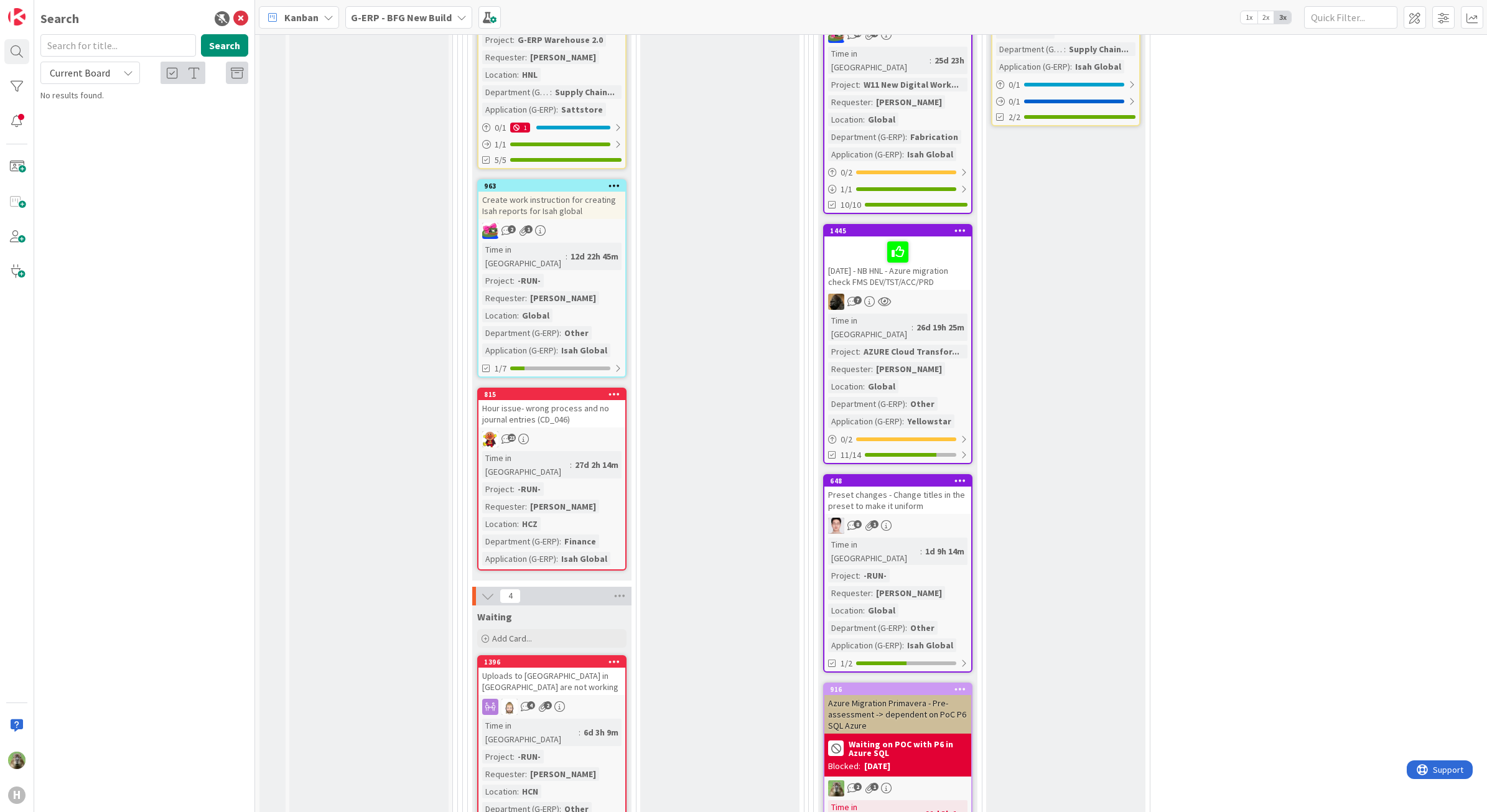
scroll to position [2177, 0]
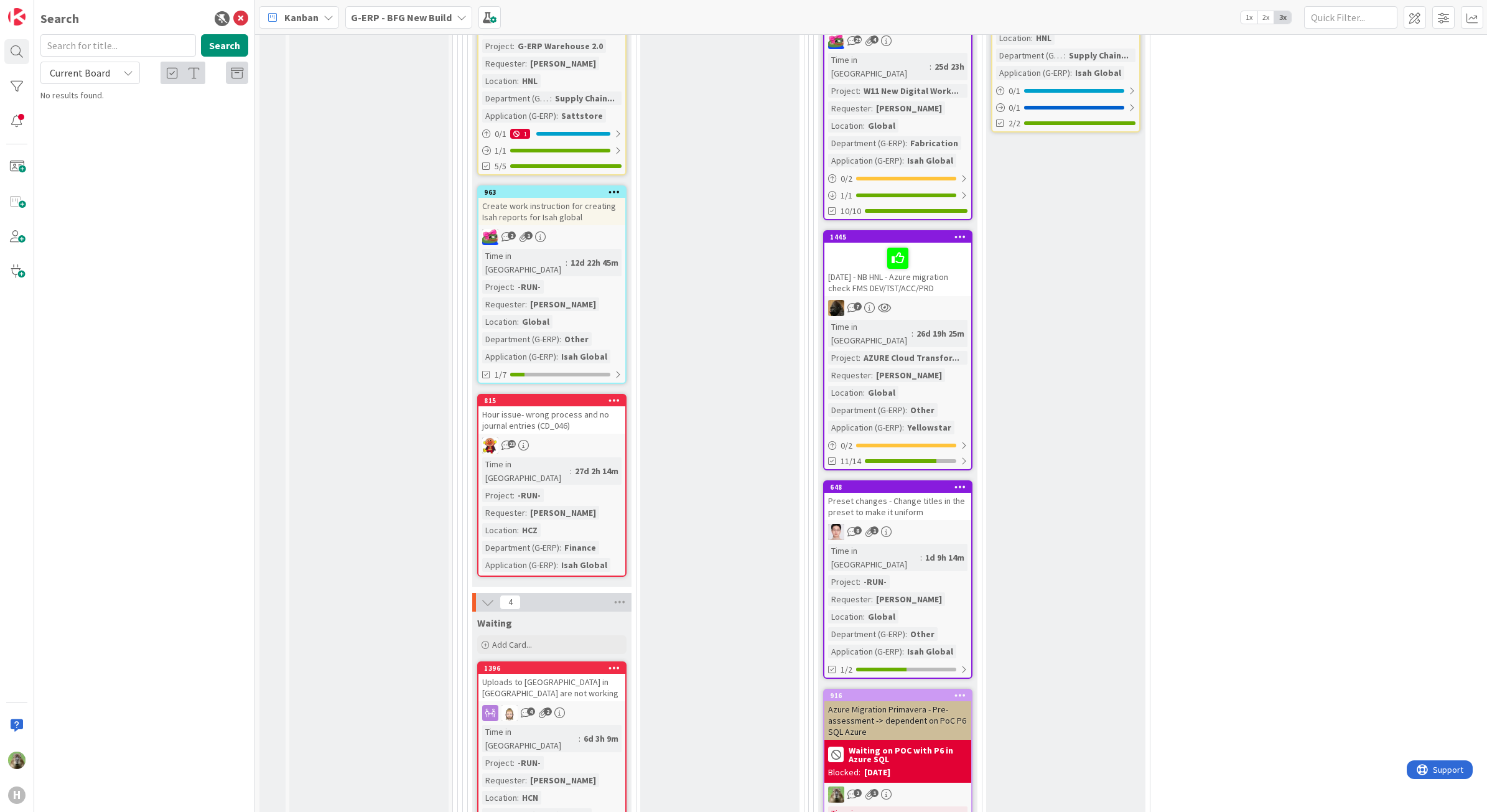
click at [549, 673] on div "Uploads to [GEOGRAPHIC_DATA] in [GEOGRAPHIC_DATA] are not working" at bounding box center [552, 687] width 147 height 27
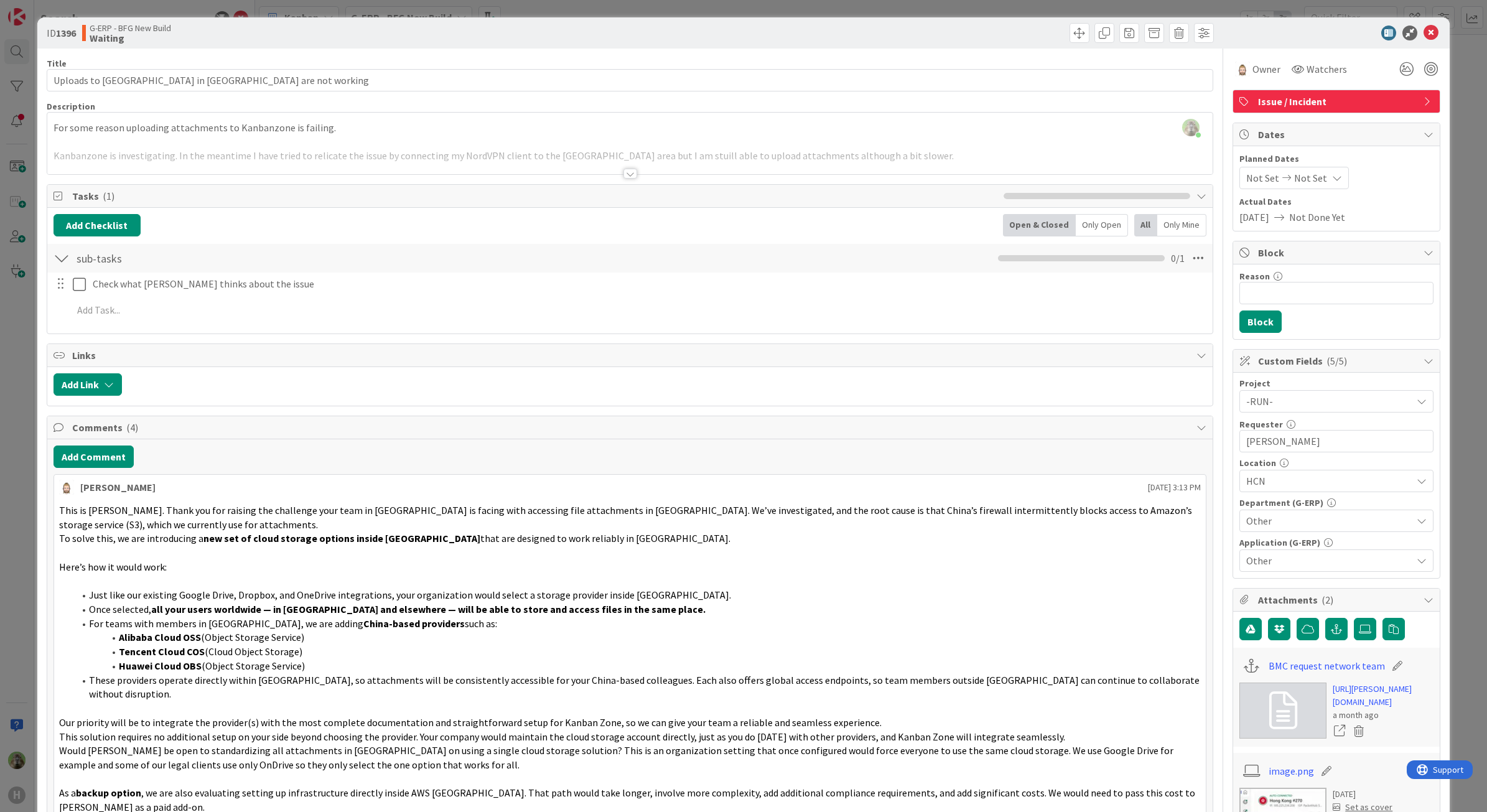
click at [2, 486] on div "ID 1396 G-ERP - BFG New Build Waiting Title 46 / 128 Uploads to Kanbanzone in C…" at bounding box center [743, 406] width 1487 height 812
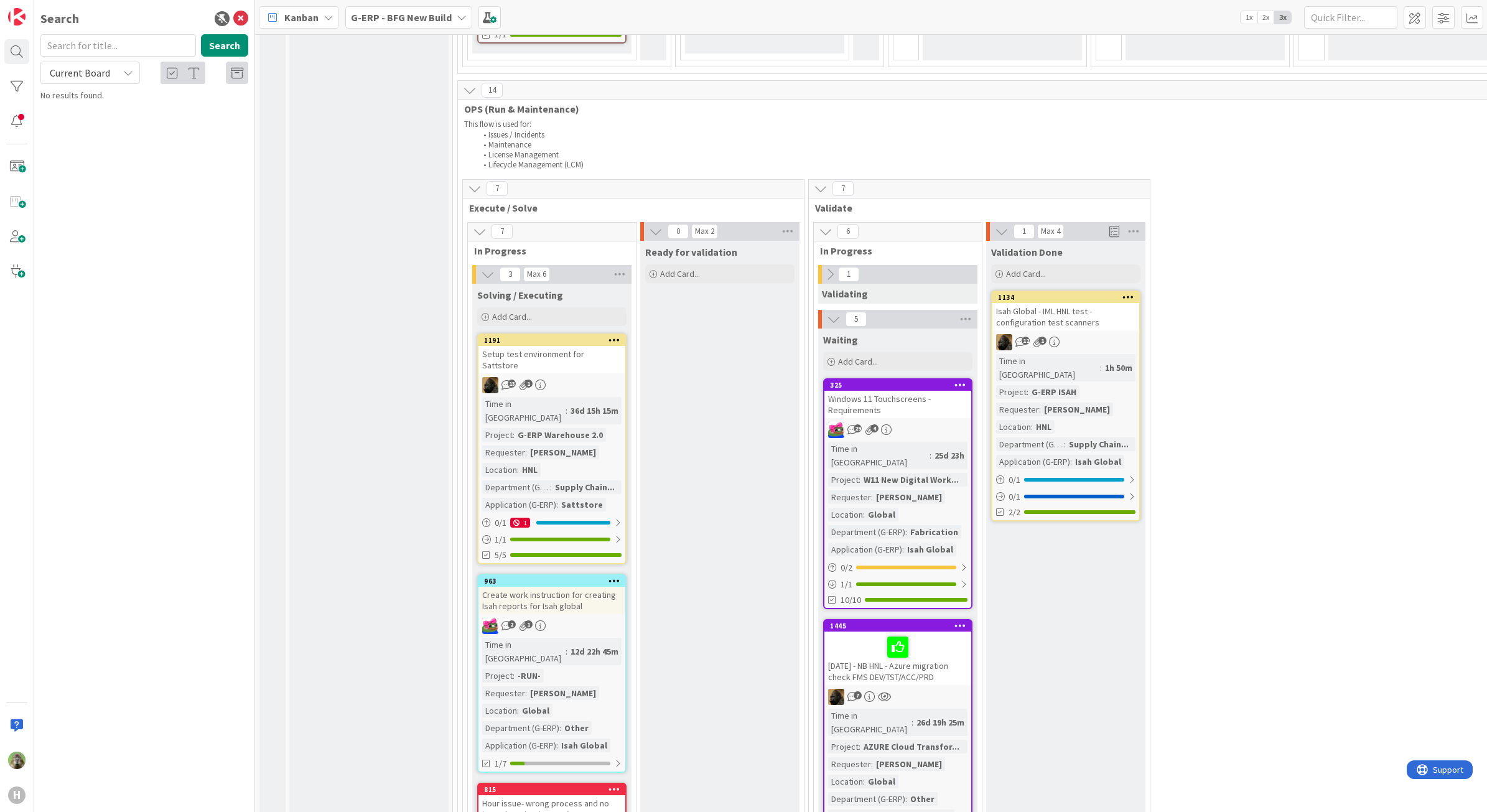
click at [592, 346] on div "Setup test environment for Sattstore" at bounding box center [552, 360] width 147 height 27
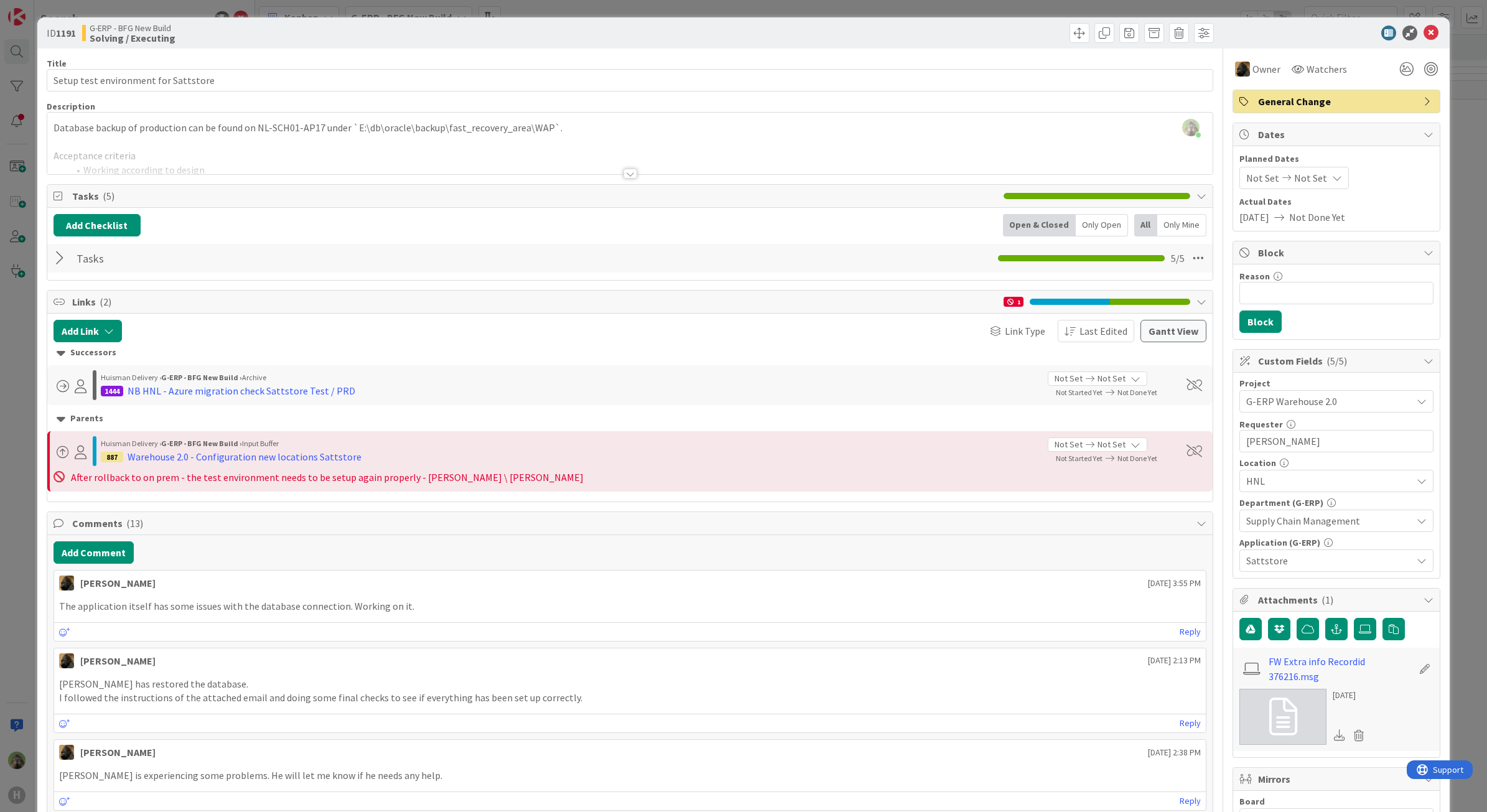
click at [3, 437] on div "ID 1191 G-ERP - BFG New Build Solving / Executing Title 36 / 128 Setup test env…" at bounding box center [743, 406] width 1487 height 812
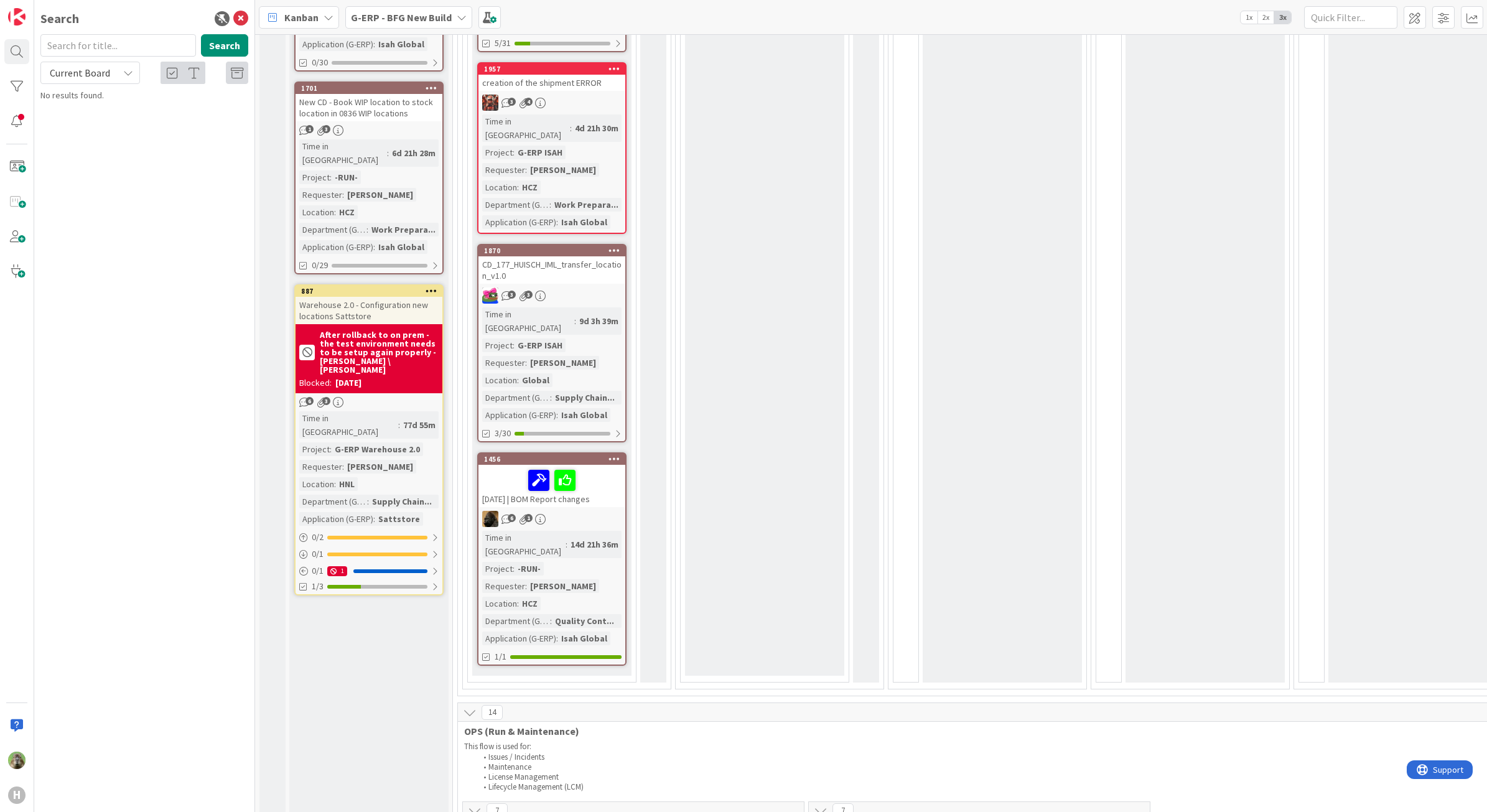
scroll to position [778, 0]
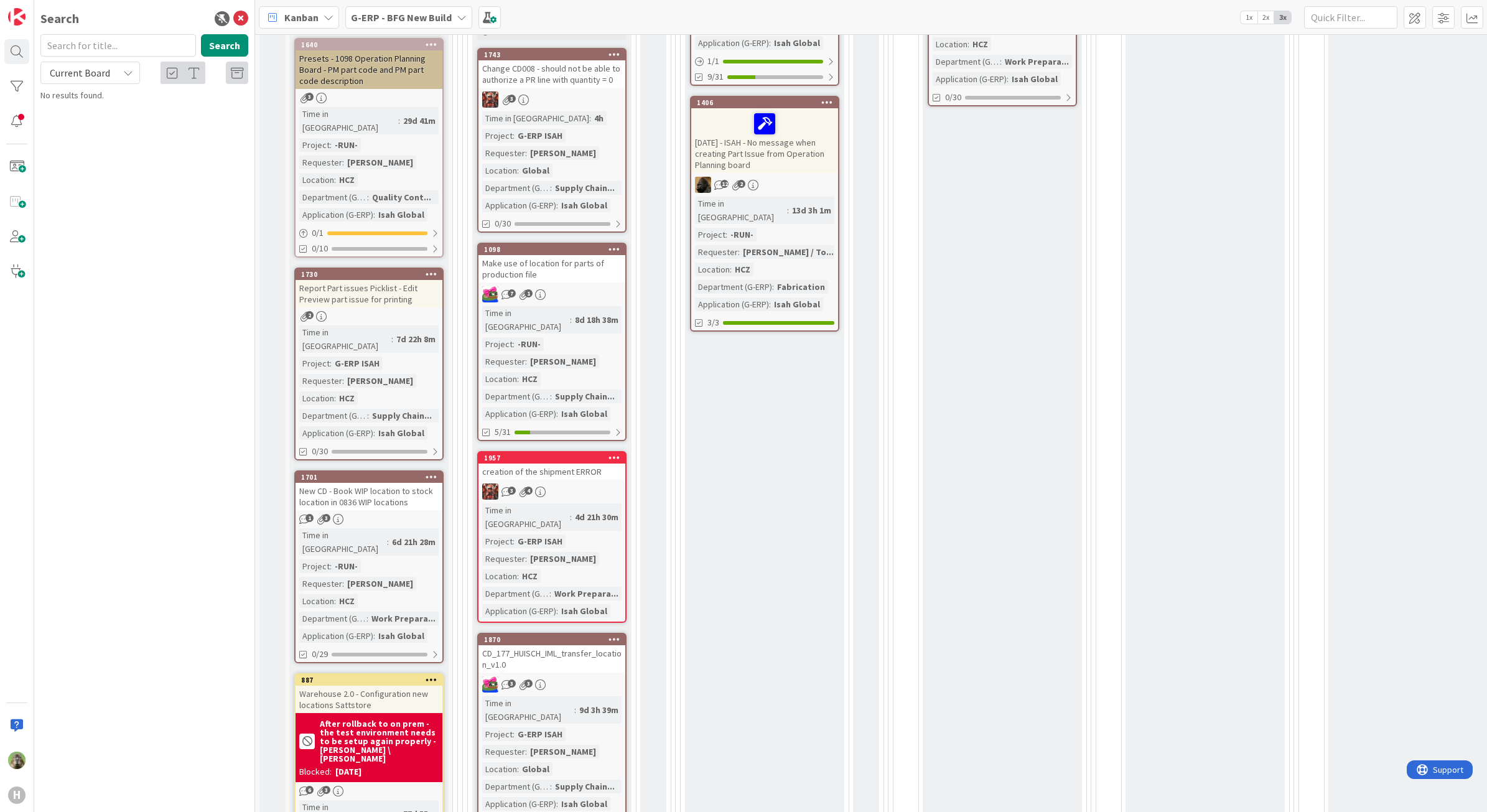
click at [589, 451] on link "1957 creation of the shipment ERROR 3 4 Time in Column : 4d 21h 30m Project : G…" at bounding box center [551, 536] width 149 height 172
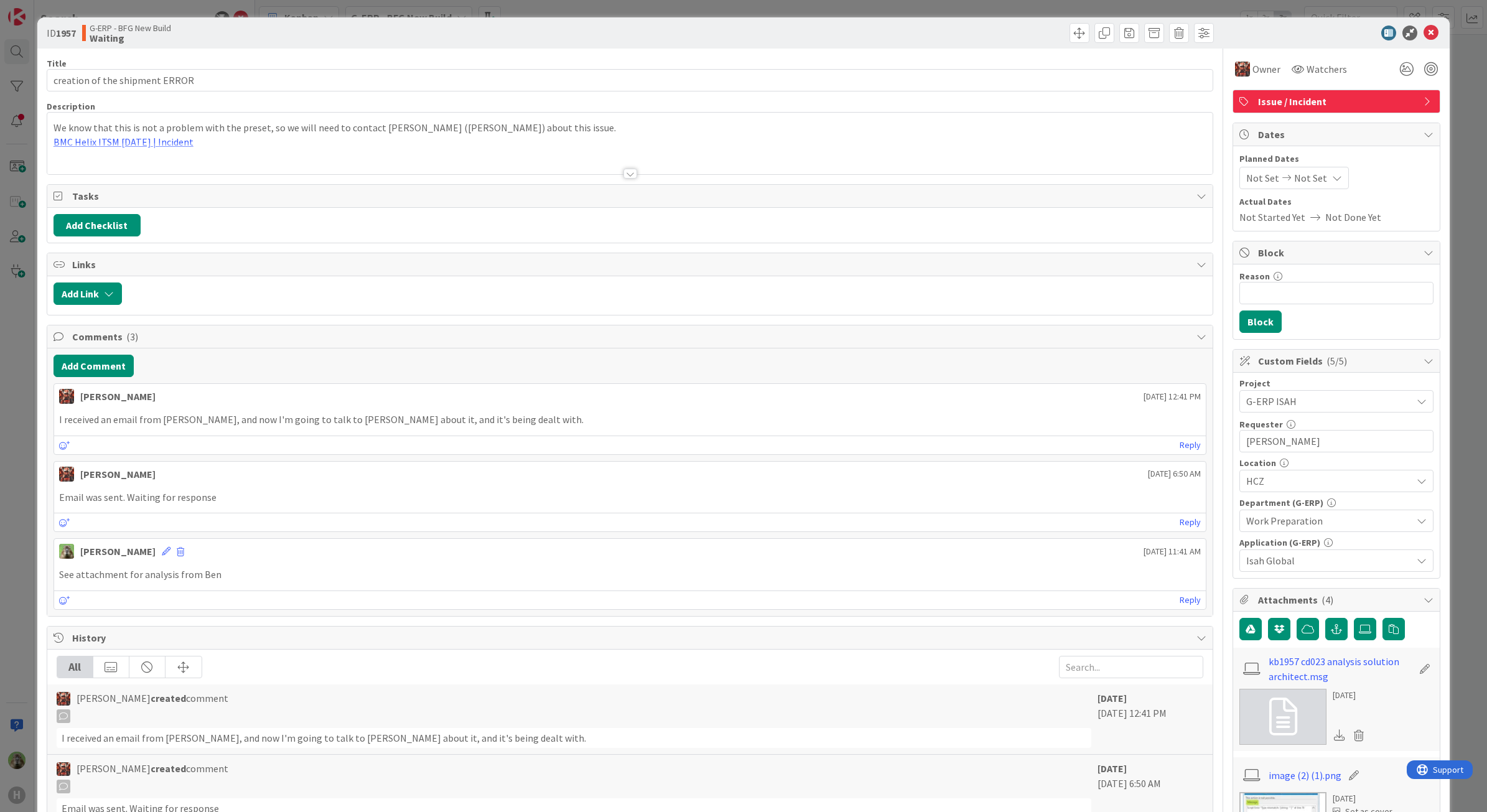
click at [23, 448] on div "ID 1957 G-ERP - BFG New Build Waiting Title 30 / 128 creation of the shipment E…" at bounding box center [743, 406] width 1487 height 812
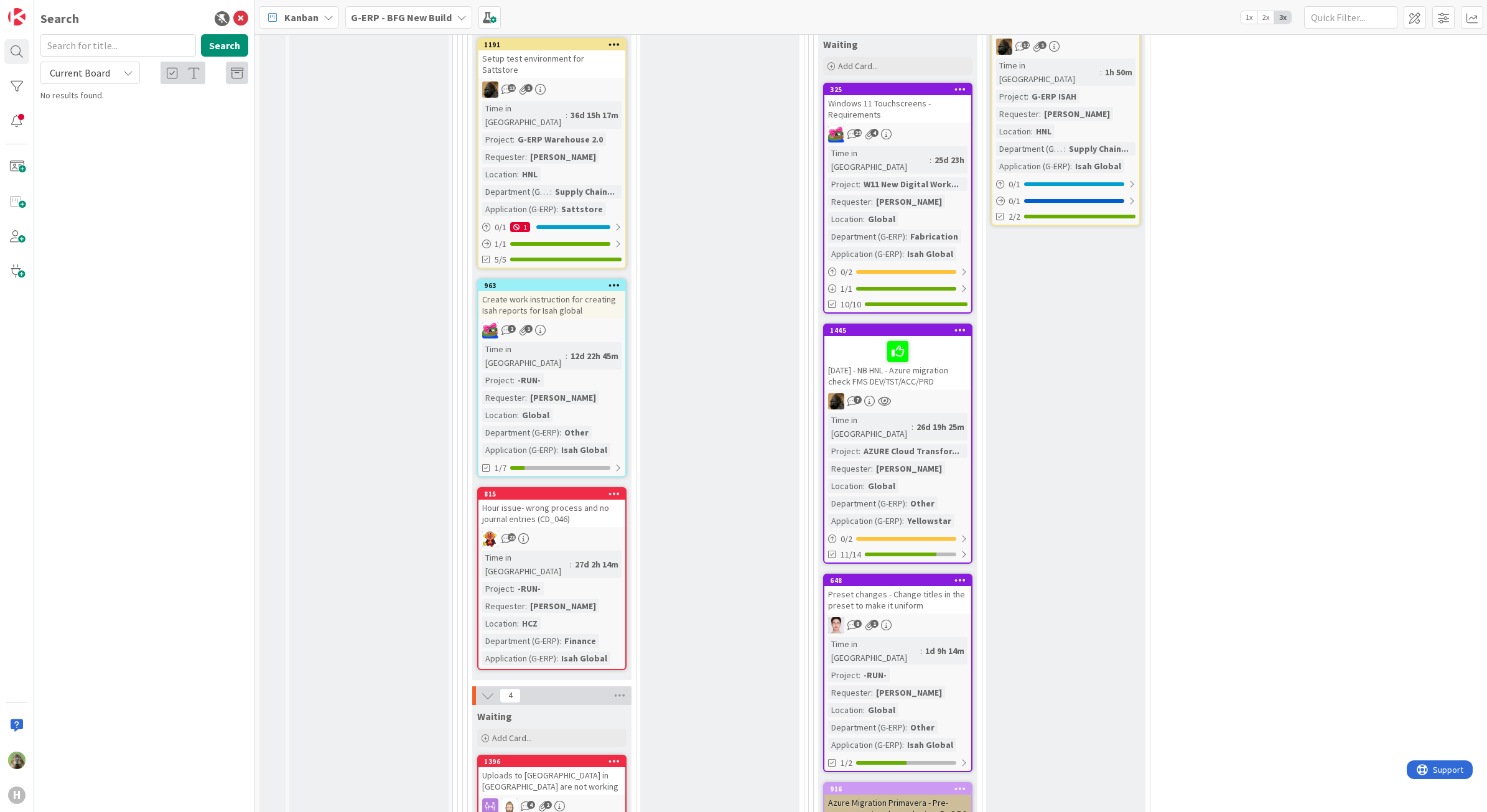
scroll to position [2100, 0]
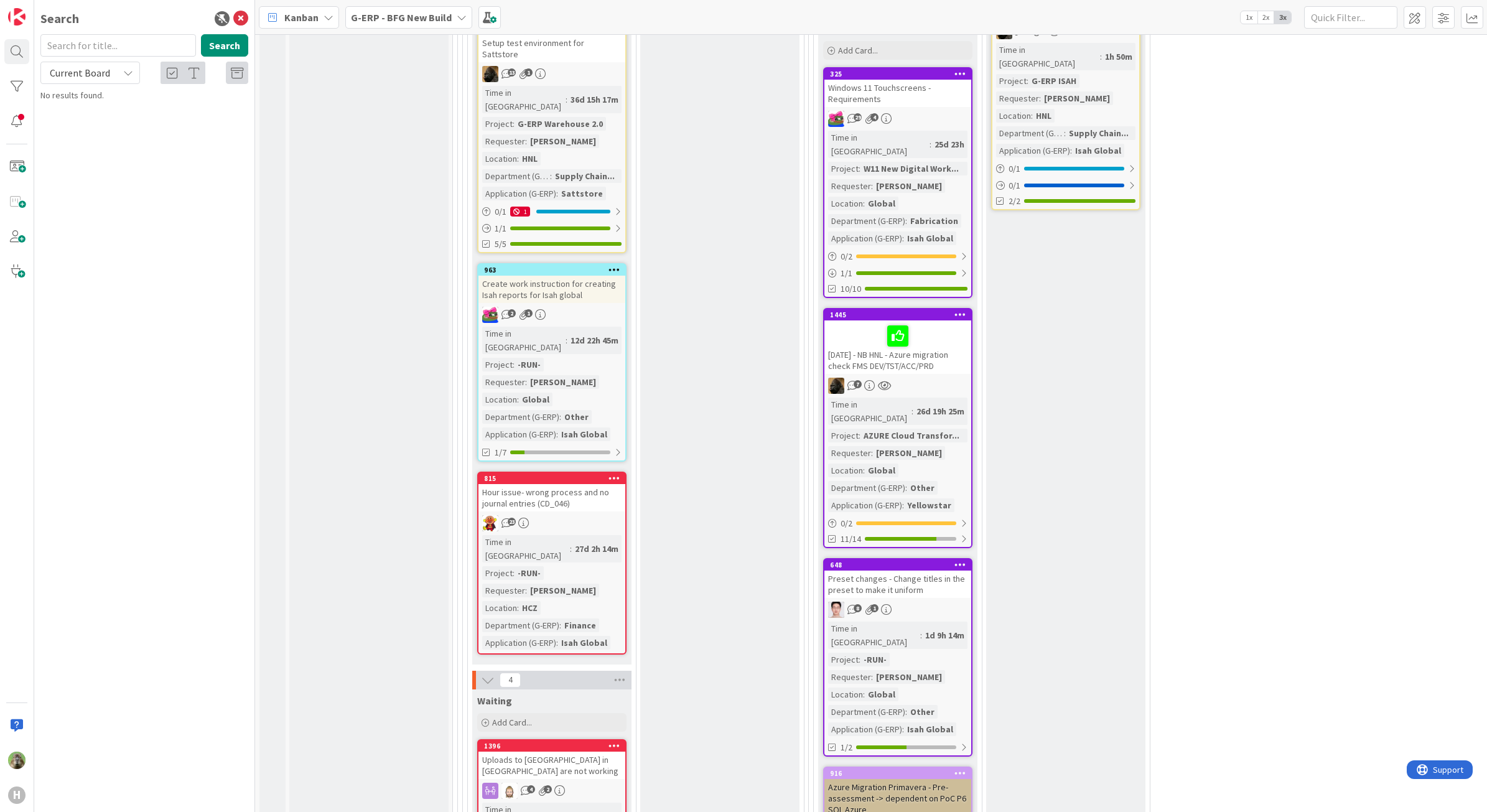
click at [886, 570] on div "Preset changes - Change titles in the preset to make it uniform" at bounding box center [898, 584] width 147 height 27
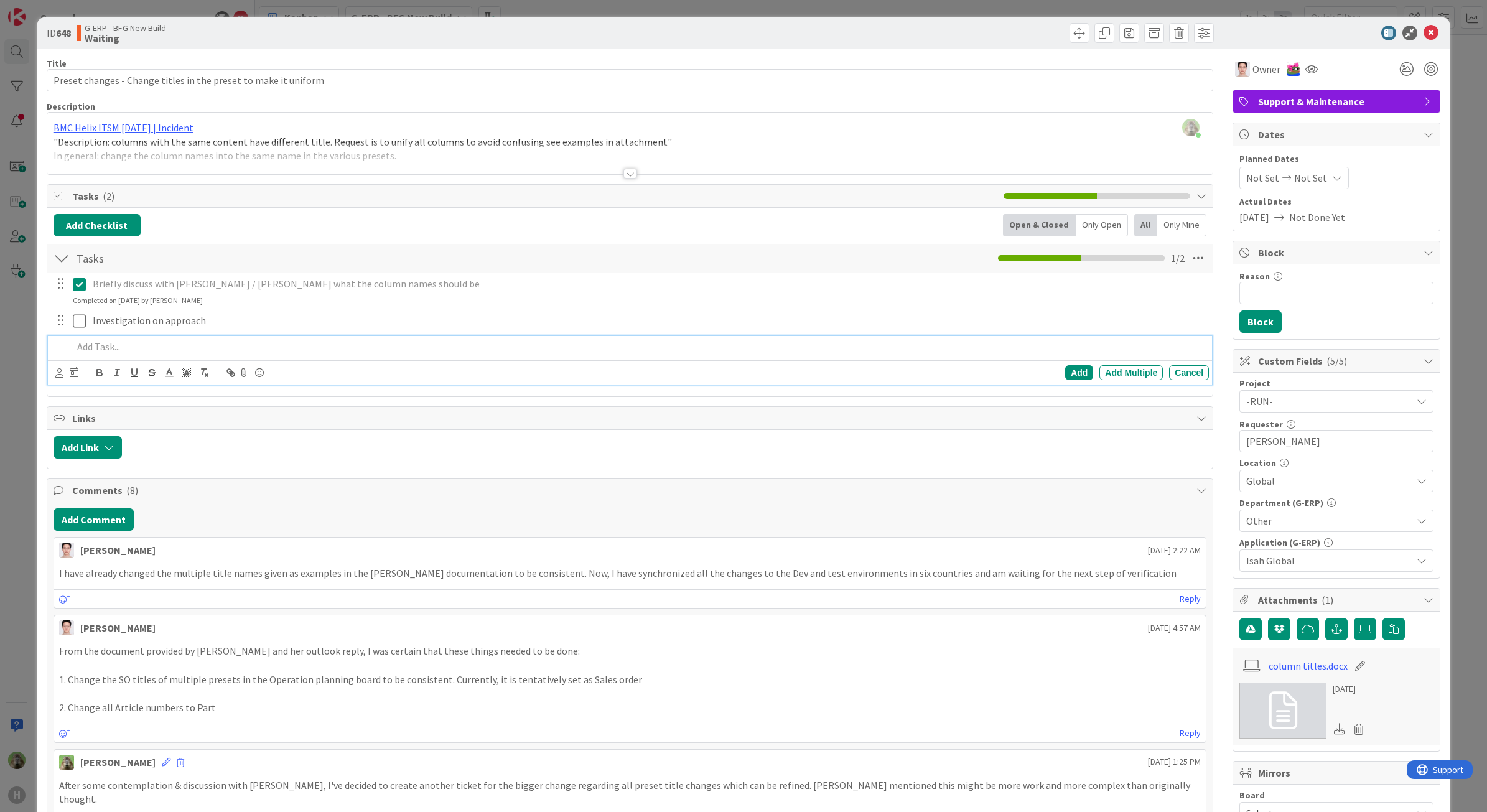
click at [905, 339] on div at bounding box center [639, 346] width 1142 height 22
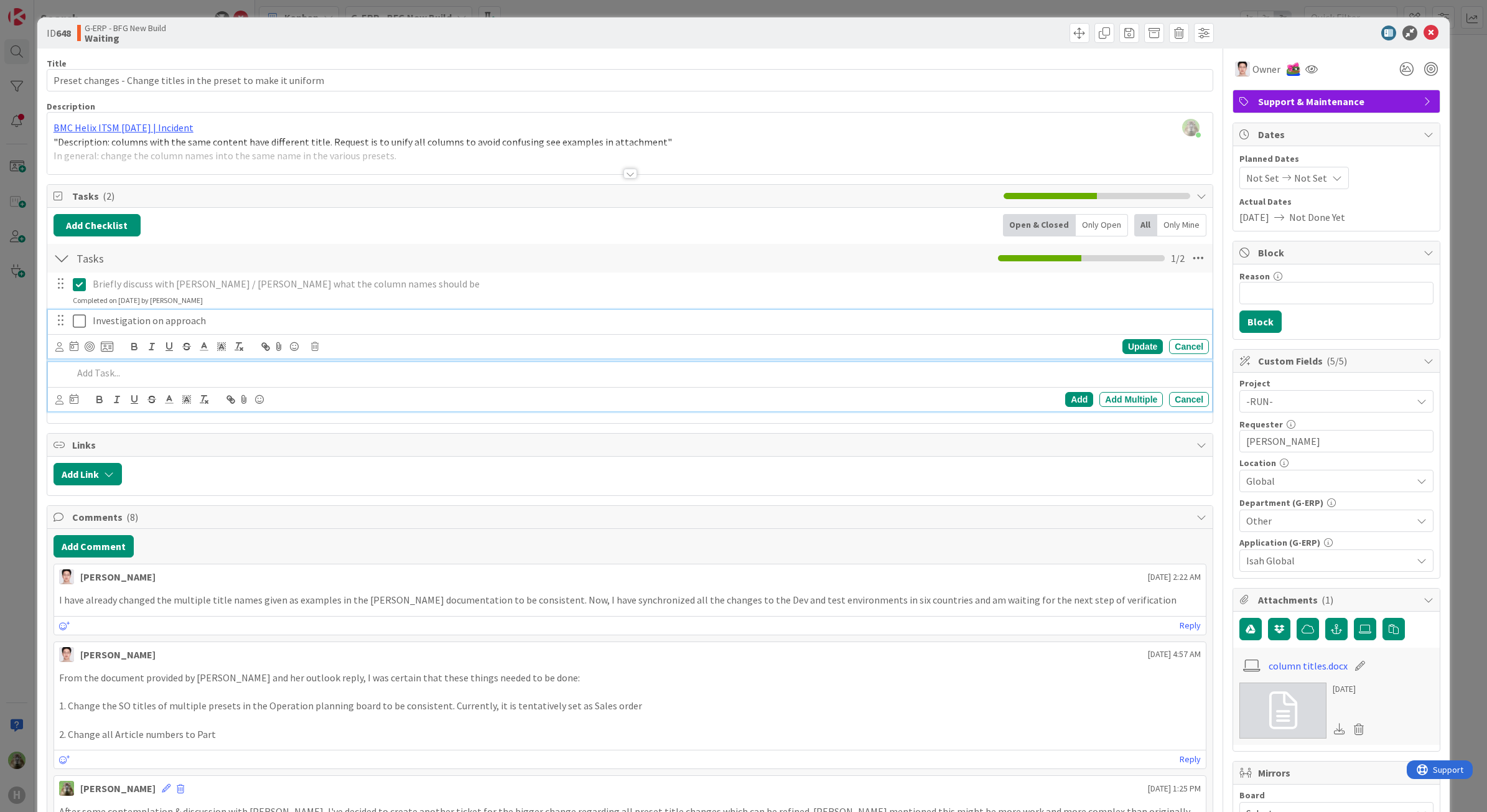
click at [907, 324] on p "Investigation on approach" at bounding box center [648, 320] width 1111 height 14
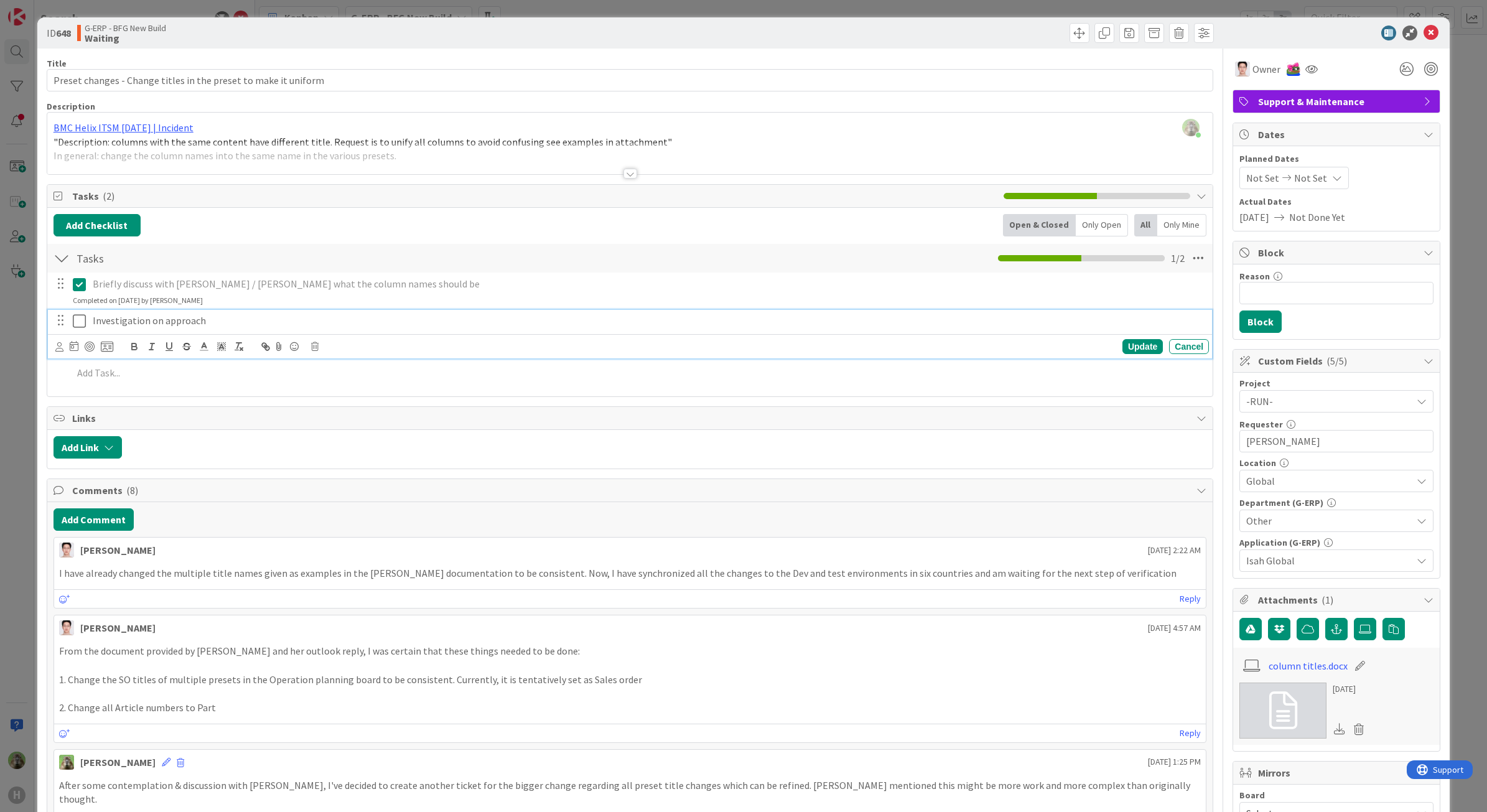
click at [315, 353] on div "Update Cancel" at bounding box center [632, 346] width 1154 height 17
click at [321, 341] on div "Update Cancel" at bounding box center [632, 346] width 1154 height 17
click at [318, 345] on icon at bounding box center [315, 346] width 8 height 8
click at [356, 401] on div "Delete" at bounding box center [346, 400] width 46 height 23
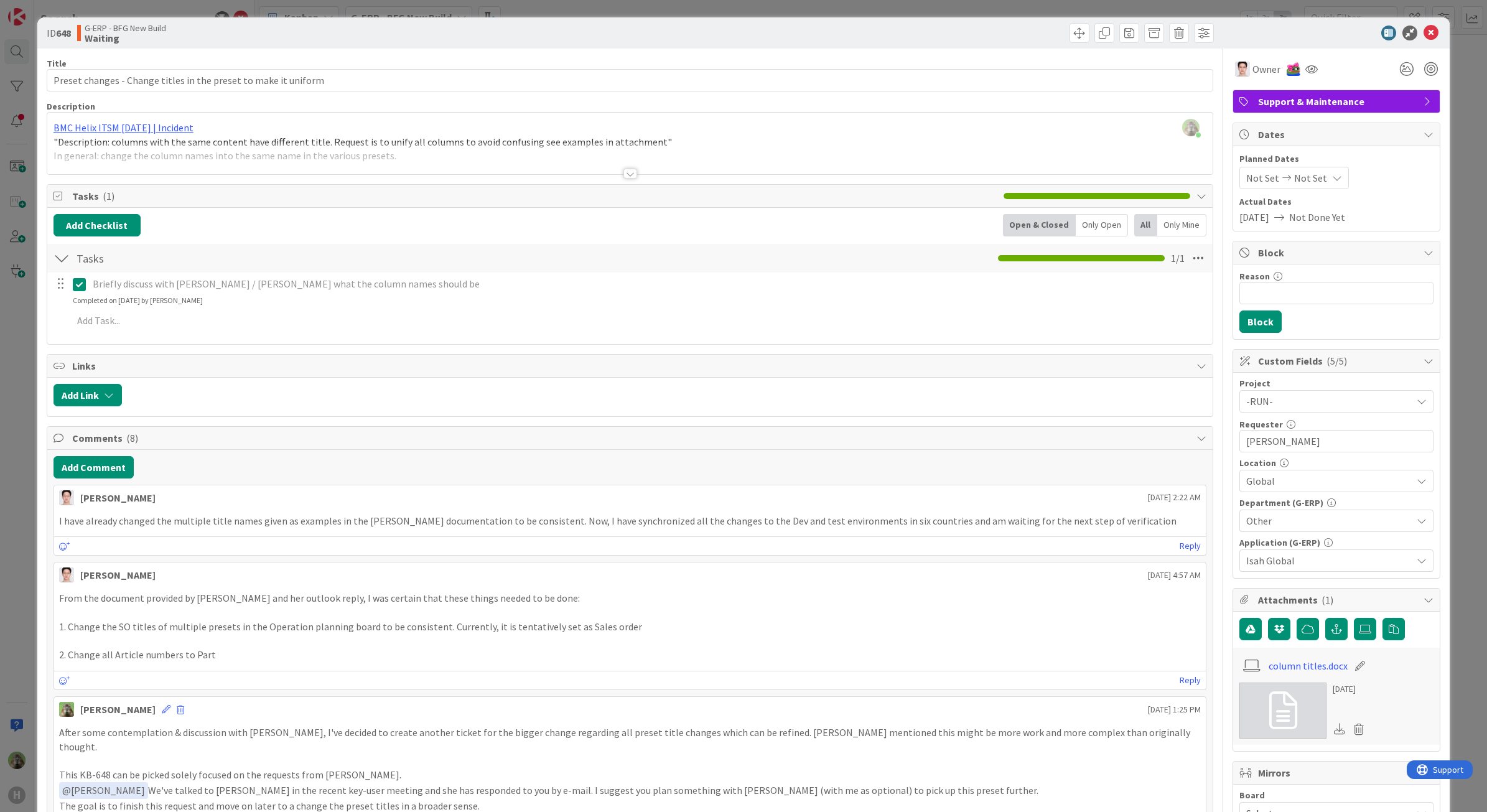
click at [23, 464] on div "ID 648 G-ERP - BFG New Build Waiting Title 63 / 128 Preset changes - Change tit…" at bounding box center [743, 406] width 1487 height 812
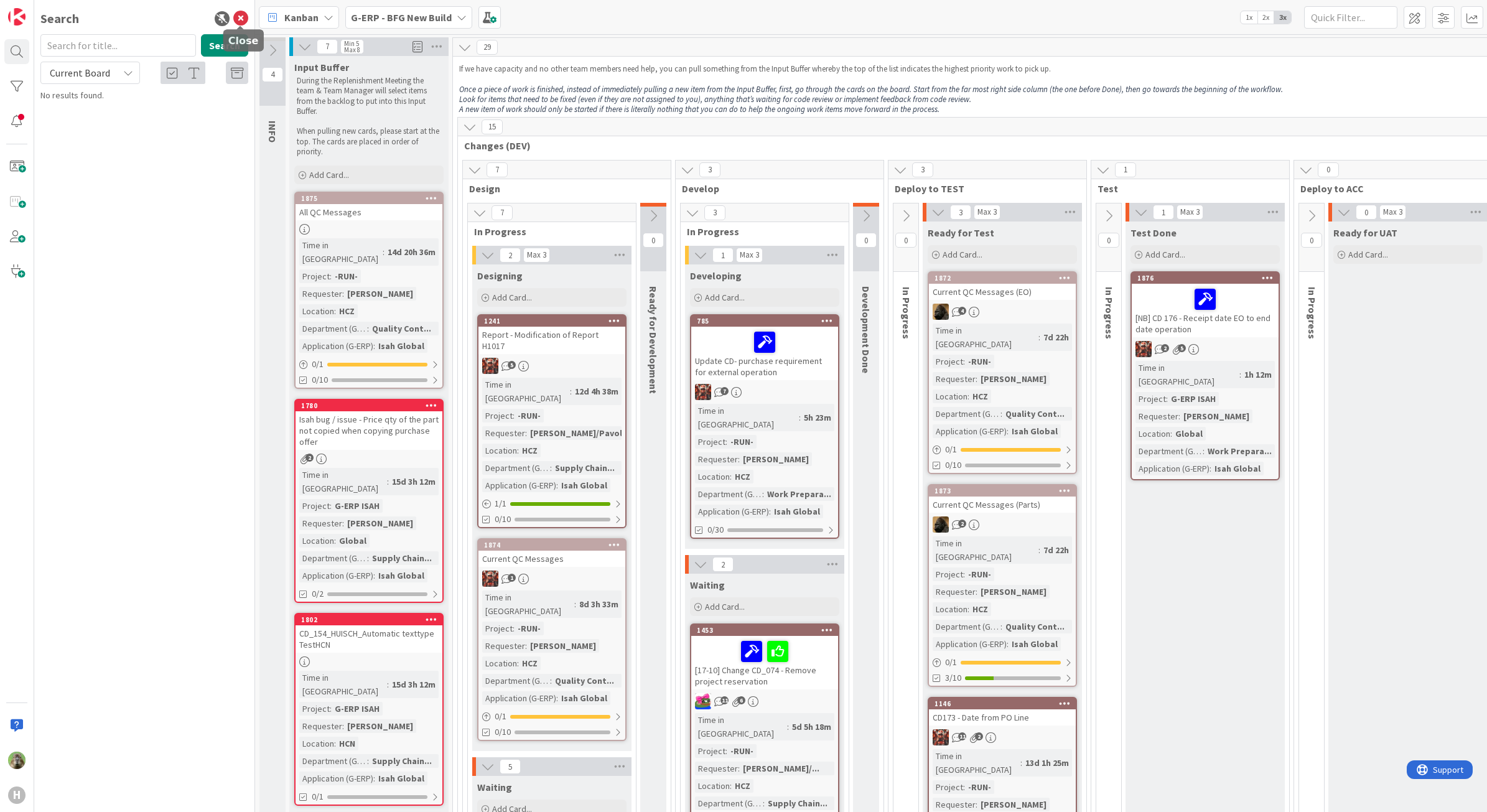
click at [236, 13] on icon at bounding box center [241, 19] width 15 height 15
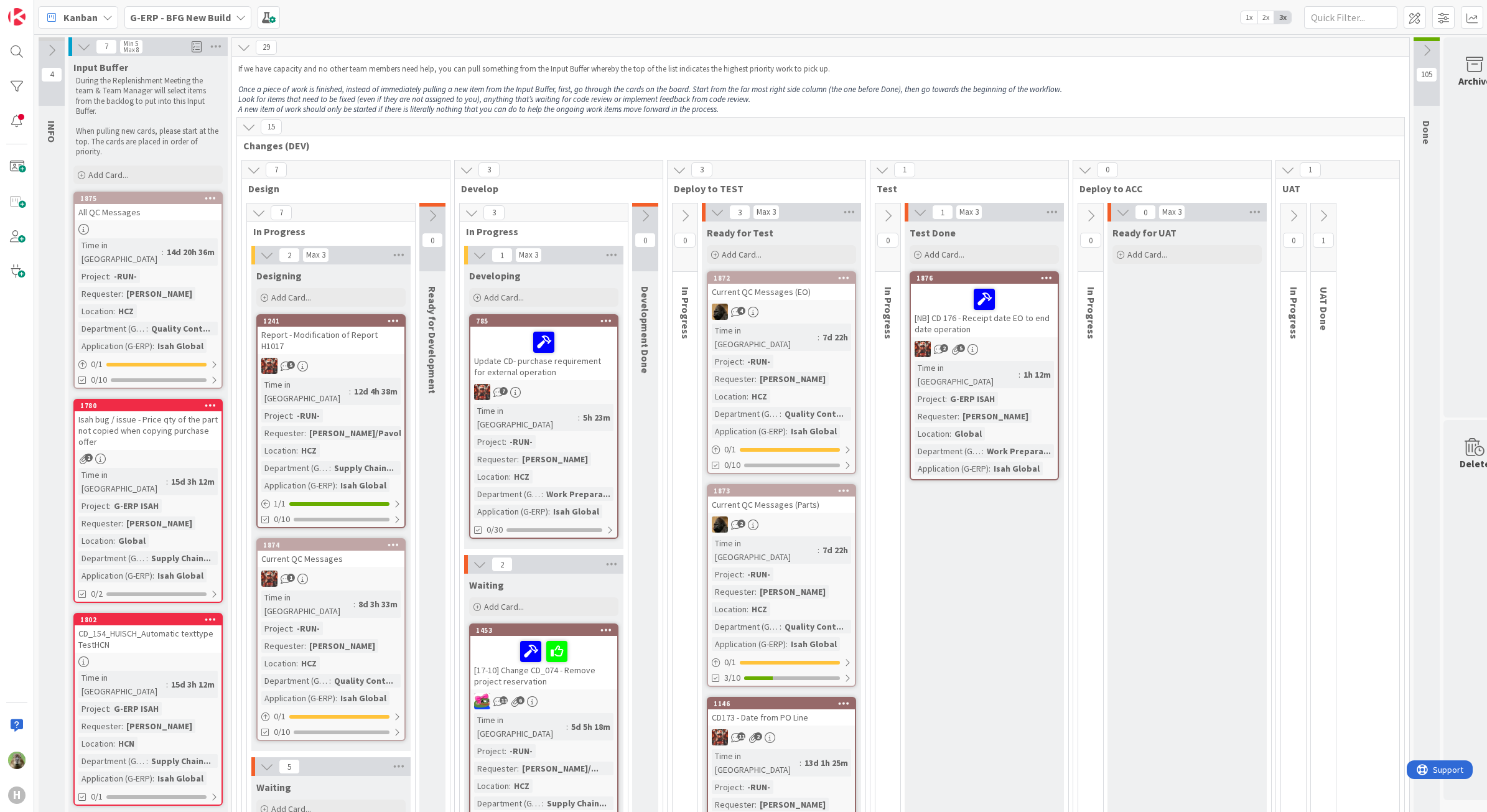
click at [423, 134] on div "15" at bounding box center [820, 126] width 1167 height 19
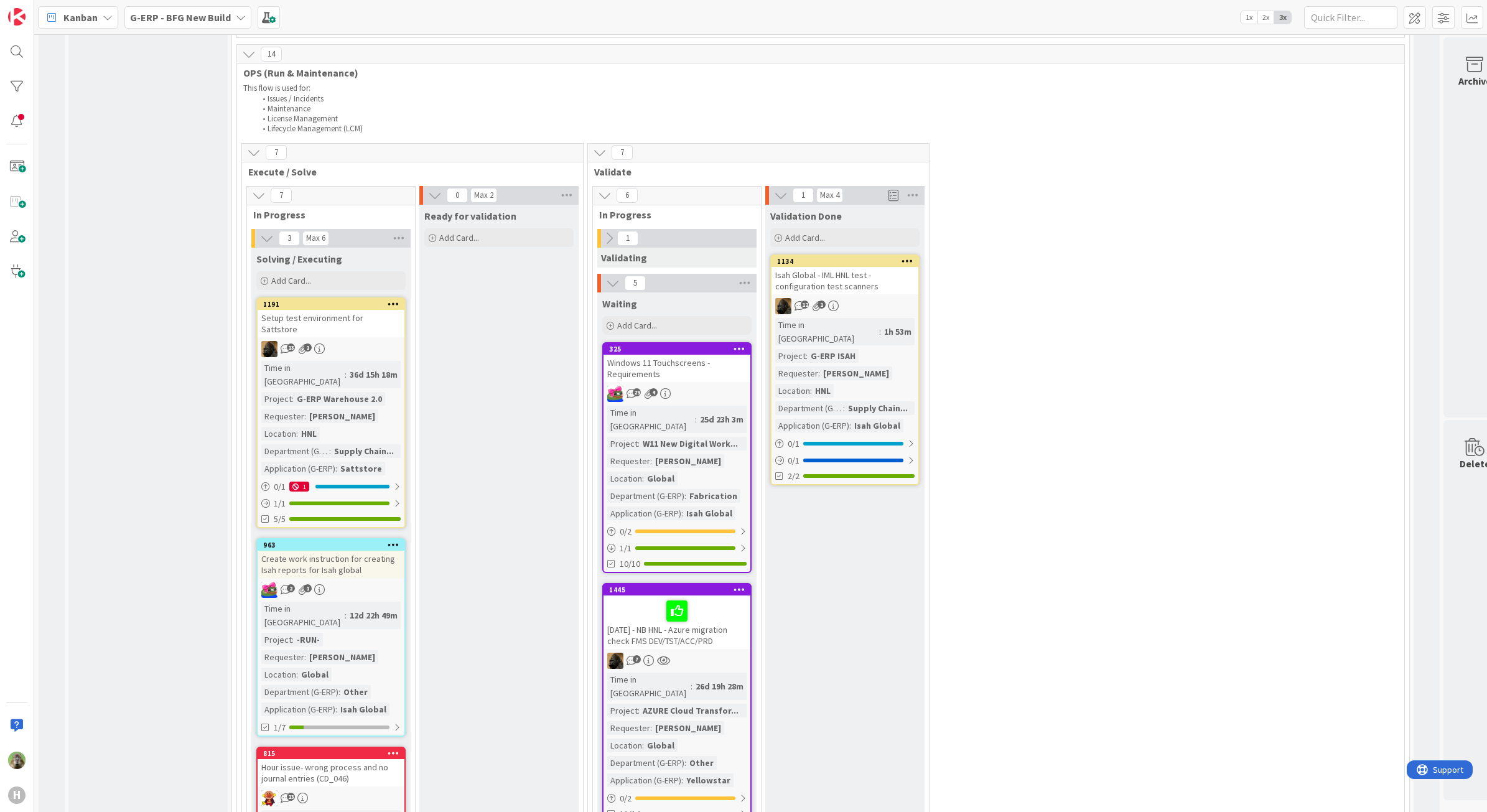
scroll to position [1633, 0]
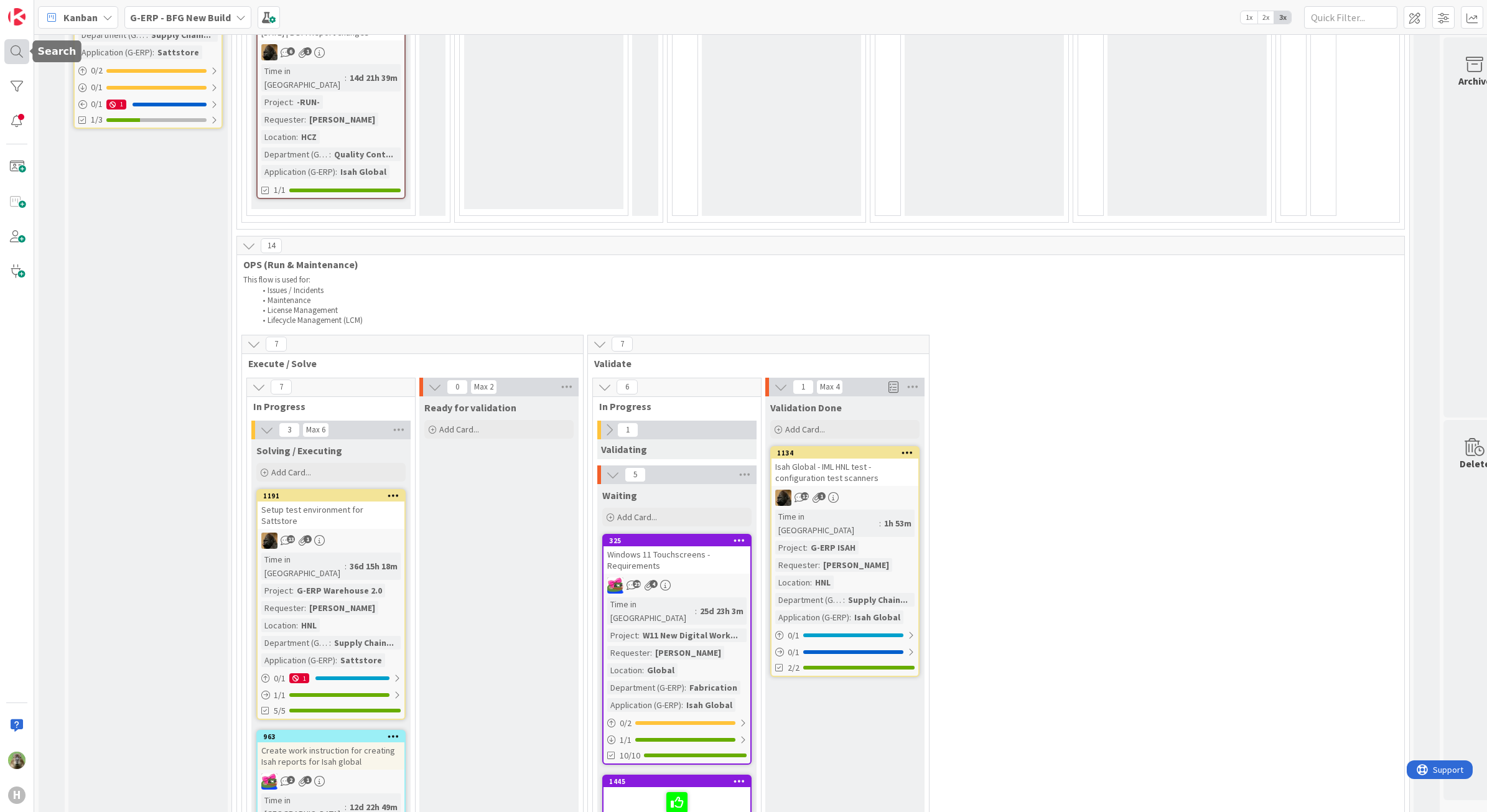
click at [23, 61] on div at bounding box center [17, 52] width 25 height 25
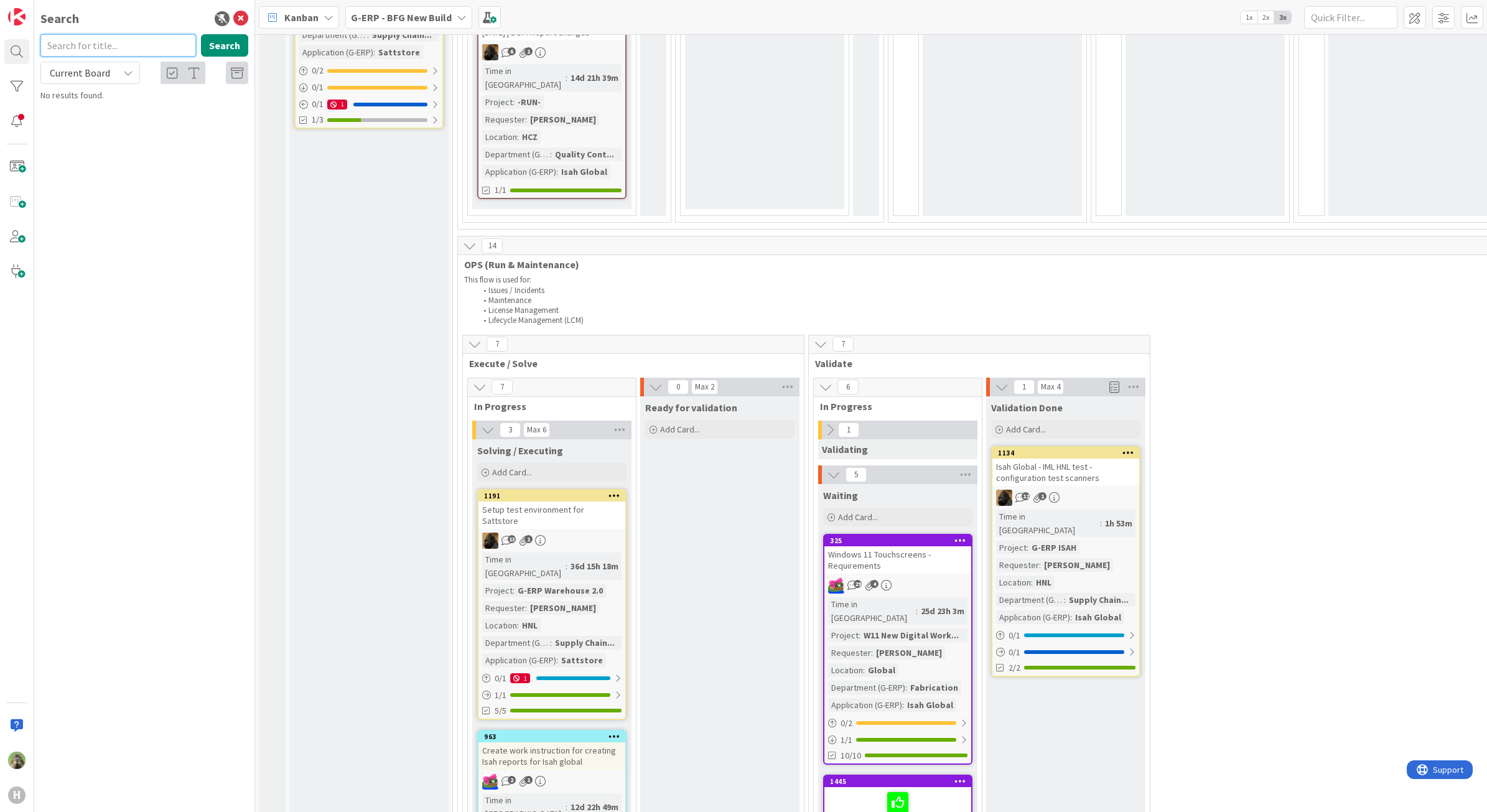
click at [142, 35] on input "text" at bounding box center [117, 45] width 155 height 23
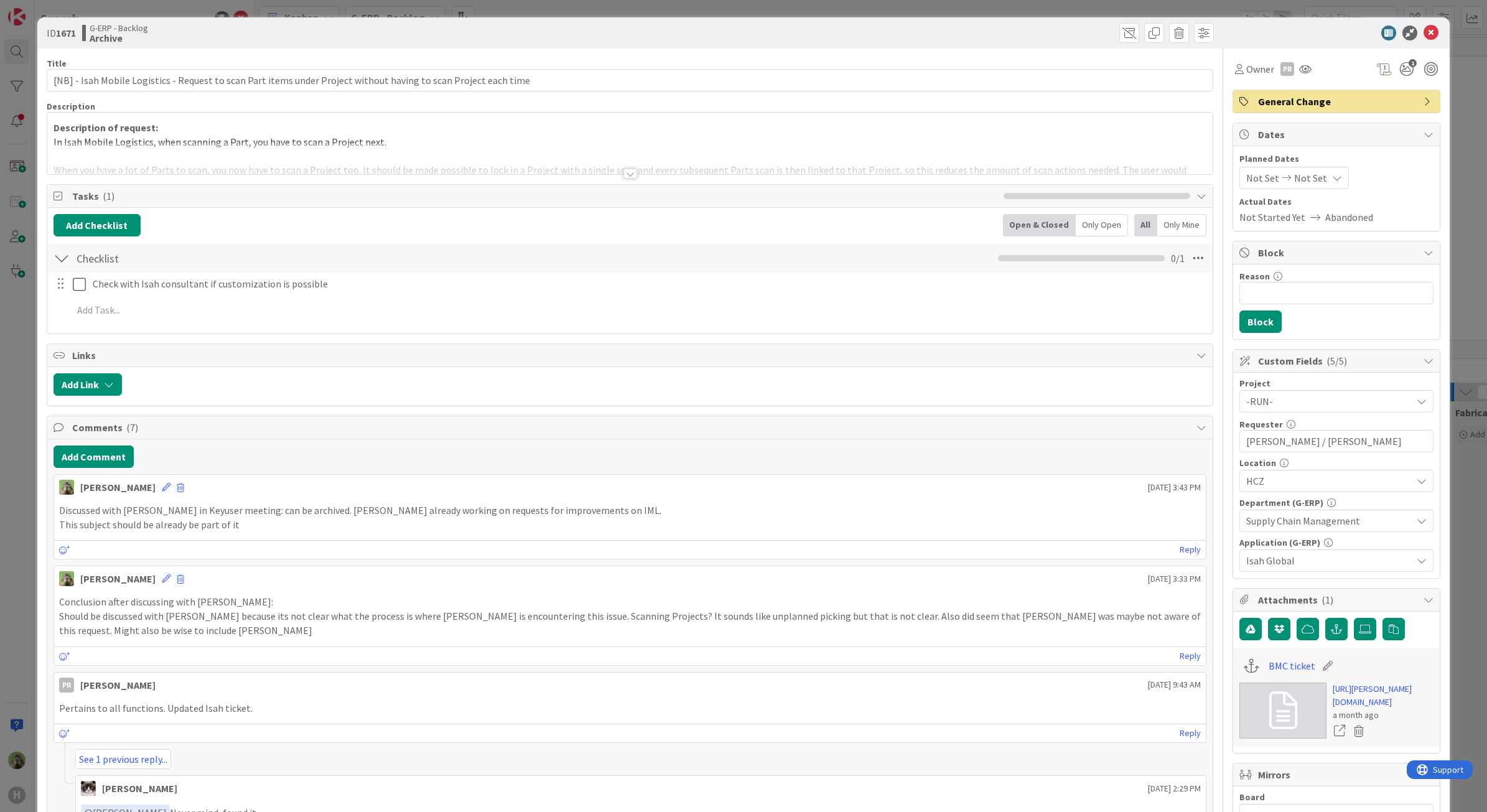
click at [776, 147] on div at bounding box center [629, 158] width 1166 height 32
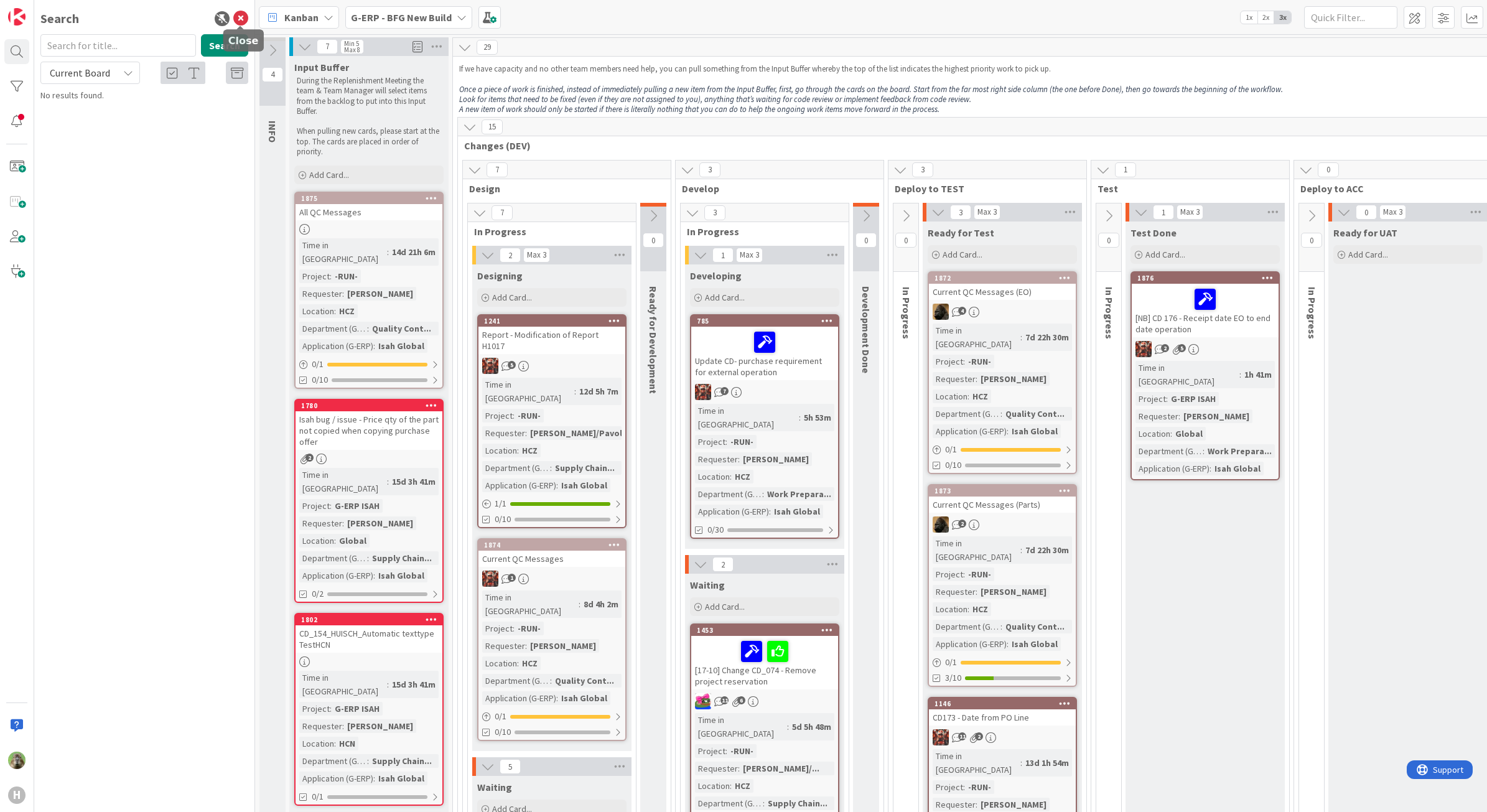
click at [246, 16] on icon at bounding box center [241, 19] width 15 height 15
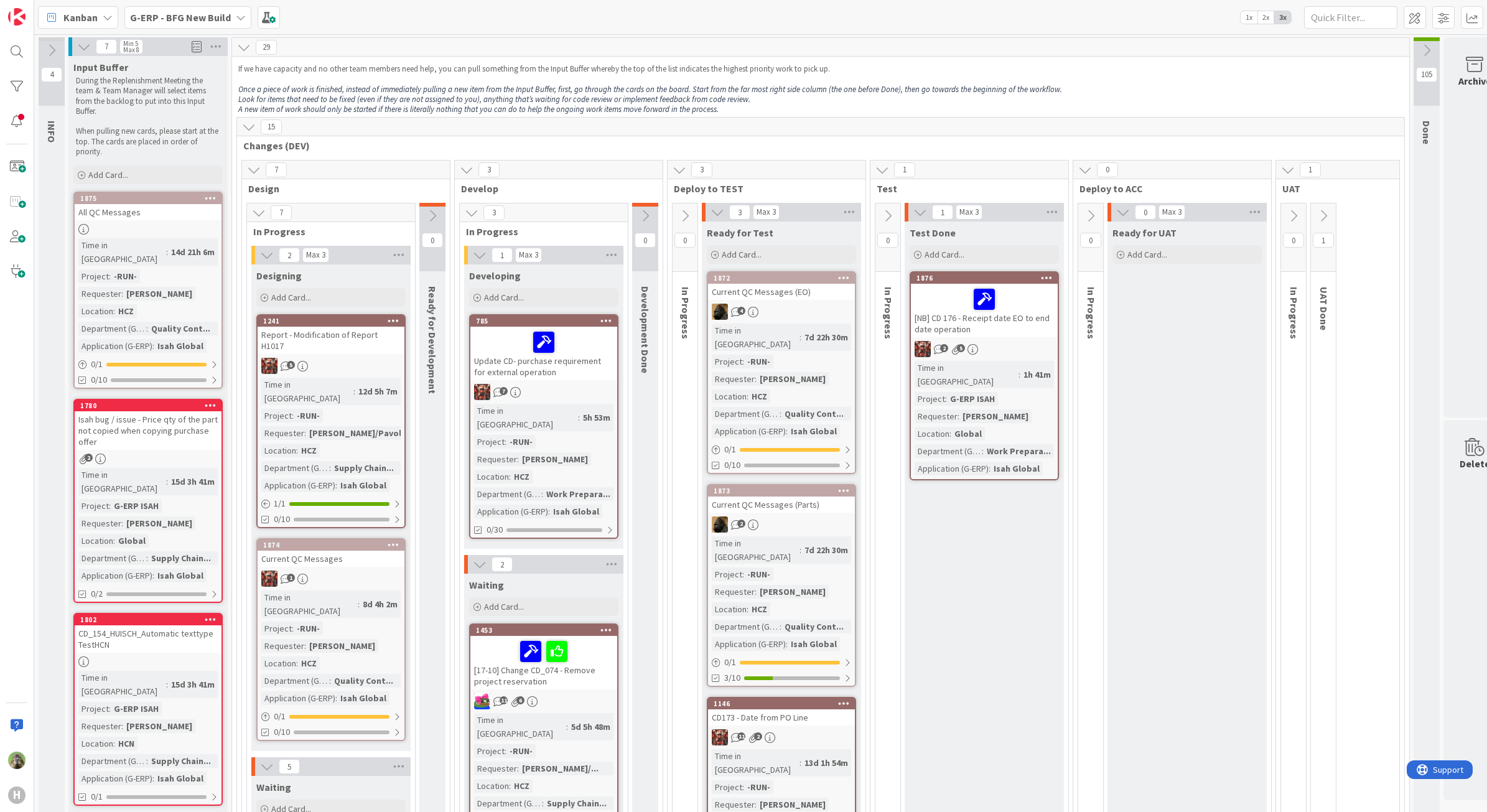
click at [236, 17] on icon at bounding box center [240, 17] width 10 height 10
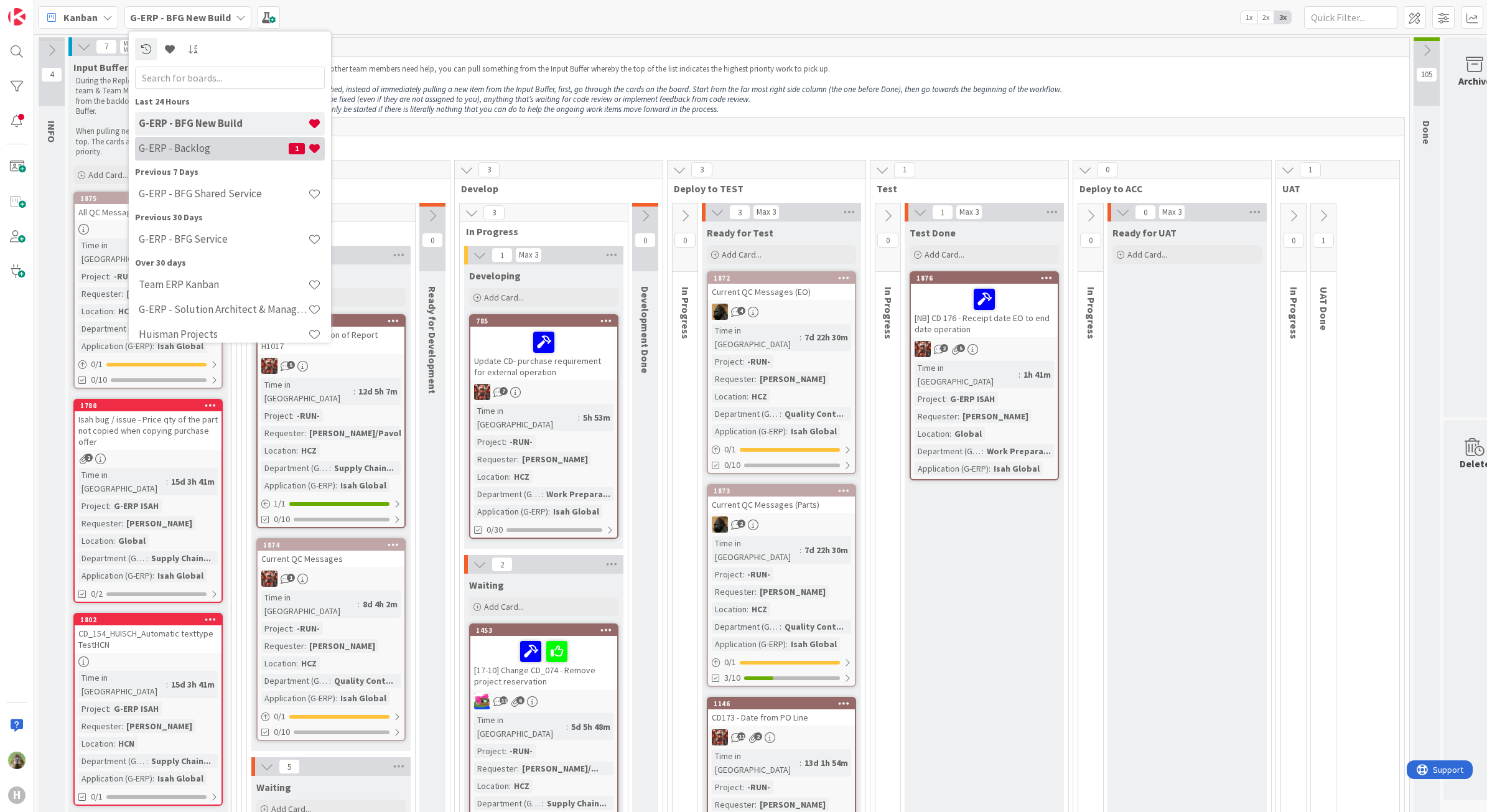
click at [219, 153] on h4 "G-ERP - Backlog" at bounding box center [214, 148] width 150 height 12
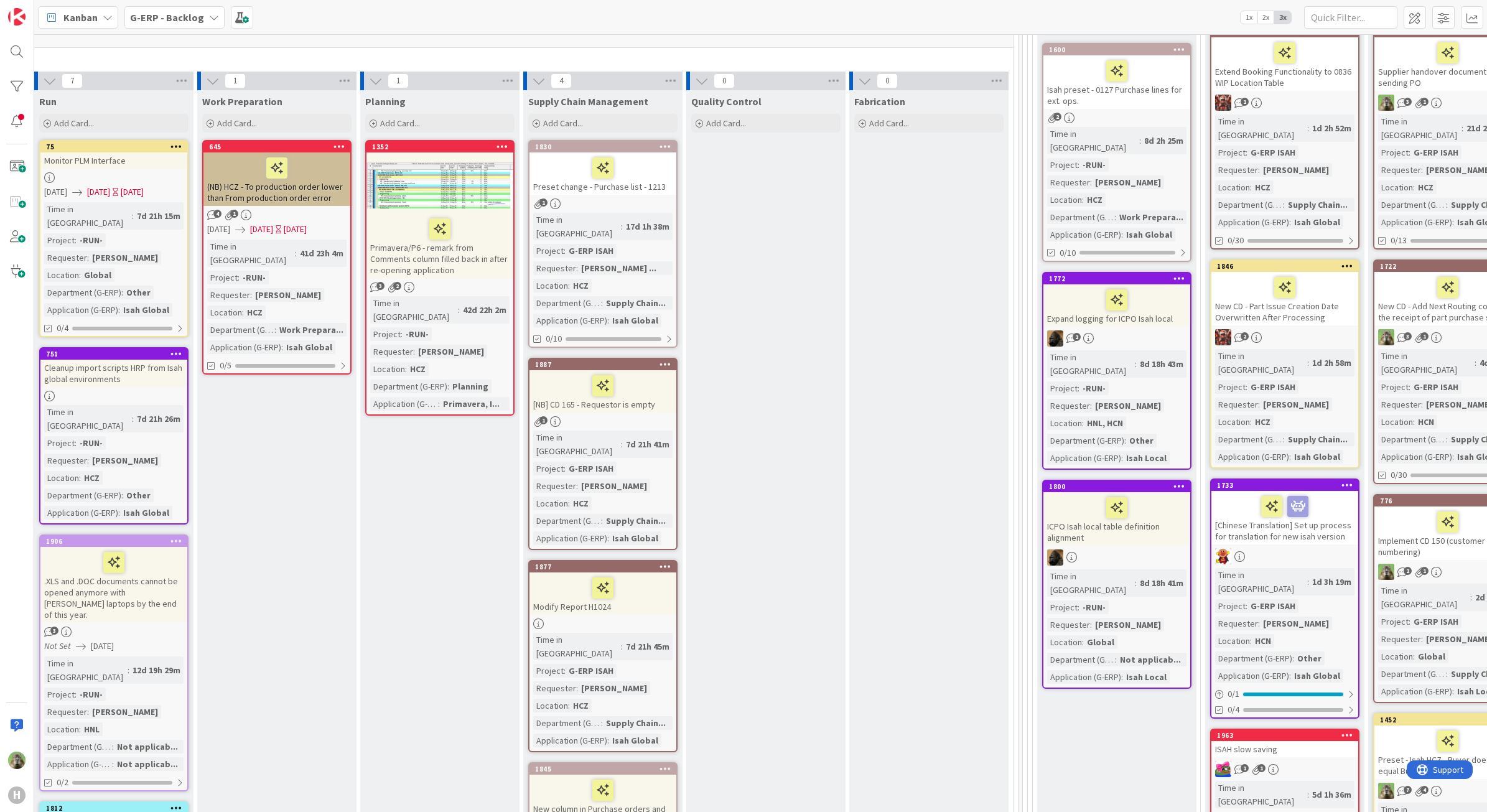
scroll to position [233, 380]
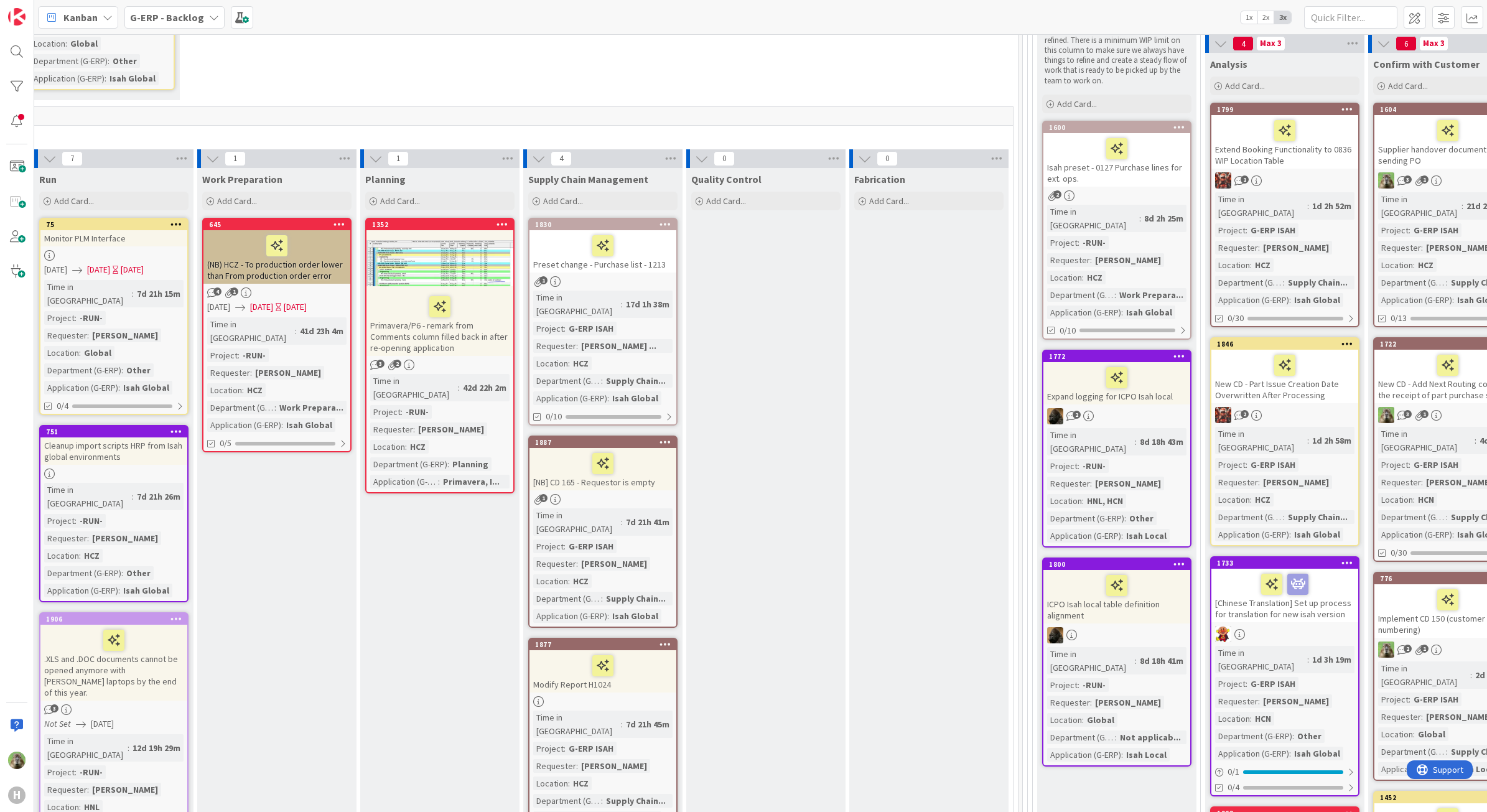
click at [1314, 576] on div "[Chinese Translation] Set up process for translation for new isah version" at bounding box center [1285, 595] width 147 height 54
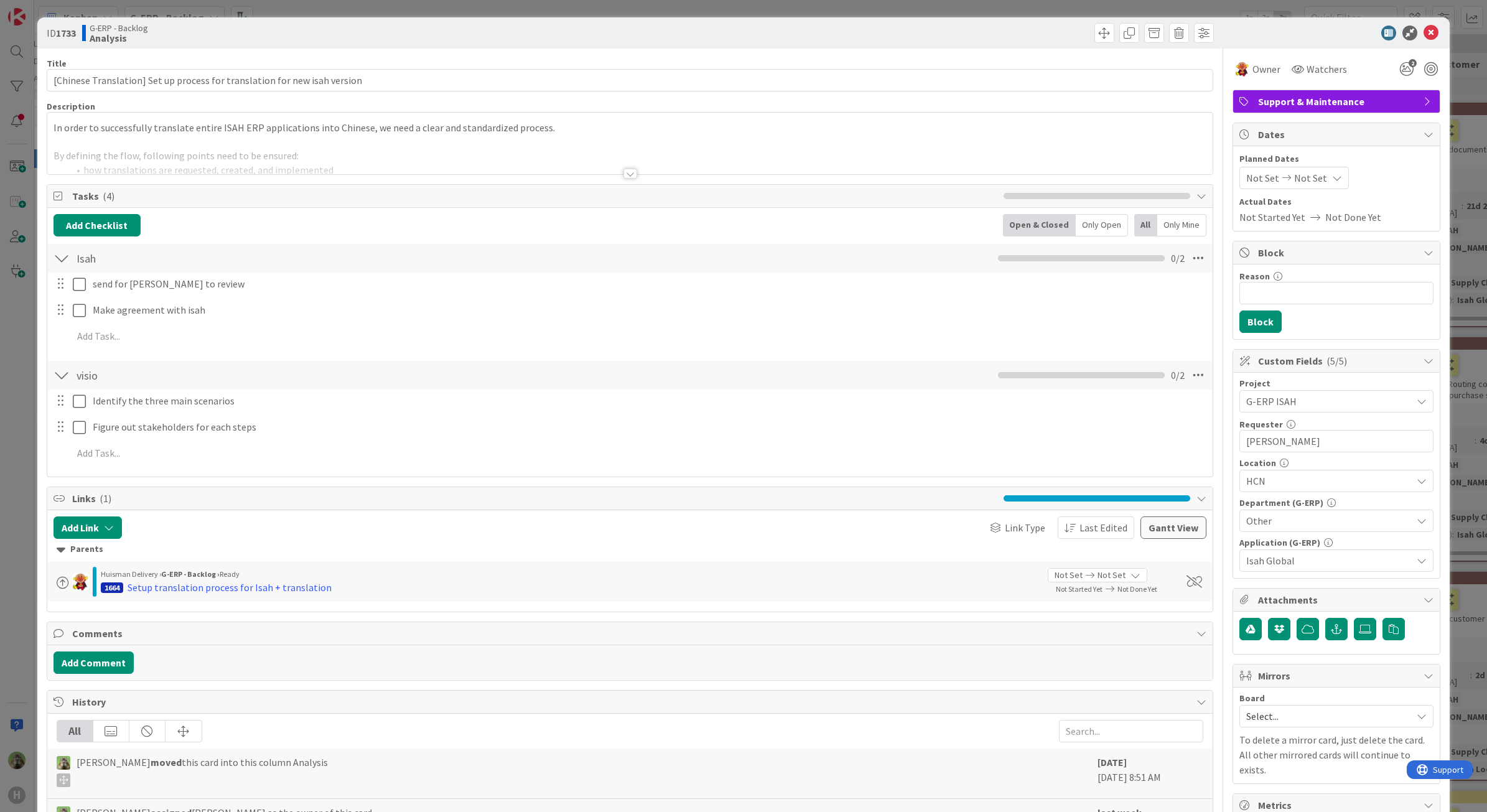
click at [337, 158] on div at bounding box center [629, 158] width 1166 height 32
